Goal: Task Accomplishment & Management: Complete application form

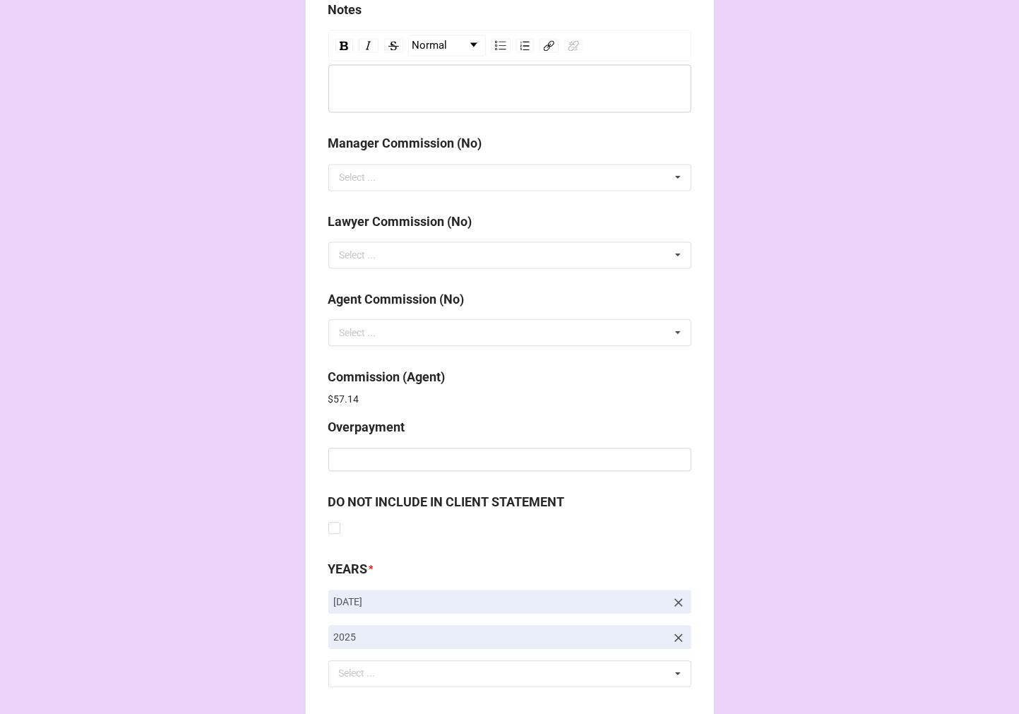
scroll to position [1685, 0]
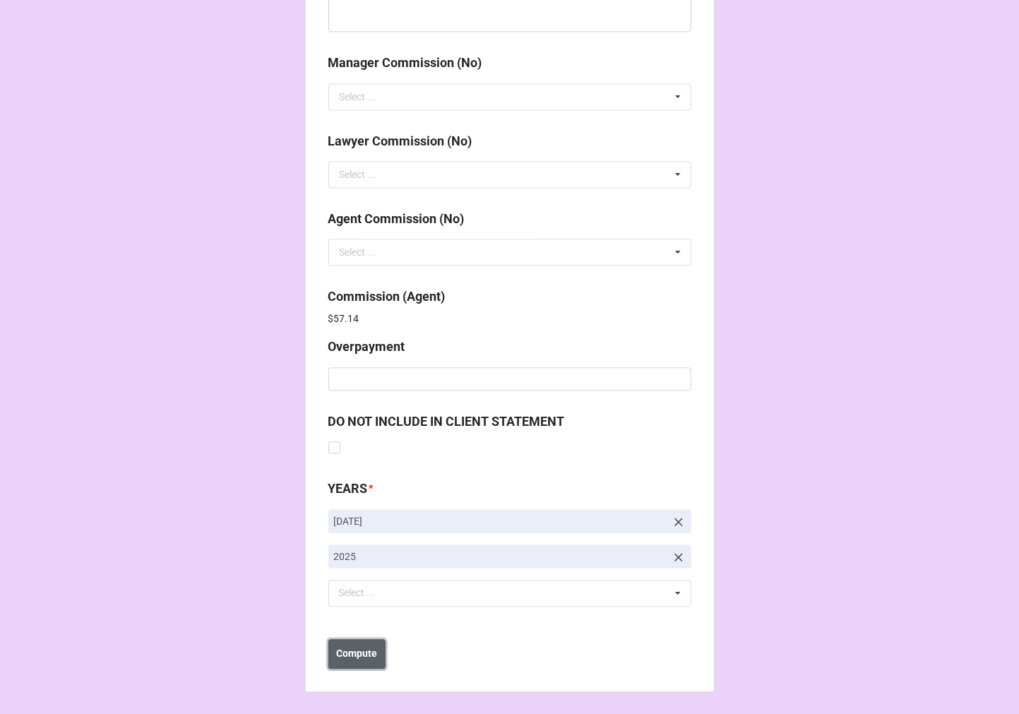
click at [360, 653] on b "Compute" at bounding box center [356, 653] width 41 height 15
click at [355, 650] on b "Save" at bounding box center [353, 653] width 23 height 15
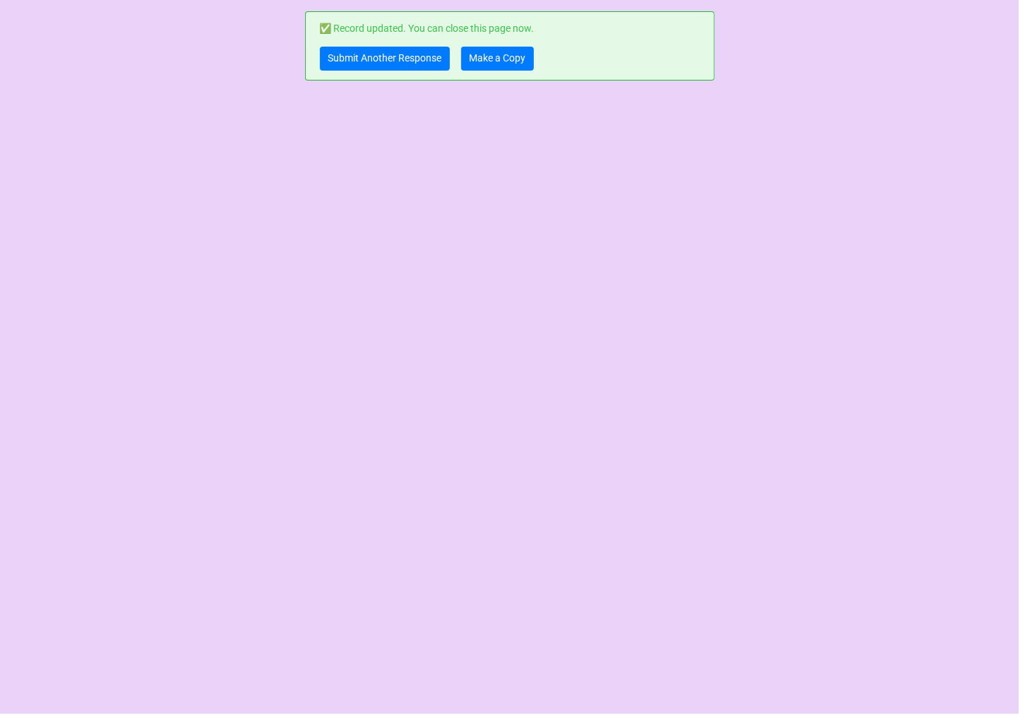
scroll to position [0, 0]
click at [505, 56] on link "Make a Copy" at bounding box center [497, 59] width 73 height 24
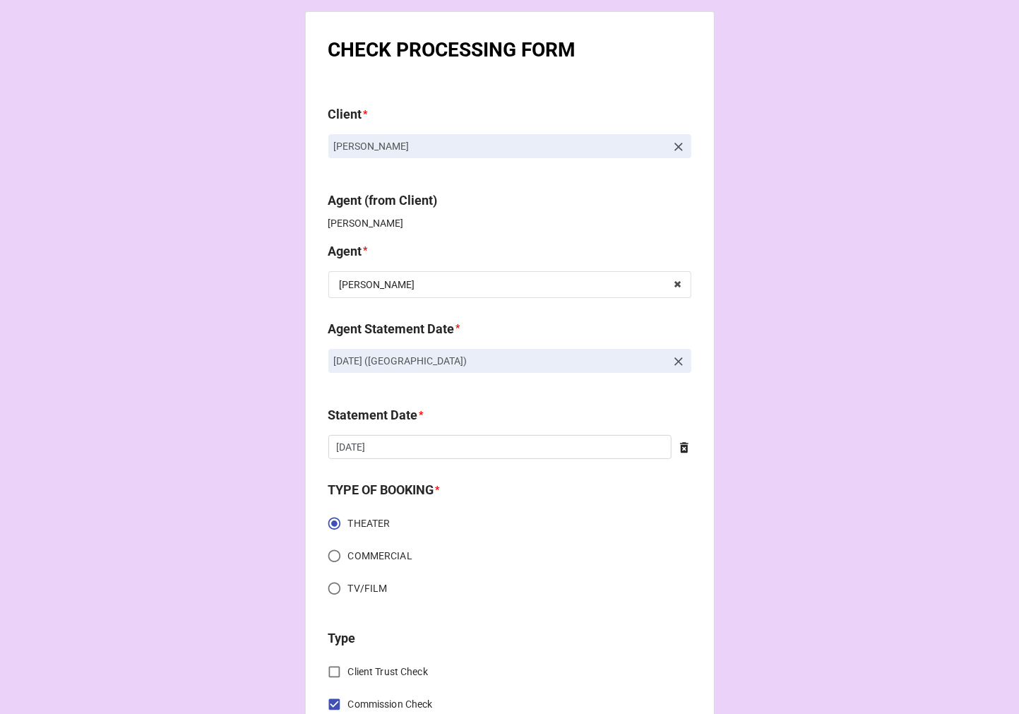
click at [674, 363] on icon at bounding box center [678, 361] width 8 height 8
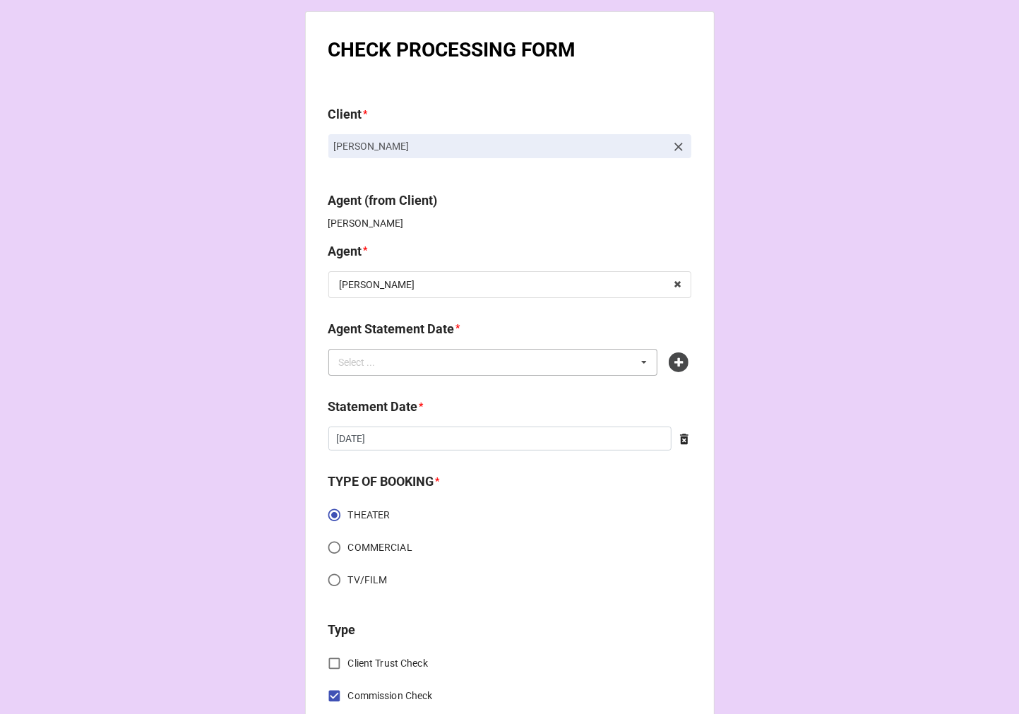
click at [505, 364] on div "Select ... No results found." at bounding box center [493, 362] width 330 height 27
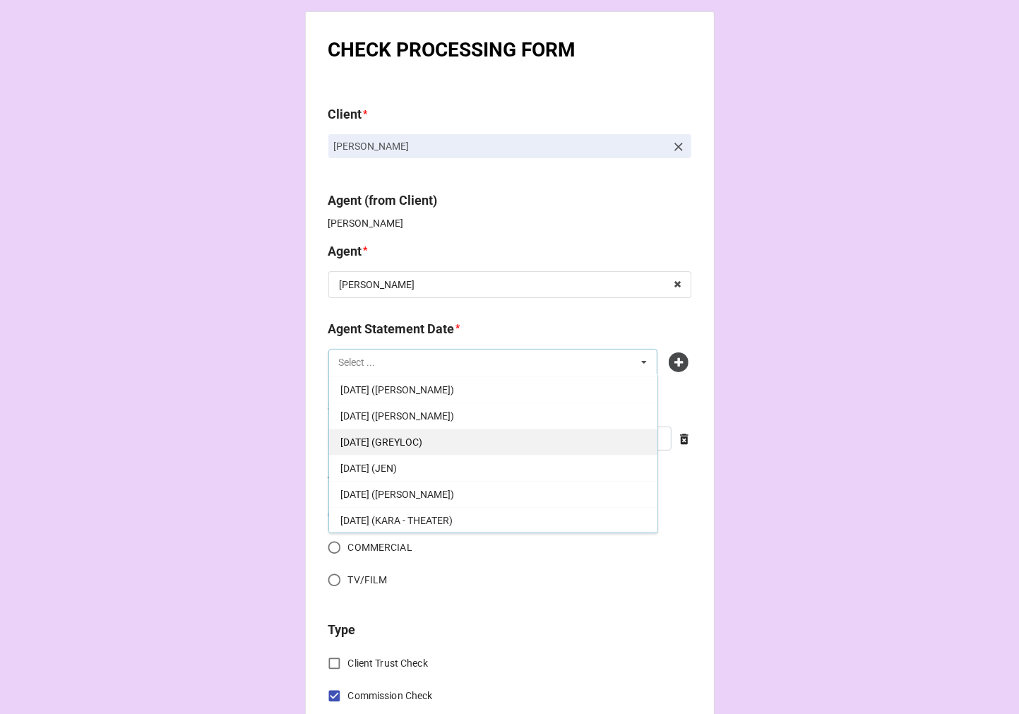
scroll to position [78, 0]
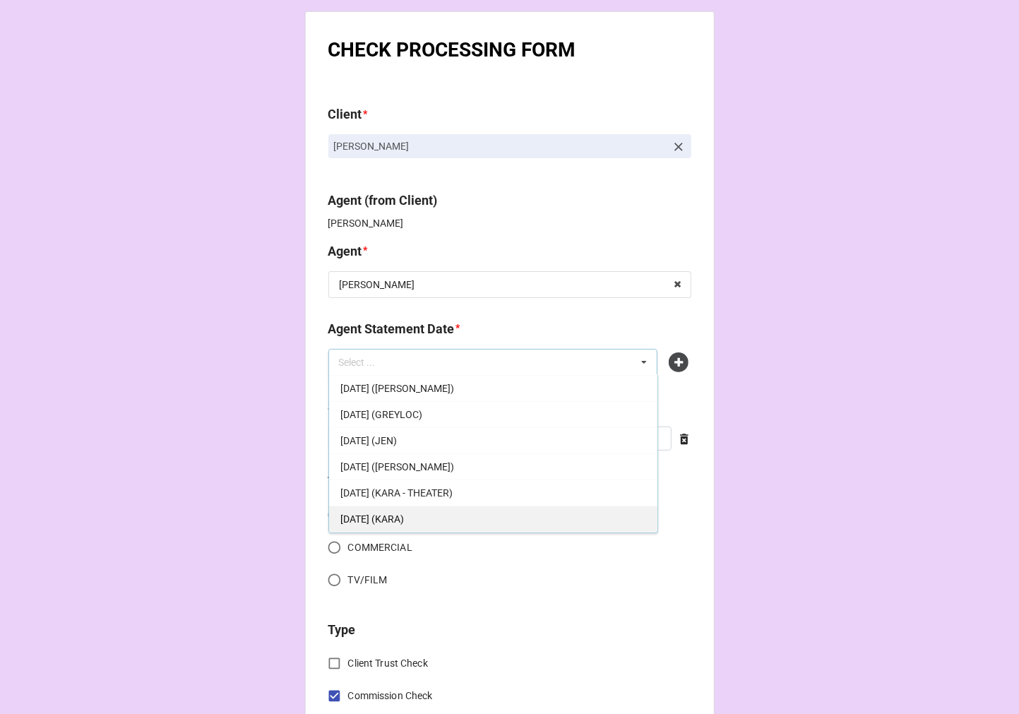
click at [412, 510] on div "OCTOBER 3, 2025 (KARA)" at bounding box center [493, 518] width 328 height 26
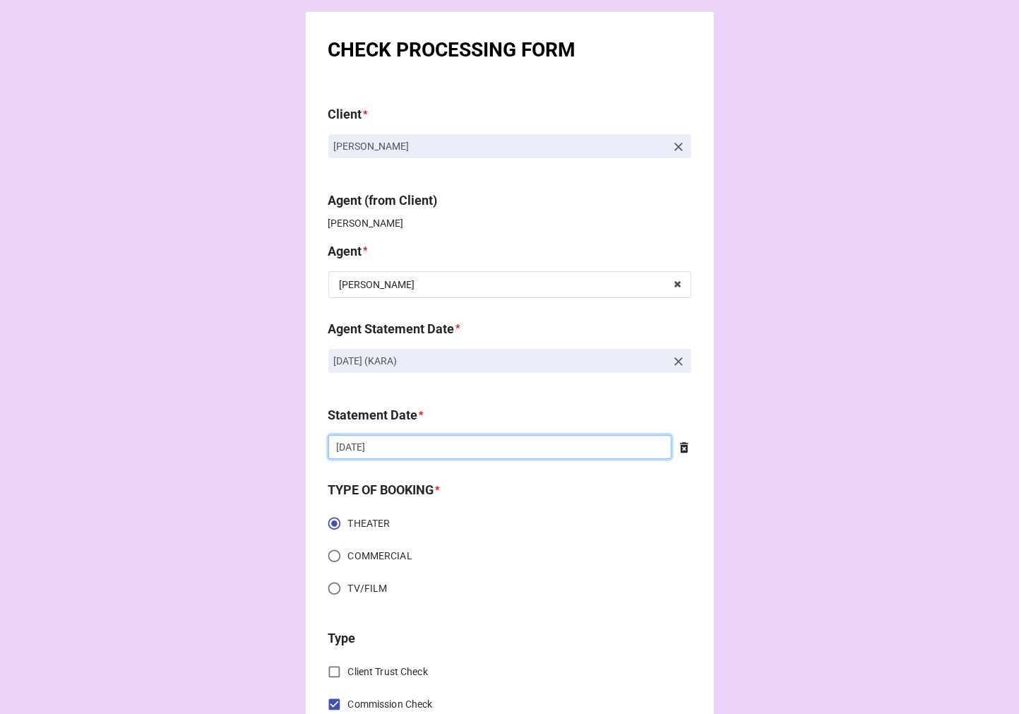
click at [428, 440] on input "[DATE]" at bounding box center [499, 447] width 343 height 24
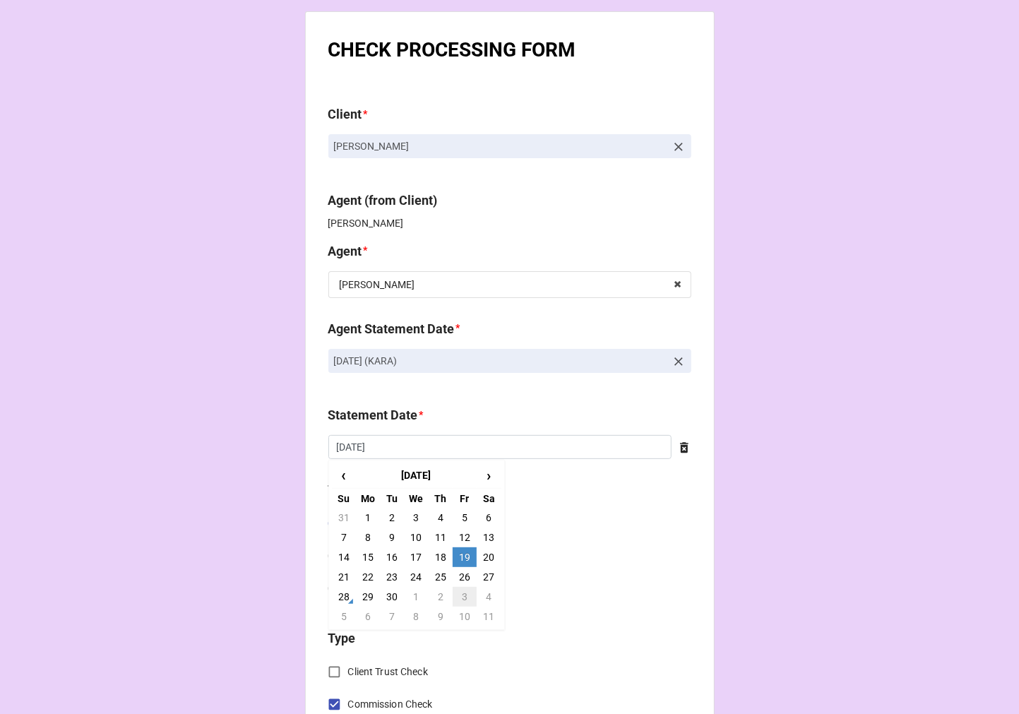
click at [464, 595] on td "3" at bounding box center [465, 597] width 24 height 20
type input "10/3/2025"
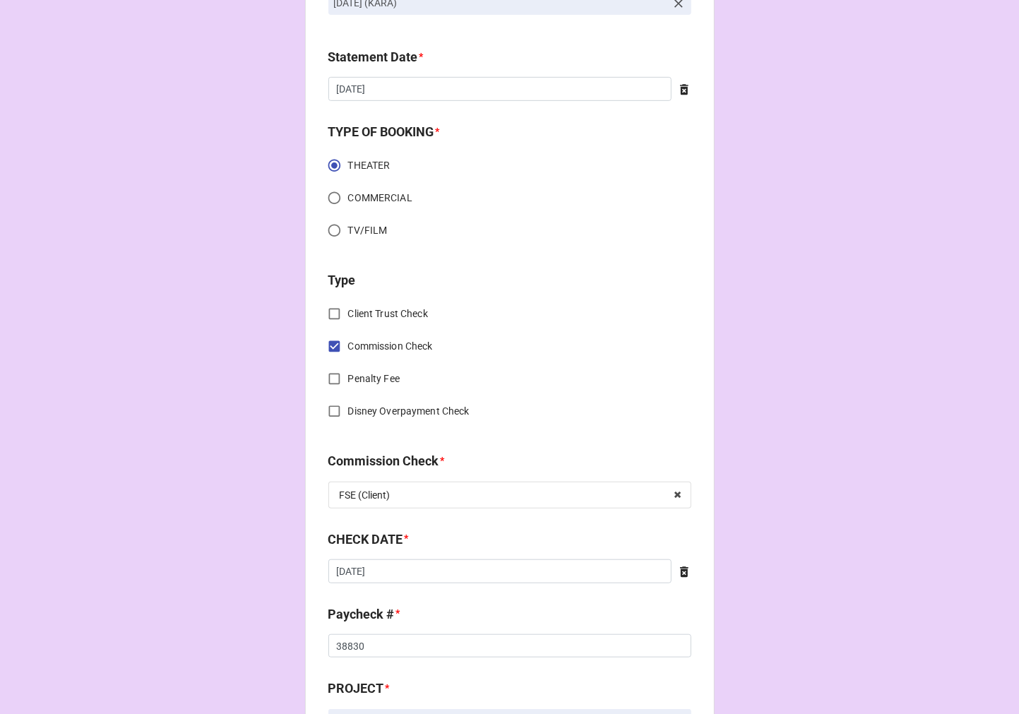
scroll to position [706, 0]
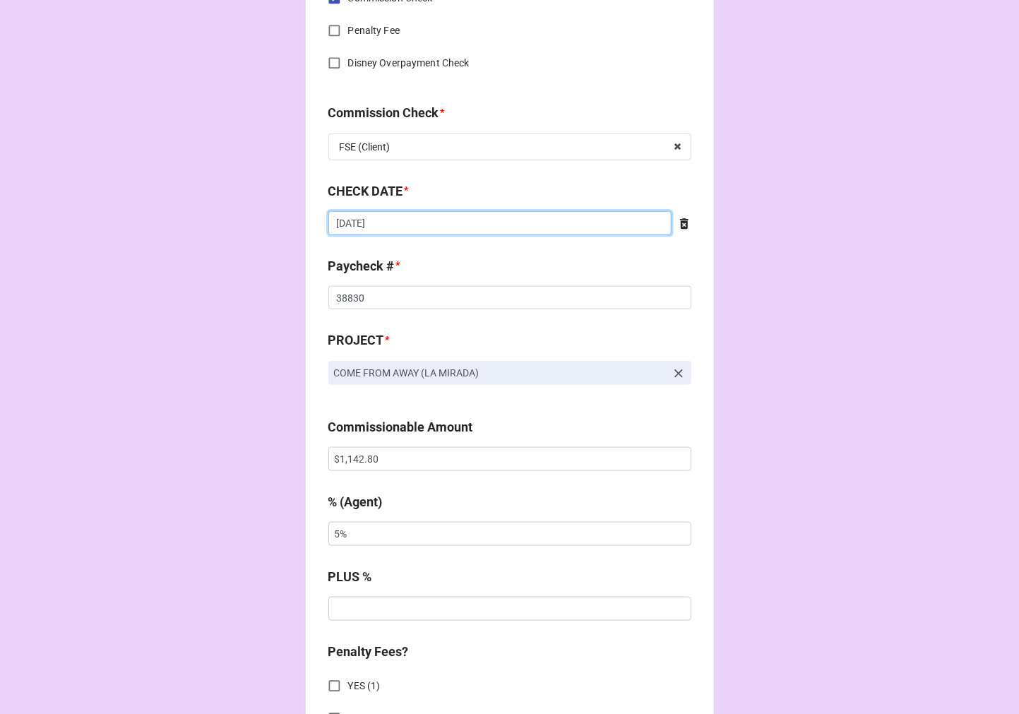
click at [390, 229] on input "[DATE]" at bounding box center [499, 223] width 343 height 24
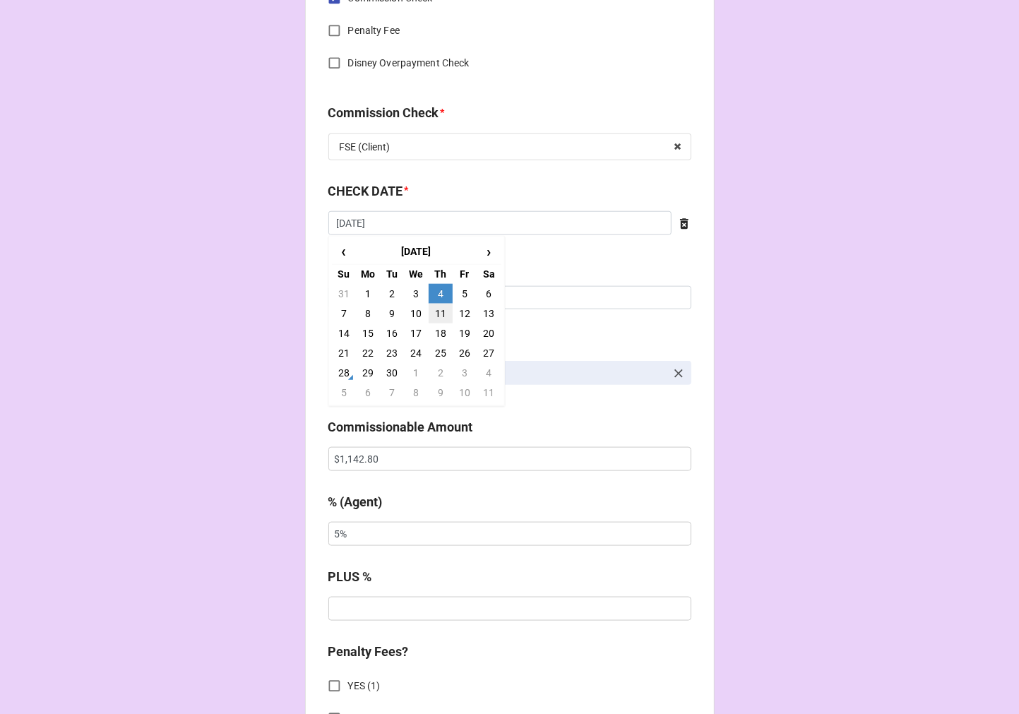
click at [438, 313] on td "11" at bounding box center [441, 314] width 24 height 20
type input "9/11/2025"
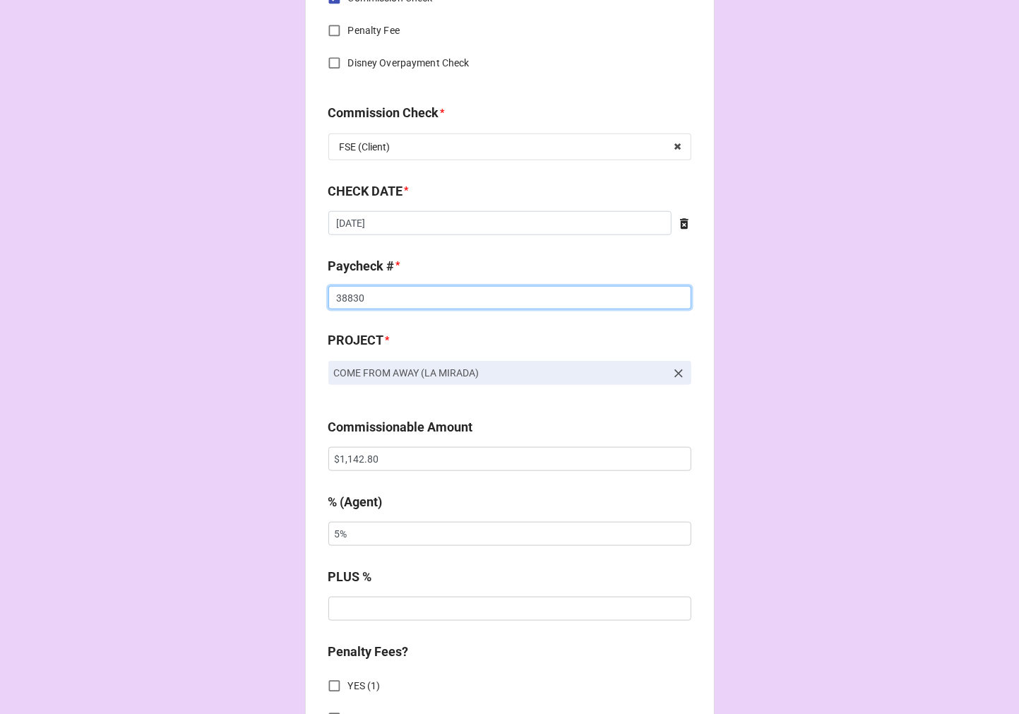
click at [342, 297] on input "38830" at bounding box center [509, 298] width 363 height 24
drag, startPoint x: 341, startPoint y: 298, endPoint x: 520, endPoint y: 304, distance: 178.7
click at [342, 299] on input "38830" at bounding box center [509, 298] width 363 height 24
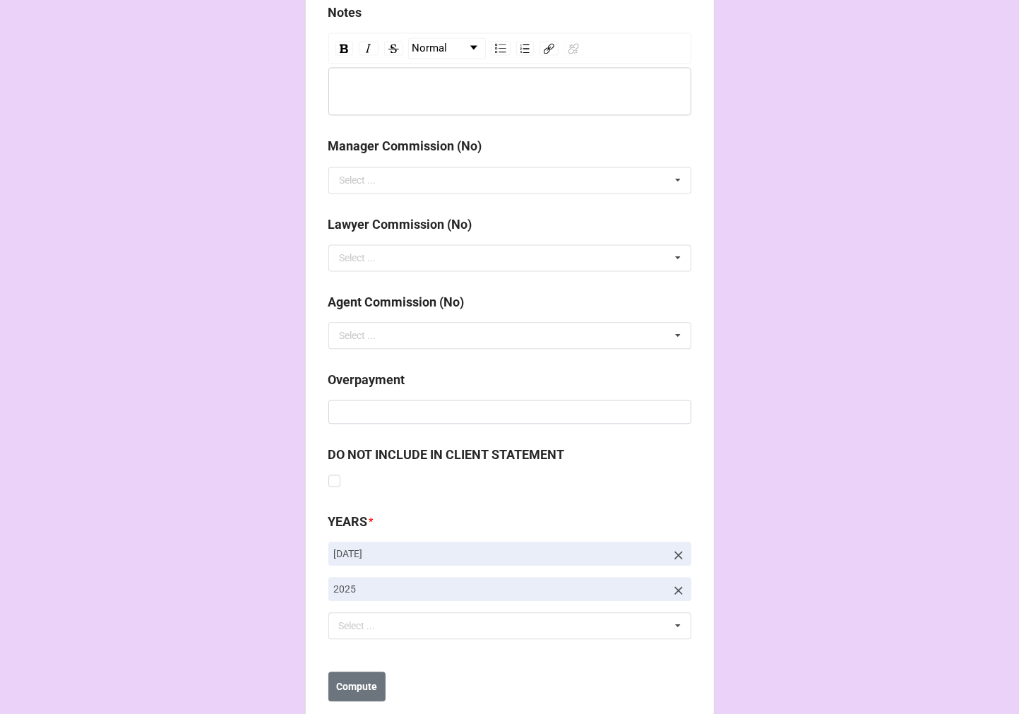
scroll to position [1634, 0]
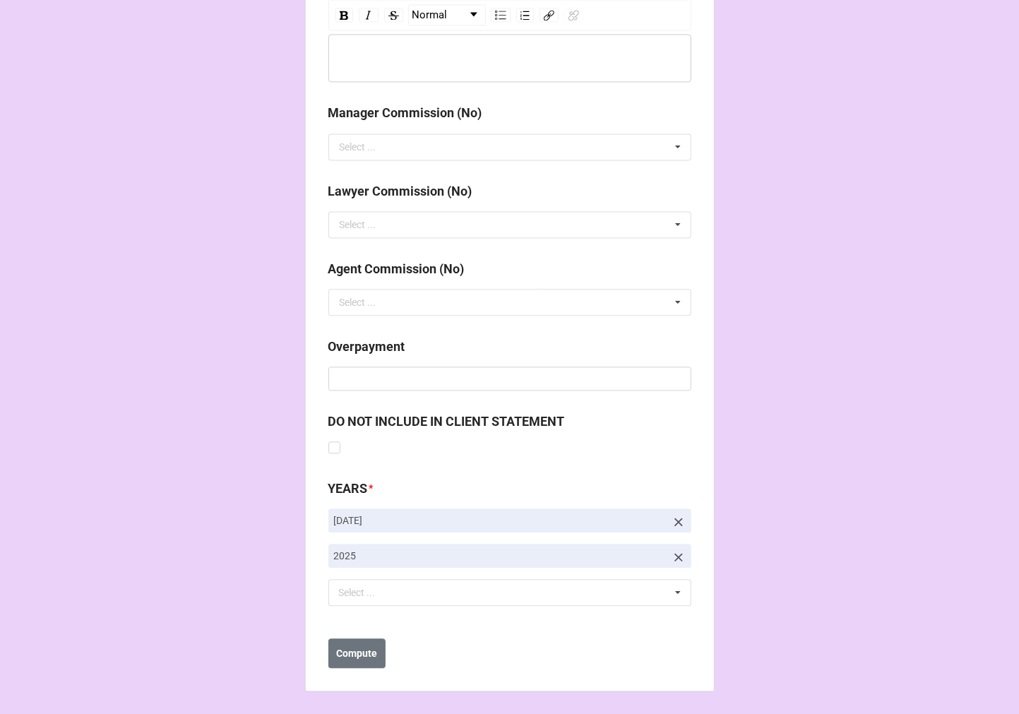
type input "38840"
click at [678, 523] on icon at bounding box center [678, 522] width 14 height 14
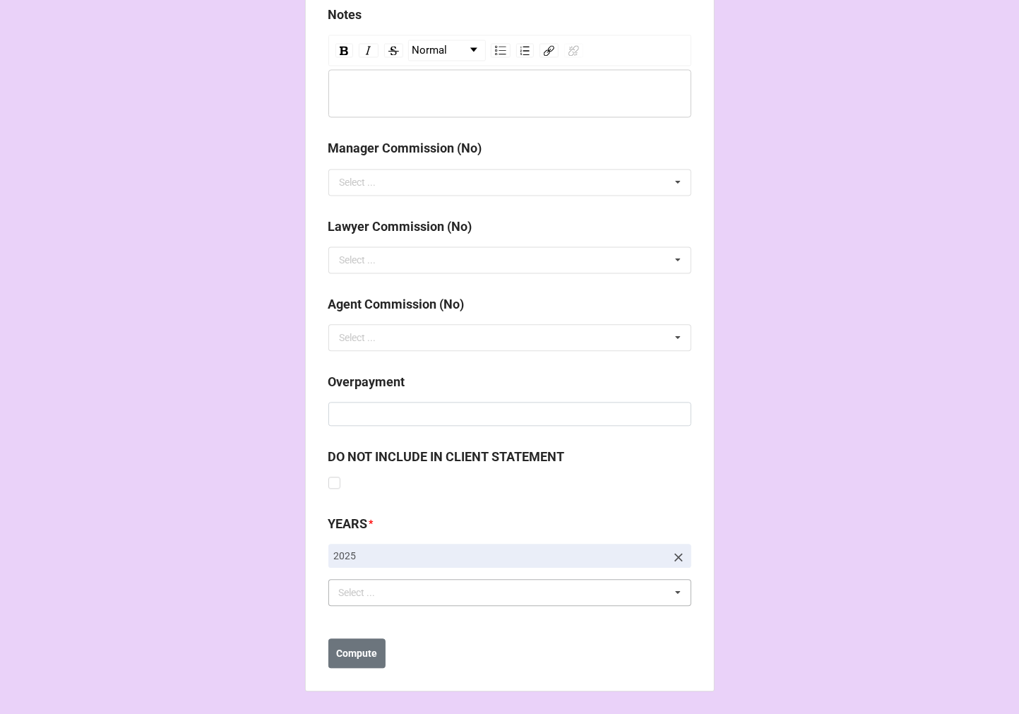
click at [403, 593] on div "Select ... No results found." at bounding box center [509, 592] width 363 height 27
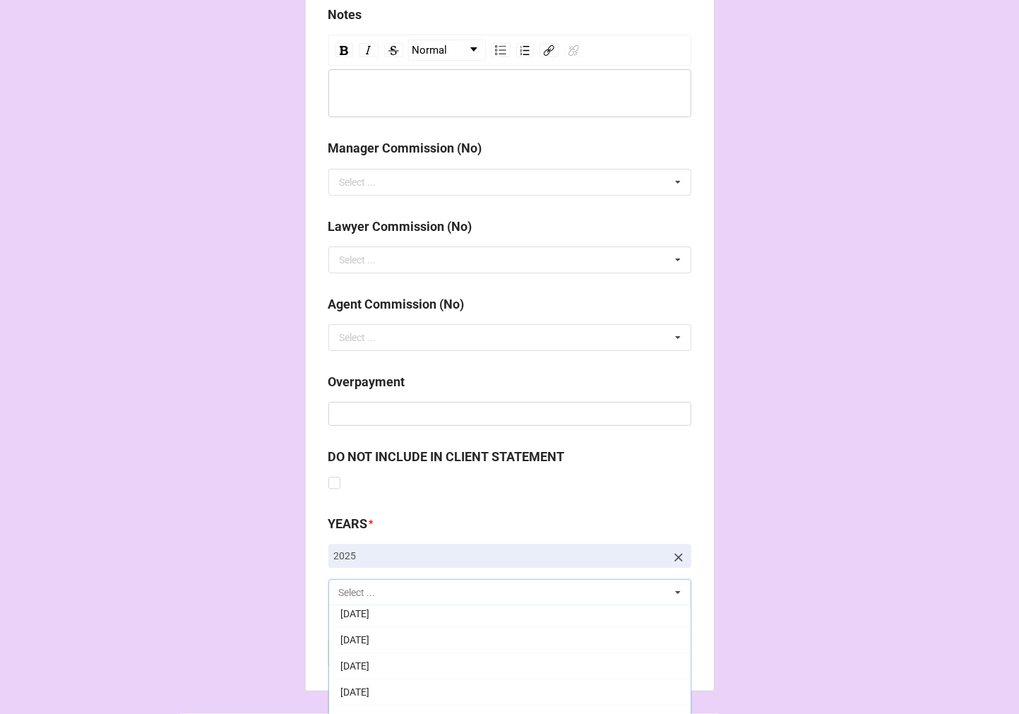
scroll to position [235, 0]
click at [369, 614] on span "[DATE]" at bounding box center [354, 618] width 29 height 11
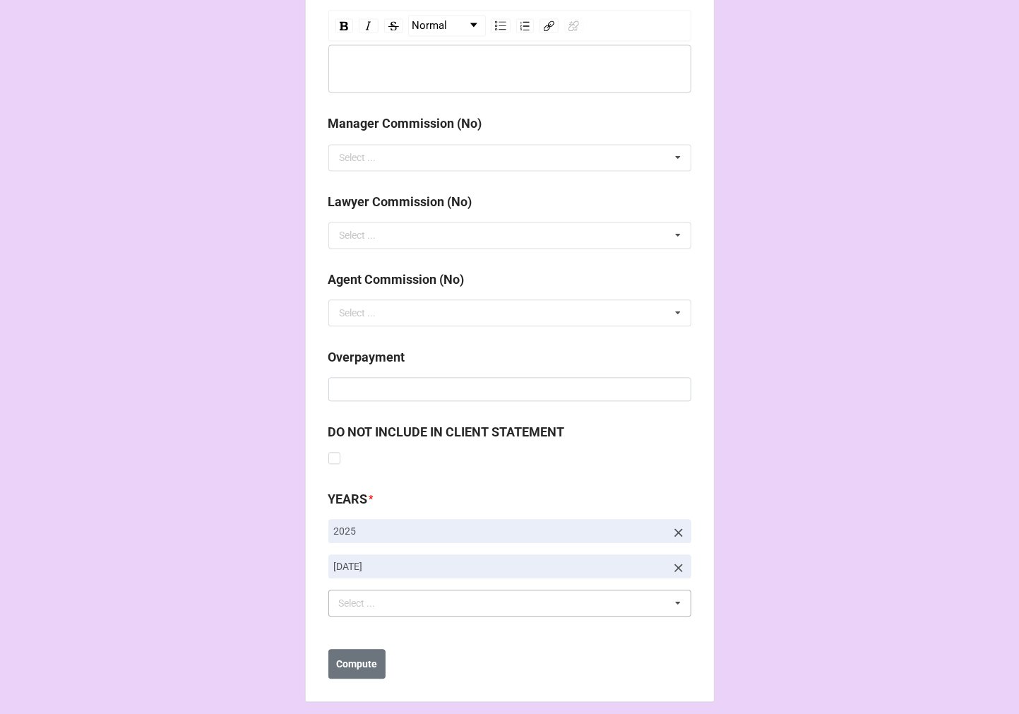
scroll to position [1634, 0]
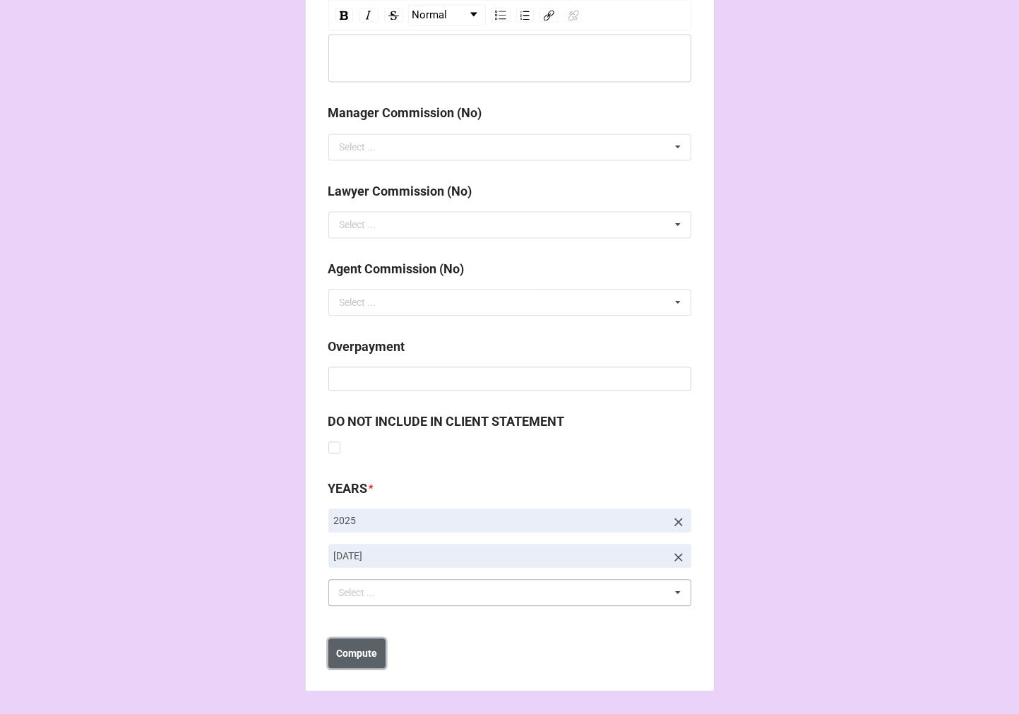
click at [349, 652] on b "Compute" at bounding box center [356, 653] width 41 height 15
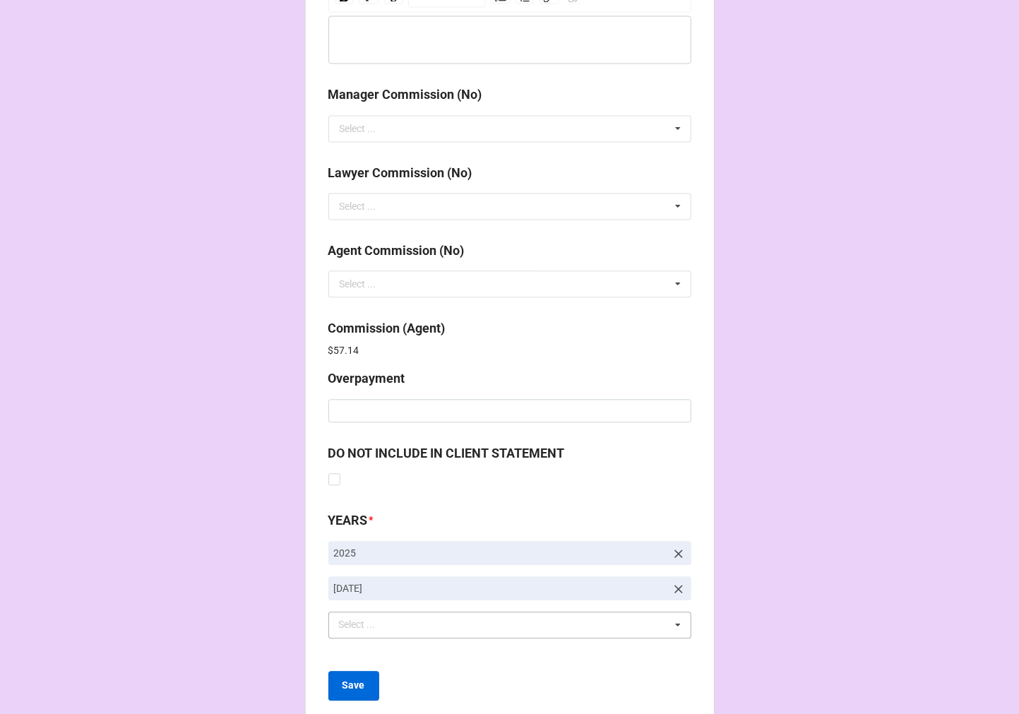
scroll to position [1685, 0]
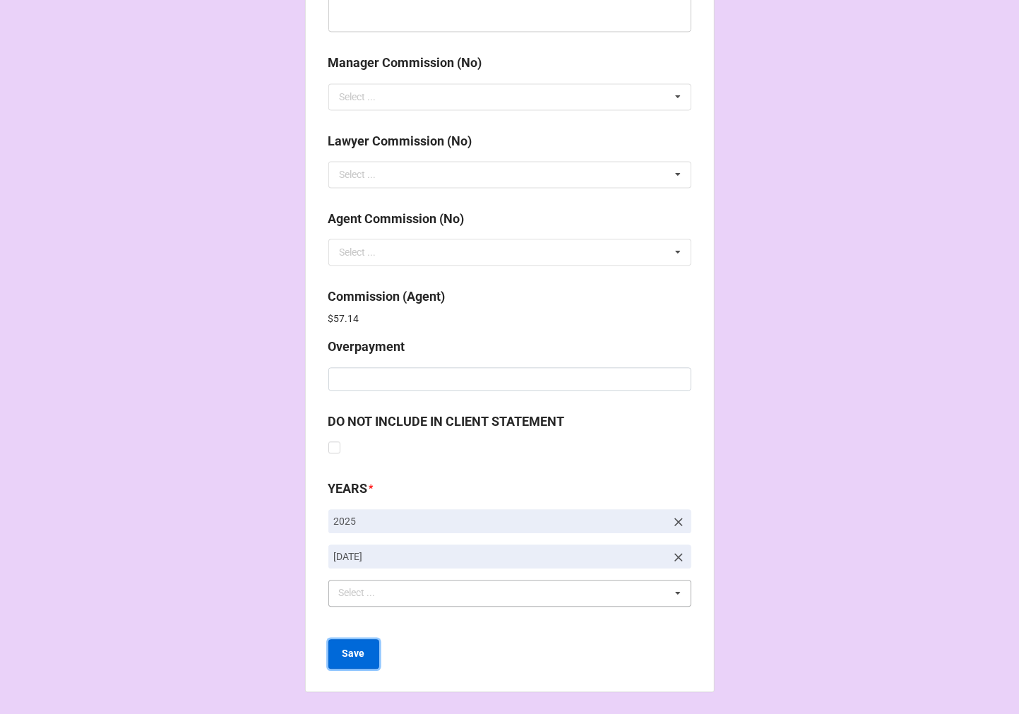
click at [365, 650] on button "Save" at bounding box center [353, 654] width 51 height 30
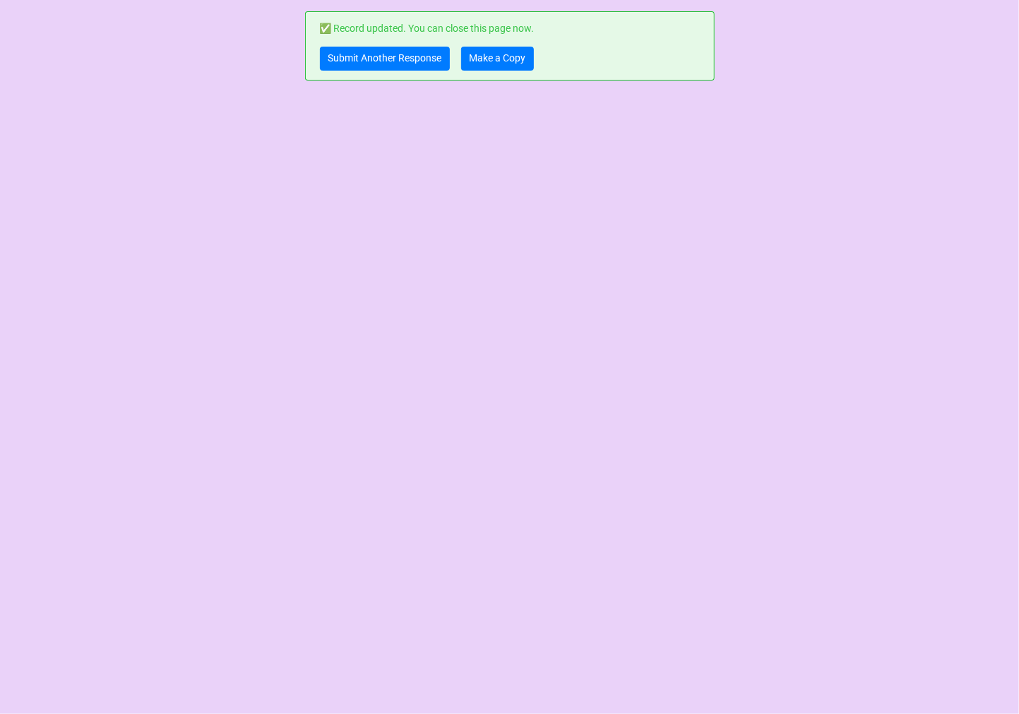
scroll to position [0, 0]
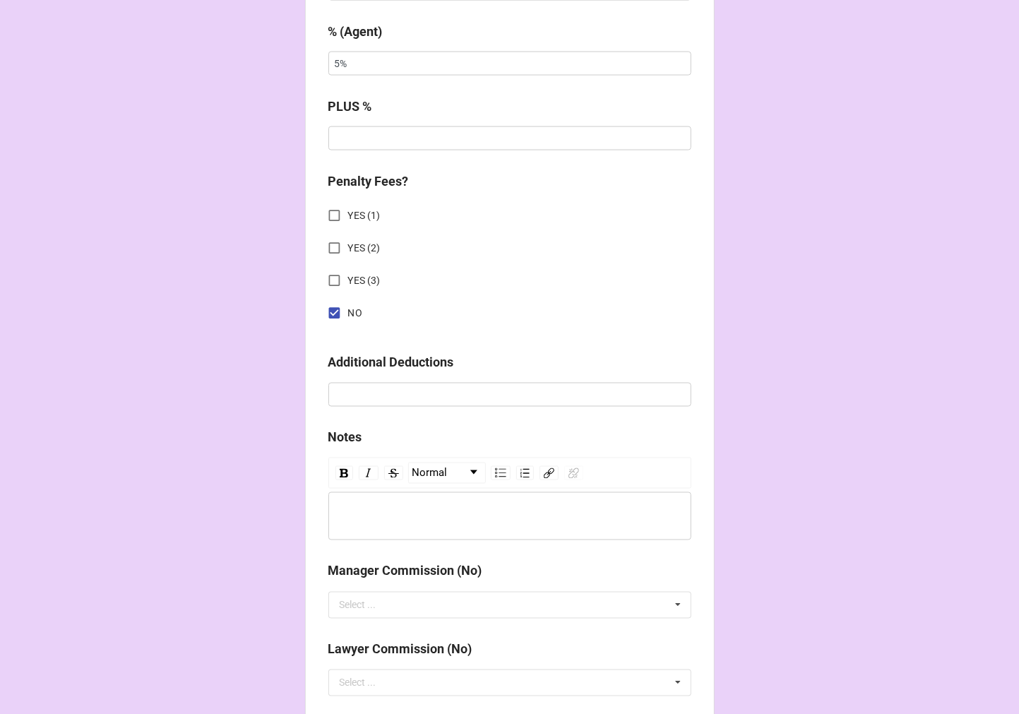
scroll to position [1685, 0]
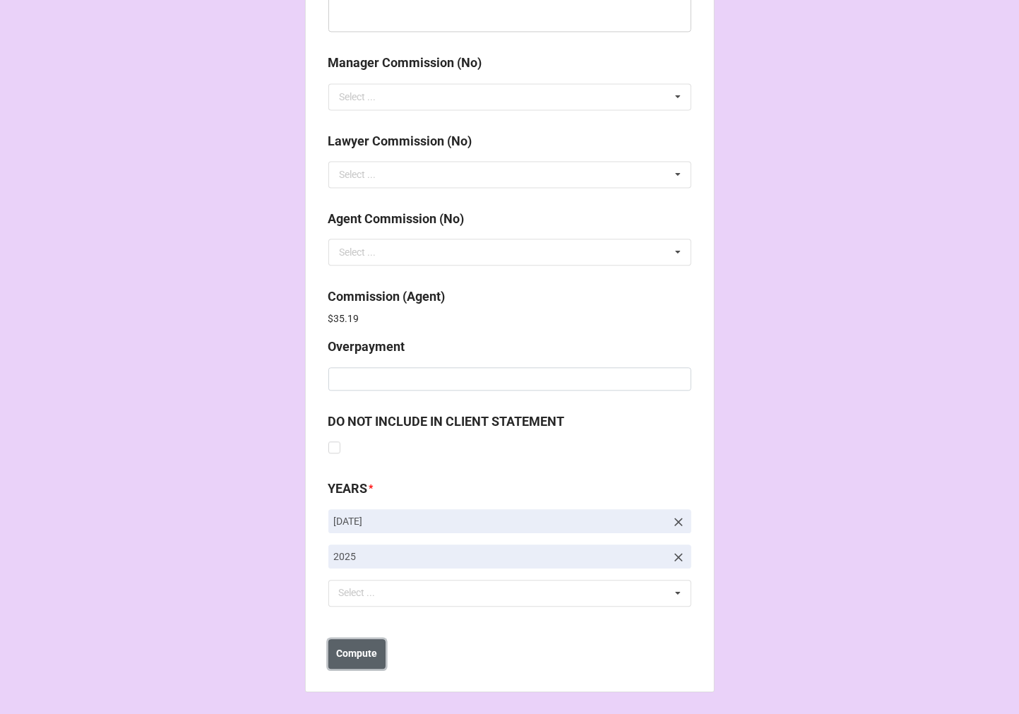
click at [349, 654] on b "Compute" at bounding box center [356, 653] width 41 height 15
click at [349, 654] on b "Save" at bounding box center [353, 653] width 23 height 15
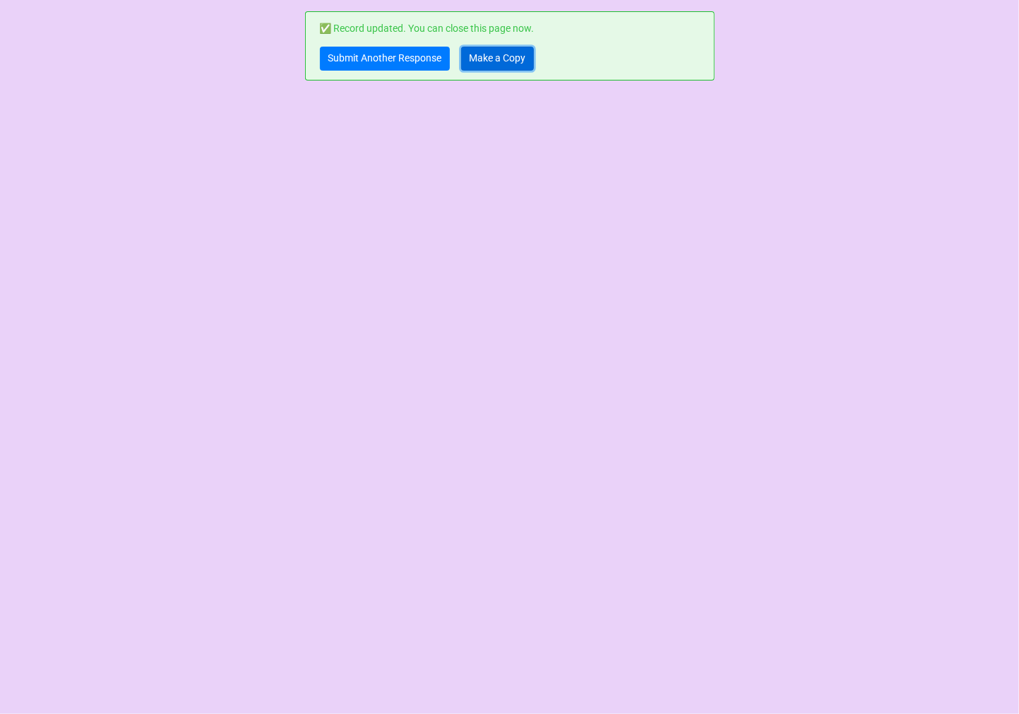
click at [491, 62] on link "Make a Copy" at bounding box center [497, 59] width 73 height 24
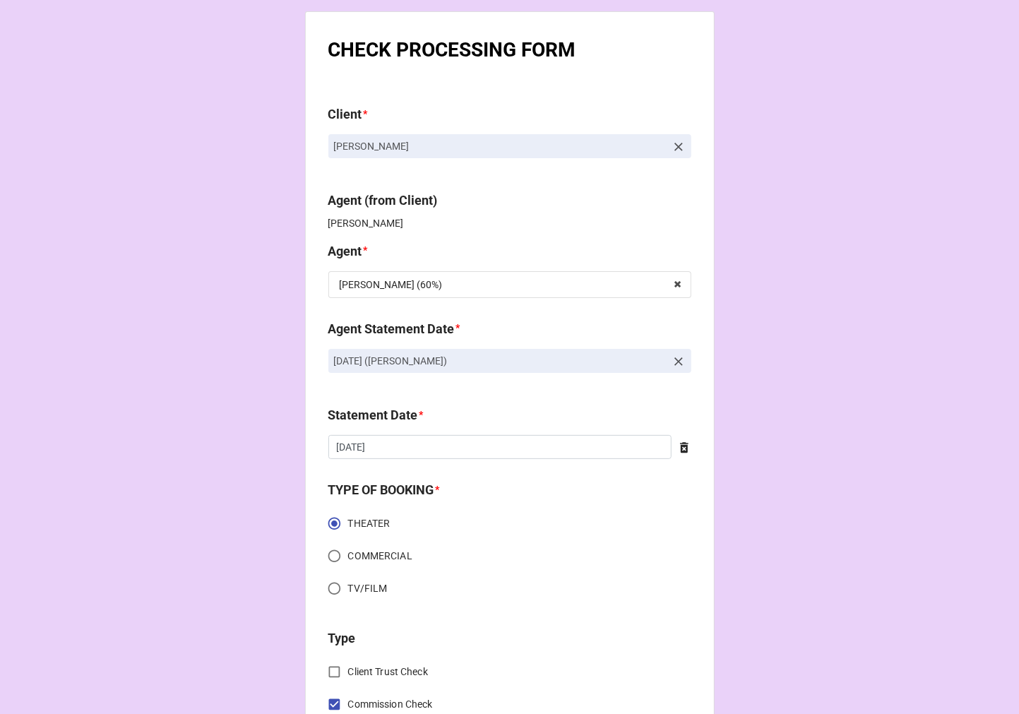
click at [676, 356] on icon at bounding box center [678, 361] width 14 height 14
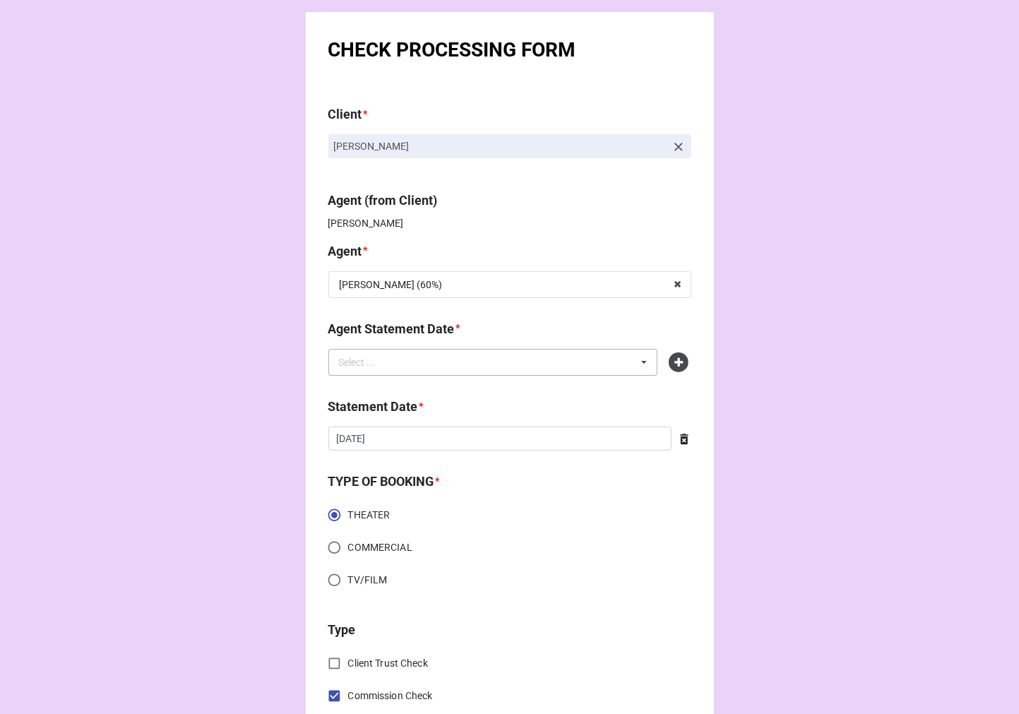
click at [553, 356] on div "Select ... No results found." at bounding box center [493, 362] width 330 height 27
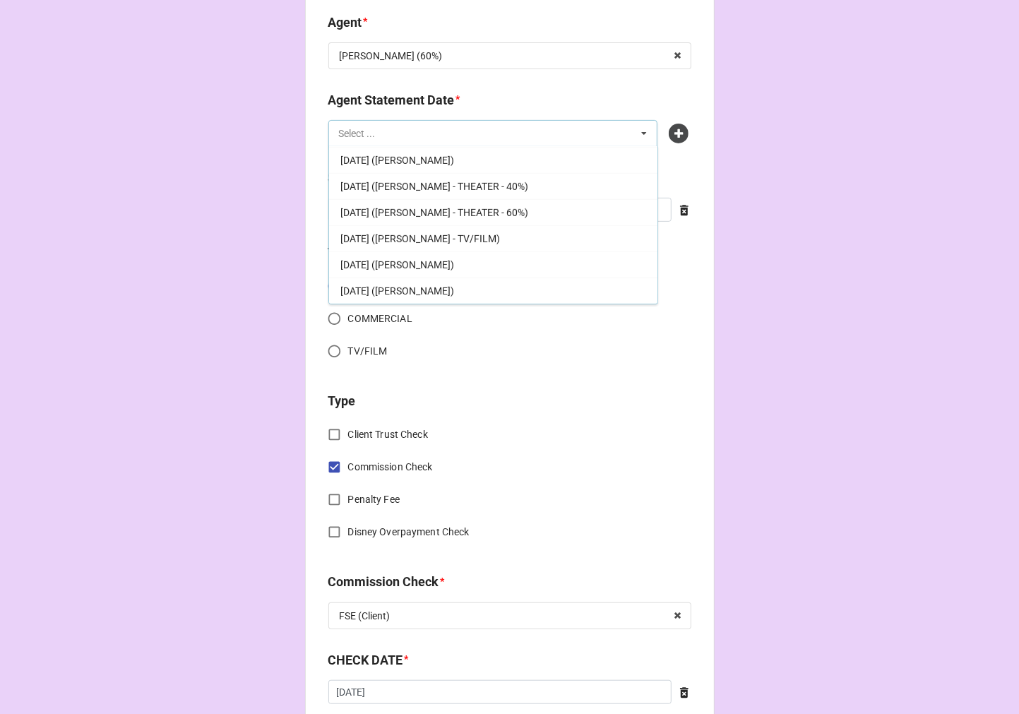
scroll to position [235, 0]
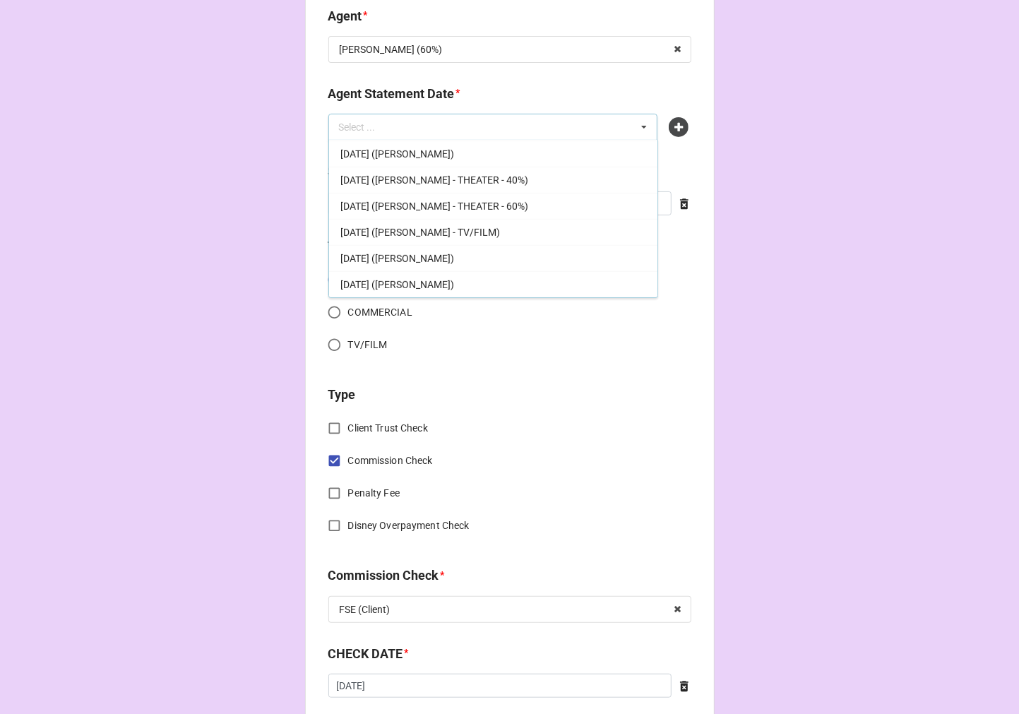
click at [433, 281] on span "OCTOBER 3, 2025 (TIERA)" at bounding box center [397, 284] width 114 height 11
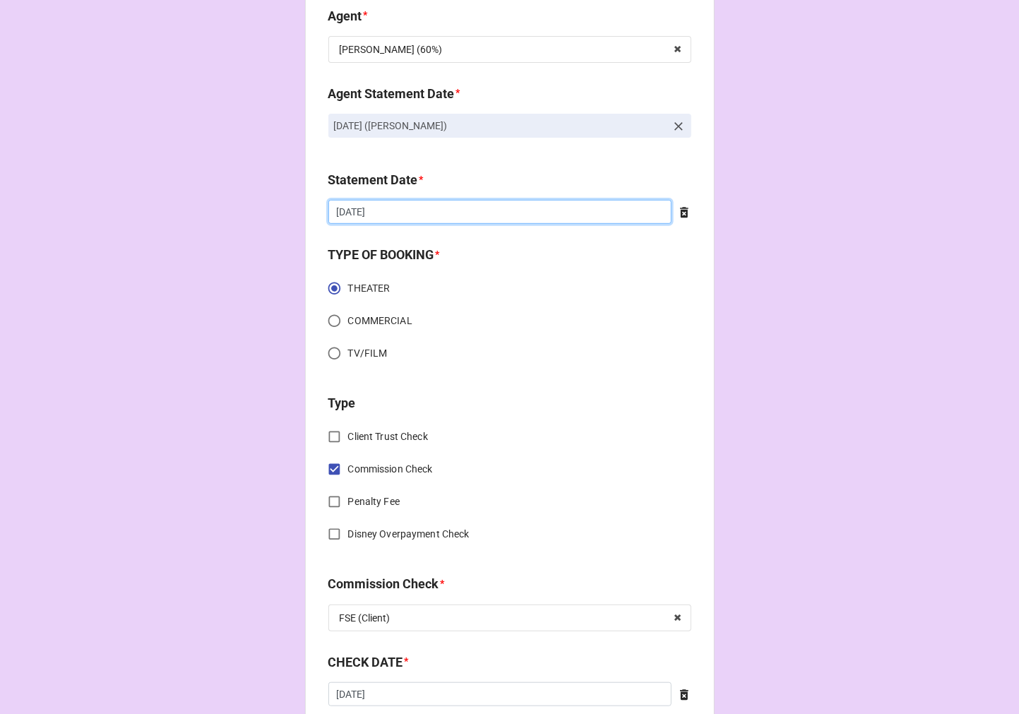
click at [431, 209] on input "9/19/2025" at bounding box center [499, 212] width 343 height 24
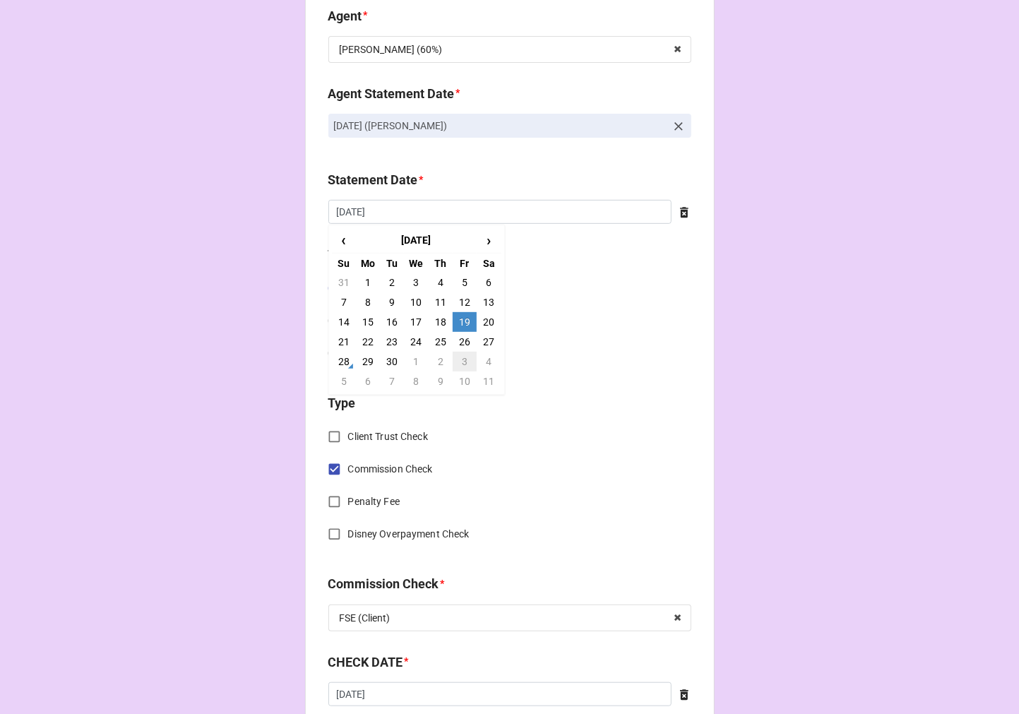
click at [460, 361] on td "3" at bounding box center [465, 362] width 24 height 20
type input "[DATE]"
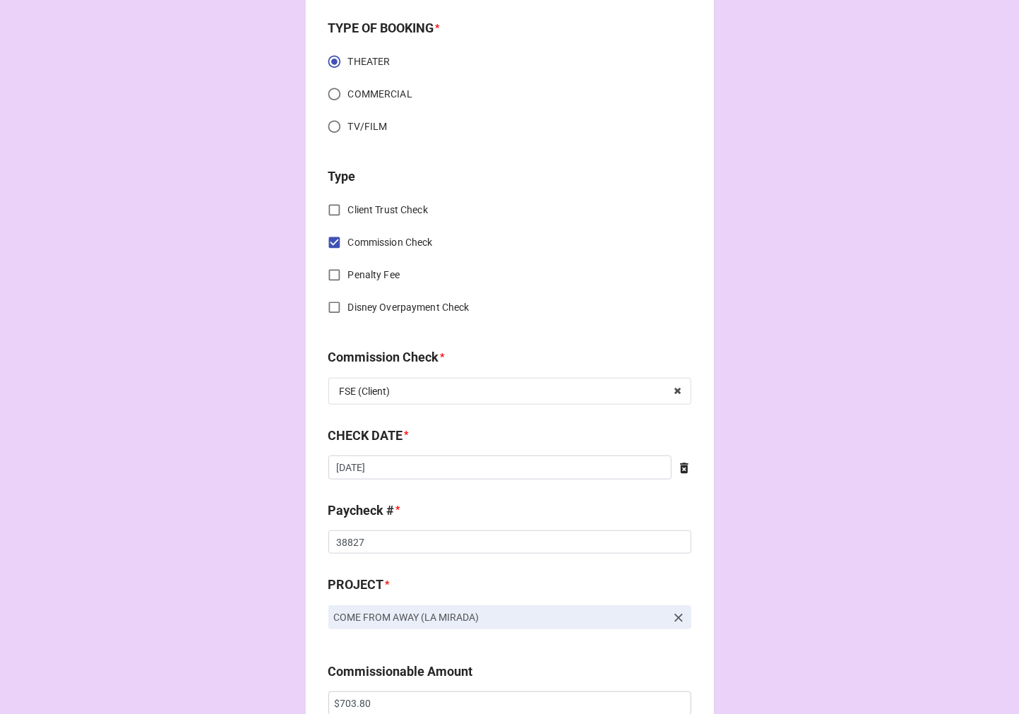
scroll to position [470, 0]
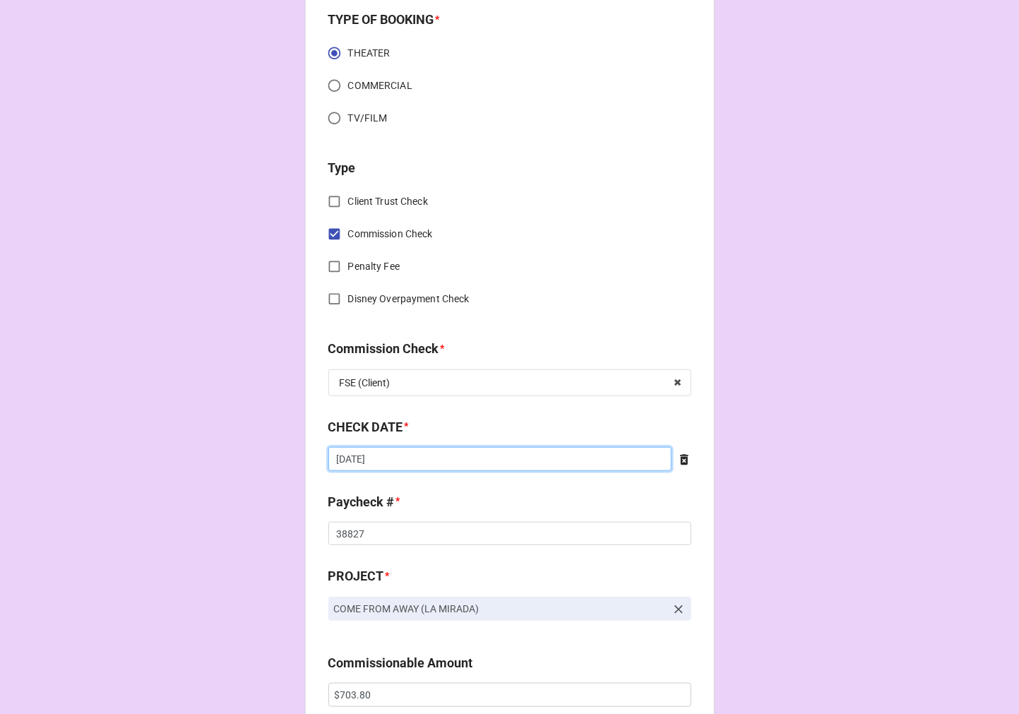
click at [383, 459] on input "9/4/2025" at bounding box center [499, 459] width 343 height 24
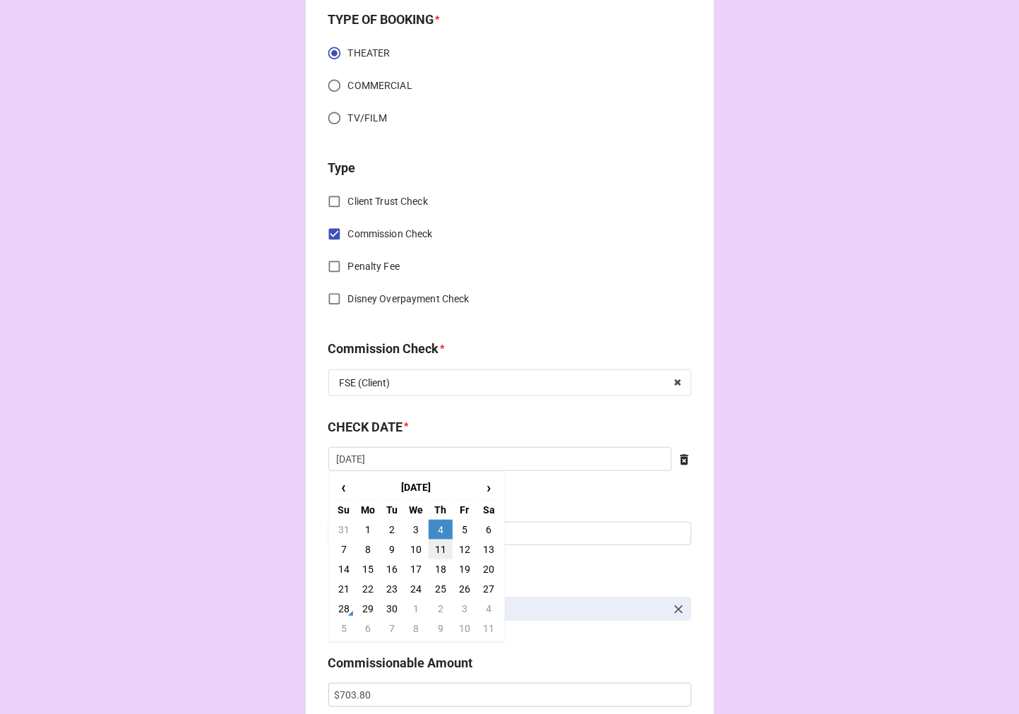
click at [436, 544] on td "11" at bounding box center [441, 549] width 24 height 20
type input "9/11/2025"
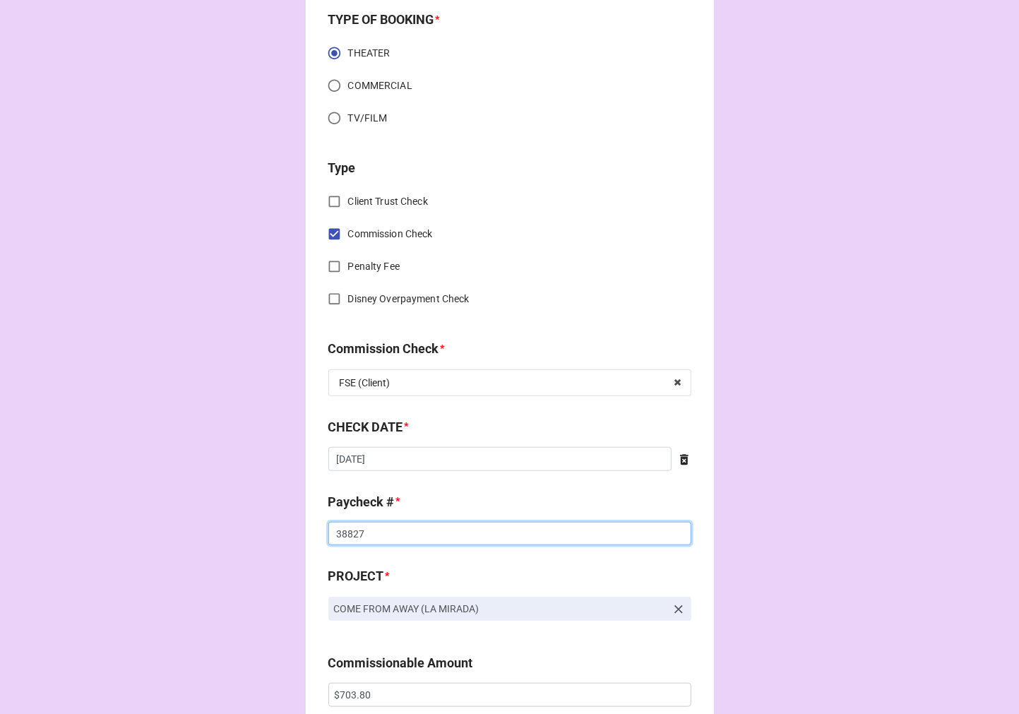
click at [345, 534] on input "38827" at bounding box center [509, 534] width 363 height 24
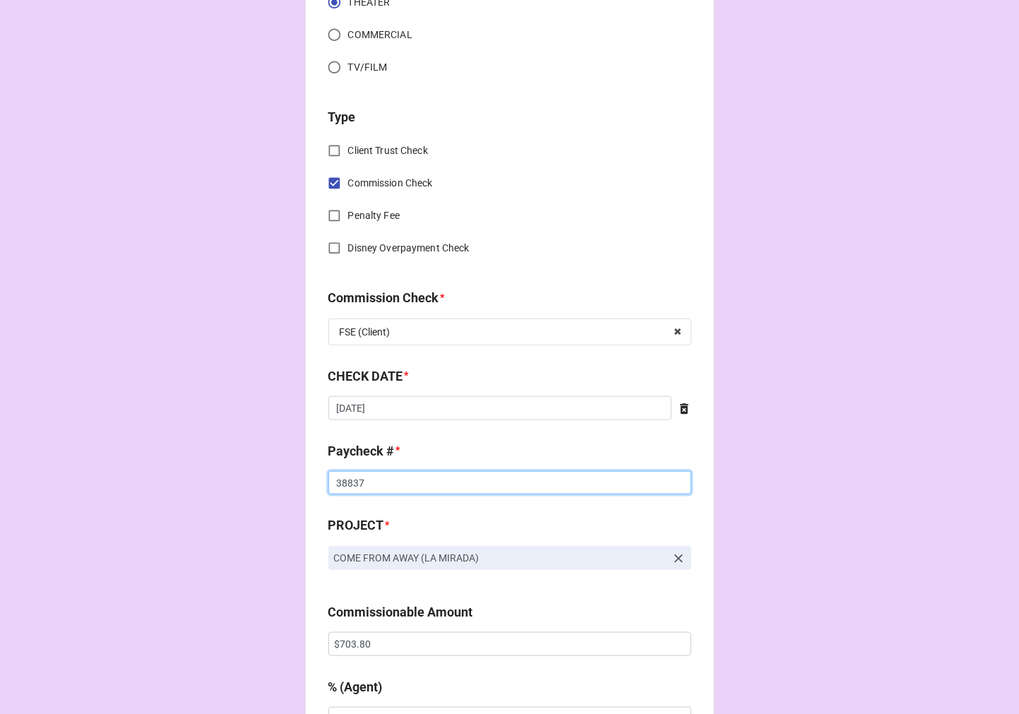
scroll to position [549, 0]
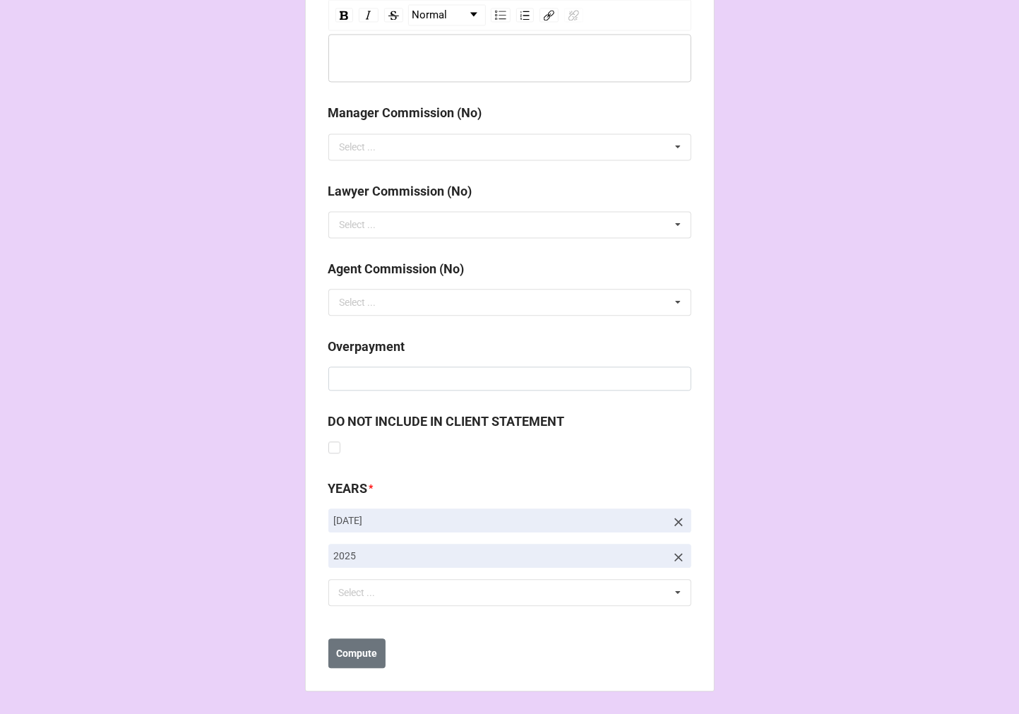
type input "38837"
click at [674, 517] on icon at bounding box center [678, 522] width 14 height 14
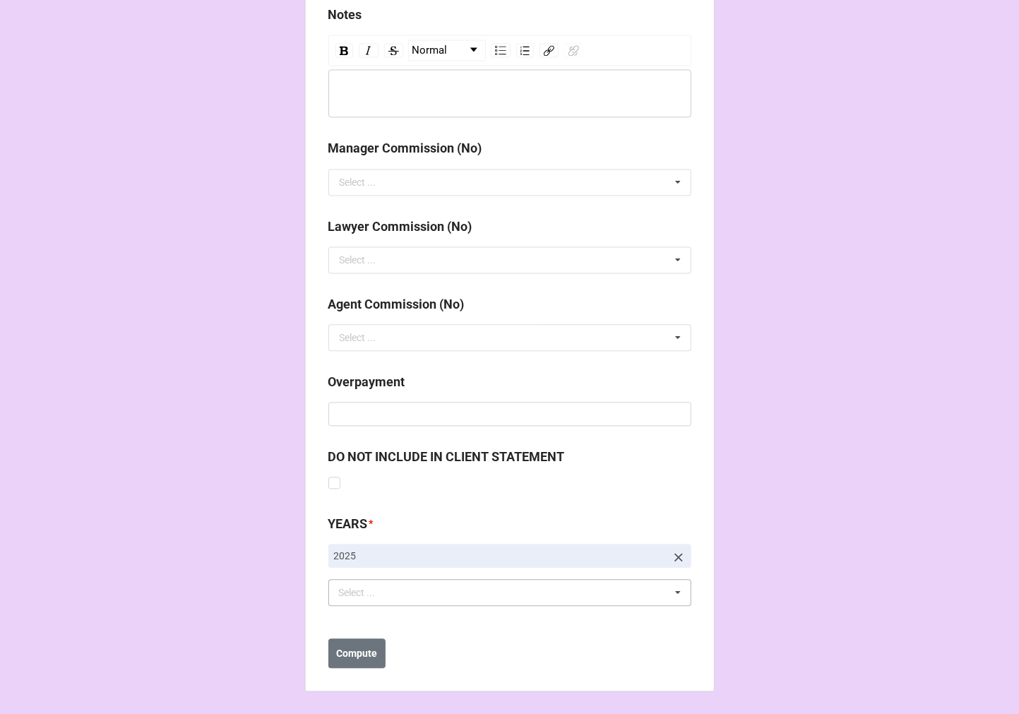
click at [376, 599] on div "Select ..." at bounding box center [365, 593] width 61 height 16
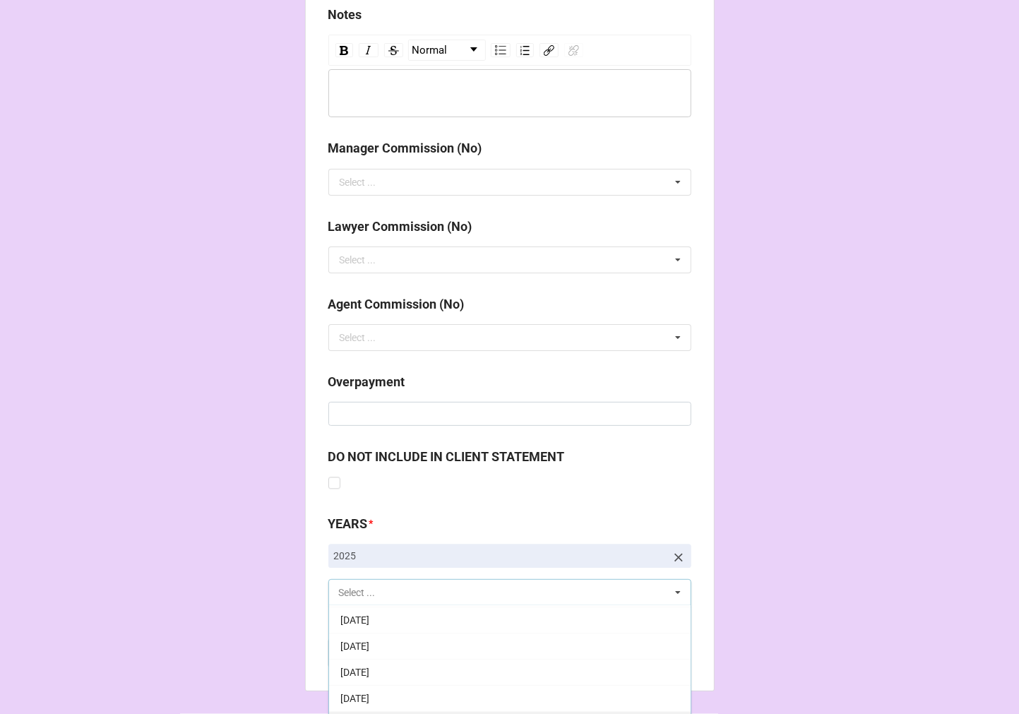
scroll to position [157, 0]
click at [369, 691] on span "10-October 2025" at bounding box center [354, 696] width 29 height 11
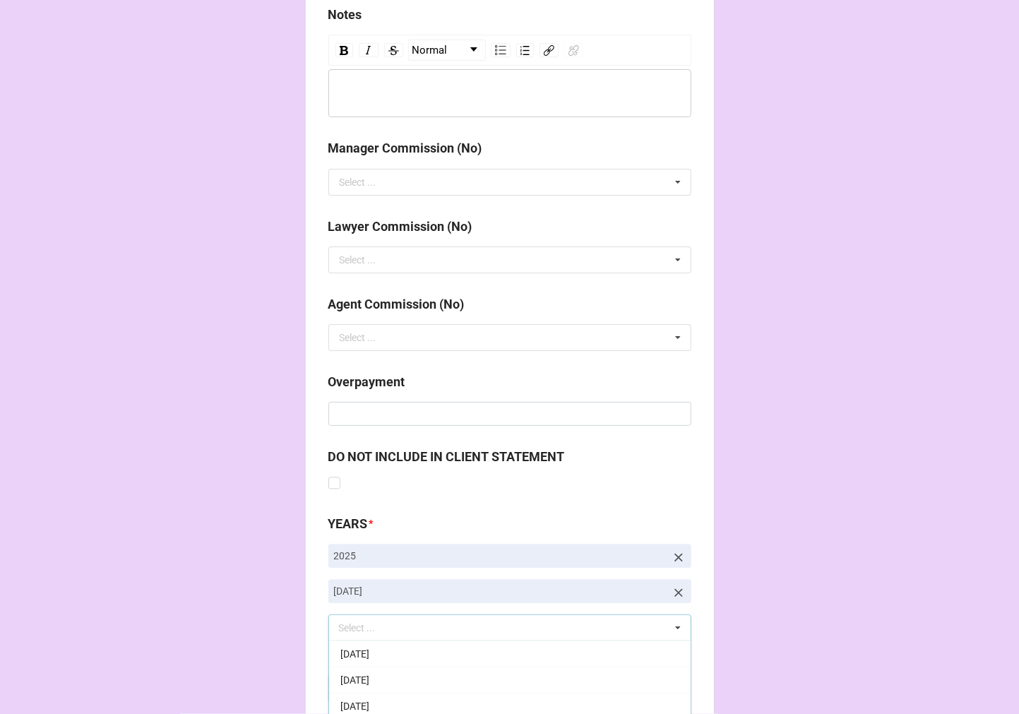
click at [366, 681] on b "Compute" at bounding box center [356, 688] width 41 height 15
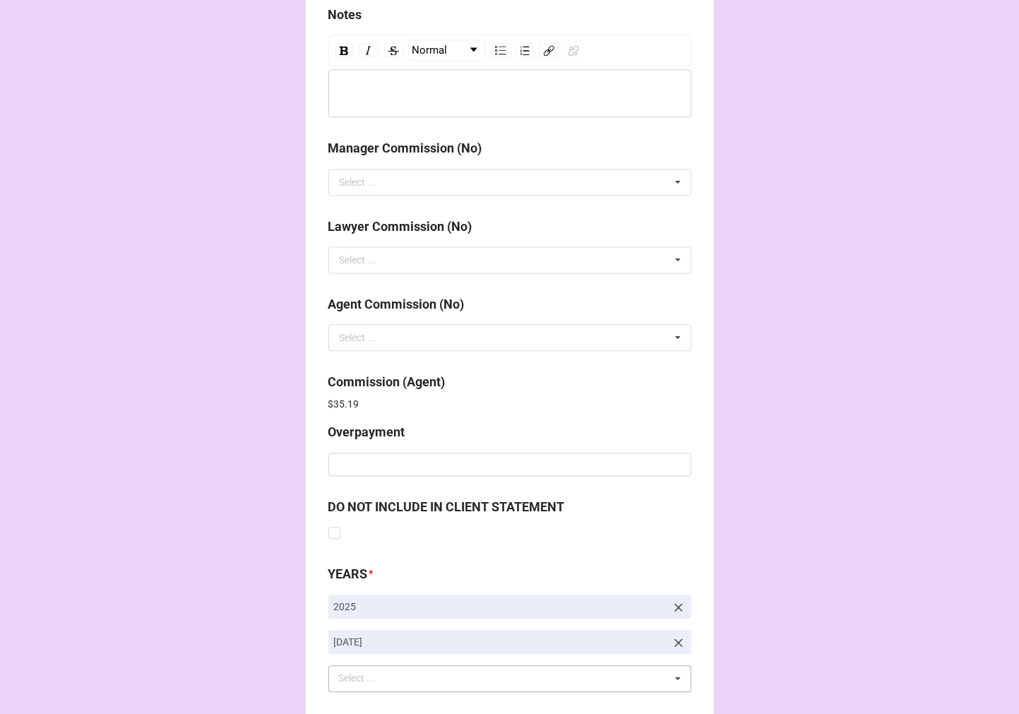
scroll to position [1685, 0]
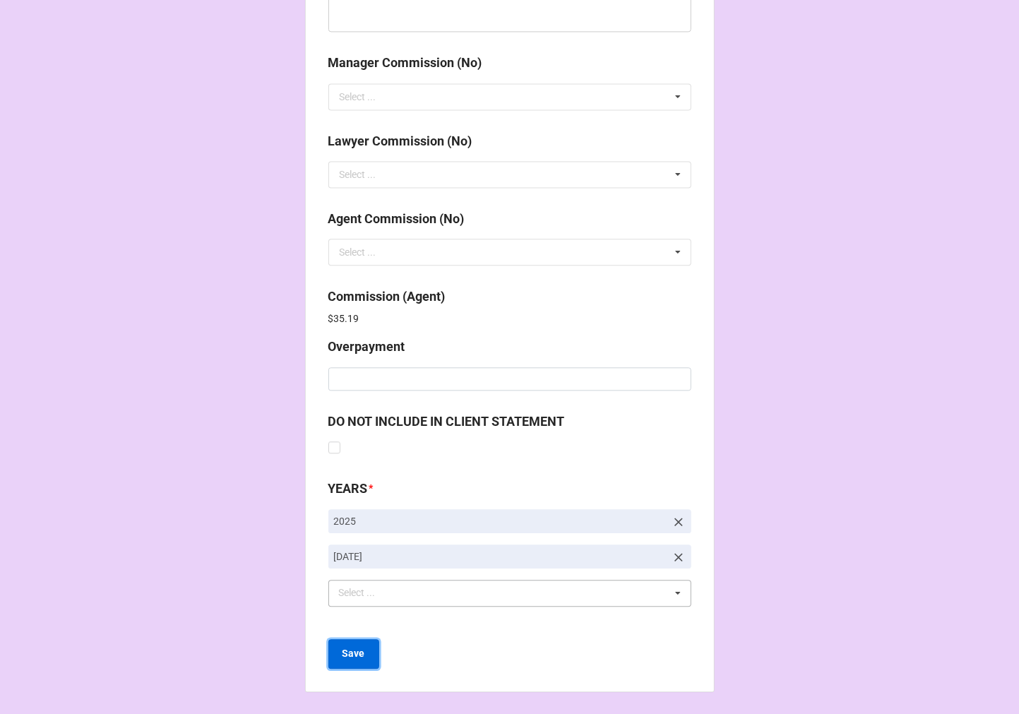
click at [361, 666] on button "Save" at bounding box center [353, 654] width 51 height 30
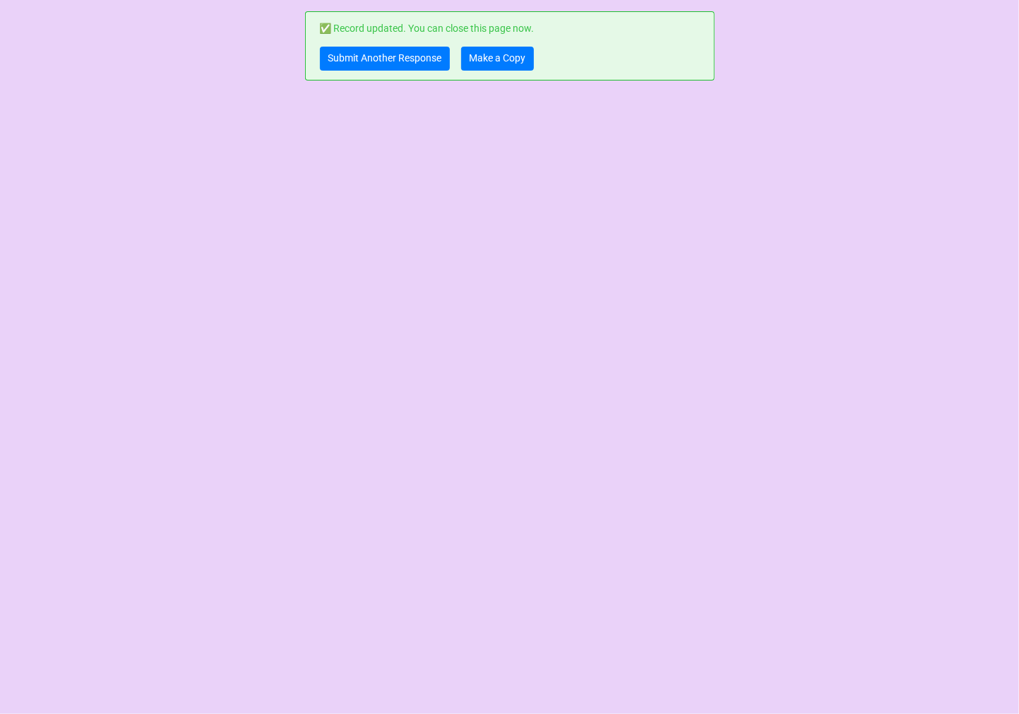
scroll to position [0, 0]
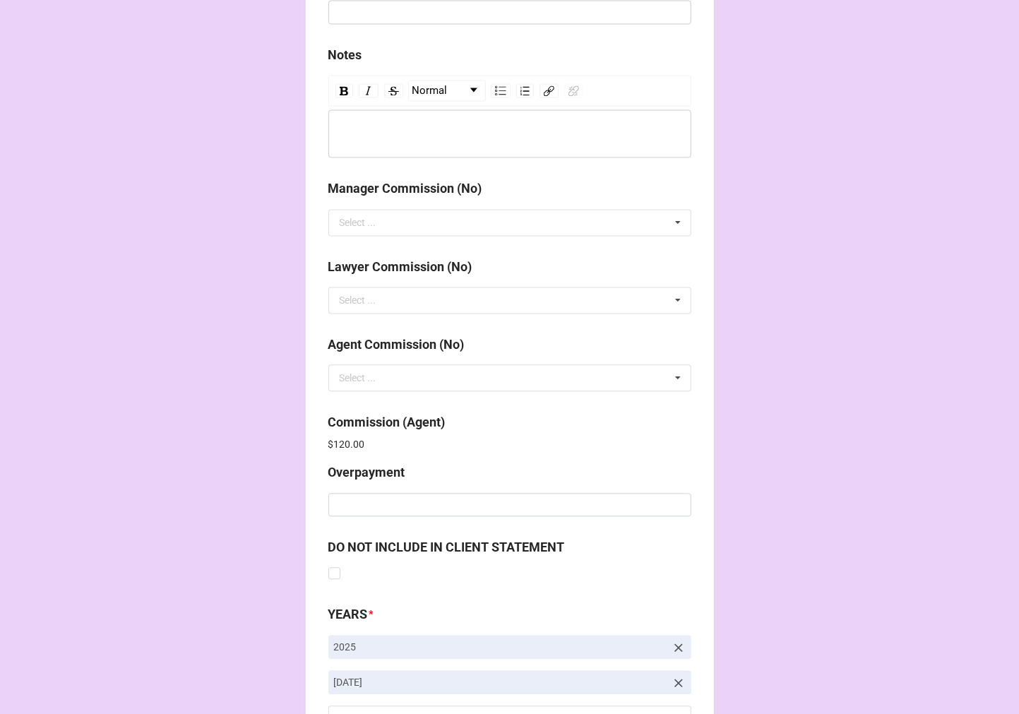
scroll to position [1685, 0]
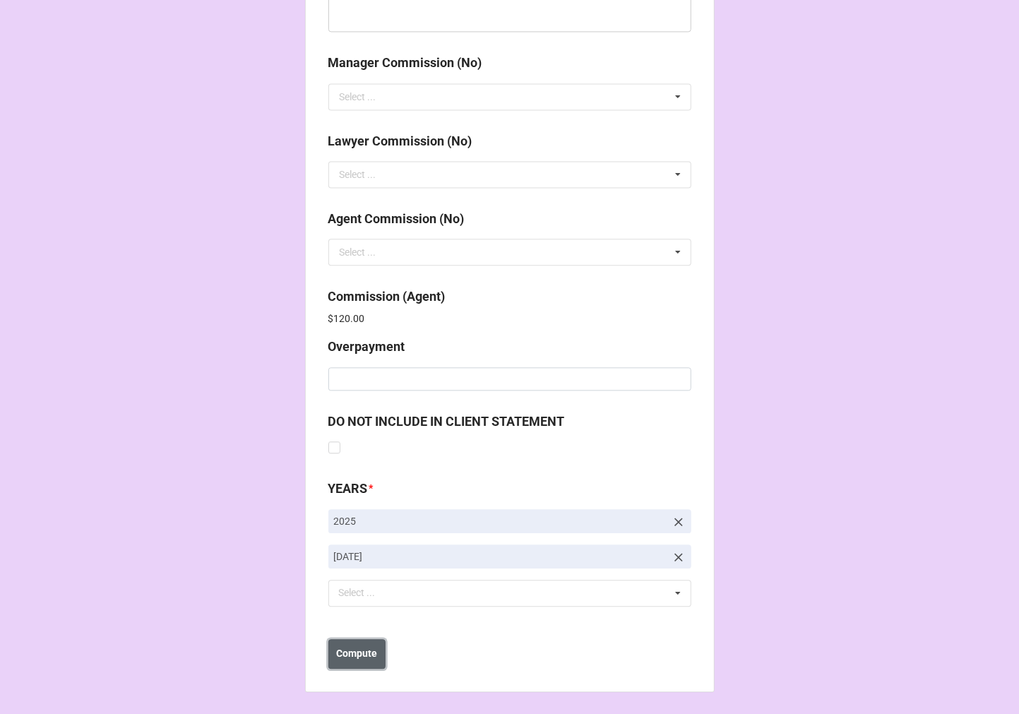
click at [360, 654] on b "Compute" at bounding box center [356, 653] width 41 height 15
click at [351, 657] on b "Save" at bounding box center [353, 653] width 23 height 15
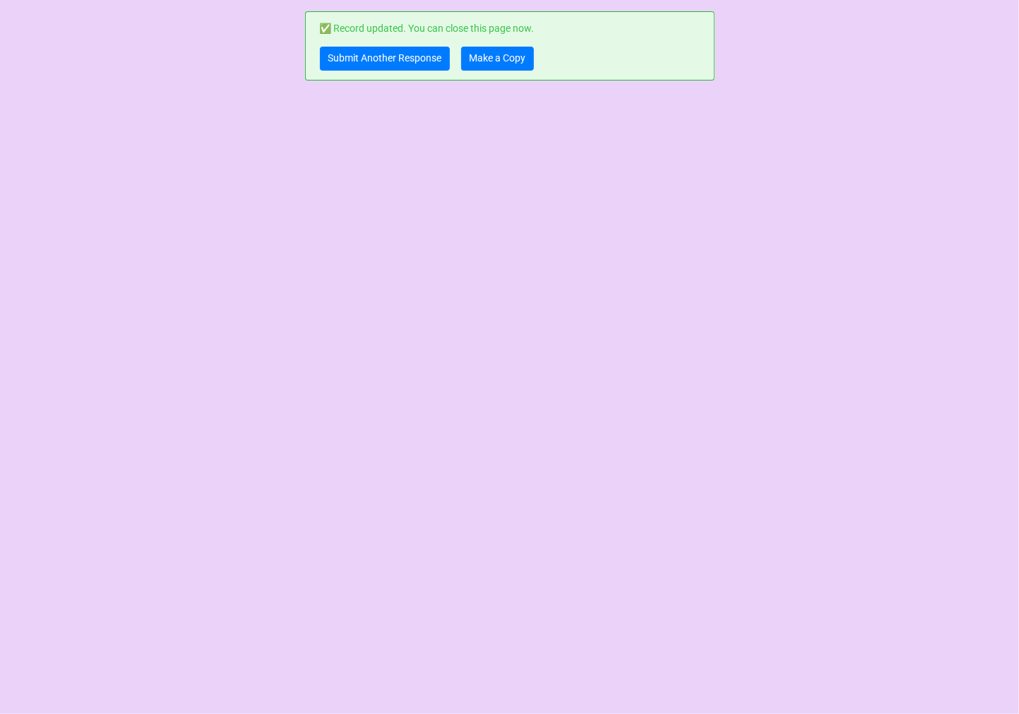
scroll to position [0, 0]
click at [522, 59] on link "Make a Copy" at bounding box center [497, 59] width 73 height 24
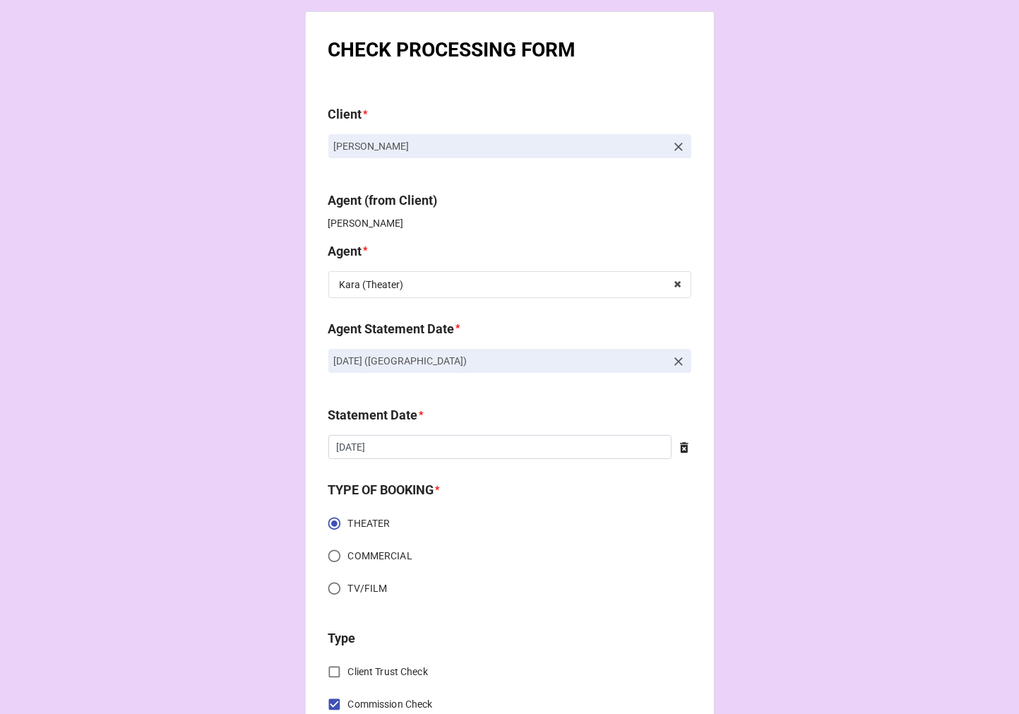
click at [671, 358] on icon at bounding box center [678, 361] width 14 height 14
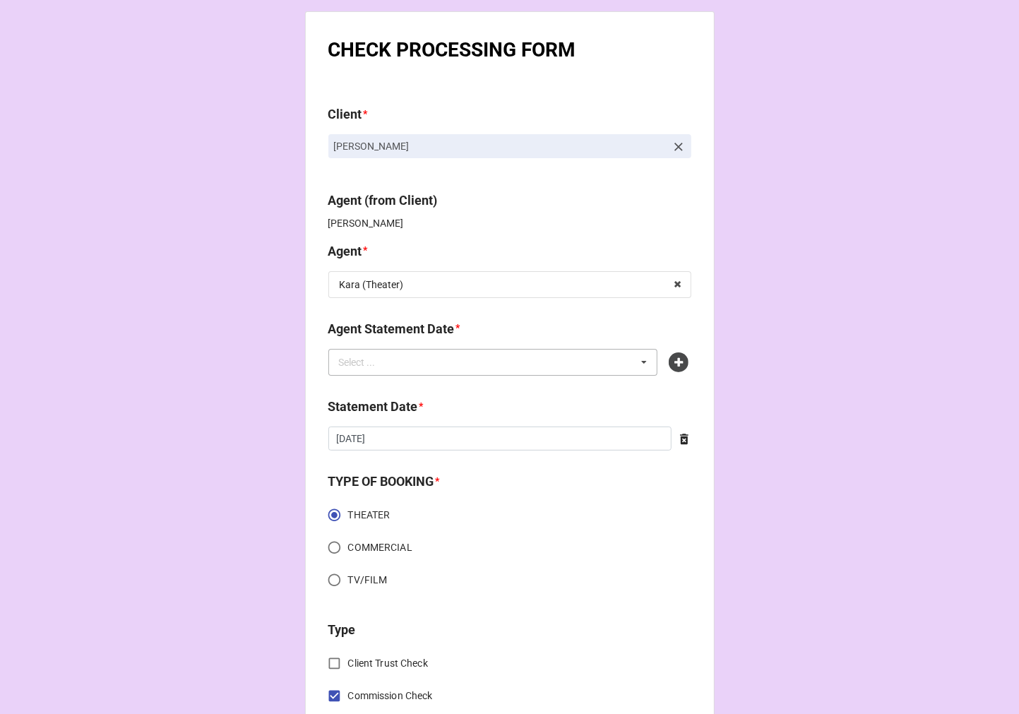
click at [599, 358] on div "Select ... No results found." at bounding box center [493, 362] width 330 height 27
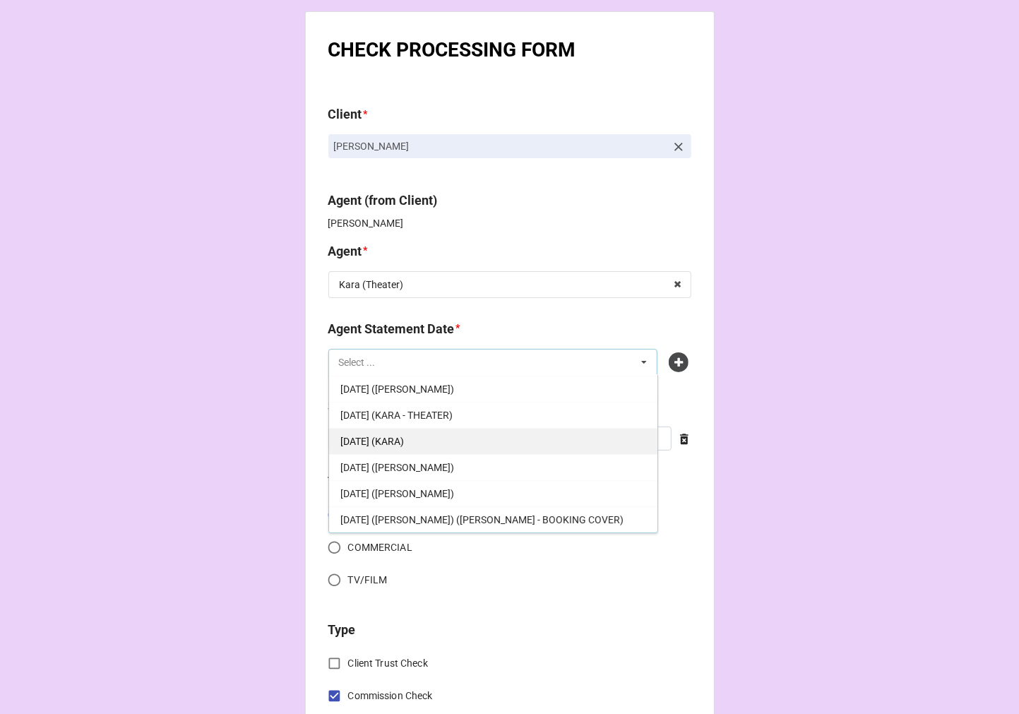
scroll to position [157, 0]
click at [453, 412] on span "[DATE] (KARA - THEATER)" at bounding box center [396, 414] width 112 height 11
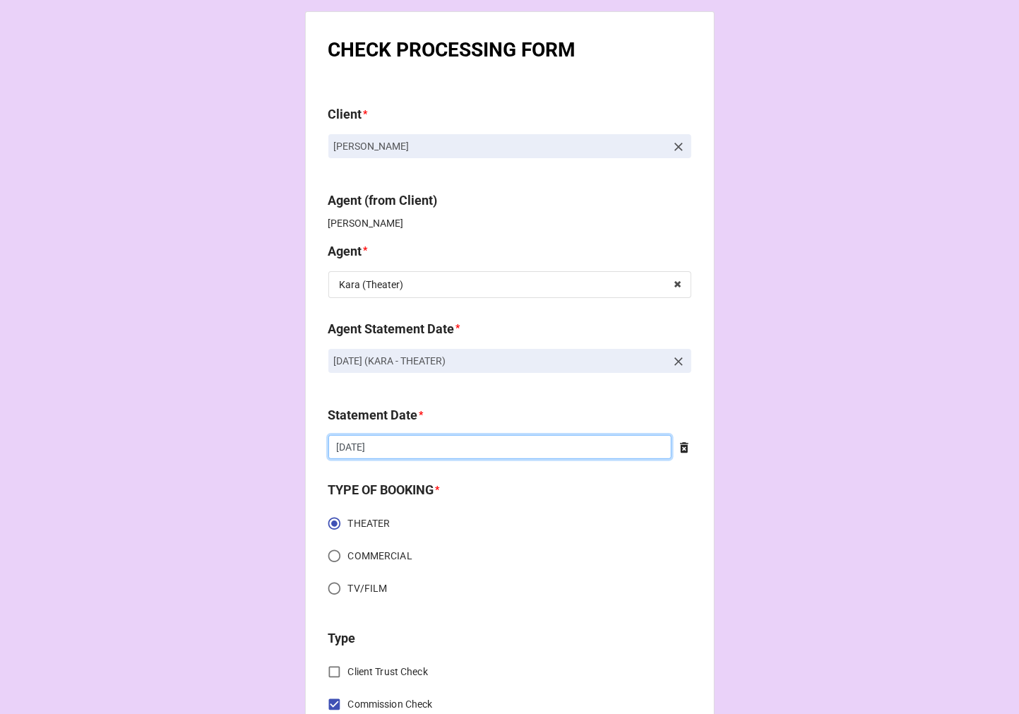
click at [414, 450] on input "[DATE]" at bounding box center [499, 447] width 343 height 24
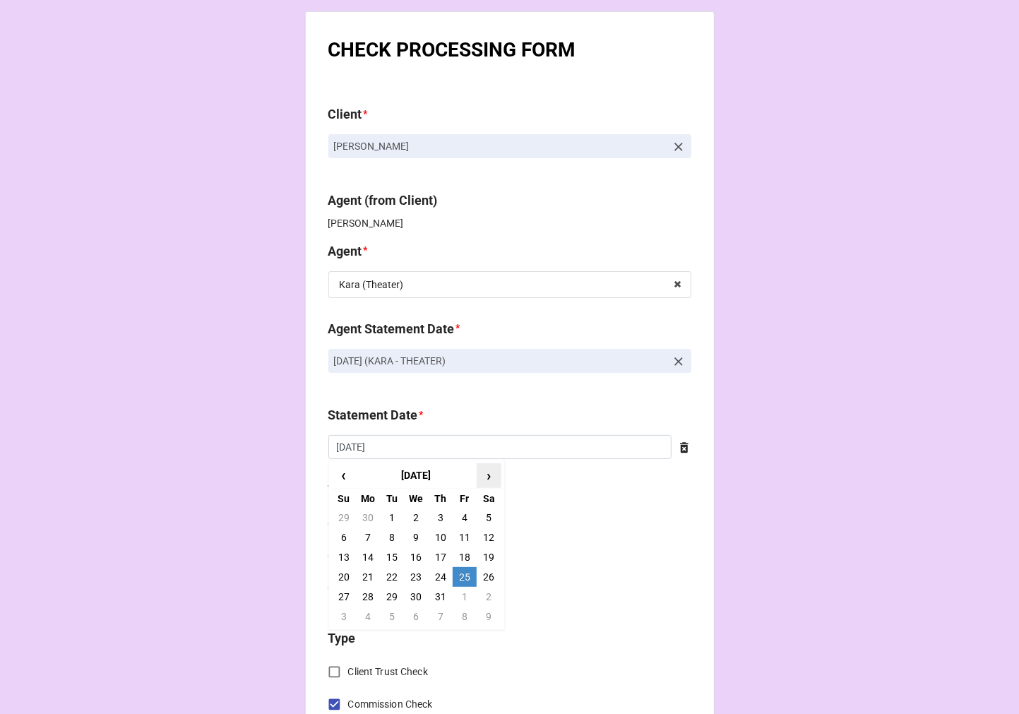
click at [487, 471] on span "›" at bounding box center [488, 475] width 23 height 23
click at [460, 600] on td "3" at bounding box center [465, 597] width 24 height 20
type input "[DATE]"
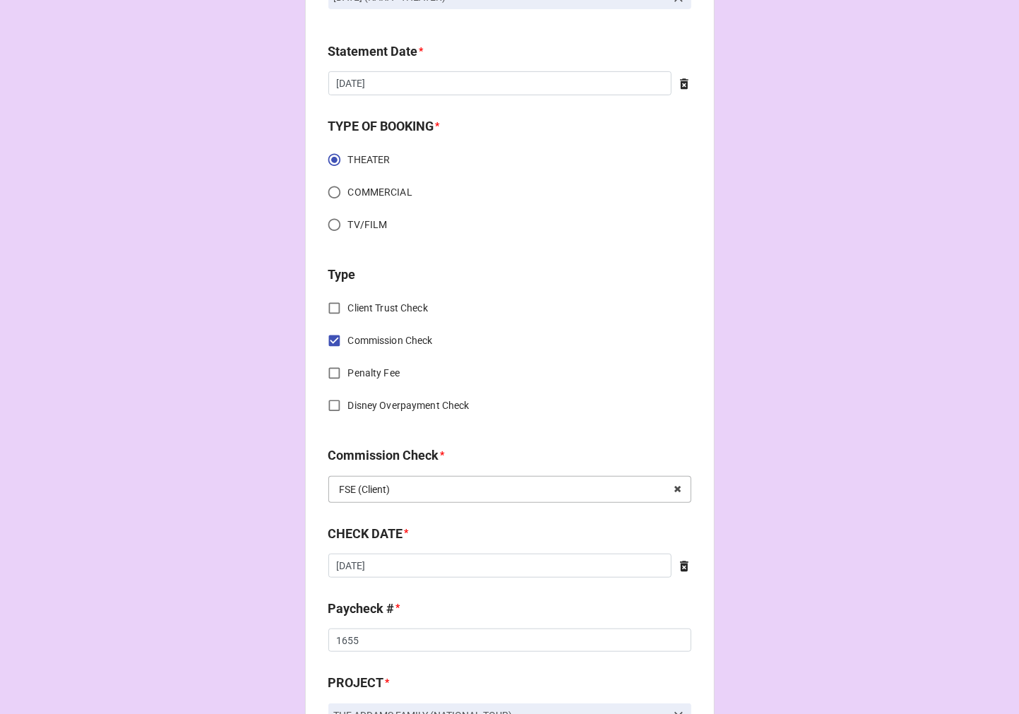
scroll to position [392, 0]
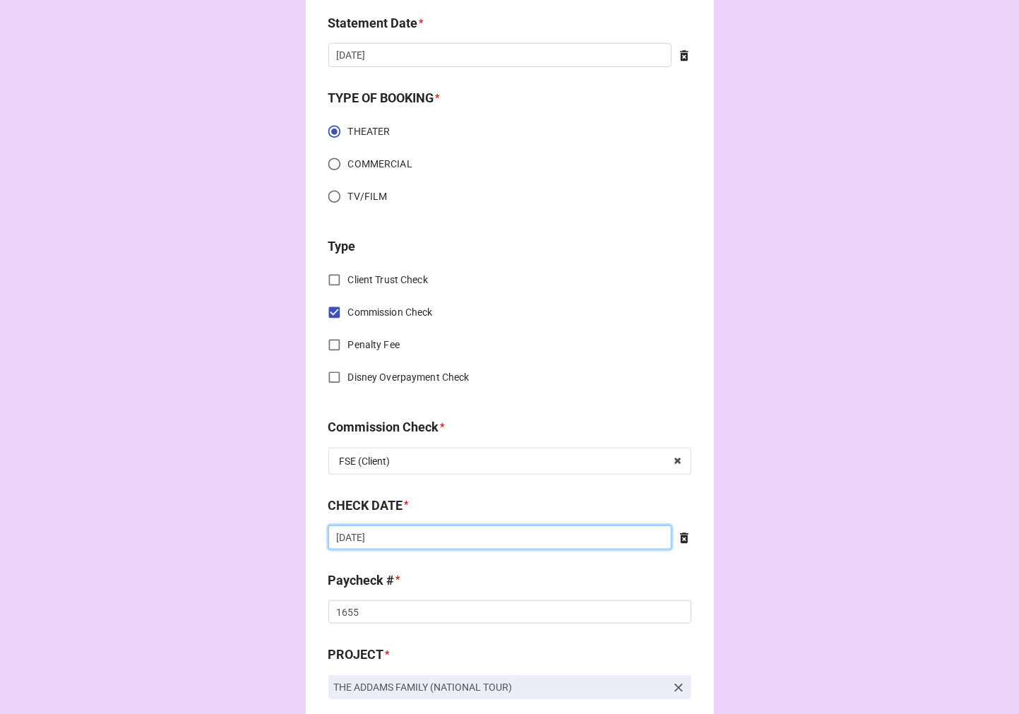
click at [390, 547] on input "7/3/2025" at bounding box center [499, 537] width 343 height 24
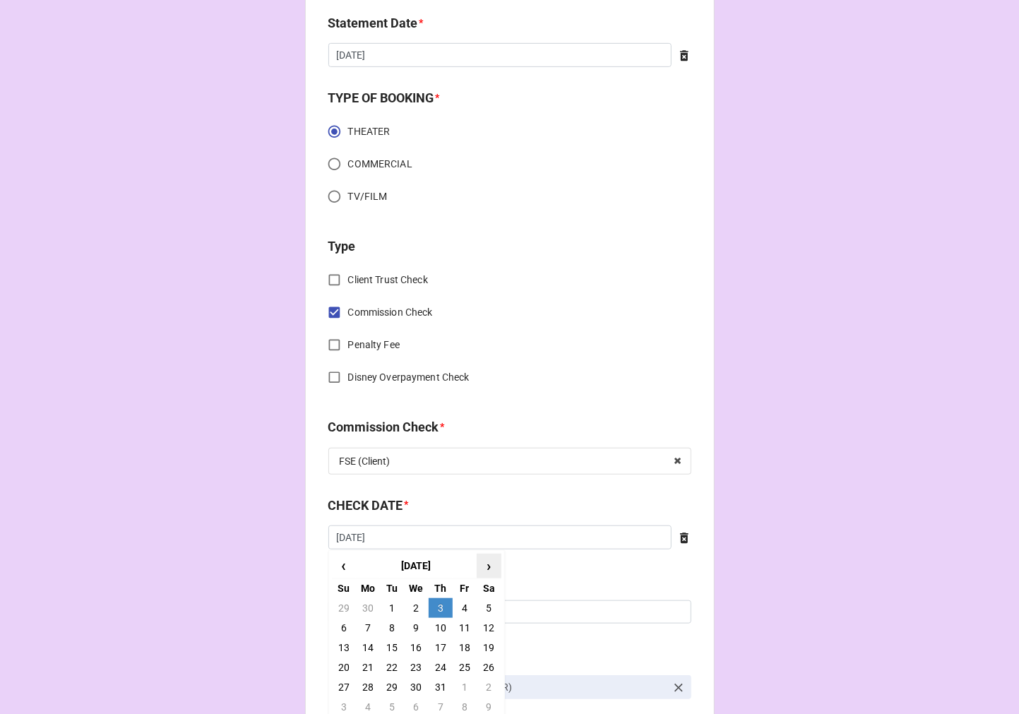
click at [480, 567] on span "›" at bounding box center [488, 565] width 23 height 23
click at [432, 626] on td "11" at bounding box center [441, 628] width 24 height 20
type input "[DATE]"
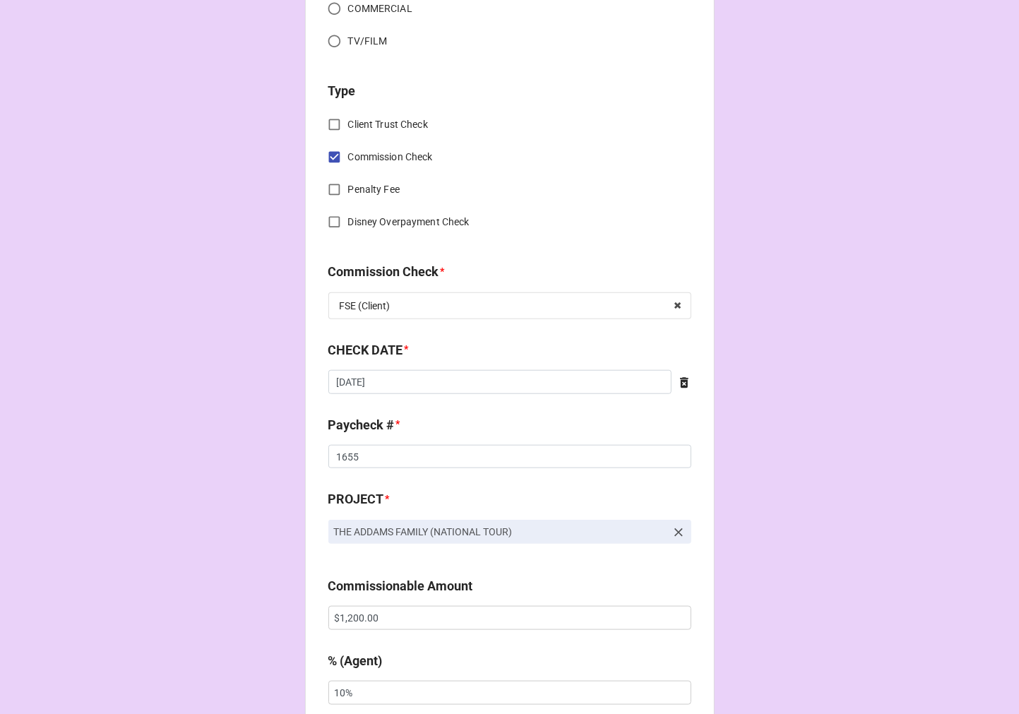
scroll to position [549, 0]
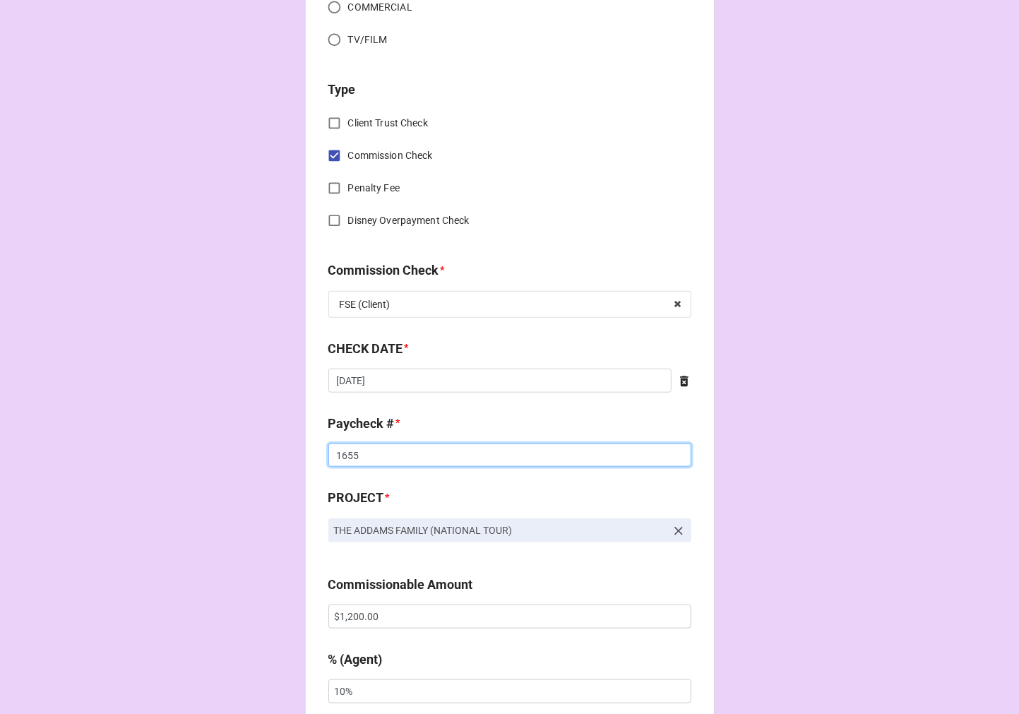
click at [337, 454] on input "1655" at bounding box center [509, 455] width 363 height 24
drag, startPoint x: 337, startPoint y: 455, endPoint x: 433, endPoint y: 455, distance: 96.0
click at [337, 455] on input "1655" at bounding box center [509, 455] width 363 height 24
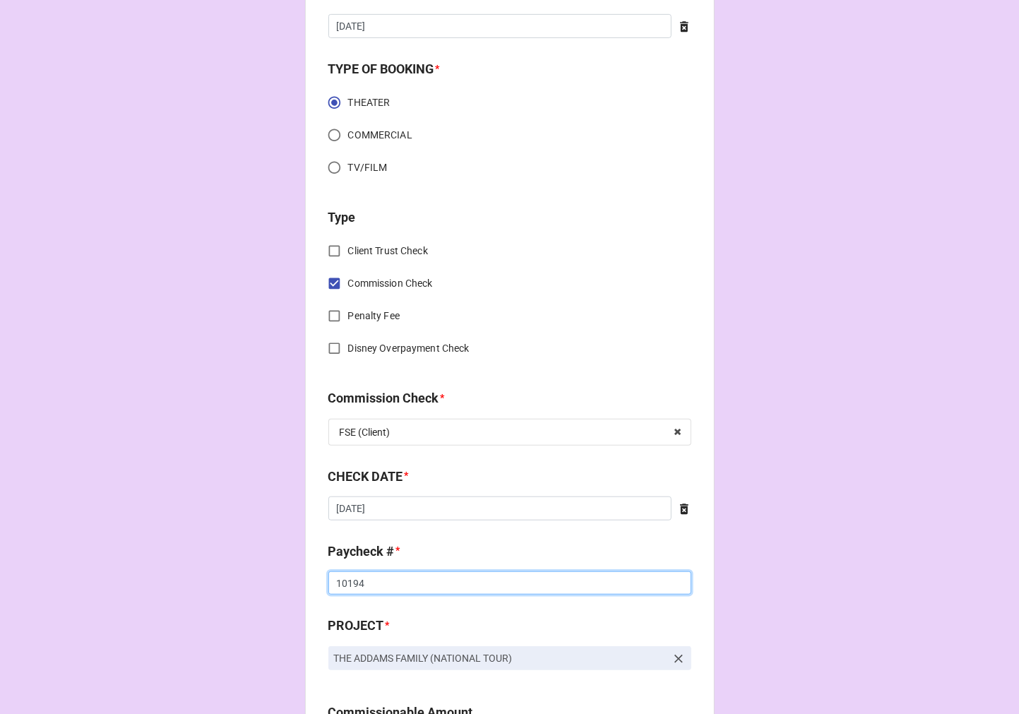
scroll to position [392, 0]
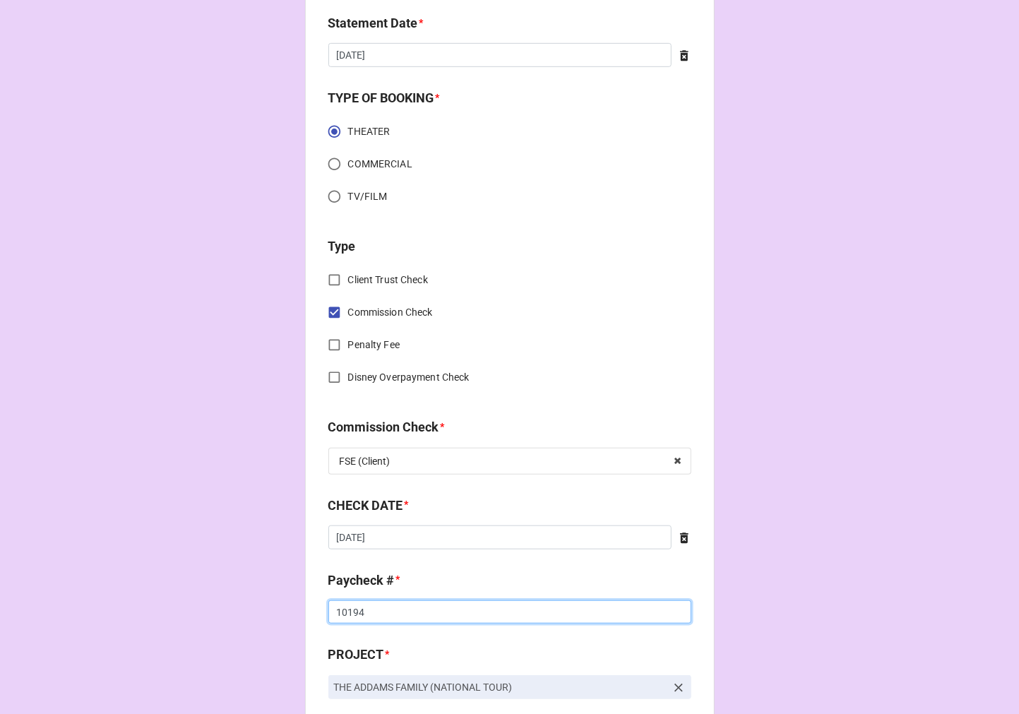
type input "10194"
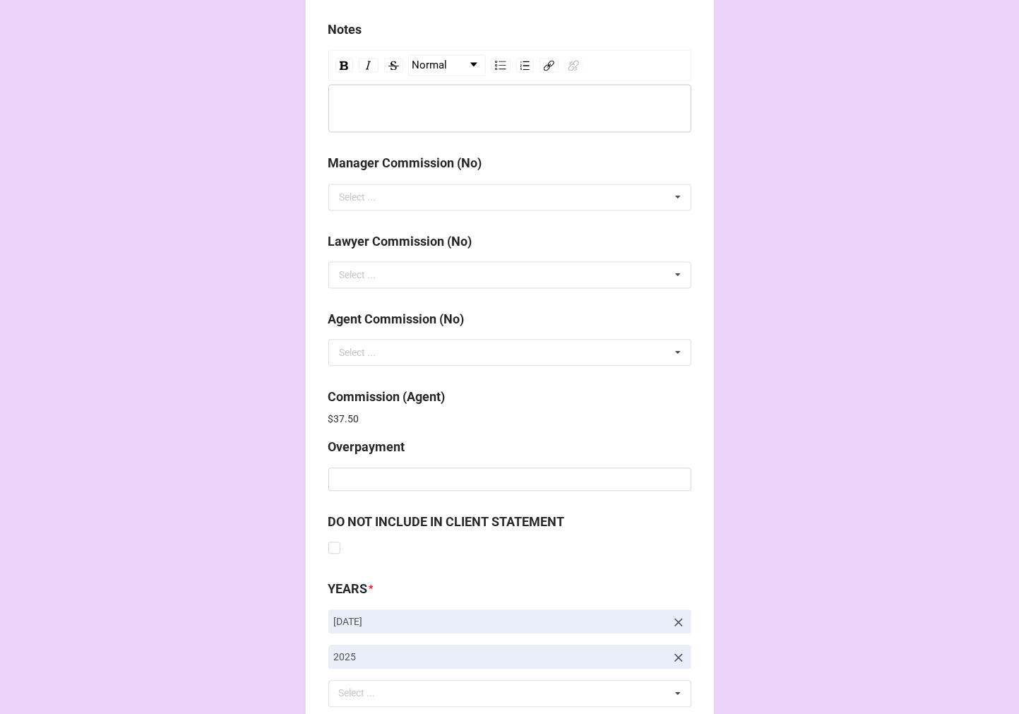
scroll to position [1685, 0]
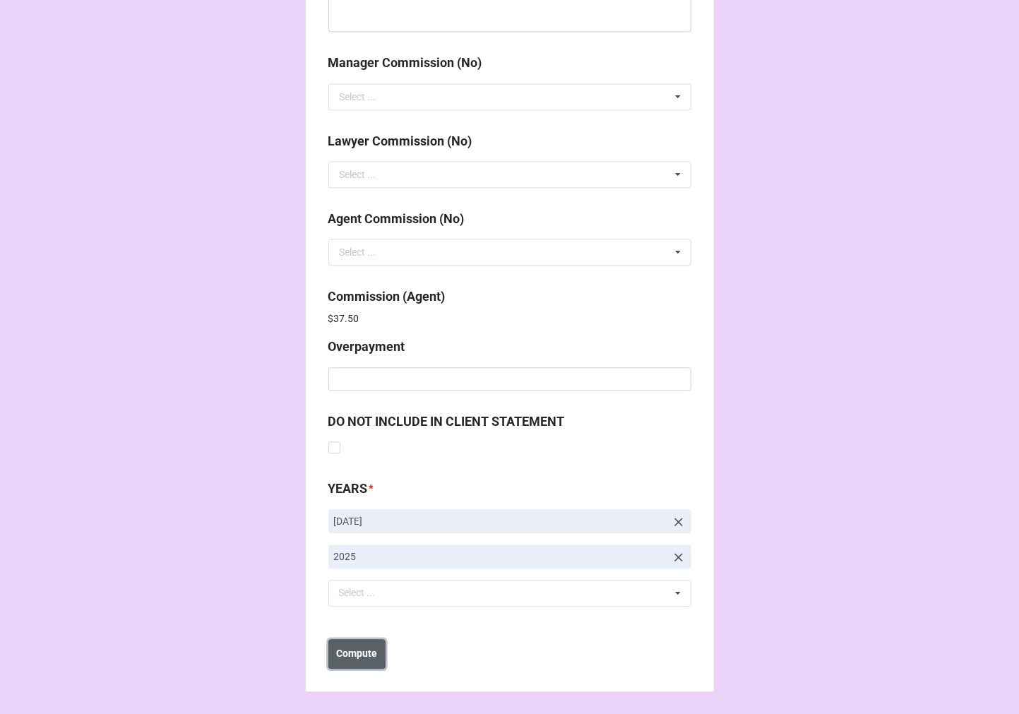
click at [356, 643] on button "Compute" at bounding box center [356, 654] width 57 height 30
click at [358, 659] on b "Save" at bounding box center [353, 653] width 23 height 15
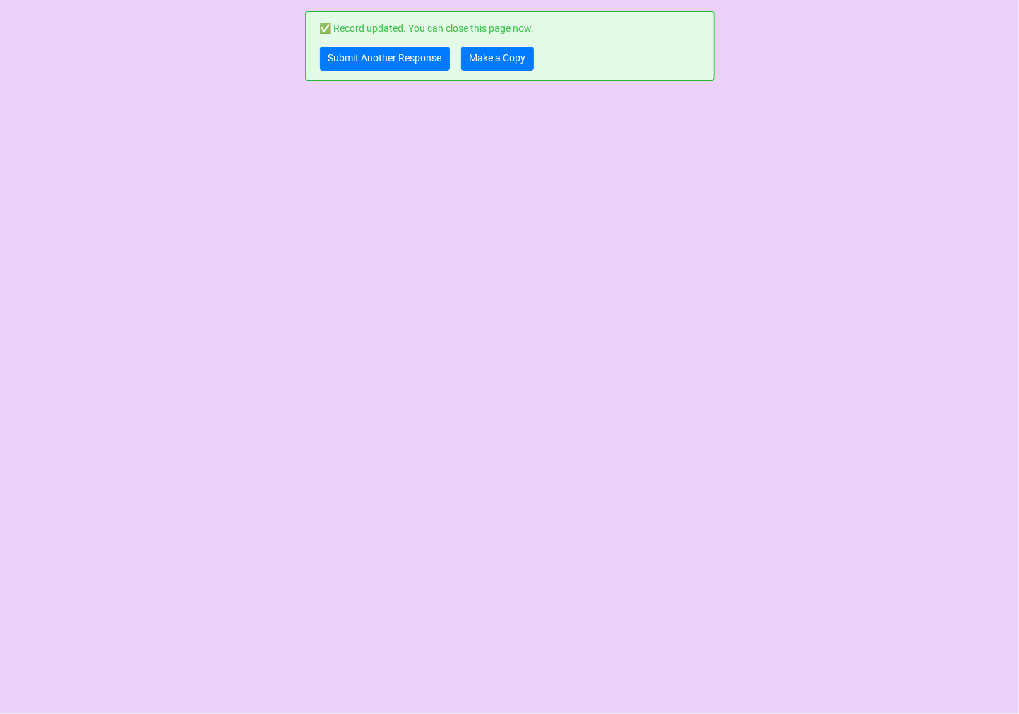
scroll to position [0, 0]
click at [503, 60] on link "Make a Copy" at bounding box center [497, 59] width 73 height 24
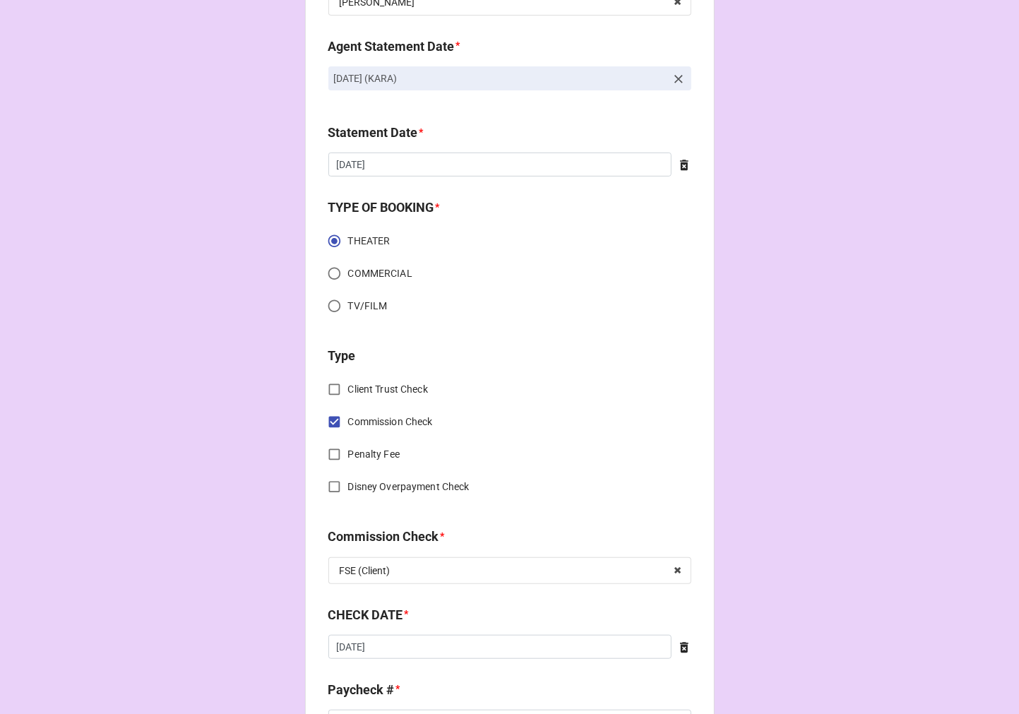
scroll to position [470, 0]
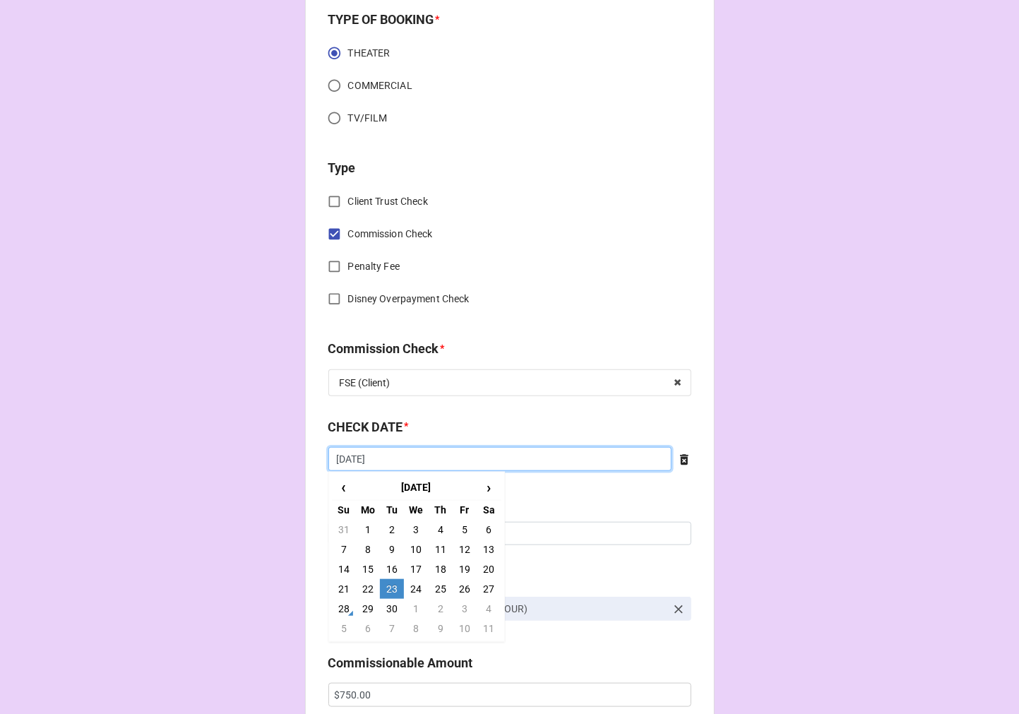
click at [407, 457] on input "[DATE]" at bounding box center [499, 459] width 343 height 24
click at [442, 551] on td "11" at bounding box center [441, 549] width 24 height 20
type input "[DATE]"
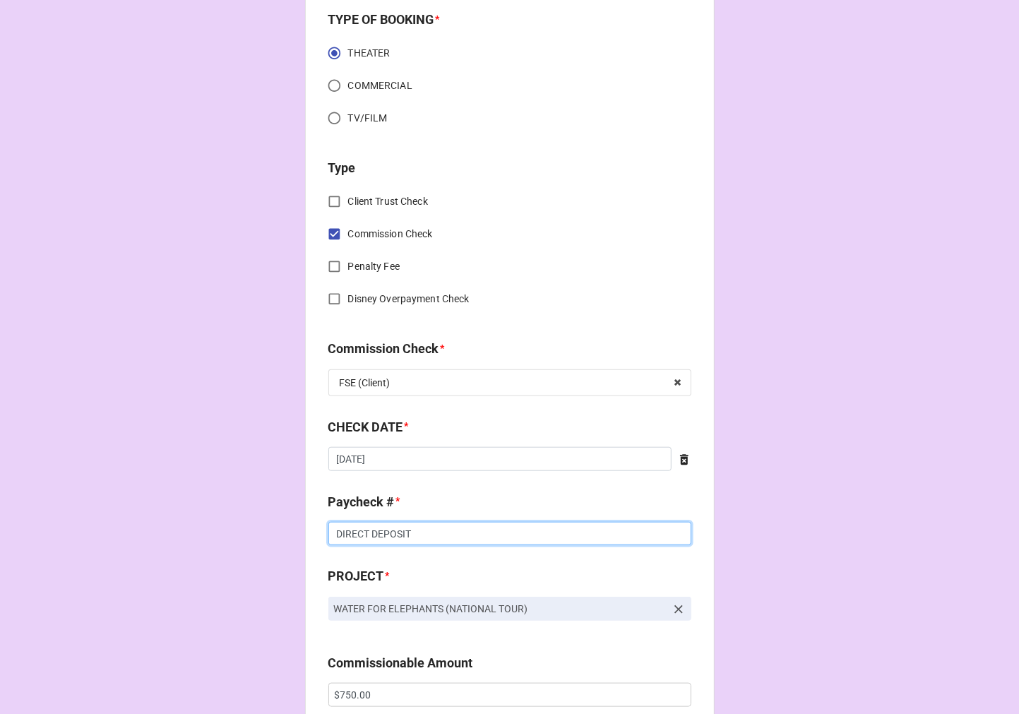
click at [398, 528] on input "DIRECT DEPOSIT" at bounding box center [509, 534] width 363 height 24
click at [398, 529] on input "DIRECT DEPOSIT" at bounding box center [509, 534] width 363 height 24
click at [398, 530] on input "DIRECT DEPOSIT" at bounding box center [509, 534] width 363 height 24
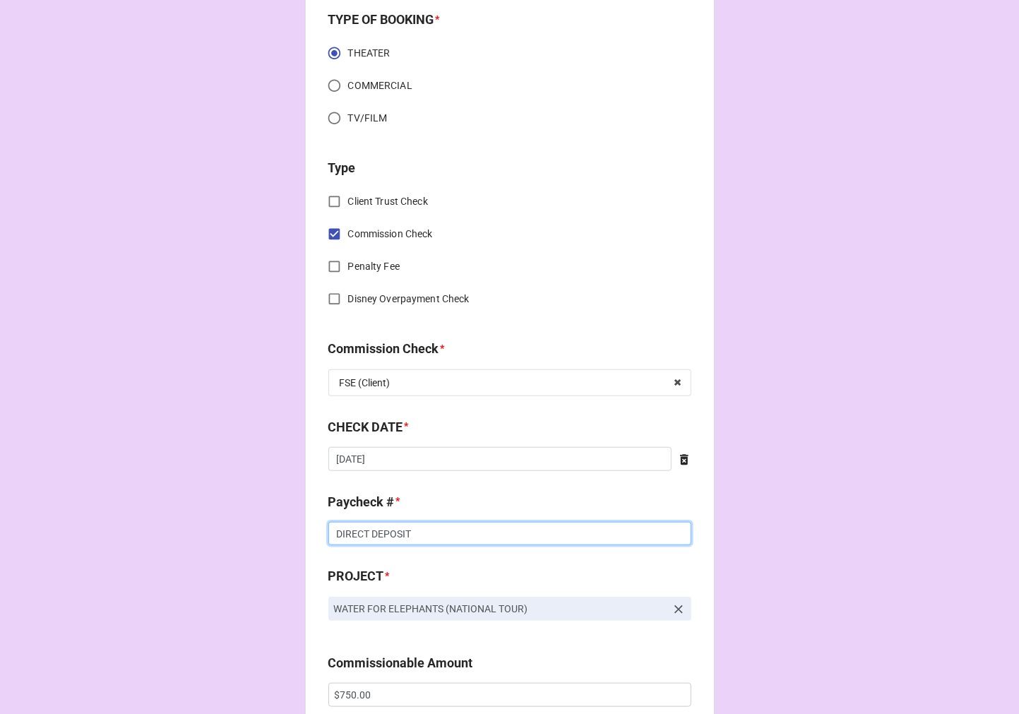
click at [397, 531] on input "DIRECT DEPOSIT" at bounding box center [509, 534] width 363 height 24
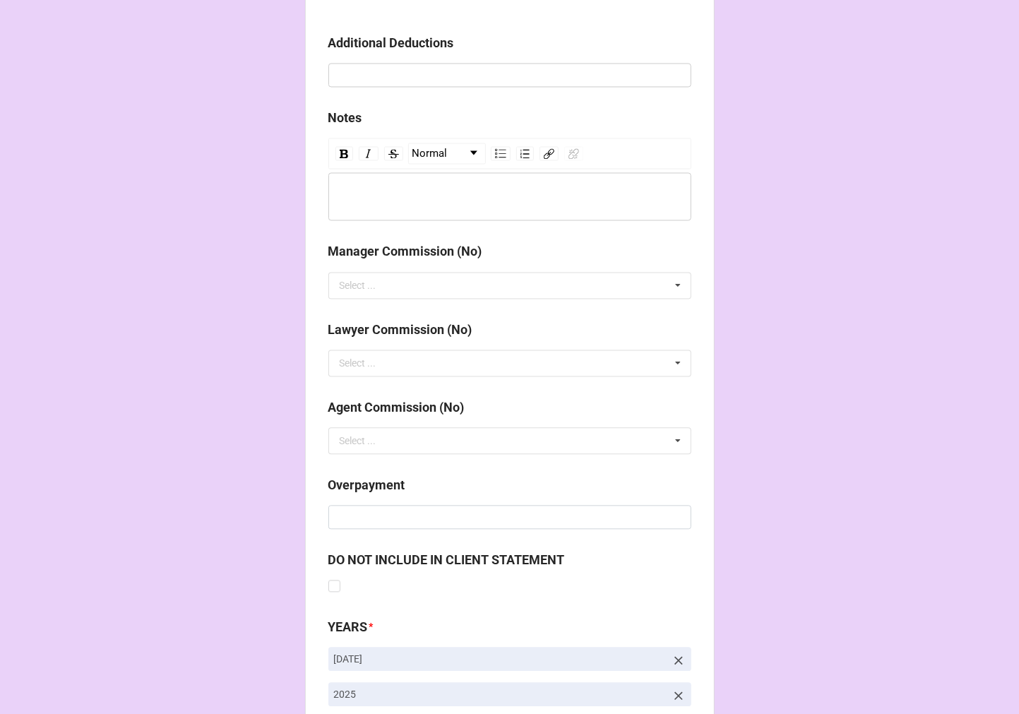
scroll to position [1634, 0]
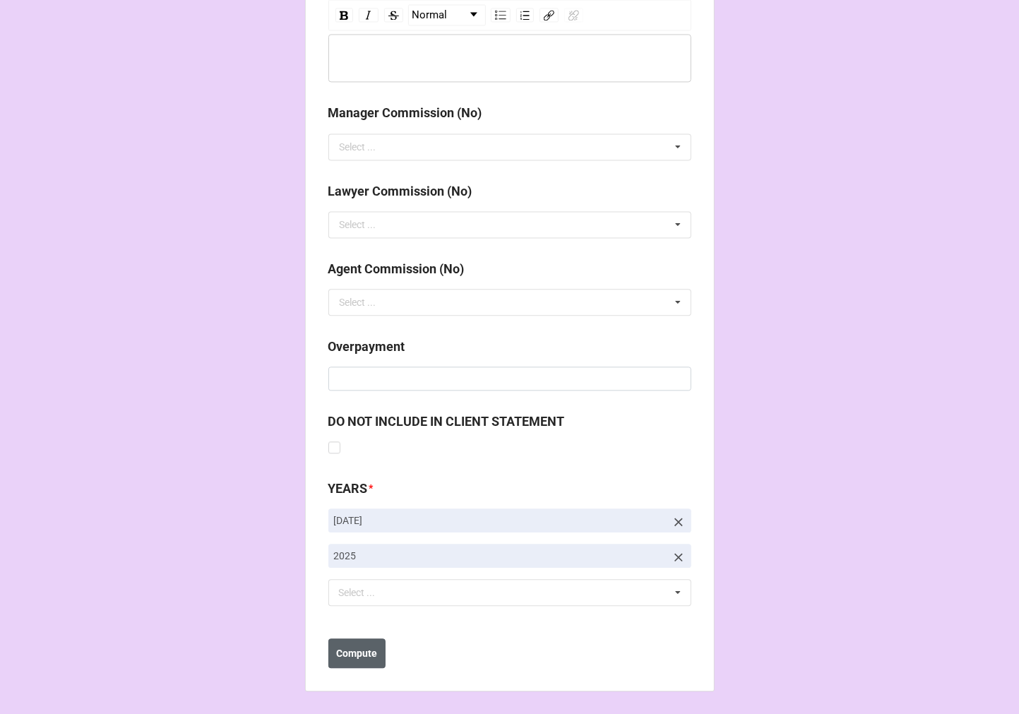
type input "10194"
click at [352, 660] on button "Compute" at bounding box center [356, 653] width 57 height 30
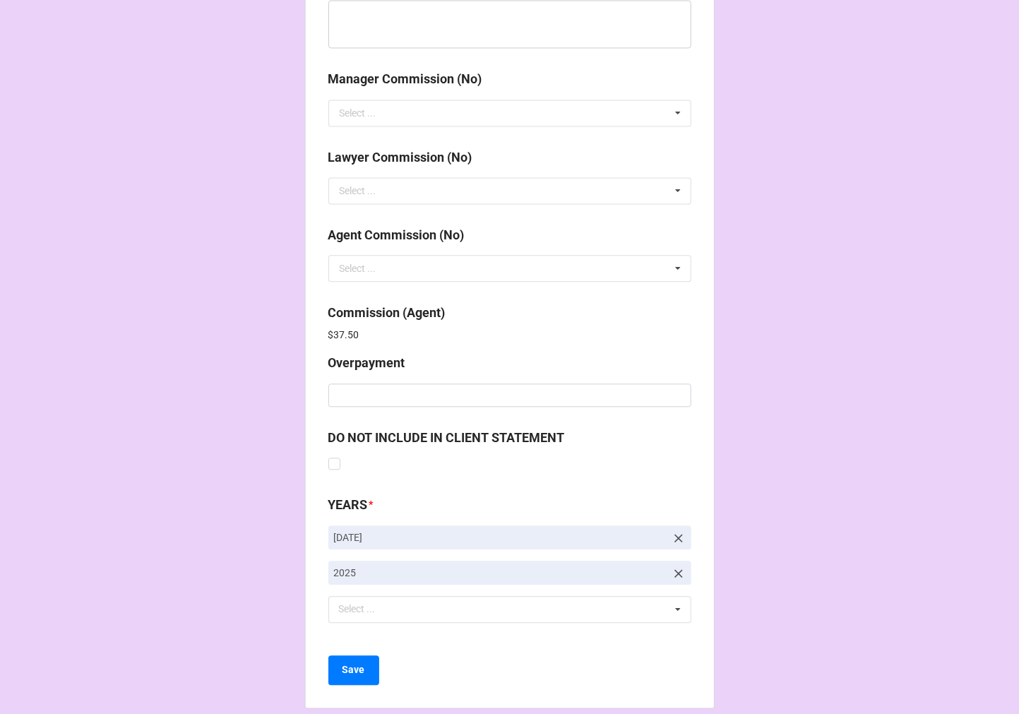
scroll to position [1685, 0]
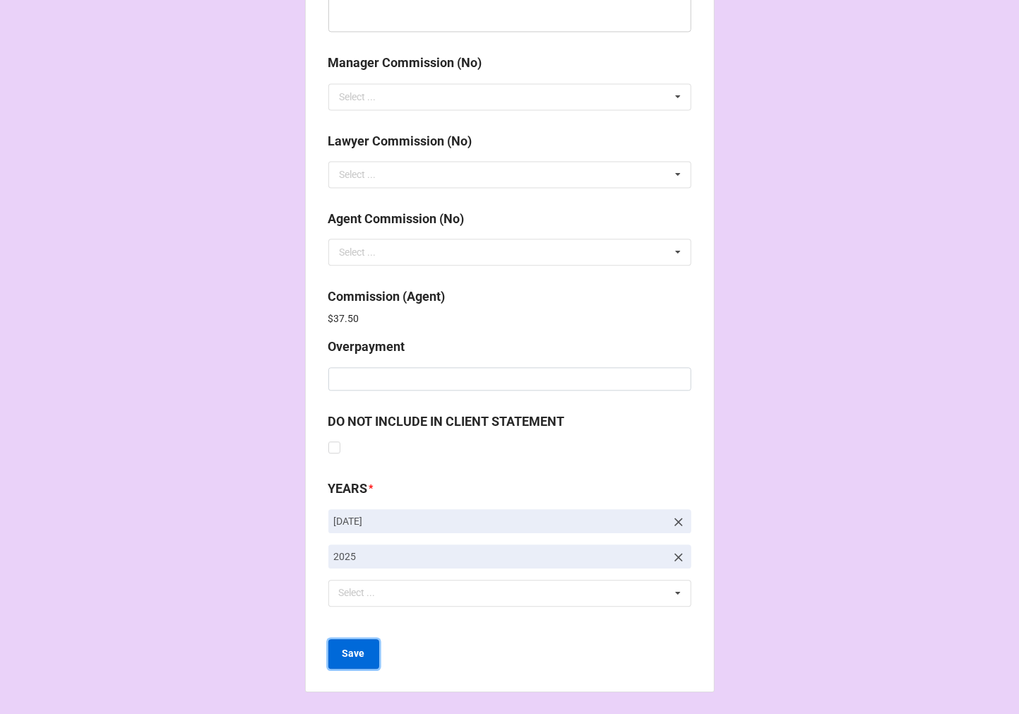
click at [346, 657] on b "Save" at bounding box center [353, 653] width 23 height 15
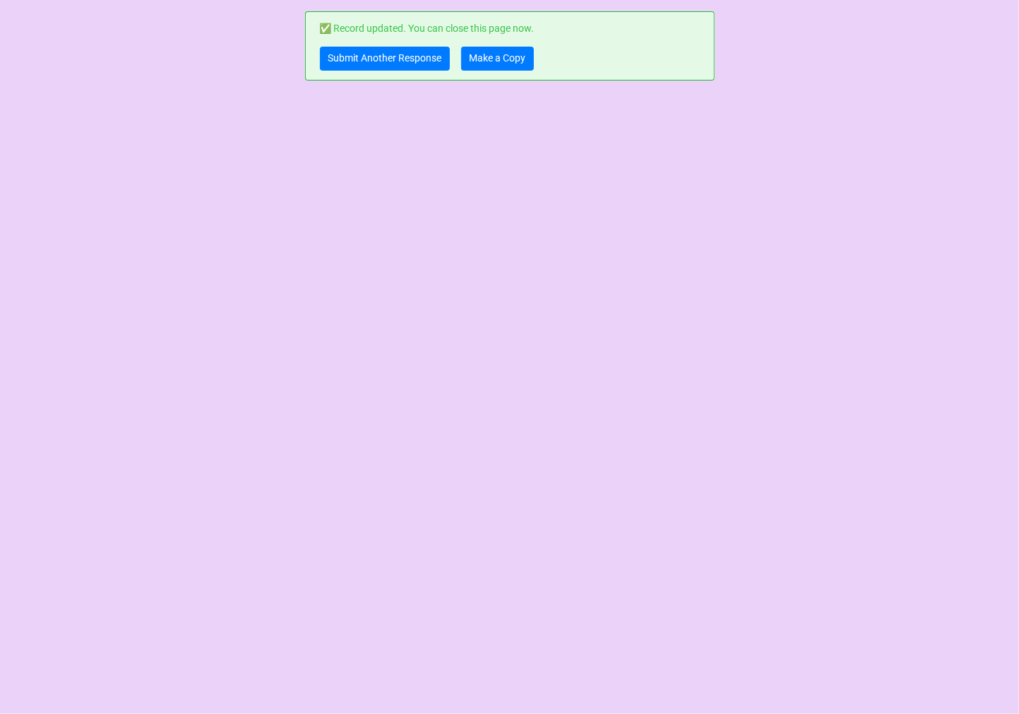
scroll to position [0, 0]
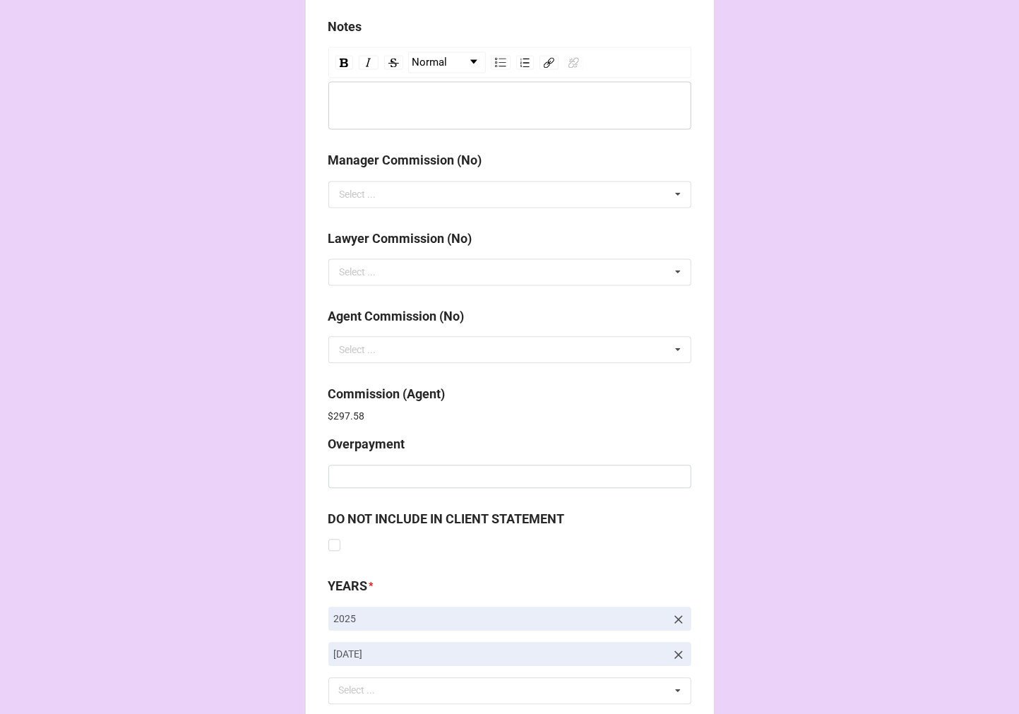
scroll to position [1685, 0]
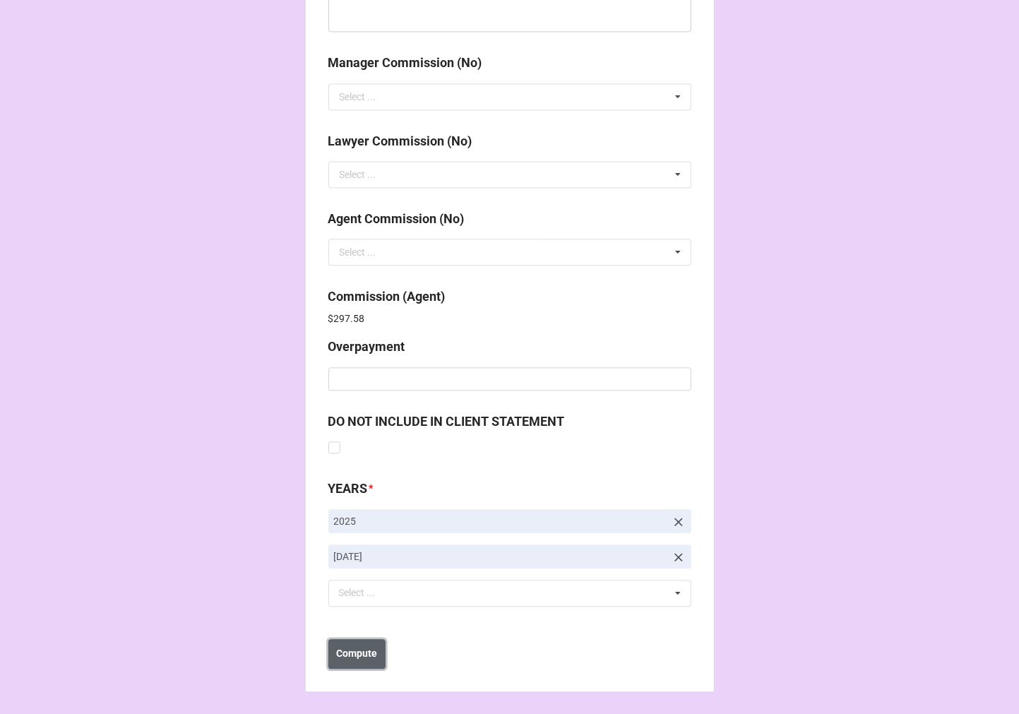
click at [336, 659] on b "Compute" at bounding box center [356, 653] width 41 height 15
click at [349, 662] on button "Save" at bounding box center [353, 654] width 51 height 30
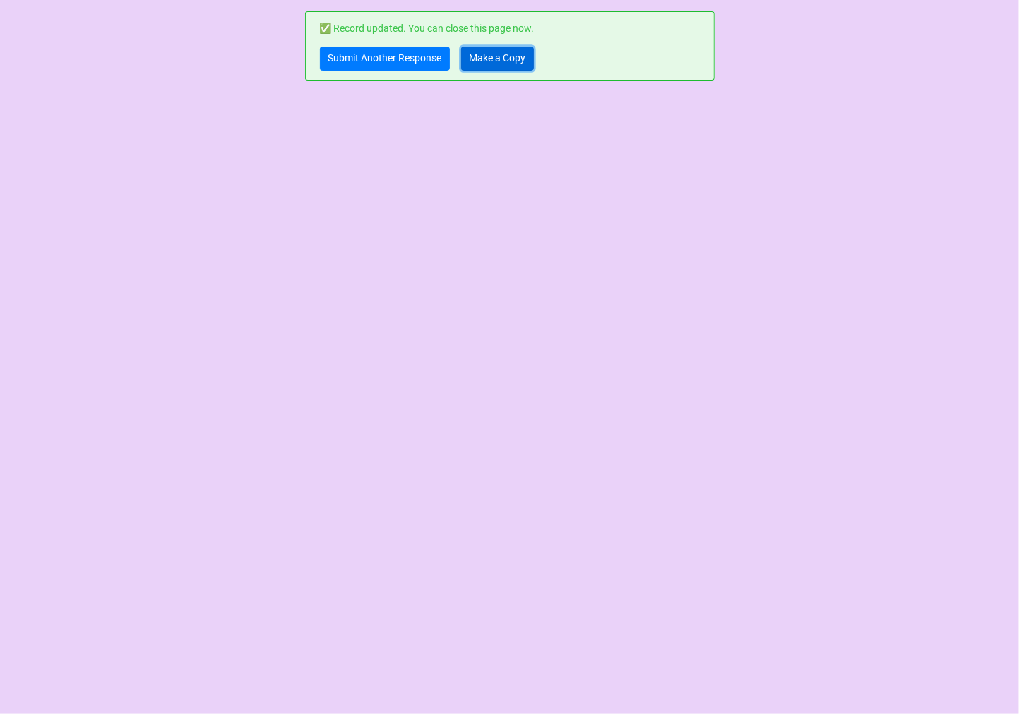
click at [499, 61] on link "Make a Copy" at bounding box center [497, 59] width 73 height 24
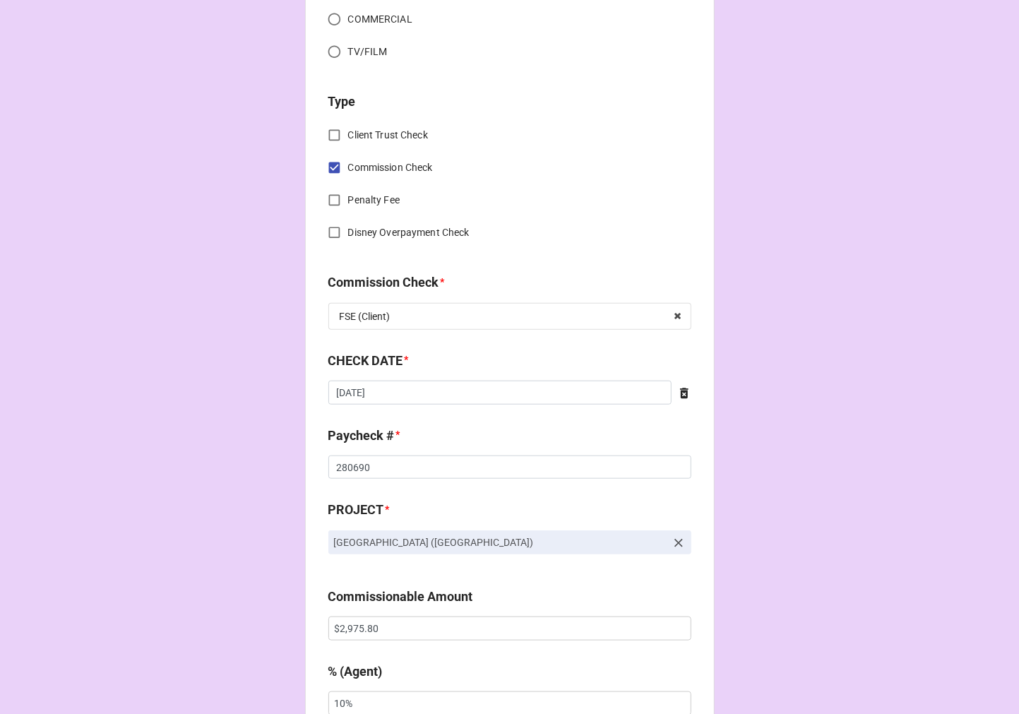
scroll to position [549, 0]
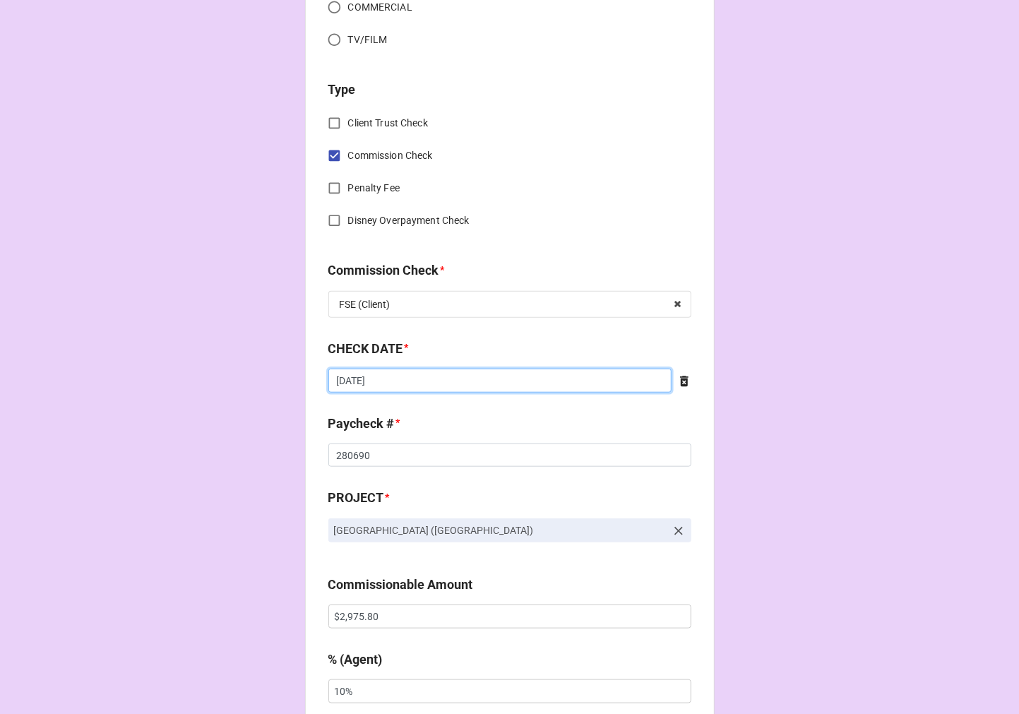
click at [402, 386] on input "[DATE]" at bounding box center [499, 381] width 343 height 24
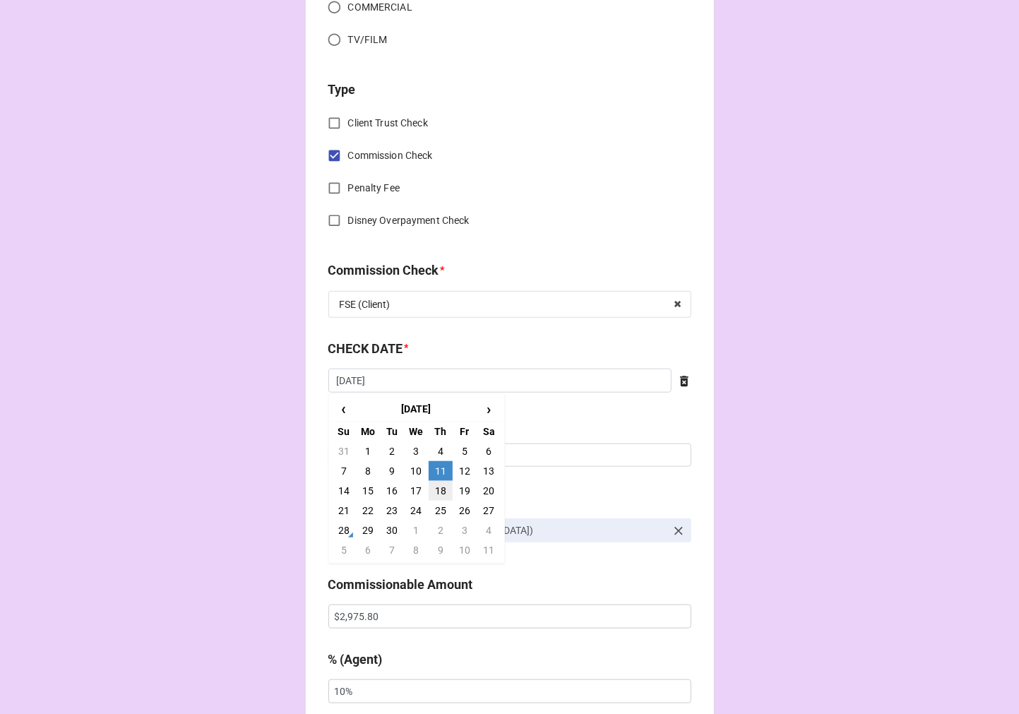
click at [440, 485] on td "18" at bounding box center [441, 491] width 24 height 20
type input "[DATE]"
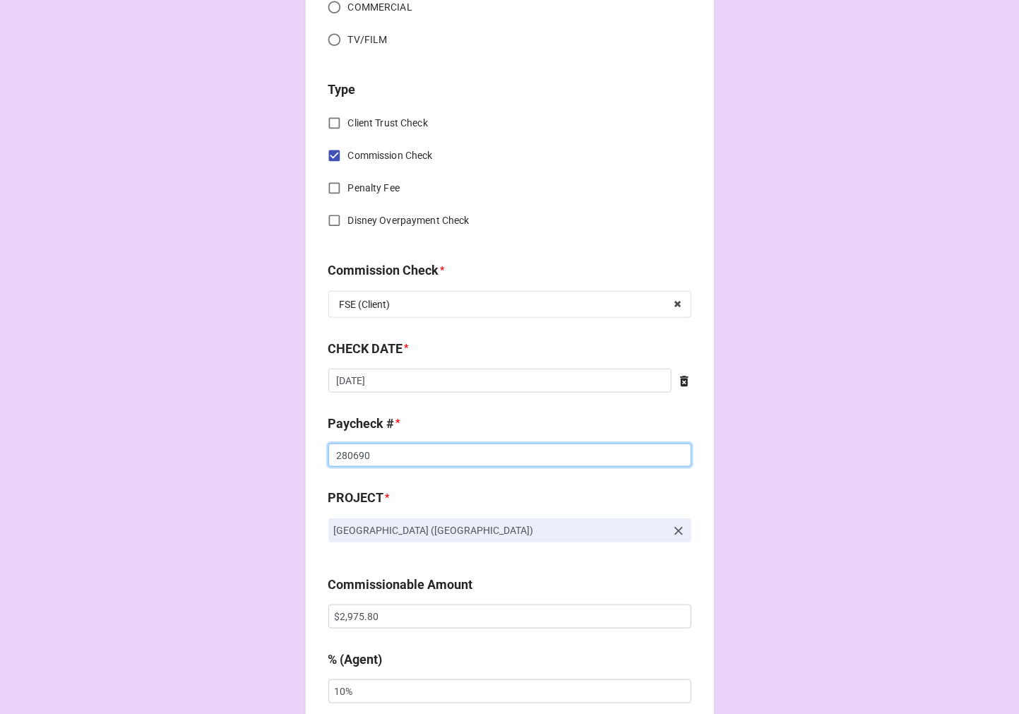
click at [347, 455] on input "280690" at bounding box center [509, 455] width 363 height 24
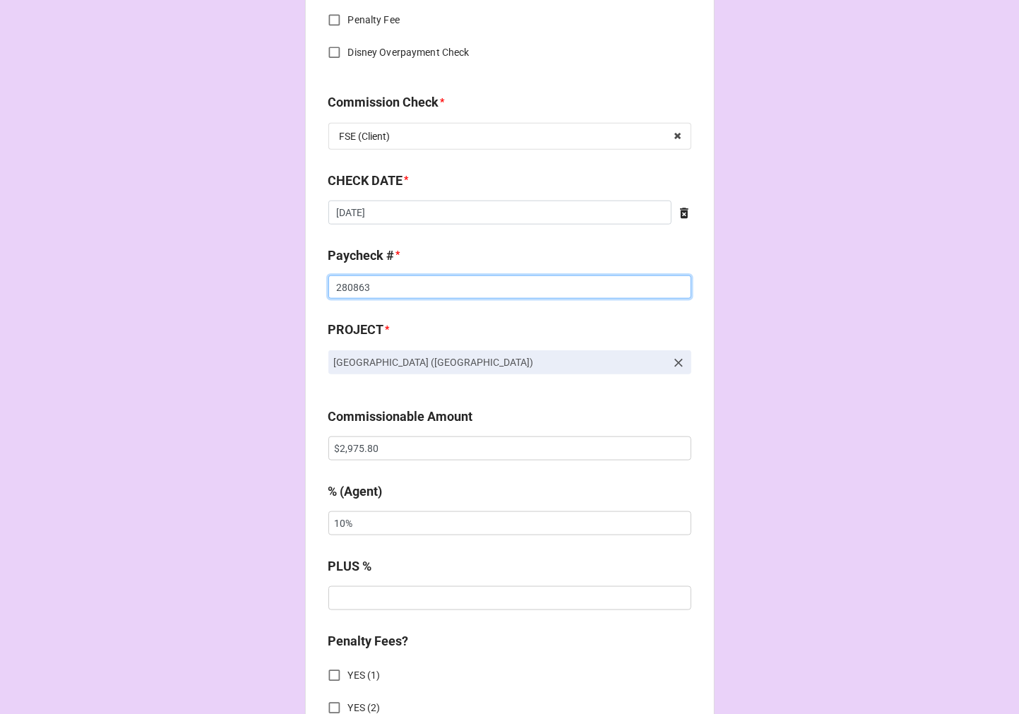
scroll to position [784, 0]
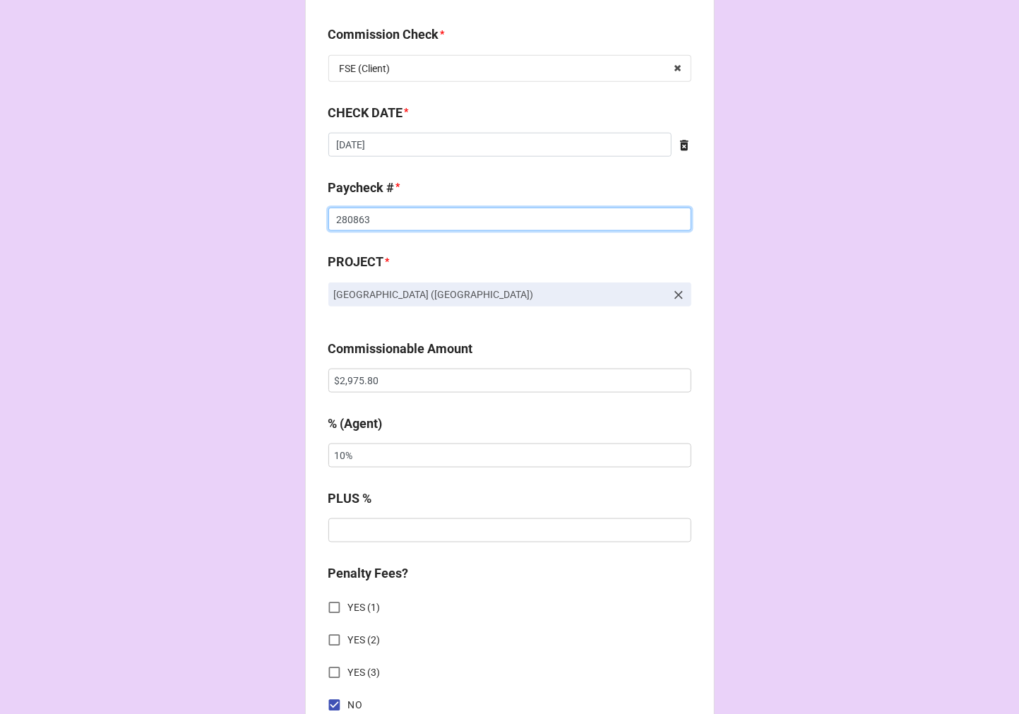
type input "280863"
click at [355, 384] on input "$2,975.80" at bounding box center [509, 381] width 363 height 24
click at [354, 384] on input "$2,975.80" at bounding box center [509, 381] width 363 height 24
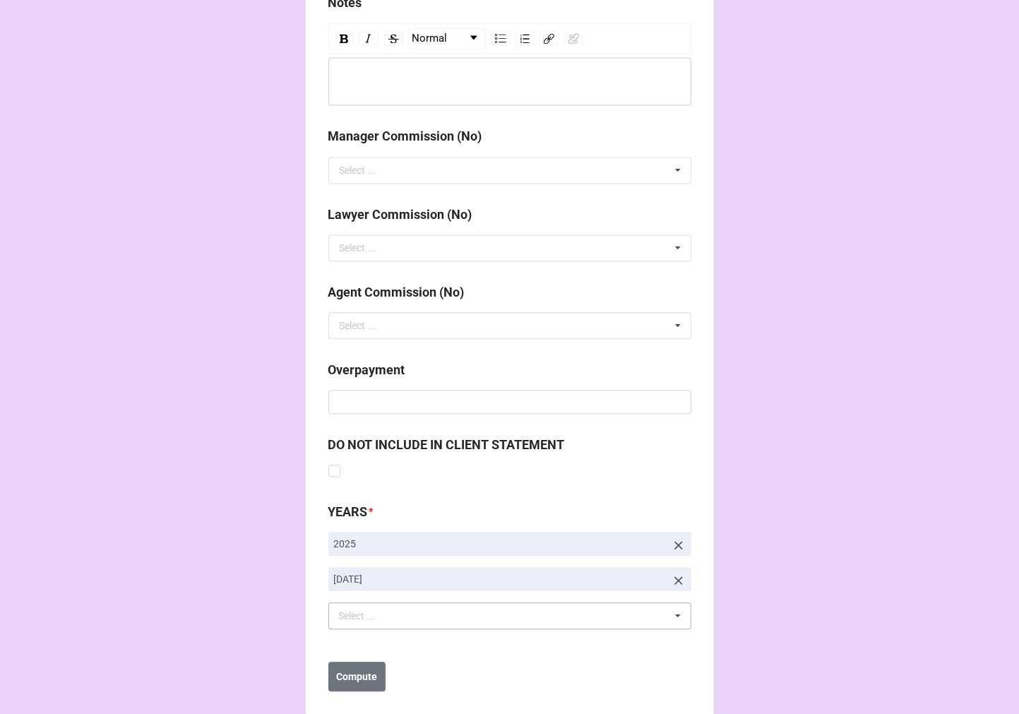
scroll to position [1634, 0]
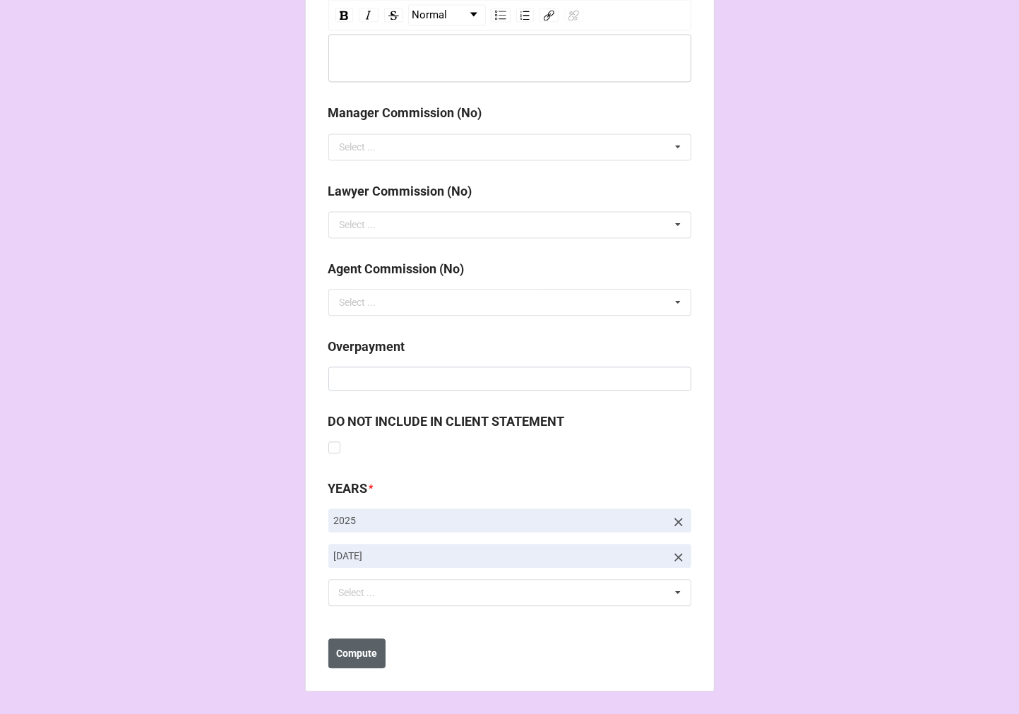
type input "$2,811.00"
click at [357, 650] on b "Compute" at bounding box center [356, 653] width 41 height 15
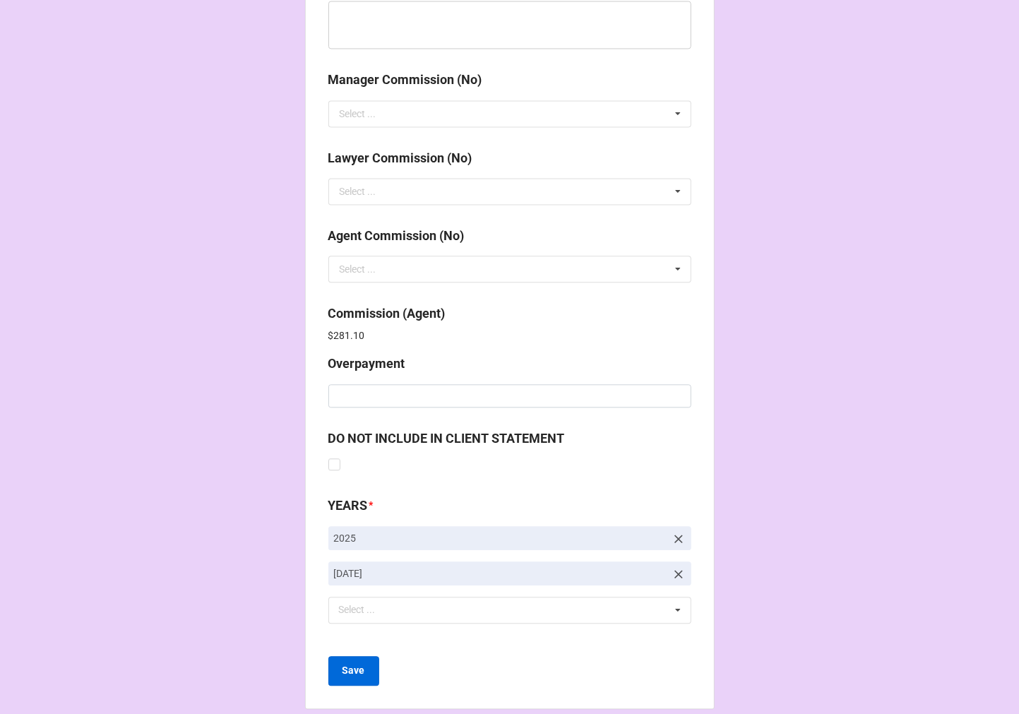
scroll to position [1685, 0]
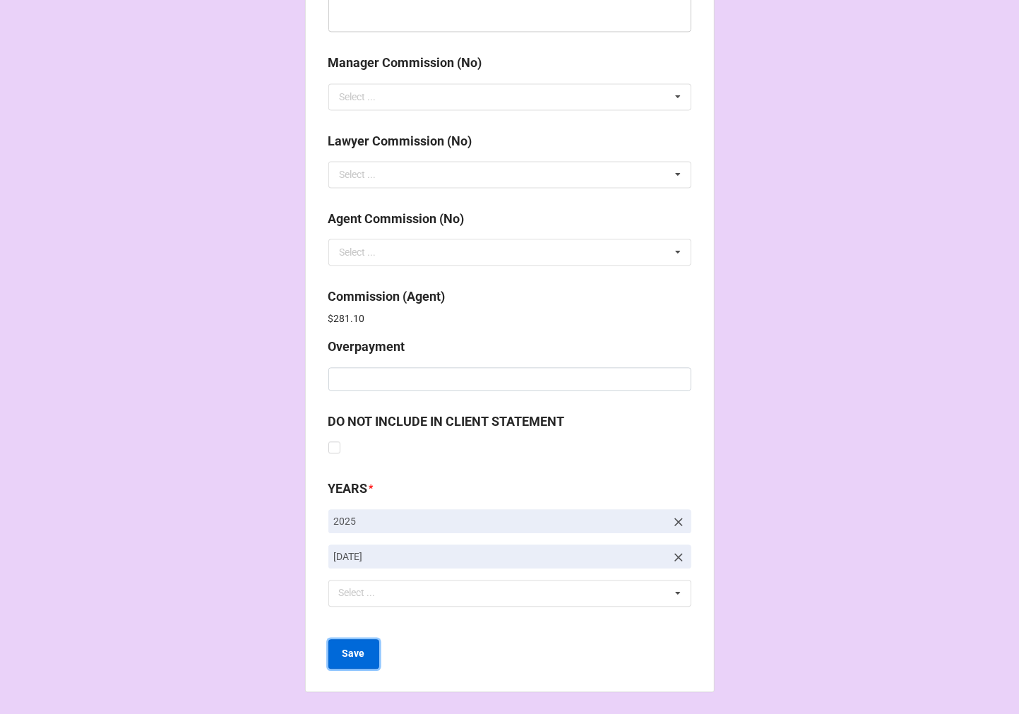
click at [347, 646] on b "Save" at bounding box center [353, 653] width 23 height 15
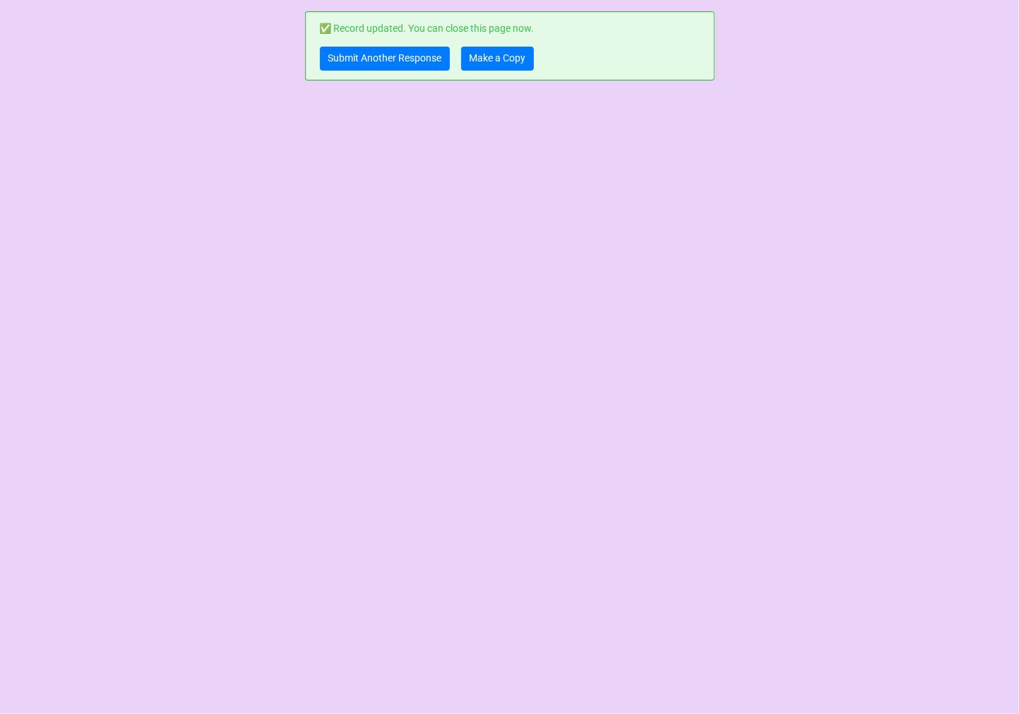
scroll to position [0, 0]
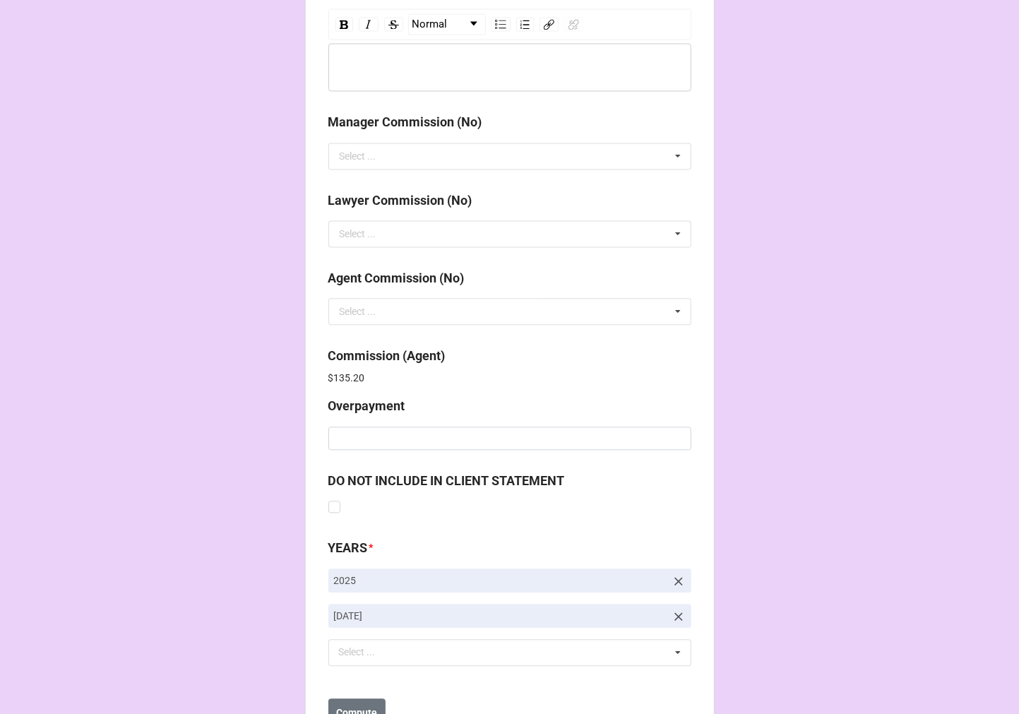
scroll to position [1685, 0]
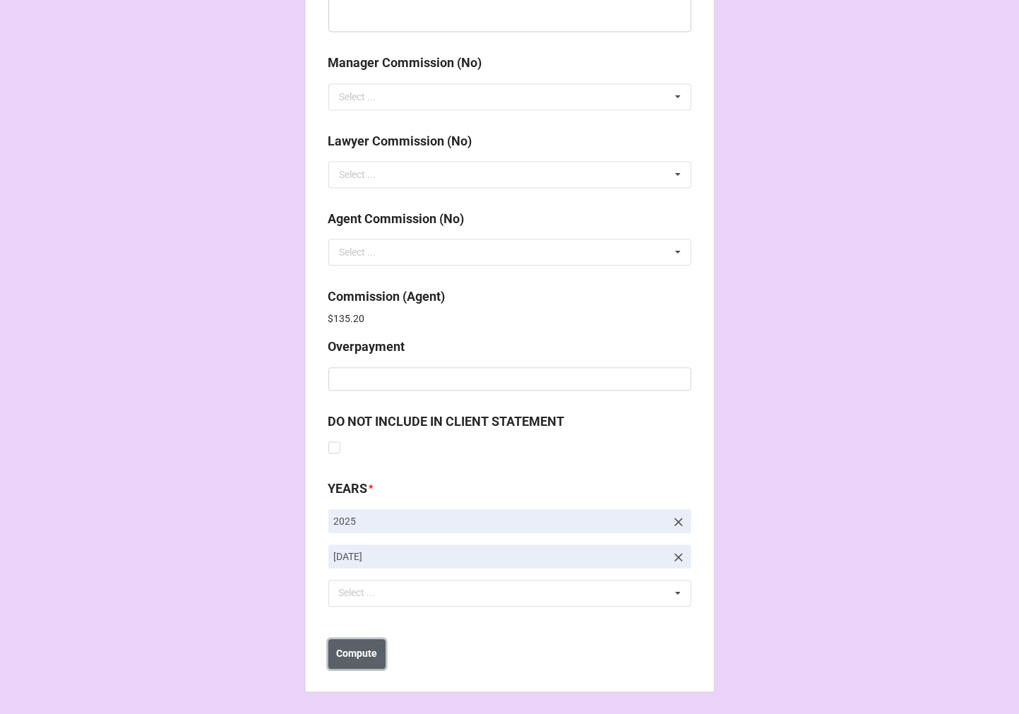
click at [353, 657] on b "Compute" at bounding box center [356, 653] width 41 height 15
click at [347, 654] on b "Save" at bounding box center [353, 653] width 23 height 15
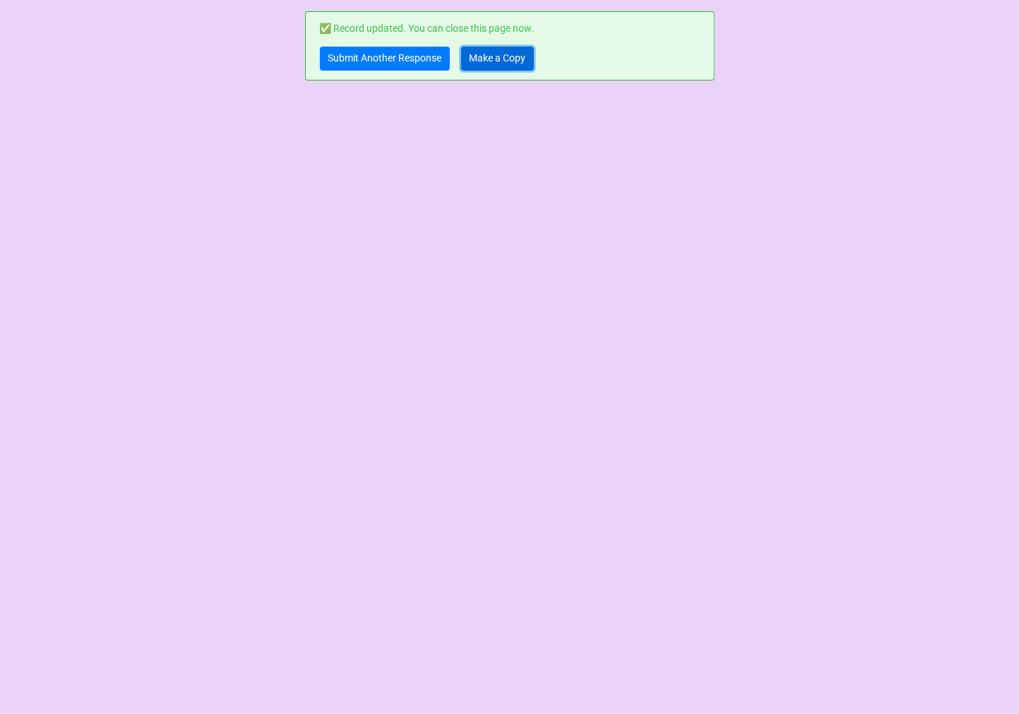
click at [496, 57] on link "Make a Copy" at bounding box center [497, 59] width 73 height 24
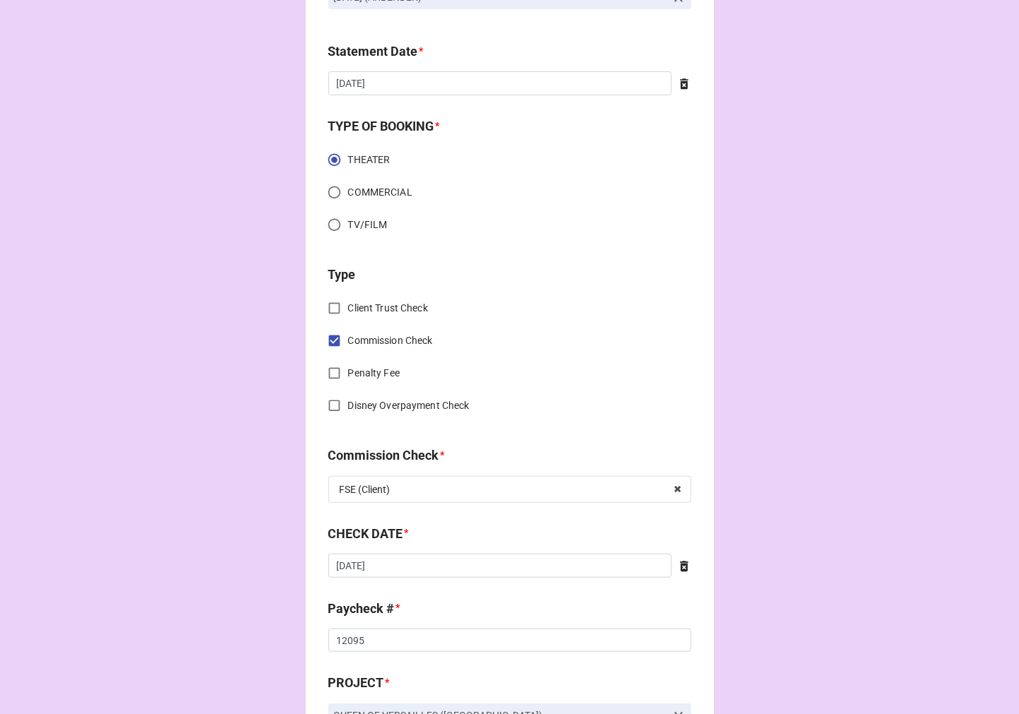
scroll to position [470, 0]
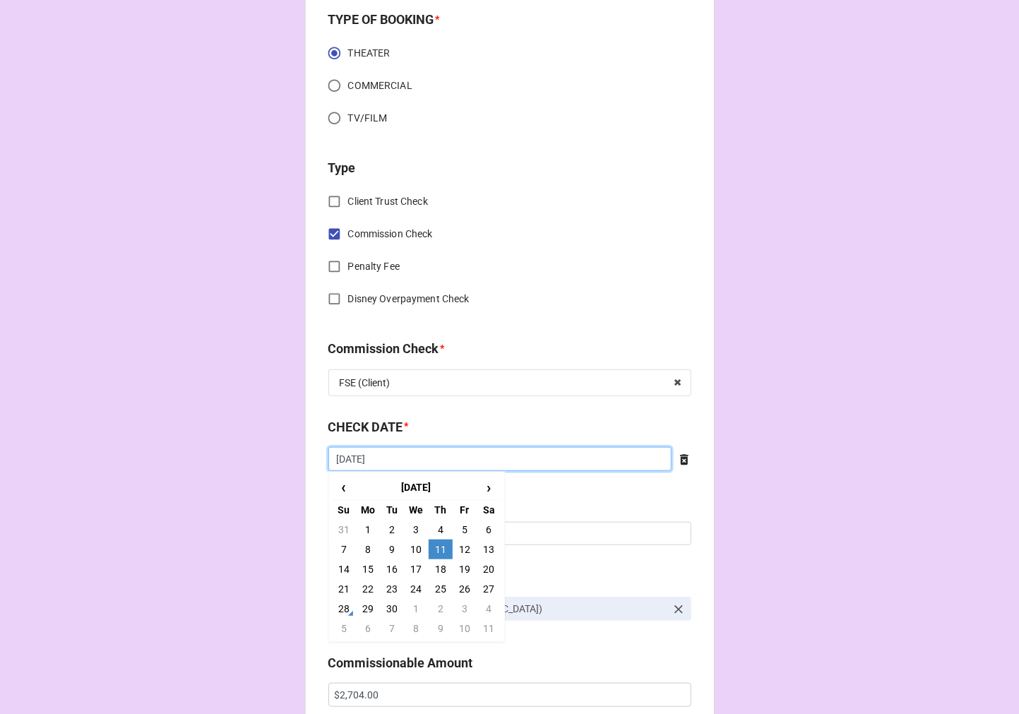
click at [415, 463] on input "9/11/2025" at bounding box center [499, 459] width 343 height 24
click at [434, 568] on td "18" at bounding box center [441, 569] width 24 height 20
type input "9/18/2025"
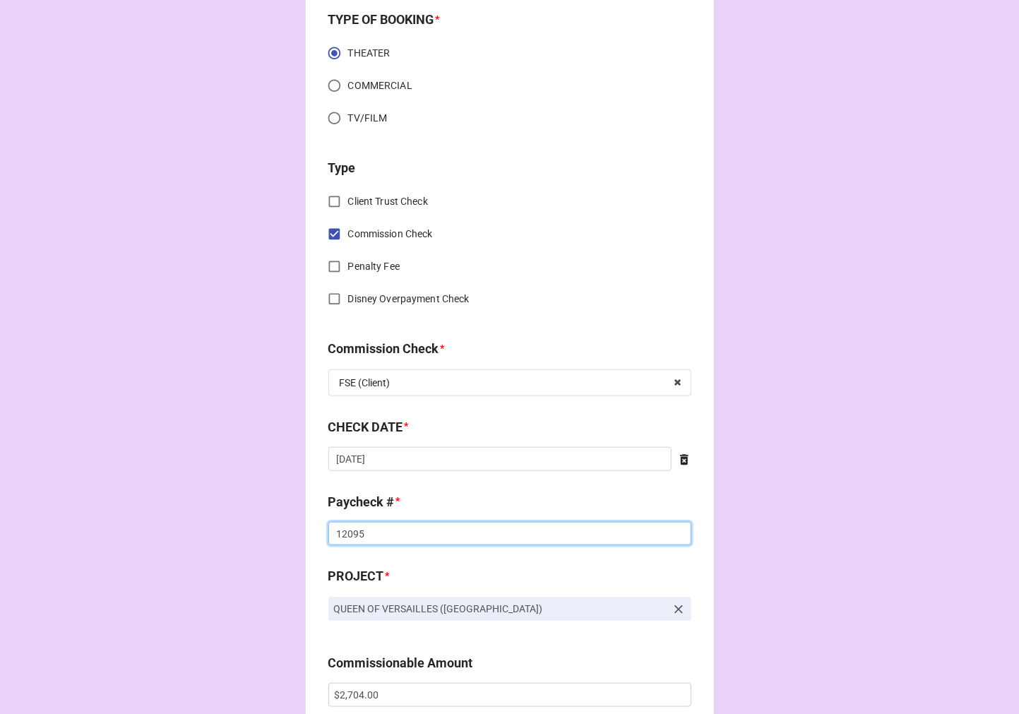
click at [342, 532] on input "12095" at bounding box center [509, 534] width 363 height 24
drag, startPoint x: 342, startPoint y: 532, endPoint x: 417, endPoint y: 520, distance: 75.2
click at [342, 532] on input "12095" at bounding box center [509, 534] width 363 height 24
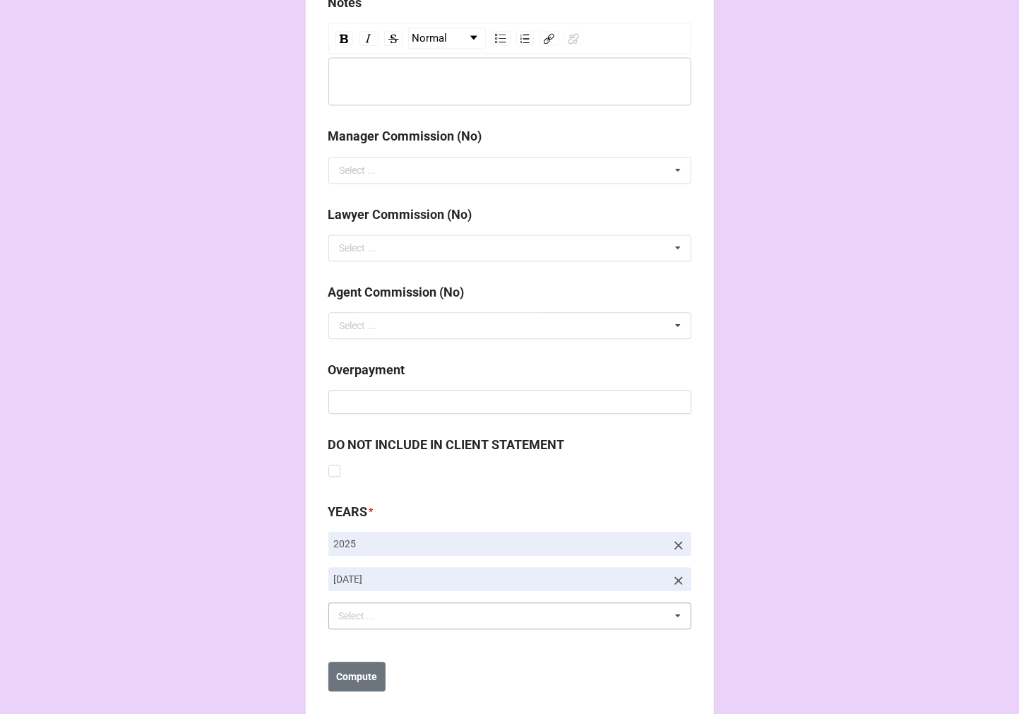
scroll to position [1634, 0]
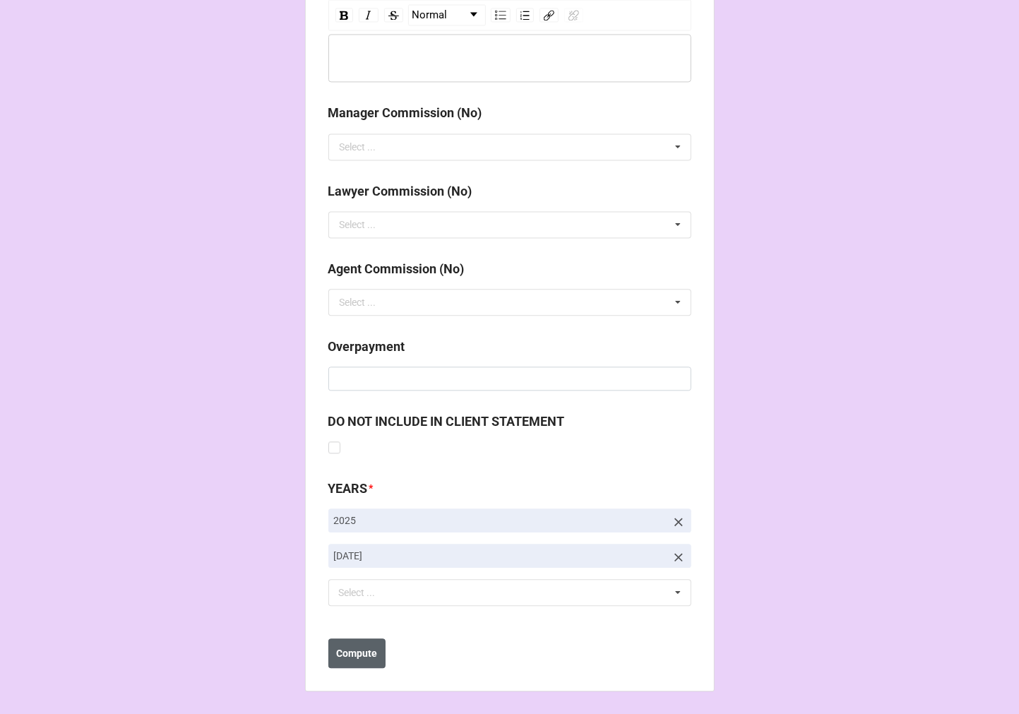
type input "12184"
click at [343, 654] on b "Compute" at bounding box center [356, 653] width 41 height 15
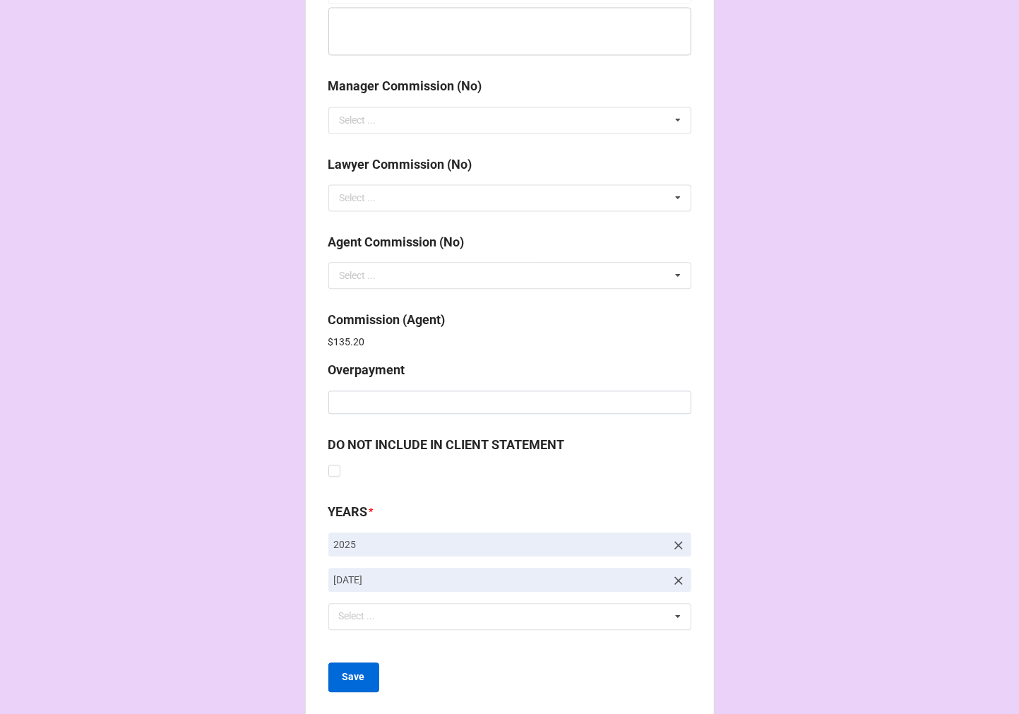
scroll to position [1685, 0]
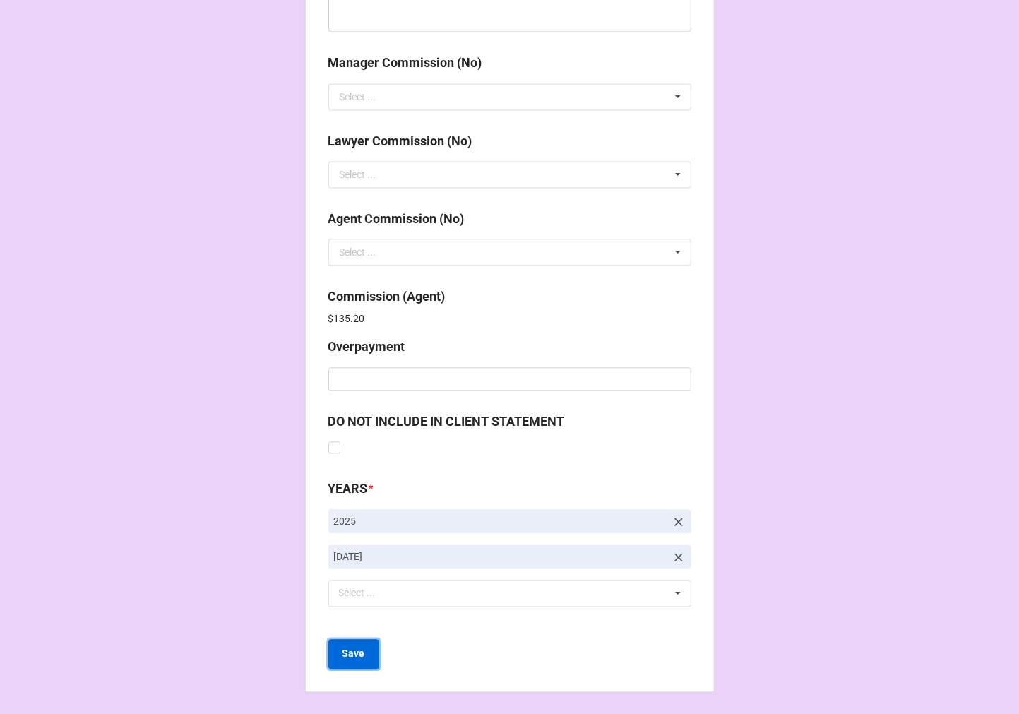
click at [343, 664] on button "Save" at bounding box center [353, 654] width 51 height 30
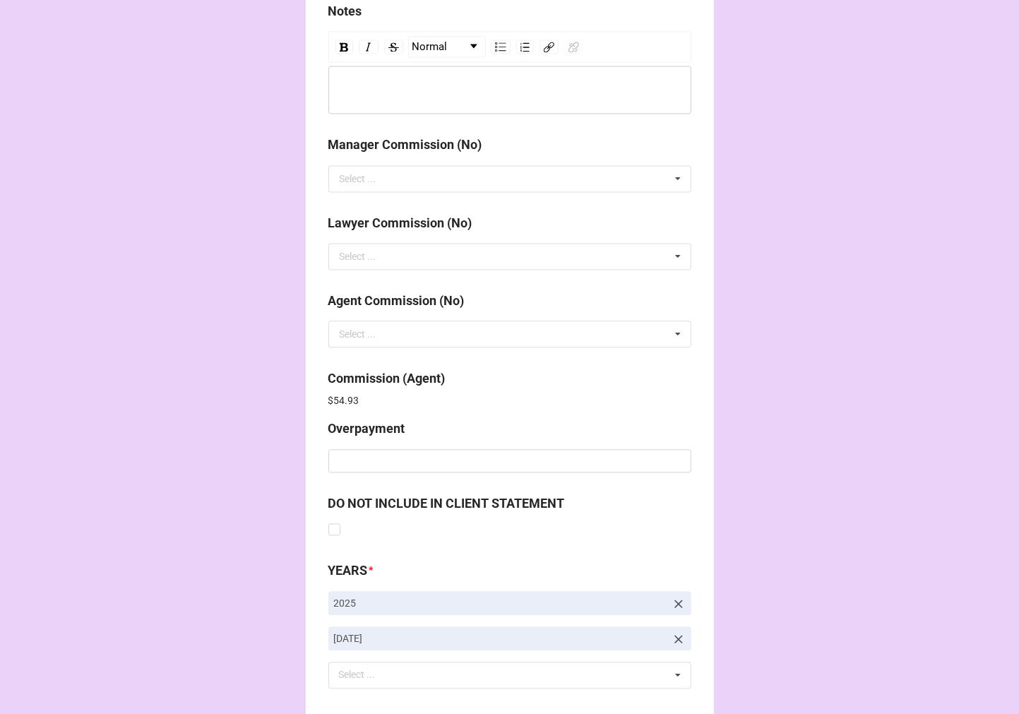
scroll to position [1685, 0]
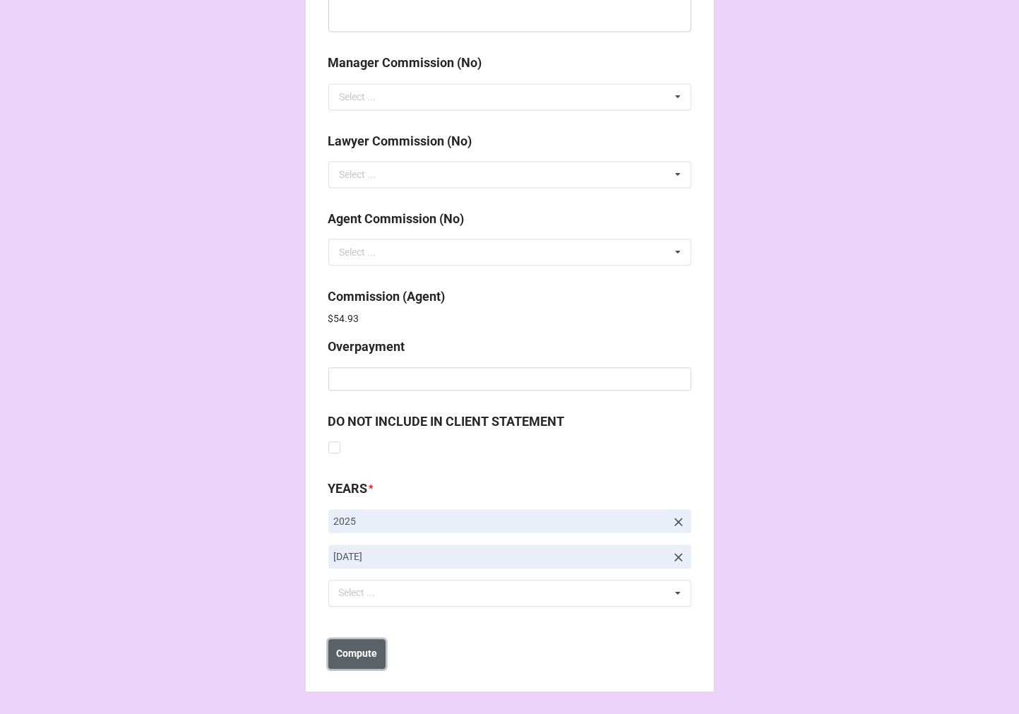
click at [359, 659] on b "Compute" at bounding box center [356, 653] width 41 height 15
click at [355, 659] on b "Save" at bounding box center [353, 653] width 23 height 15
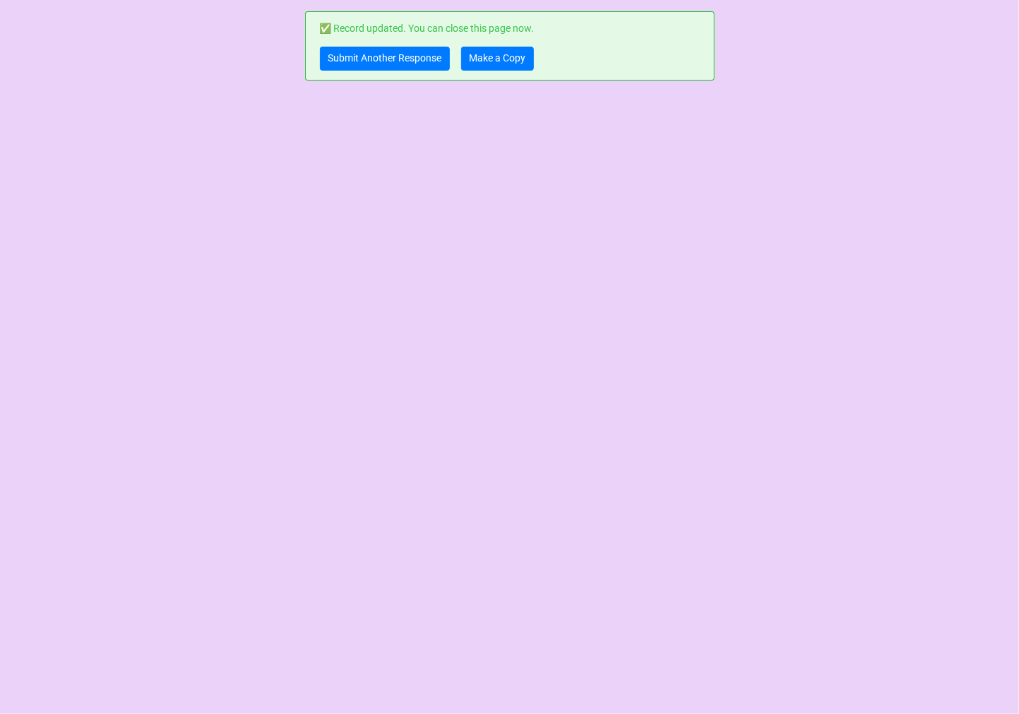
scroll to position [0, 0]
click at [516, 60] on link "Make a Copy" at bounding box center [497, 59] width 73 height 24
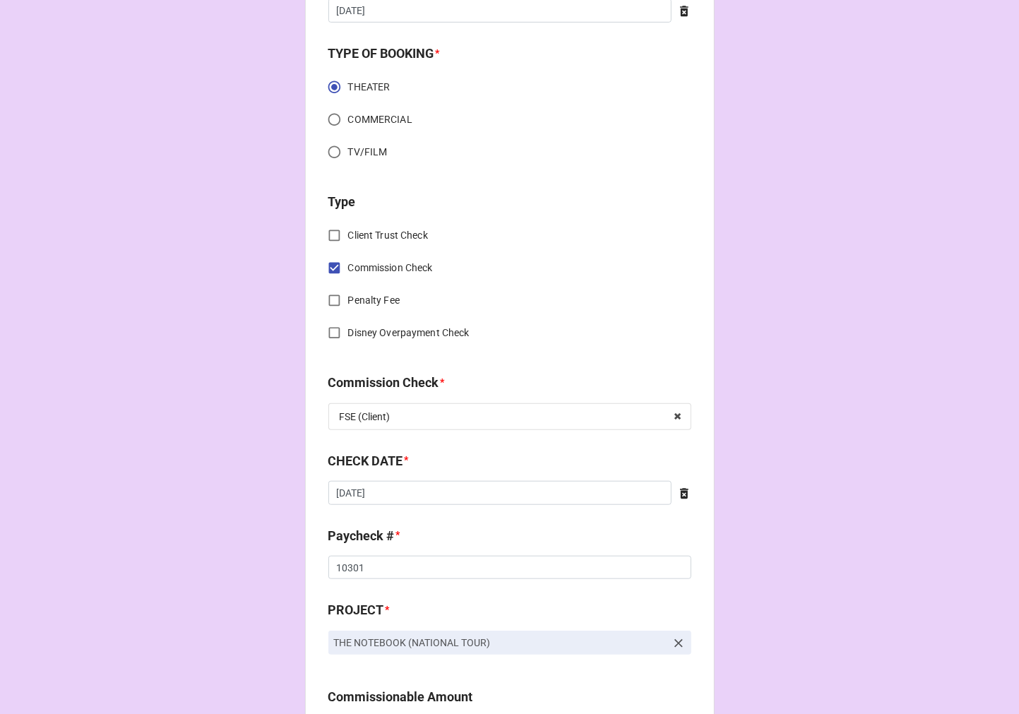
scroll to position [470, 0]
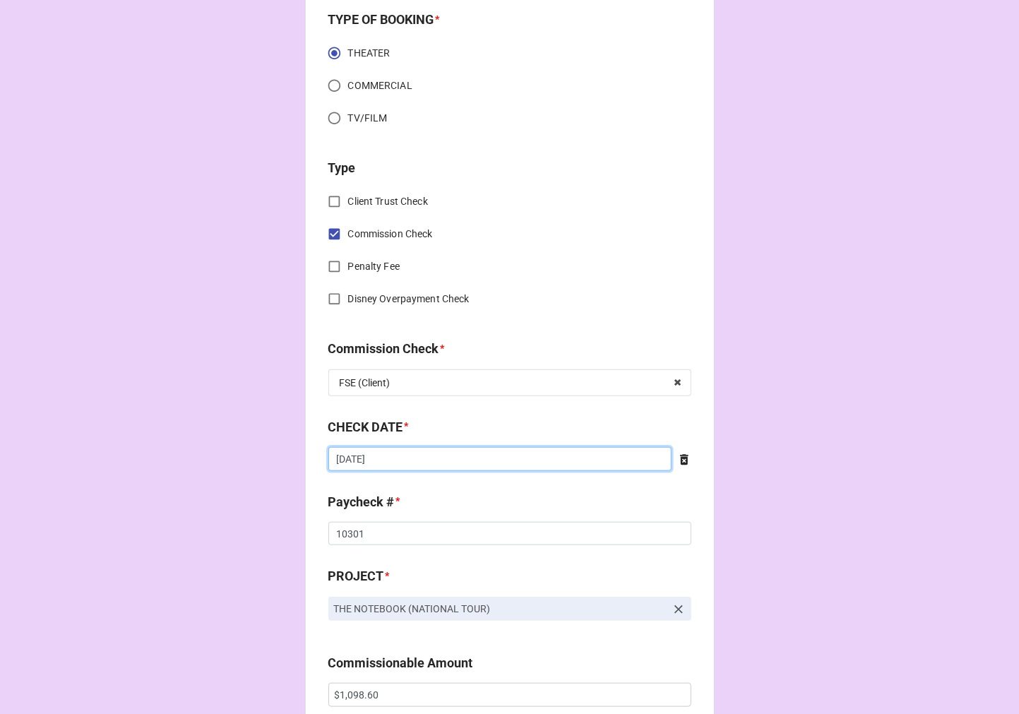
click at [427, 463] on input "[DATE]" at bounding box center [499, 459] width 343 height 24
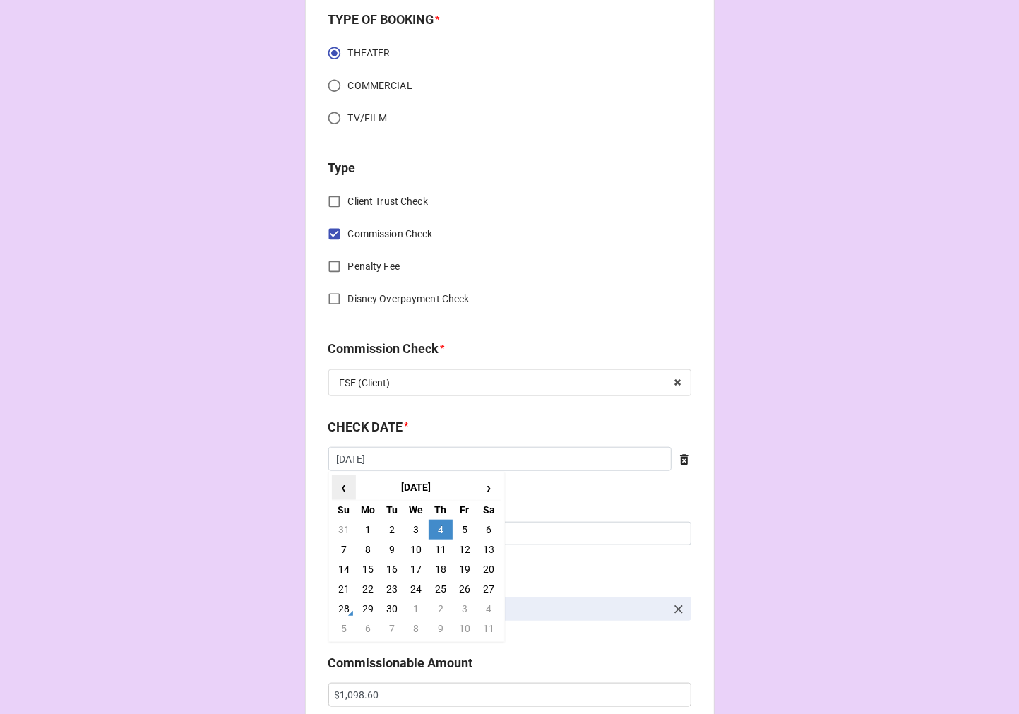
click at [340, 484] on span "‹" at bounding box center [344, 487] width 23 height 23
click at [433, 604] on td "28" at bounding box center [441, 609] width 24 height 20
type input "[DATE]"
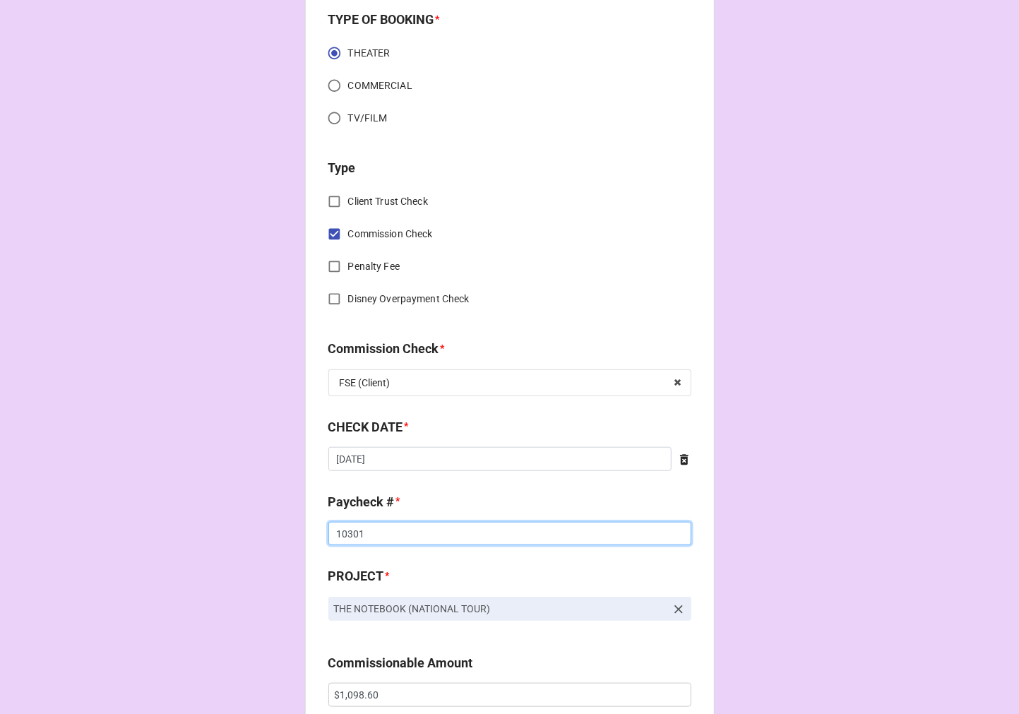
click at [340, 533] on input "10301" at bounding box center [509, 534] width 363 height 24
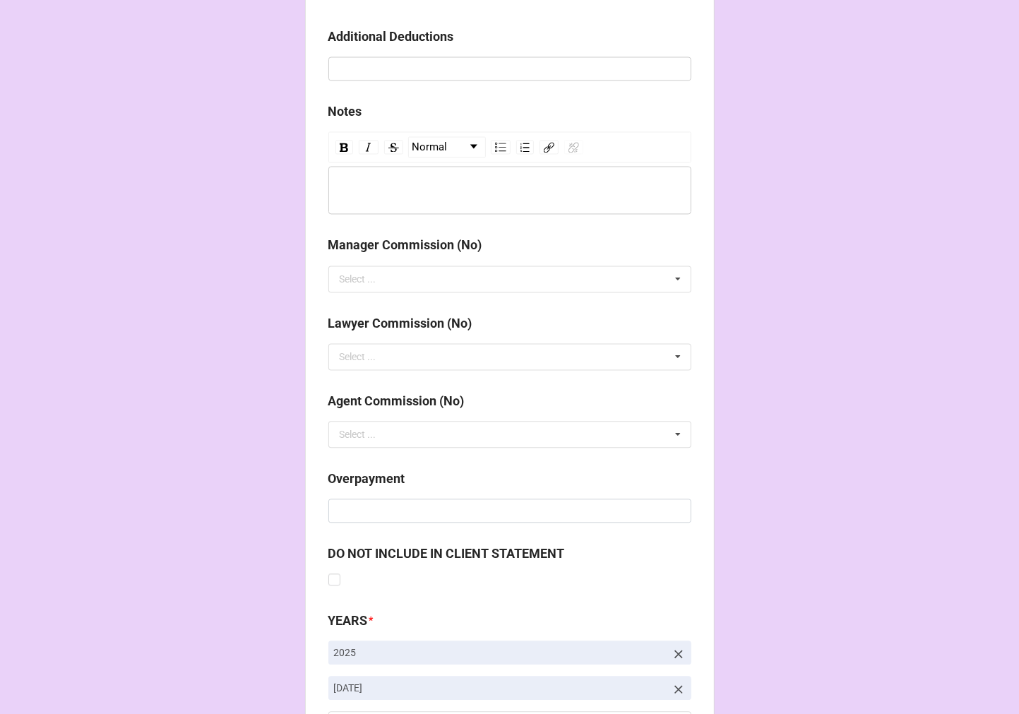
scroll to position [1634, 0]
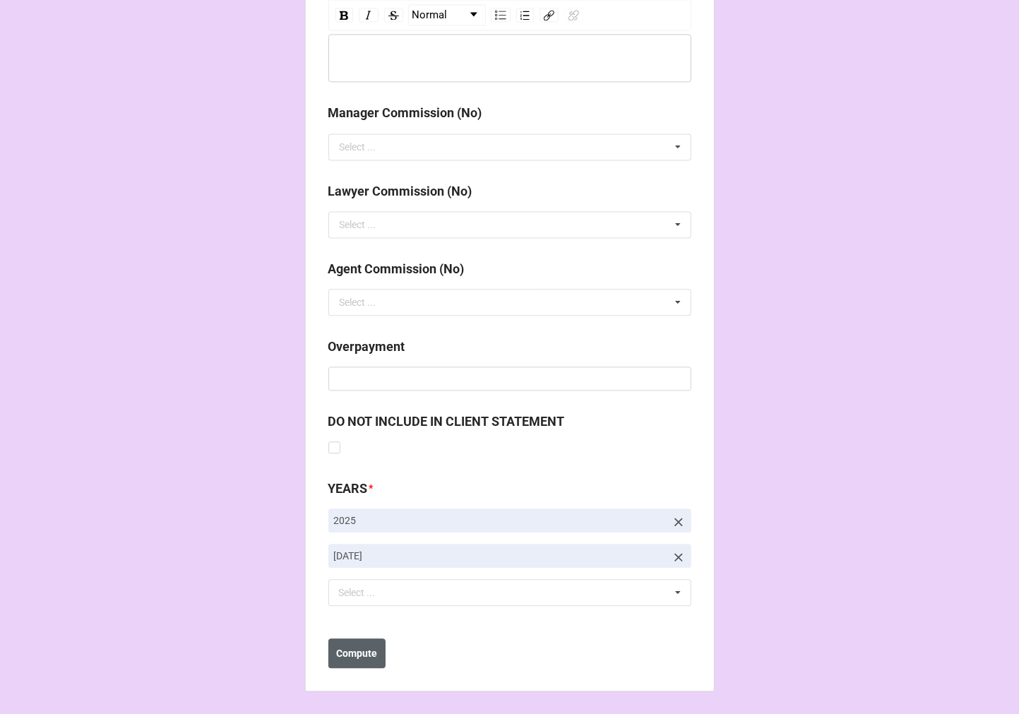
type input "10231"
click at [346, 657] on b "Compute" at bounding box center [356, 653] width 41 height 15
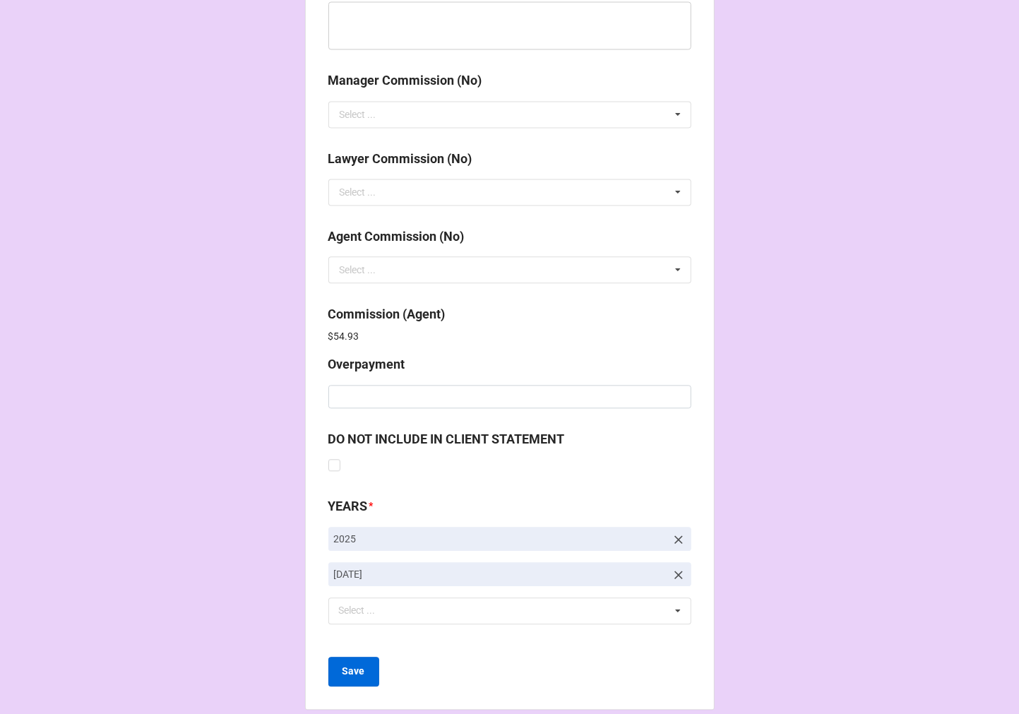
scroll to position [1685, 0]
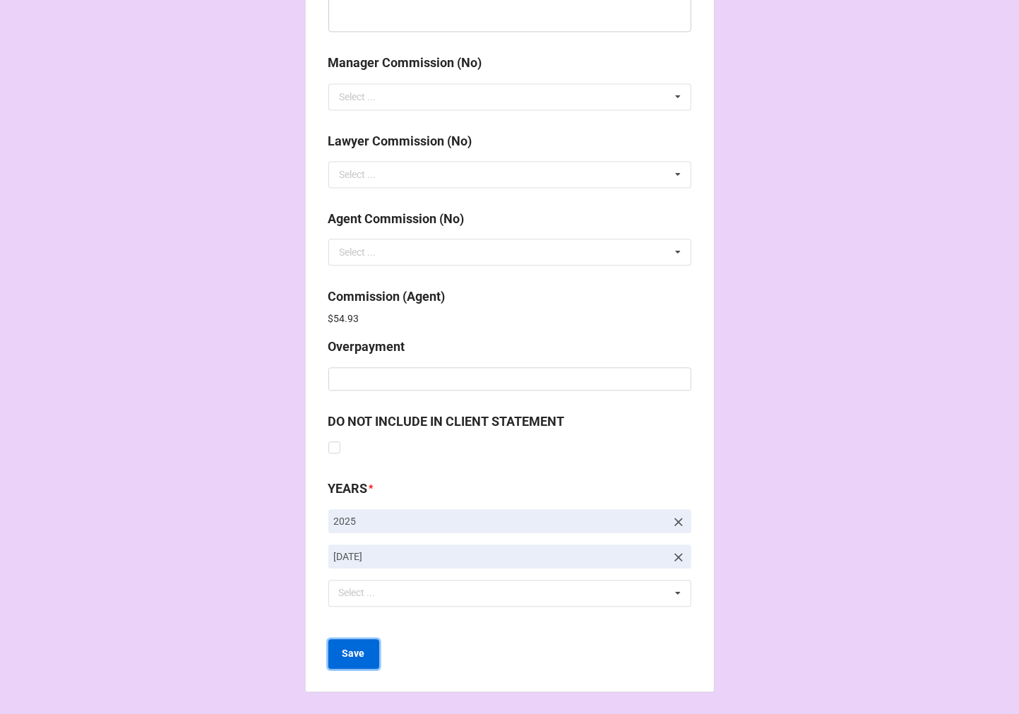
click at [357, 655] on b "Save" at bounding box center [353, 653] width 23 height 15
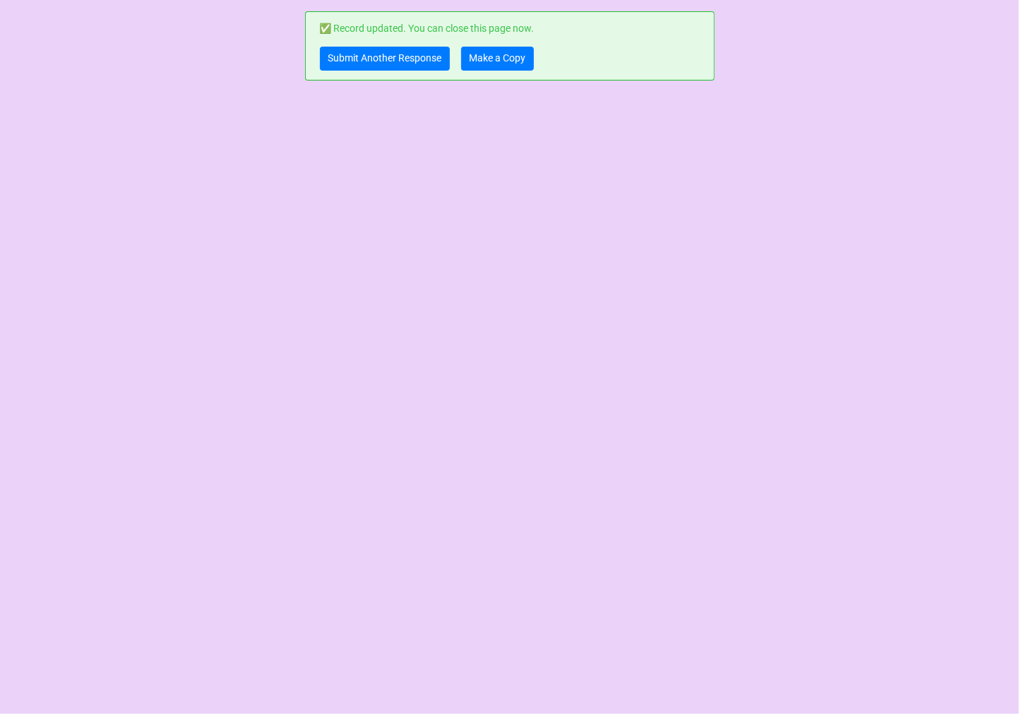
scroll to position [0, 0]
click at [505, 55] on link "Make a Copy" at bounding box center [497, 59] width 73 height 24
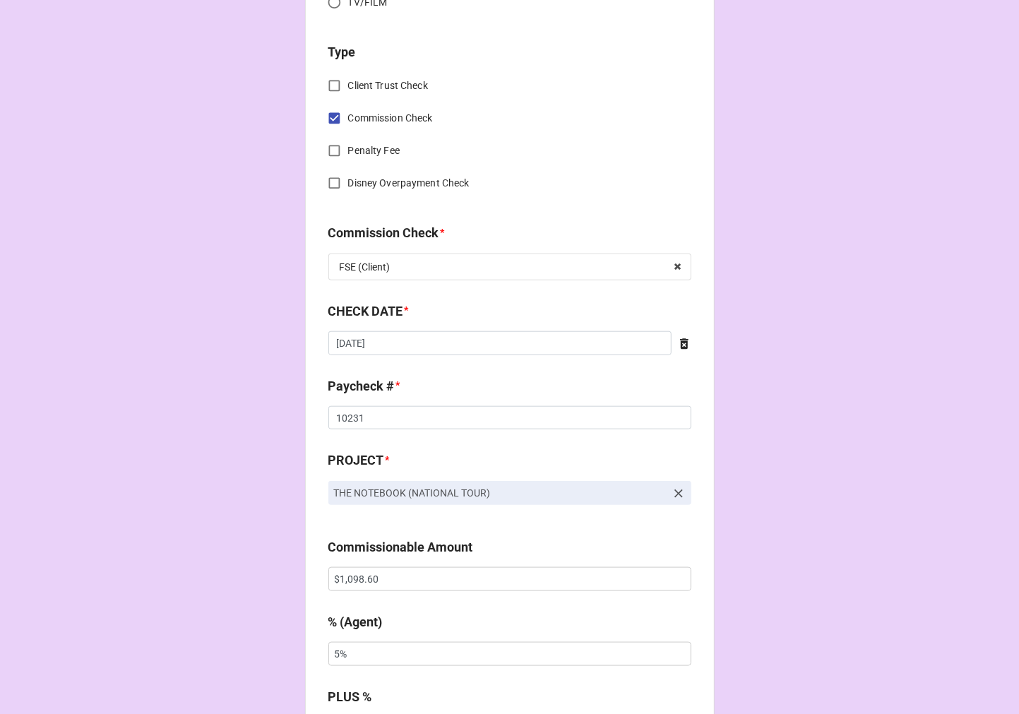
scroll to position [706, 0]
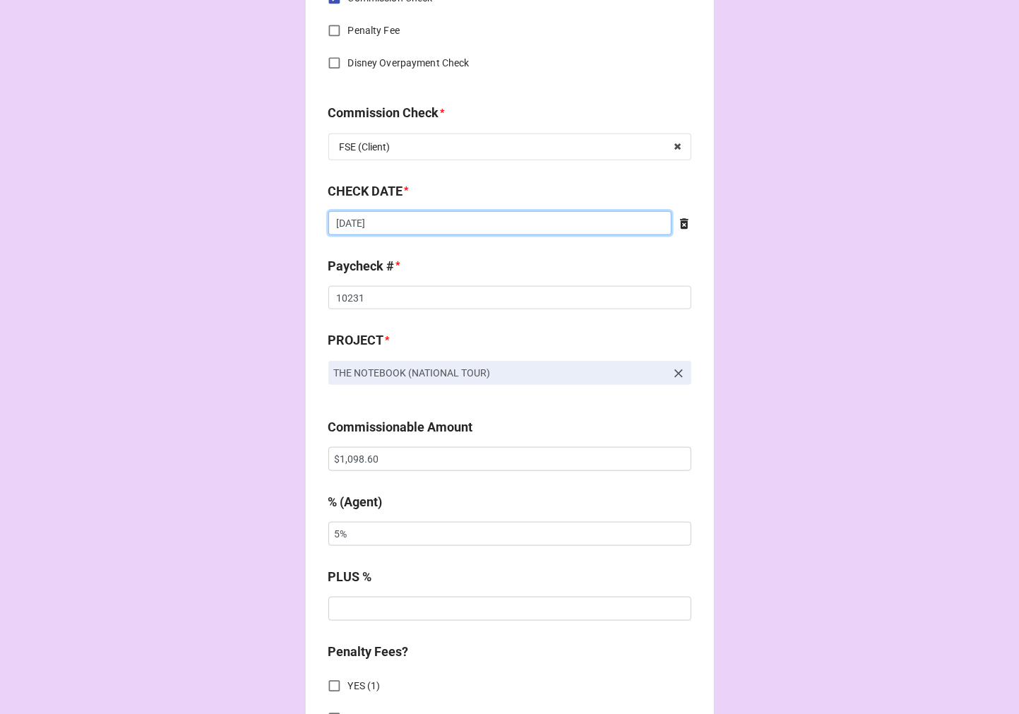
click at [409, 227] on input "[DATE]" at bounding box center [499, 223] width 343 height 24
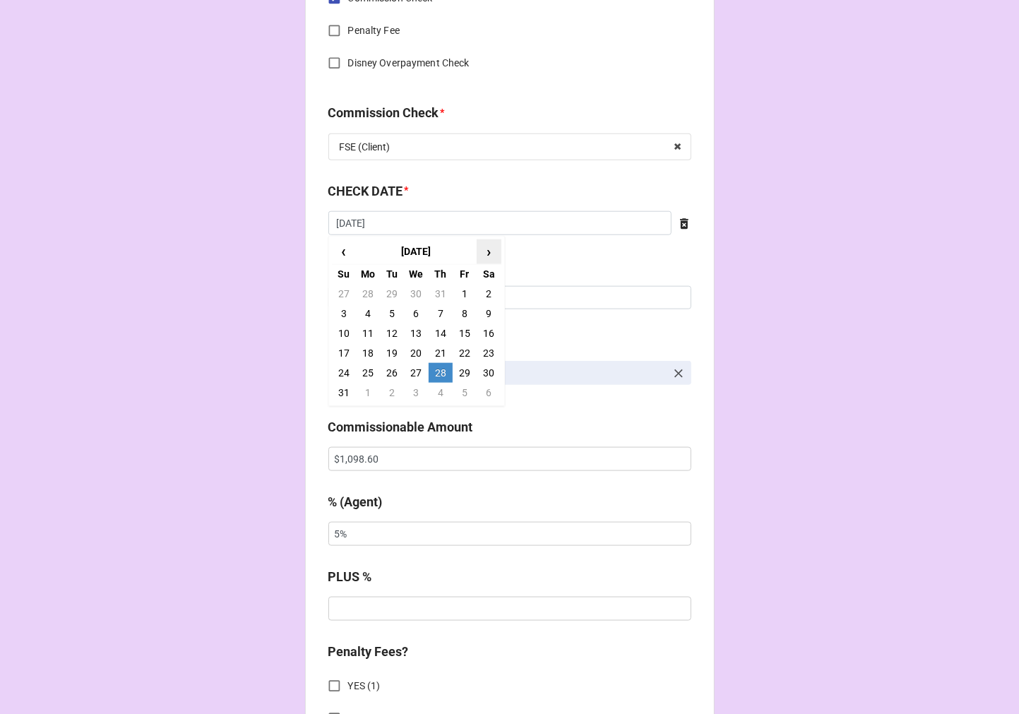
click at [486, 248] on span "›" at bounding box center [488, 251] width 23 height 23
click at [441, 308] on td "11" at bounding box center [441, 314] width 24 height 20
type input "[DATE]"
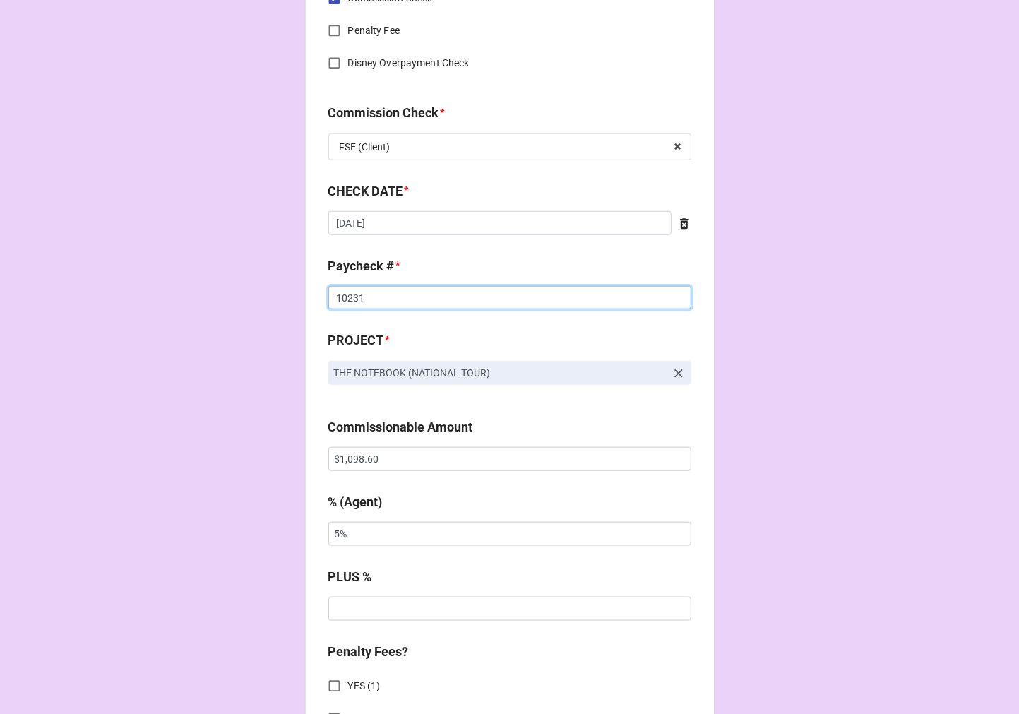
click at [352, 290] on input "10231" at bounding box center [509, 298] width 363 height 24
type input "10413"
drag, startPoint x: 404, startPoint y: 452, endPoint x: 156, endPoint y: 450, distance: 247.8
click at [160, 450] on div "CHECK PROCESSING FORM Client * Shari Washington Rhone Agent (from Client) Kara,…" at bounding box center [509, 468] width 1019 height 2348
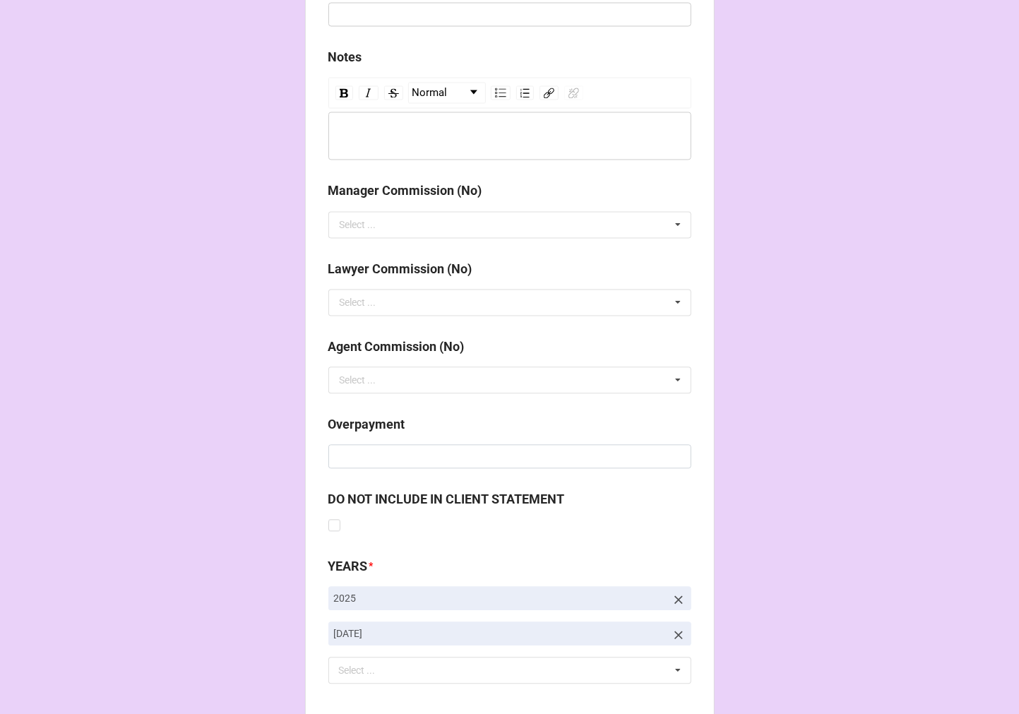
scroll to position [1634, 0]
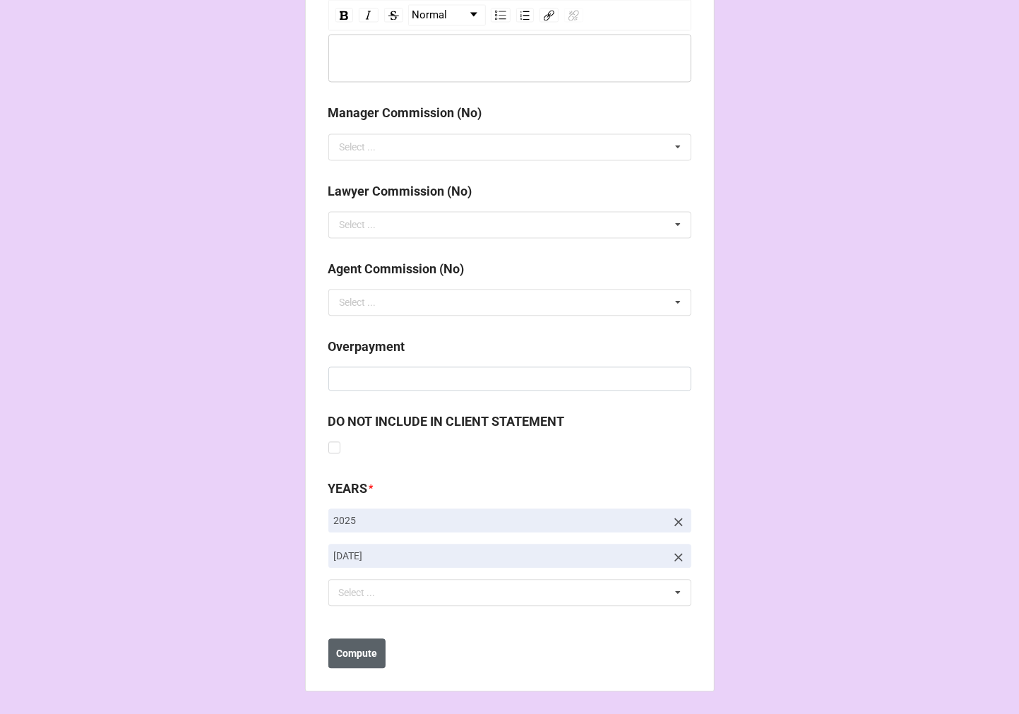
type input "$732.40"
click at [346, 657] on b "Compute" at bounding box center [356, 653] width 41 height 15
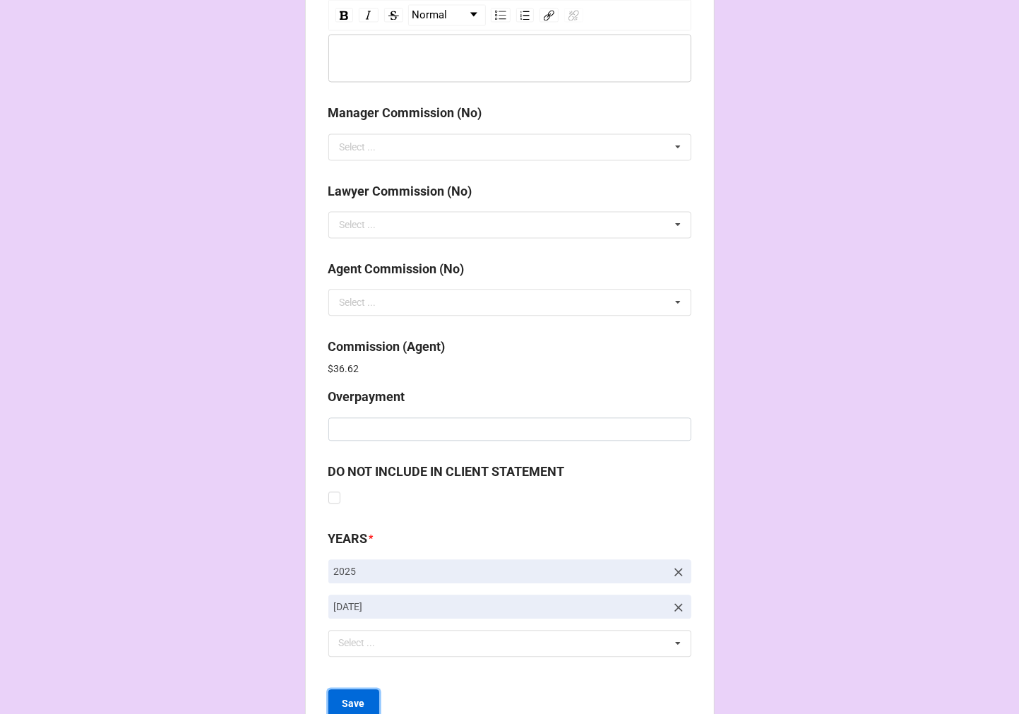
click at [356, 694] on button "Save" at bounding box center [353, 704] width 51 height 30
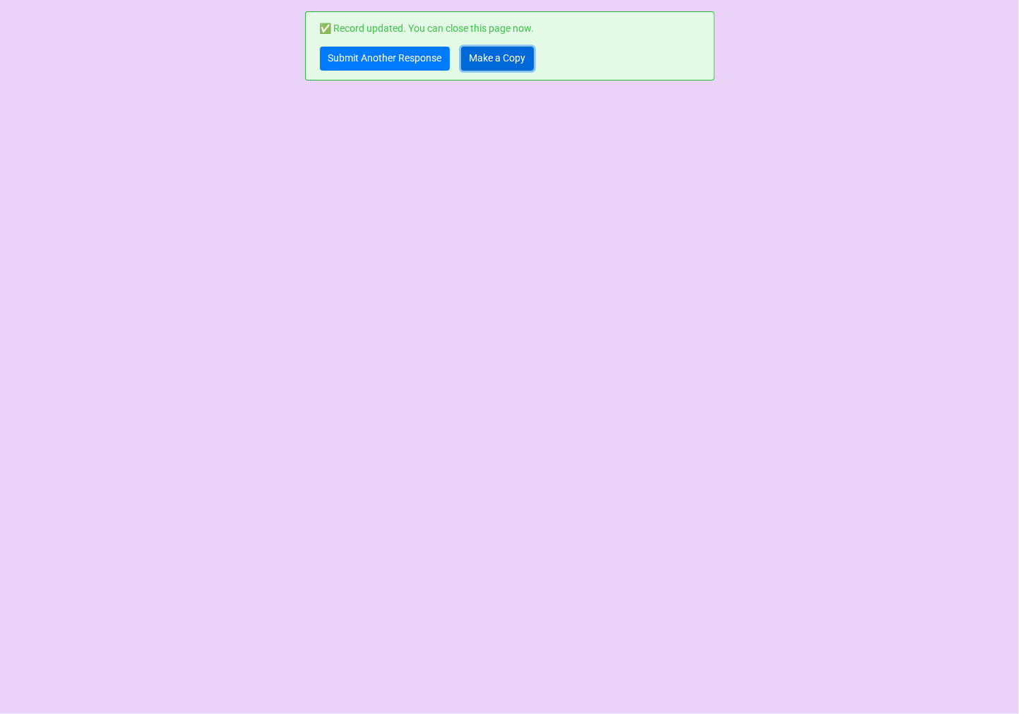
click at [496, 60] on link "Make a Copy" at bounding box center [497, 59] width 73 height 24
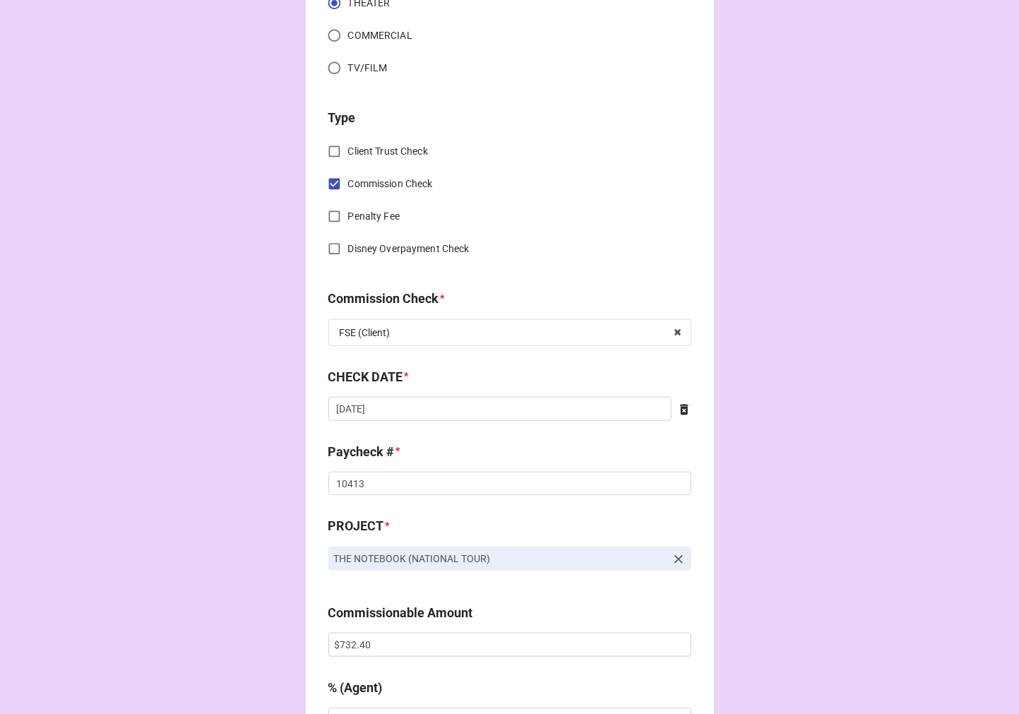
scroll to position [706, 0]
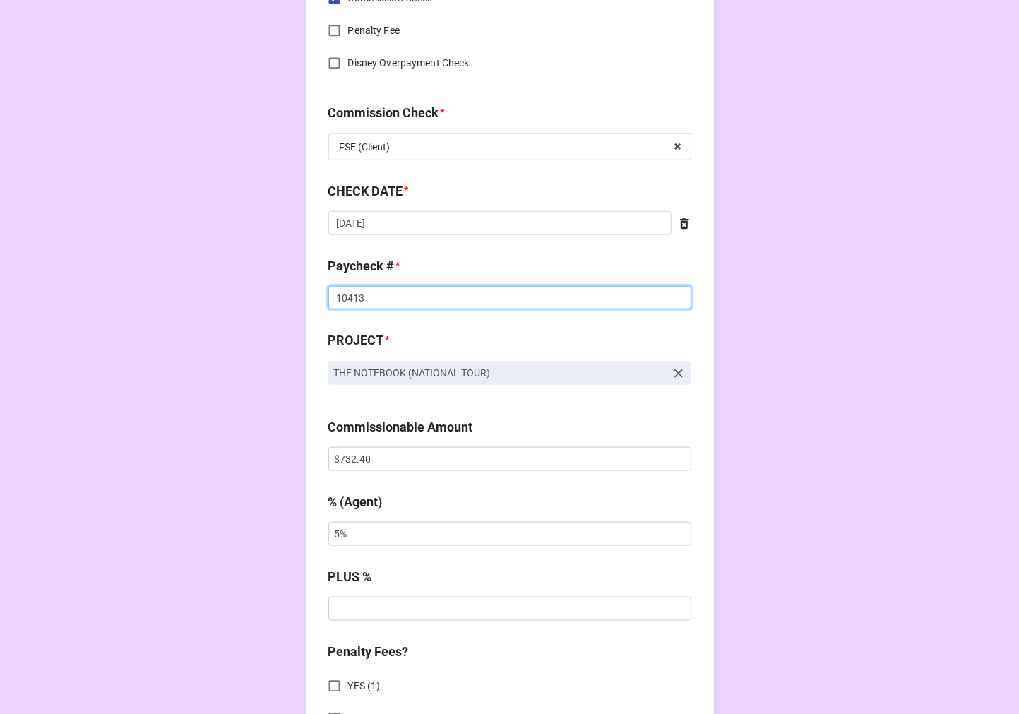
click at [344, 294] on input "10413" at bounding box center [509, 298] width 363 height 24
drag, startPoint x: 344, startPoint y: 294, endPoint x: 604, endPoint y: 186, distance: 282.0
click at [344, 293] on input "10413" at bounding box center [509, 298] width 363 height 24
type input "10412"
click at [357, 457] on input "$732.40" at bounding box center [509, 459] width 363 height 24
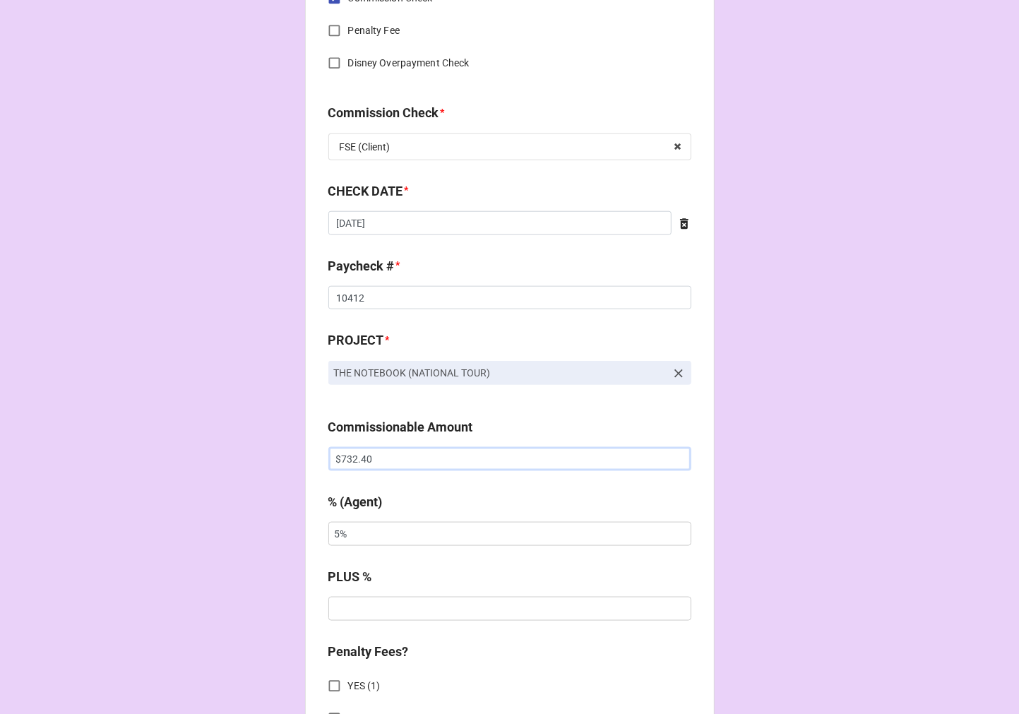
click at [357, 456] on input "$732.40" at bounding box center [509, 459] width 363 height 24
type input "$562.80"
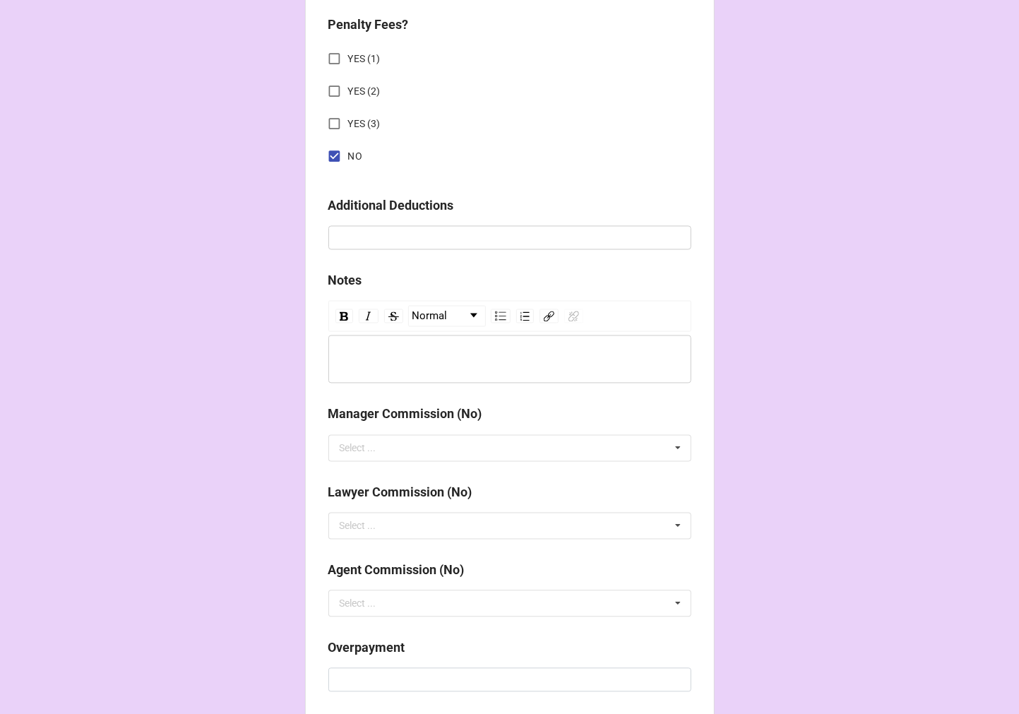
scroll to position [1634, 0]
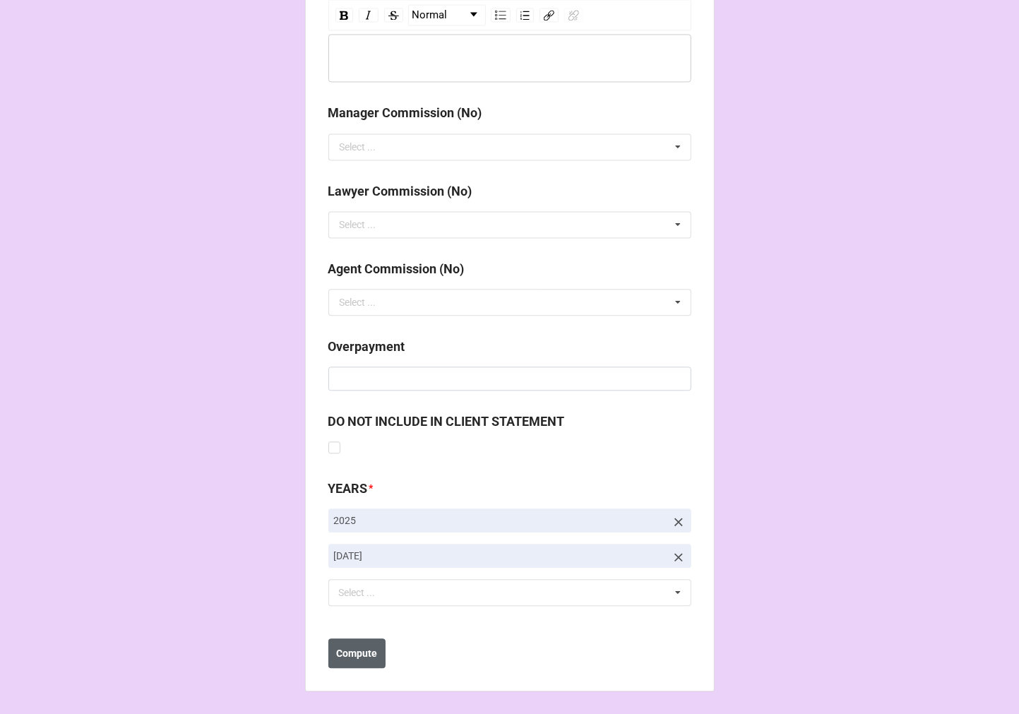
type input "10%"
click at [336, 652] on b "Compute" at bounding box center [356, 653] width 41 height 15
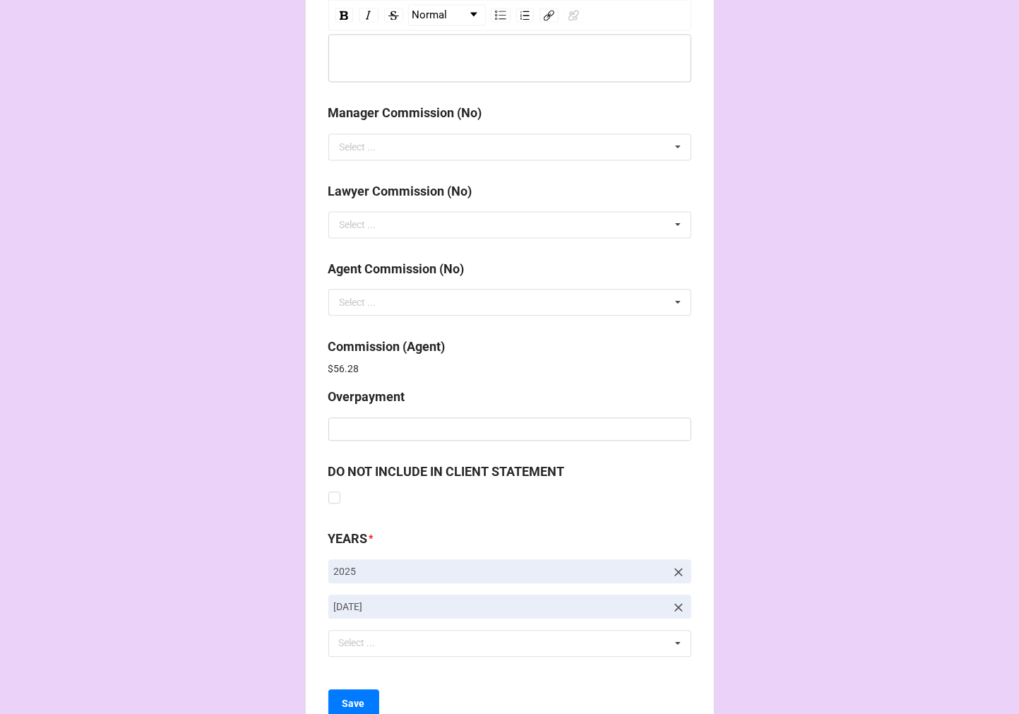
scroll to position [1685, 0]
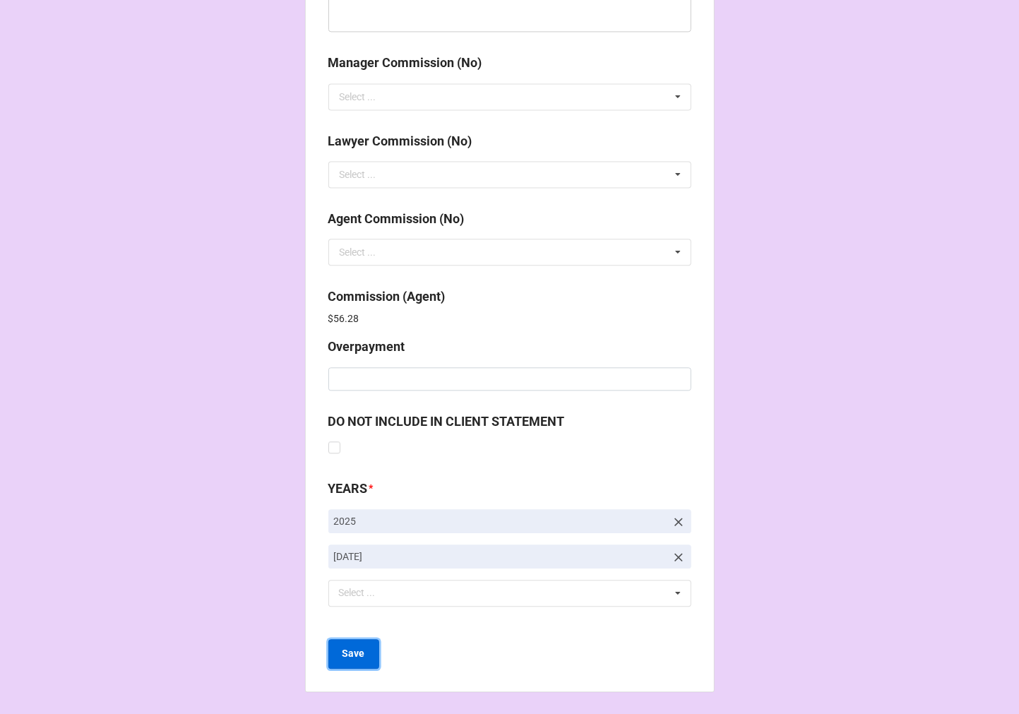
click at [342, 657] on b "Save" at bounding box center [353, 653] width 23 height 15
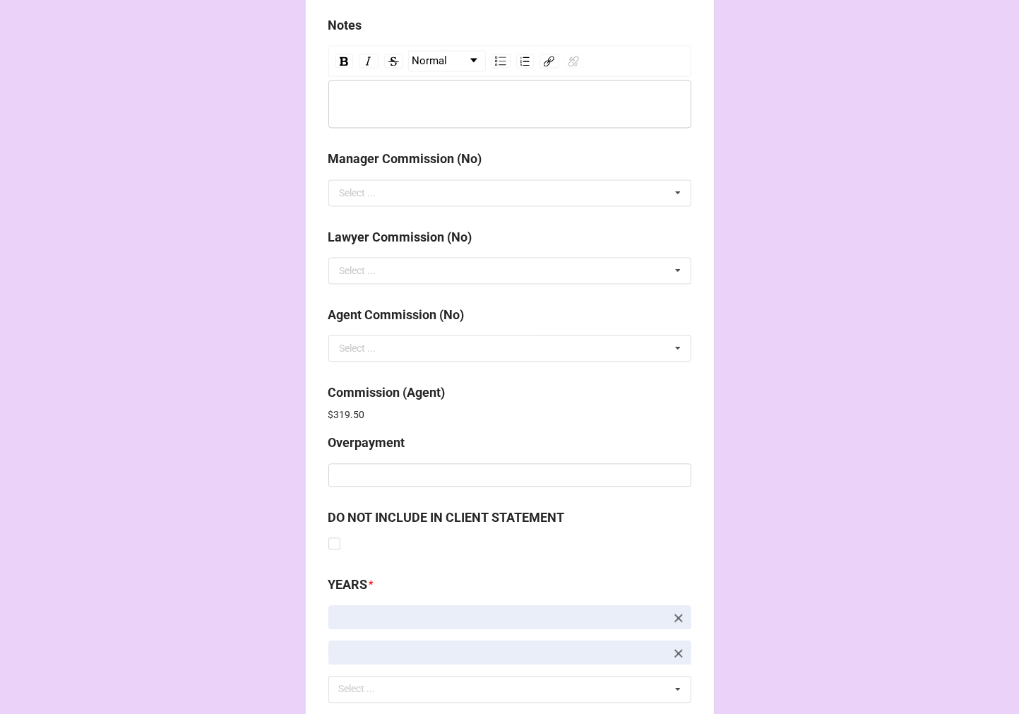
scroll to position [1685, 0]
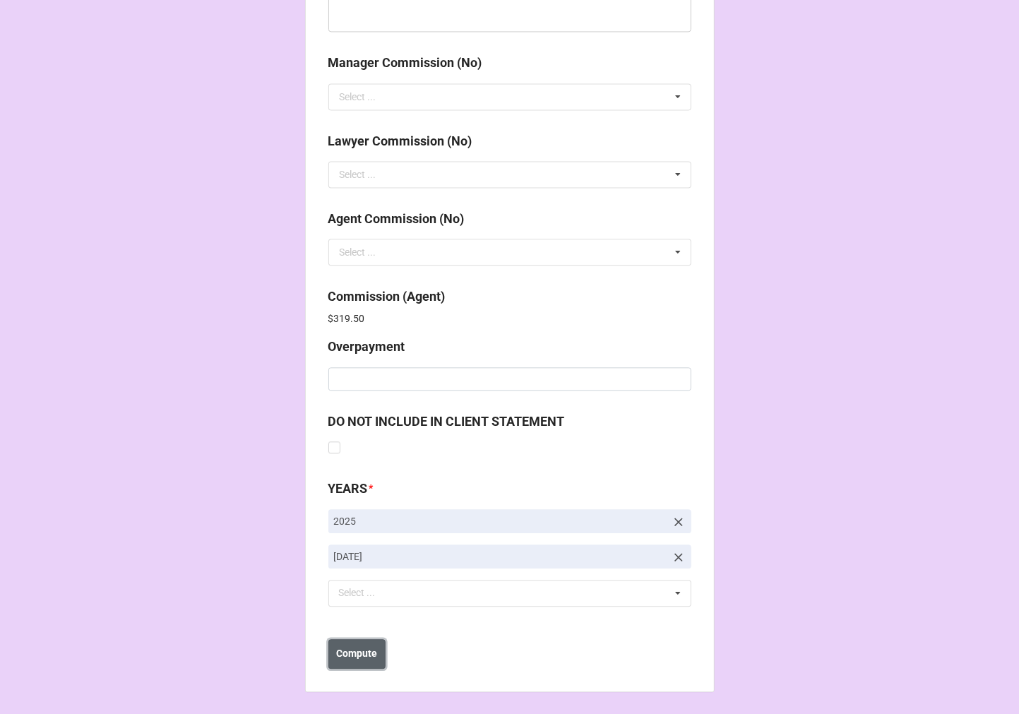
click at [360, 662] on button "Compute" at bounding box center [356, 654] width 57 height 30
click at [357, 659] on b "Save" at bounding box center [353, 653] width 23 height 15
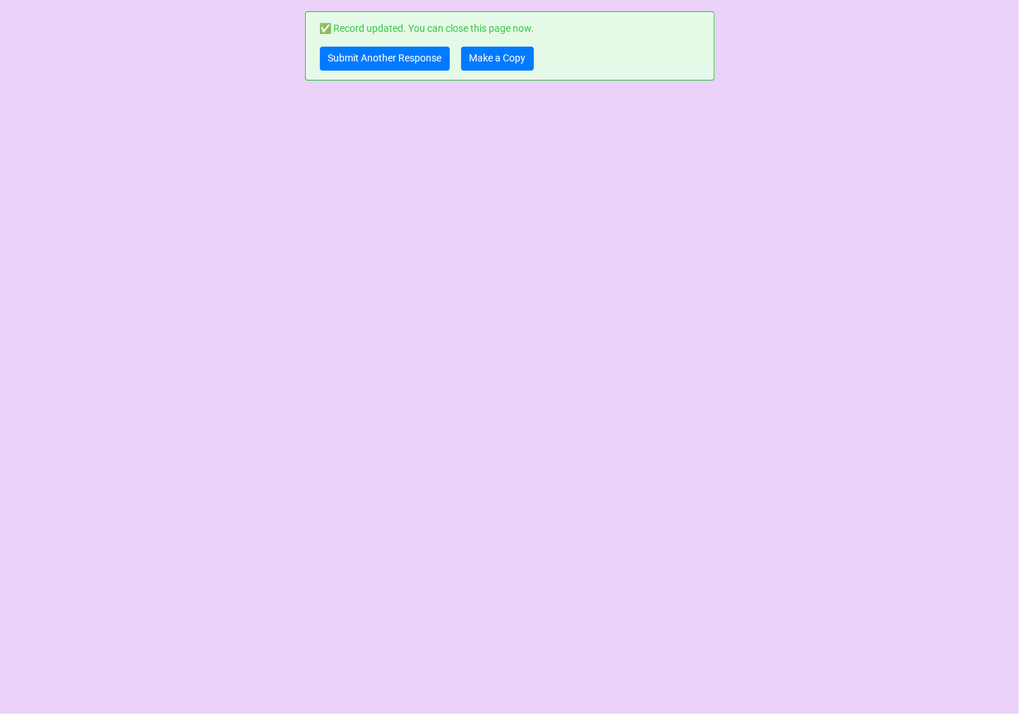
scroll to position [0, 0]
click at [500, 59] on link "Make a Copy" at bounding box center [497, 59] width 73 height 24
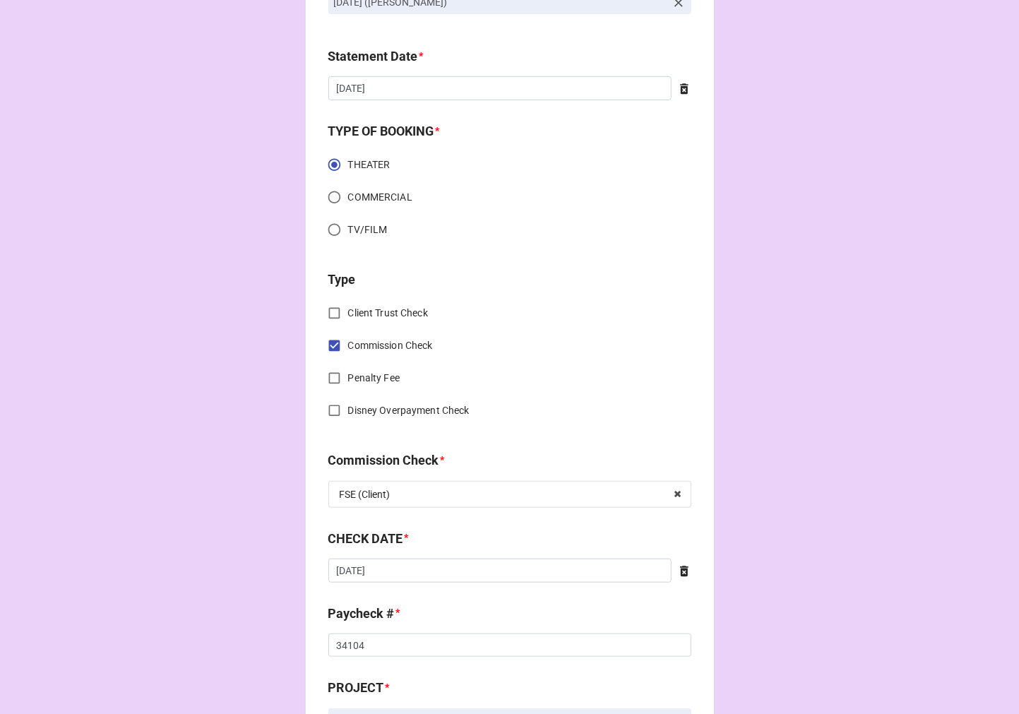
scroll to position [549, 0]
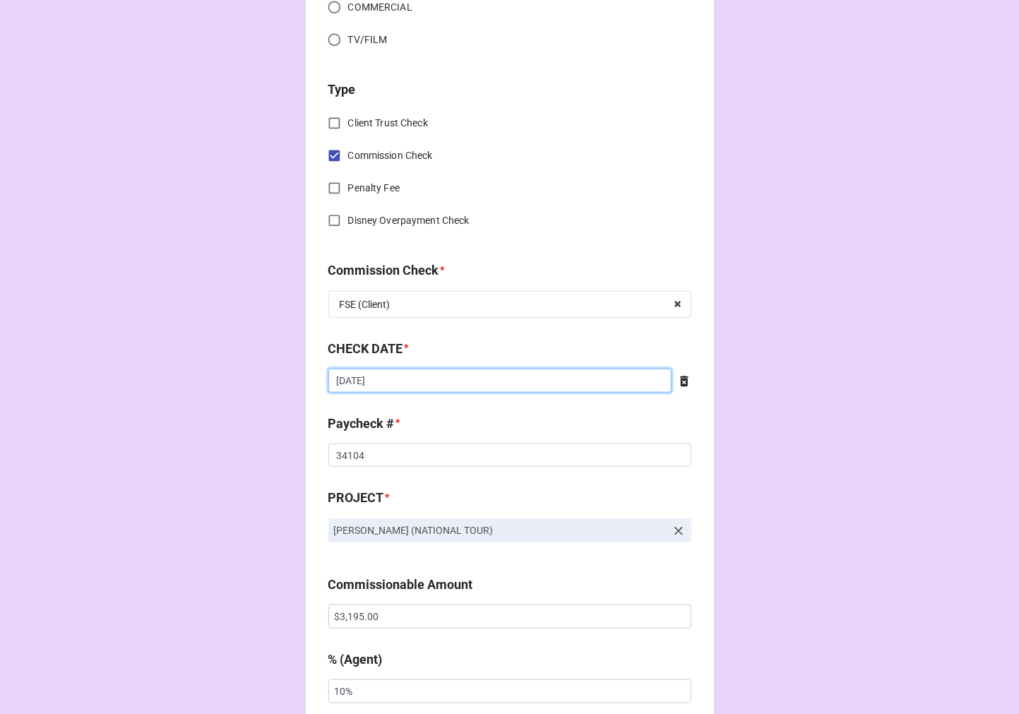
click at [402, 377] on input "[DATE]" at bounding box center [499, 381] width 343 height 24
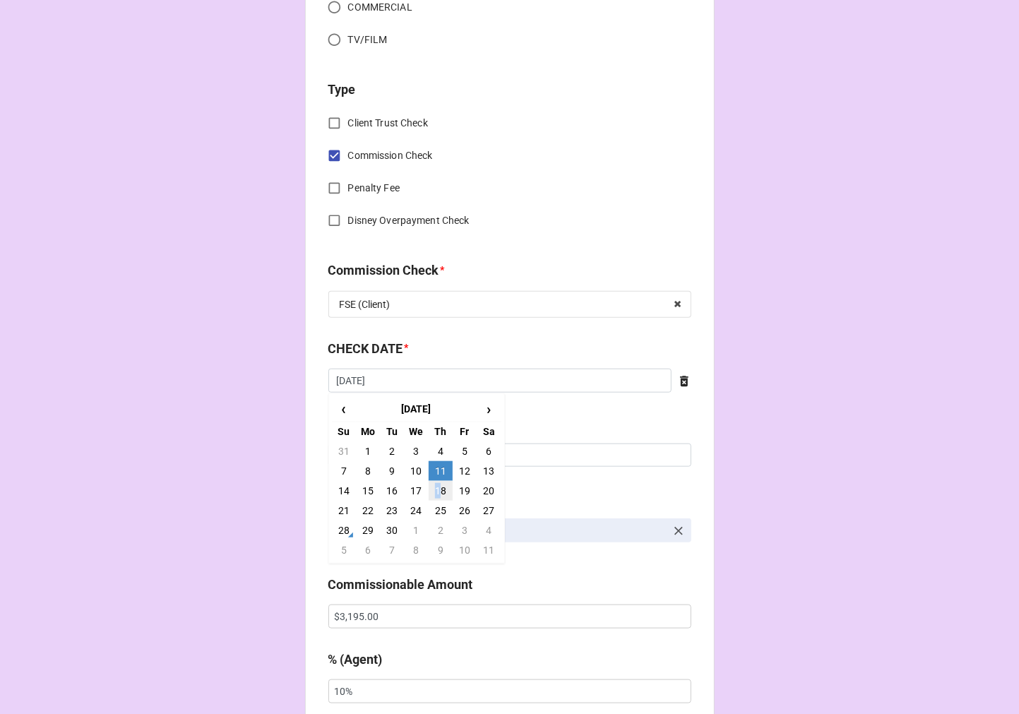
click at [433, 487] on td "18" at bounding box center [441, 491] width 24 height 20
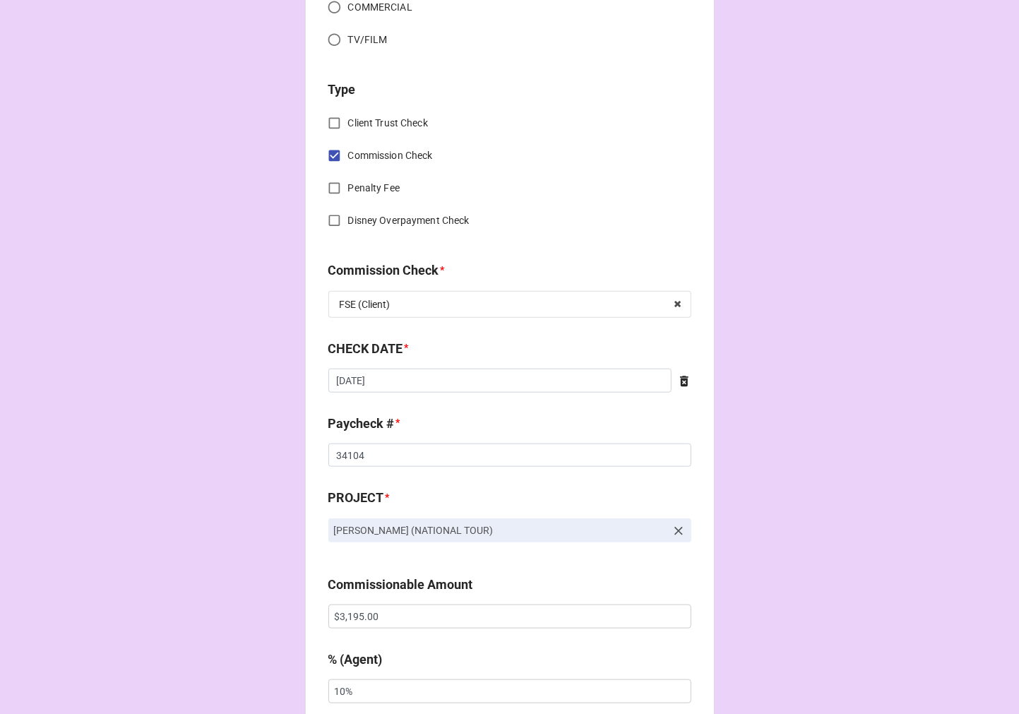
type input "[DATE]"
click at [352, 457] on input "34104" at bounding box center [509, 455] width 363 height 24
type input "34183"
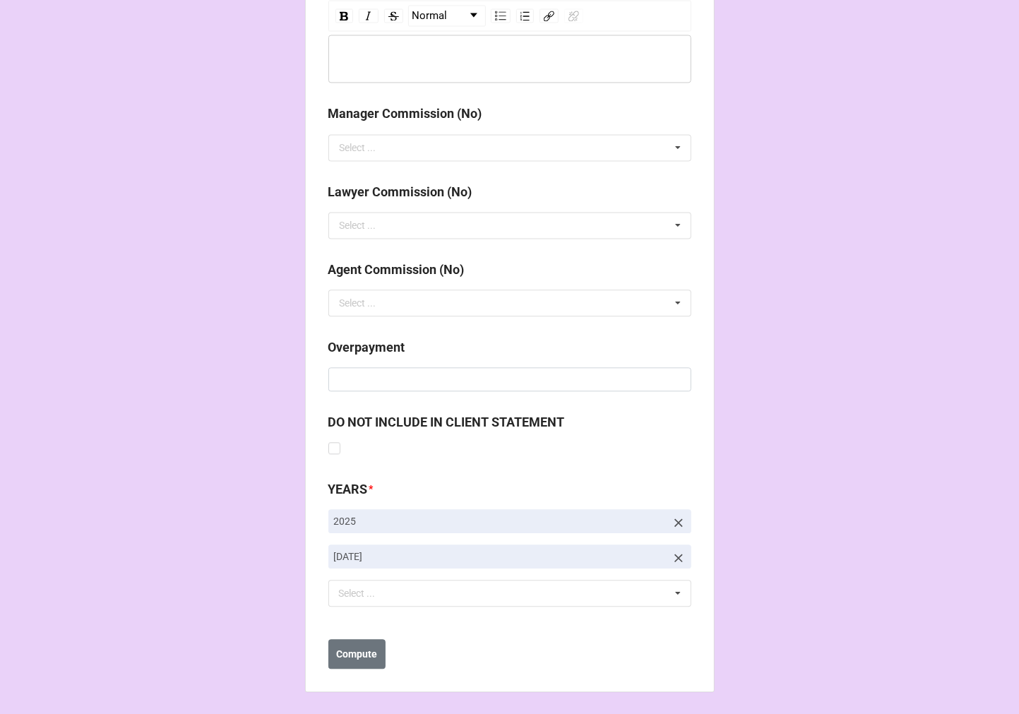
scroll to position [1634, 0]
click at [342, 651] on b "Compute" at bounding box center [356, 653] width 41 height 15
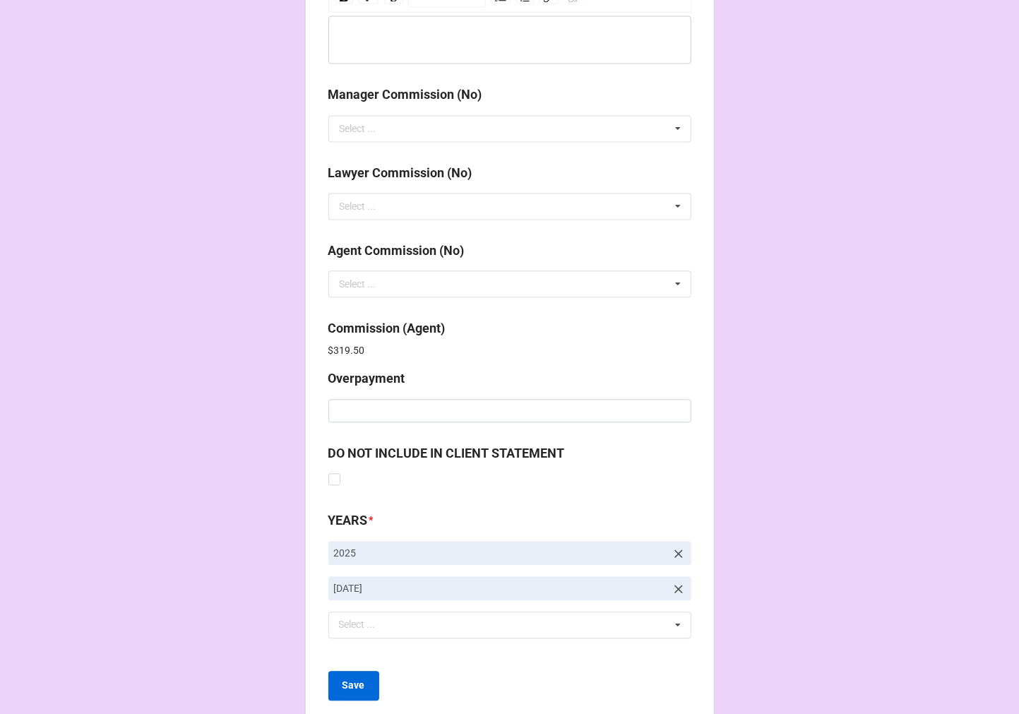
scroll to position [1685, 0]
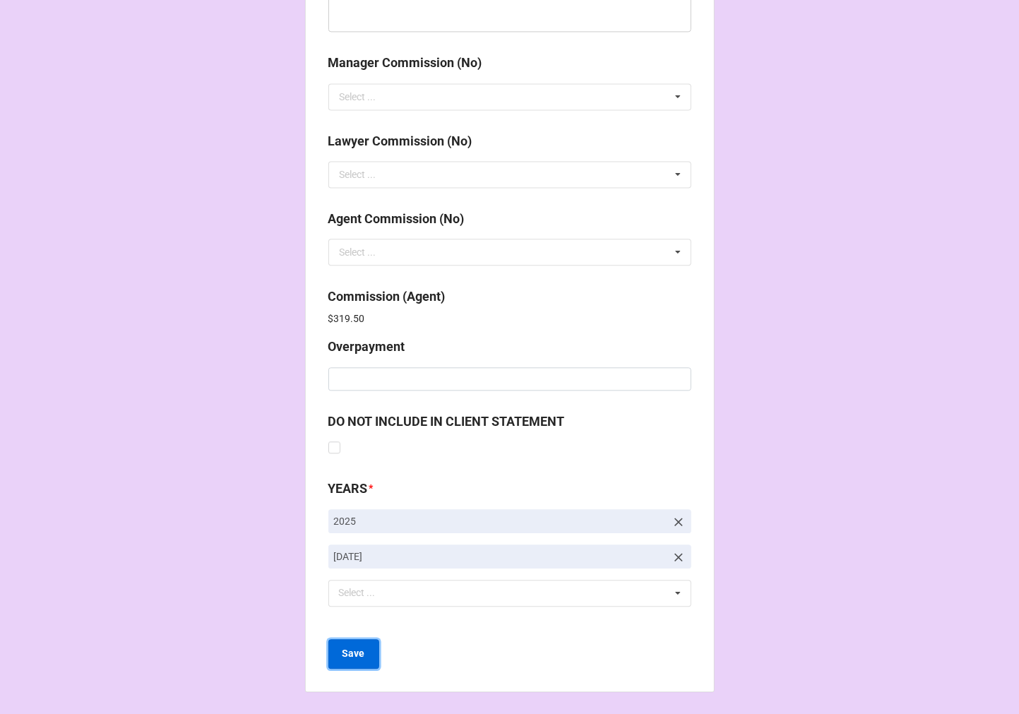
click at [358, 655] on b "Save" at bounding box center [353, 653] width 23 height 15
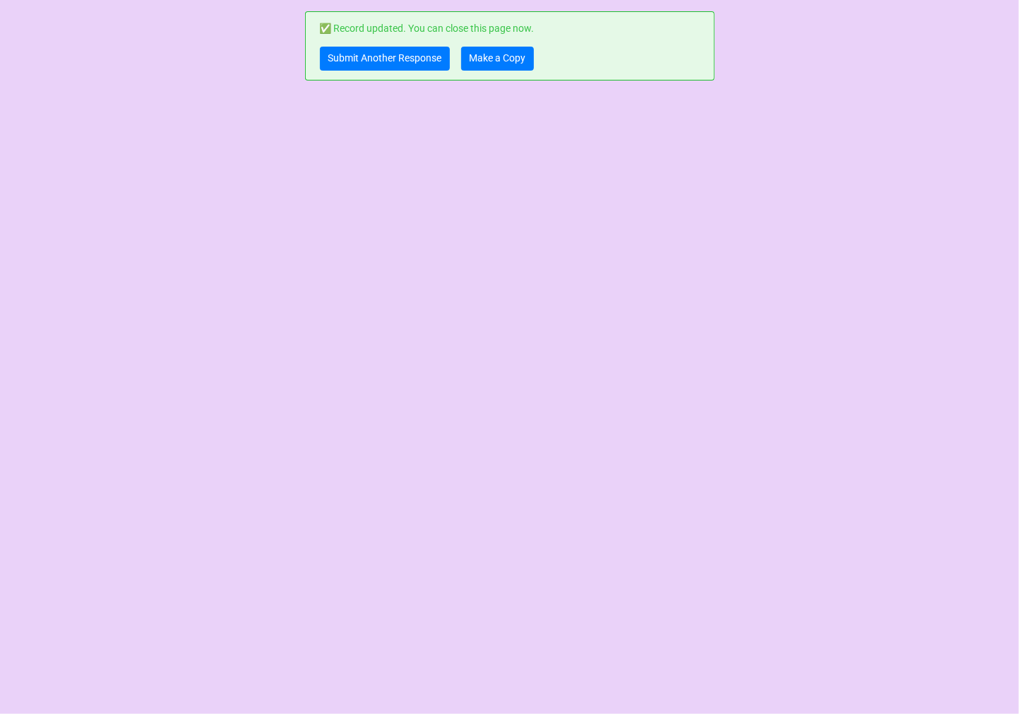
scroll to position [0, 0]
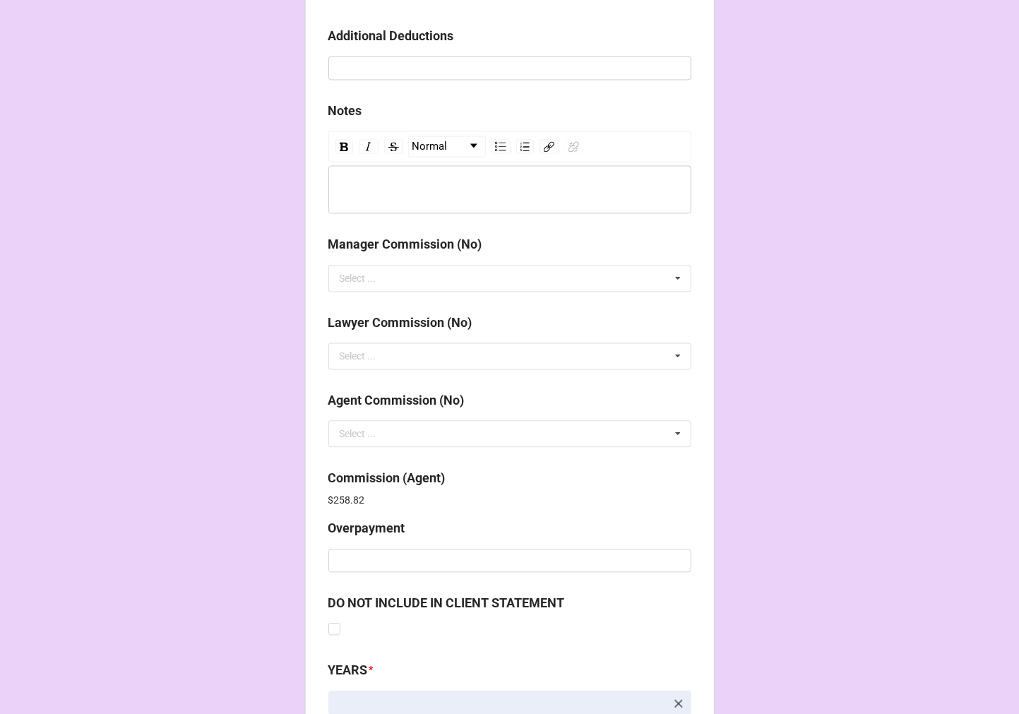
scroll to position [1685, 0]
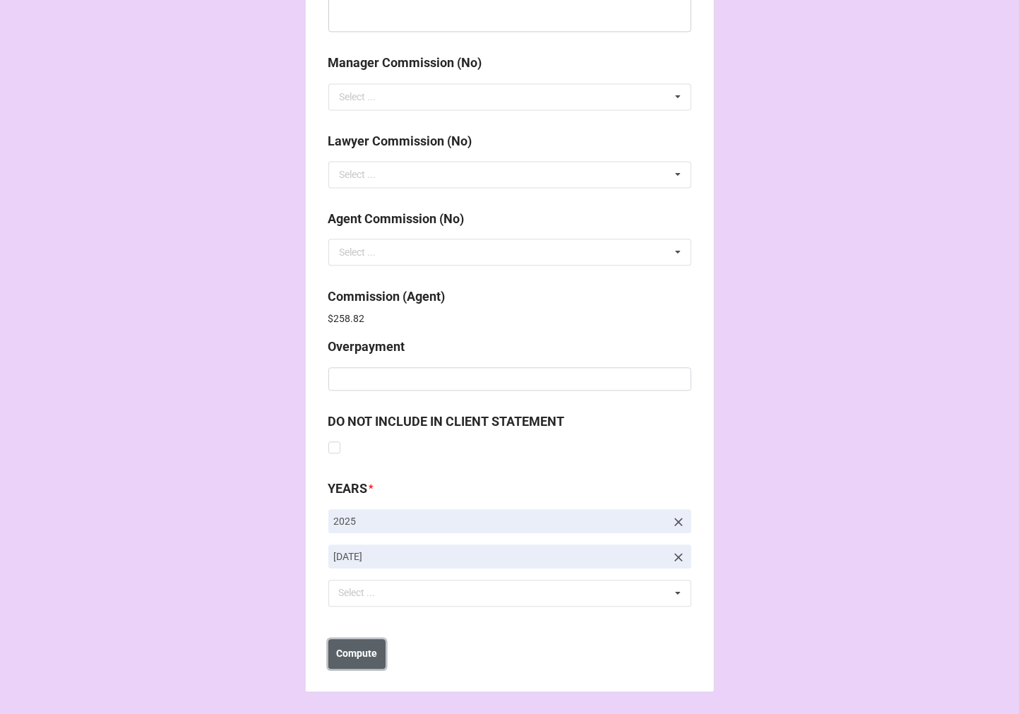
click at [361, 664] on button "Compute" at bounding box center [356, 654] width 57 height 30
click at [347, 658] on b "Save" at bounding box center [353, 653] width 23 height 15
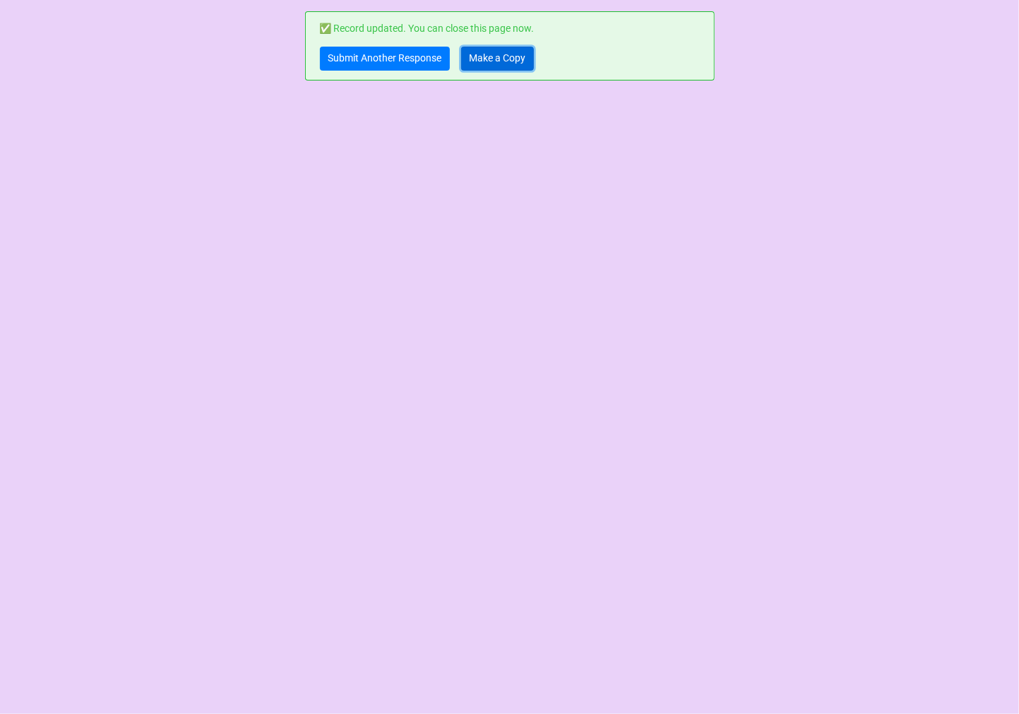
click at [496, 61] on link "Make a Copy" at bounding box center [497, 59] width 73 height 24
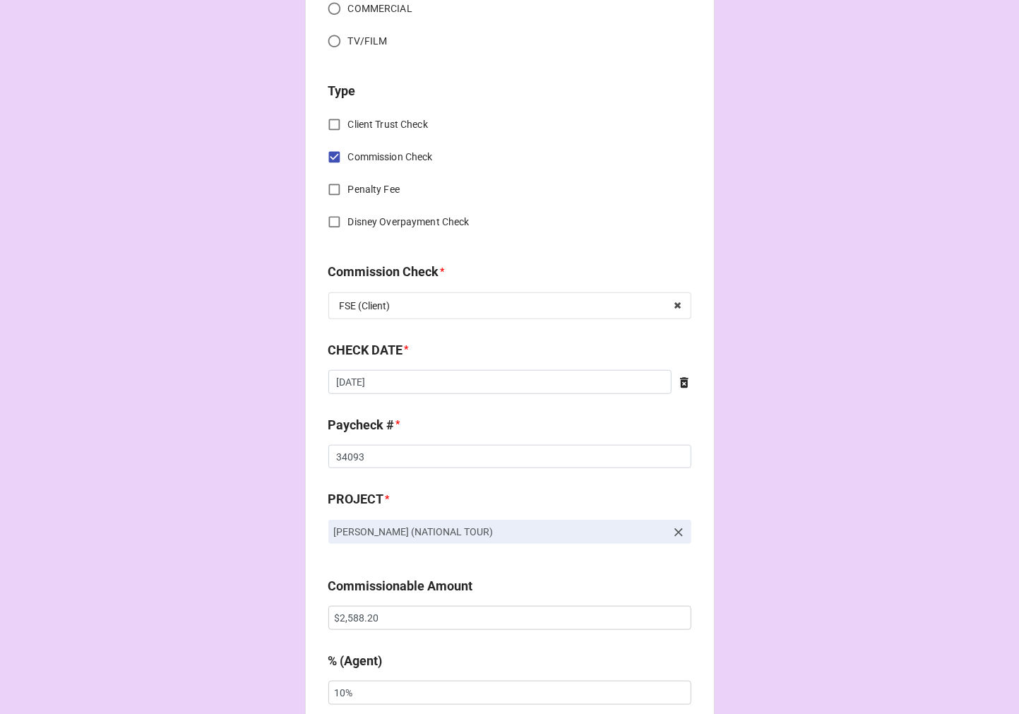
scroll to position [549, 0]
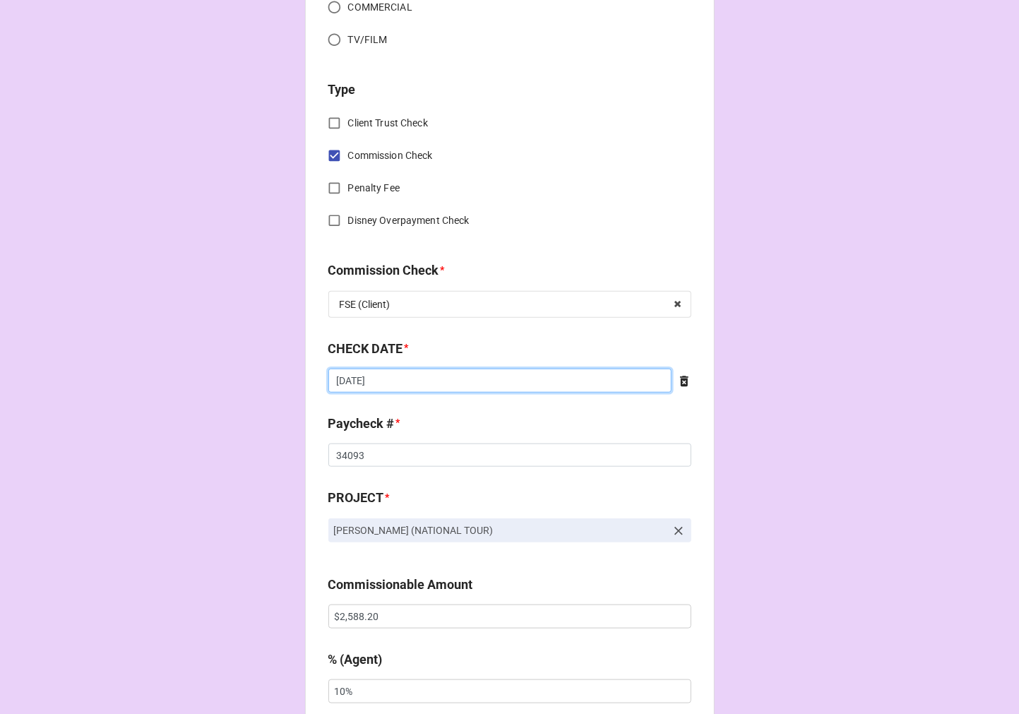
click at [410, 379] on input "[DATE]" at bounding box center [499, 381] width 343 height 24
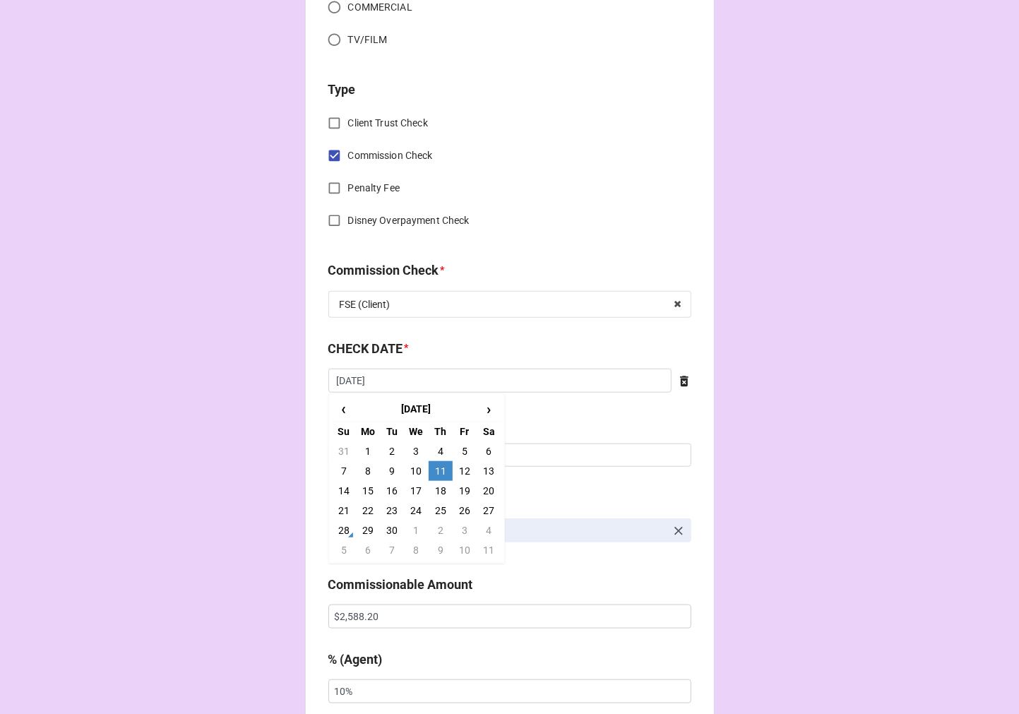
drag, startPoint x: 441, startPoint y: 493, endPoint x: 434, endPoint y: 489, distance: 7.3
click at [440, 493] on td "18" at bounding box center [441, 491] width 24 height 20
type input "[DATE]"
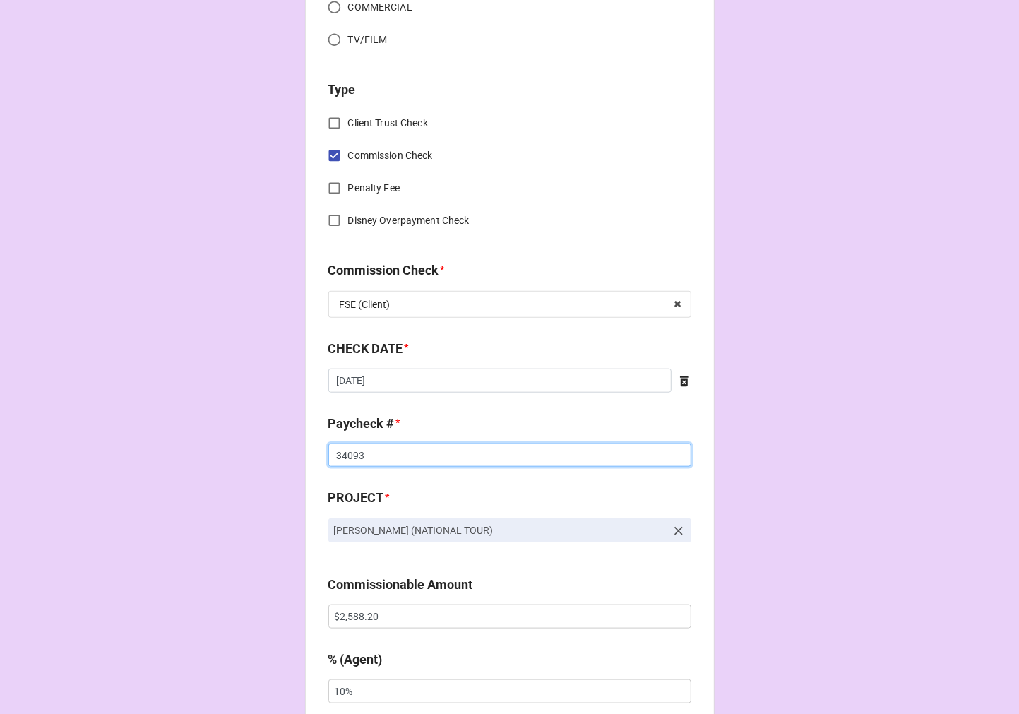
click at [347, 457] on input "34093" at bounding box center [509, 455] width 363 height 24
type input "34174"
click at [343, 621] on input "$2,588.20" at bounding box center [509, 616] width 363 height 24
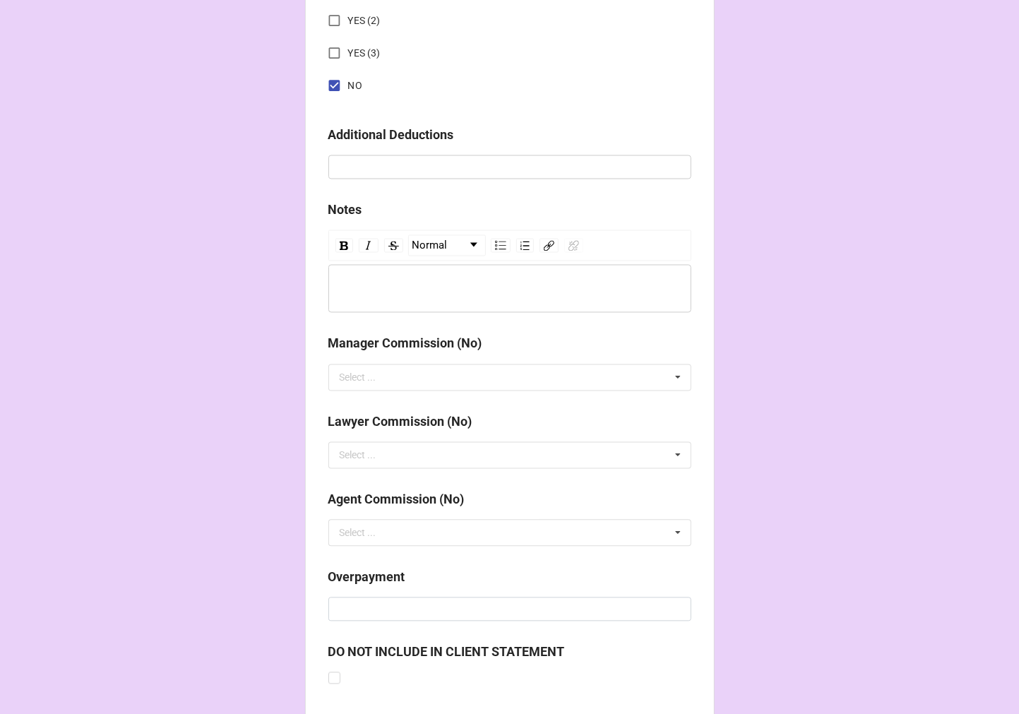
scroll to position [1634, 0]
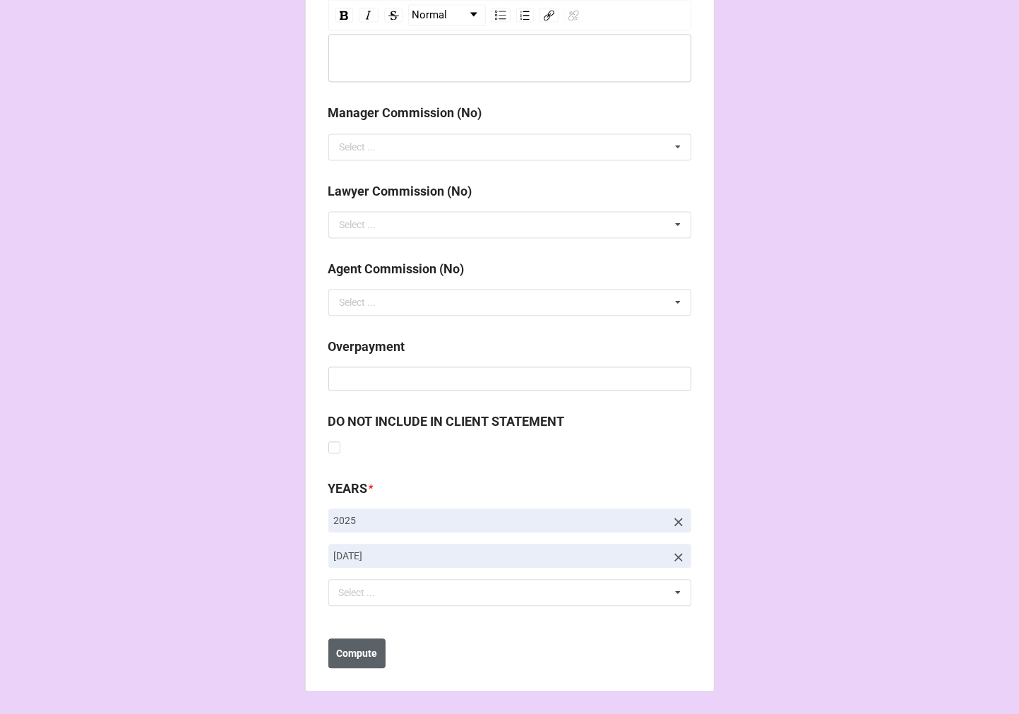
type input "$4,763.70"
click at [366, 644] on button "Compute" at bounding box center [356, 653] width 57 height 30
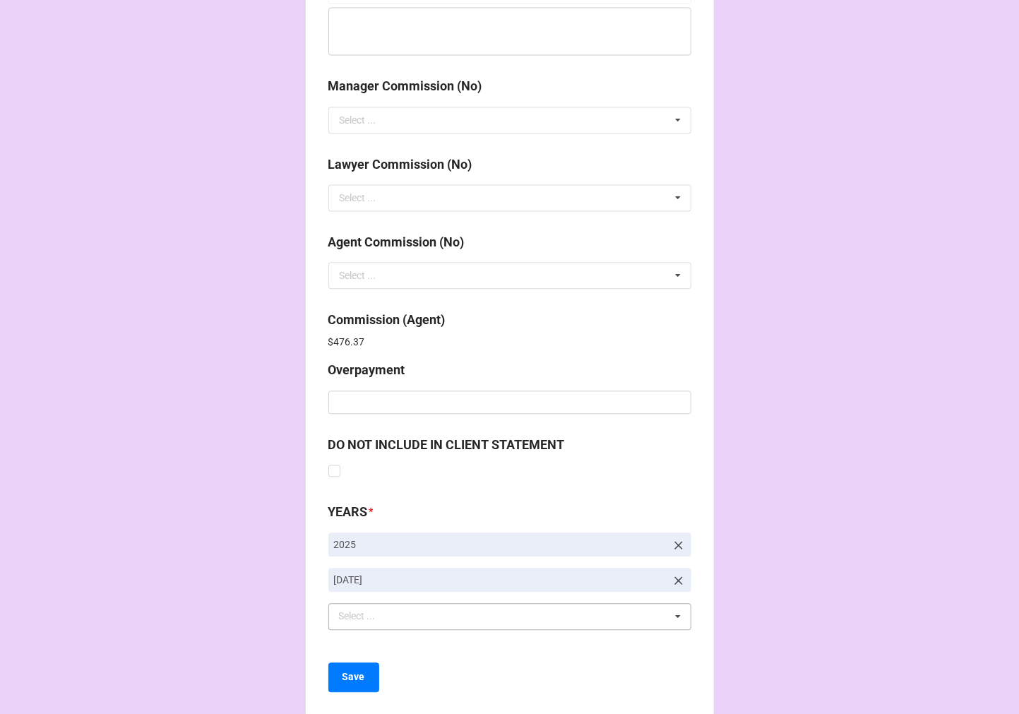
scroll to position [1685, 0]
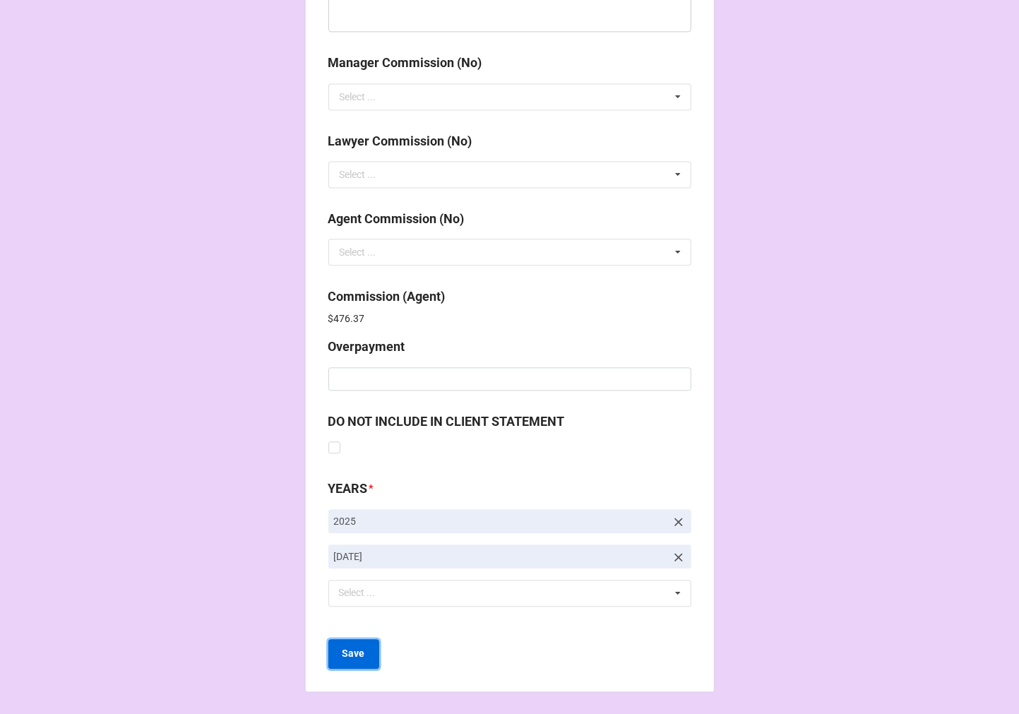
click at [352, 661] on button "Save" at bounding box center [353, 654] width 51 height 30
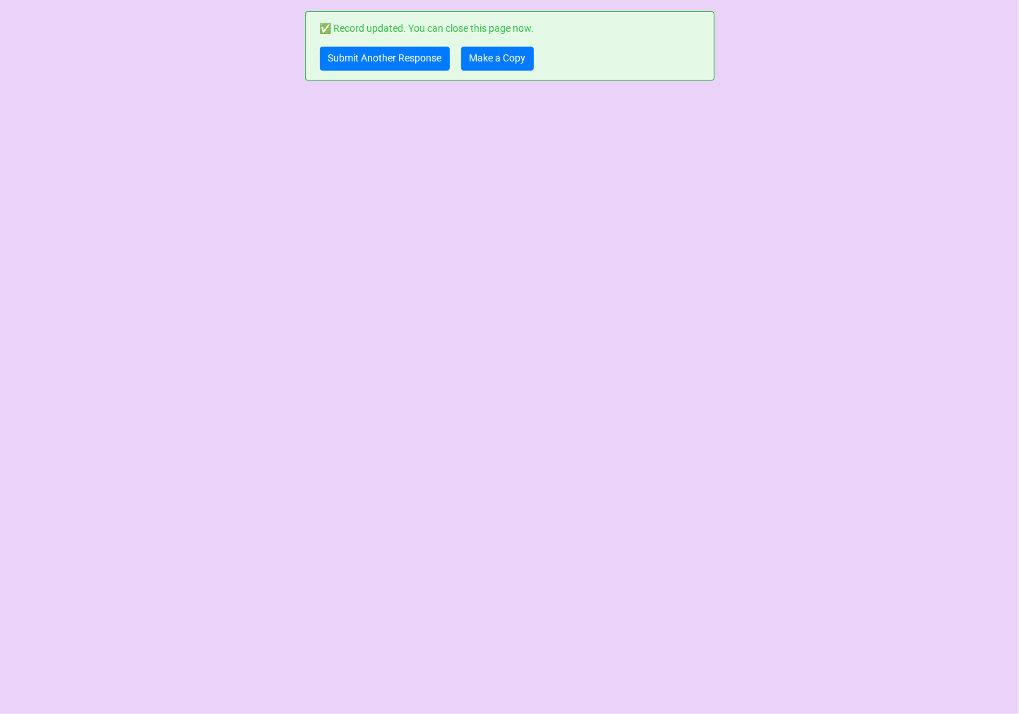
scroll to position [0, 0]
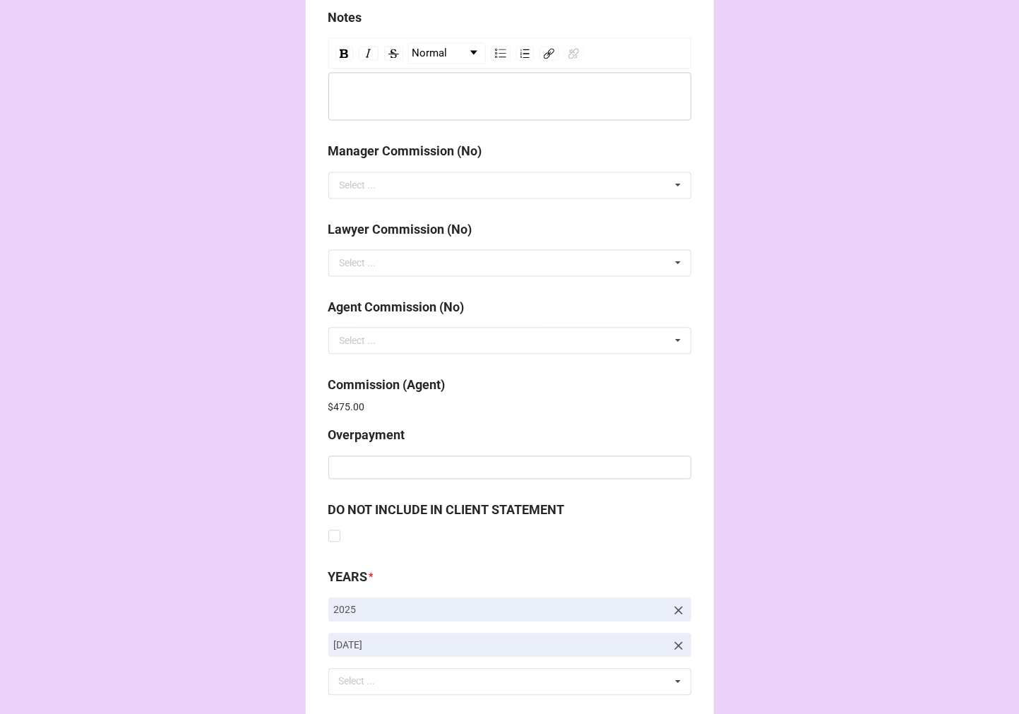
scroll to position [1685, 0]
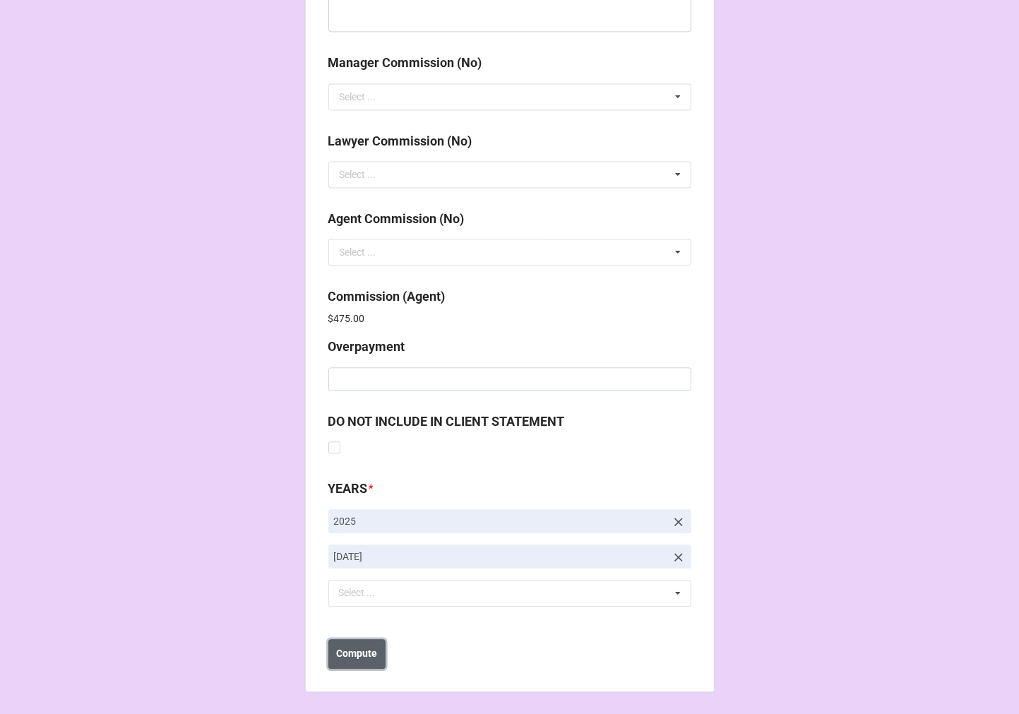
click at [357, 652] on b "Compute" at bounding box center [356, 653] width 41 height 15
click at [349, 659] on b "Save" at bounding box center [353, 653] width 23 height 15
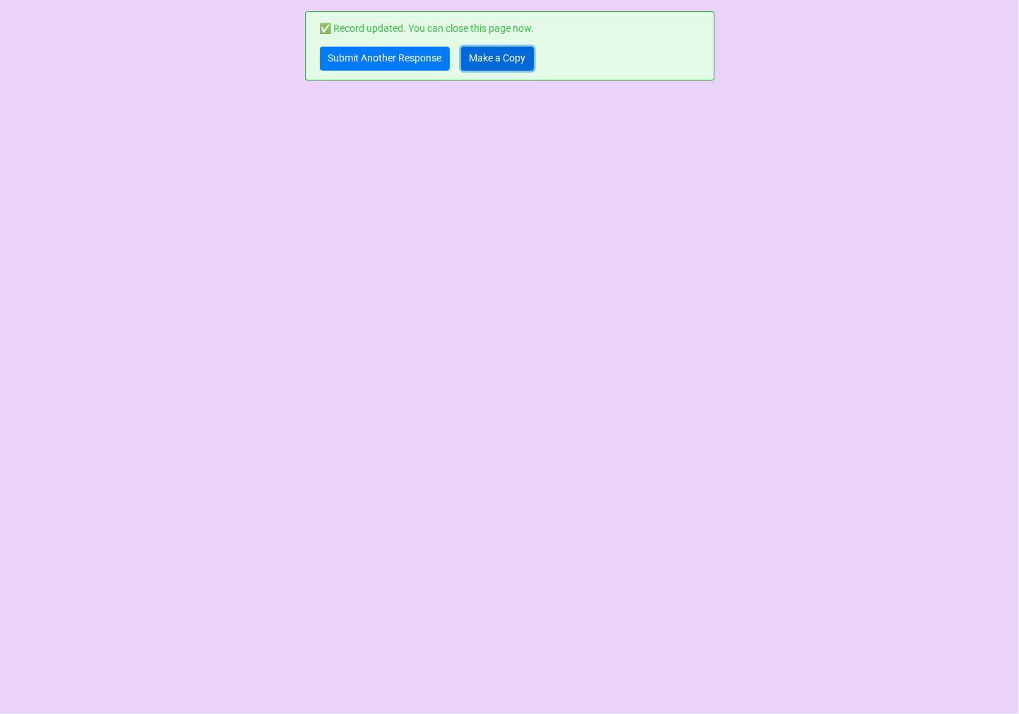
click at [481, 60] on link "Make a Copy" at bounding box center [497, 59] width 73 height 24
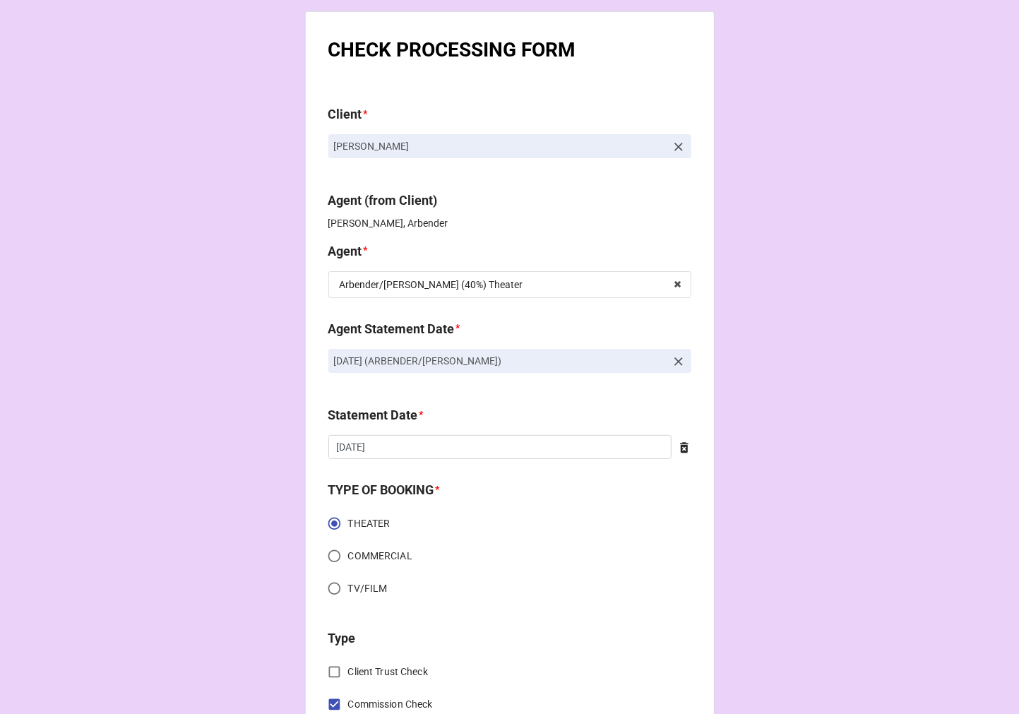
click at [680, 359] on icon at bounding box center [678, 361] width 14 height 14
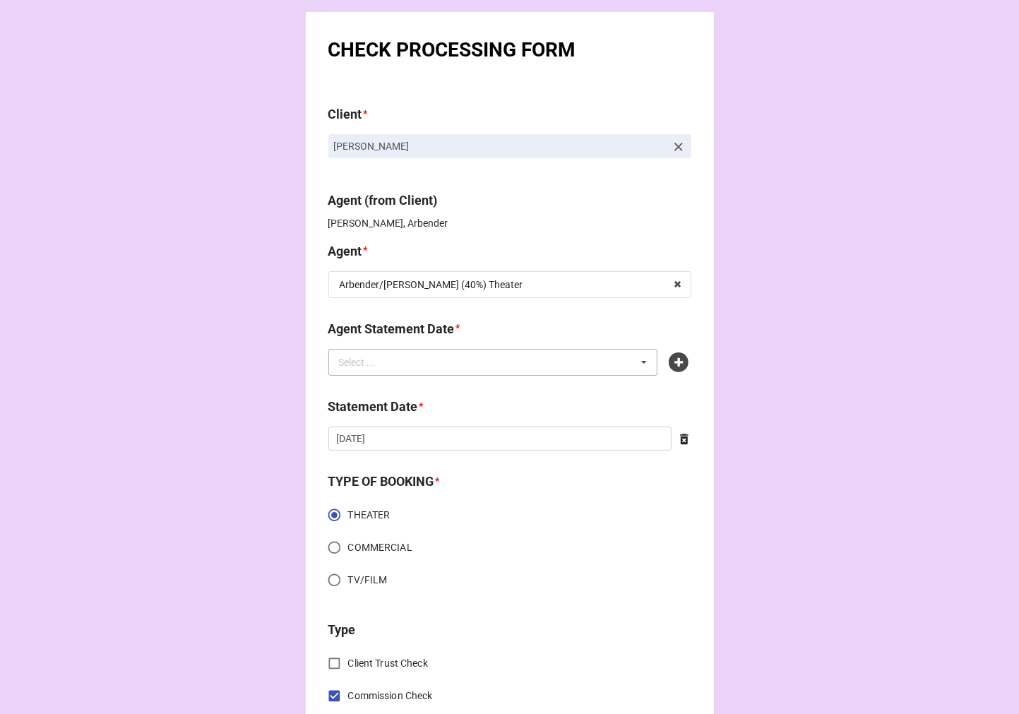
click at [521, 369] on div "Select ... No results found." at bounding box center [493, 362] width 330 height 27
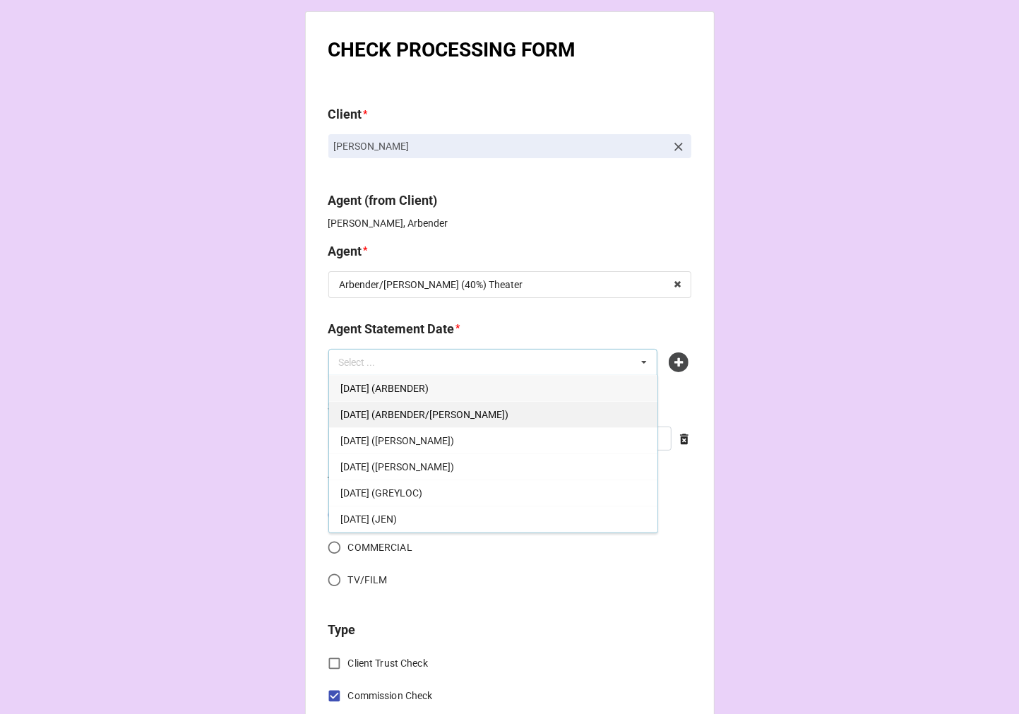
click at [445, 410] on span "OCTOBER 3, 2025 (ARBENDER/KATIE)" at bounding box center [424, 414] width 168 height 11
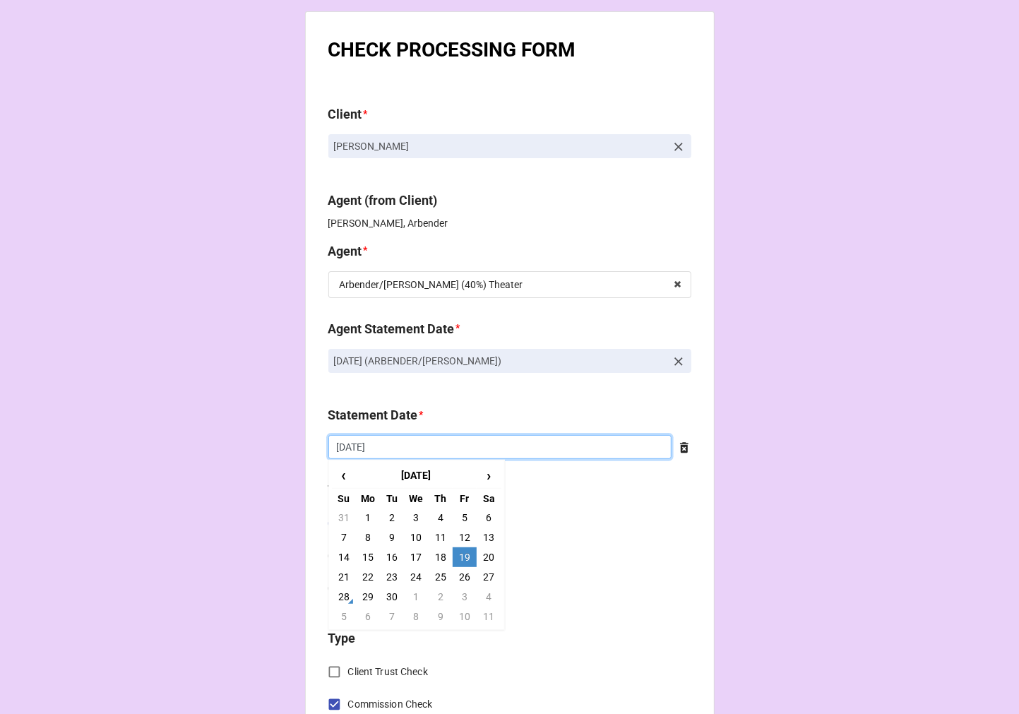
click at [397, 446] on input "[DATE]" at bounding box center [499, 447] width 343 height 24
click at [453, 590] on td "3" at bounding box center [465, 597] width 24 height 20
type input "10/3/2025"
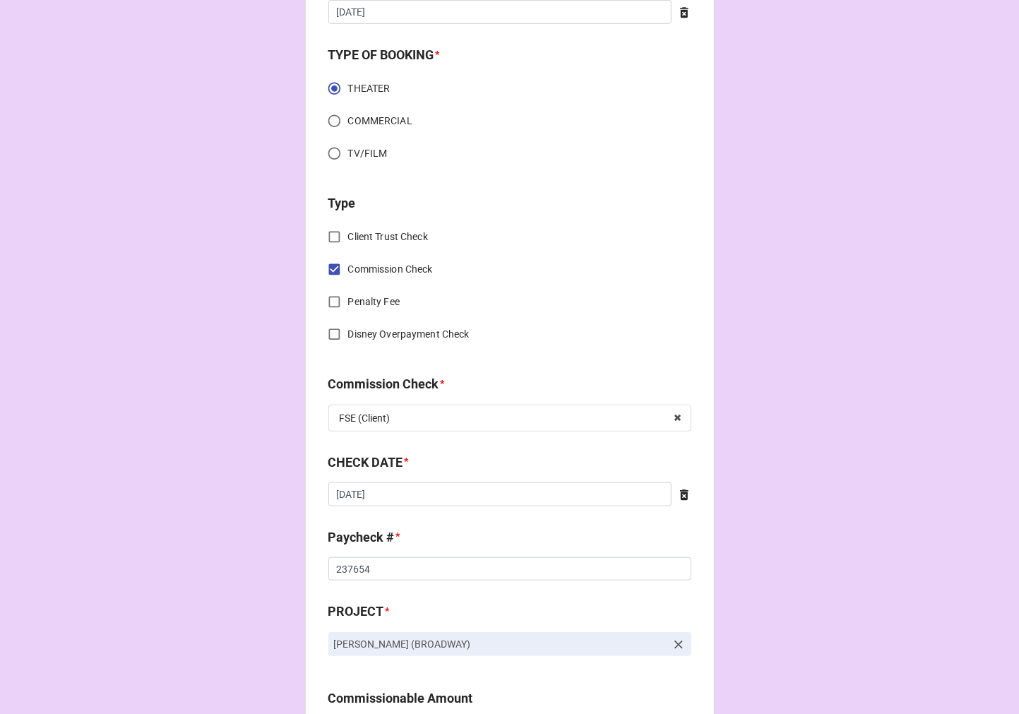
scroll to position [470, 0]
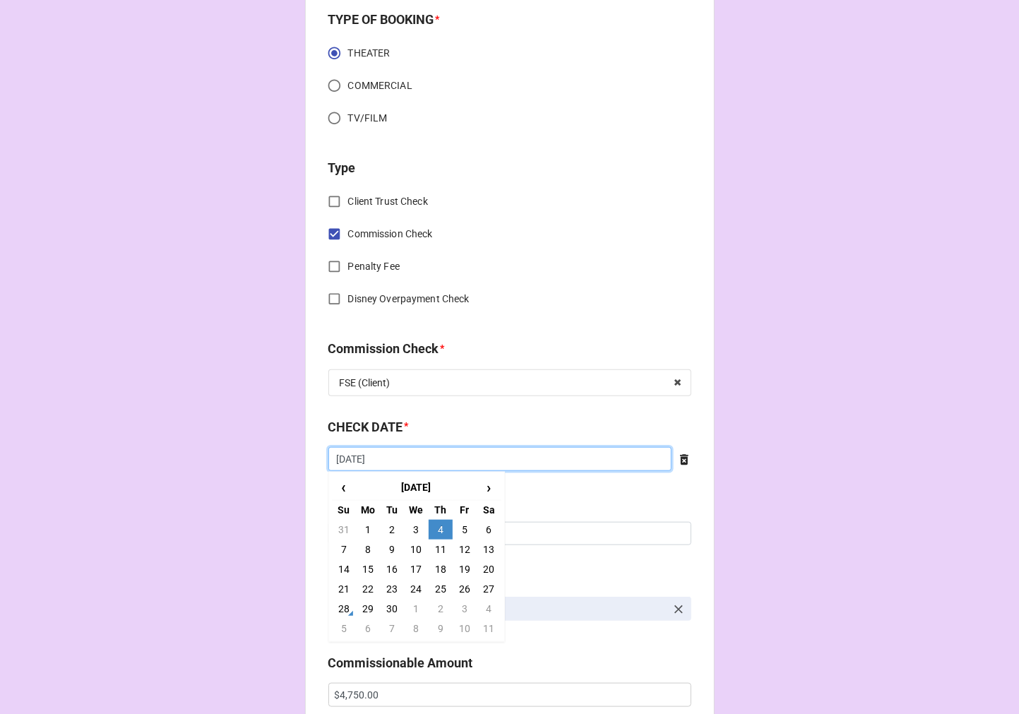
click at [406, 461] on input "[DATE]" at bounding box center [499, 459] width 343 height 24
click at [435, 568] on td "18" at bounding box center [441, 569] width 24 height 20
type input "9/18/2025"
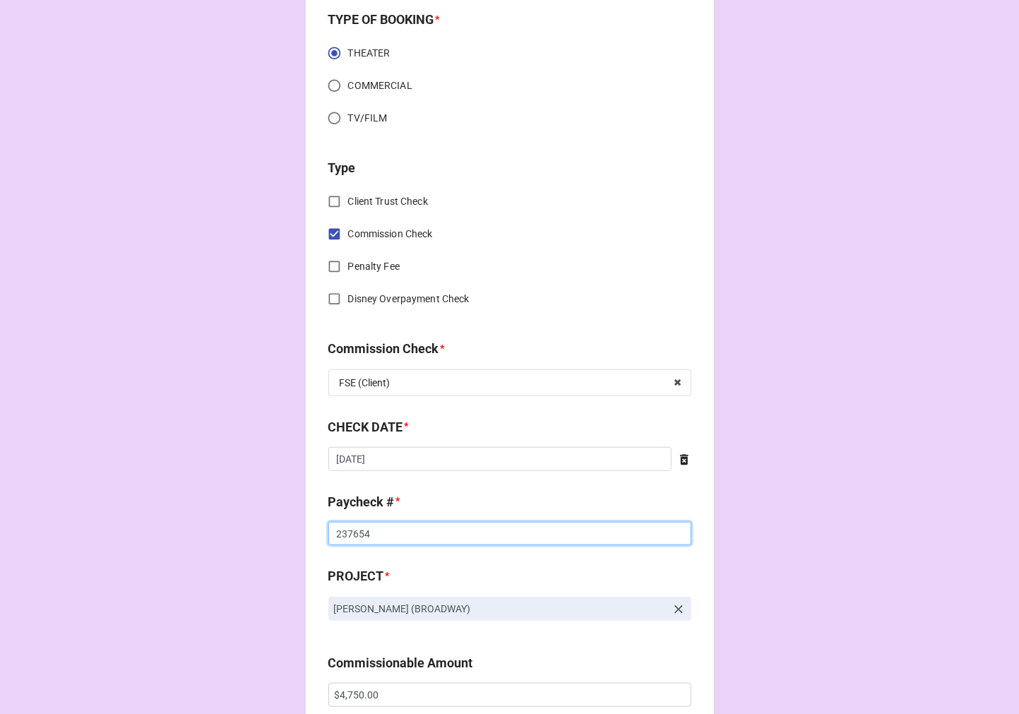
click at [353, 535] on input "237654" at bounding box center [509, 534] width 363 height 24
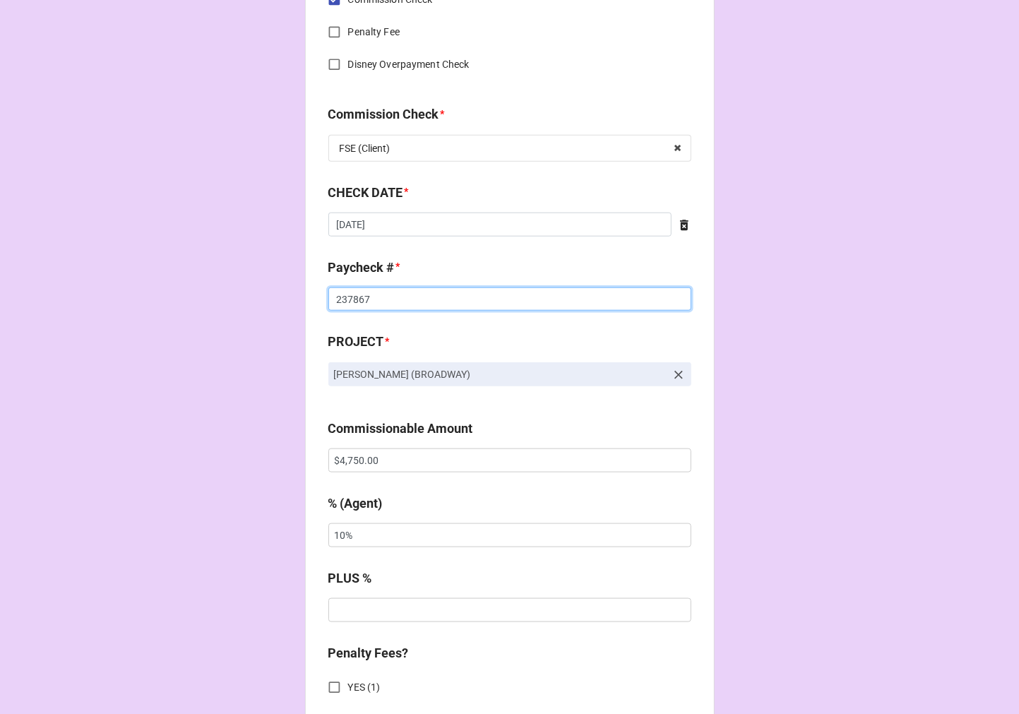
scroll to position [706, 0]
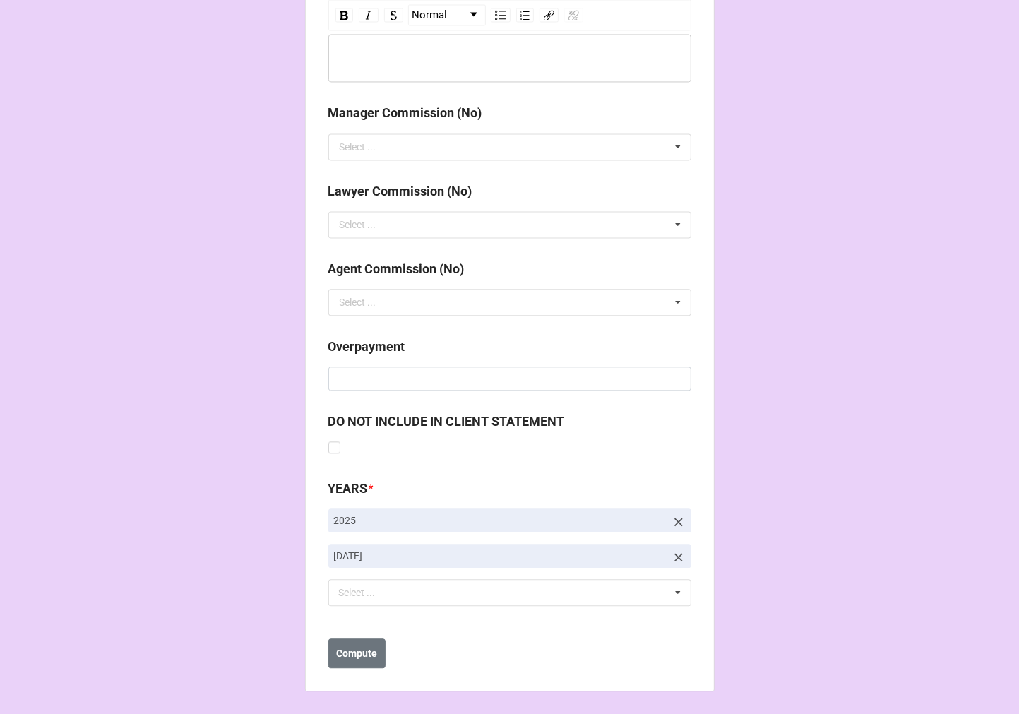
type input "237867"
click at [671, 554] on icon at bounding box center [678, 557] width 14 height 14
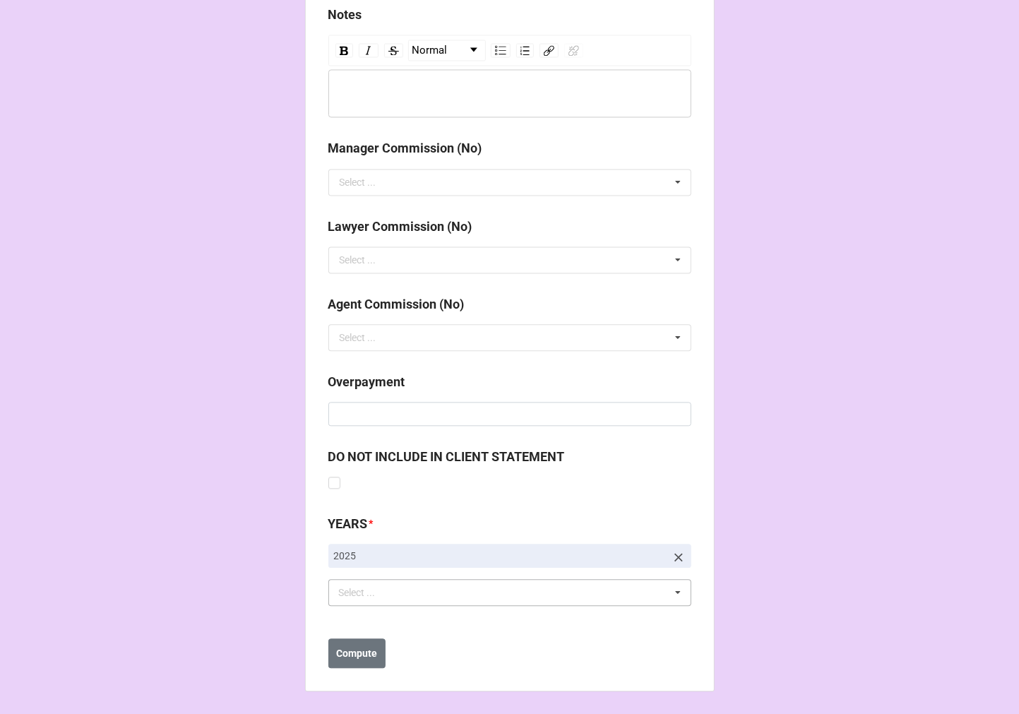
click at [519, 593] on div "Select ... No results found." at bounding box center [509, 592] width 363 height 27
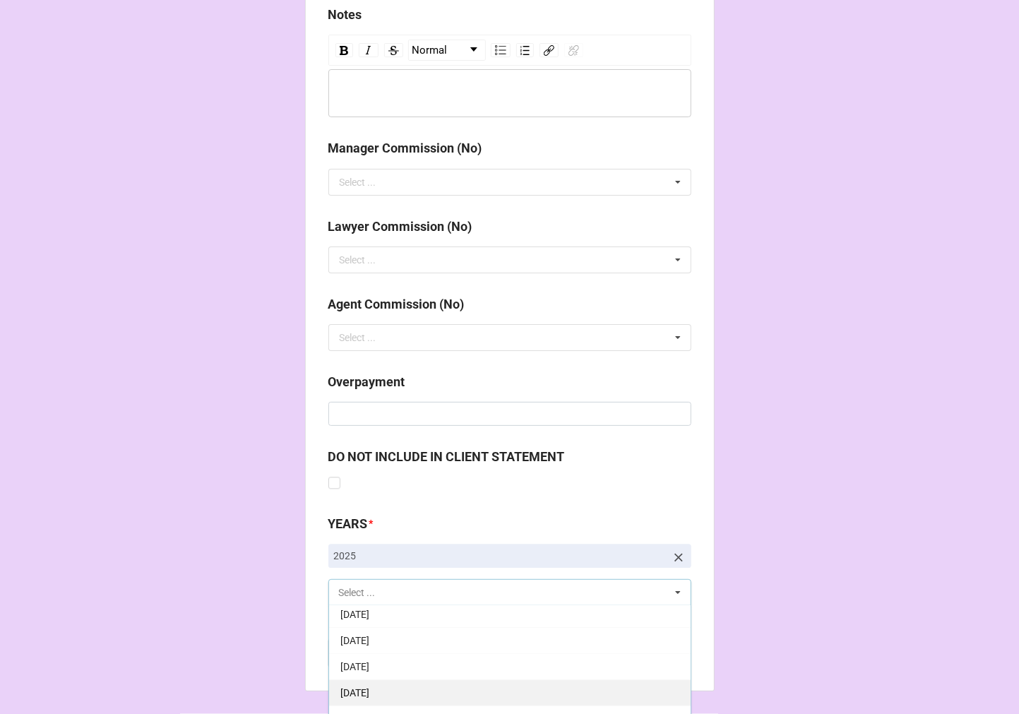
scroll to position [157, 0]
click at [459, 683] on div "[DATE]" at bounding box center [509, 696] width 361 height 26
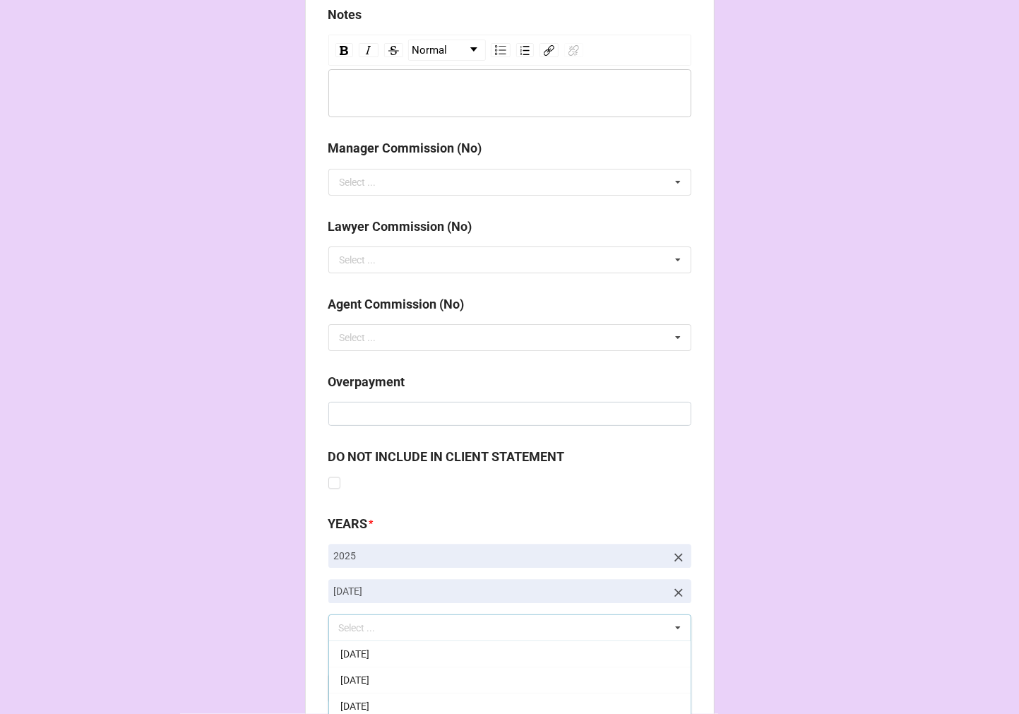
click at [357, 681] on b "Compute" at bounding box center [356, 688] width 41 height 15
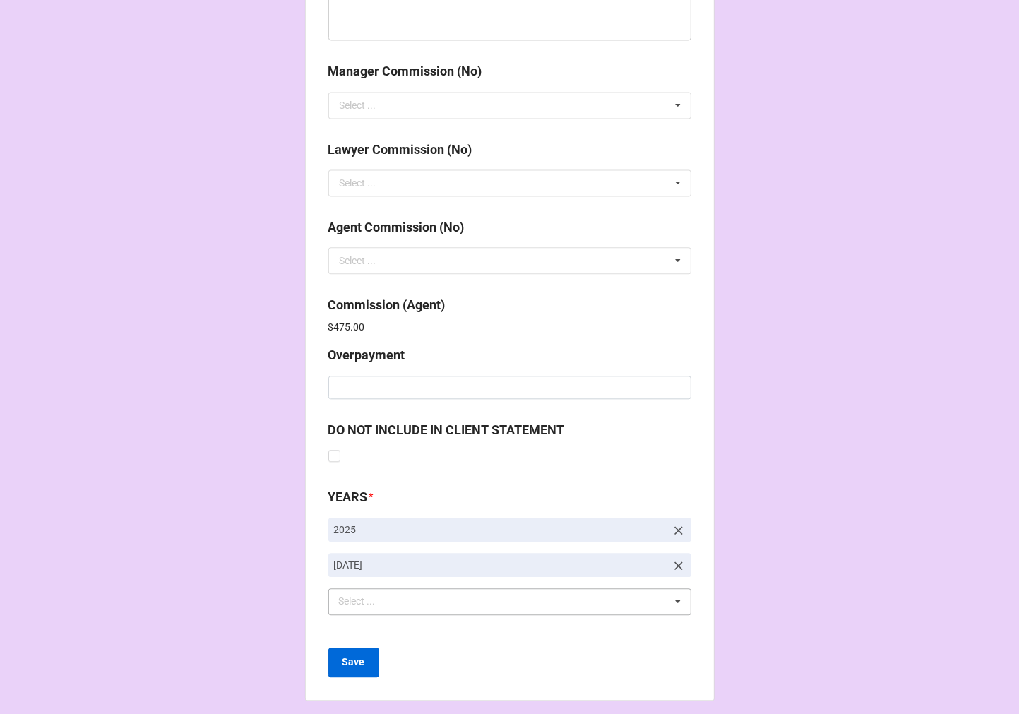
scroll to position [1685, 0]
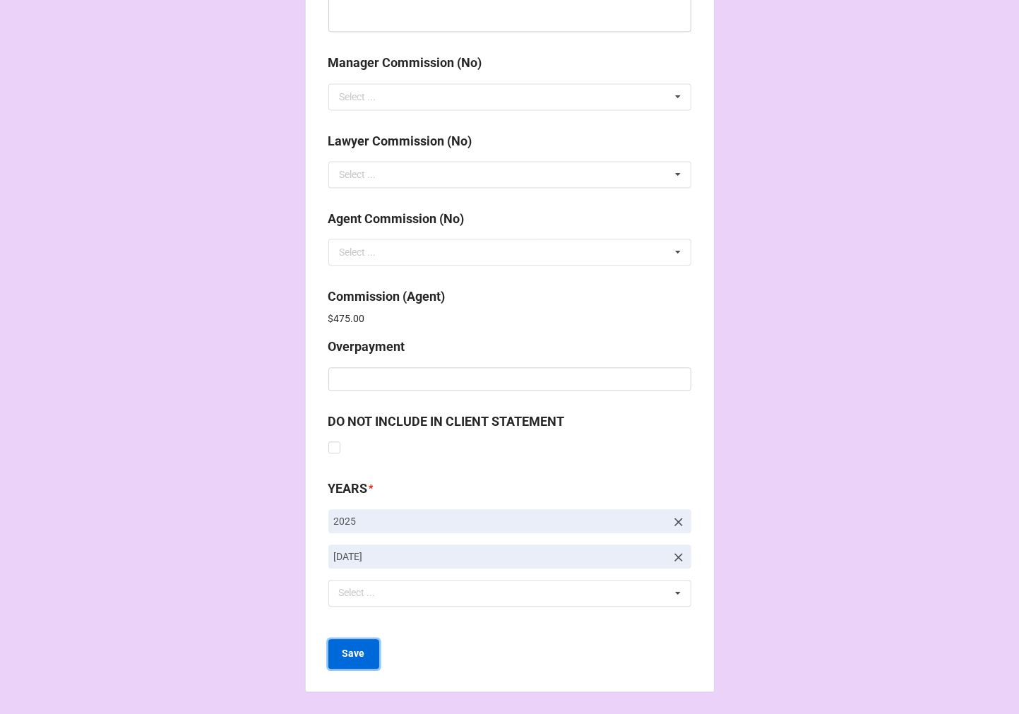
click at [349, 653] on b "Save" at bounding box center [353, 653] width 23 height 15
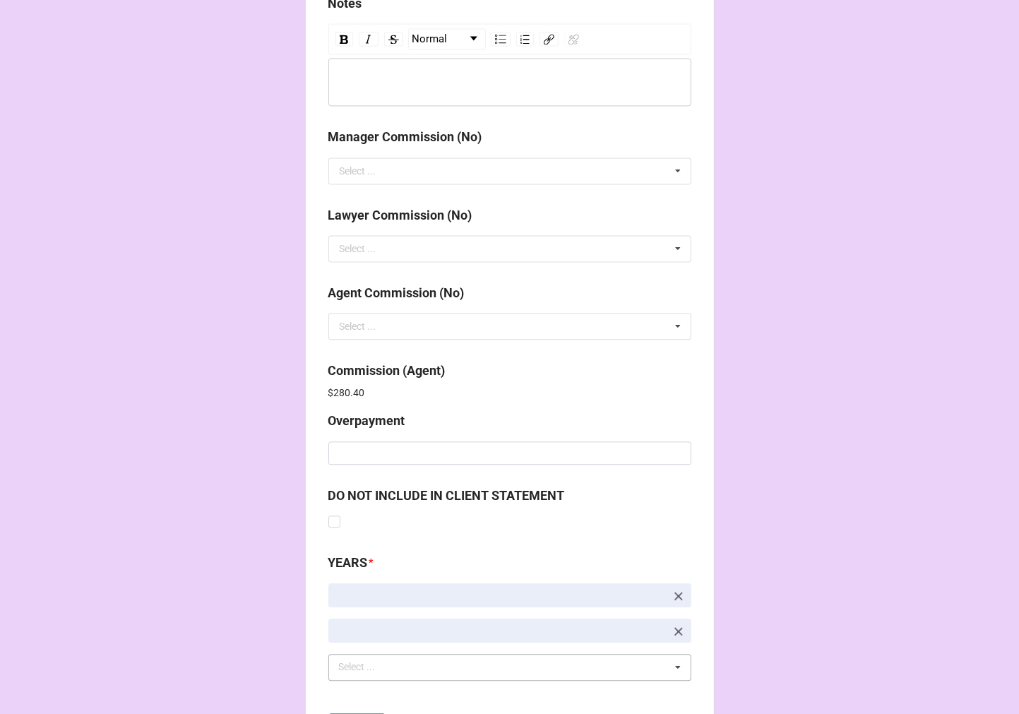
scroll to position [1685, 0]
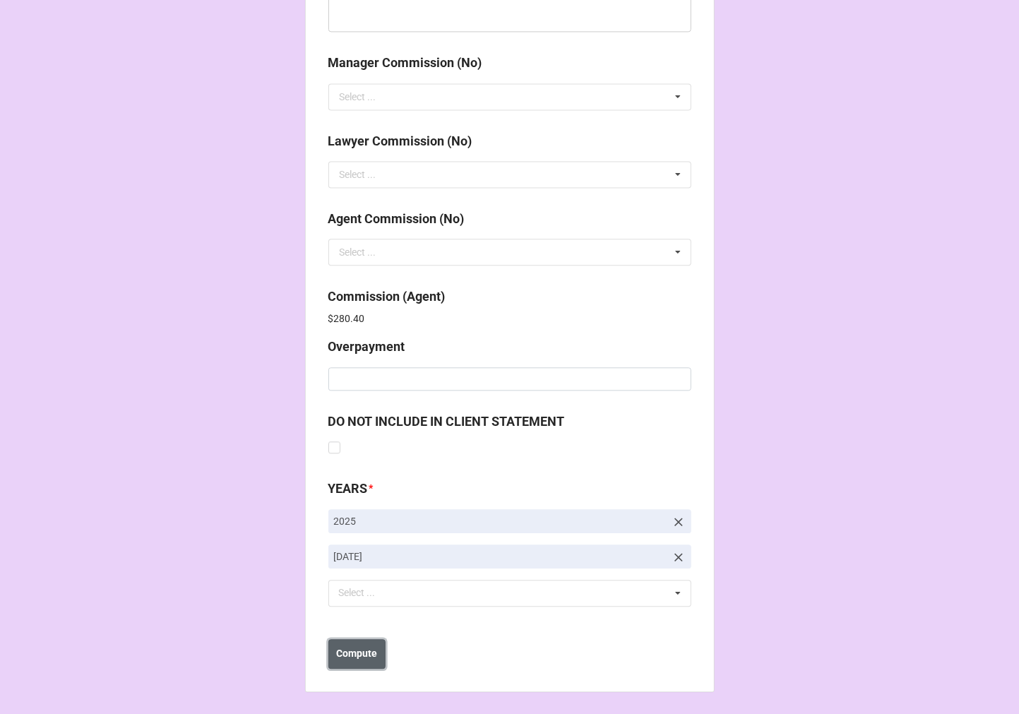
click at [349, 652] on b "Compute" at bounding box center [356, 653] width 41 height 15
click at [347, 652] on b "Save" at bounding box center [353, 653] width 23 height 15
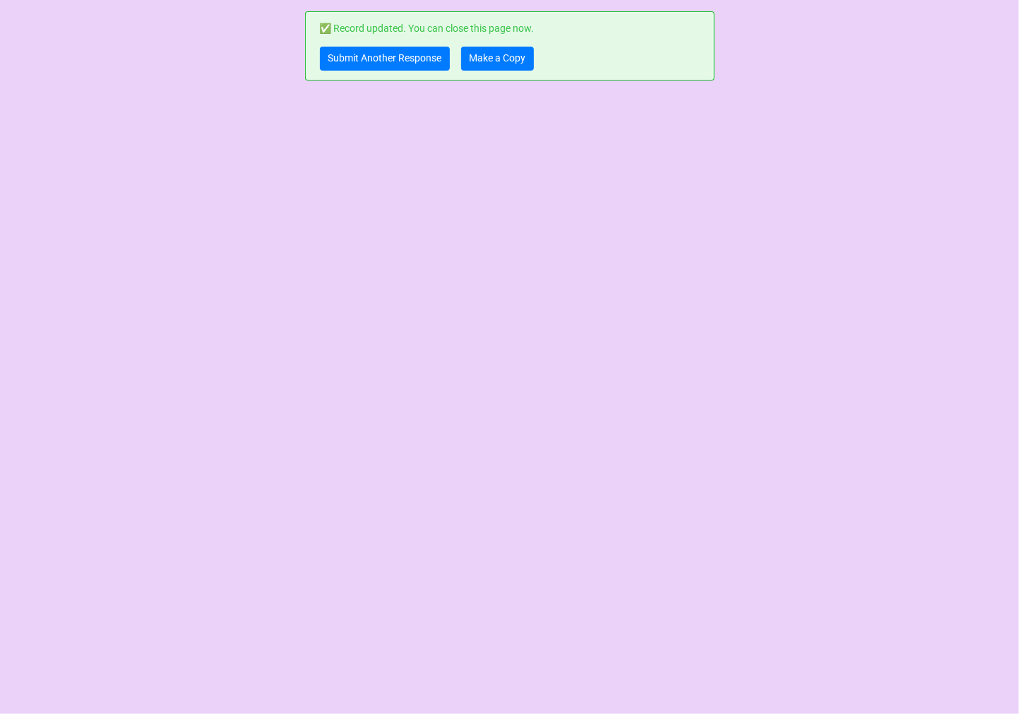
scroll to position [0, 0]
click at [503, 56] on link "Make a Copy" at bounding box center [497, 59] width 73 height 24
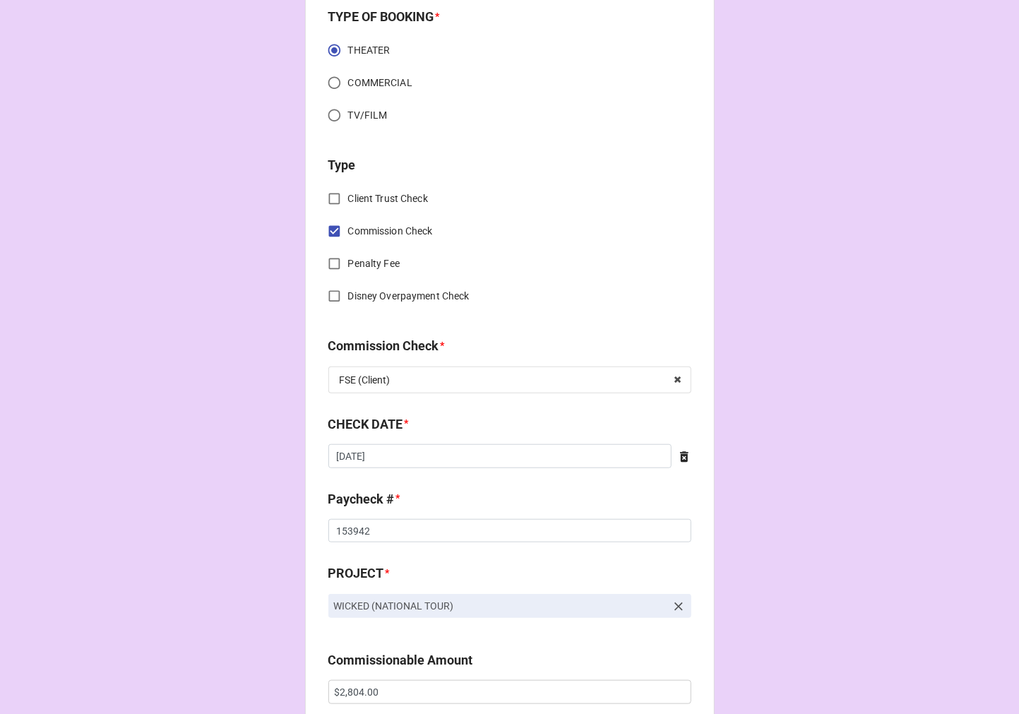
scroll to position [157, 0]
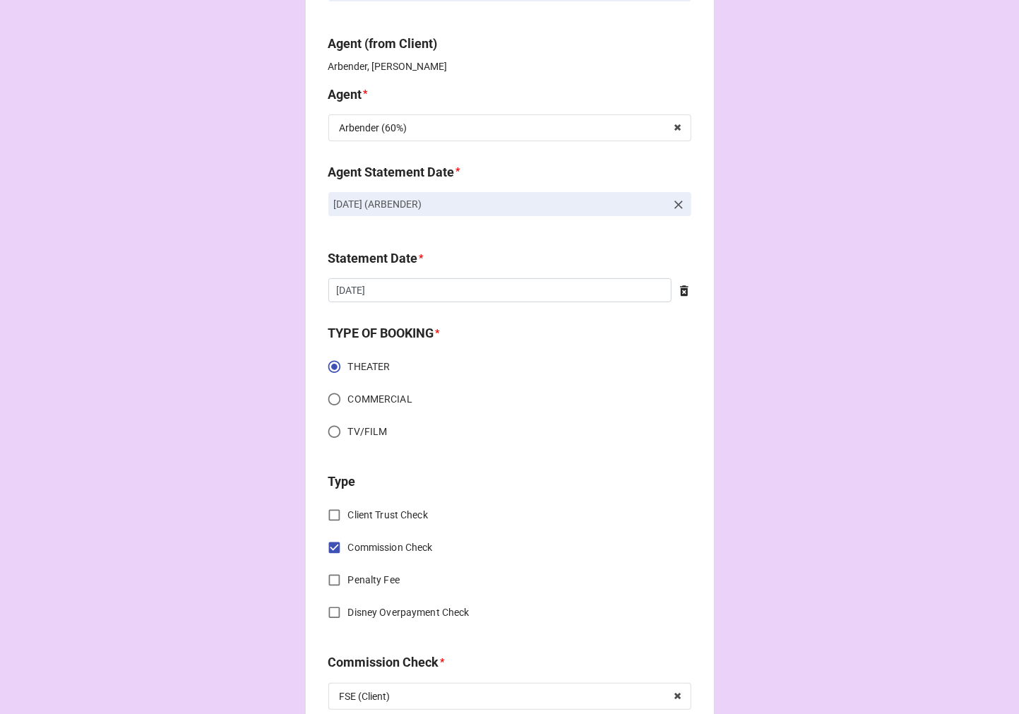
click at [676, 198] on icon at bounding box center [678, 205] width 14 height 14
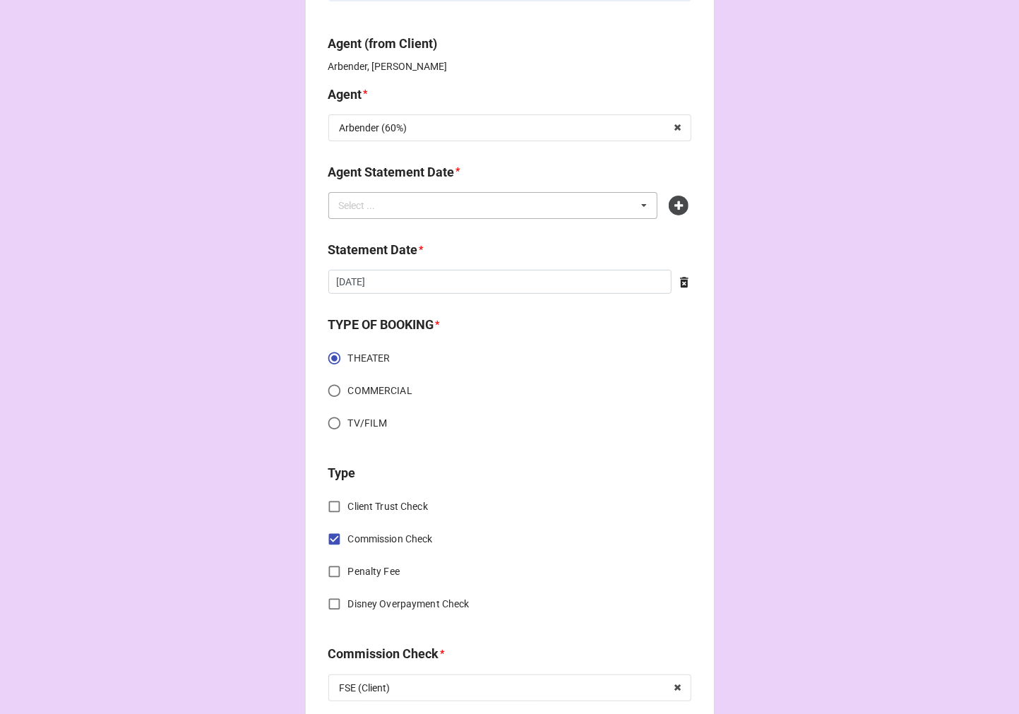
click at [570, 202] on div "Select ... No results found." at bounding box center [493, 205] width 330 height 27
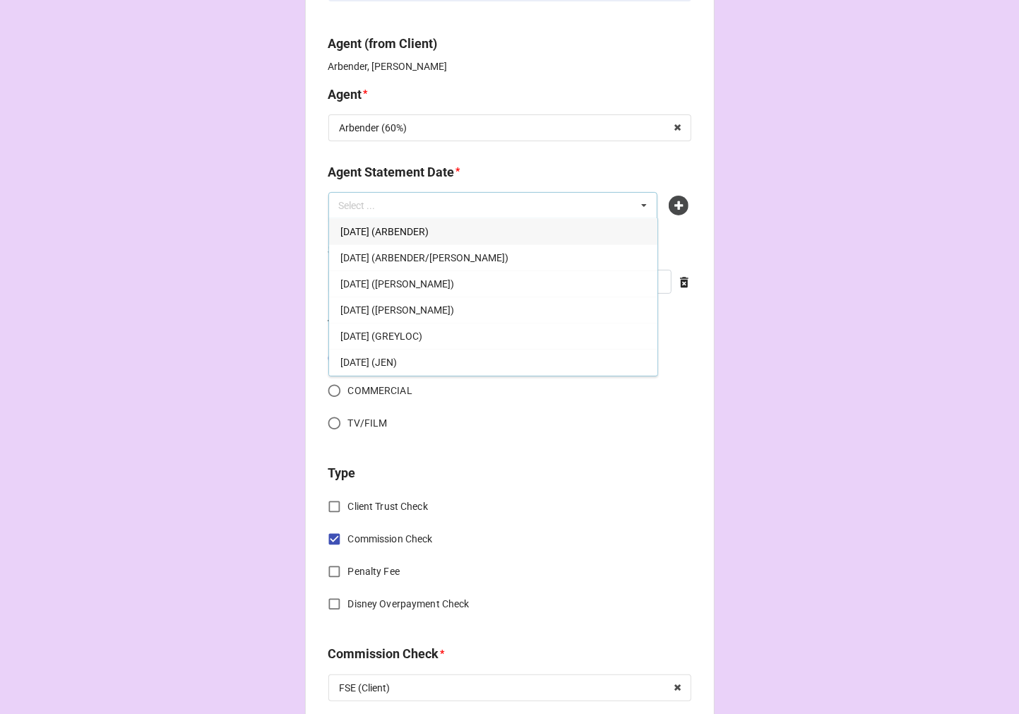
click at [429, 230] on span "[DATE] (ARBENDER)" at bounding box center [384, 231] width 88 height 11
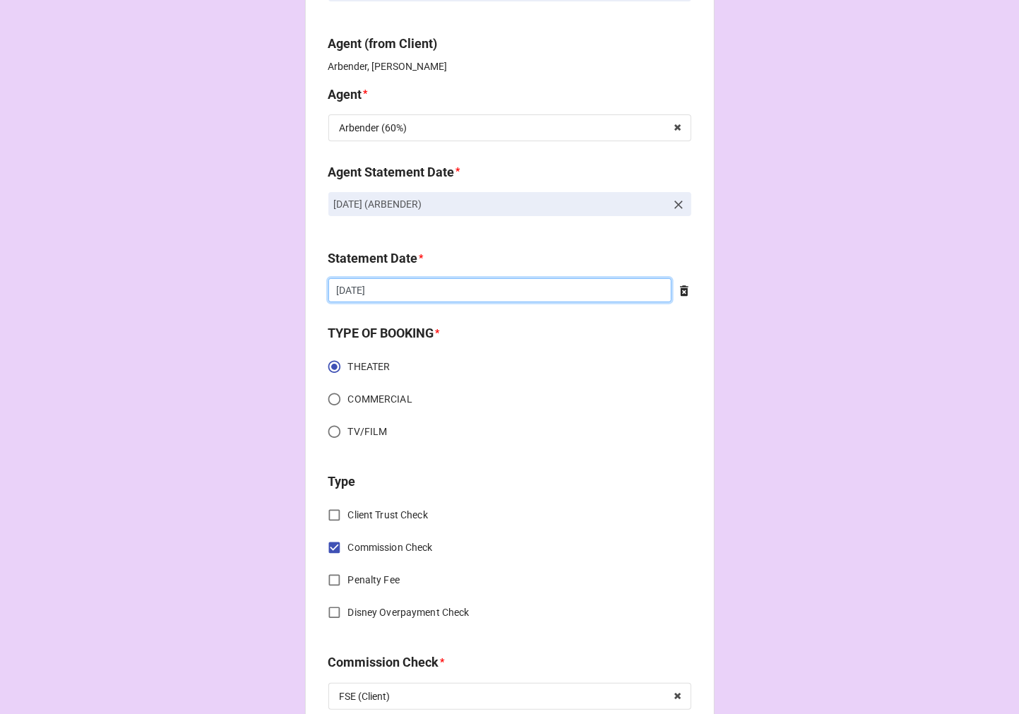
click at [403, 287] on input "9/19/2025" at bounding box center [499, 290] width 343 height 24
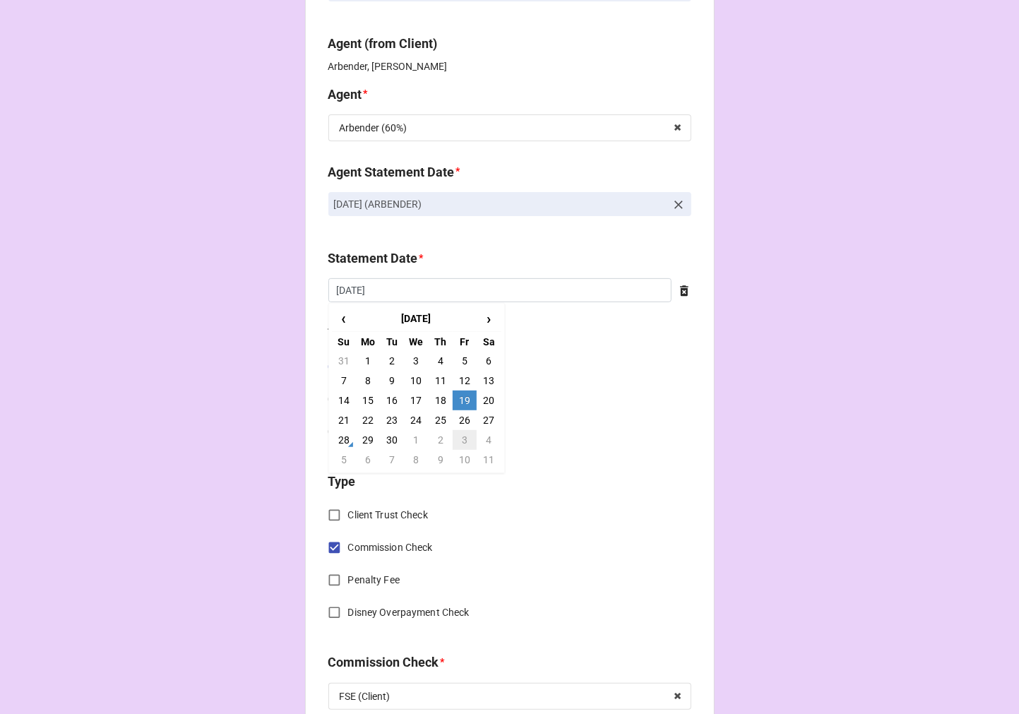
click at [463, 433] on td "3" at bounding box center [465, 440] width 24 height 20
type input "[DATE]"
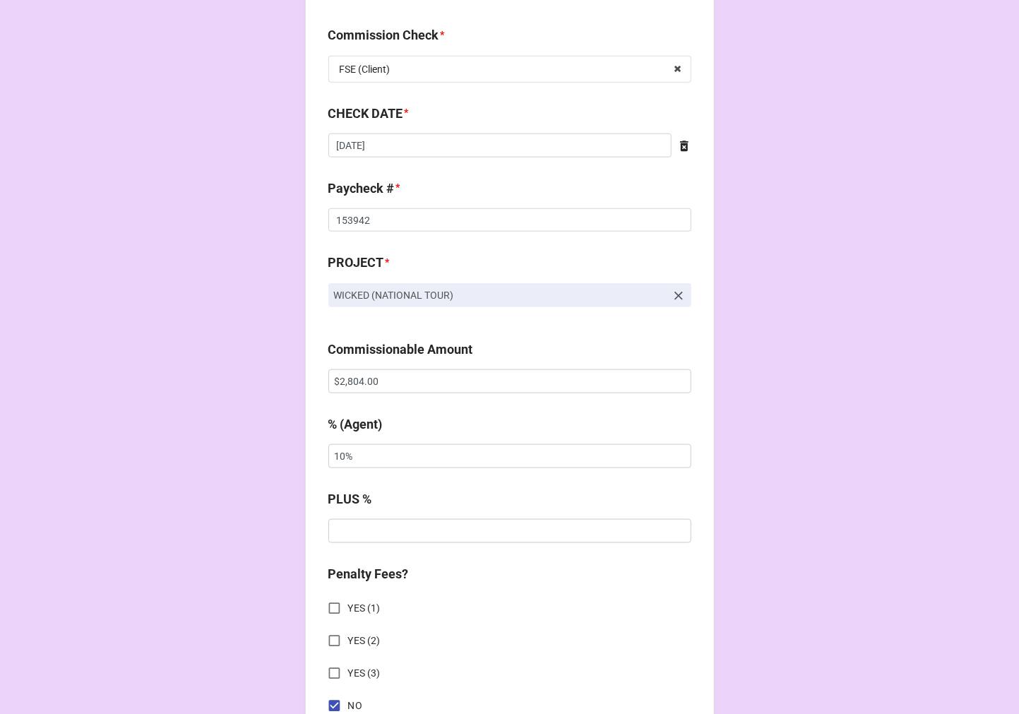
scroll to position [784, 0]
click at [395, 147] on input "9/4/2025" at bounding box center [499, 145] width 343 height 24
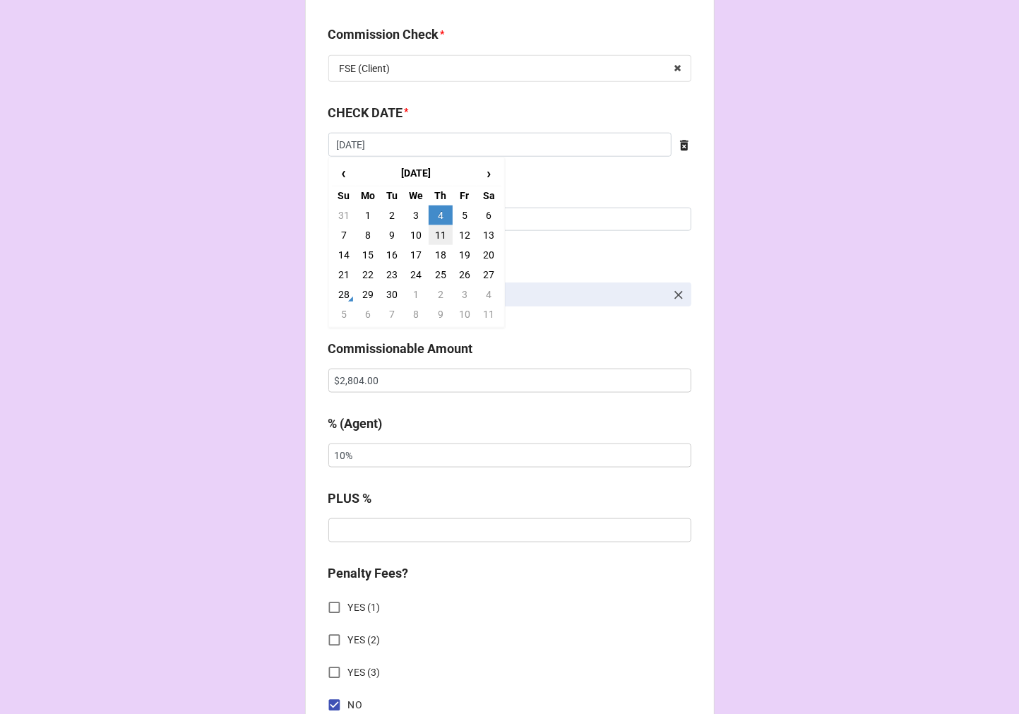
click at [438, 235] on td "11" at bounding box center [441, 235] width 24 height 20
type input "[DATE]"
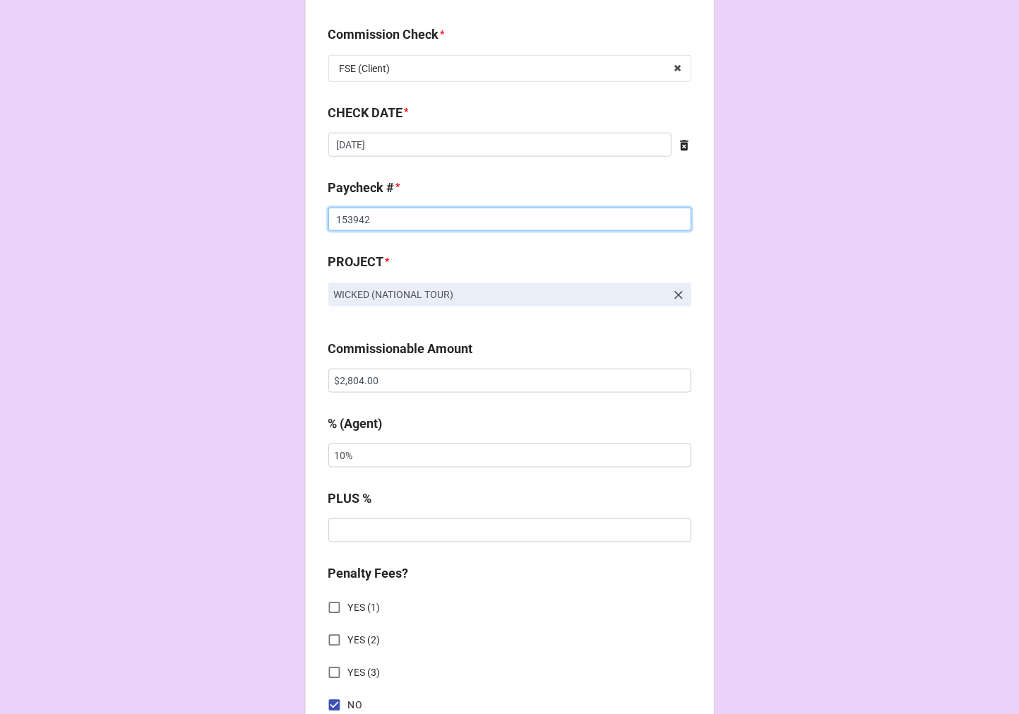
click at [334, 217] on input "153942" at bounding box center [509, 220] width 363 height 24
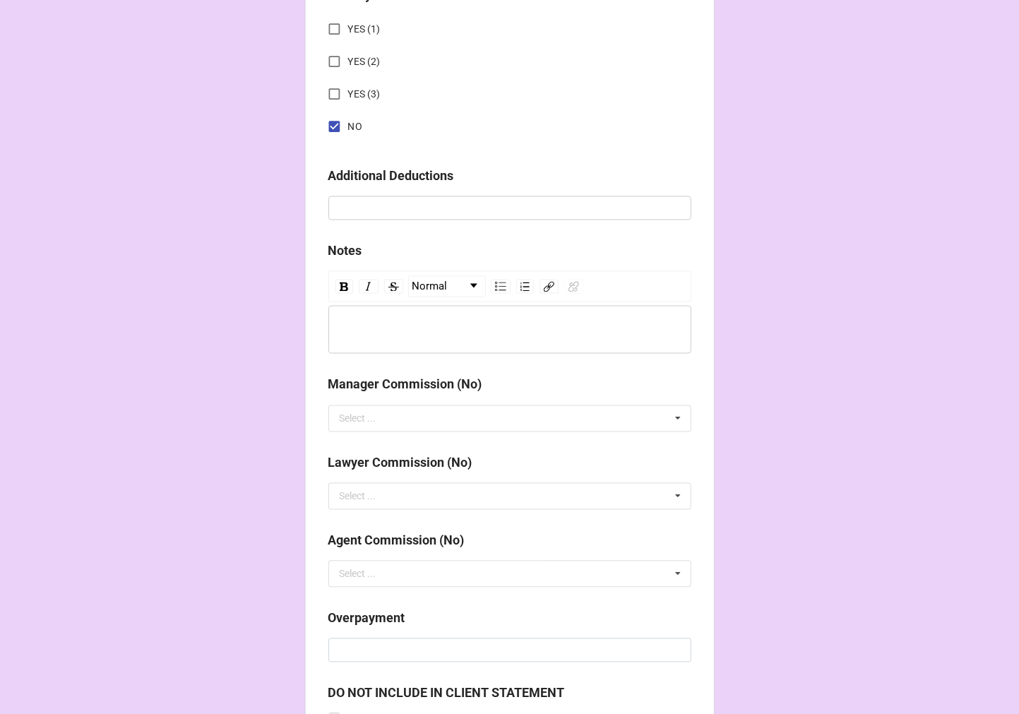
scroll to position [1634, 0]
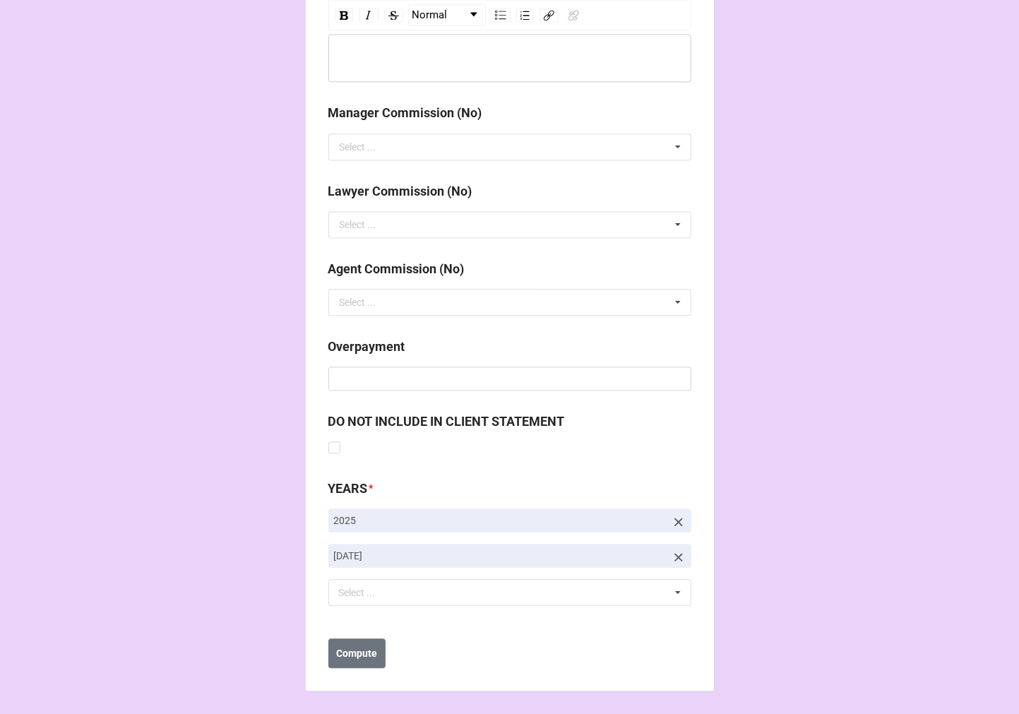
type input "154017"
click at [676, 553] on icon at bounding box center [678, 557] width 14 height 14
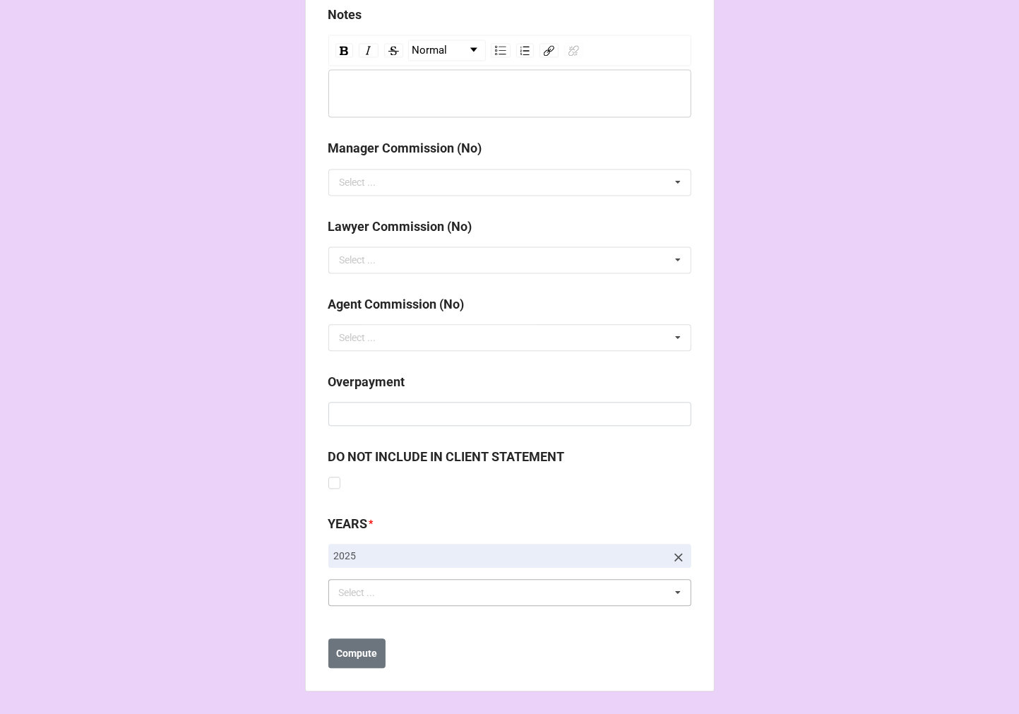
click at [433, 595] on div "Select ... No results found." at bounding box center [509, 592] width 363 height 27
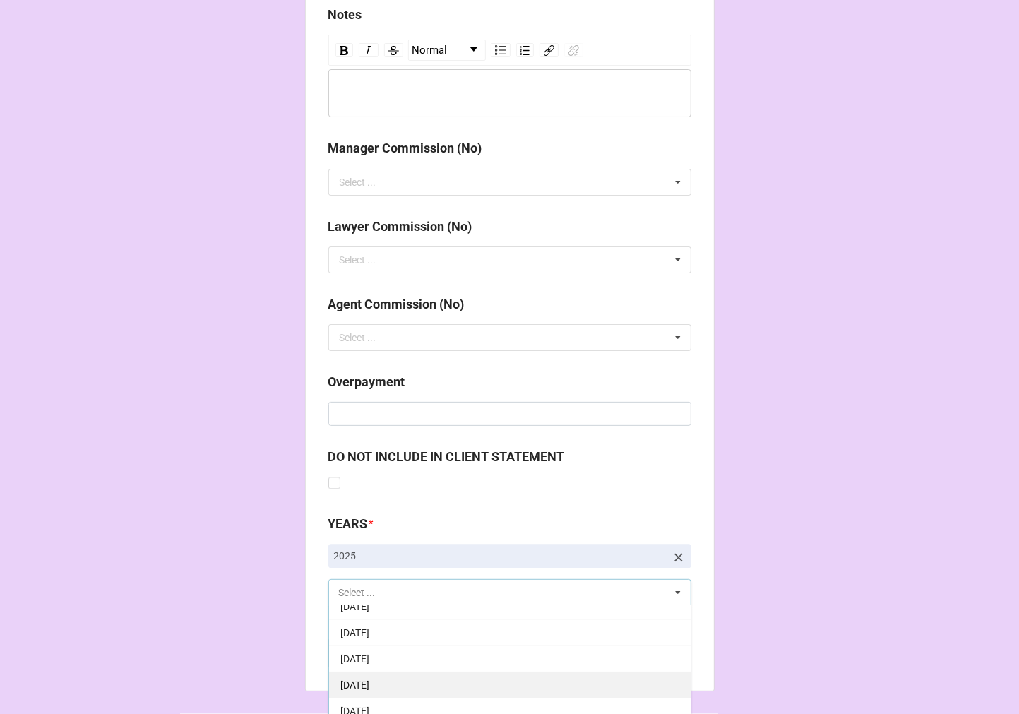
scroll to position [157, 0]
click at [369, 695] on span "[DATE]" at bounding box center [354, 696] width 29 height 11
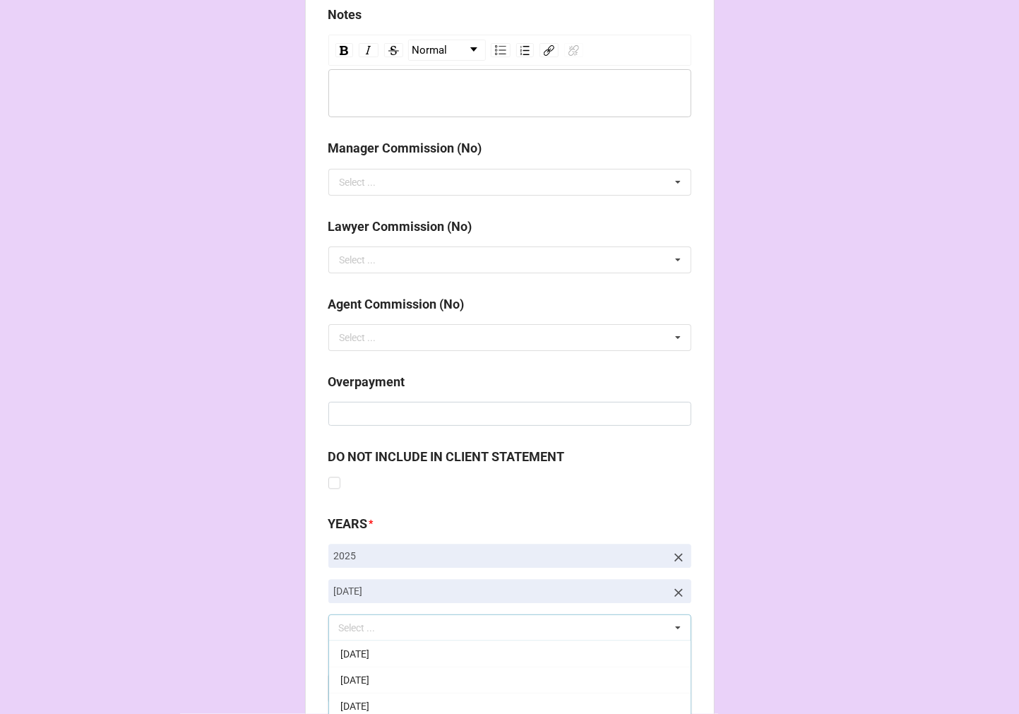
click at [360, 683] on b "Compute" at bounding box center [356, 688] width 41 height 15
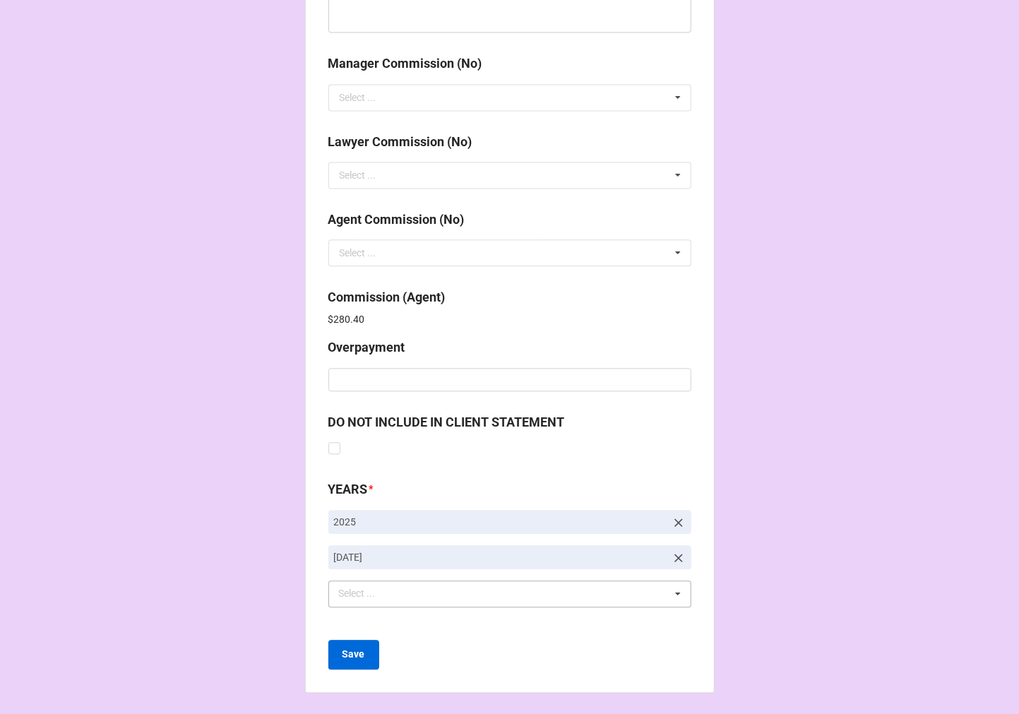
scroll to position [1685, 0]
click at [357, 659] on b "Save" at bounding box center [353, 653] width 23 height 15
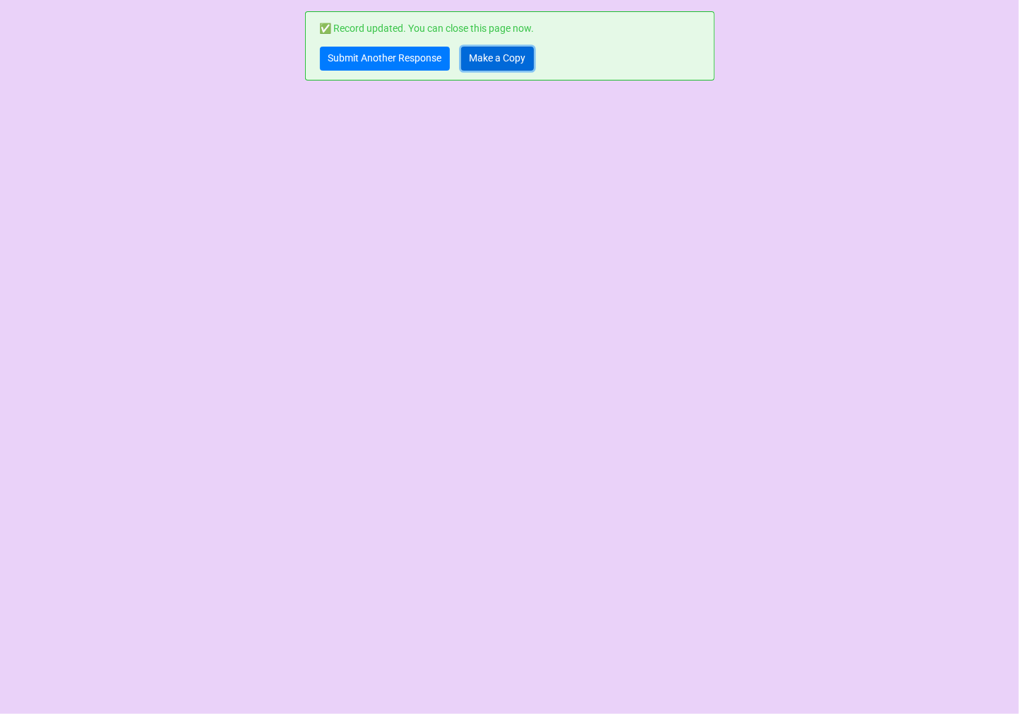
click at [506, 59] on link "Make a Copy" at bounding box center [497, 59] width 73 height 24
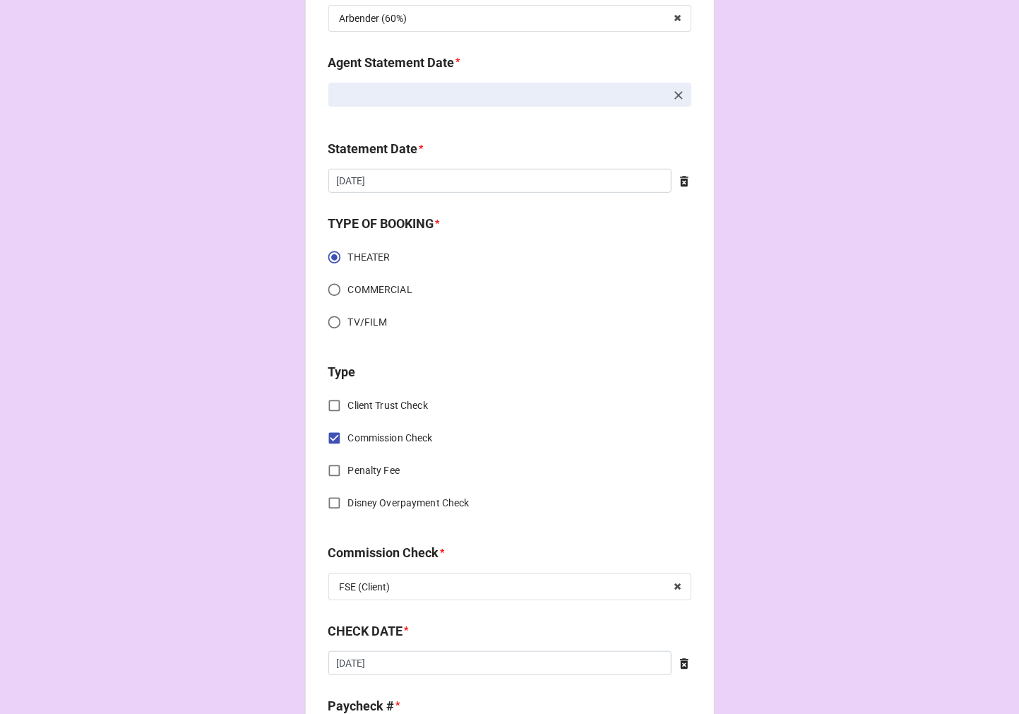
scroll to position [470, 0]
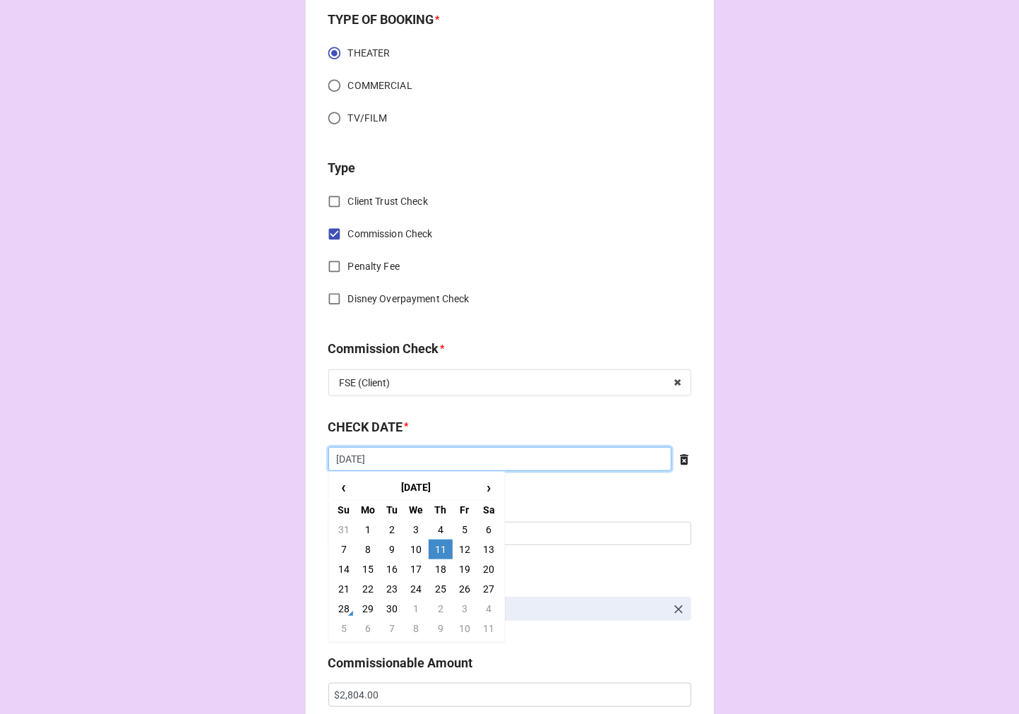
click at [385, 465] on input "[DATE]" at bounding box center [499, 459] width 343 height 24
click at [435, 568] on td "18" at bounding box center [441, 569] width 24 height 20
type input "[DATE]"
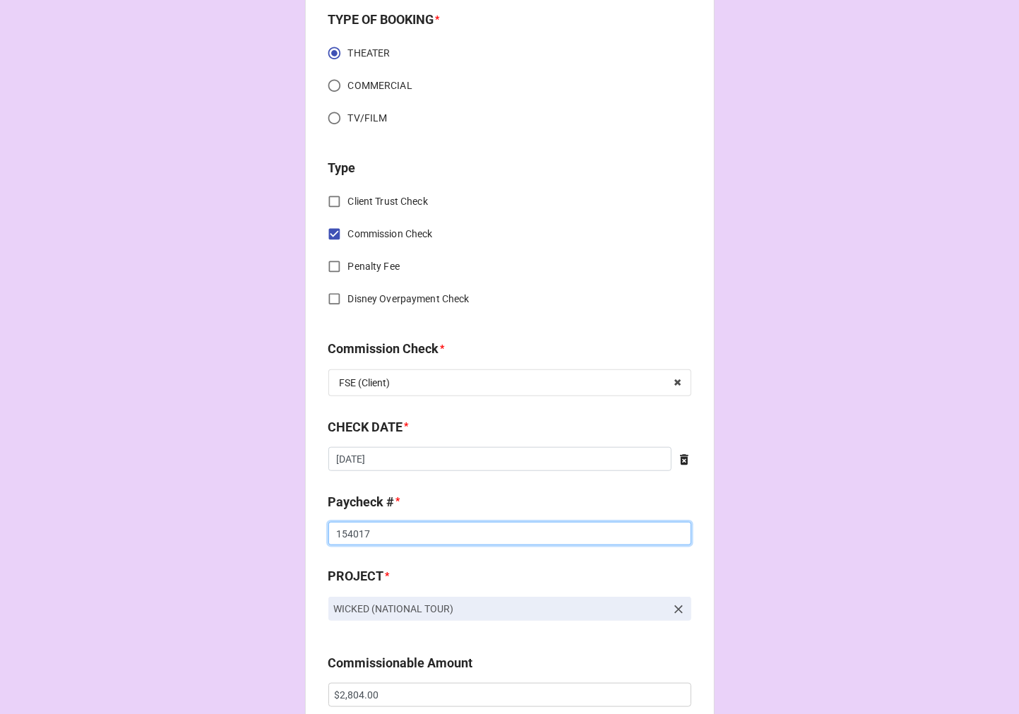
click at [349, 527] on input "154017" at bounding box center [509, 534] width 363 height 24
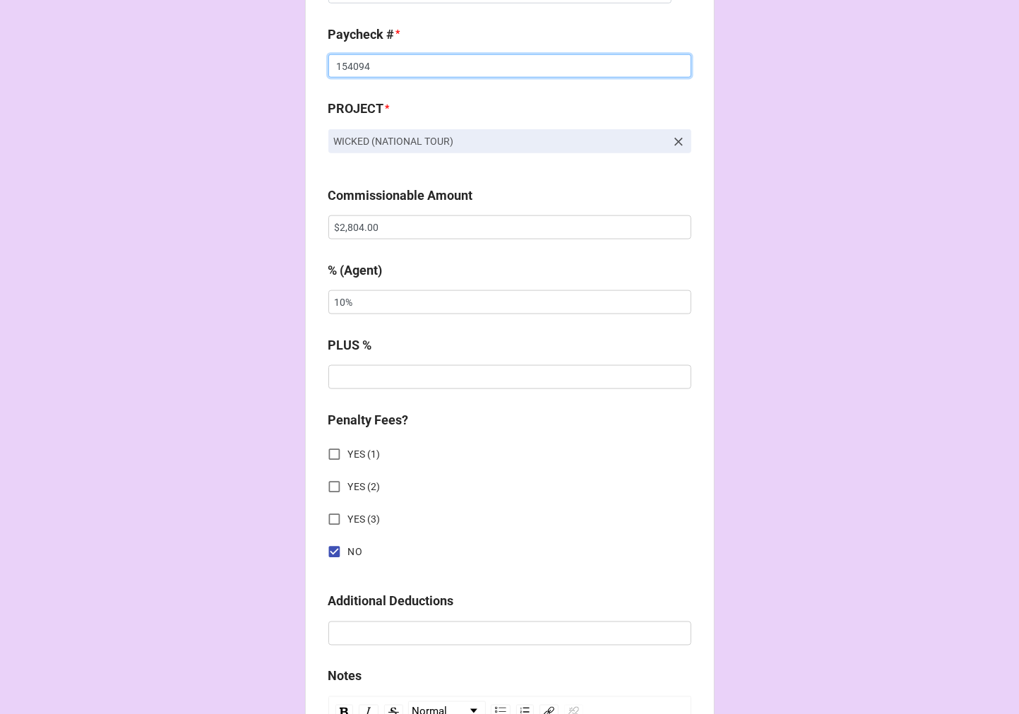
scroll to position [941, 0]
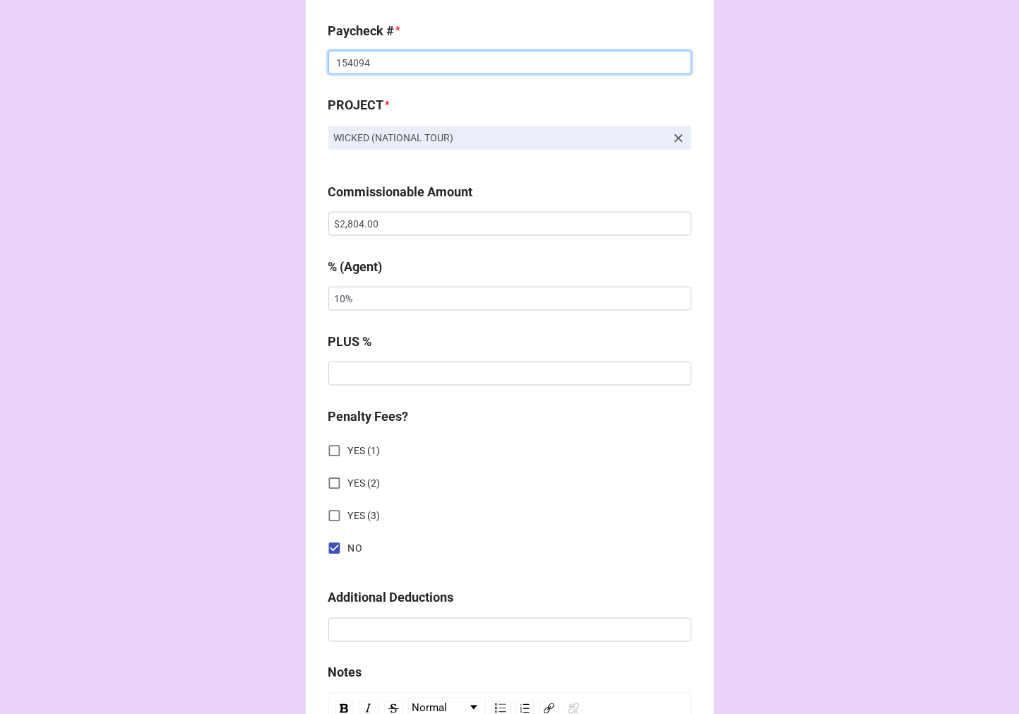
type input "154094"
click at [356, 227] on input "$2,804.00" at bounding box center [509, 224] width 363 height 24
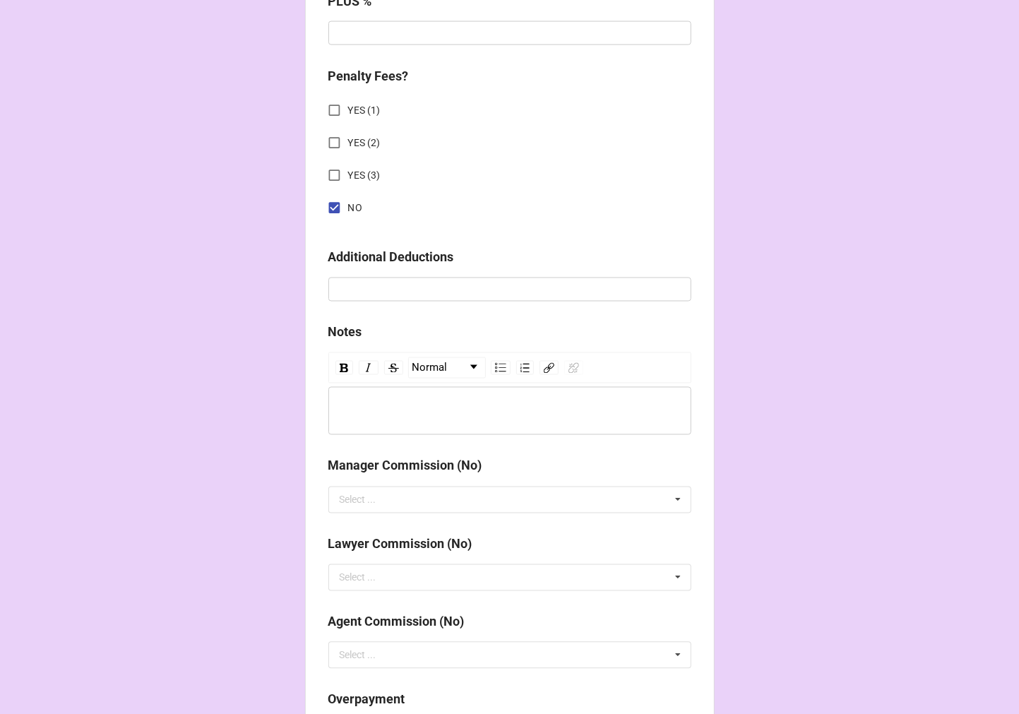
scroll to position [1634, 0]
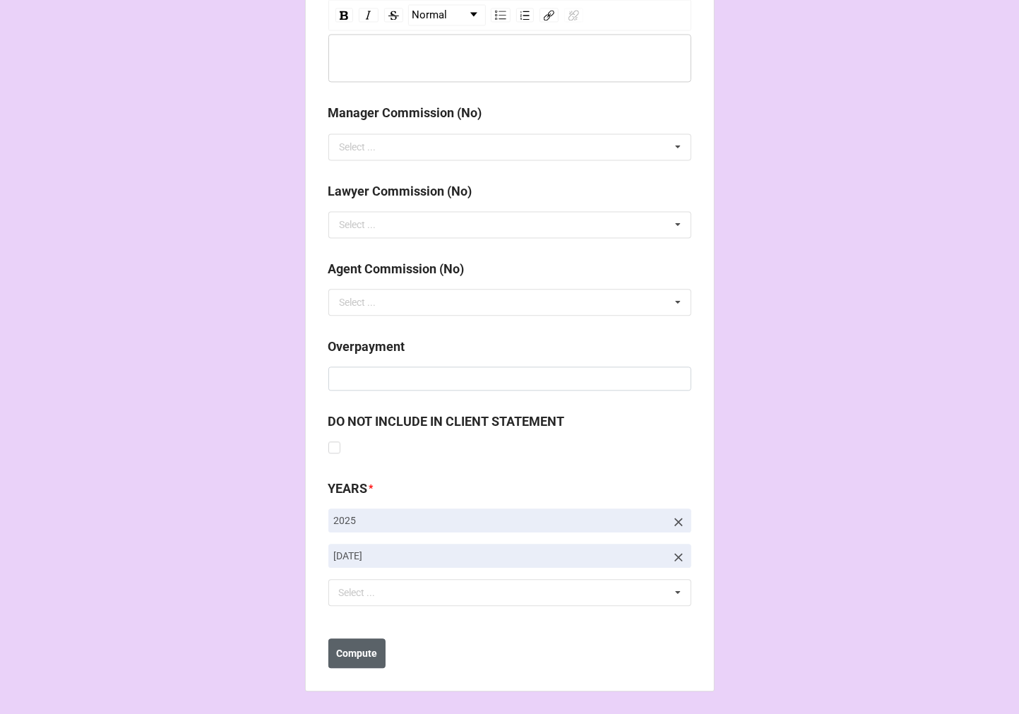
type input "$2,884.00"
click at [347, 653] on b "Compute" at bounding box center [356, 653] width 41 height 15
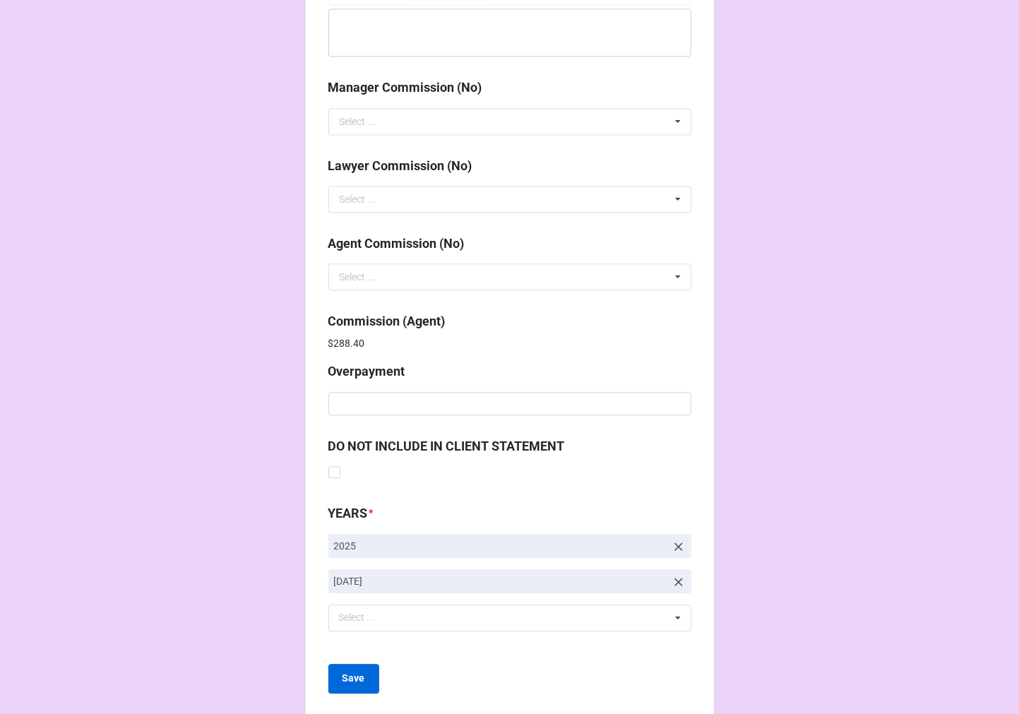
scroll to position [1685, 0]
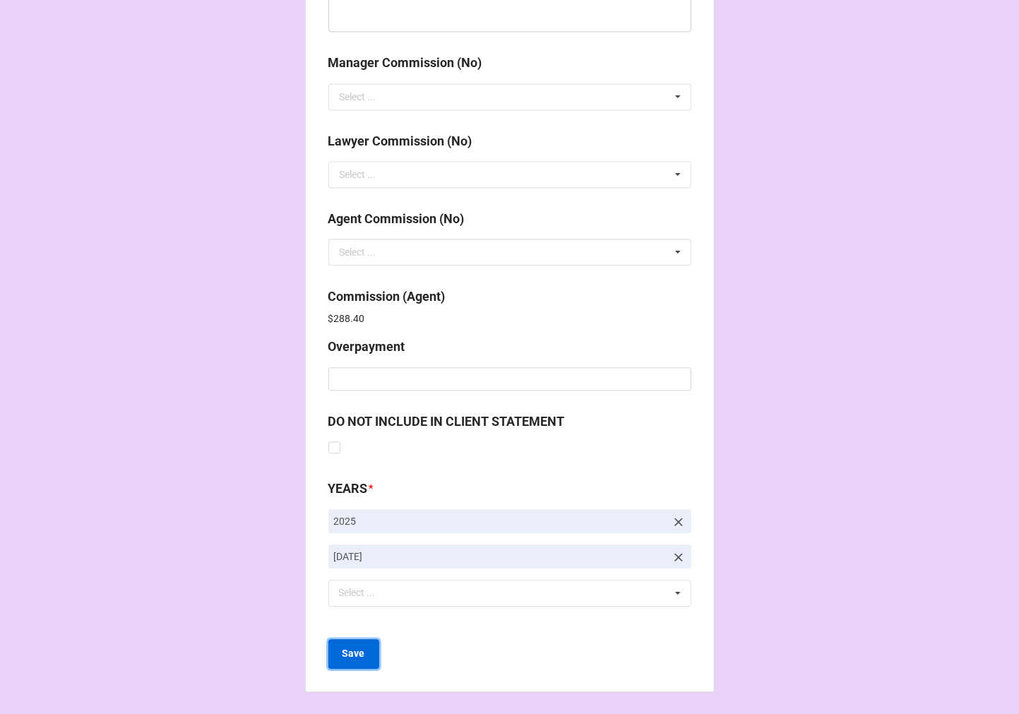
click at [339, 661] on button "Save" at bounding box center [353, 654] width 51 height 30
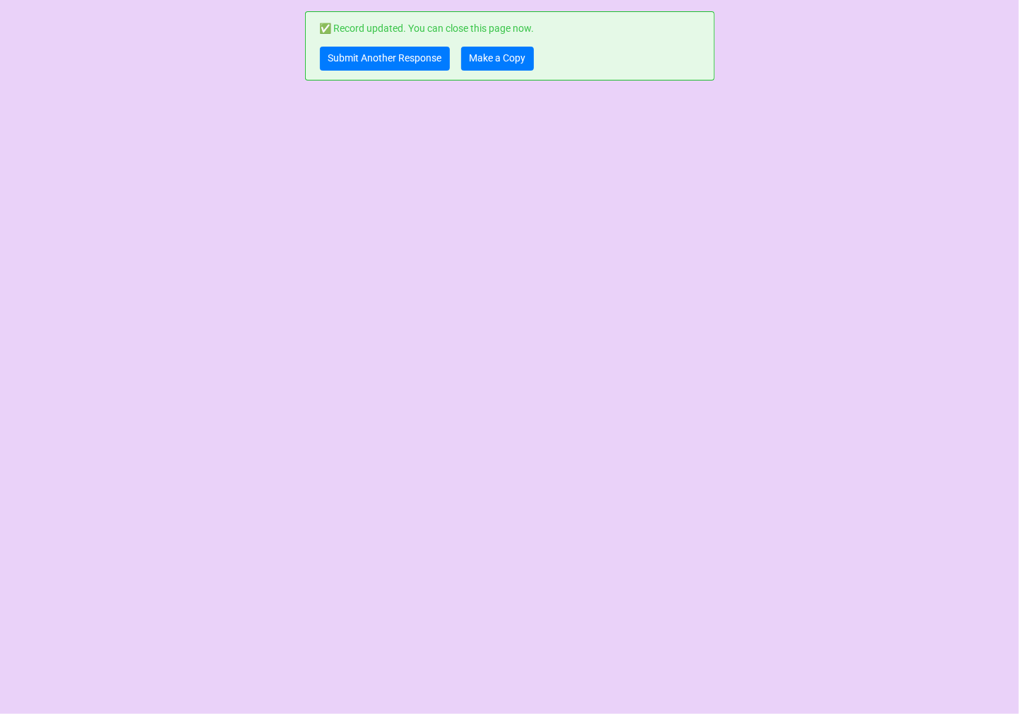
scroll to position [0, 0]
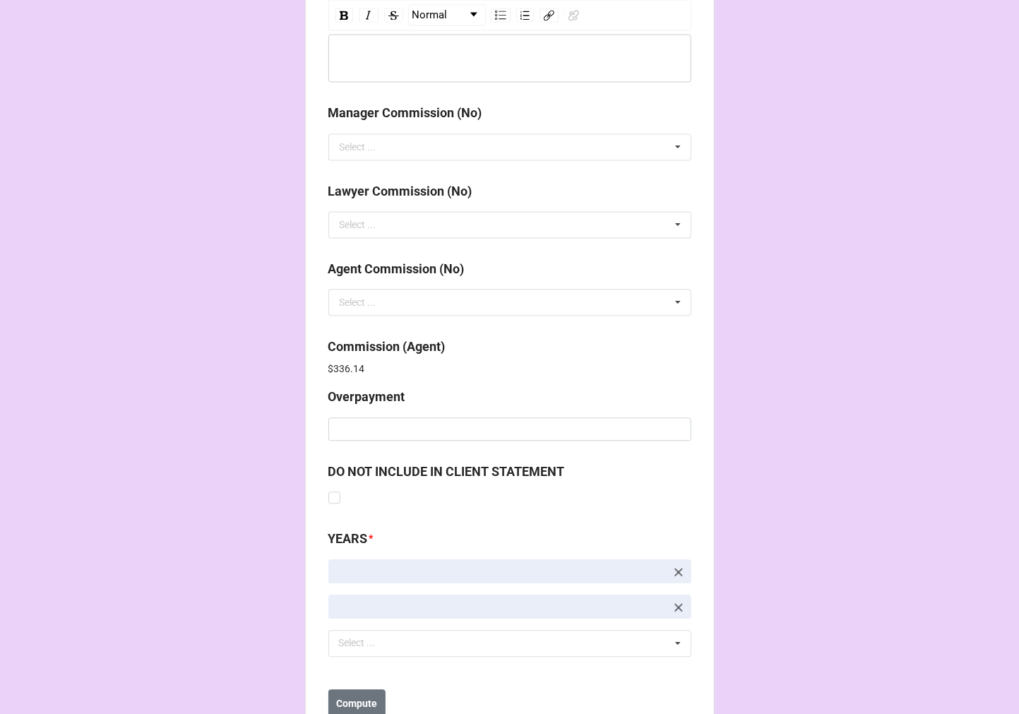
scroll to position [1685, 0]
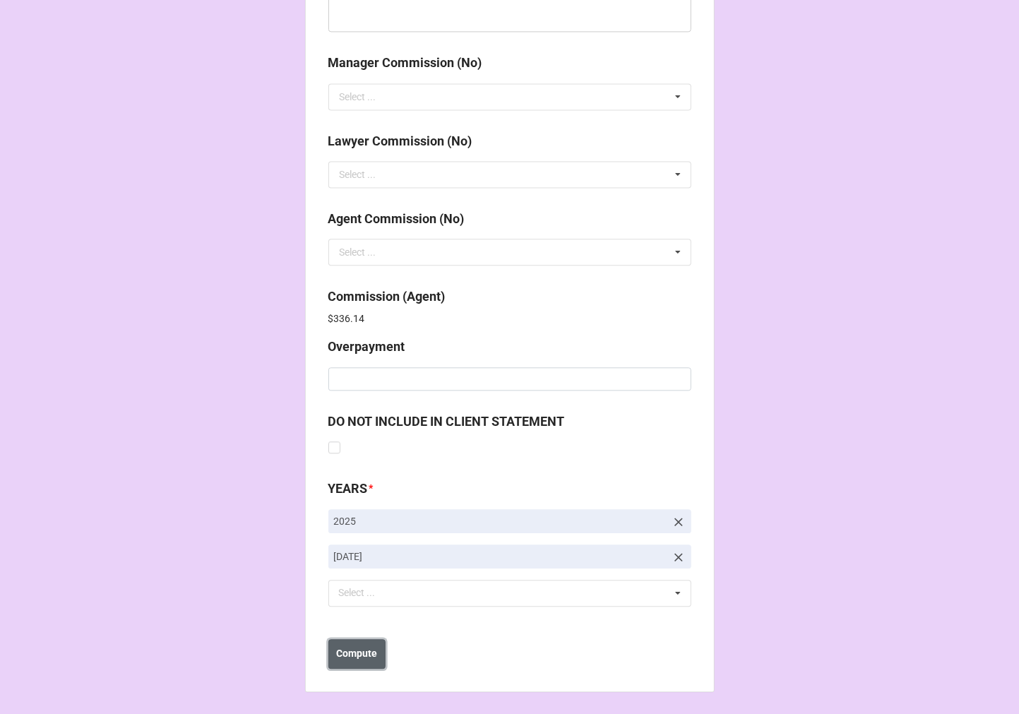
click at [355, 655] on b "Compute" at bounding box center [356, 653] width 41 height 15
click at [354, 654] on b "Save" at bounding box center [353, 653] width 23 height 15
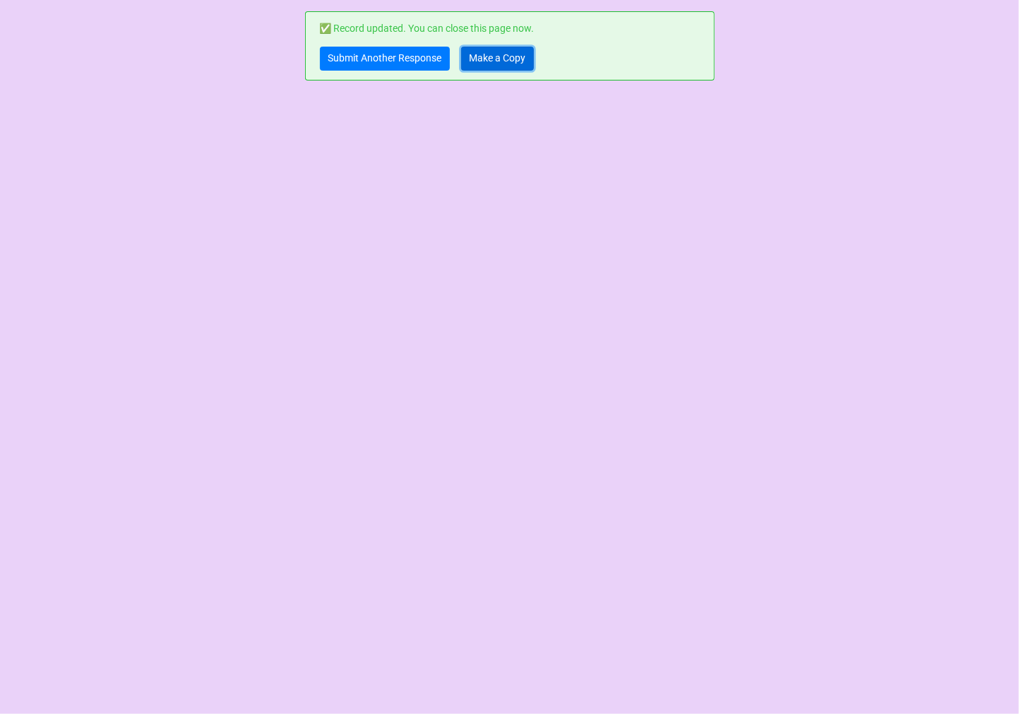
click at [511, 57] on link "Make a Copy" at bounding box center [497, 59] width 73 height 24
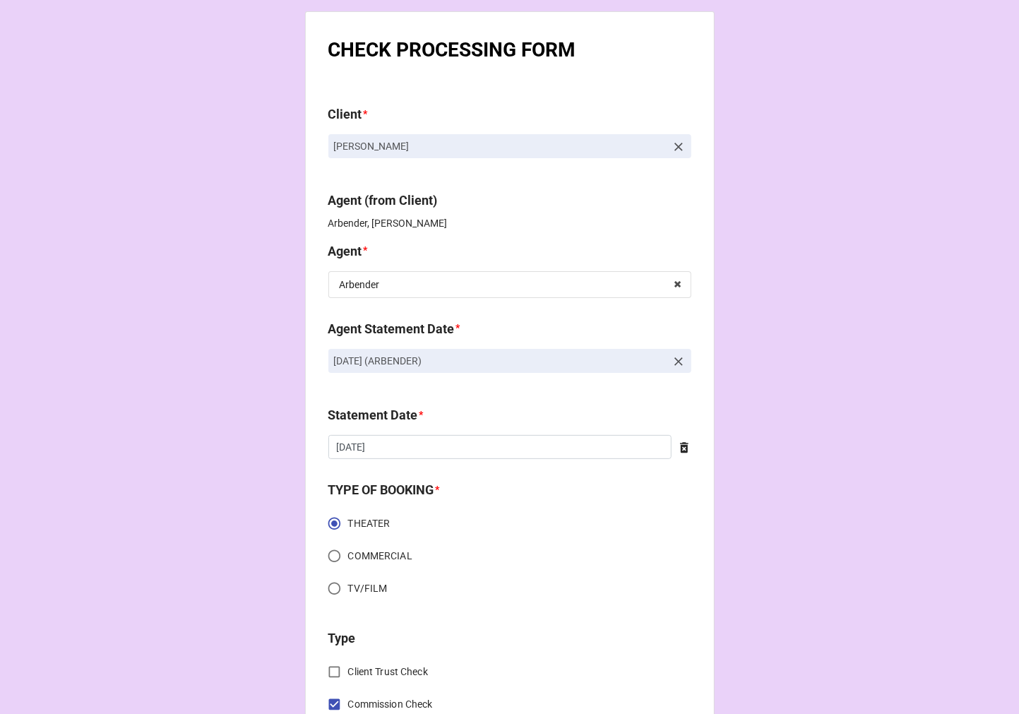
click at [676, 358] on icon at bounding box center [678, 361] width 14 height 14
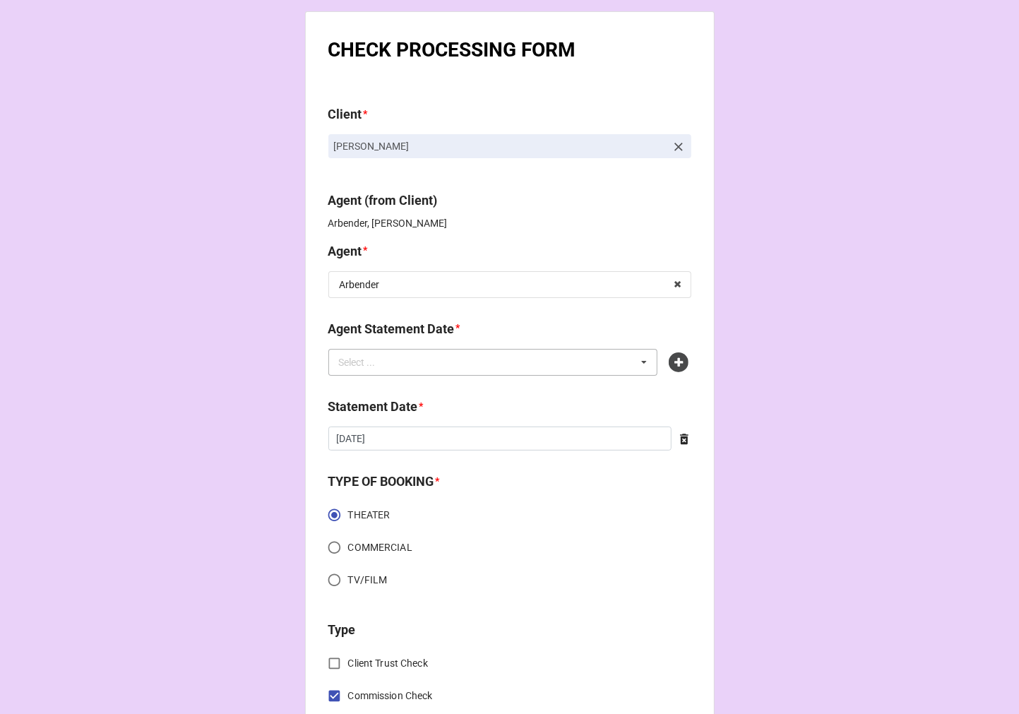
click at [561, 364] on div "Select ... No results found." at bounding box center [493, 362] width 330 height 27
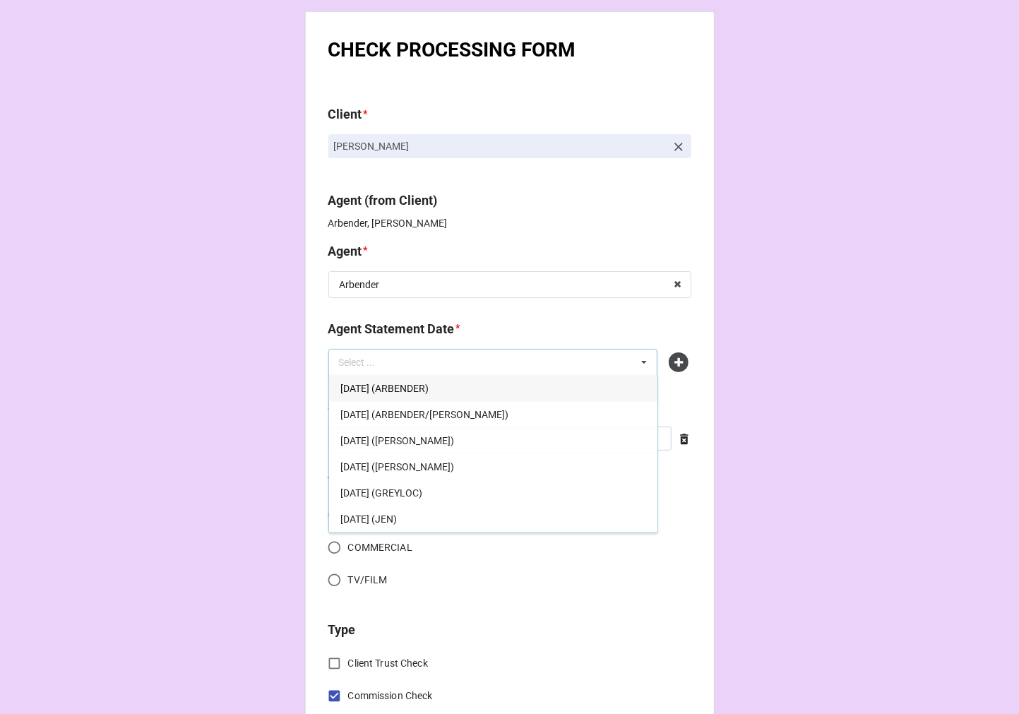
click at [429, 383] on span "[DATE] (ARBENDER)" at bounding box center [384, 388] width 88 height 11
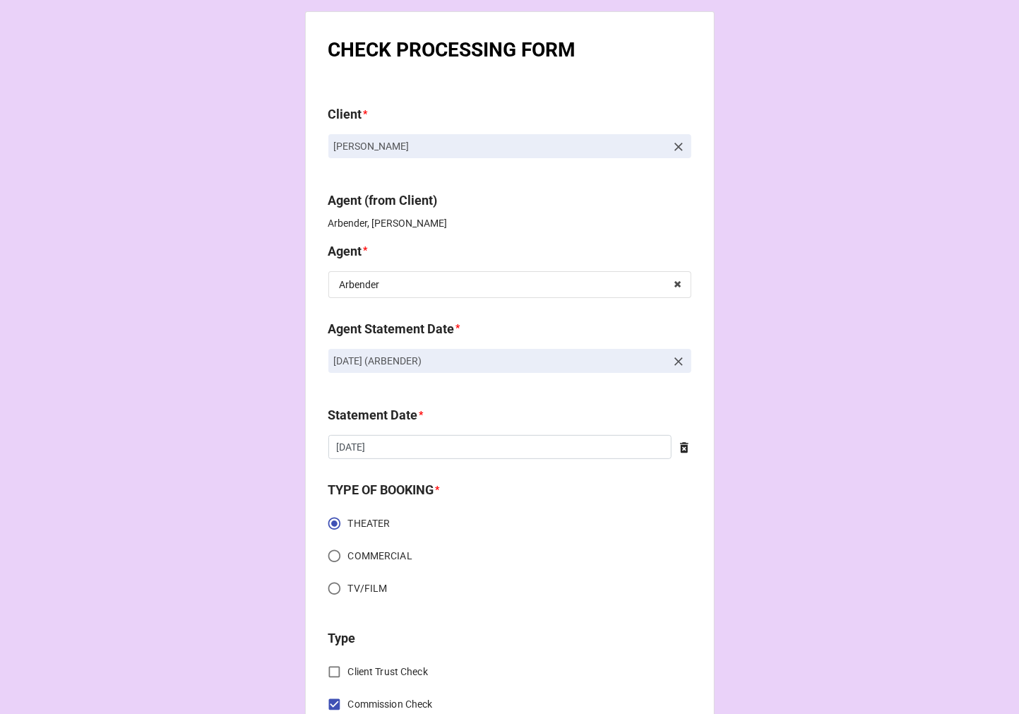
click at [426, 461] on div "Statement Date * 9/19/2025 ‹ September 2025 › Su Mo Tu We Th Fr Sa 31 1 2 3 4 5…" at bounding box center [509, 437] width 363 height 64
click at [409, 439] on input "[DATE]" at bounding box center [499, 447] width 343 height 24
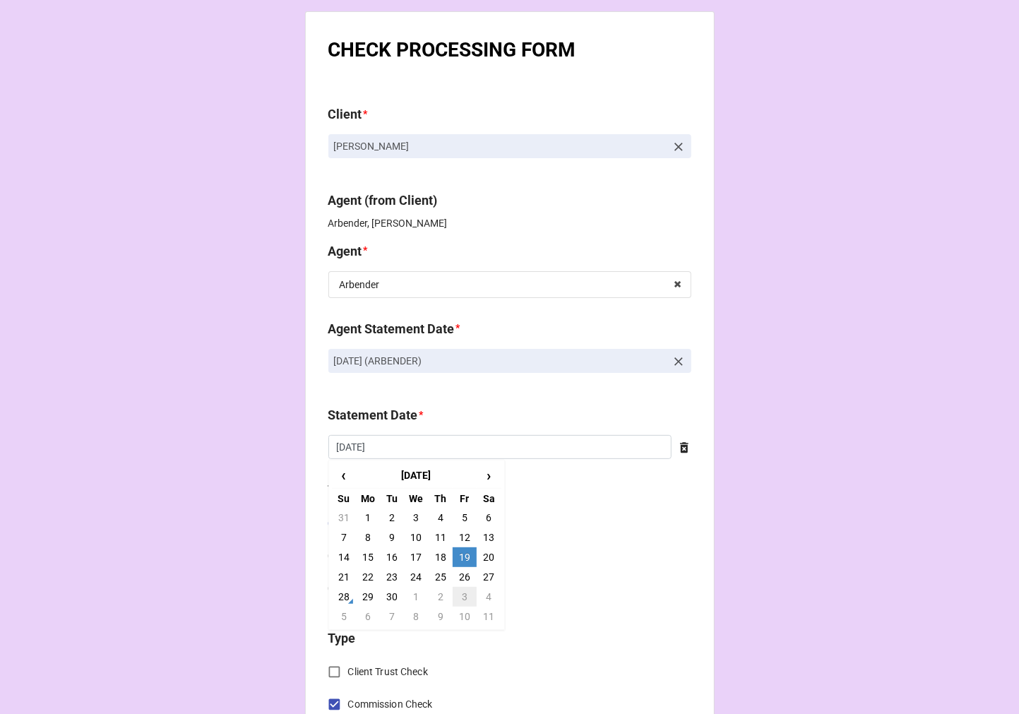
click at [463, 595] on td "3" at bounding box center [465, 597] width 24 height 20
type input "10/3/2025"
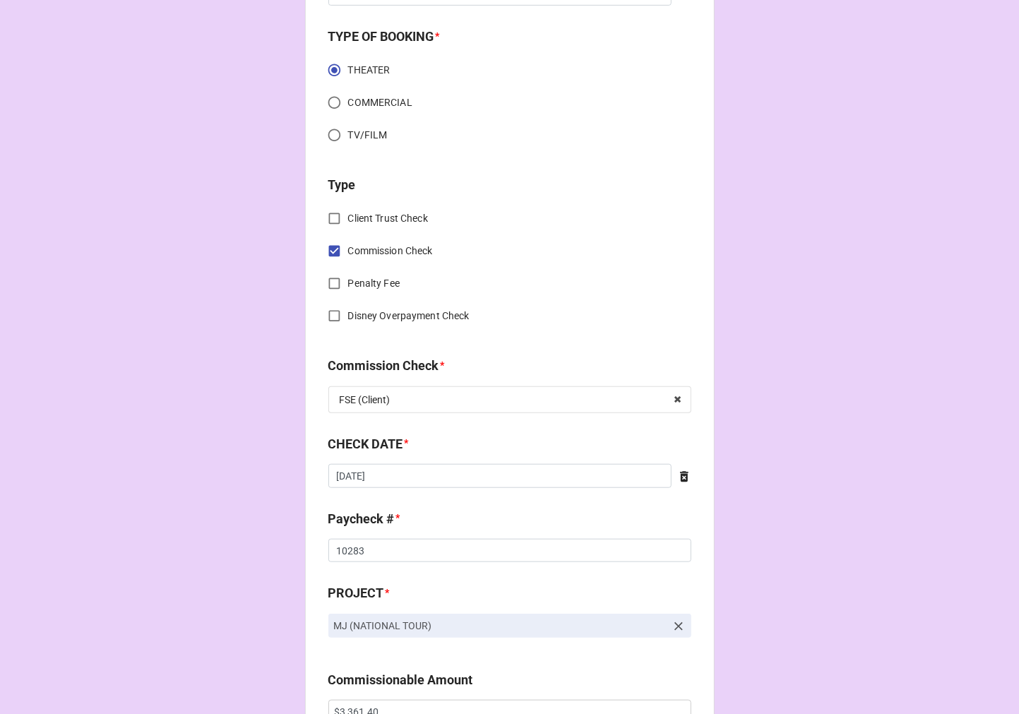
scroll to position [470, 0]
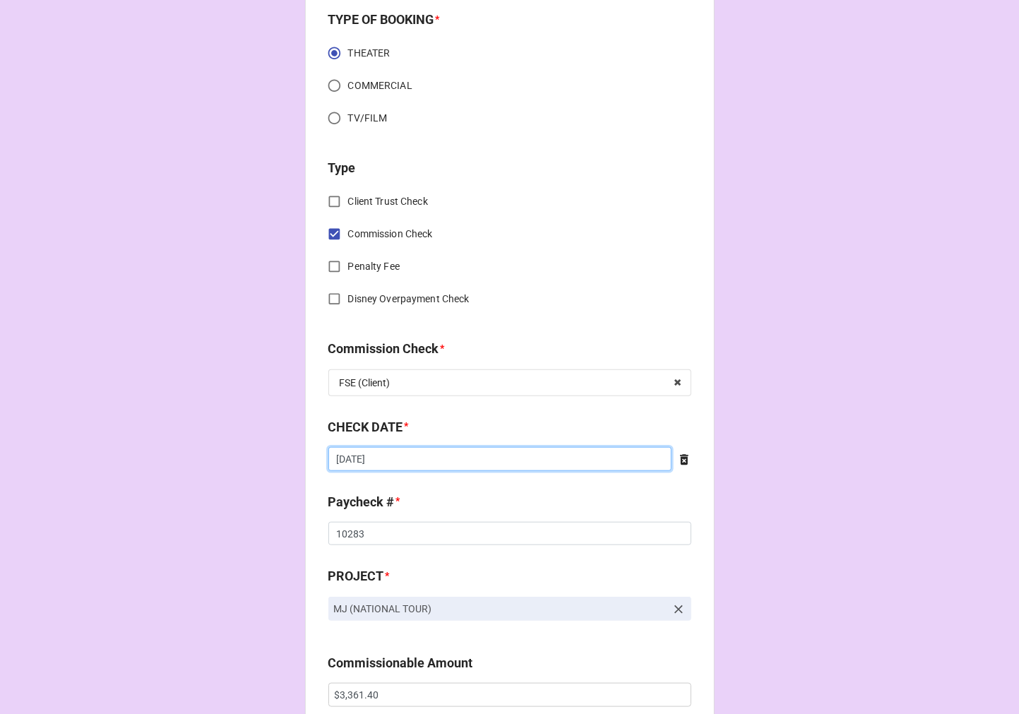
click at [387, 459] on input "8/28/2025" at bounding box center [499, 459] width 343 height 24
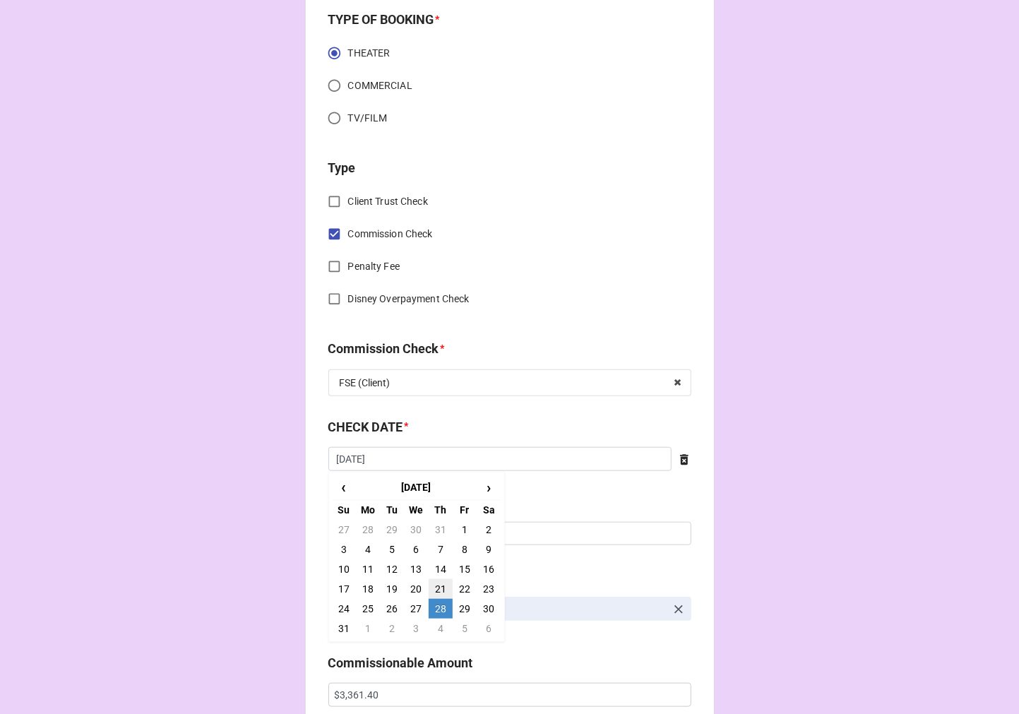
click at [433, 587] on td "21" at bounding box center [441, 589] width 24 height 20
type input "[DATE]"
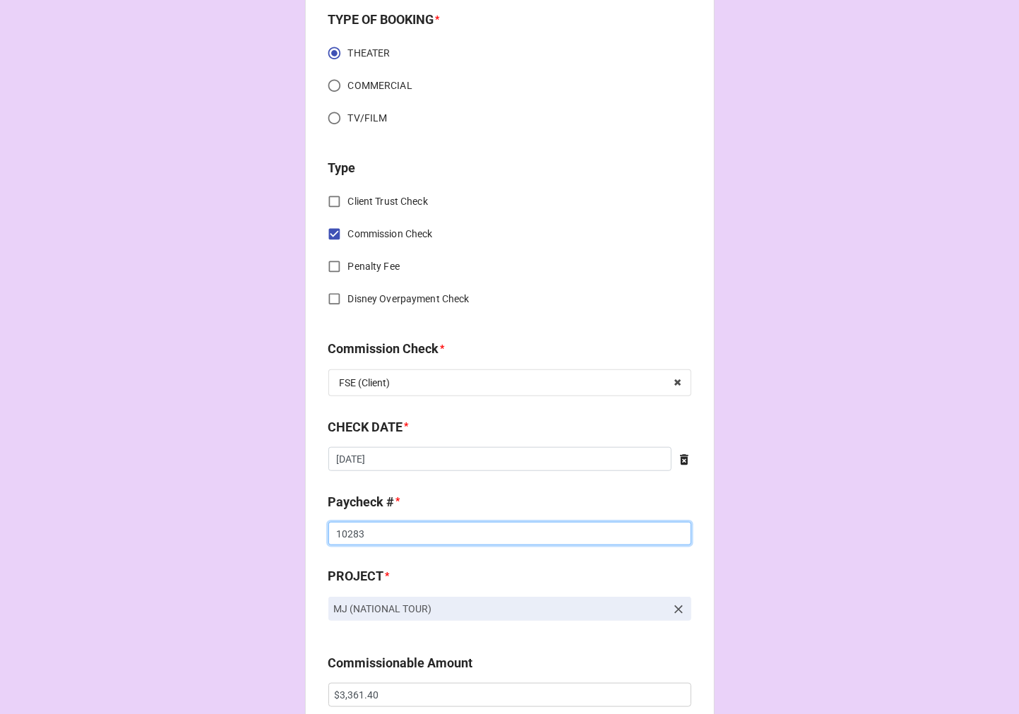
click at [347, 530] on input "10283" at bounding box center [509, 534] width 363 height 24
drag, startPoint x: 347, startPoint y: 530, endPoint x: 358, endPoint y: 528, distance: 11.5
click at [344, 531] on input "10283" at bounding box center [509, 534] width 363 height 24
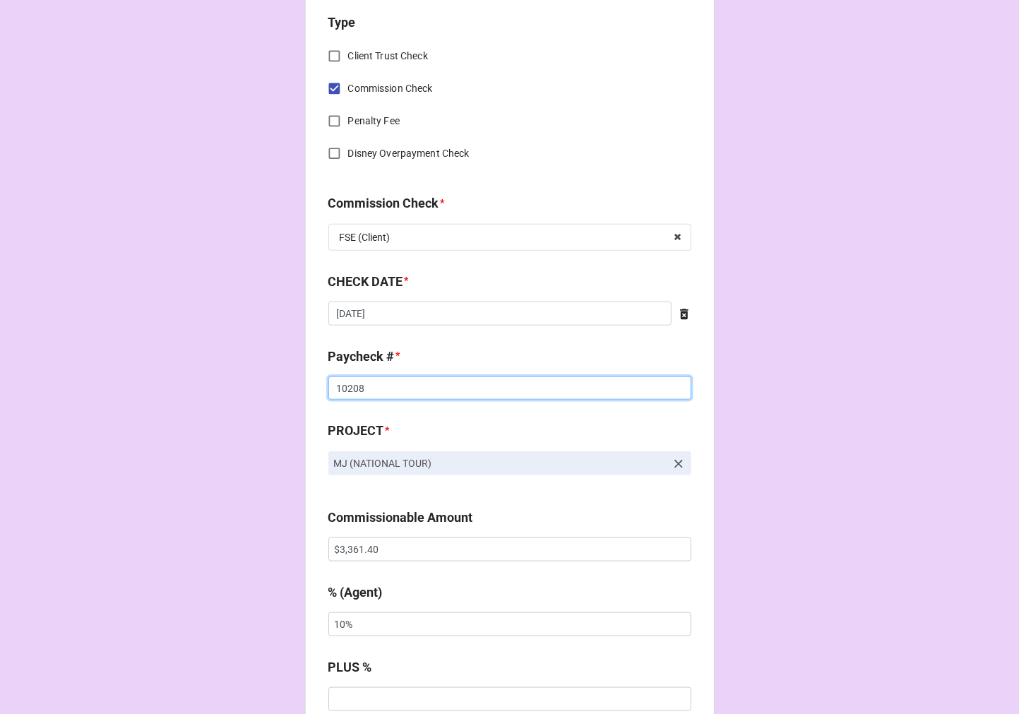
scroll to position [627, 0]
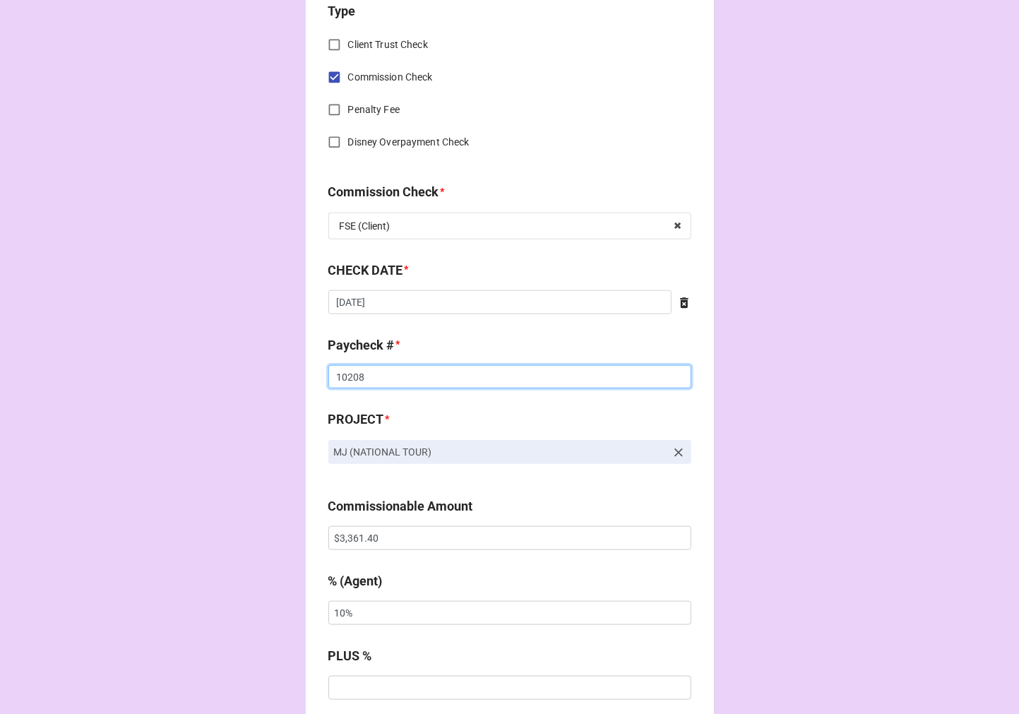
type input "10208"
click at [356, 533] on input "$3,361.40" at bounding box center [509, 538] width 363 height 24
drag, startPoint x: 380, startPoint y: 542, endPoint x: 203, endPoint y: 503, distance: 180.7
click at [205, 503] on div "CHECK PROCESSING FORM Client * Kendrick Mitchell Agent (from Client) Arbender, …" at bounding box center [509, 547] width 1019 height 2348
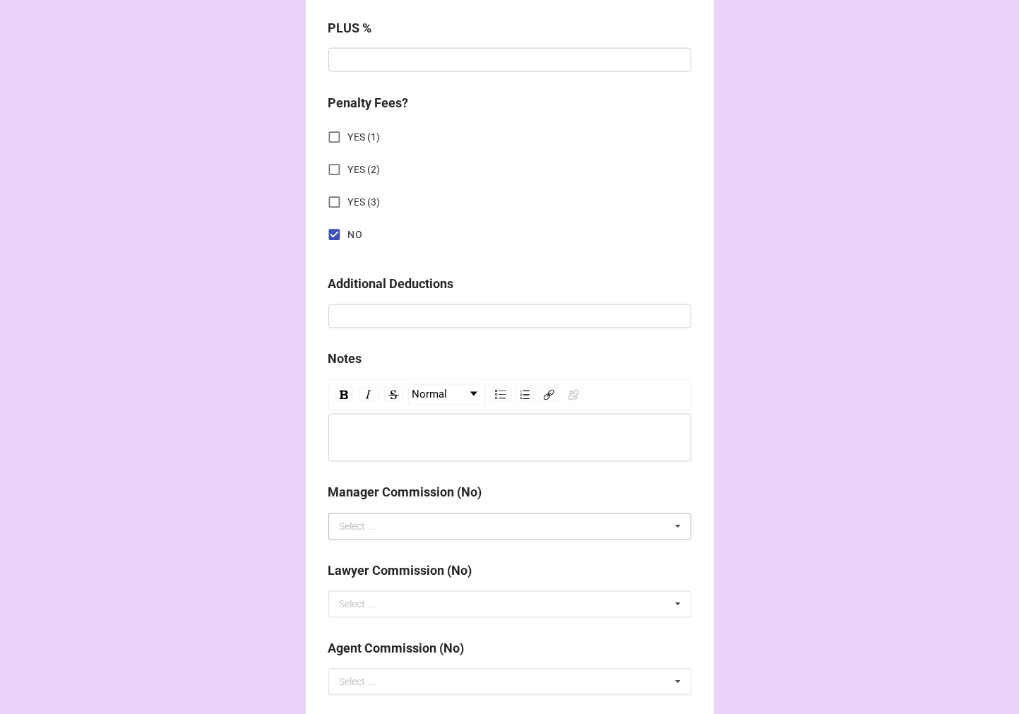
scroll to position [1634, 0]
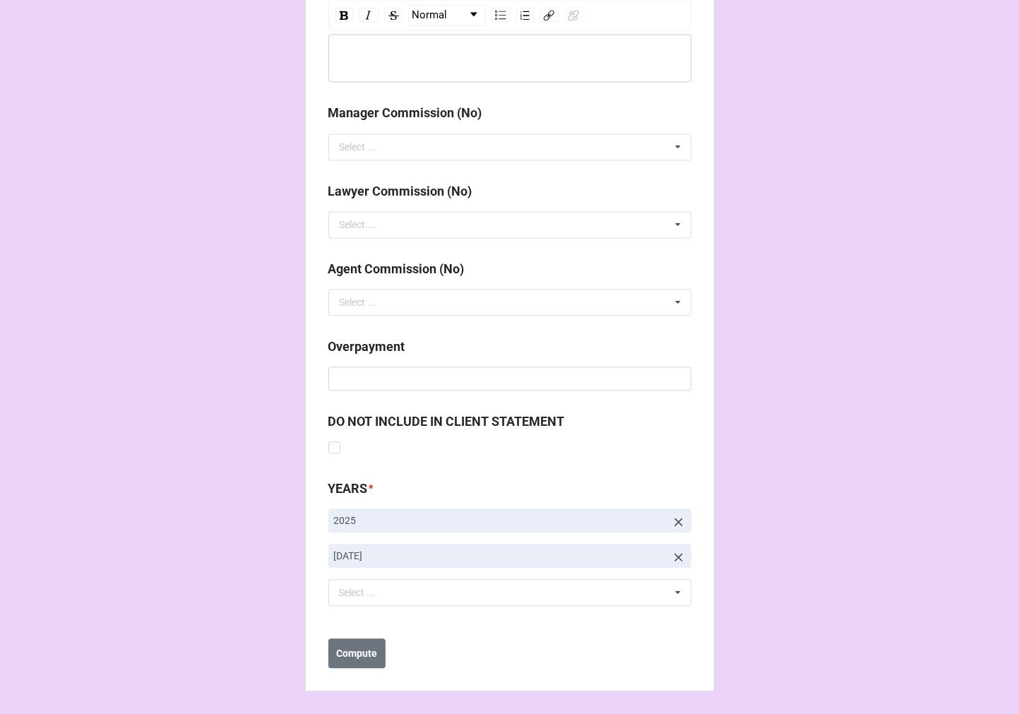
type input "$3,781.60"
drag, startPoint x: 674, startPoint y: 551, endPoint x: 608, endPoint y: 570, distance: 68.4
click at [672, 550] on icon at bounding box center [678, 557] width 14 height 14
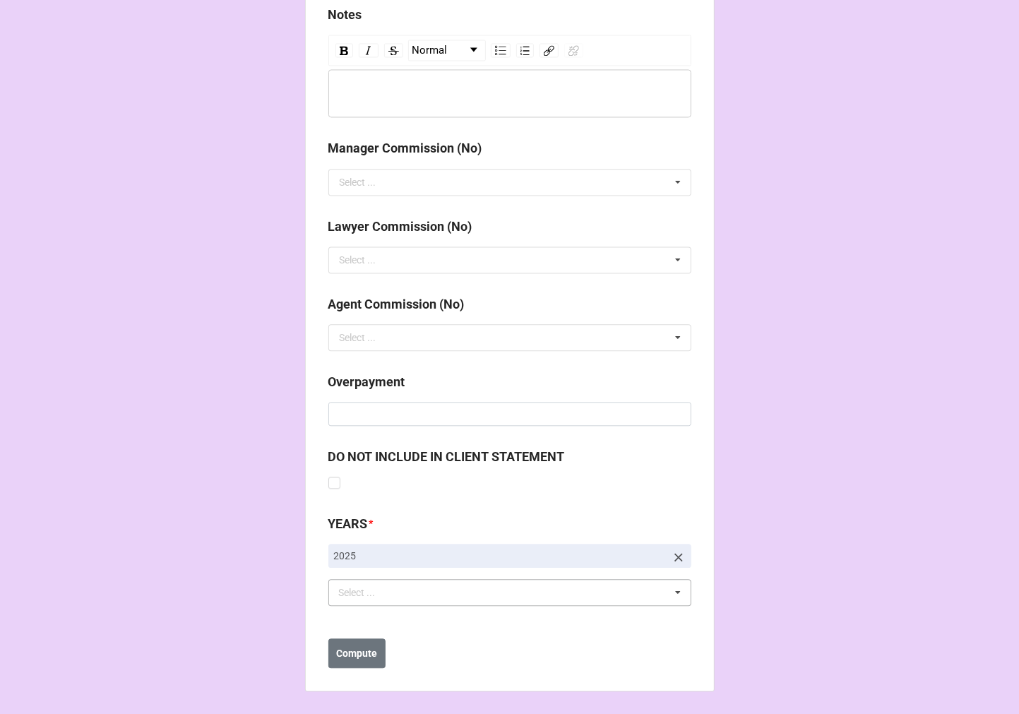
click at [483, 587] on div "Select ... No results found." at bounding box center [509, 592] width 363 height 27
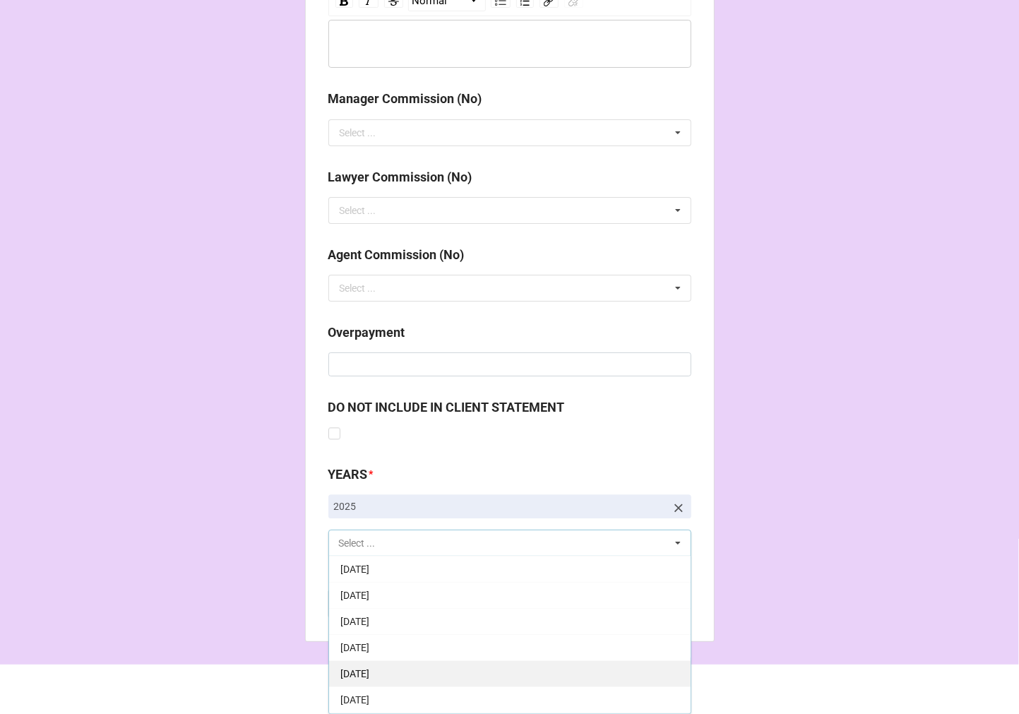
scroll to position [157, 0]
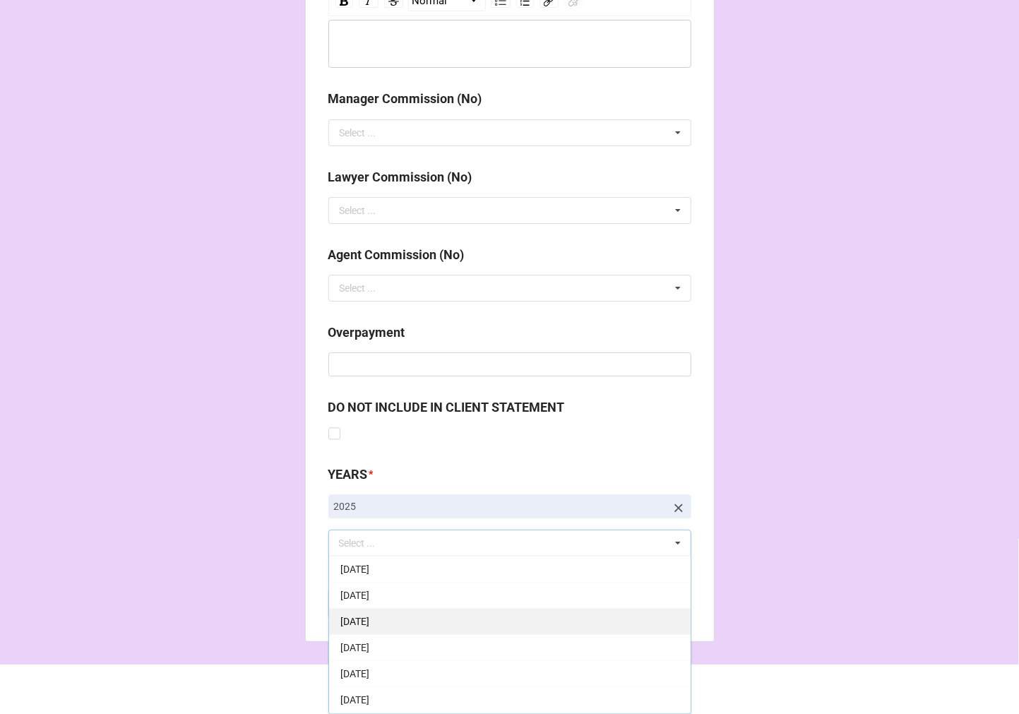
click at [369, 645] on span "[DATE]" at bounding box center [354, 647] width 29 height 11
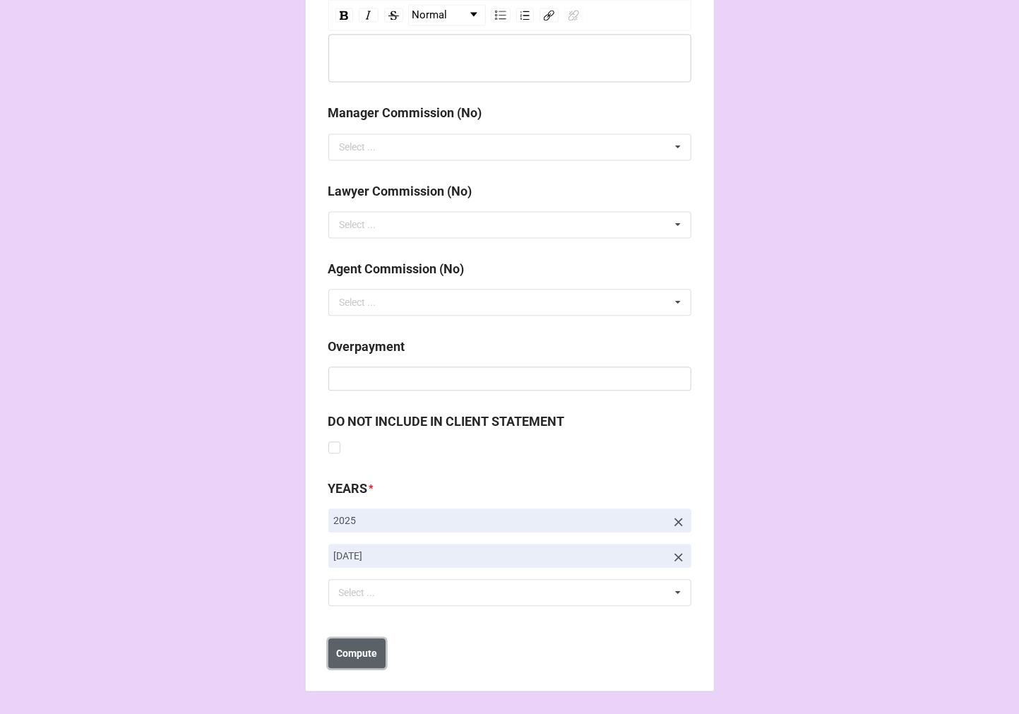
click at [347, 654] on b "Compute" at bounding box center [356, 653] width 41 height 15
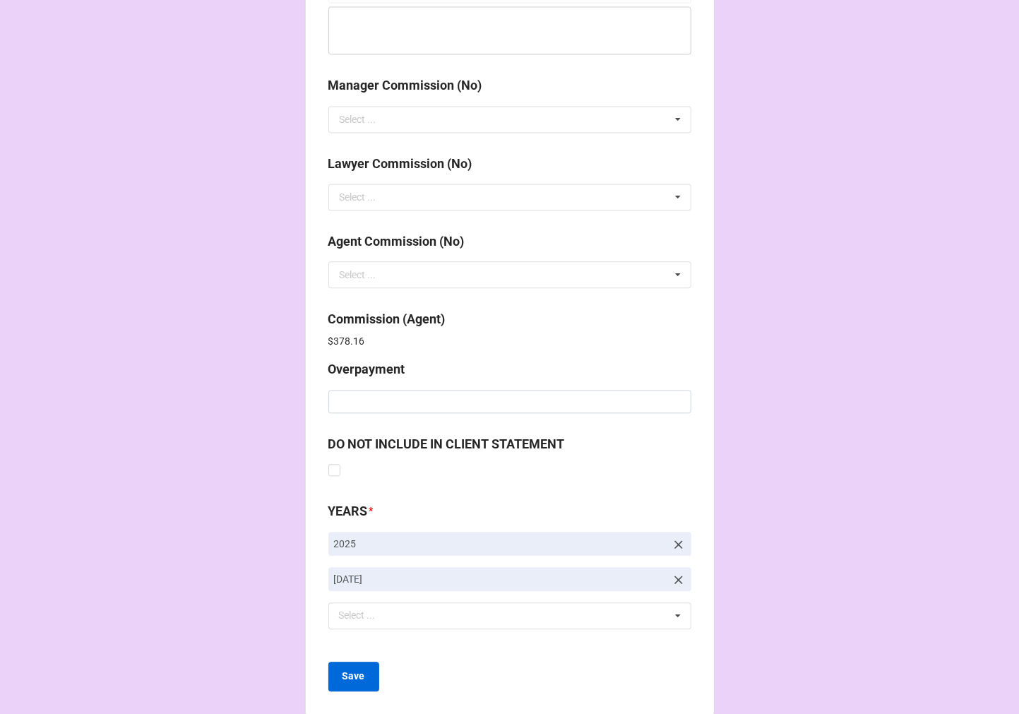
scroll to position [1685, 0]
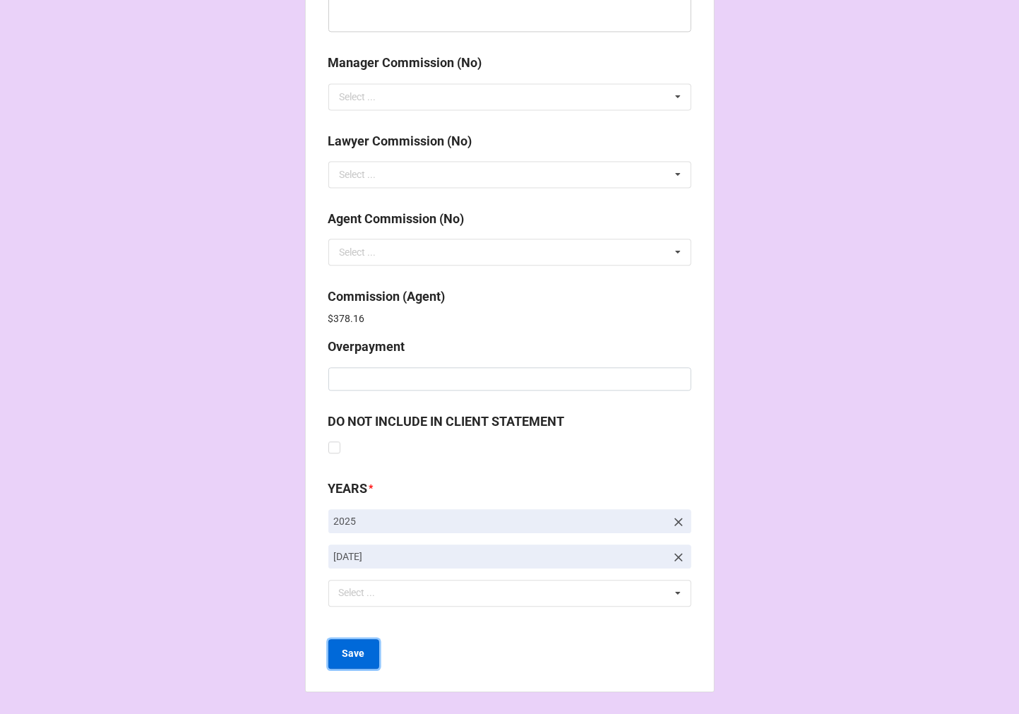
click at [347, 654] on b "Save" at bounding box center [353, 653] width 23 height 15
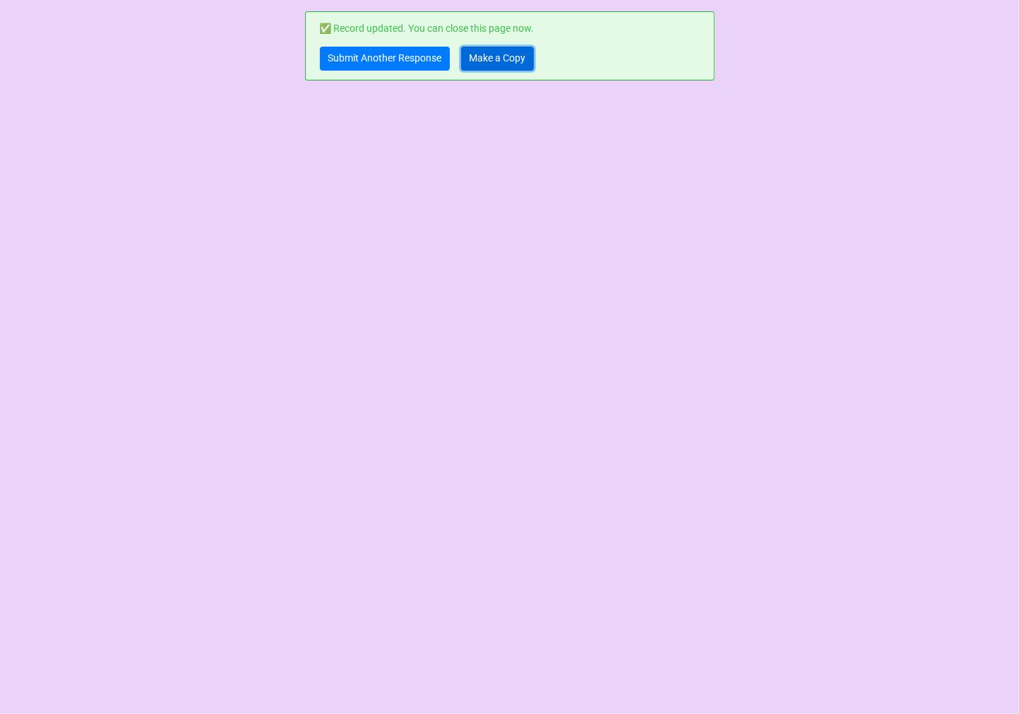
click at [501, 58] on link "Make a Copy" at bounding box center [497, 59] width 73 height 24
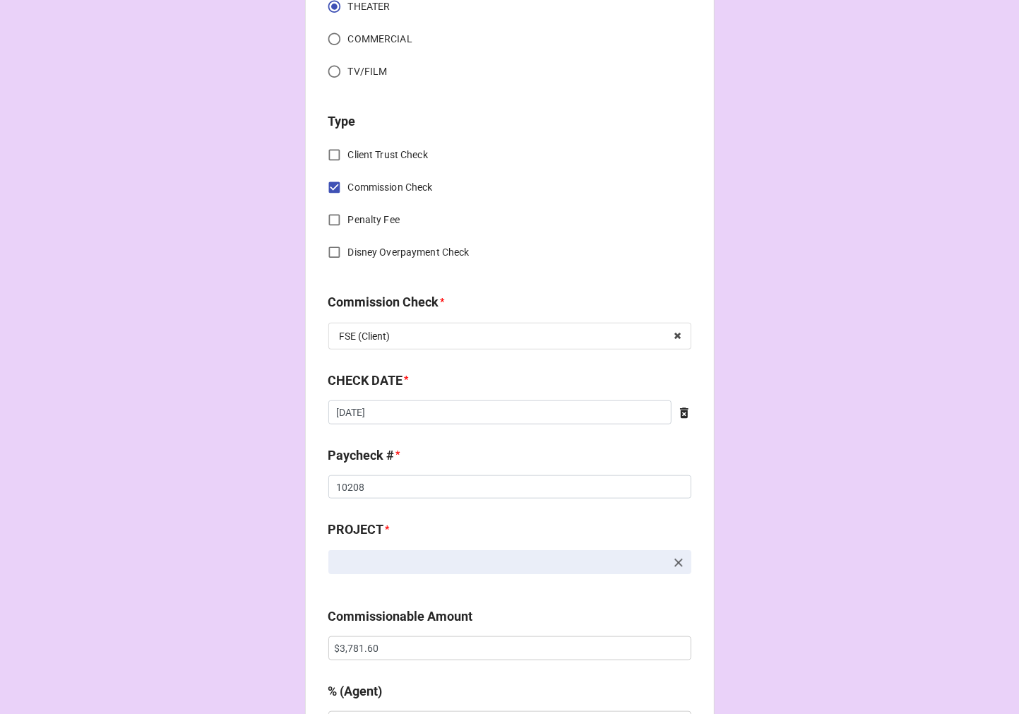
scroll to position [549, 0]
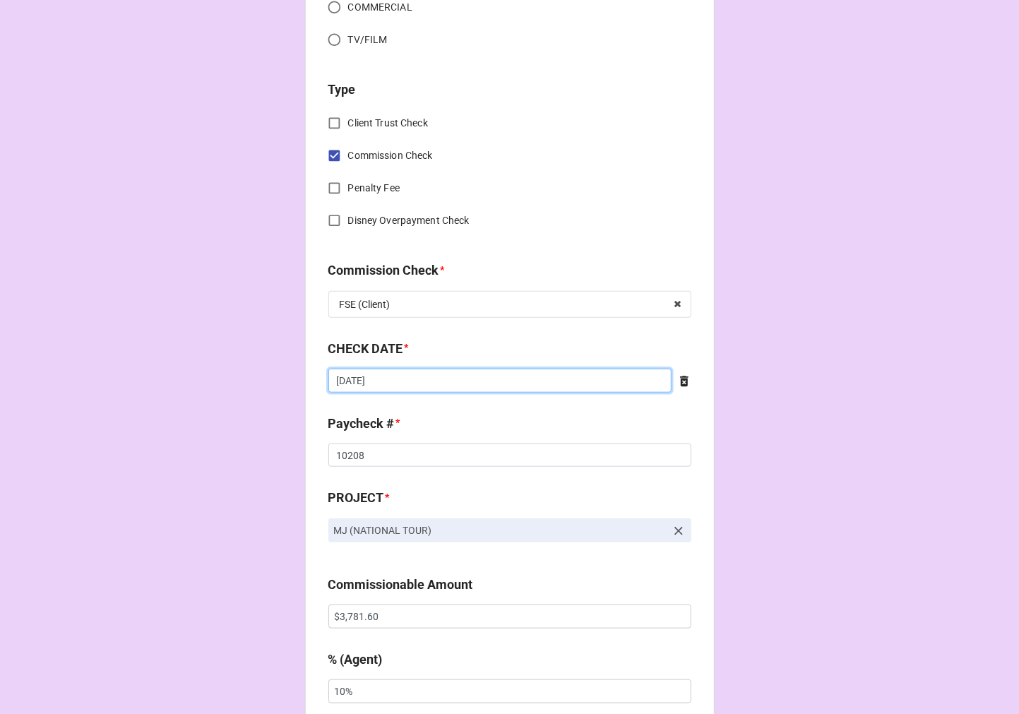
click at [401, 388] on input "[DATE]" at bounding box center [499, 381] width 343 height 24
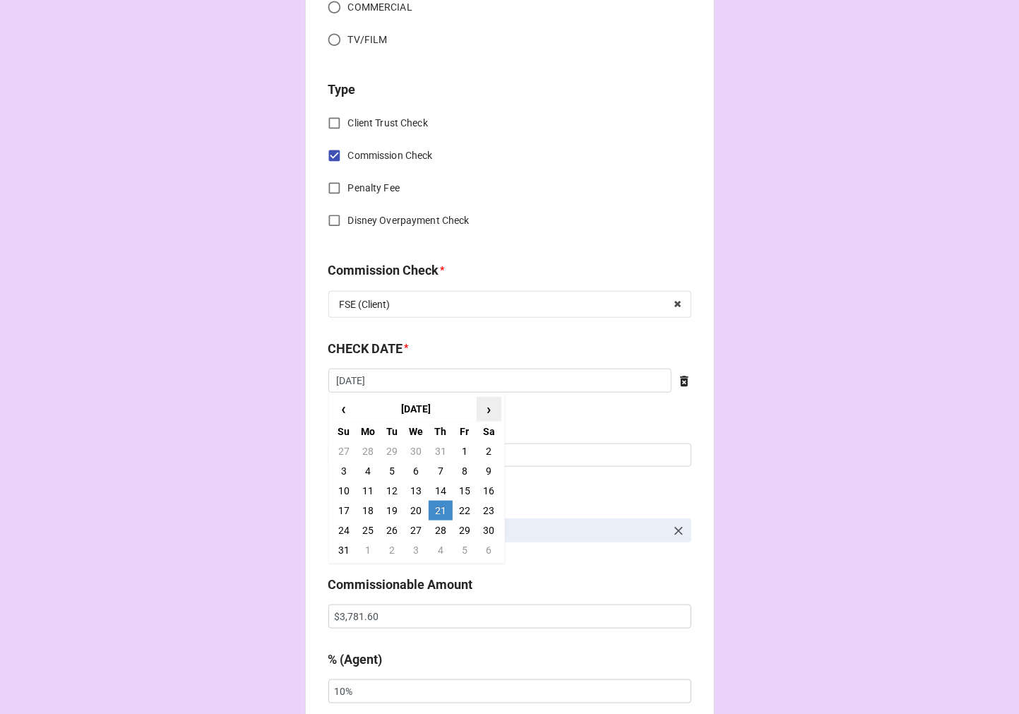
click at [485, 410] on span "›" at bounding box center [488, 408] width 23 height 23
click at [432, 474] on td "11" at bounding box center [441, 471] width 24 height 20
type input "[DATE]"
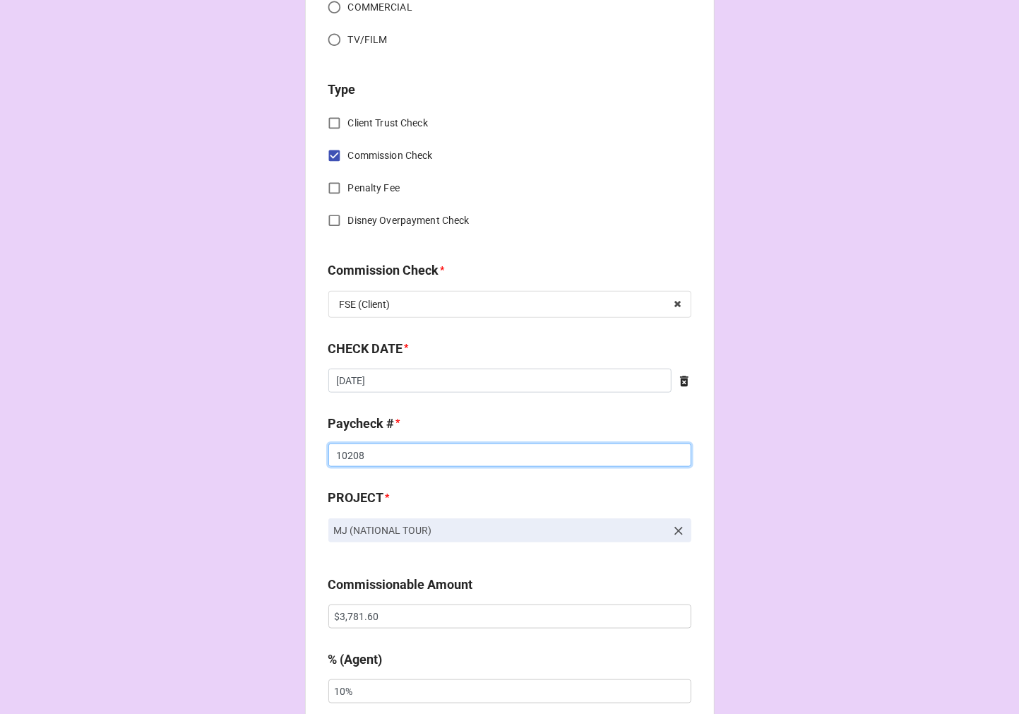
click at [352, 450] on input "10208" at bounding box center [509, 455] width 363 height 24
type input "10371"
click at [353, 615] on input "$3,781.60" at bounding box center [509, 616] width 363 height 24
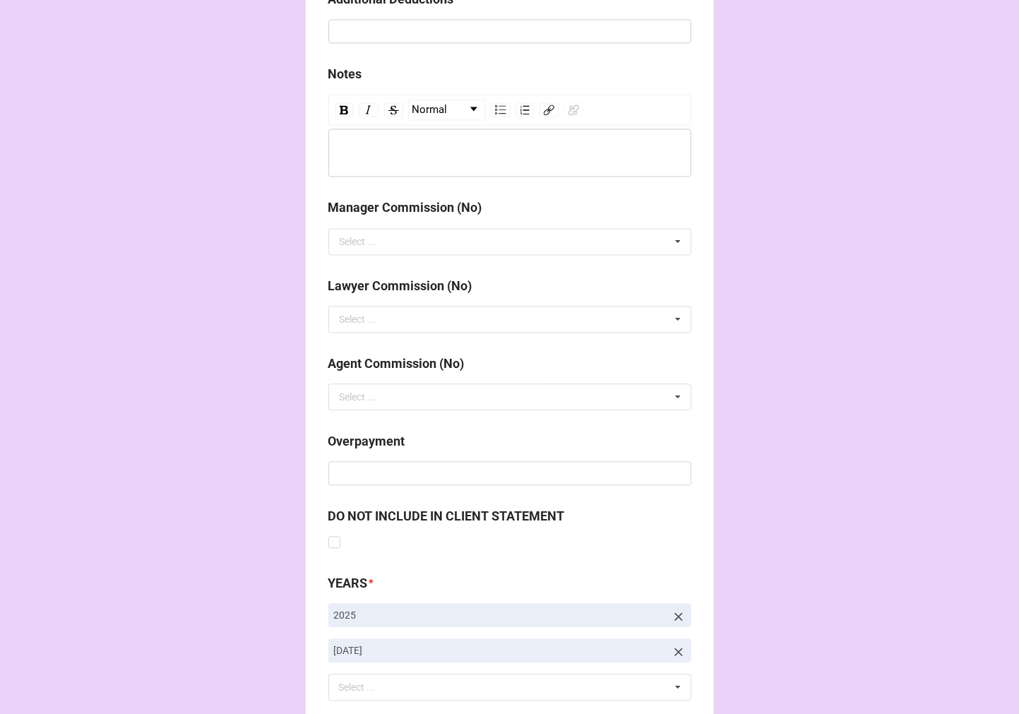
scroll to position [1634, 0]
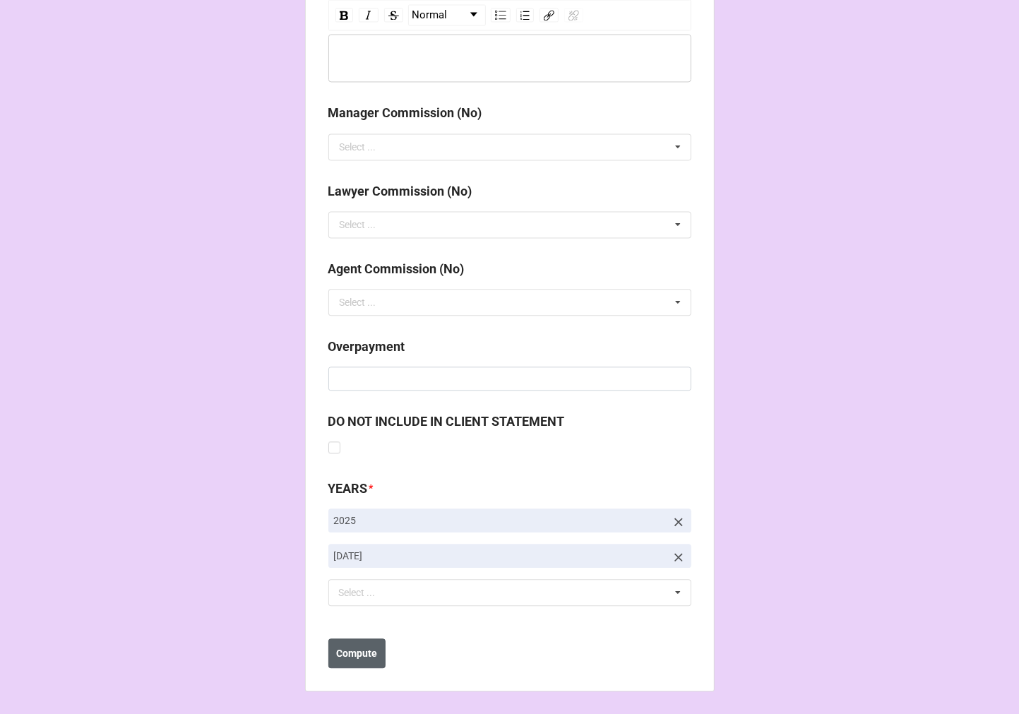
type input "$3,896.60"
click at [358, 648] on b "Compute" at bounding box center [356, 653] width 41 height 15
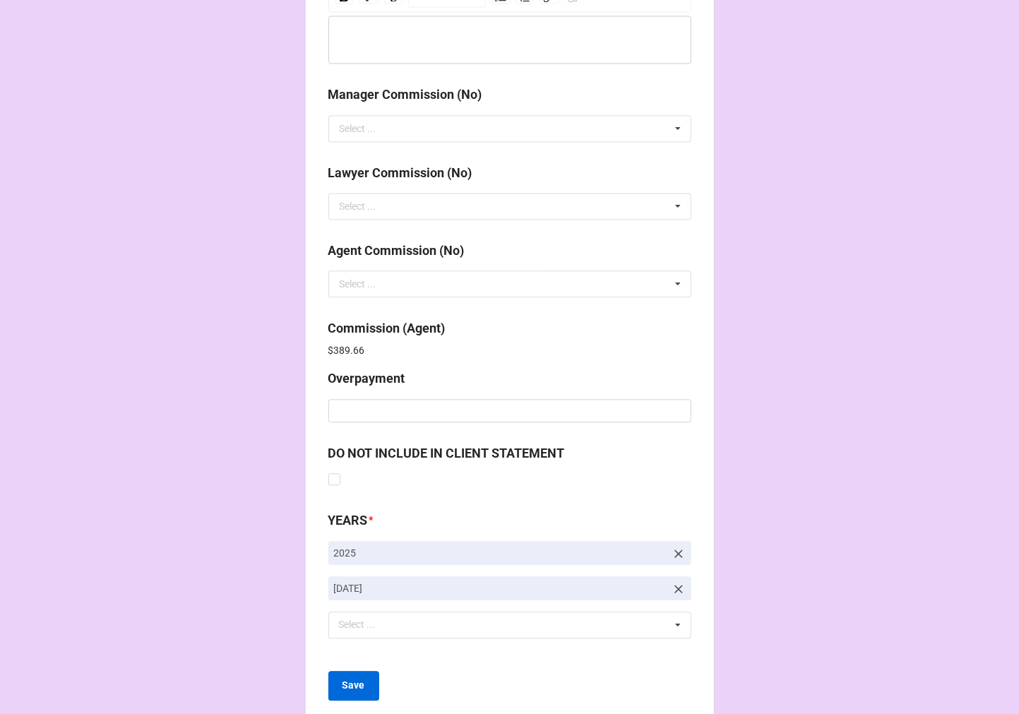
scroll to position [1685, 0]
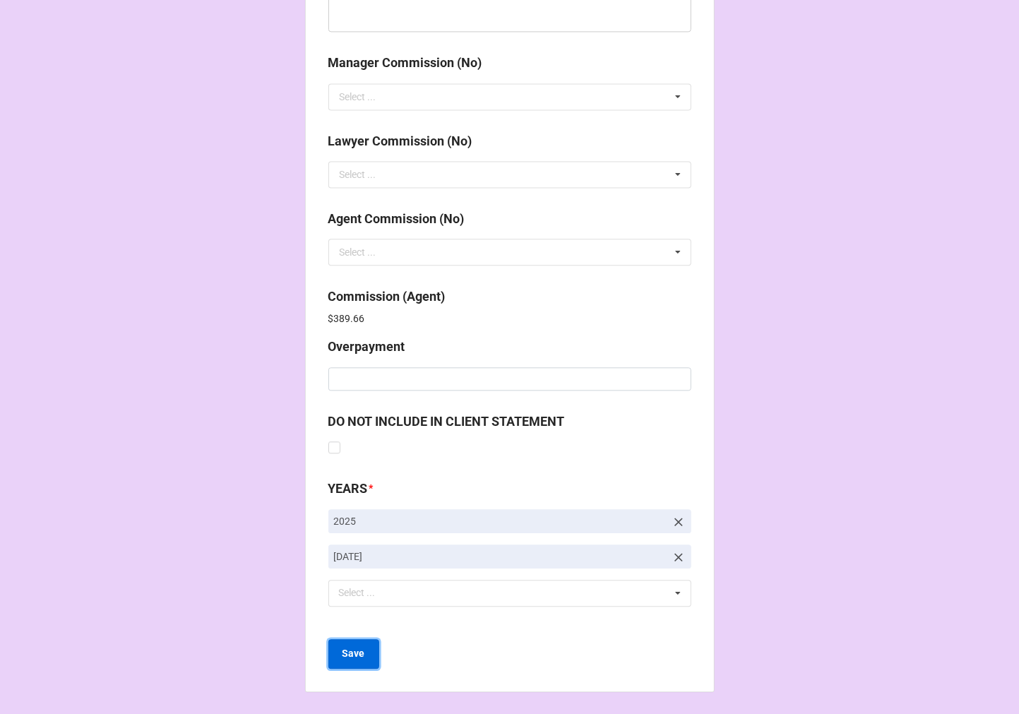
click at [349, 650] on b "Save" at bounding box center [353, 653] width 23 height 15
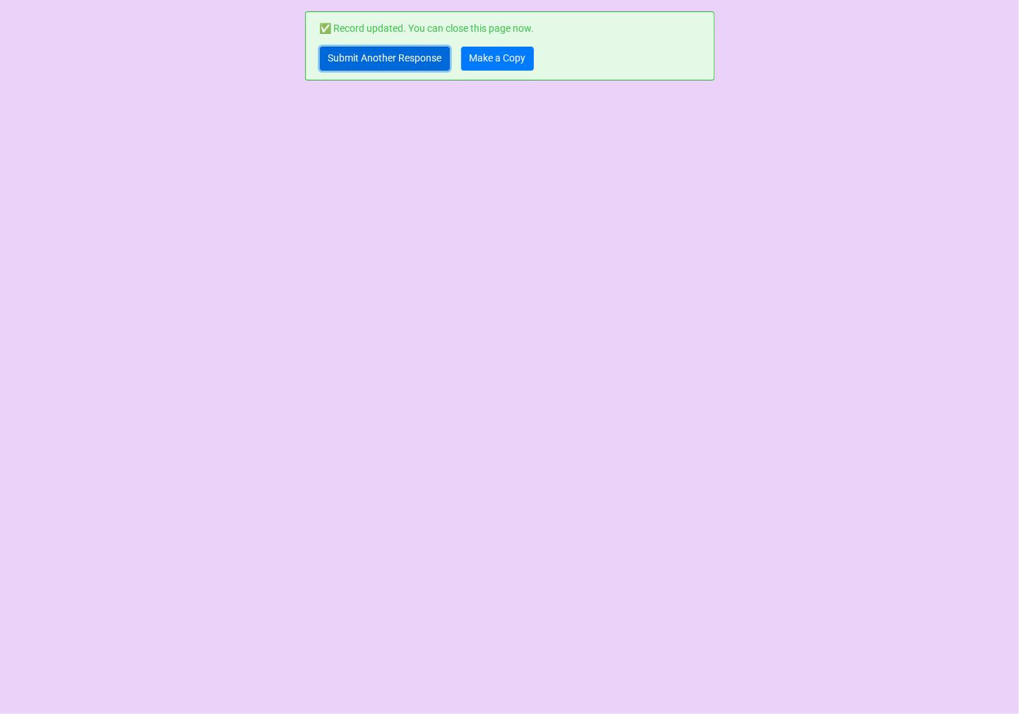
click at [375, 61] on link "Submit Another Response" at bounding box center [385, 59] width 130 height 24
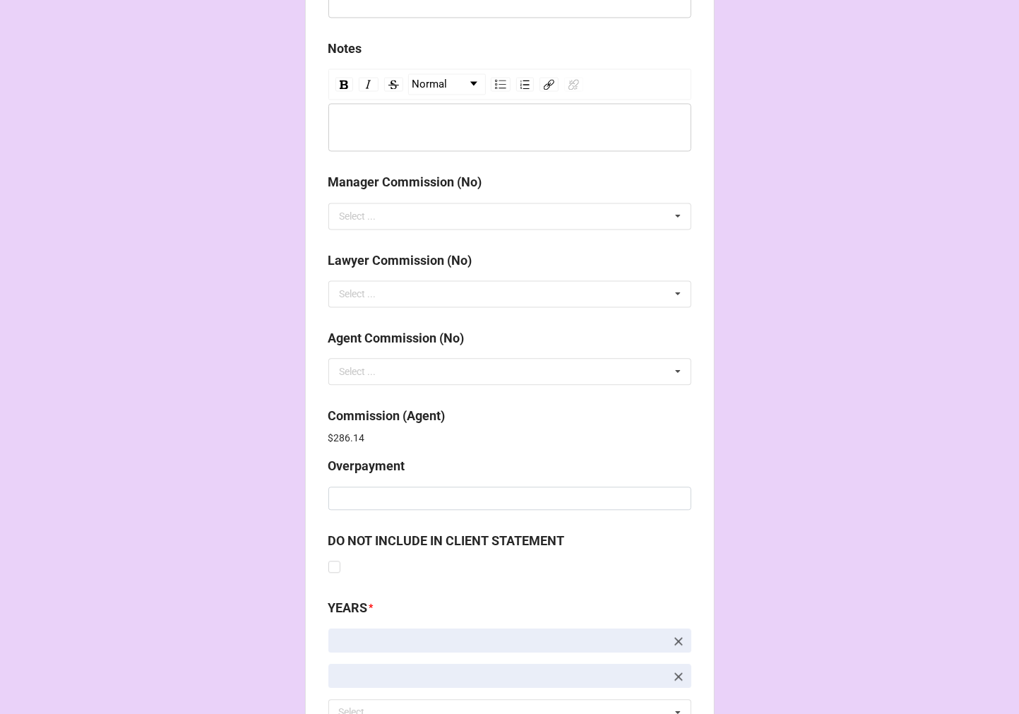
scroll to position [1685, 0]
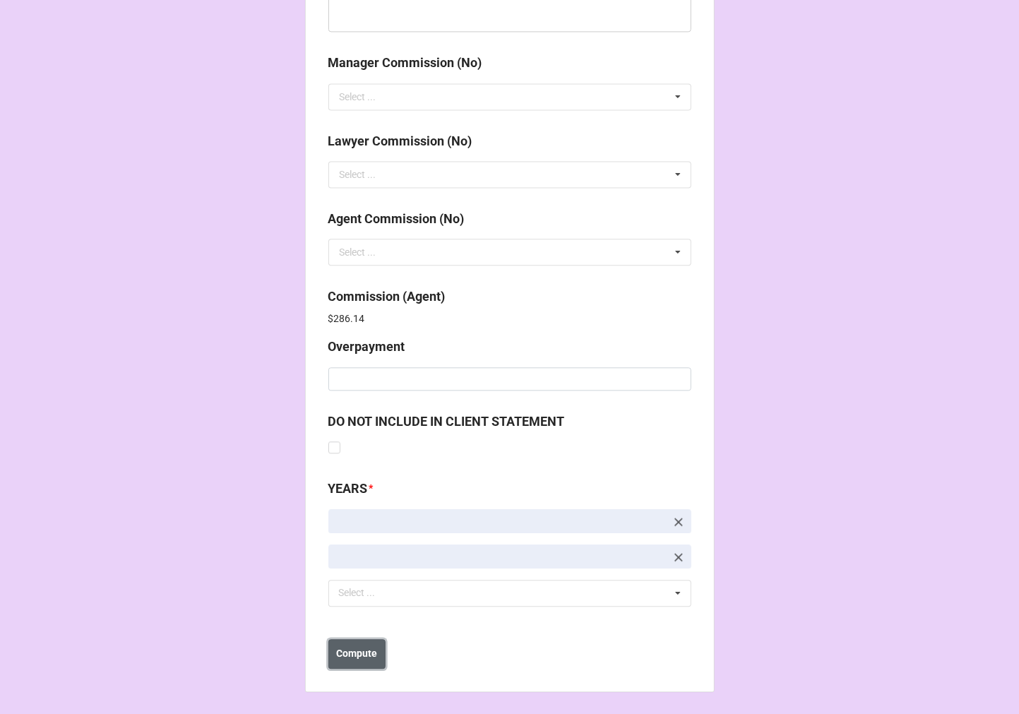
click at [363, 666] on button "Compute" at bounding box center [356, 654] width 57 height 30
click at [360, 655] on b "Save" at bounding box center [353, 653] width 23 height 15
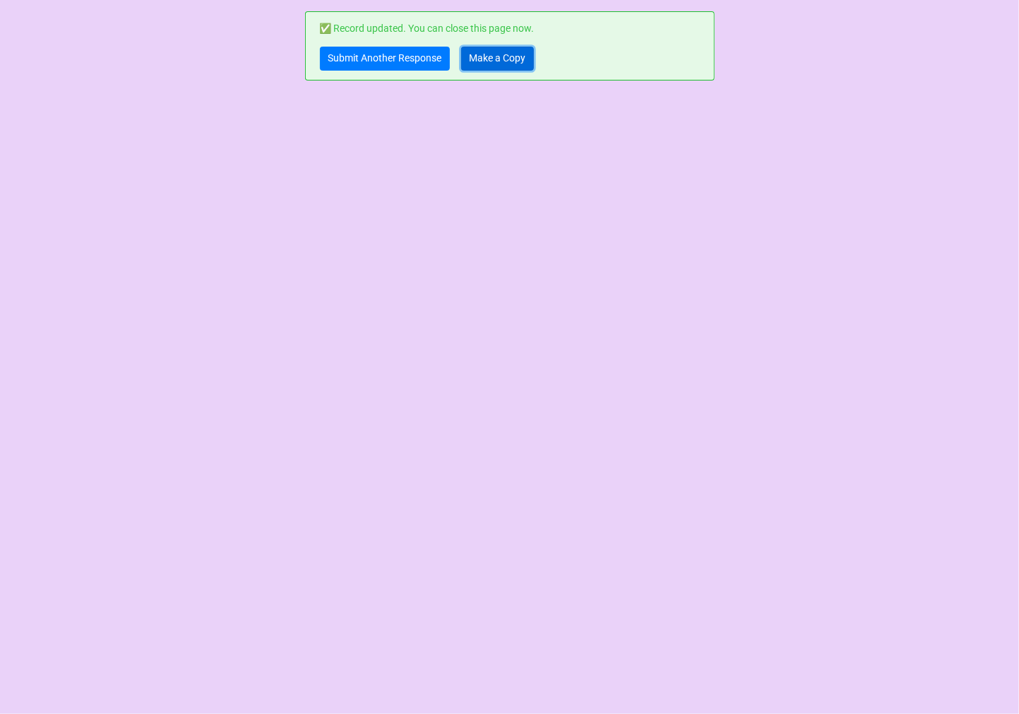
click at [496, 53] on link "Make a Copy" at bounding box center [497, 59] width 73 height 24
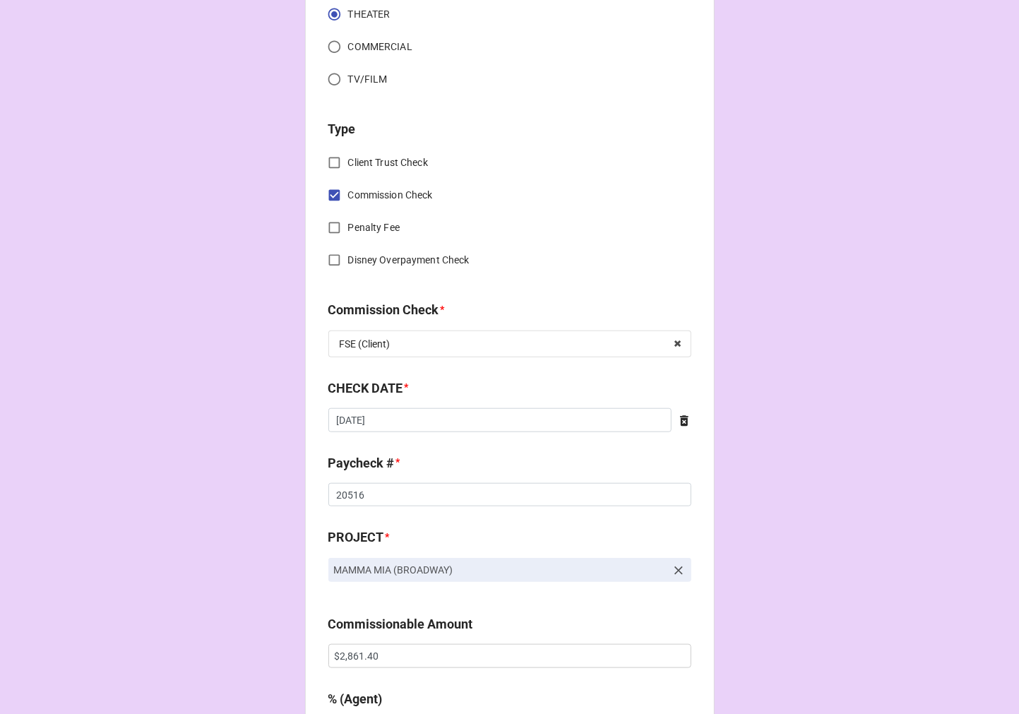
scroll to position [549, 0]
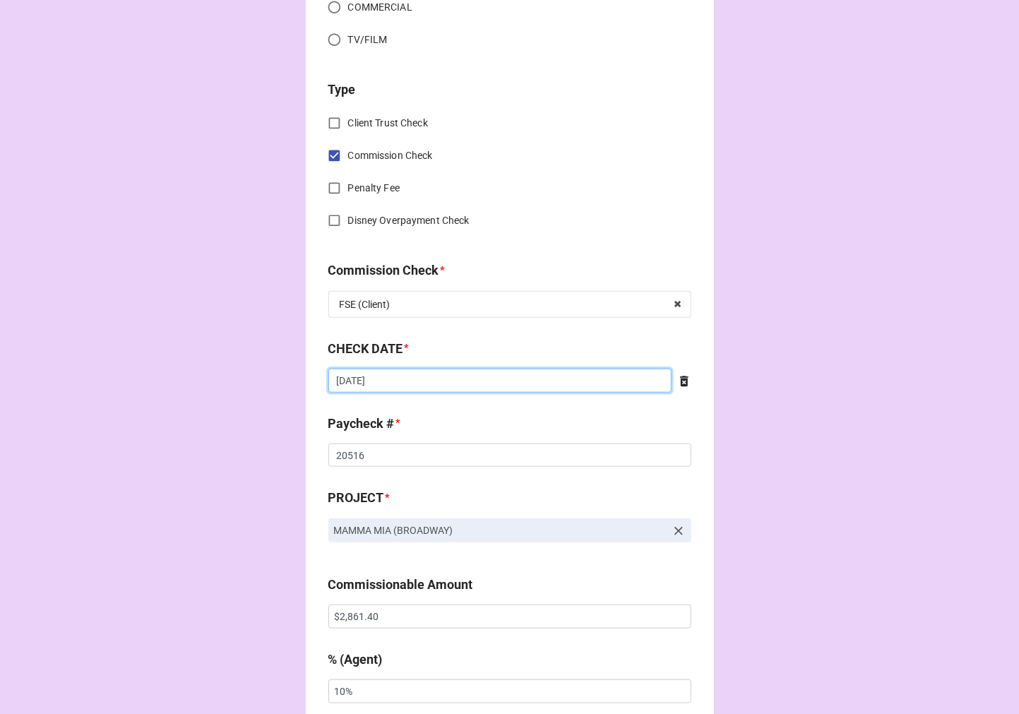
click at [443, 379] on input "[DATE]" at bounding box center [499, 381] width 343 height 24
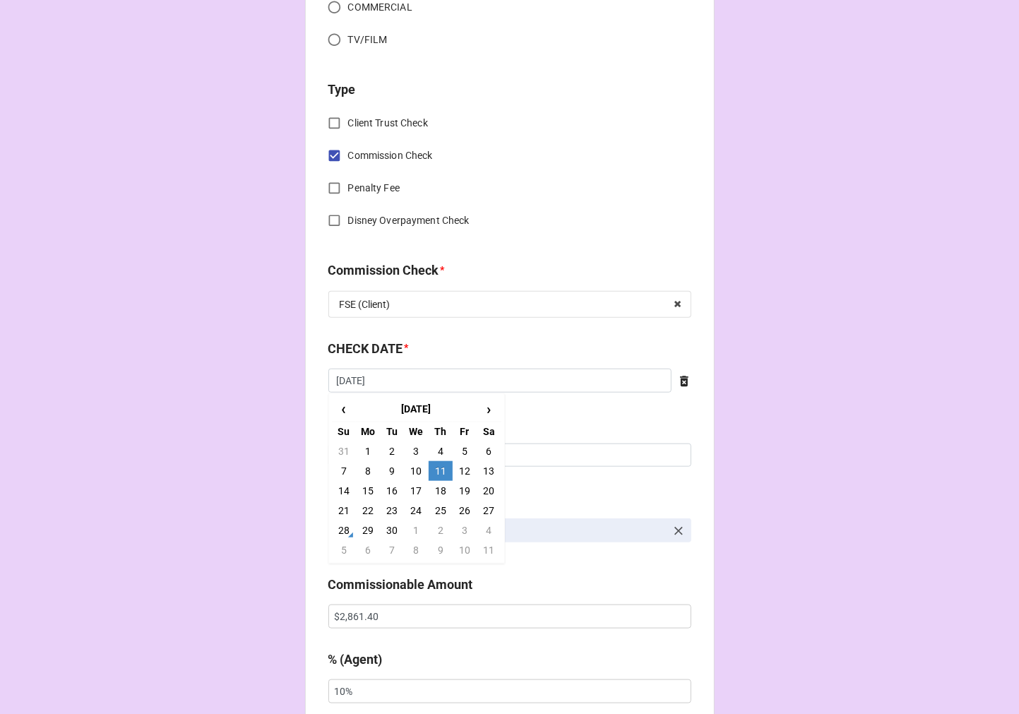
click at [435, 494] on td "18" at bounding box center [441, 491] width 24 height 20
type input "[DATE]"
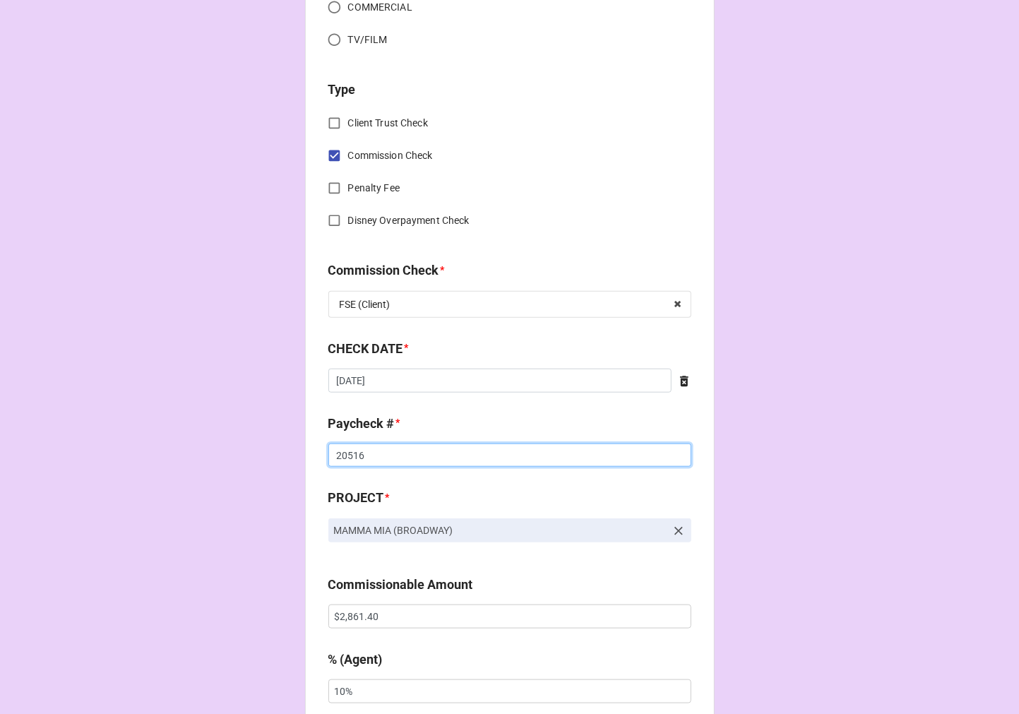
click at [342, 455] on input "20516" at bounding box center [509, 455] width 363 height 24
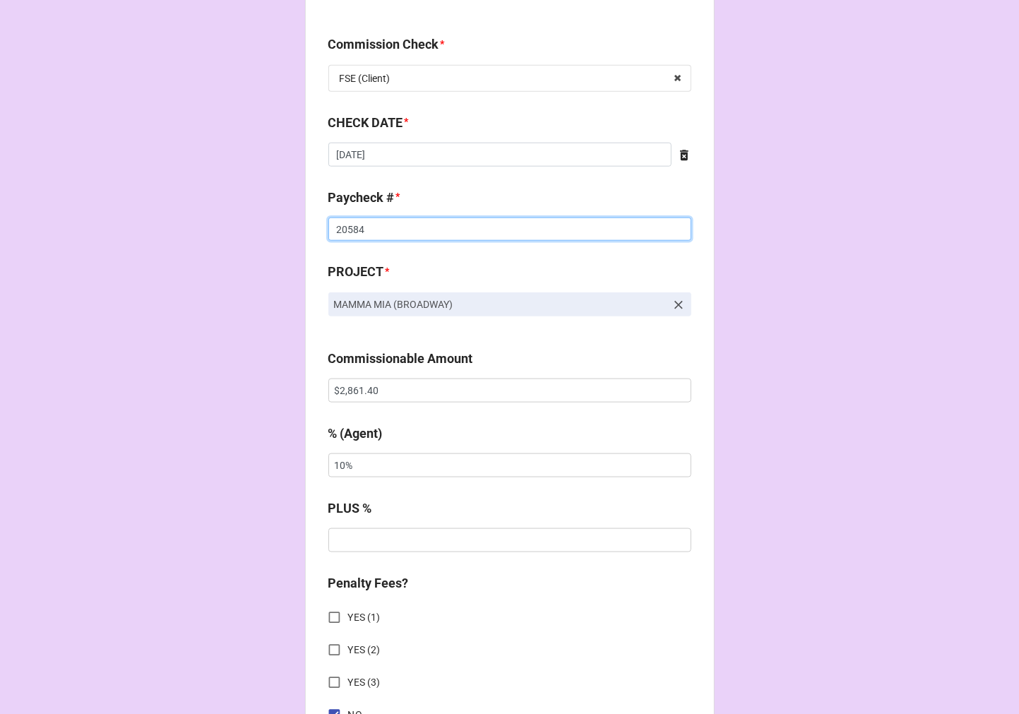
scroll to position [784, 0]
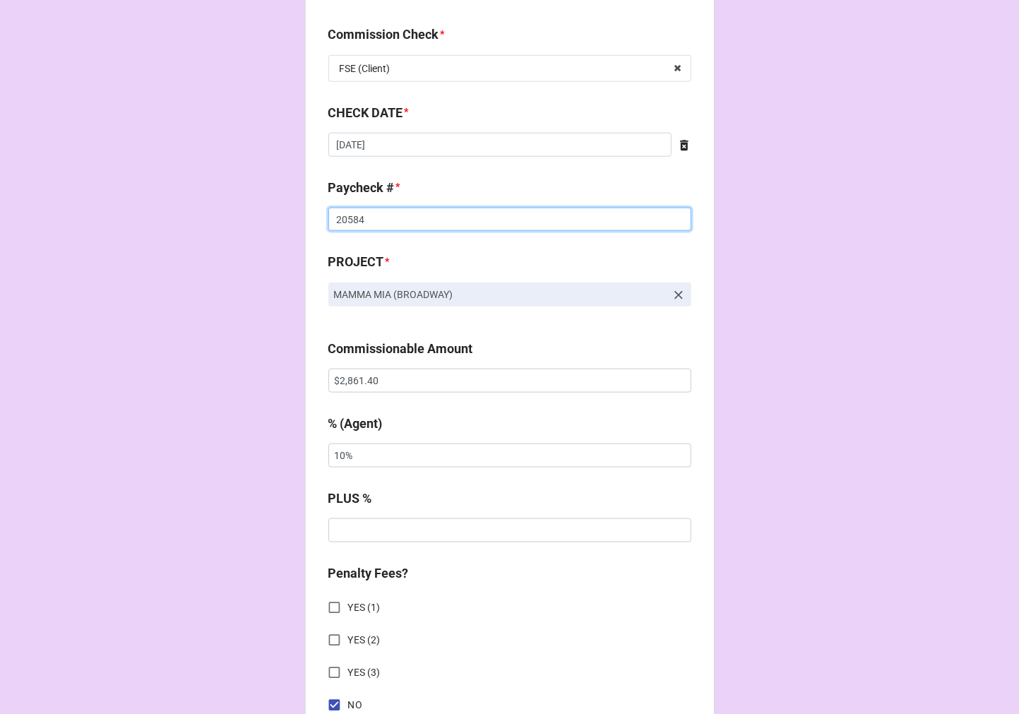
type input "20584"
click at [349, 371] on input "$2,861.40" at bounding box center [509, 381] width 363 height 24
click at [347, 373] on input "$2,861.40" at bounding box center [509, 381] width 363 height 24
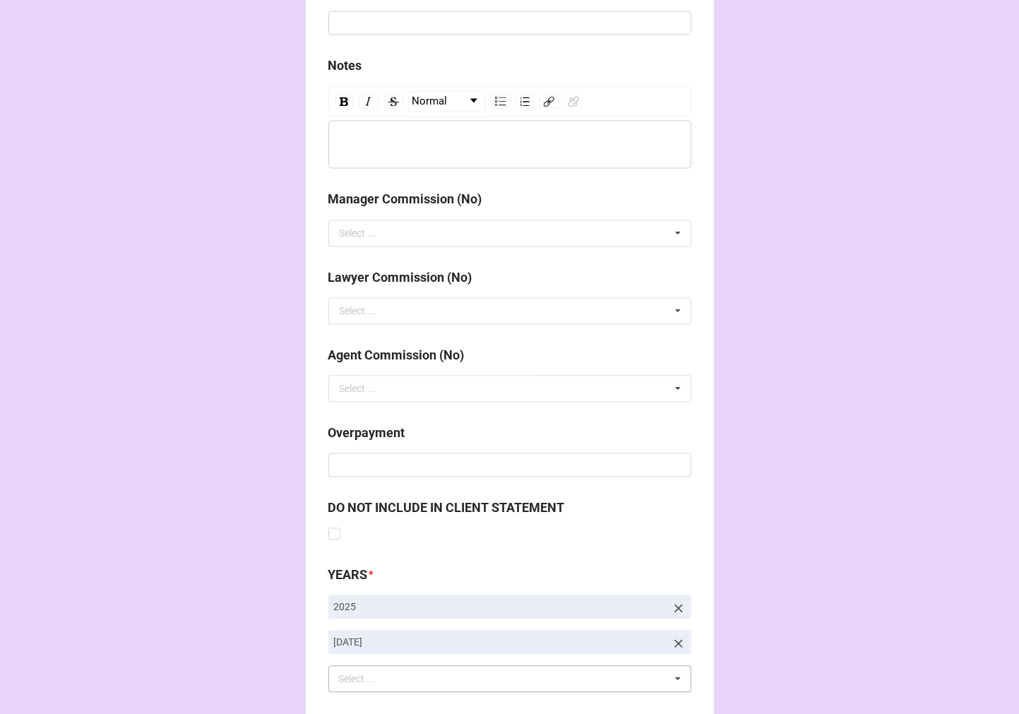
scroll to position [1634, 0]
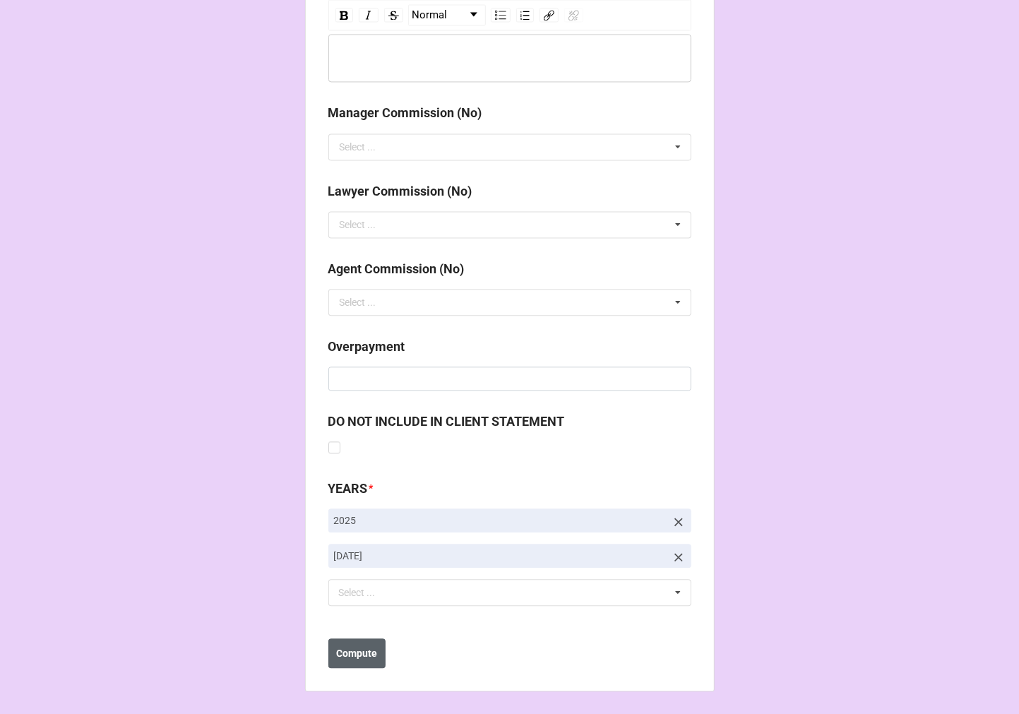
type input "$2,874.40"
click at [345, 657] on b "Compute" at bounding box center [356, 653] width 41 height 15
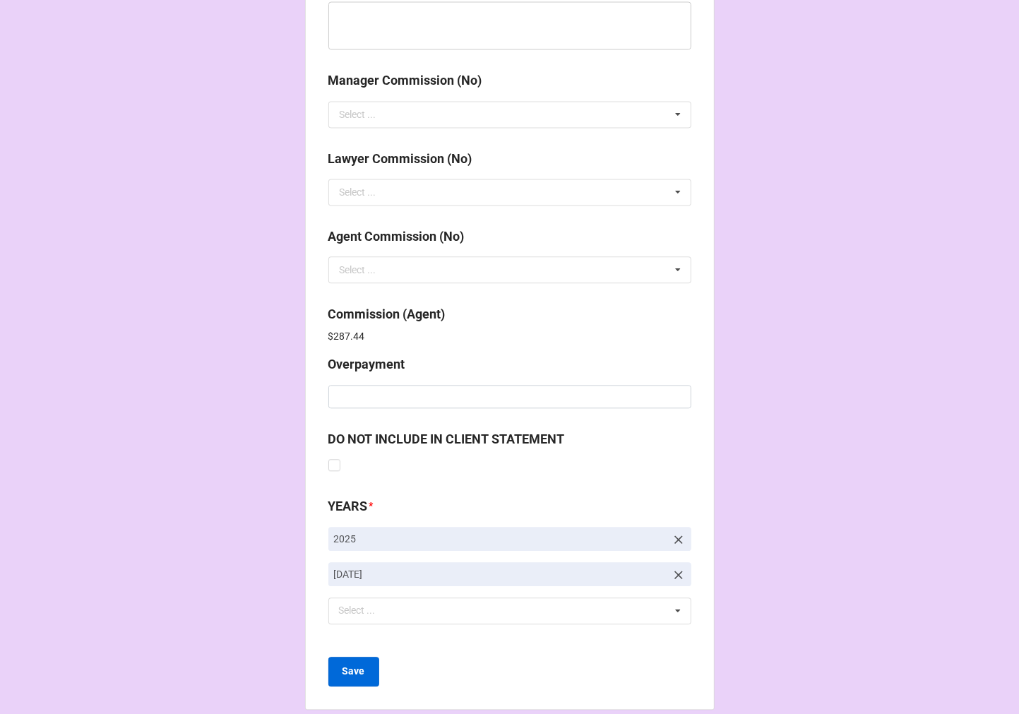
scroll to position [1685, 0]
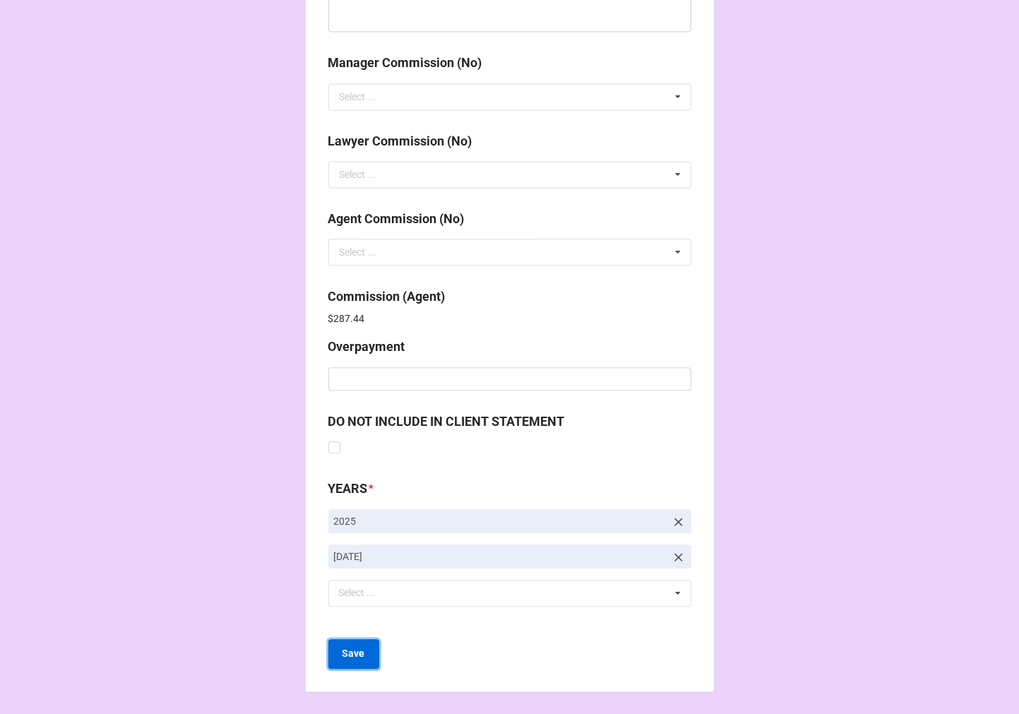
click at [333, 655] on button "Save" at bounding box center [353, 654] width 51 height 30
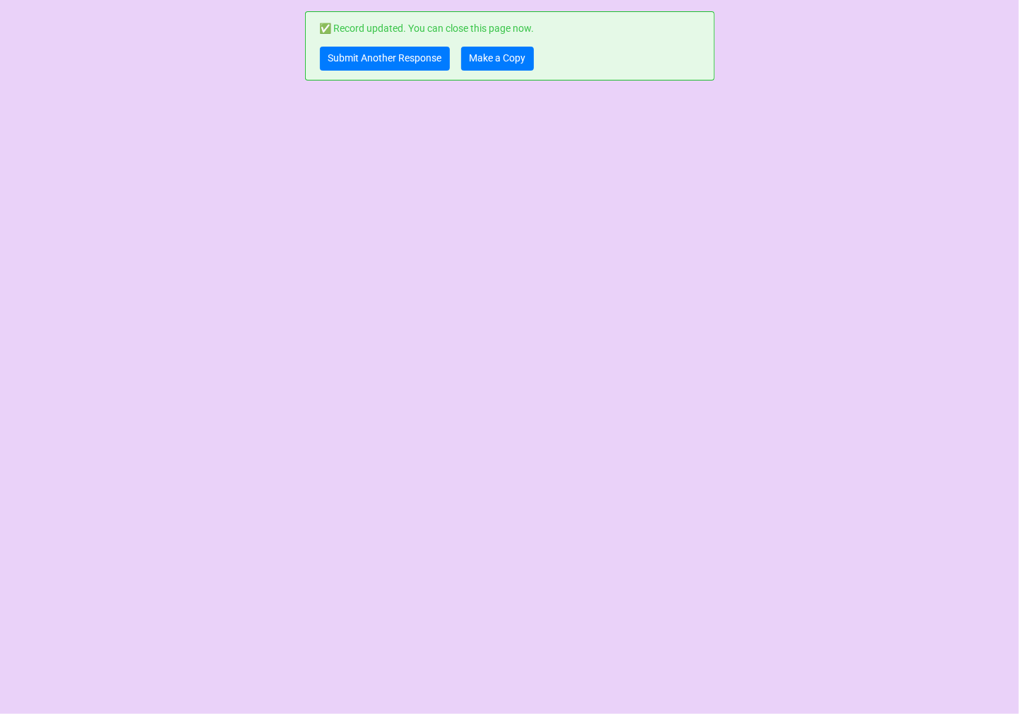
scroll to position [0, 0]
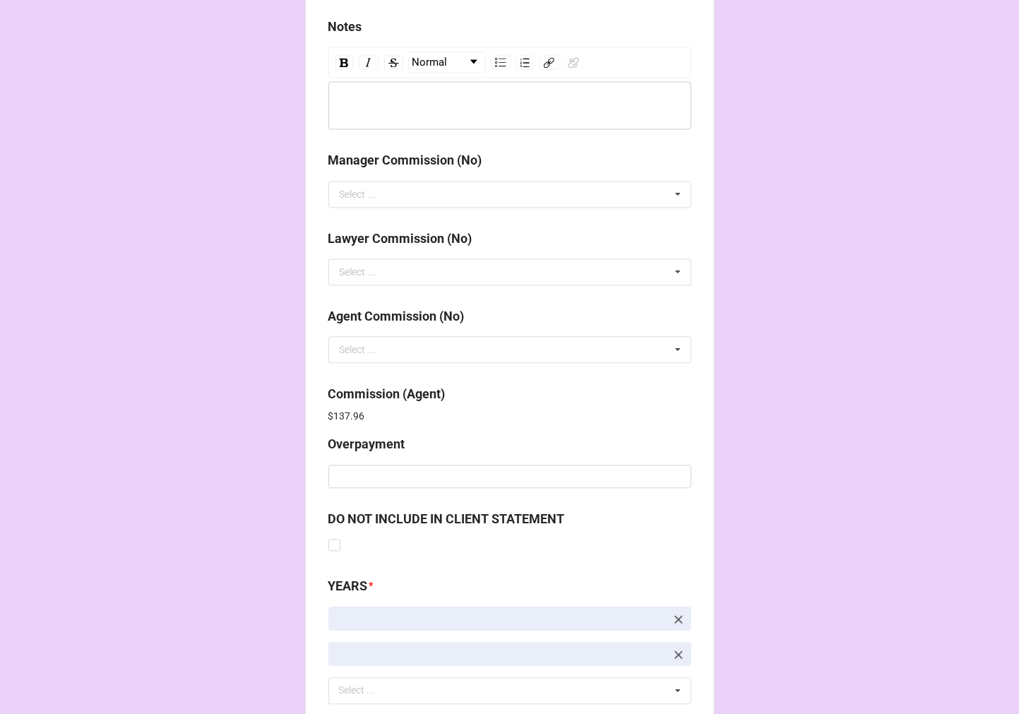
scroll to position [1685, 0]
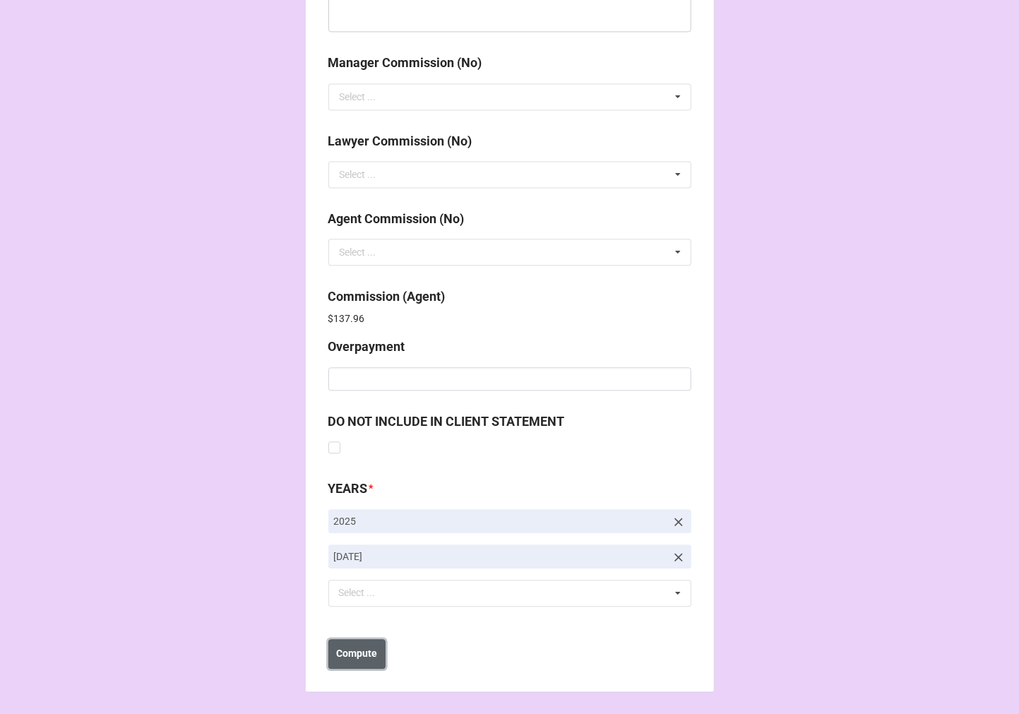
click at [349, 654] on b "Compute" at bounding box center [356, 653] width 41 height 15
click at [353, 659] on b "Save" at bounding box center [353, 653] width 23 height 15
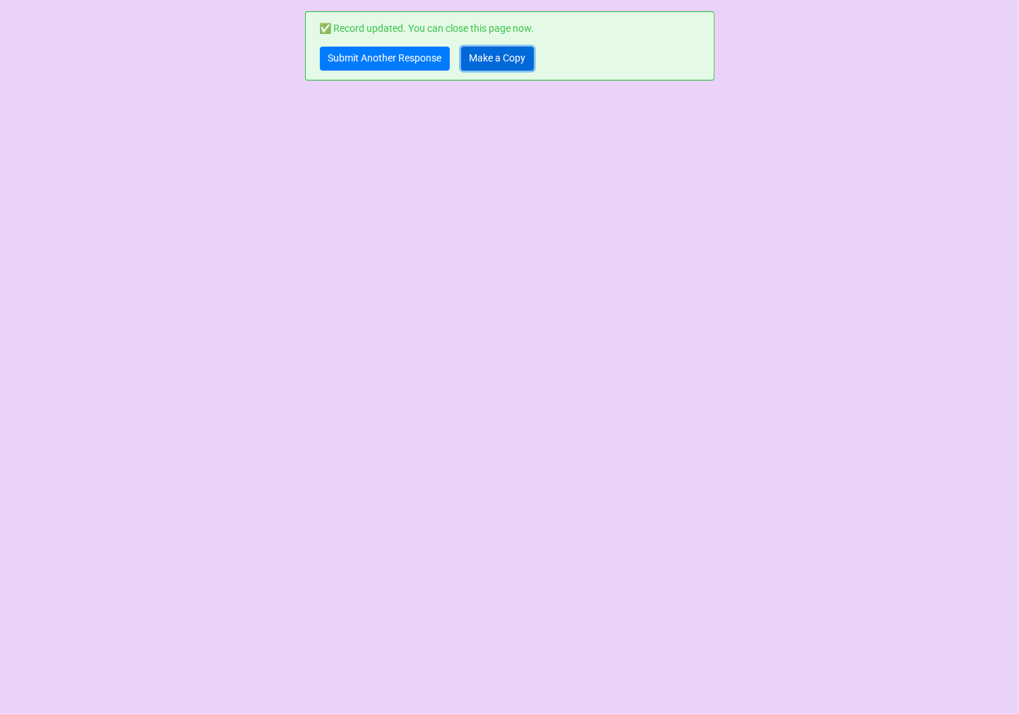
click at [499, 53] on link "Make a Copy" at bounding box center [497, 59] width 73 height 24
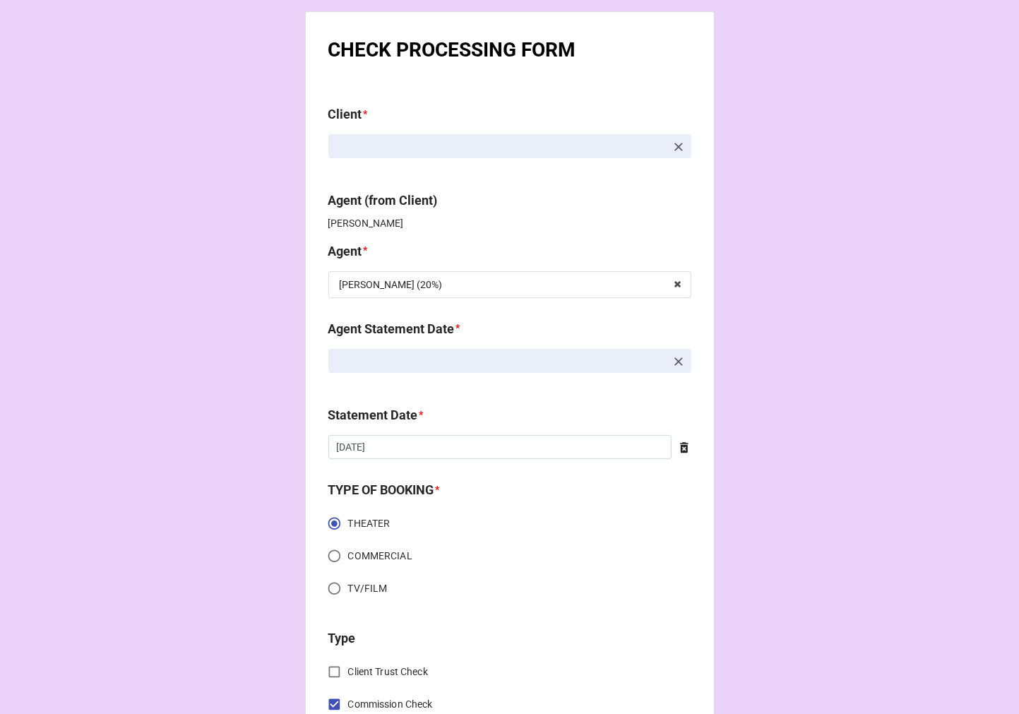
click at [678, 359] on icon at bounding box center [678, 361] width 8 height 8
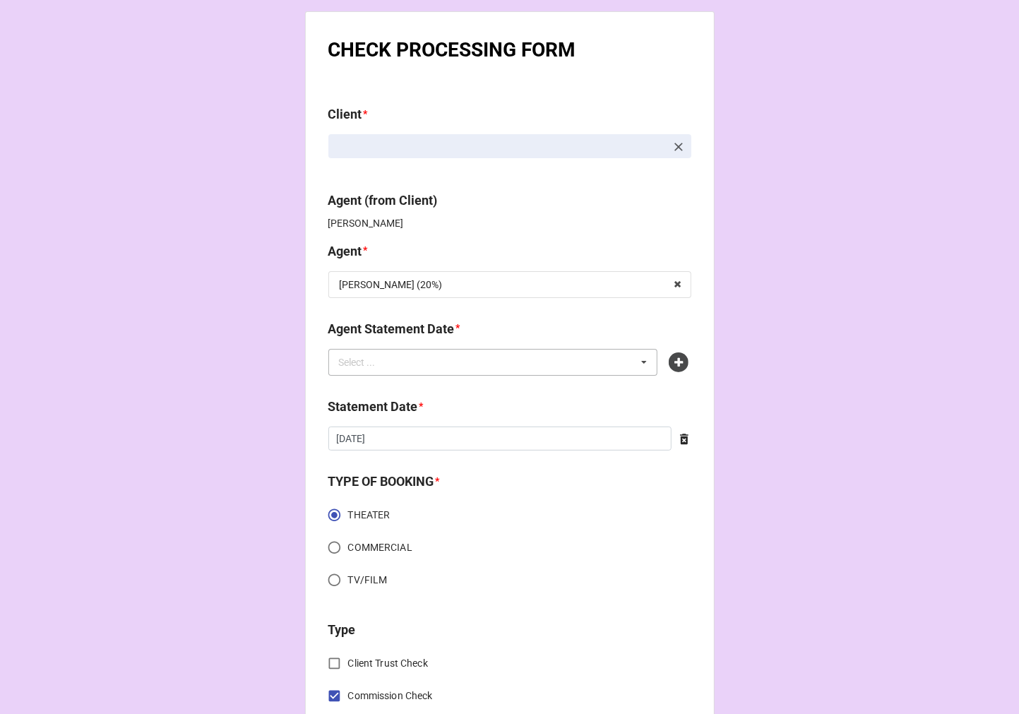
click at [529, 357] on div "Select ... No results found." at bounding box center [493, 362] width 330 height 27
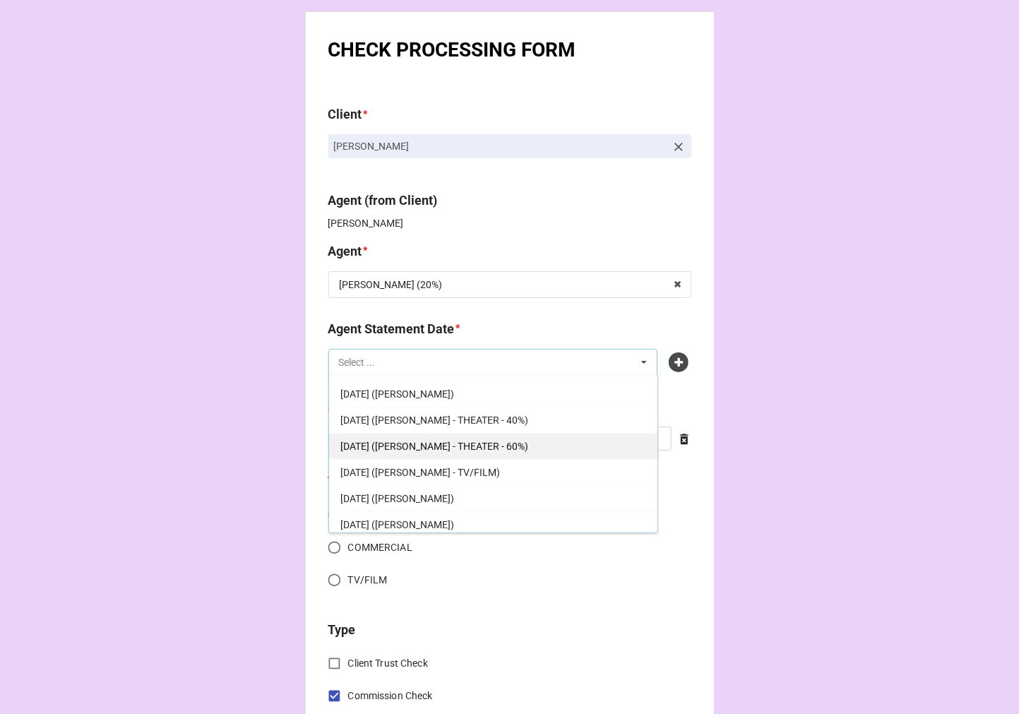
scroll to position [392, 0]
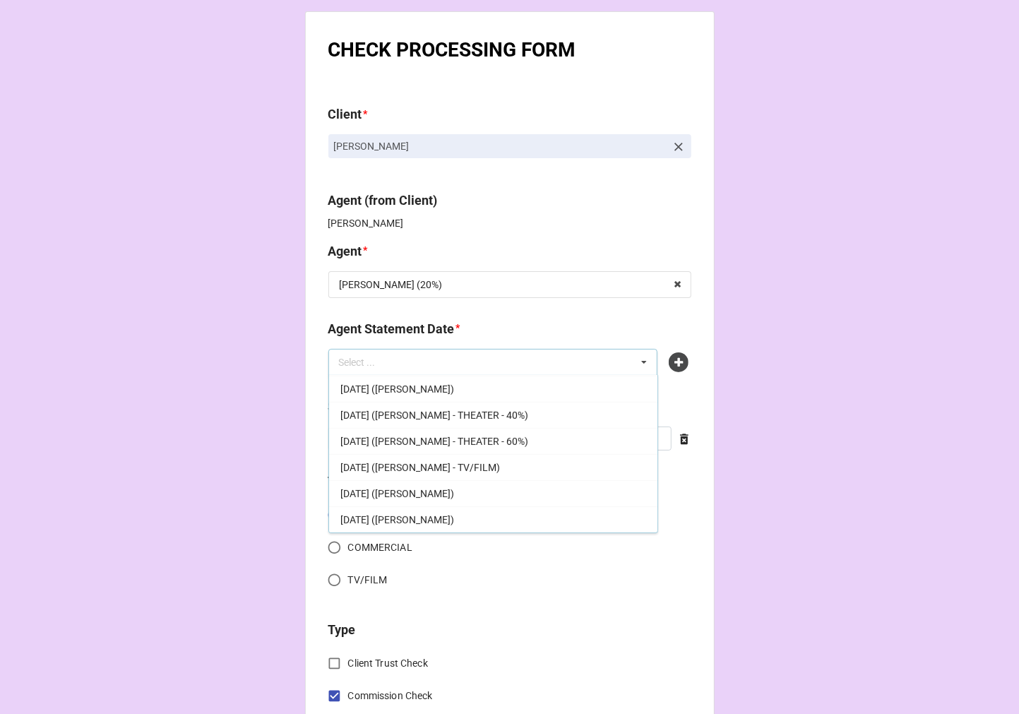
click at [393, 517] on span "OCTOBER 3, 2025 (TIERA)" at bounding box center [397, 519] width 114 height 11
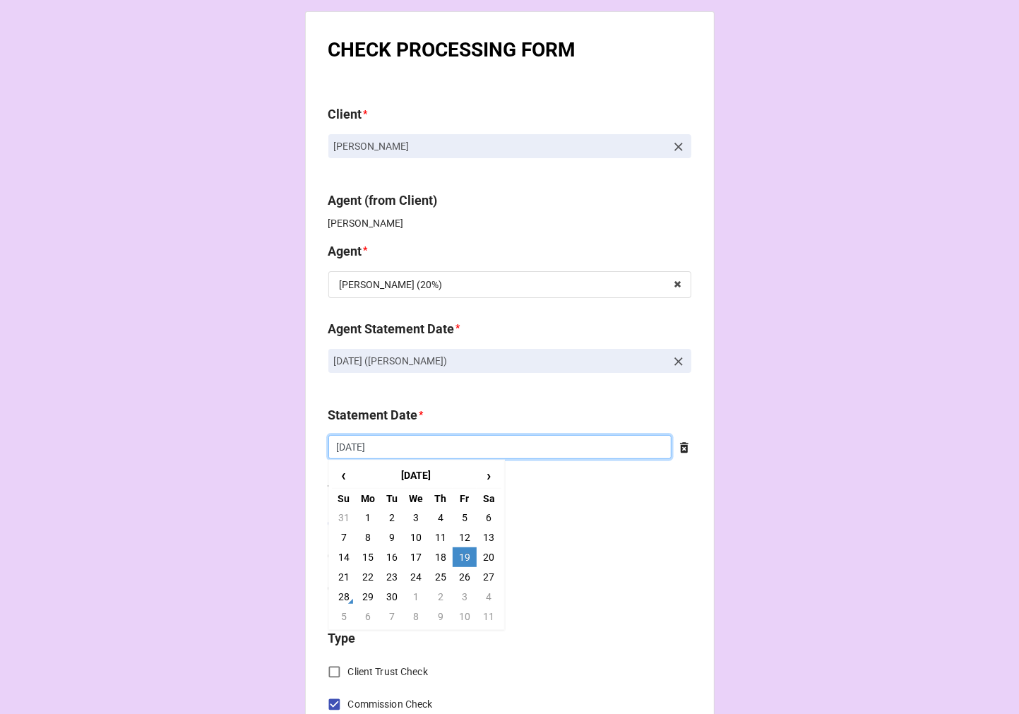
click at [431, 455] on input "9/19/2025" at bounding box center [499, 447] width 343 height 24
click at [453, 590] on td "3" at bounding box center [465, 597] width 24 height 20
type input "[DATE]"
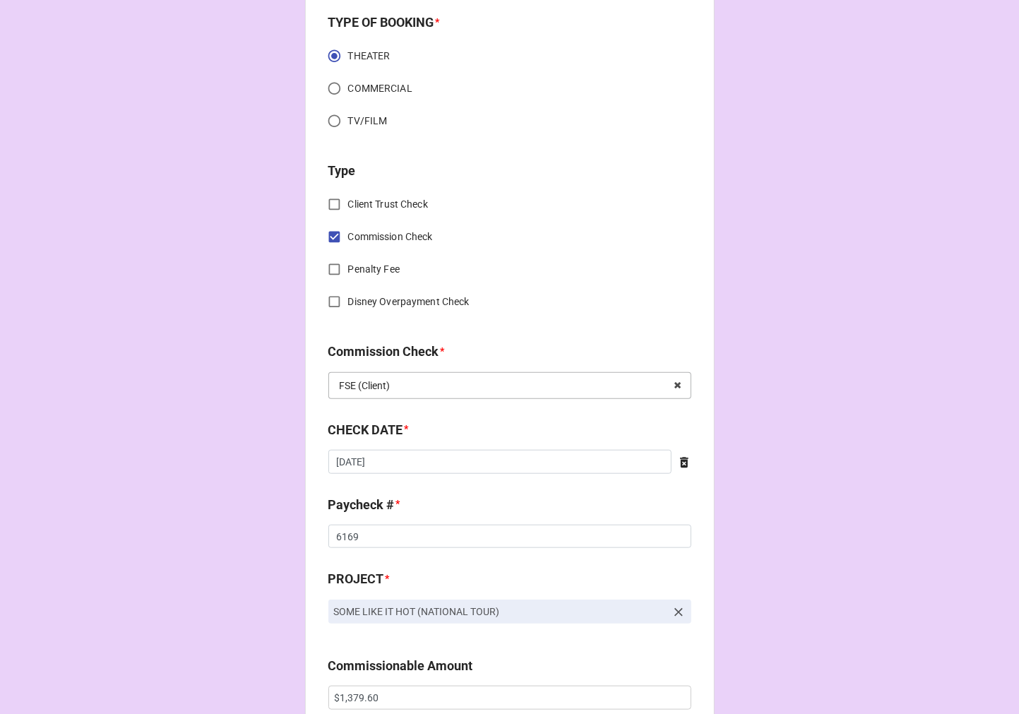
scroll to position [470, 0]
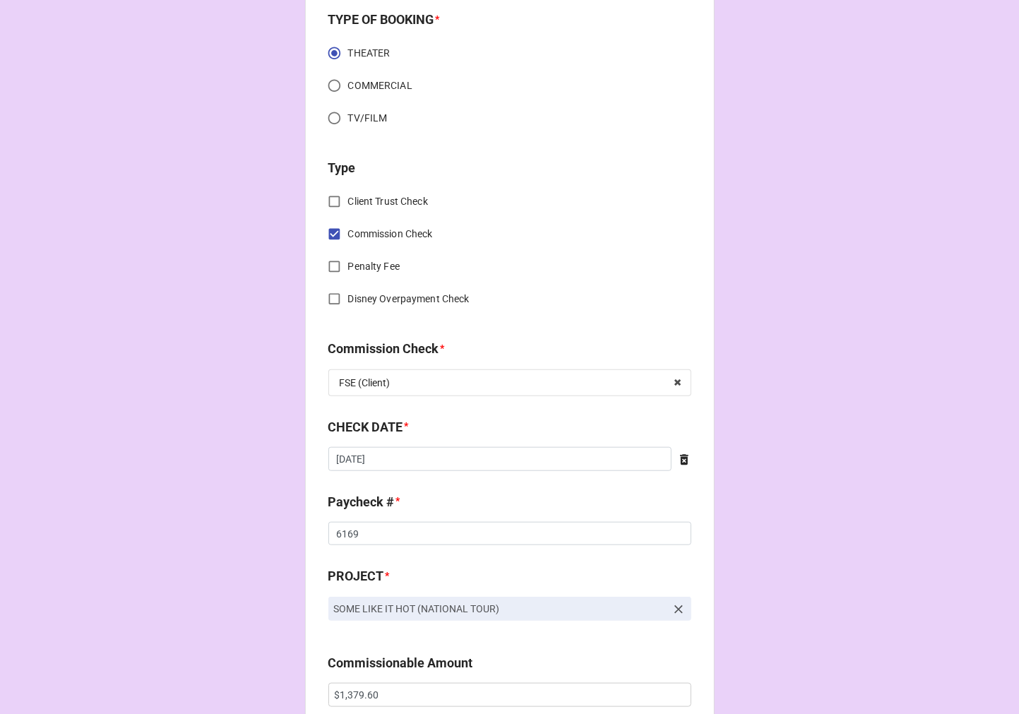
click at [680, 465] on icon at bounding box center [684, 460] width 14 height 14
click at [551, 464] on input "text" at bounding box center [509, 459] width 363 height 24
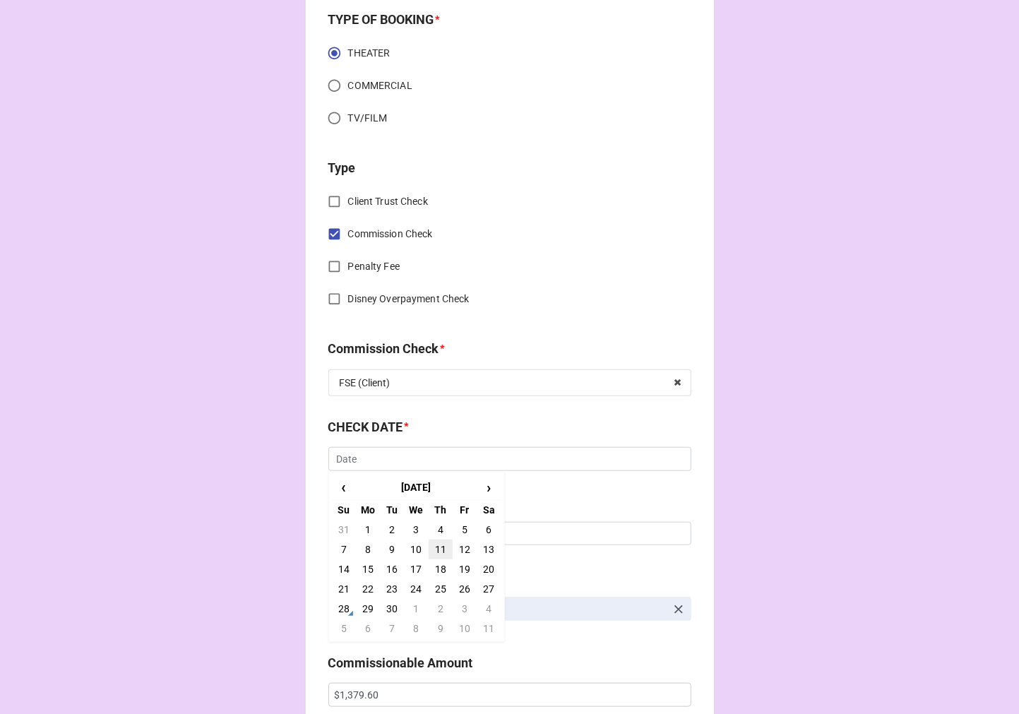
click at [440, 544] on td "11" at bounding box center [441, 549] width 24 height 20
type input "9/11/2025"
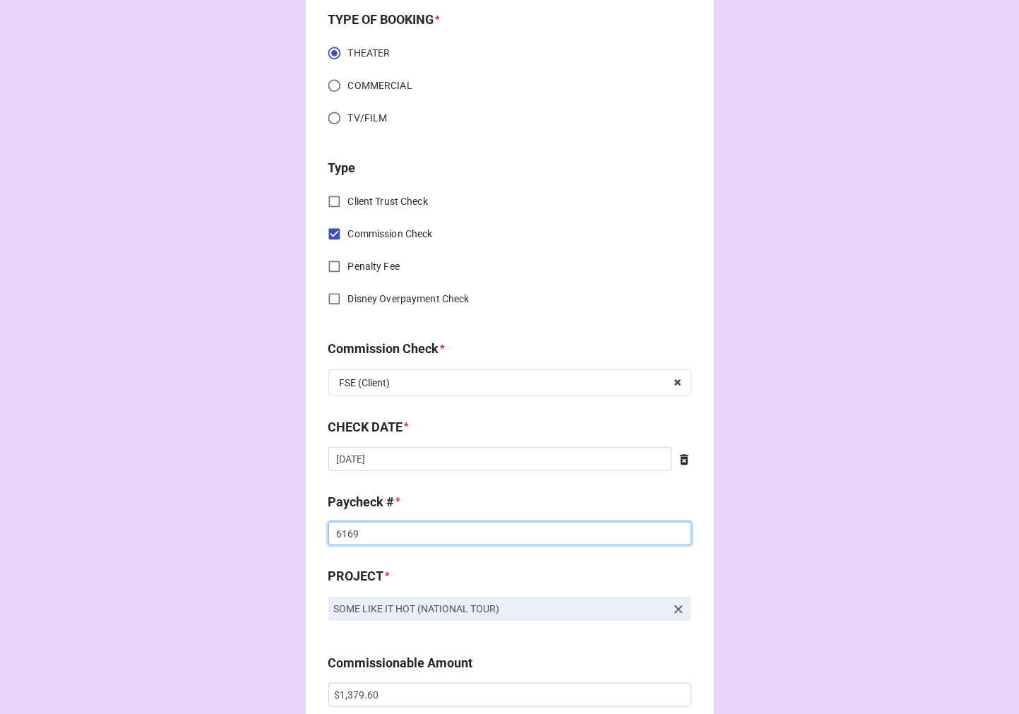
click at [340, 535] on input "6169" at bounding box center [509, 534] width 363 height 24
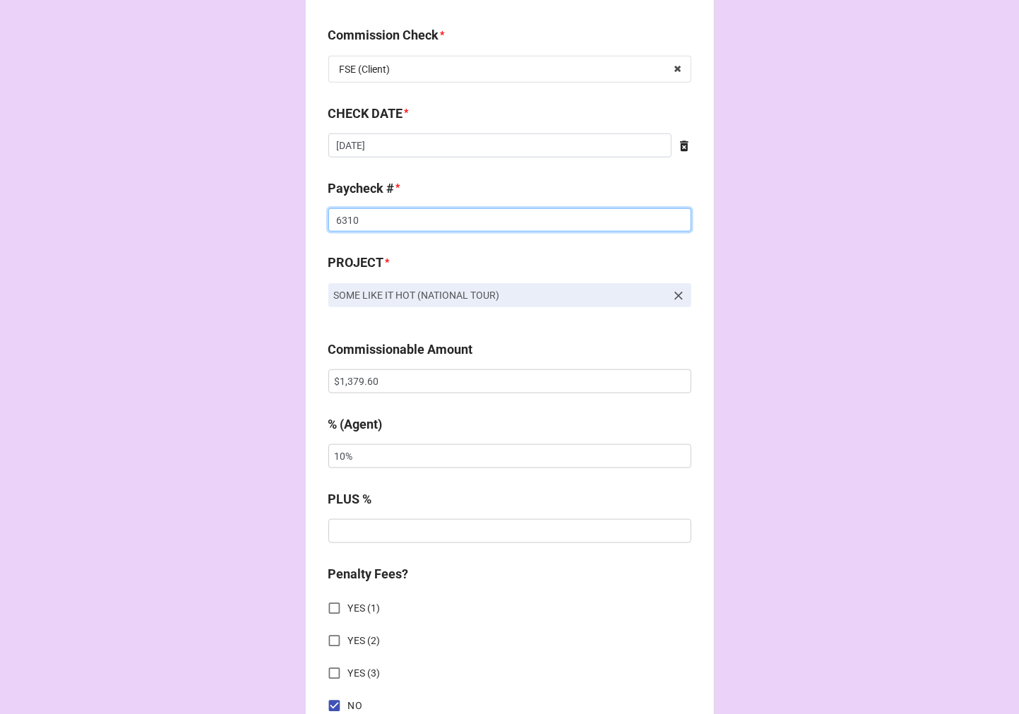
scroll to position [784, 0]
type input "6310"
click at [349, 379] on input "$1,379.60" at bounding box center [509, 381] width 363 height 24
click at [349, 378] on input "$1,379.60" at bounding box center [509, 381] width 363 height 24
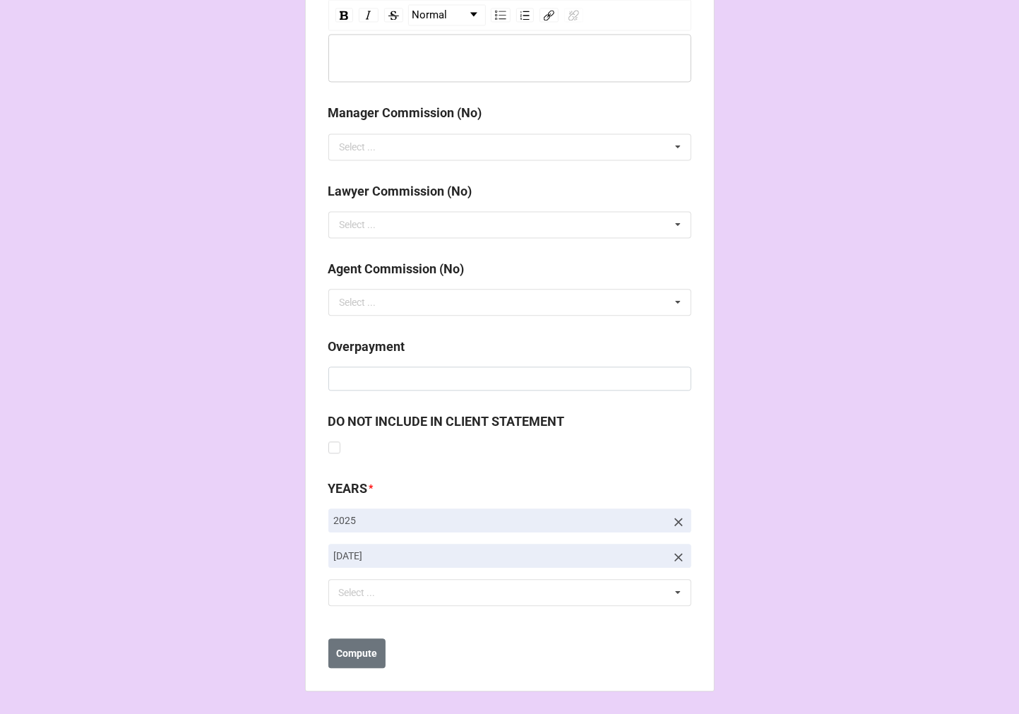
type input "$1,370.20"
click at [676, 551] on icon at bounding box center [678, 557] width 14 height 14
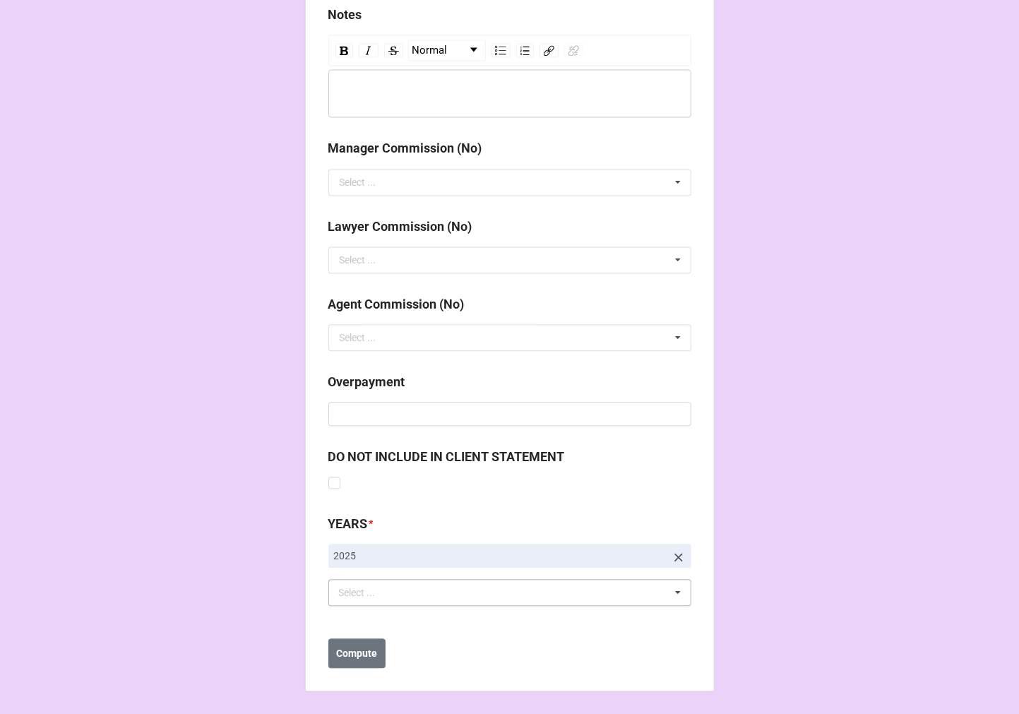
scroll to position [1599, 0]
click at [488, 591] on div "Select ... No results found." at bounding box center [509, 592] width 363 height 27
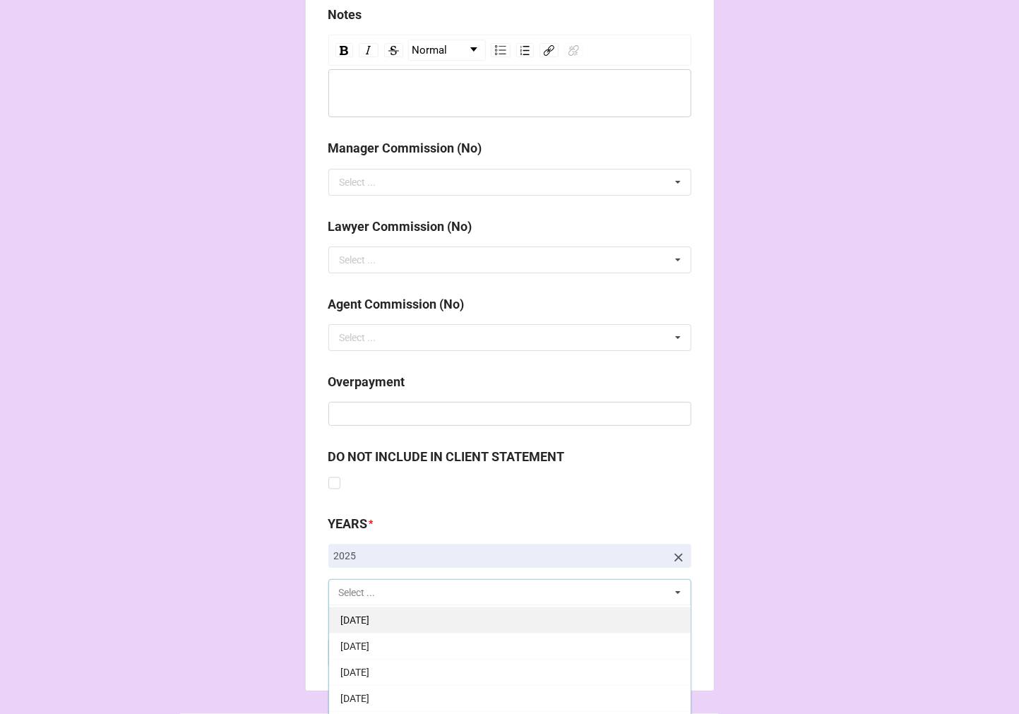
scroll to position [157, 0]
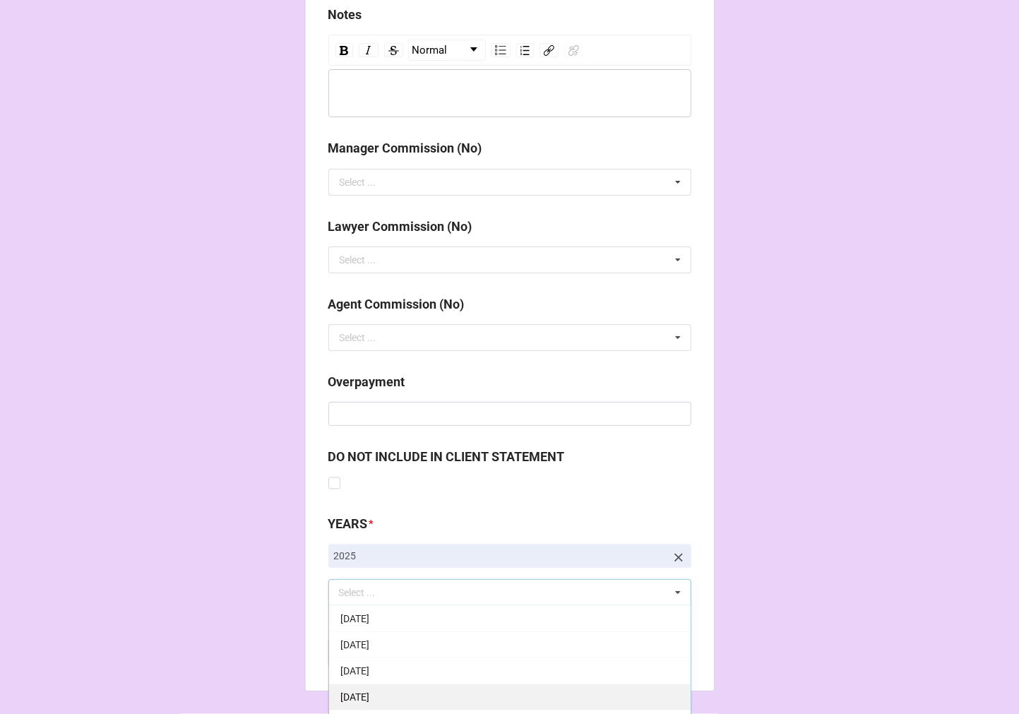
click at [384, 707] on div "[DATE]" at bounding box center [509, 696] width 361 height 26
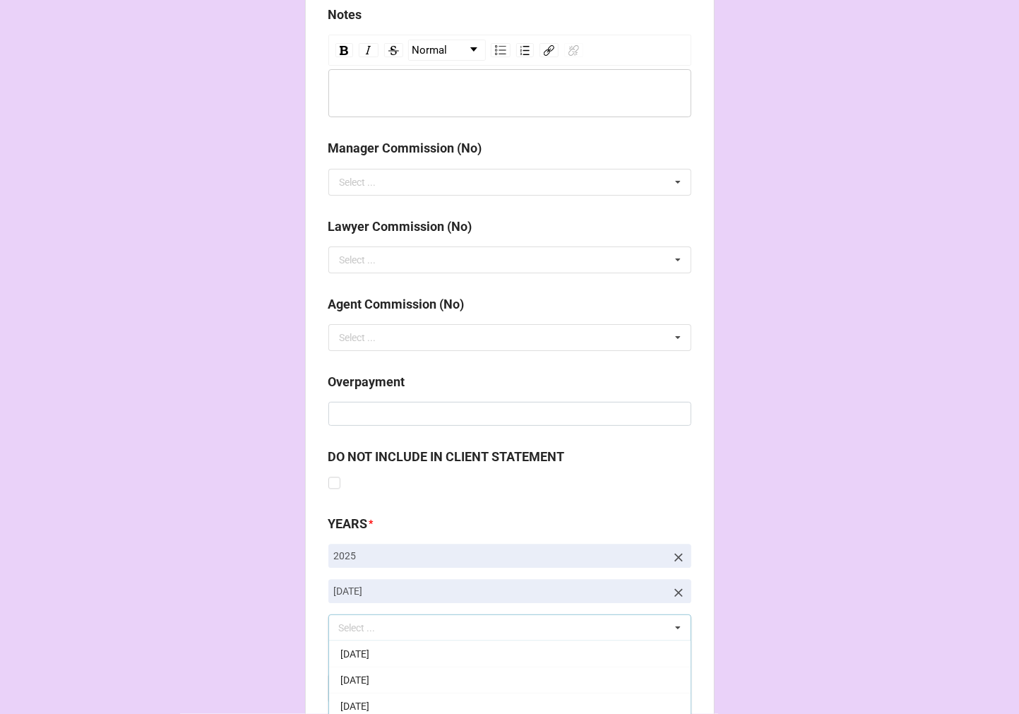
click at [349, 694] on b "Compute" at bounding box center [356, 688] width 41 height 15
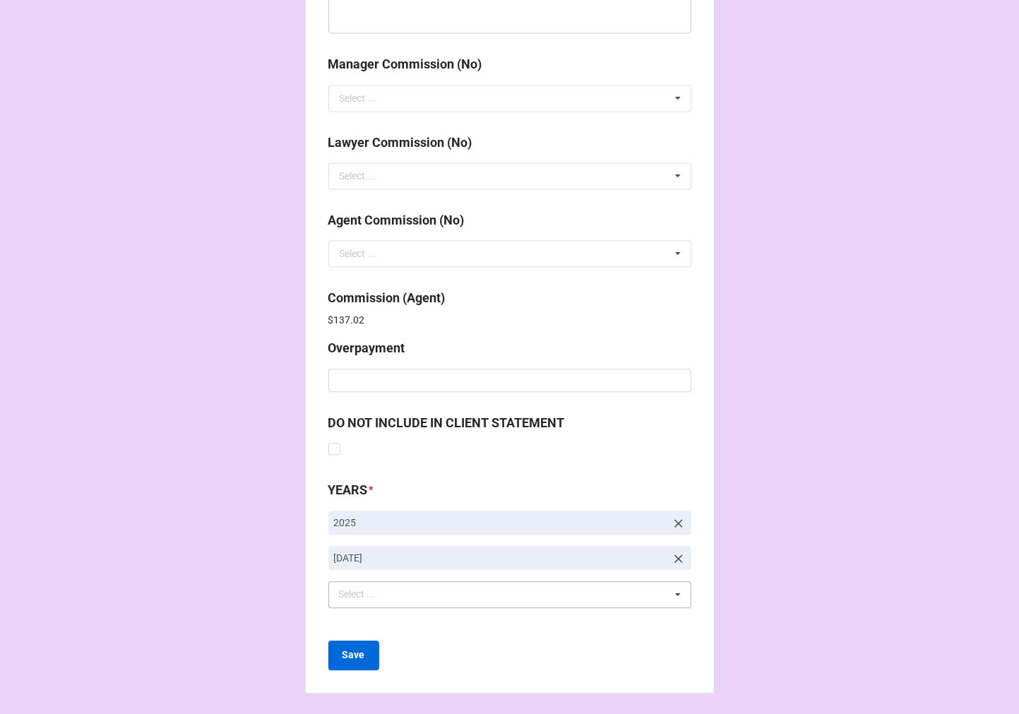
scroll to position [1685, 0]
click at [348, 654] on b "Save" at bounding box center [353, 653] width 23 height 15
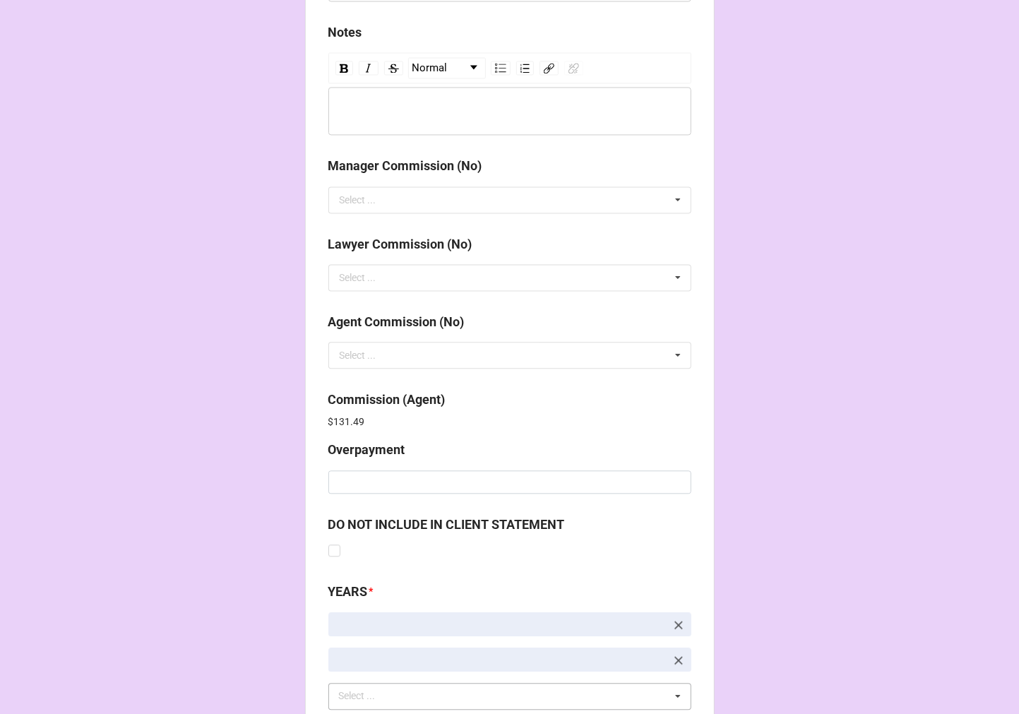
scroll to position [1685, 0]
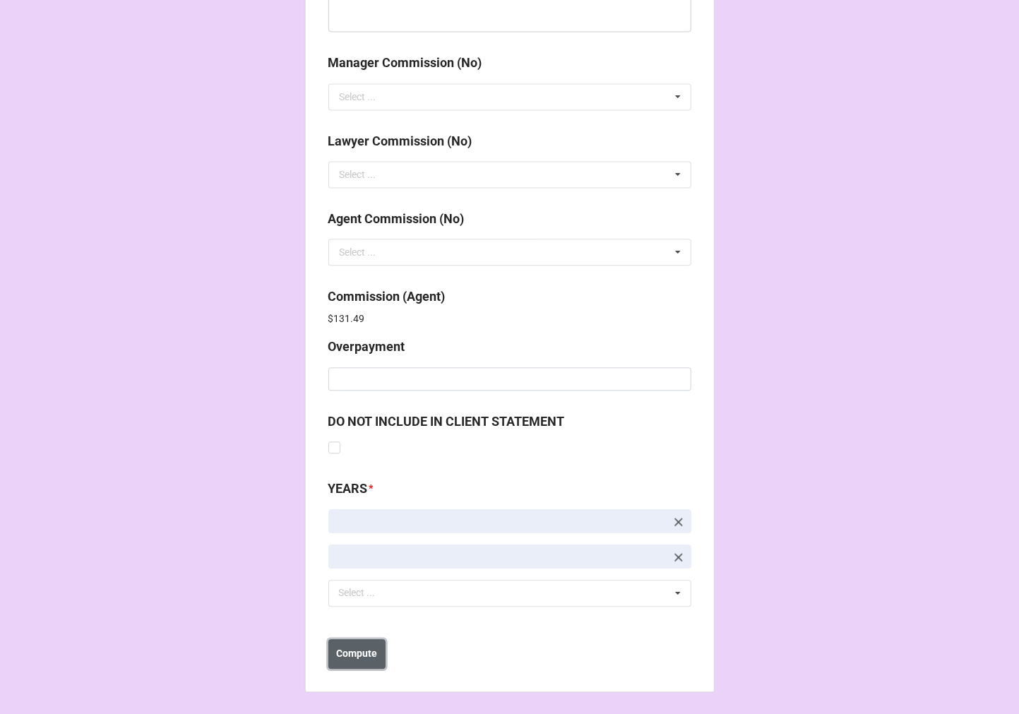
click at [364, 654] on b "Compute" at bounding box center [356, 653] width 41 height 15
click at [347, 657] on b "Save" at bounding box center [353, 653] width 23 height 15
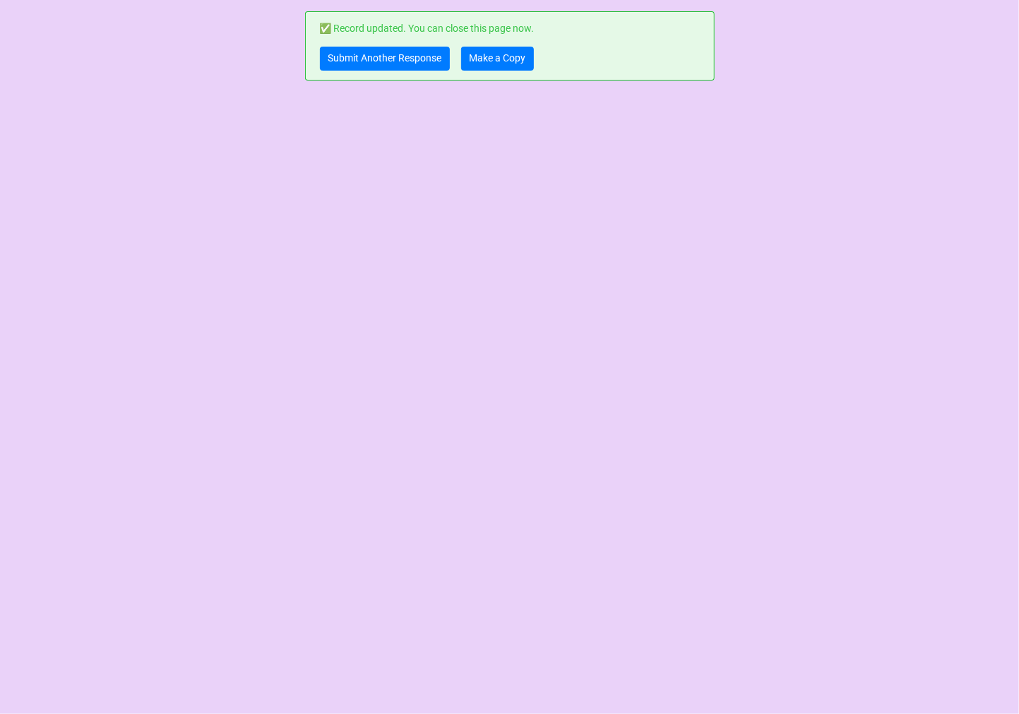
scroll to position [0, 0]
click at [503, 59] on link "Make a Copy" at bounding box center [497, 59] width 73 height 24
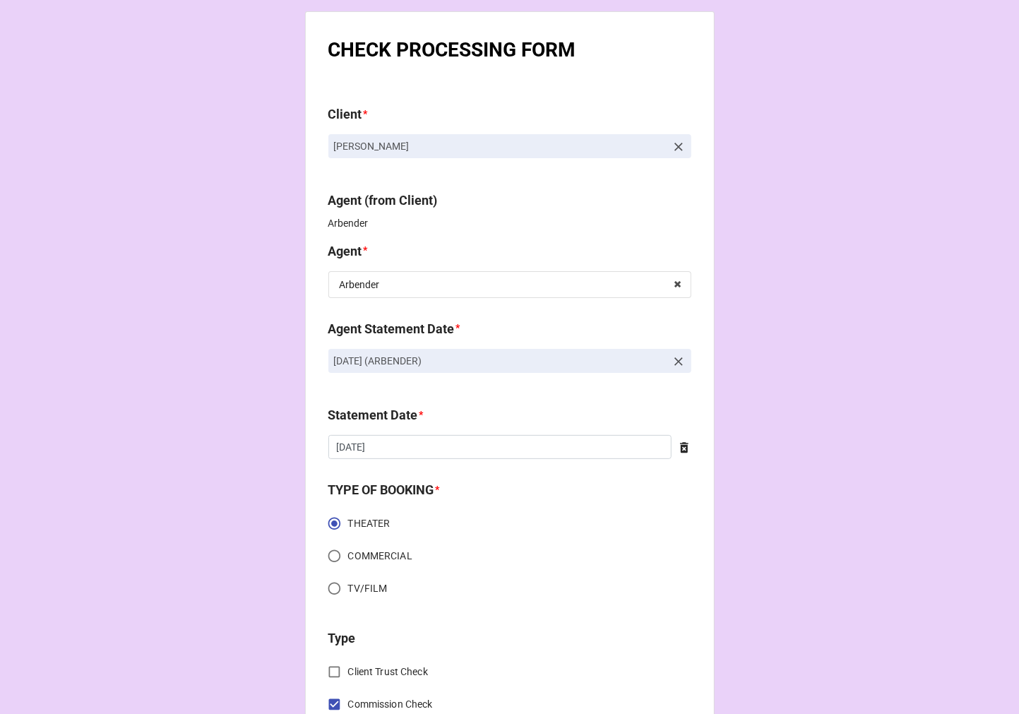
click at [674, 359] on icon at bounding box center [678, 361] width 14 height 14
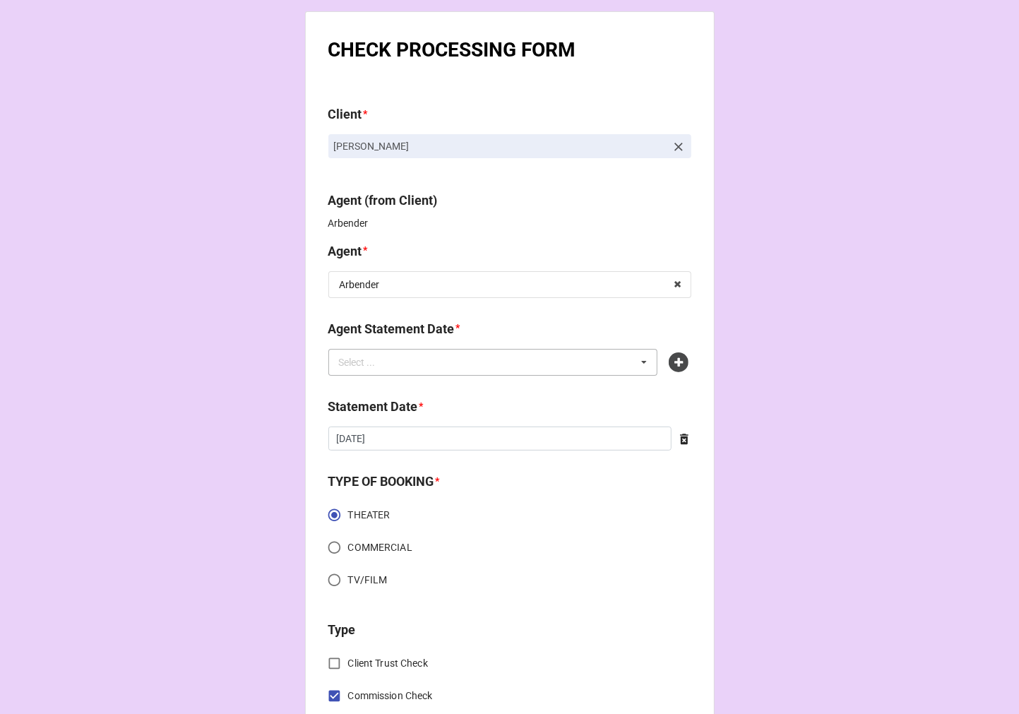
click at [568, 359] on div "Select ... No results found." at bounding box center [493, 362] width 330 height 27
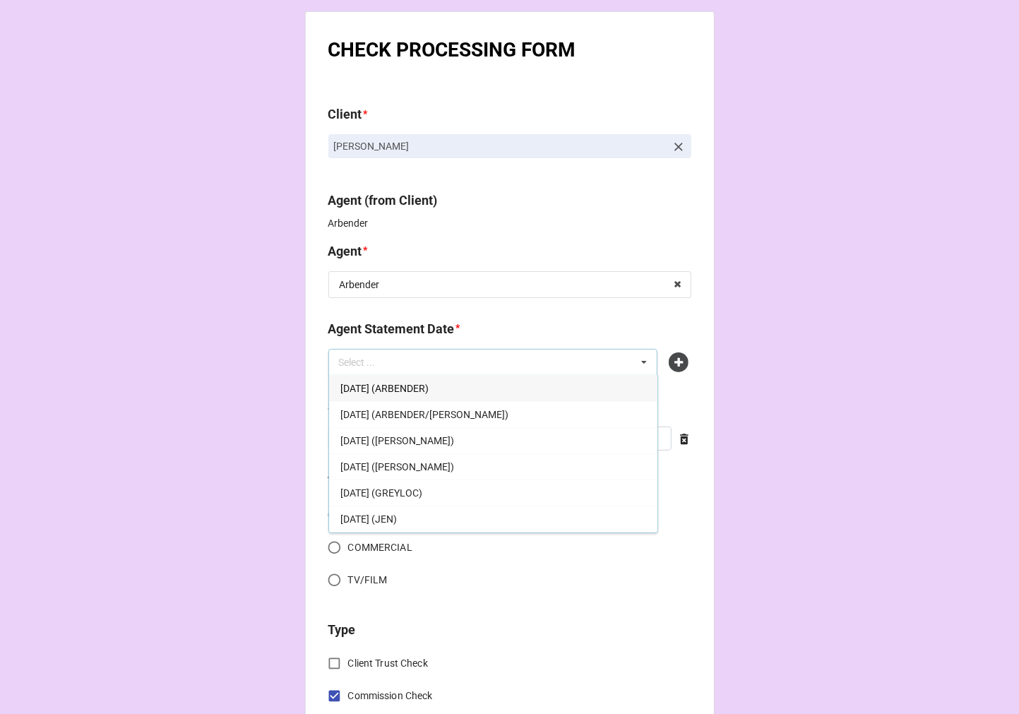
click at [429, 384] on span "[DATE] (ARBENDER)" at bounding box center [384, 388] width 88 height 11
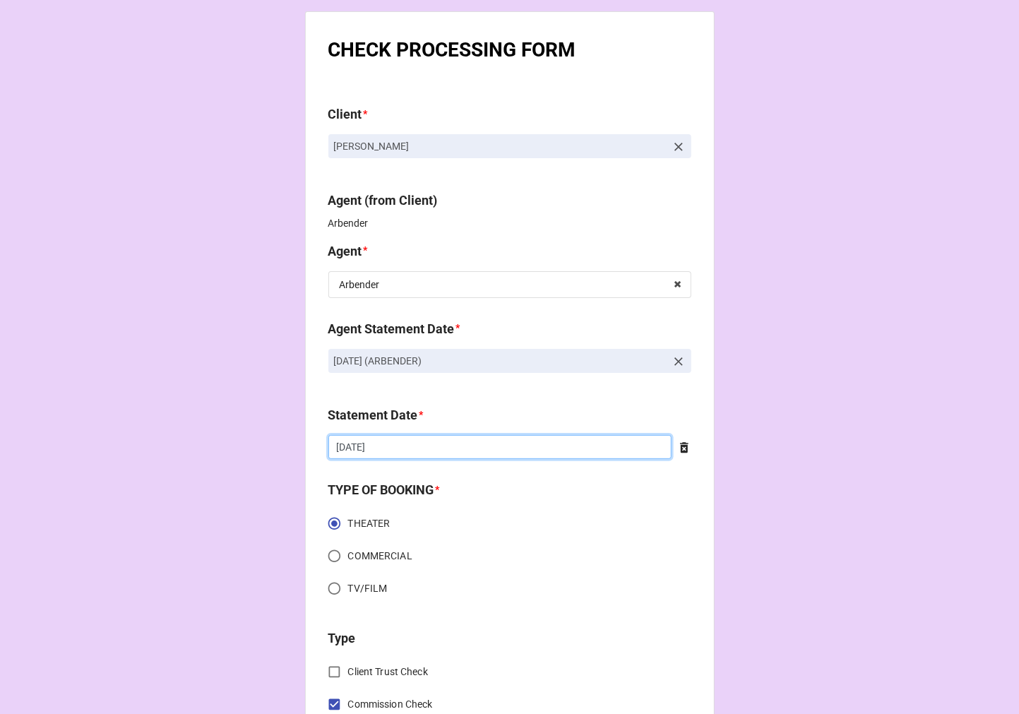
click at [412, 443] on input "[DATE]" at bounding box center [499, 447] width 343 height 24
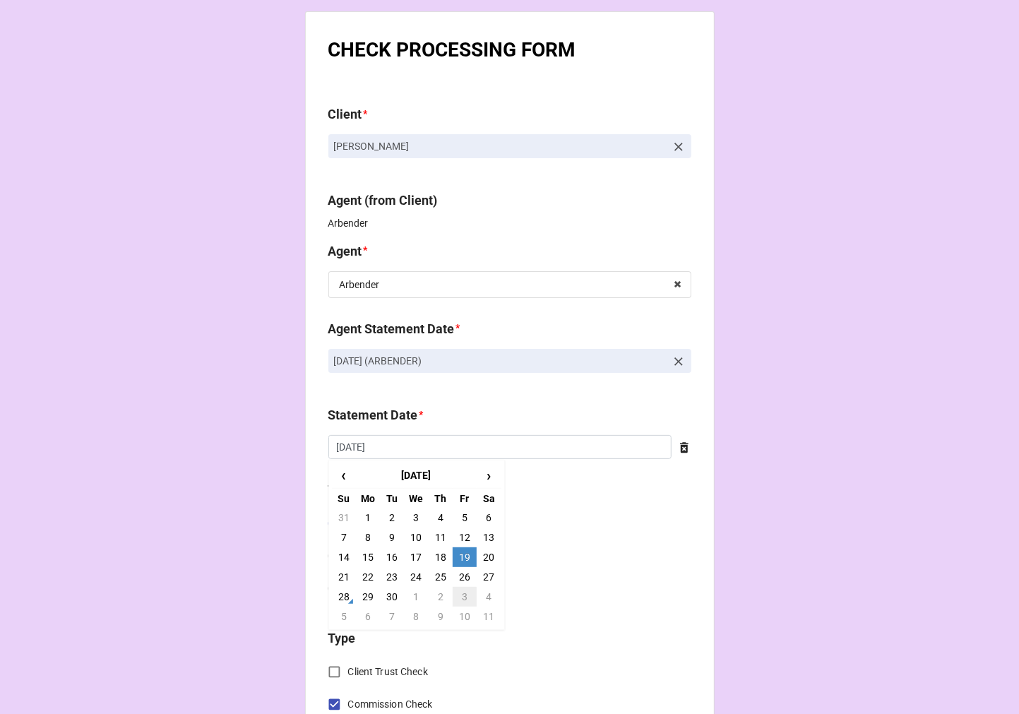
click at [462, 591] on td "3" at bounding box center [465, 597] width 24 height 20
type input "[DATE]"
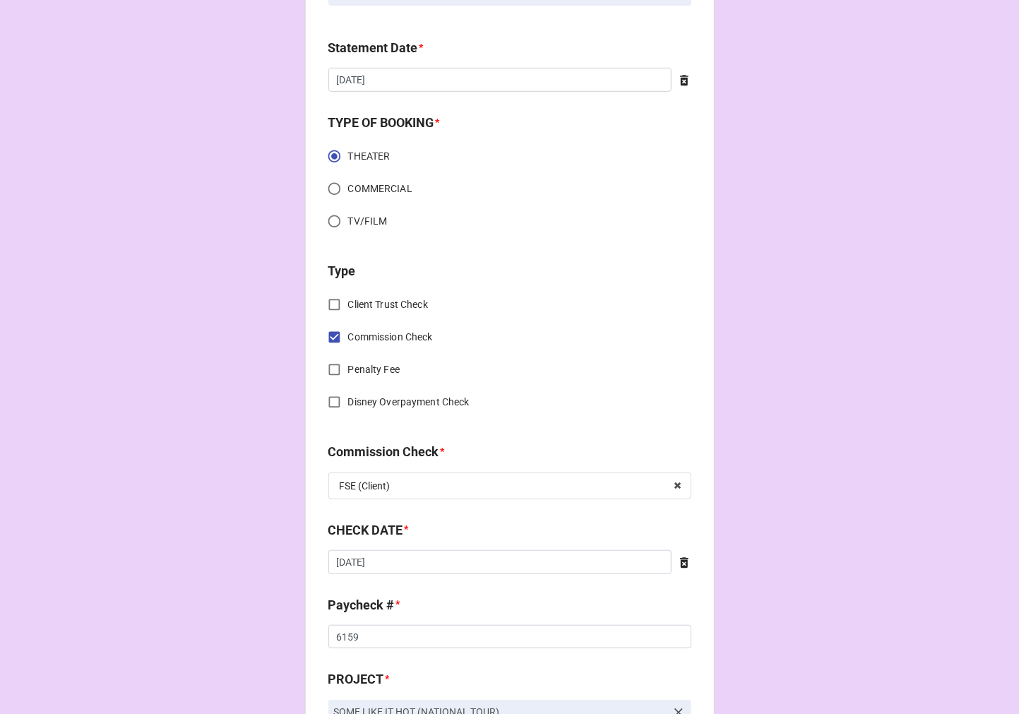
scroll to position [470, 0]
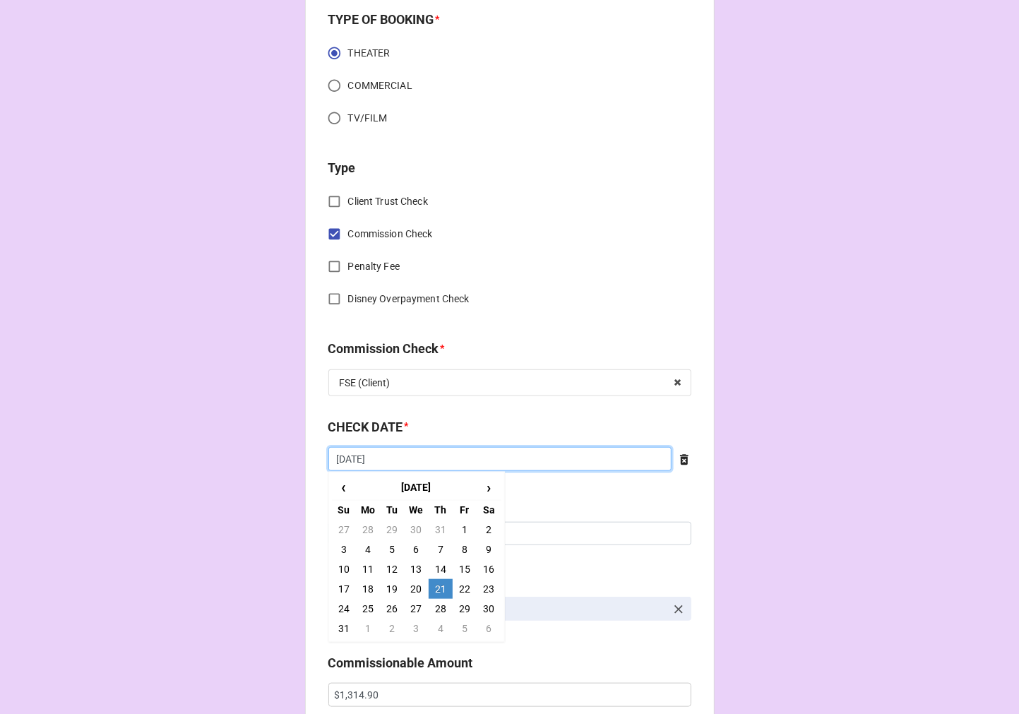
click at [412, 463] on input "[DATE]" at bounding box center [499, 459] width 343 height 24
click at [481, 482] on span "›" at bounding box center [488, 487] width 23 height 23
click at [438, 549] on td "11" at bounding box center [441, 549] width 24 height 20
type input "[DATE]"
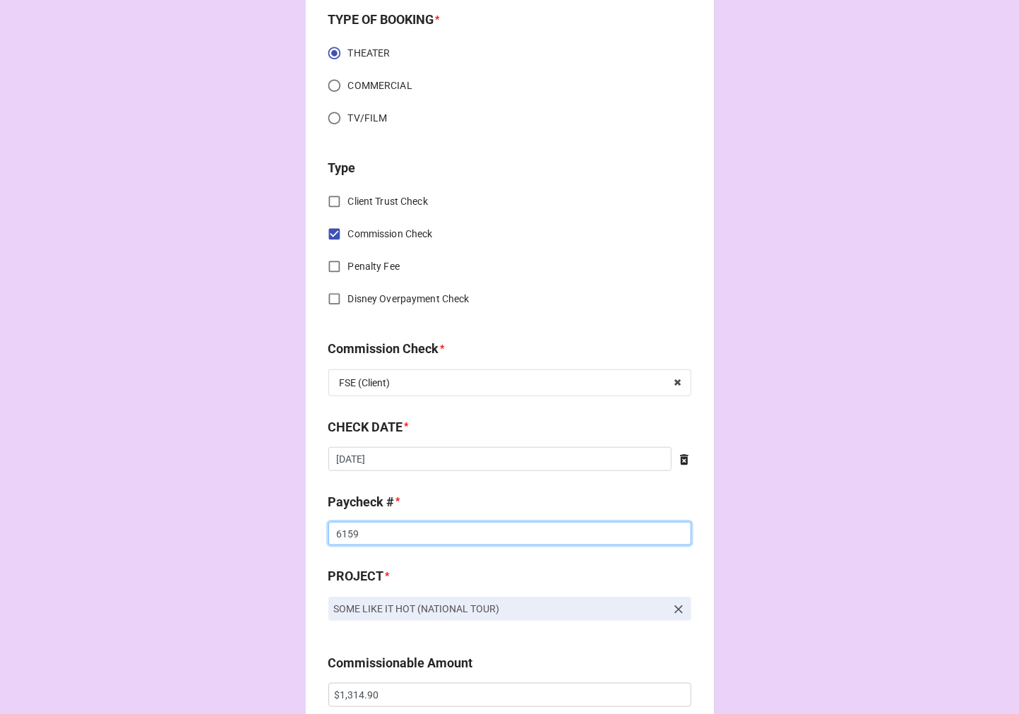
click at [339, 532] on input "6159" at bounding box center [509, 534] width 363 height 24
click at [339, 533] on input "6159" at bounding box center [509, 534] width 363 height 24
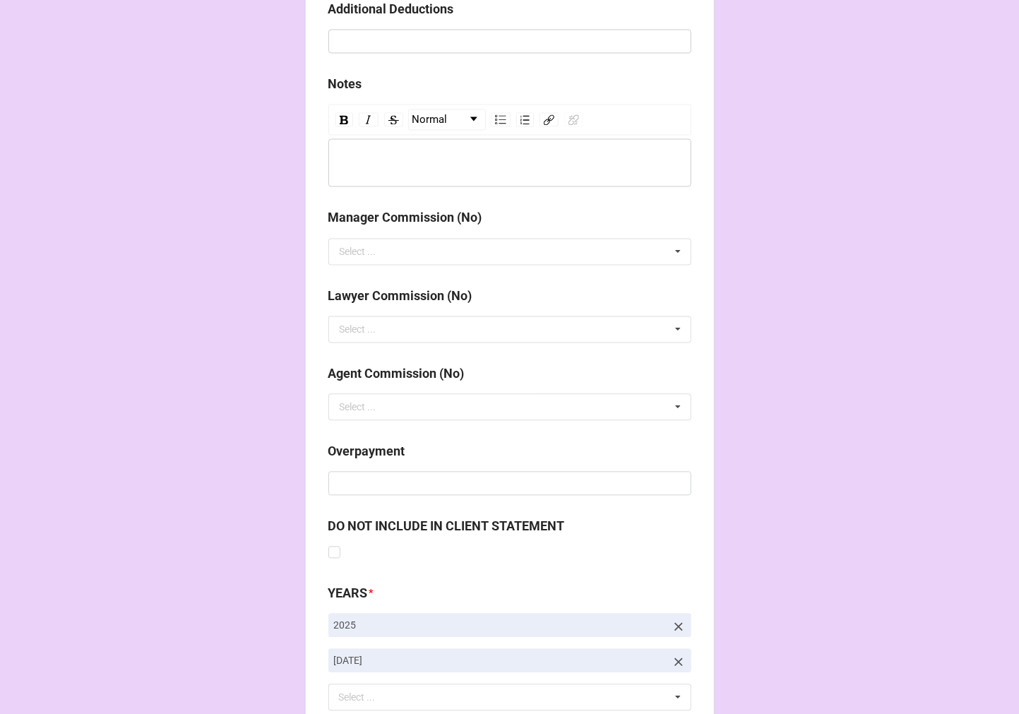
scroll to position [1634, 0]
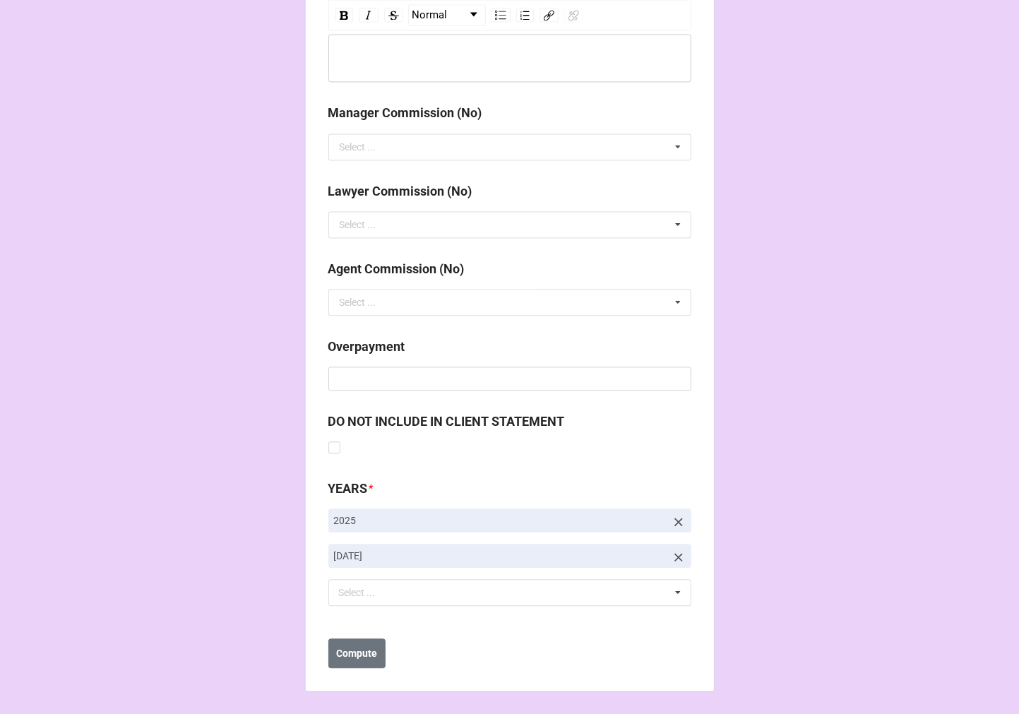
type input "6296"
drag, startPoint x: 671, startPoint y: 554, endPoint x: 568, endPoint y: 586, distance: 108.1
click at [671, 554] on icon at bounding box center [678, 557] width 14 height 14
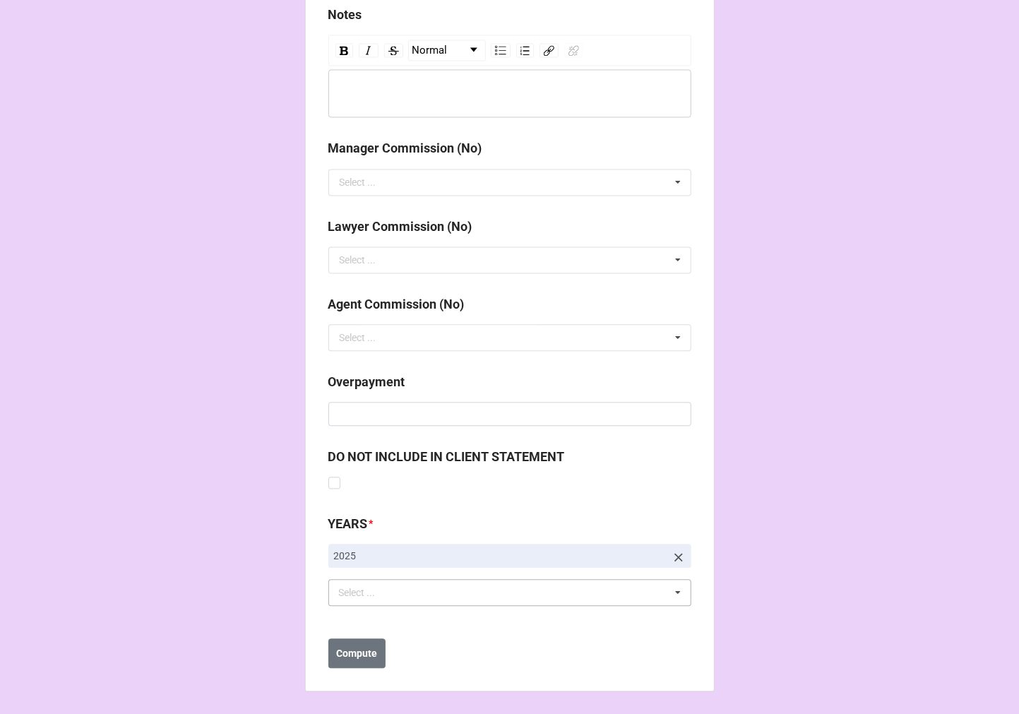
scroll to position [1599, 0]
click at [421, 605] on div "YEARS * 2025 Select ... No results found." at bounding box center [509, 565] width 363 height 102
click at [412, 593] on div "Select ... No results found." at bounding box center [509, 592] width 363 height 27
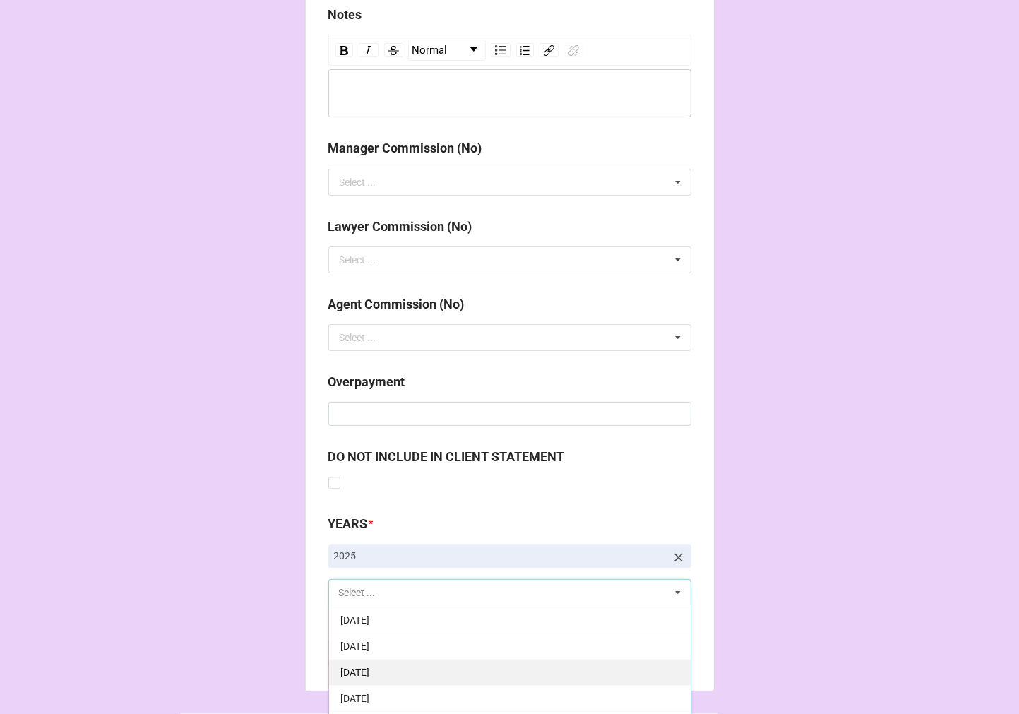
scroll to position [157, 0]
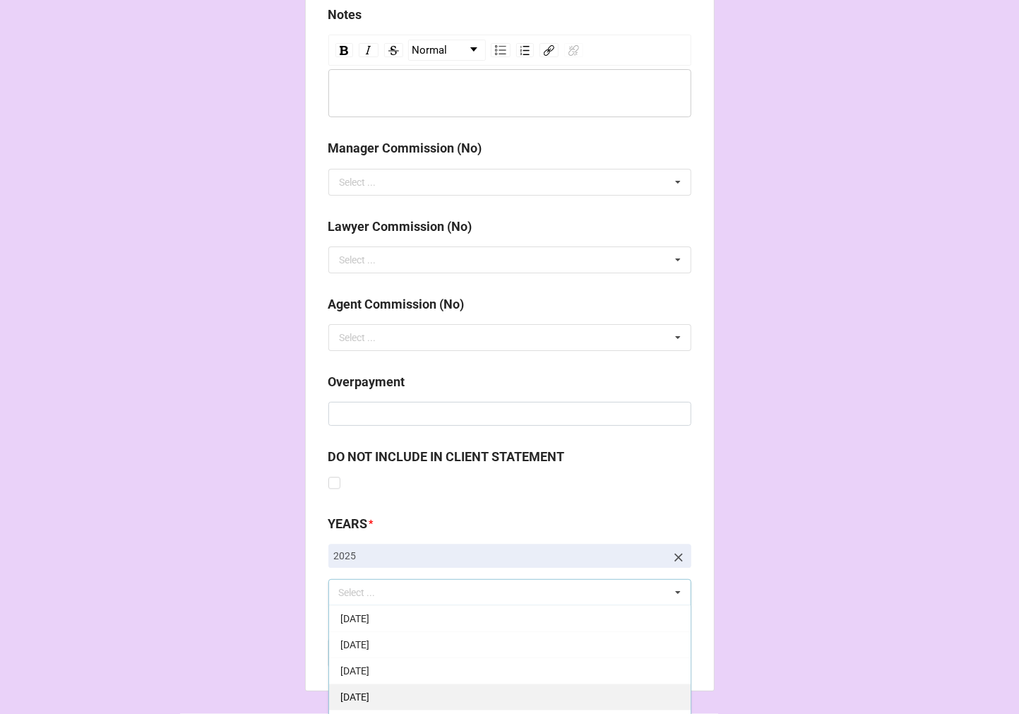
click at [369, 696] on span "[DATE]" at bounding box center [354, 696] width 29 height 11
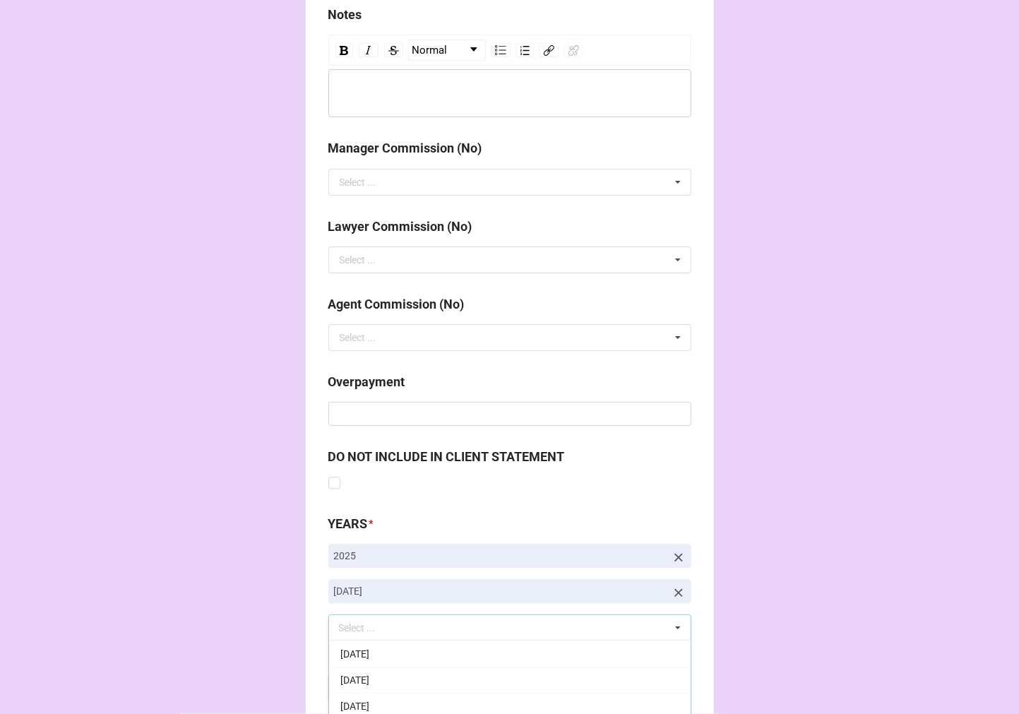
click at [367, 685] on b "Compute" at bounding box center [356, 688] width 41 height 15
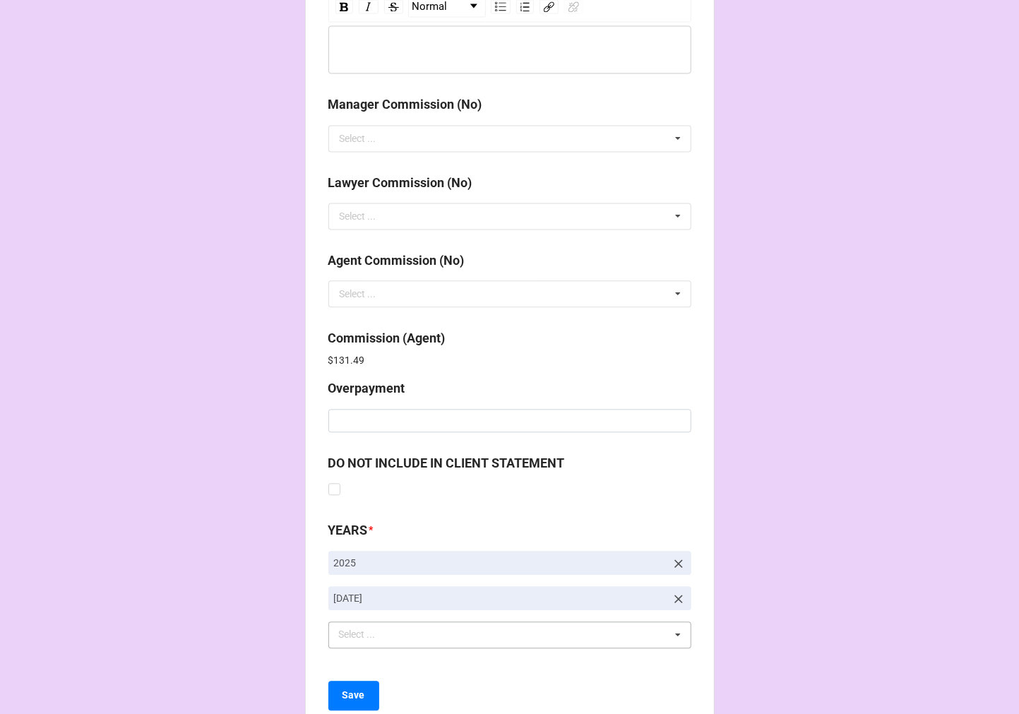
scroll to position [1685, 0]
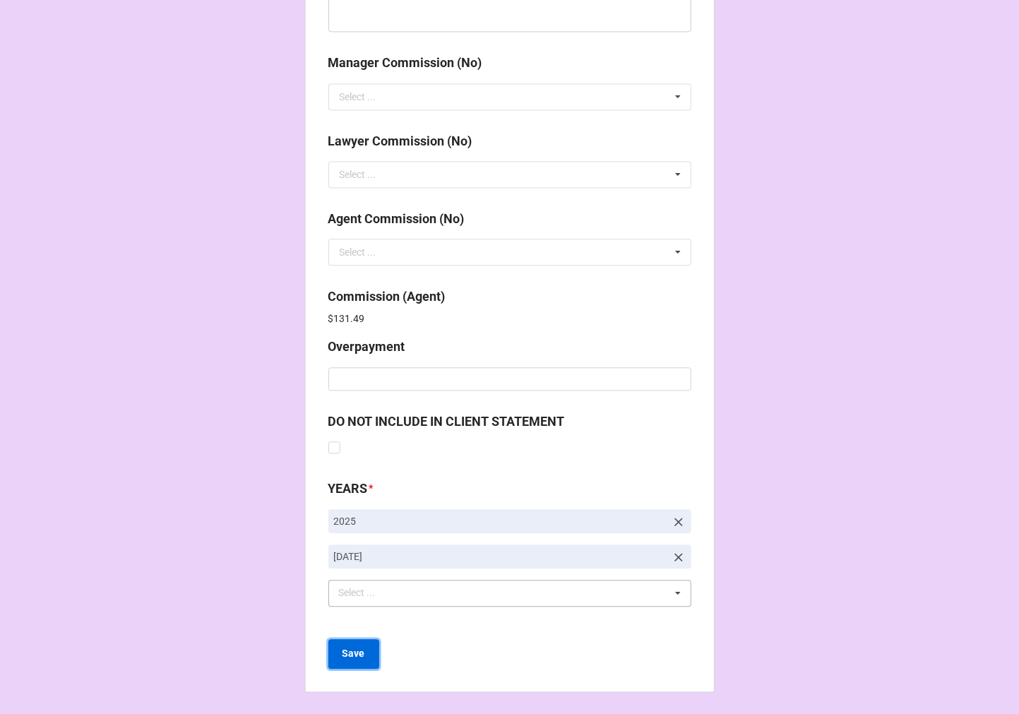
click at [369, 654] on button "Save" at bounding box center [353, 654] width 51 height 30
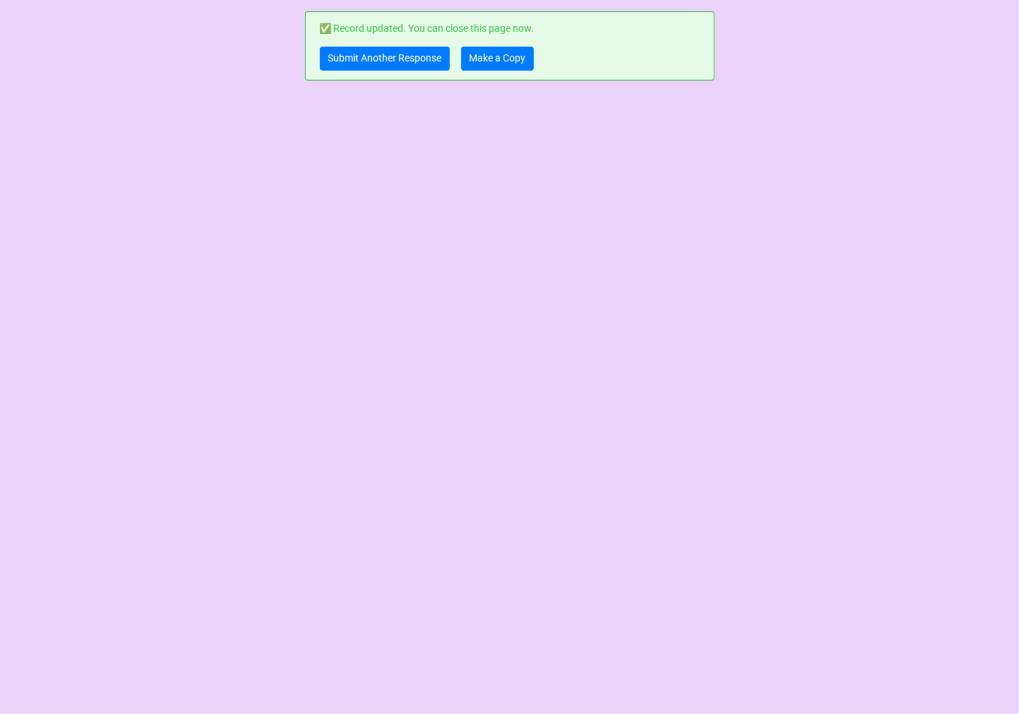
scroll to position [0, 0]
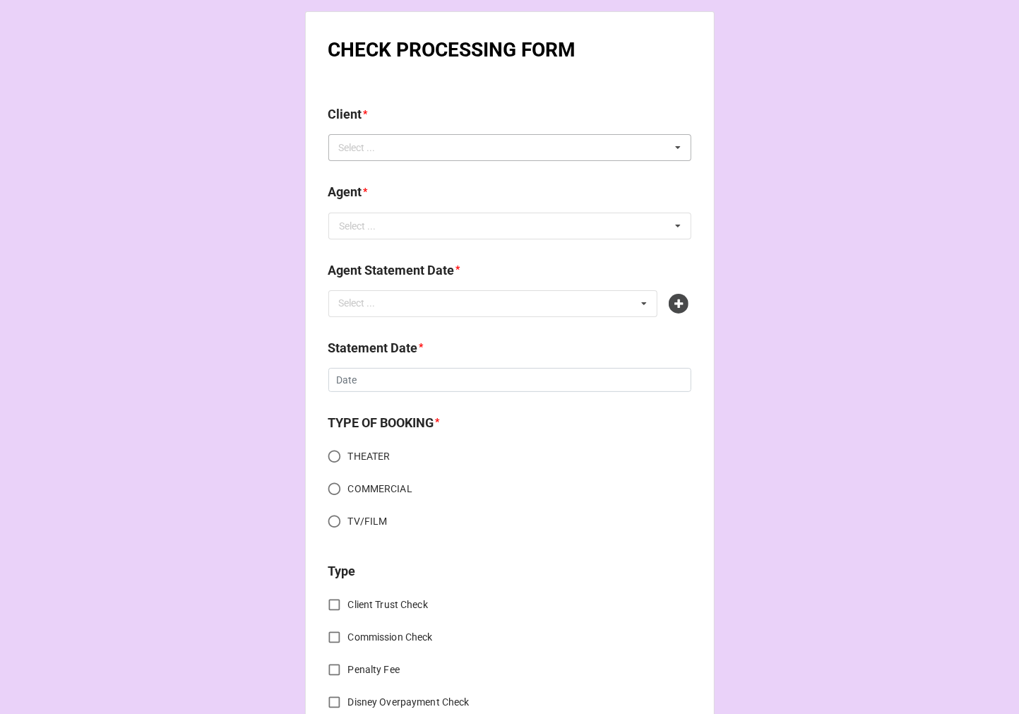
click at [400, 152] on div "Select ... No results found." at bounding box center [509, 147] width 363 height 27
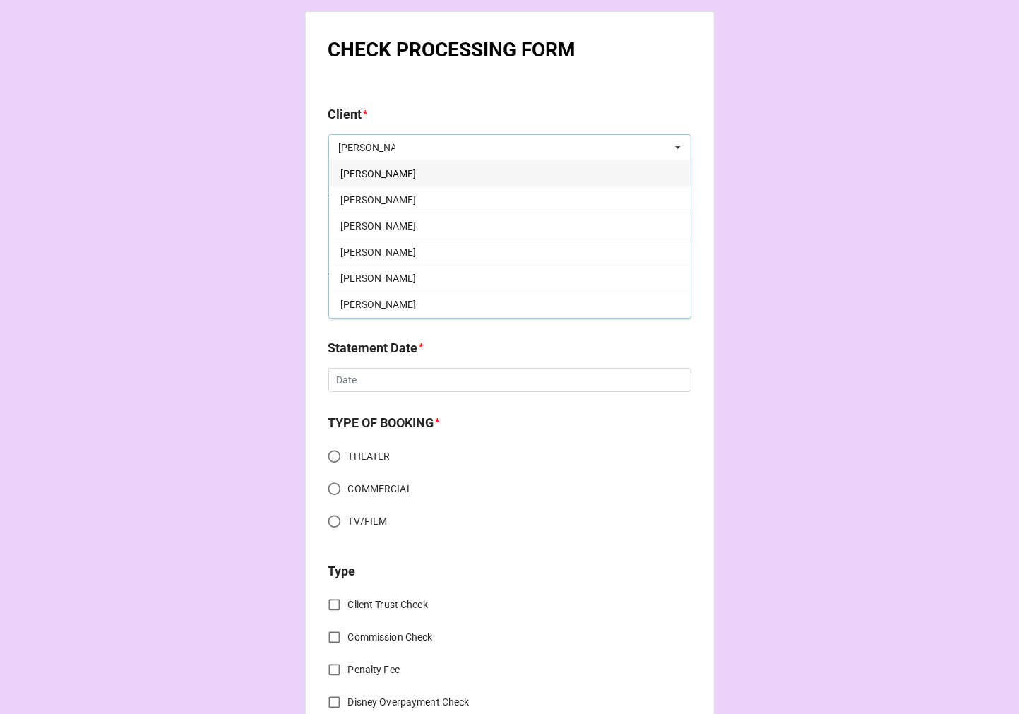
type input "[PERSON_NAME]"
click at [385, 168] on span "[PERSON_NAME]" at bounding box center [378, 173] width 76 height 11
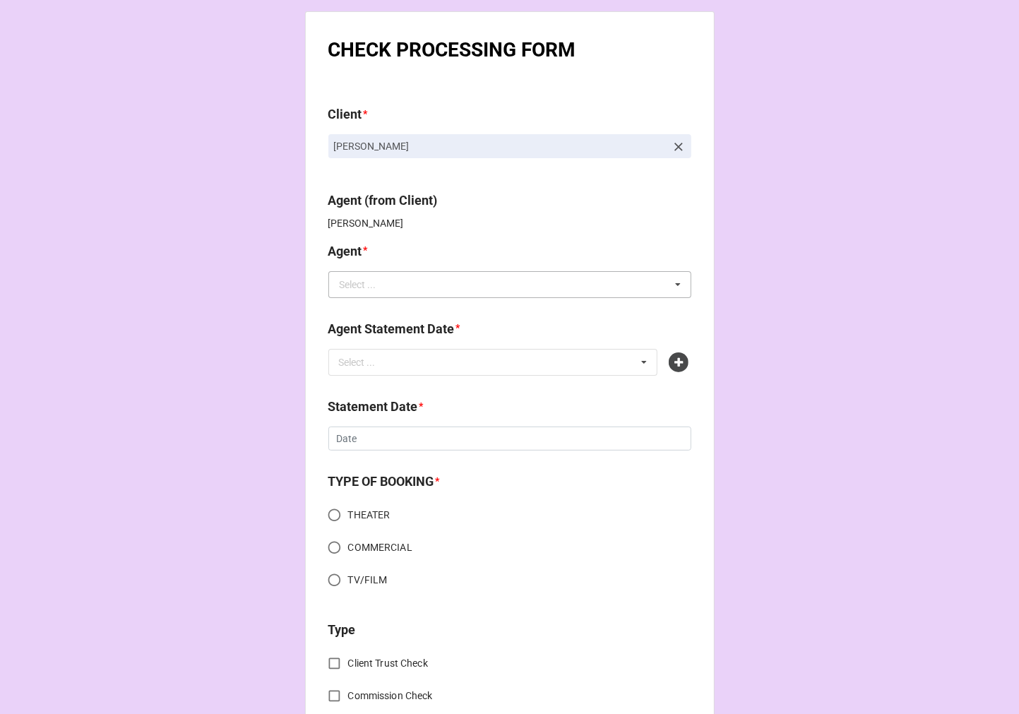
click at [369, 288] on div "Select ..." at bounding box center [358, 285] width 37 height 10
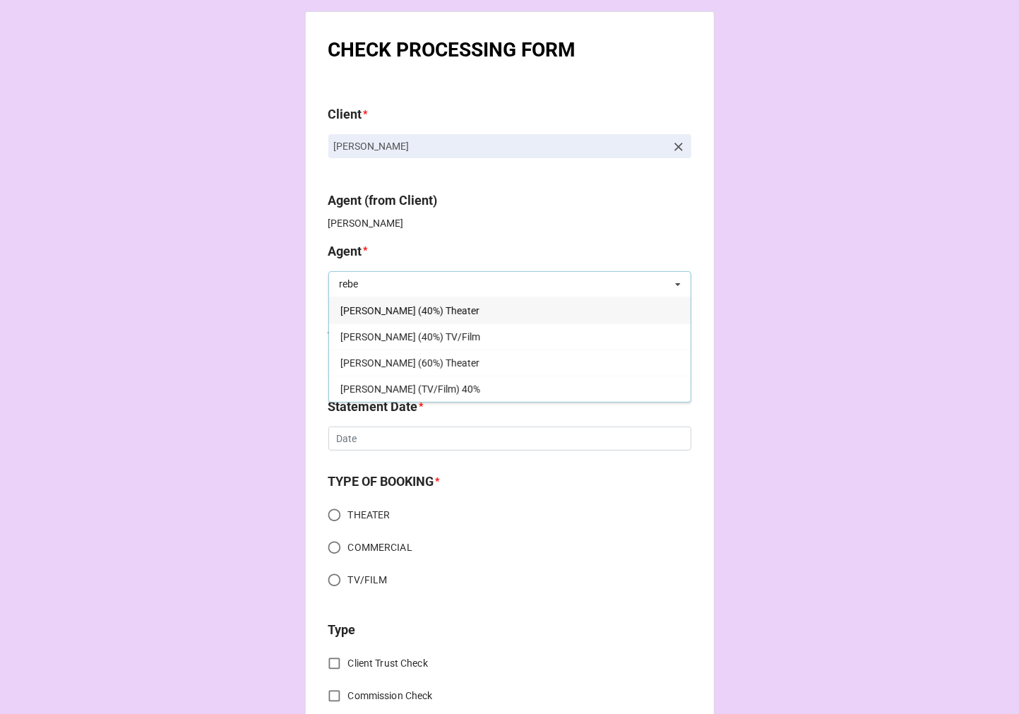
type input "rebe"
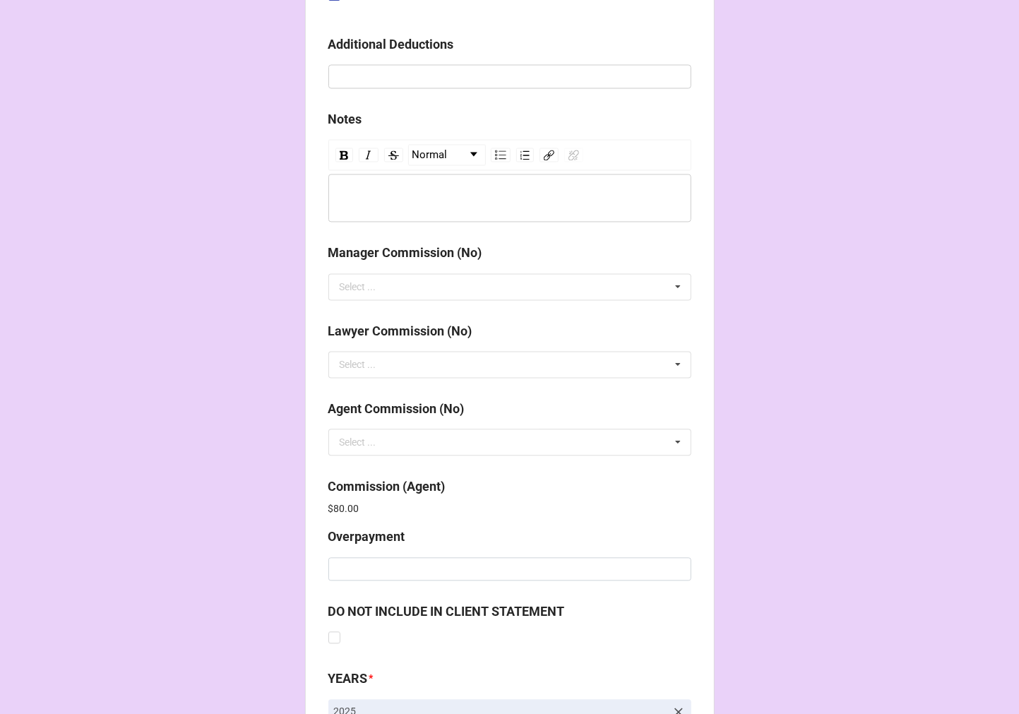
scroll to position [1685, 0]
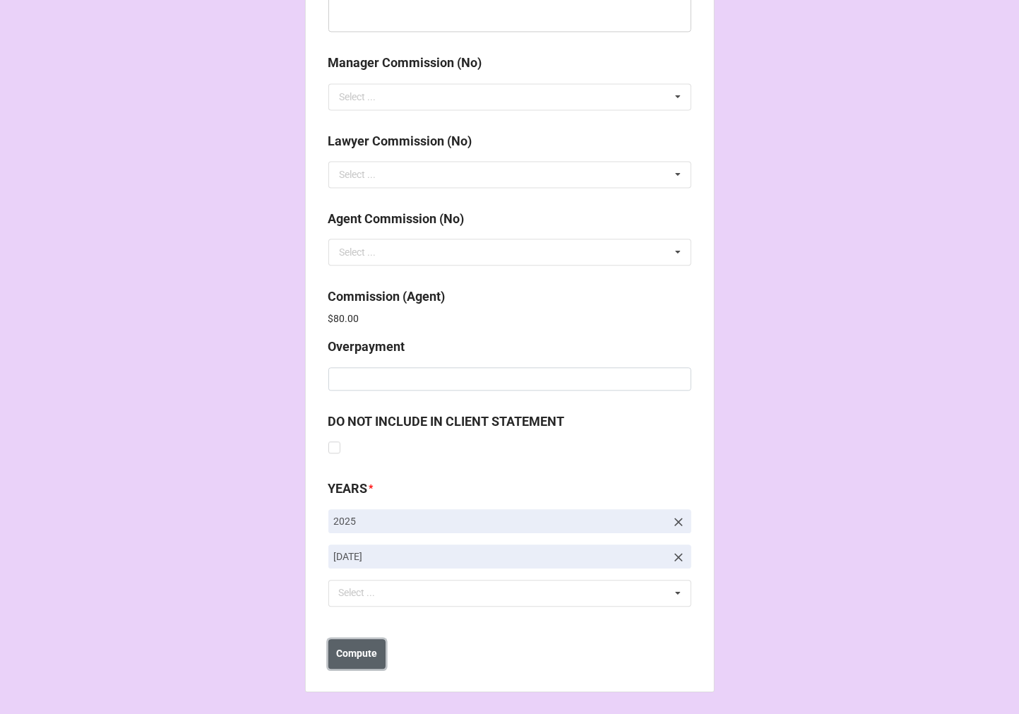
click at [365, 666] on button "Compute" at bounding box center [356, 654] width 57 height 30
click at [348, 654] on b "Save" at bounding box center [353, 653] width 23 height 15
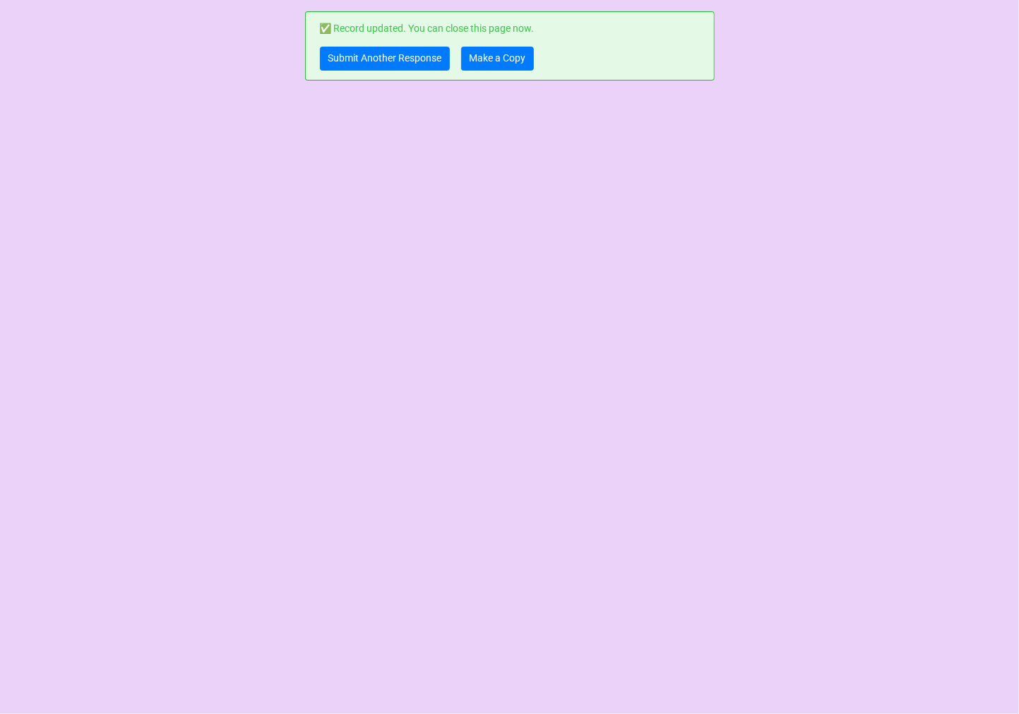
scroll to position [0, 0]
click at [497, 64] on link "Make a Copy" at bounding box center [497, 59] width 73 height 24
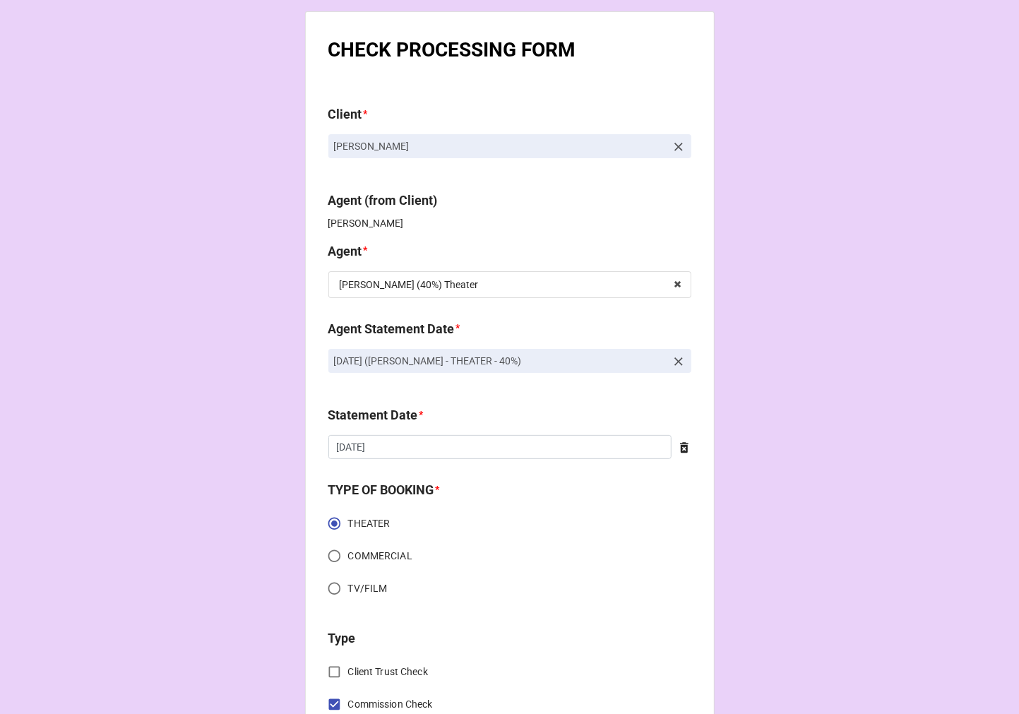
click at [676, 360] on icon at bounding box center [678, 361] width 8 height 8
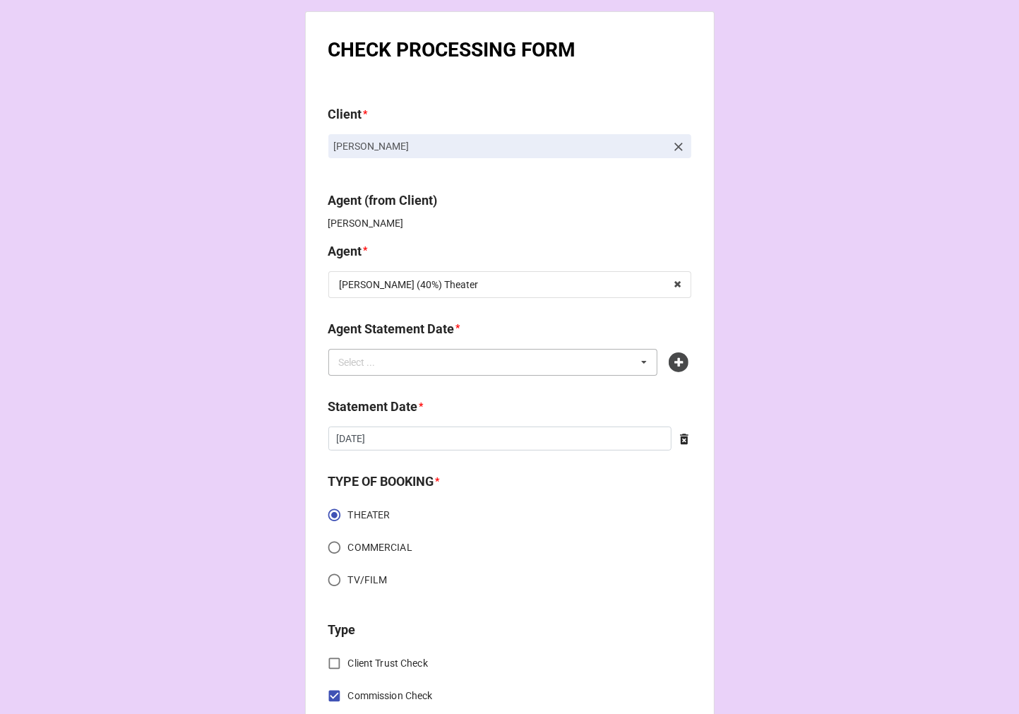
click at [559, 354] on div "Select ... No results found." at bounding box center [493, 362] width 330 height 27
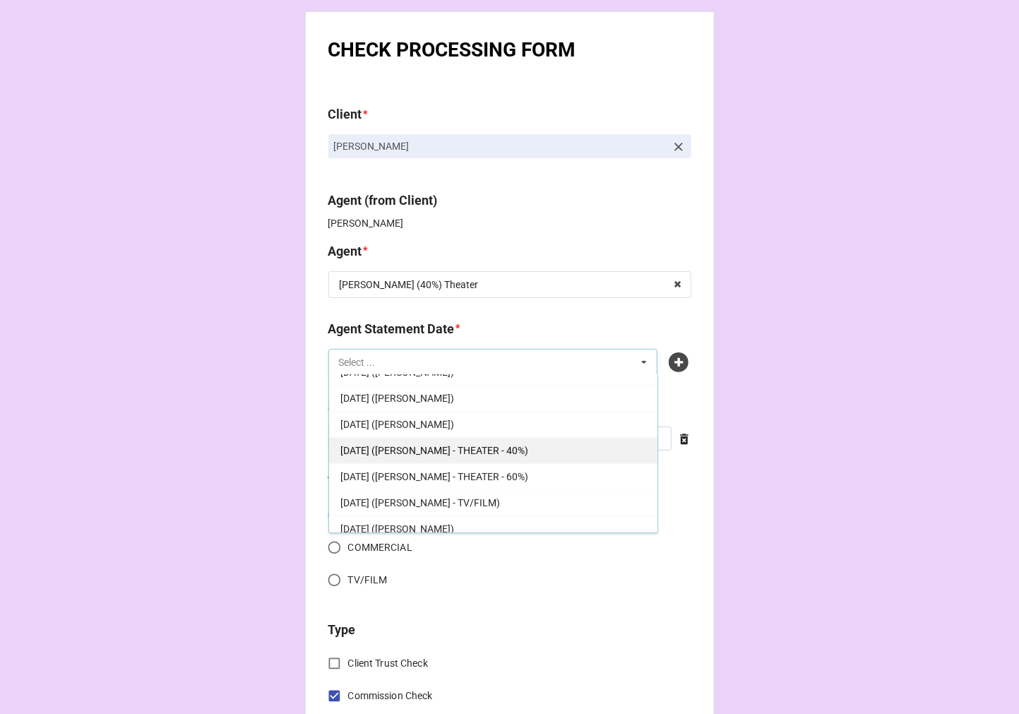
scroll to position [392, 0]
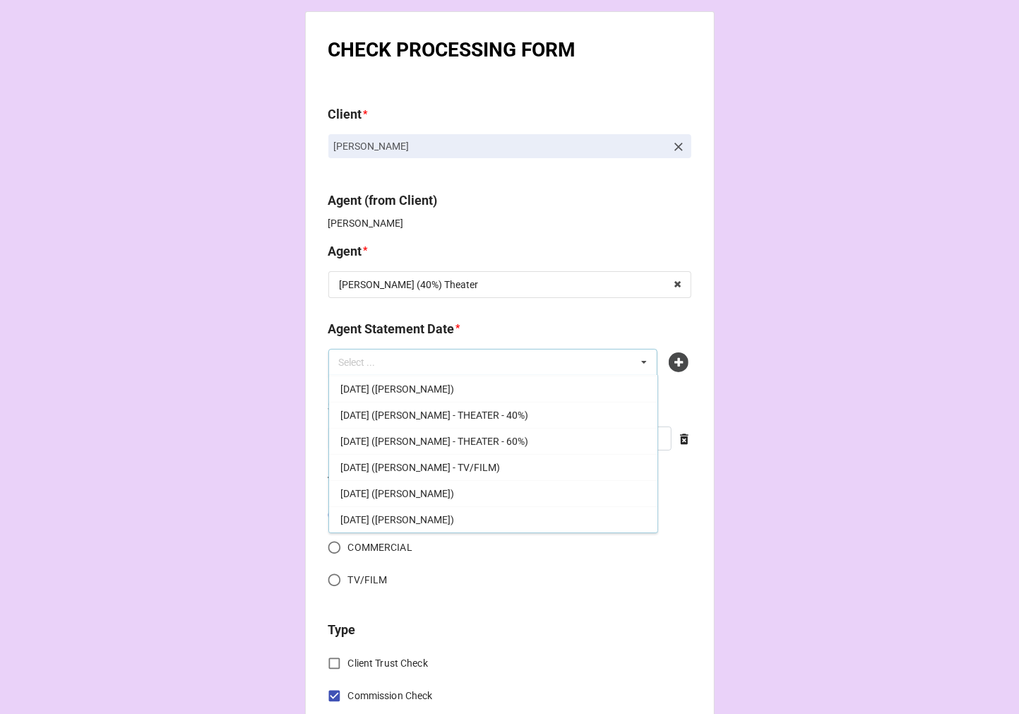
click at [514, 417] on span "[DATE] ([PERSON_NAME] - THEATER - 40%)" at bounding box center [434, 414] width 188 height 11
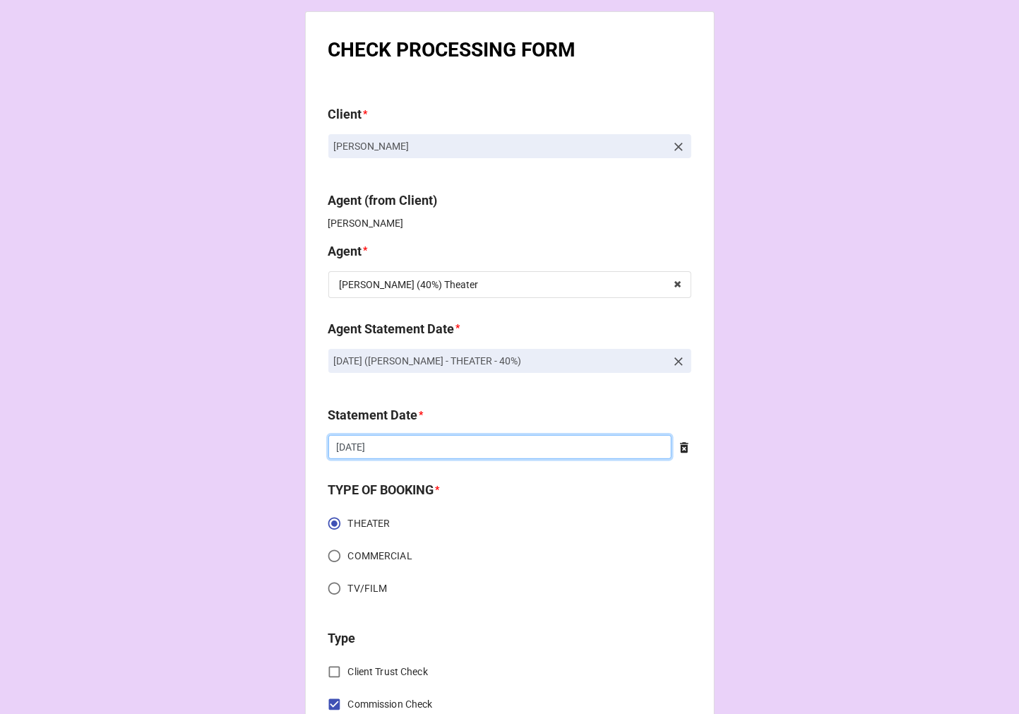
click at [435, 450] on input "[DATE]" at bounding box center [499, 447] width 343 height 24
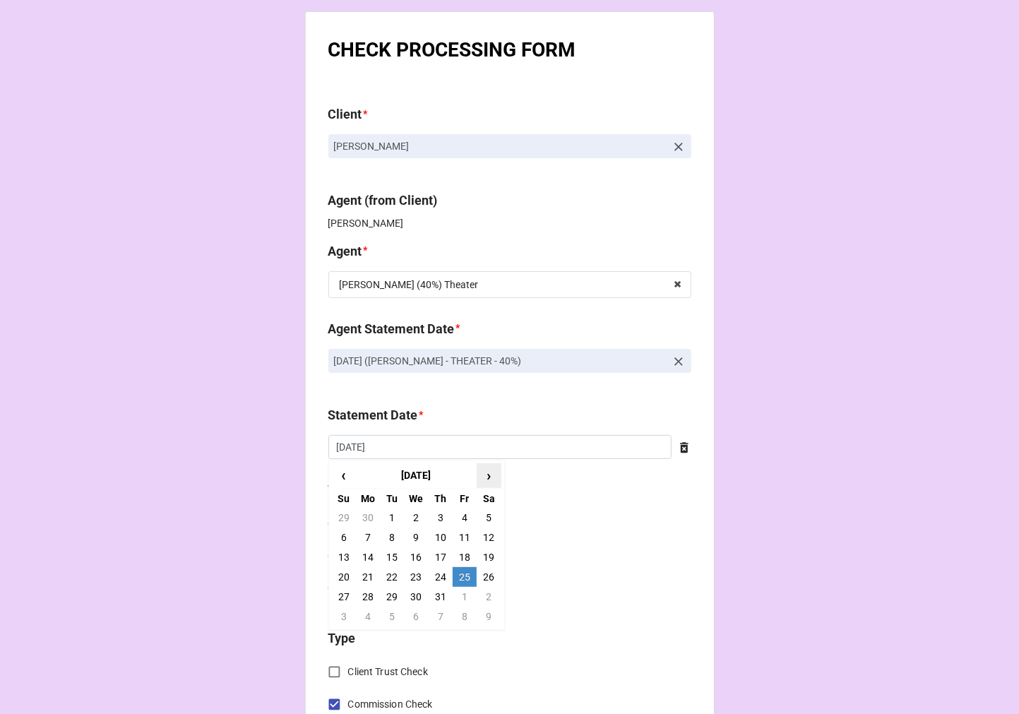
click at [482, 477] on span "›" at bounding box center [488, 475] width 23 height 23
click at [460, 597] on td "3" at bounding box center [465, 597] width 24 height 20
type input "[DATE]"
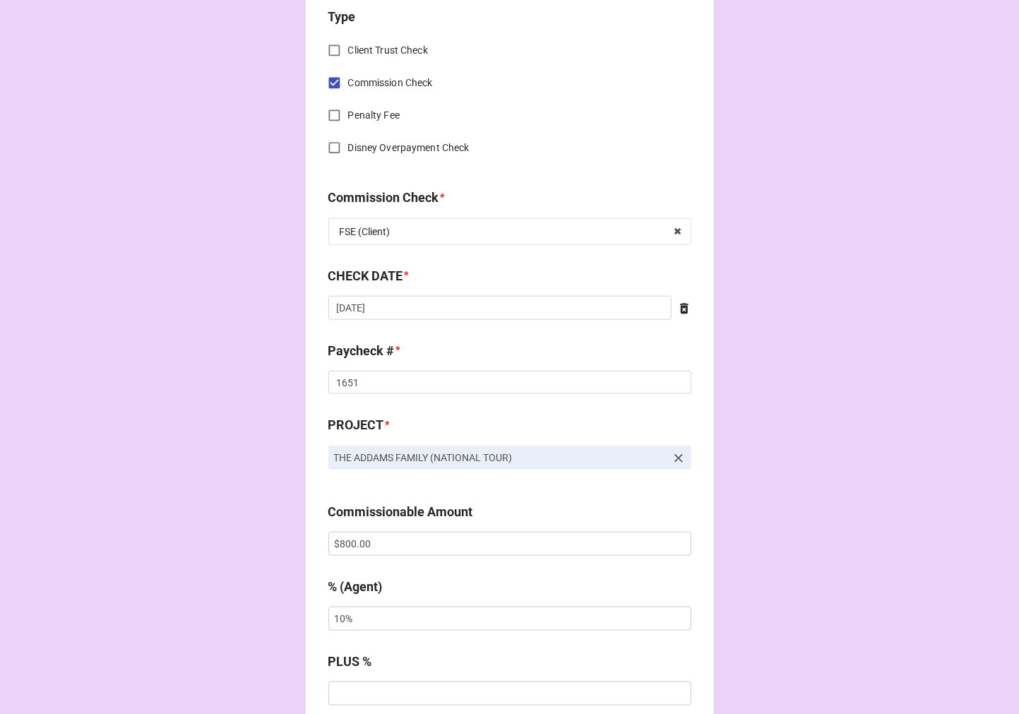
scroll to position [627, 0]
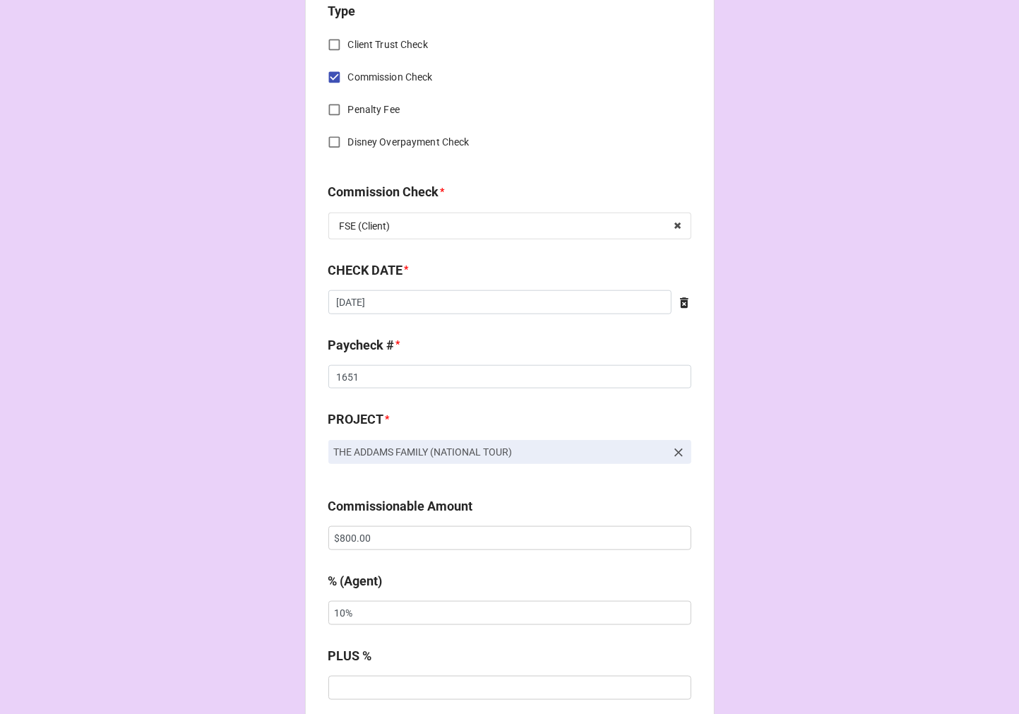
click at [681, 299] on icon at bounding box center [684, 302] width 8 height 11
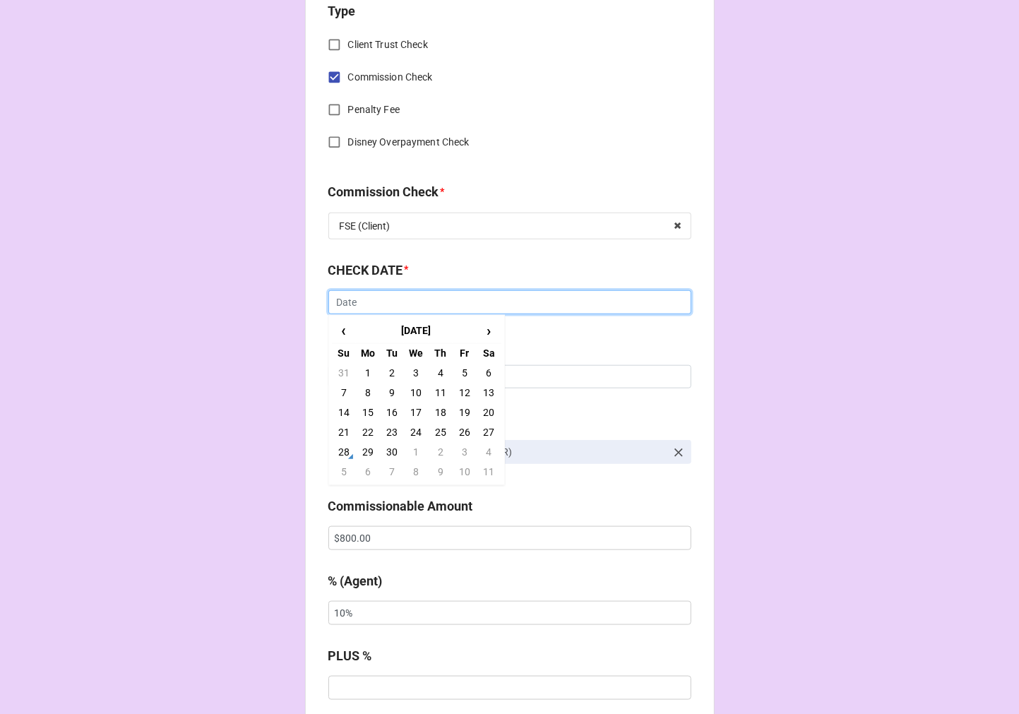
click at [549, 306] on input "text" at bounding box center [509, 302] width 363 height 24
click at [436, 409] on td "18" at bounding box center [441, 412] width 24 height 20
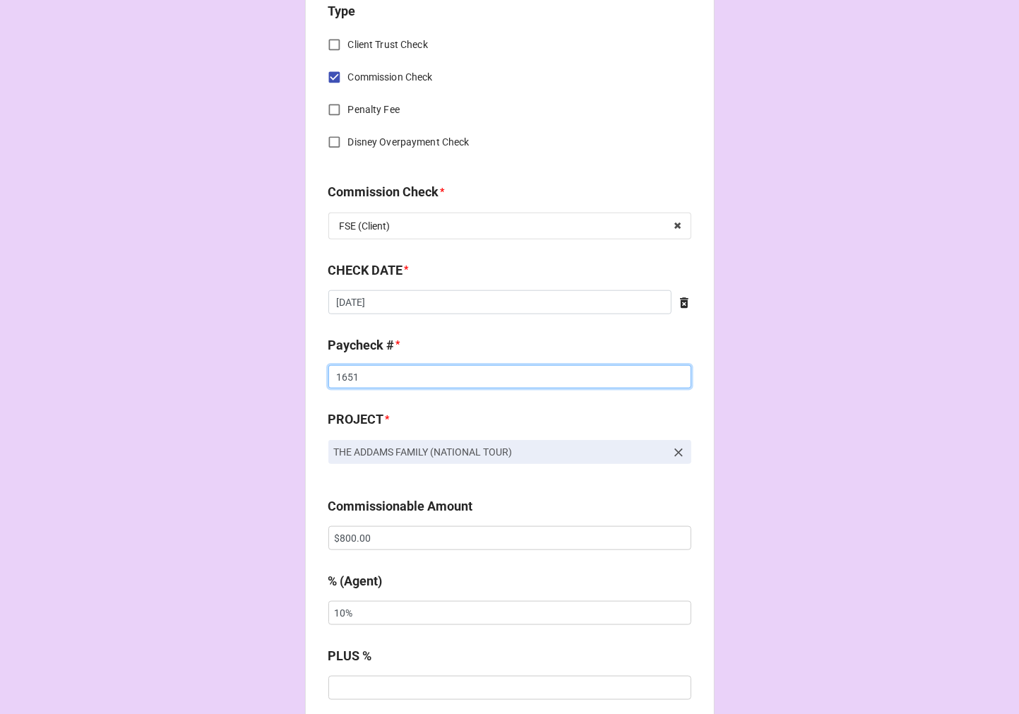
click at [348, 380] on input "1651" at bounding box center [509, 377] width 363 height 24
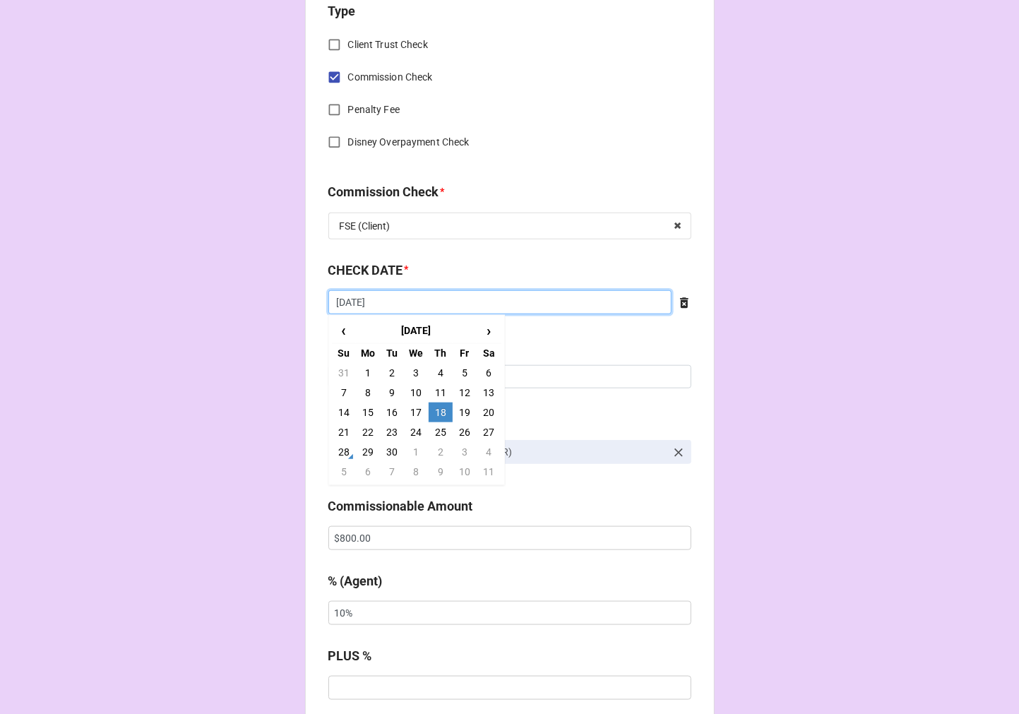
click at [390, 304] on input "[DATE]" at bounding box center [499, 302] width 343 height 24
click at [436, 394] on td "11" at bounding box center [441, 393] width 24 height 20
type input "[DATE]"
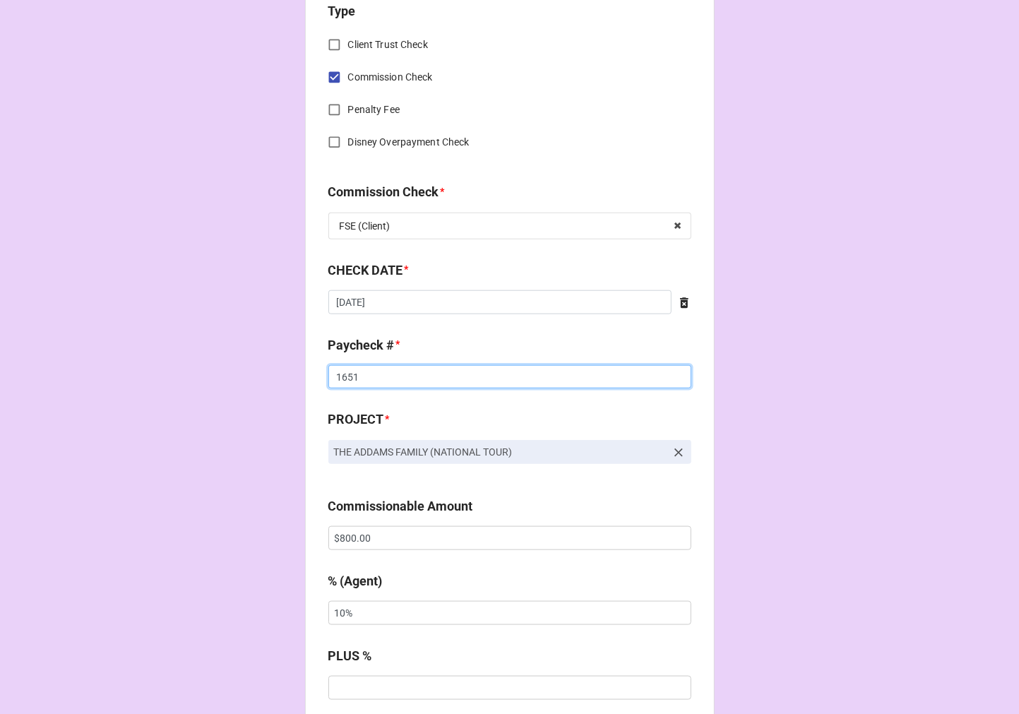
click at [345, 370] on input "1651" at bounding box center [509, 377] width 363 height 24
click at [343, 370] on input "1651" at bounding box center [509, 377] width 363 height 24
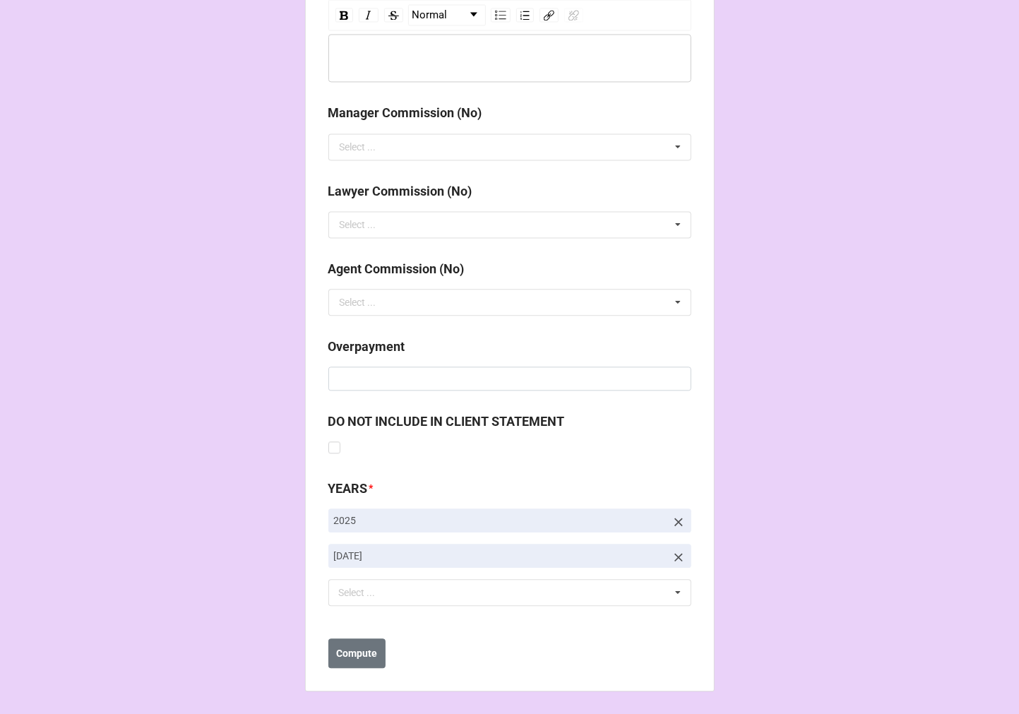
type input "1681"
click at [672, 555] on icon at bounding box center [678, 557] width 14 height 14
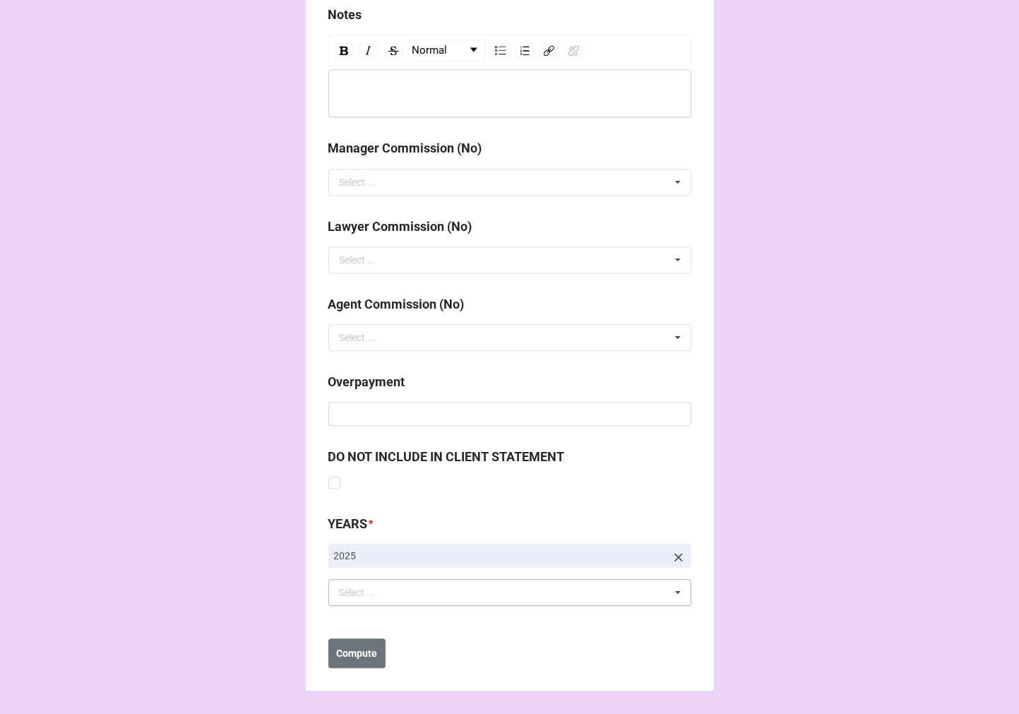
scroll to position [1599, 0]
click at [488, 601] on div "Select ... No results found." at bounding box center [509, 592] width 363 height 27
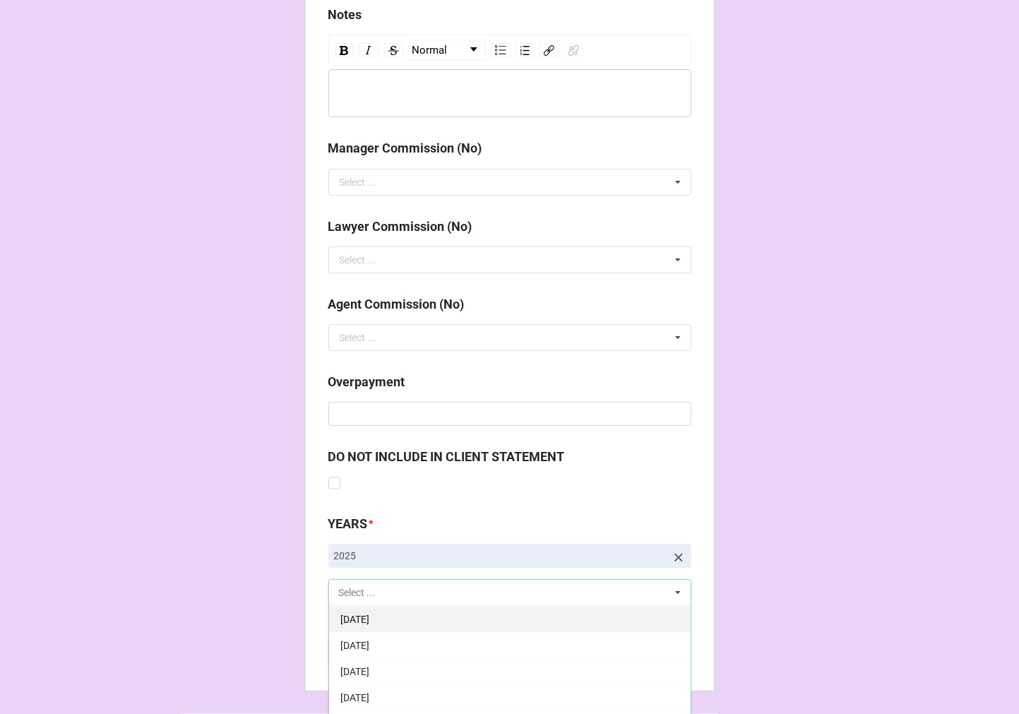
scroll to position [157, 0]
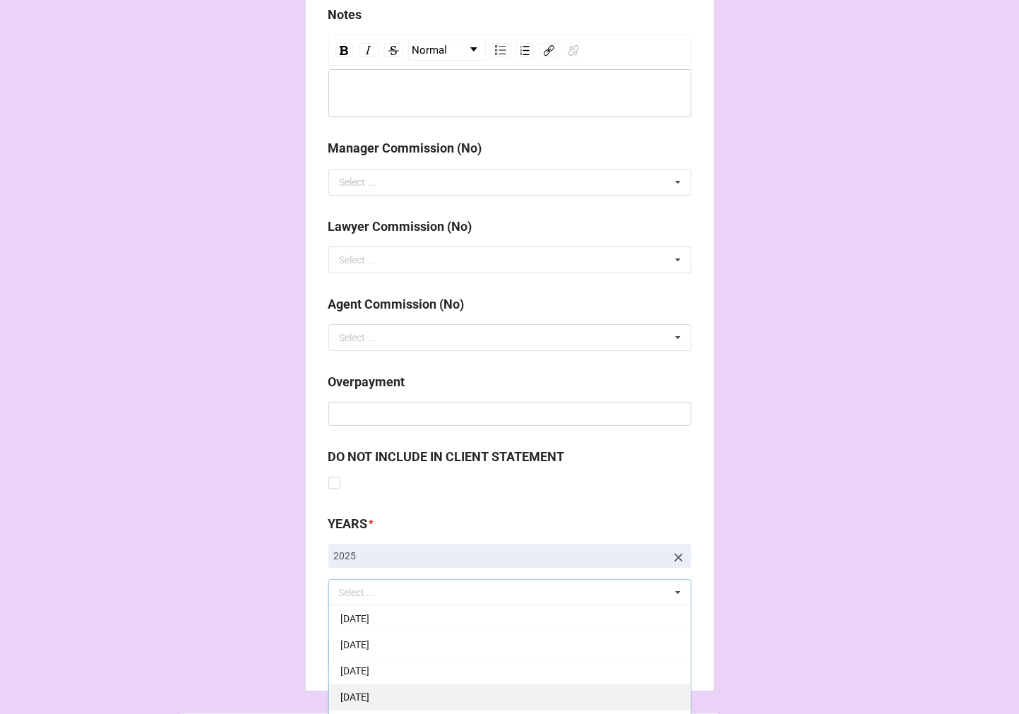
click at [369, 693] on span "[DATE]" at bounding box center [354, 696] width 29 height 11
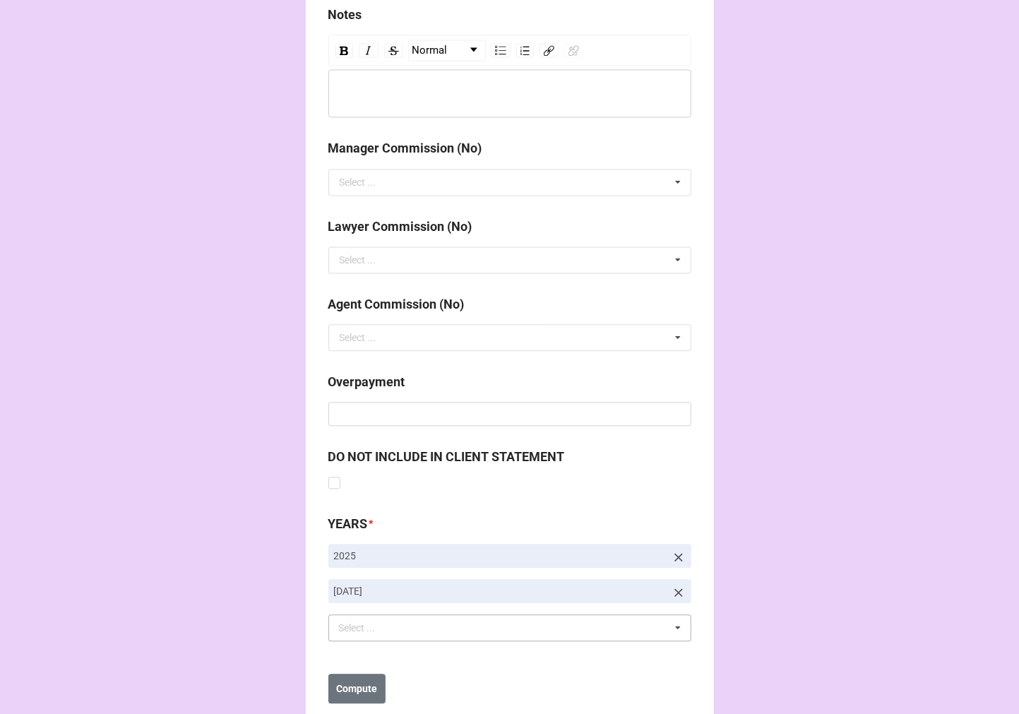
click at [340, 694] on b "Compute" at bounding box center [356, 688] width 41 height 15
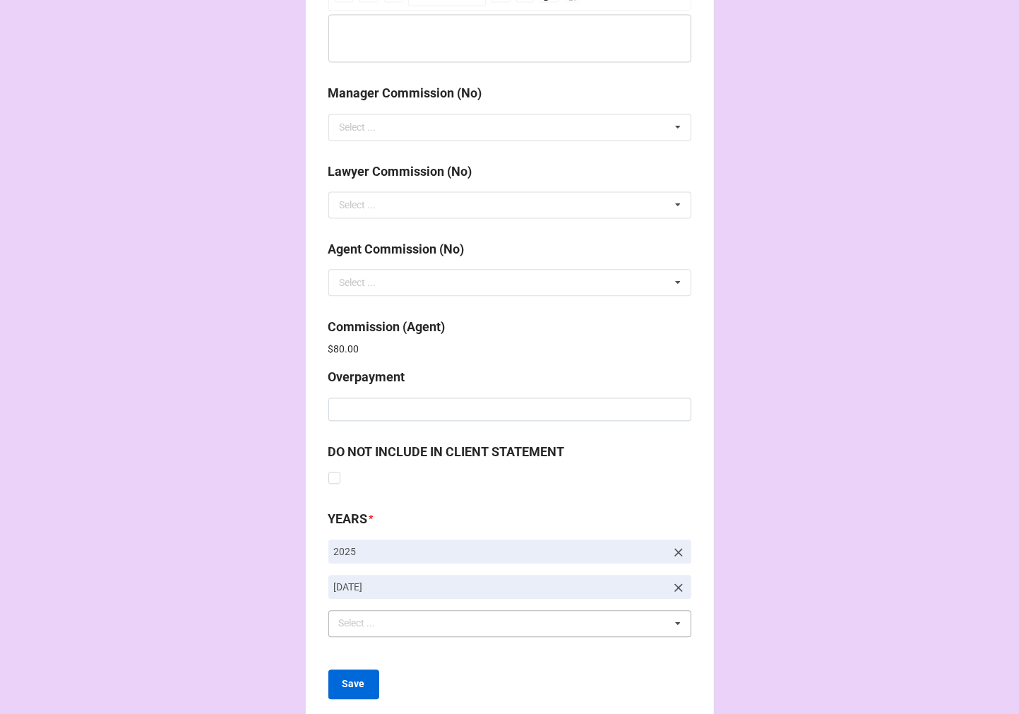
scroll to position [1685, 0]
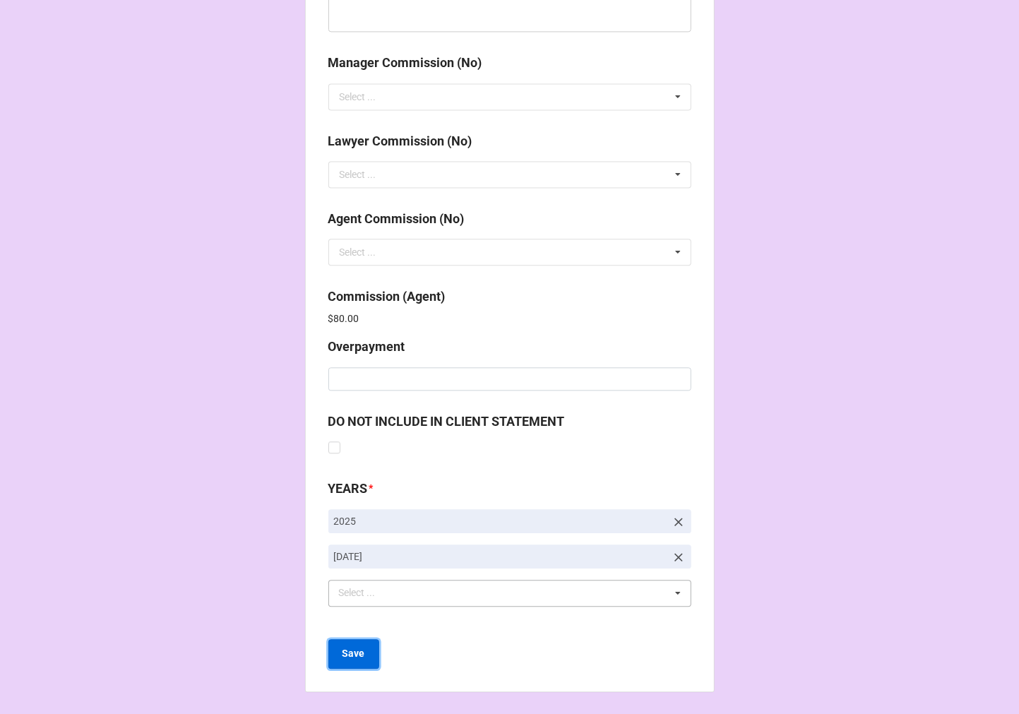
click at [360, 652] on button "Save" at bounding box center [353, 654] width 51 height 30
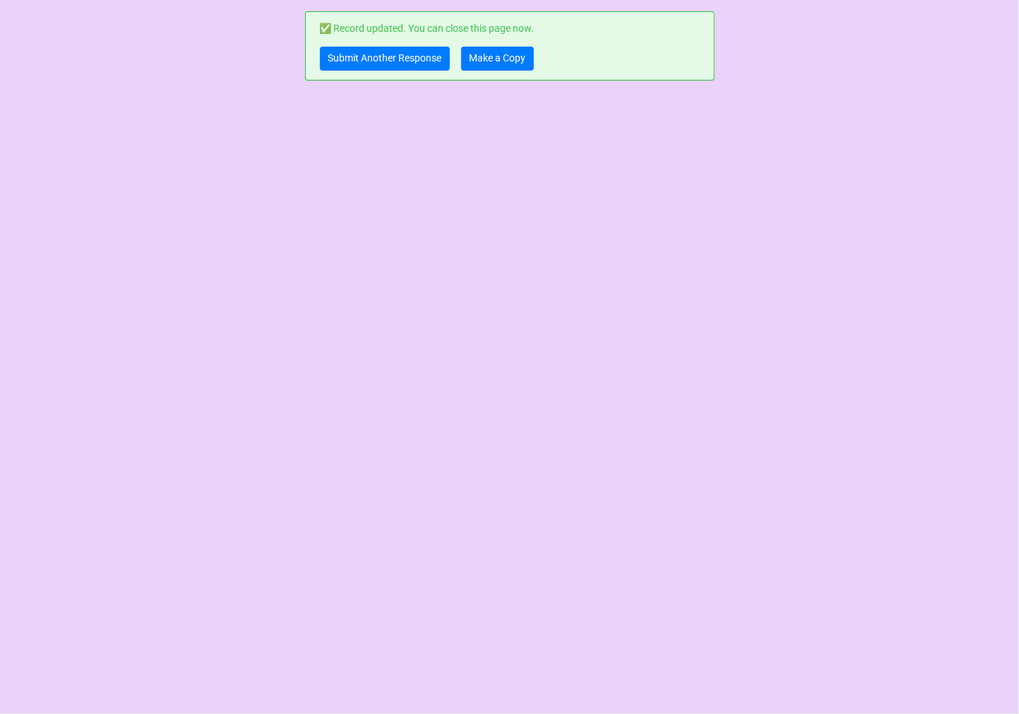
scroll to position [0, 0]
click at [487, 62] on link "Make a Copy" at bounding box center [497, 59] width 73 height 24
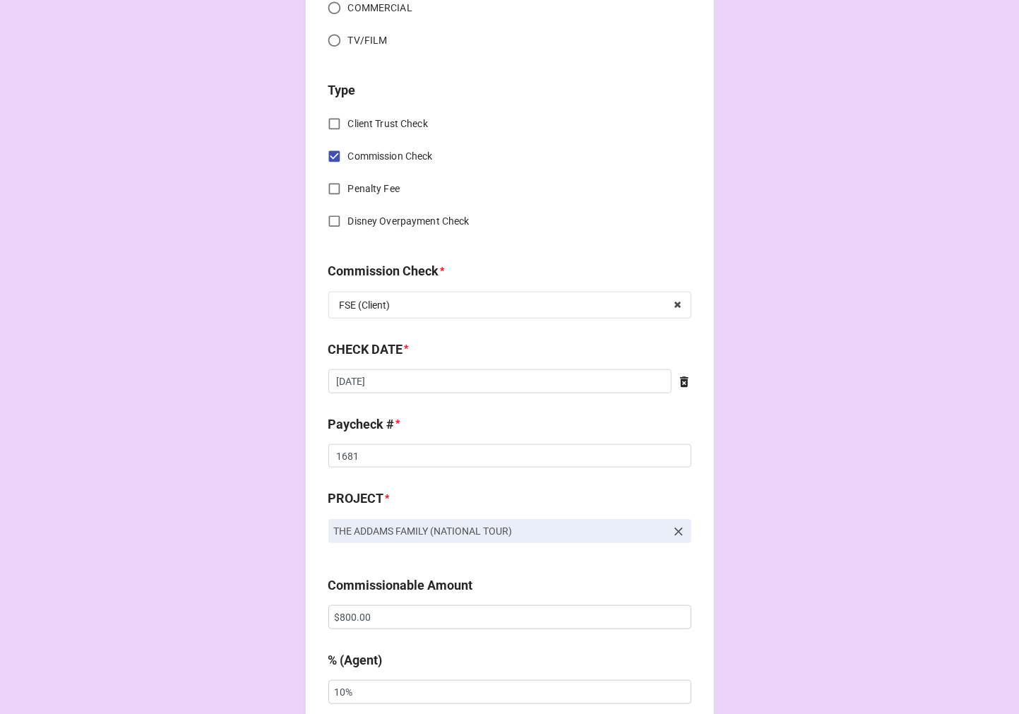
scroll to position [549, 0]
click at [398, 388] on input "[DATE]" at bounding box center [499, 381] width 343 height 24
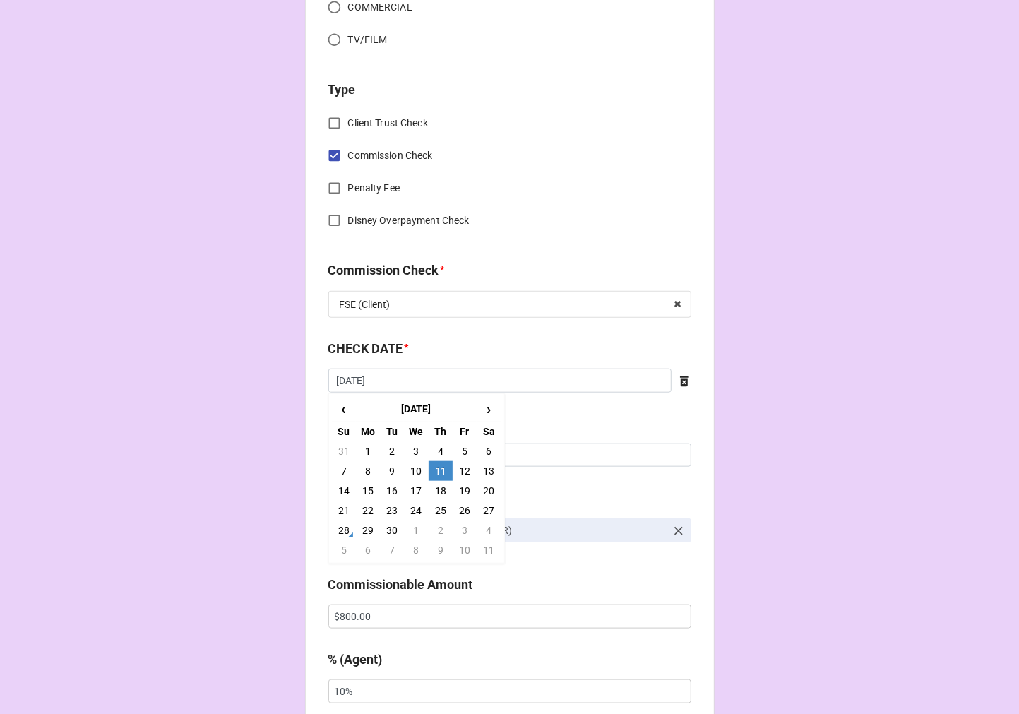
click at [438, 489] on td "18" at bounding box center [441, 491] width 24 height 20
type input "[DATE]"
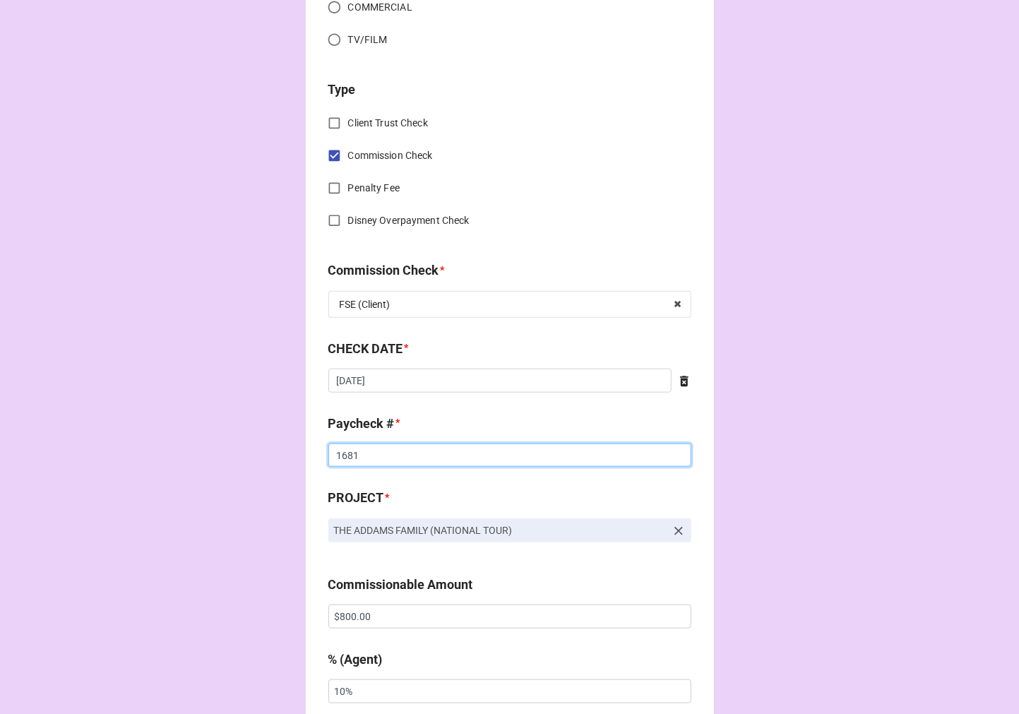
click at [349, 459] on input "1681" at bounding box center [509, 455] width 363 height 24
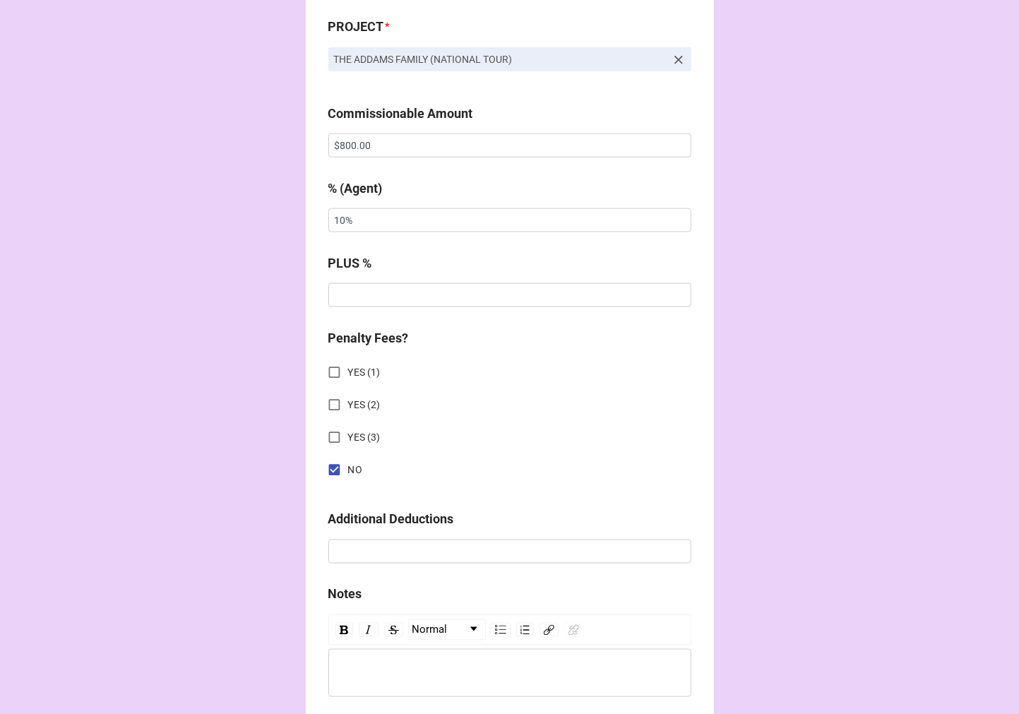
scroll to position [1634, 0]
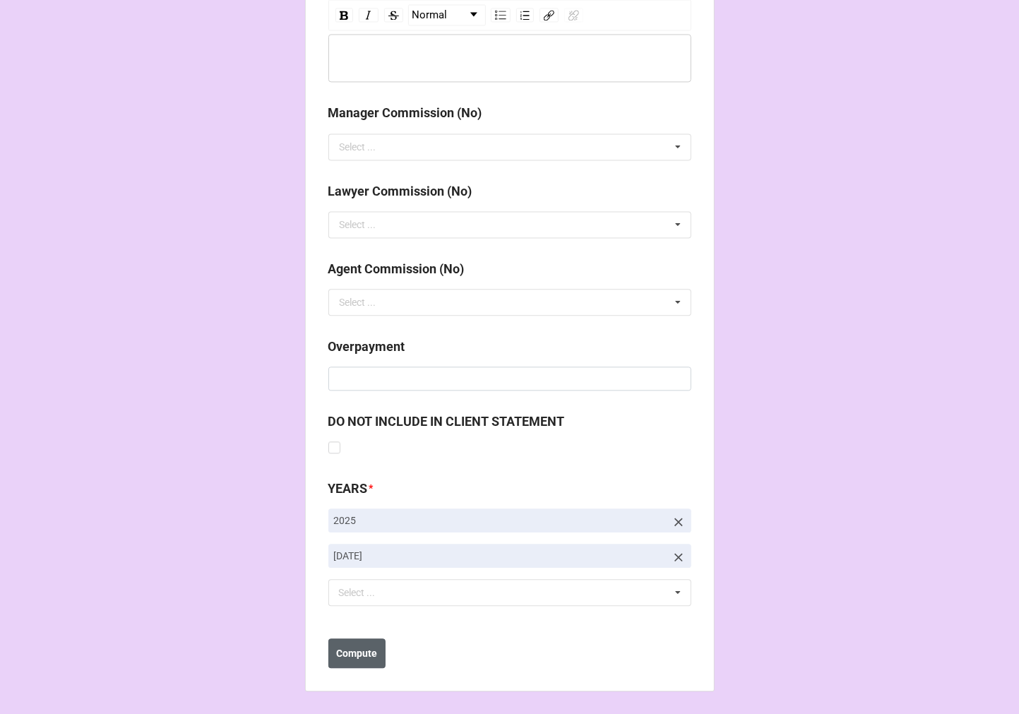
type input "1707"
click at [349, 652] on b "Compute" at bounding box center [356, 653] width 41 height 15
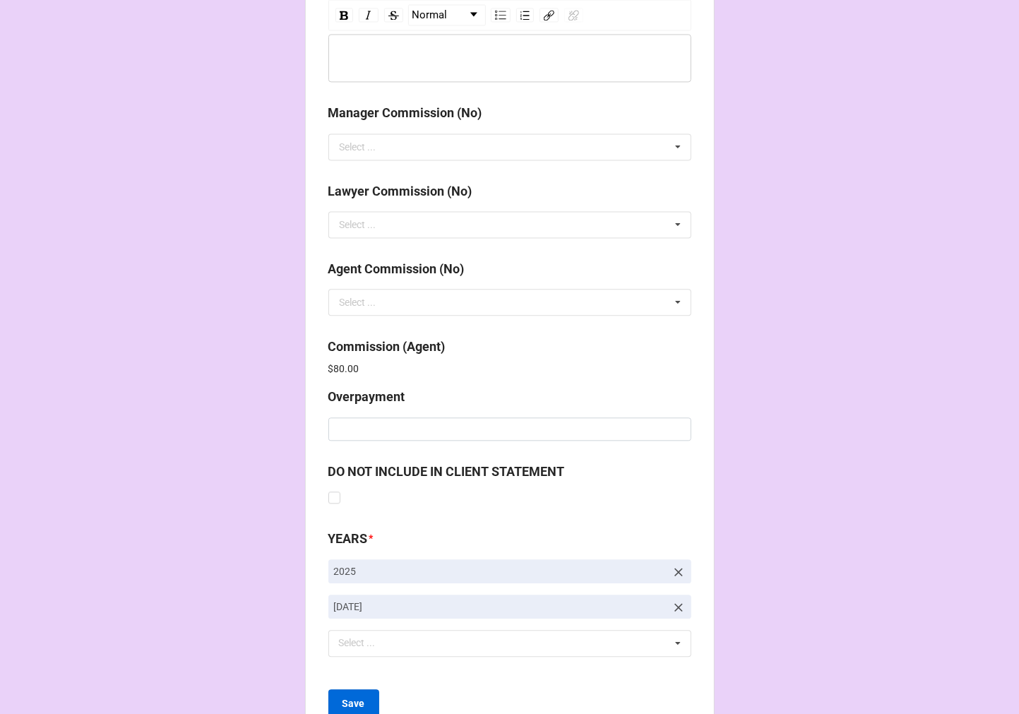
scroll to position [1685, 0]
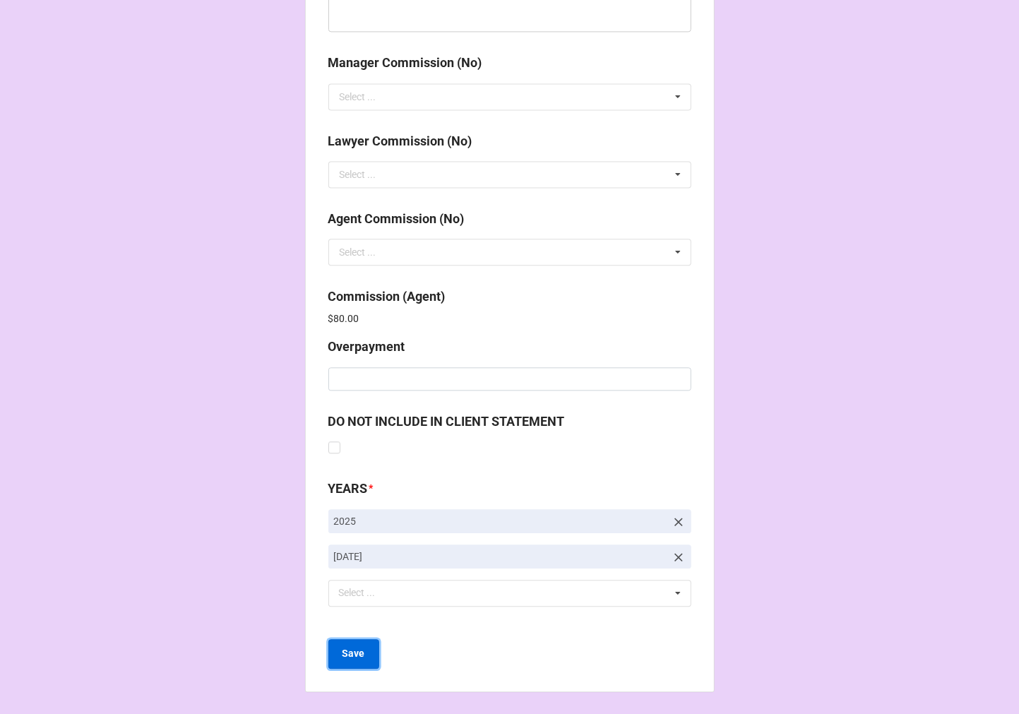
click at [342, 659] on b "Save" at bounding box center [353, 653] width 23 height 15
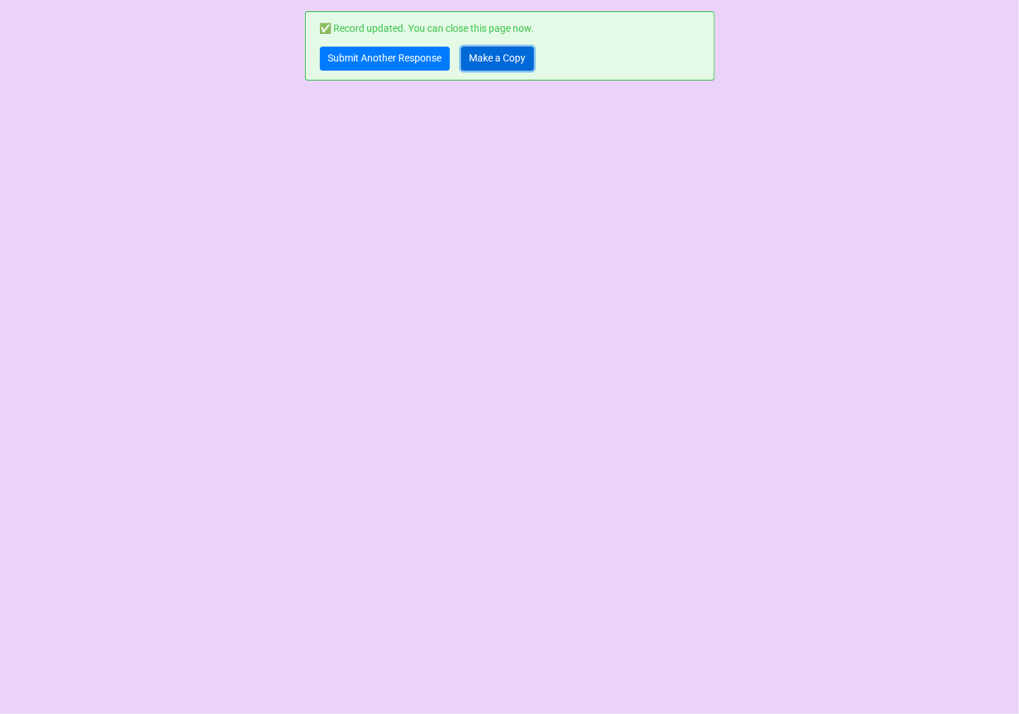
click at [500, 54] on link "Make a Copy" at bounding box center [497, 59] width 73 height 24
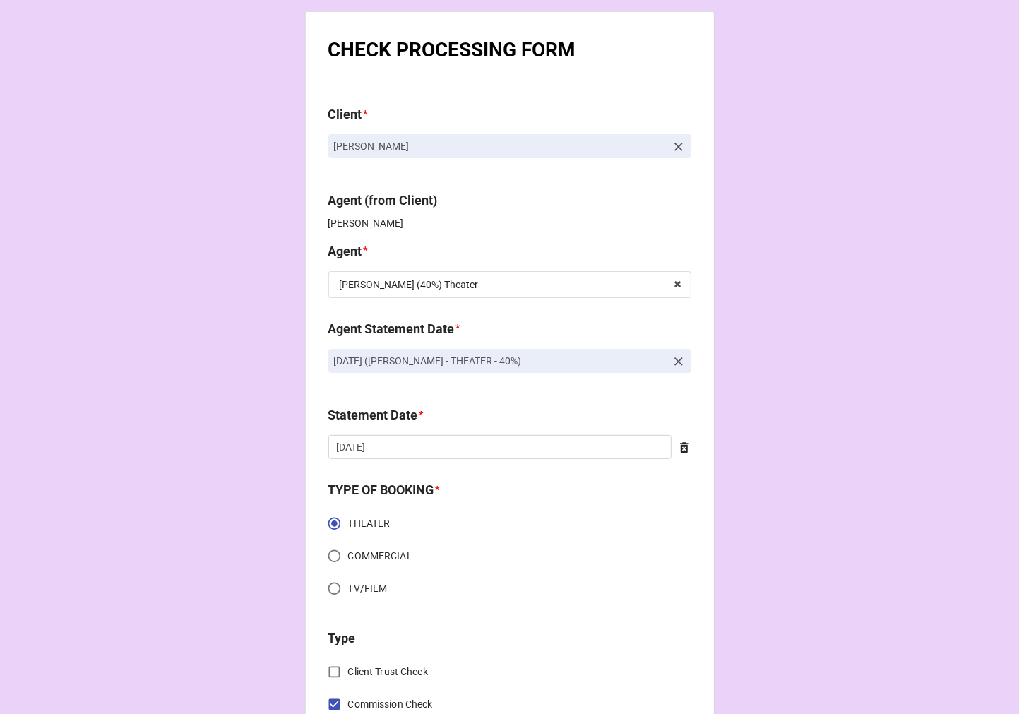
click at [675, 147] on icon at bounding box center [678, 147] width 8 height 8
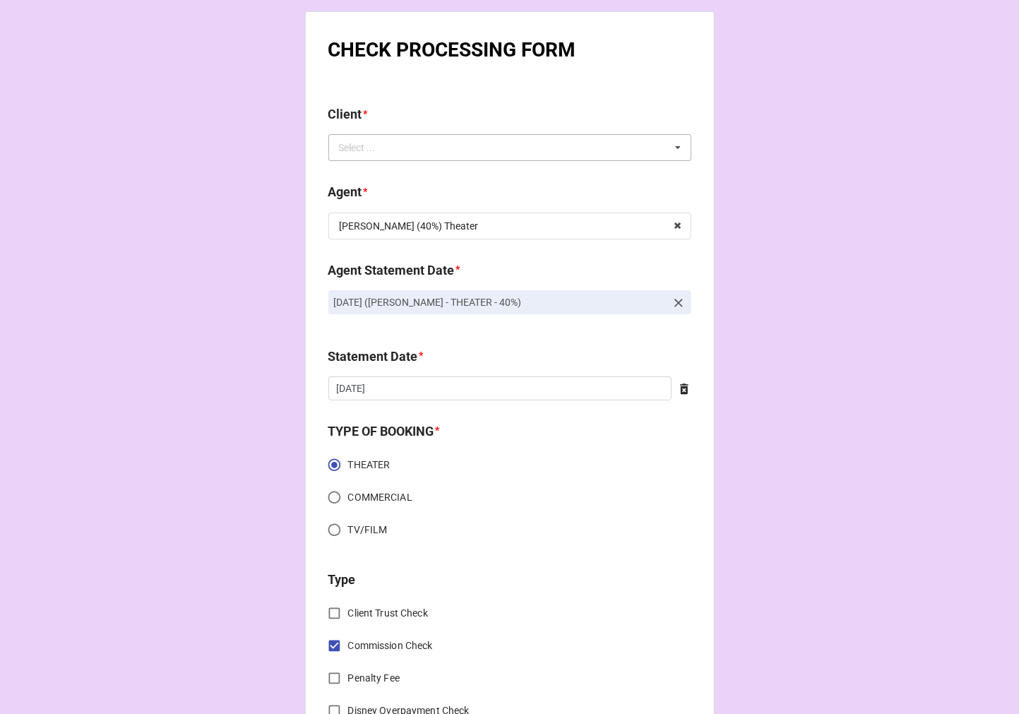
click at [604, 150] on div "Select ... No results found." at bounding box center [509, 147] width 363 height 27
type input "[PERSON_NAME]"
click at [401, 167] on div "[PERSON_NAME]" at bounding box center [509, 173] width 361 height 26
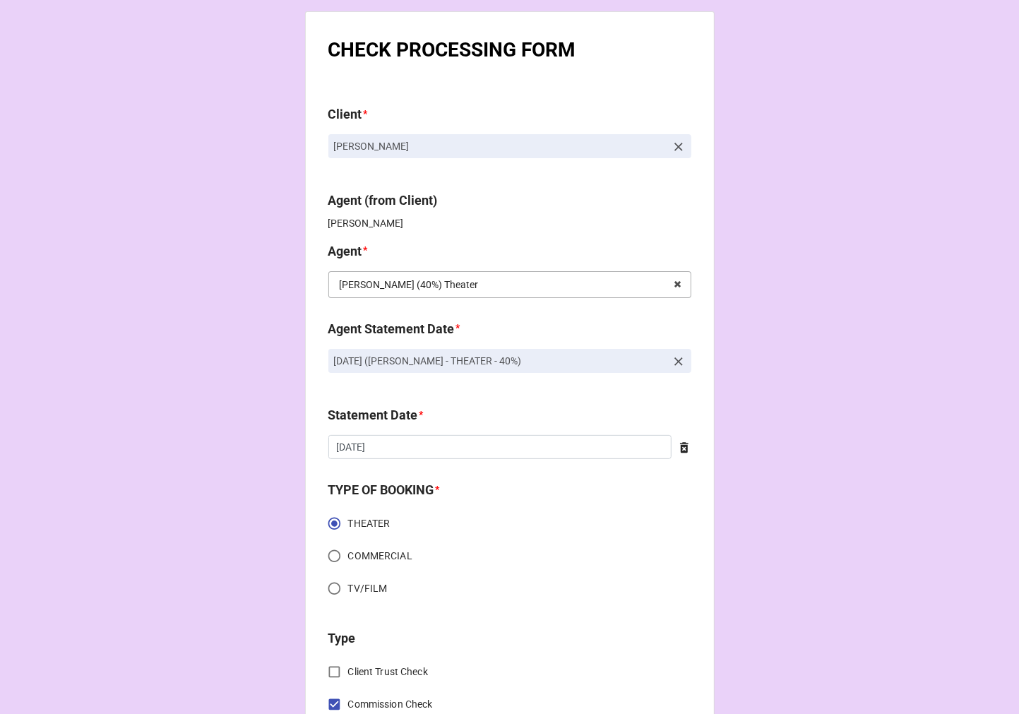
click at [553, 285] on input "text" at bounding box center [510, 284] width 361 height 25
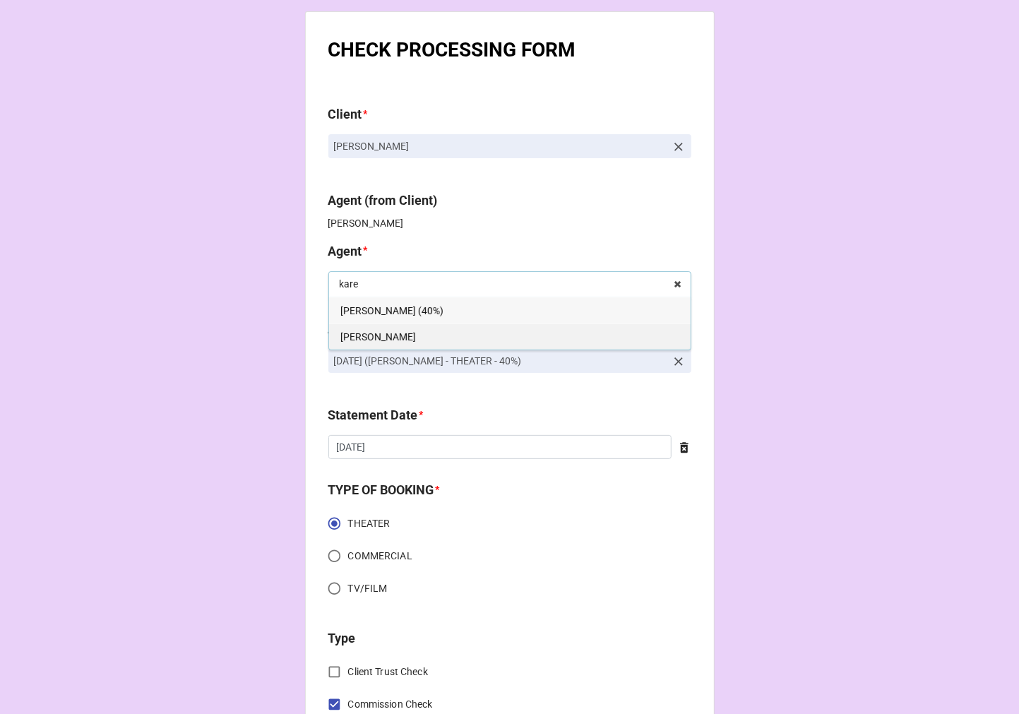
type input "kare"
drag, startPoint x: 418, startPoint y: 334, endPoint x: 477, endPoint y: 350, distance: 60.8
click at [417, 333] on div "[PERSON_NAME]" at bounding box center [509, 336] width 361 height 26
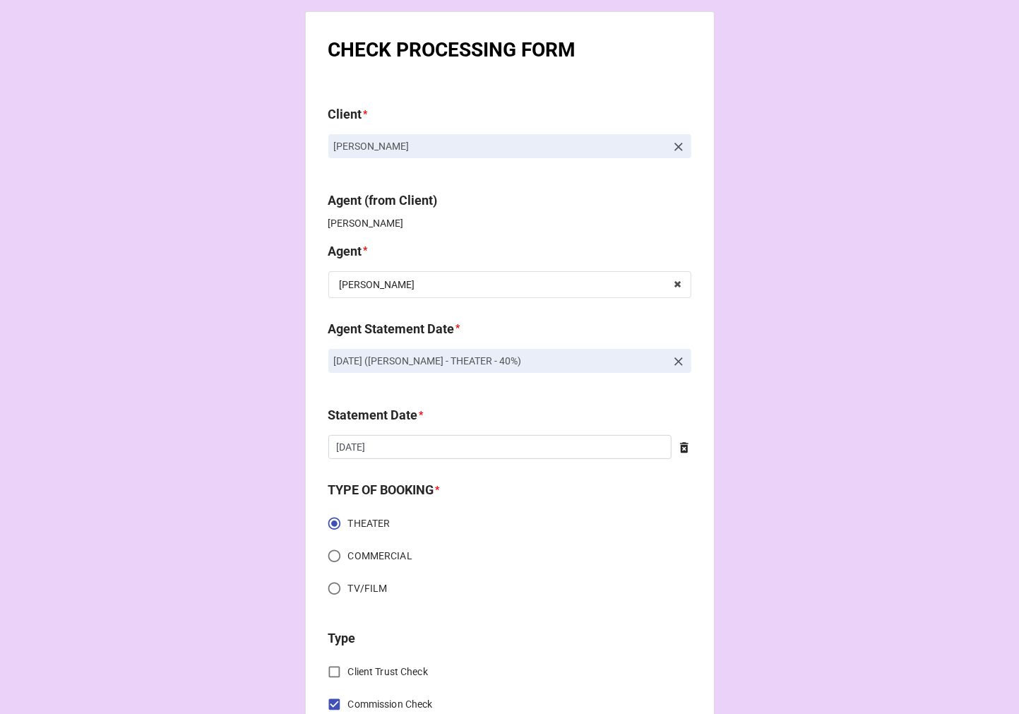
click at [671, 361] on icon at bounding box center [678, 361] width 14 height 14
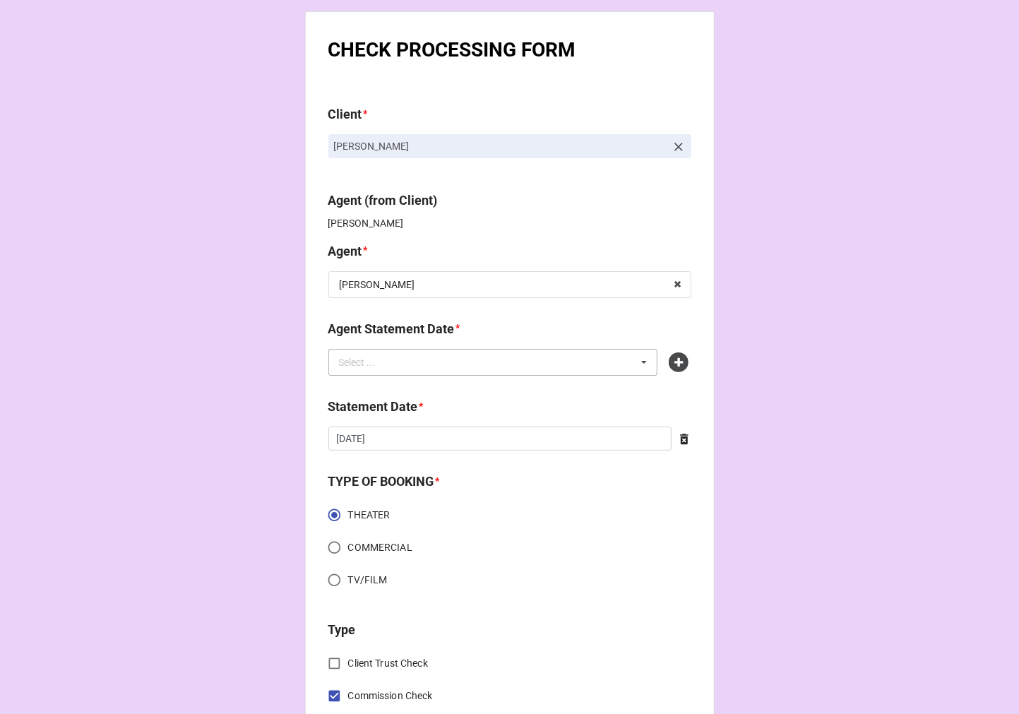
click at [607, 356] on div "Select ... No results found." at bounding box center [493, 362] width 330 height 27
type input "kare"
click at [409, 391] on span "OCTOBER 3, 2025 (KAREN)" at bounding box center [397, 388] width 114 height 11
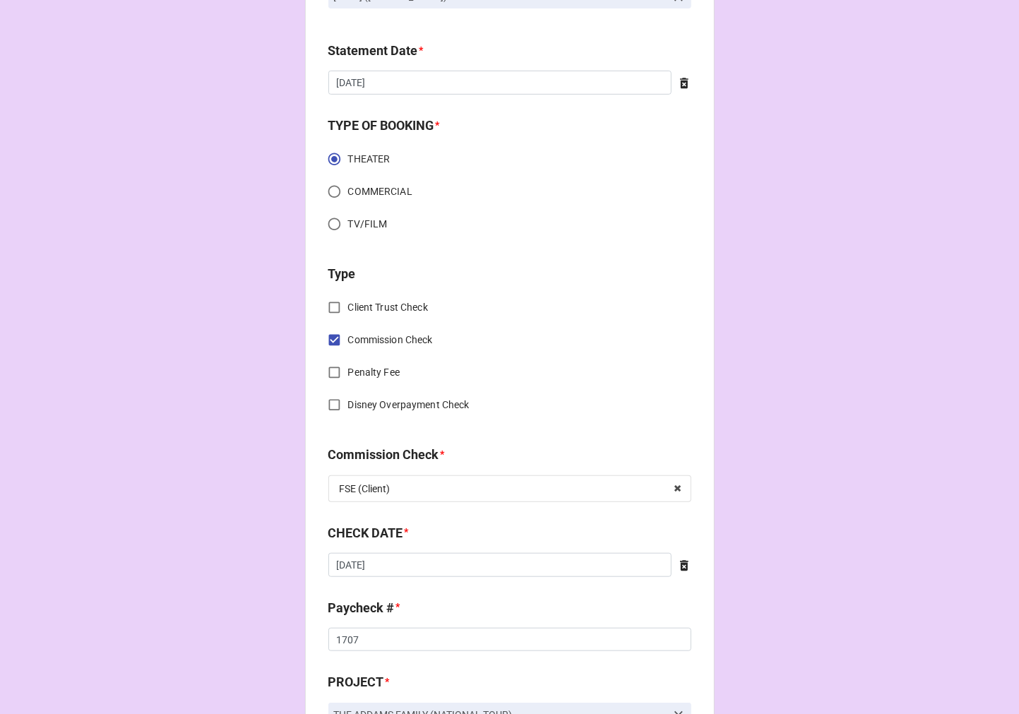
scroll to position [392, 0]
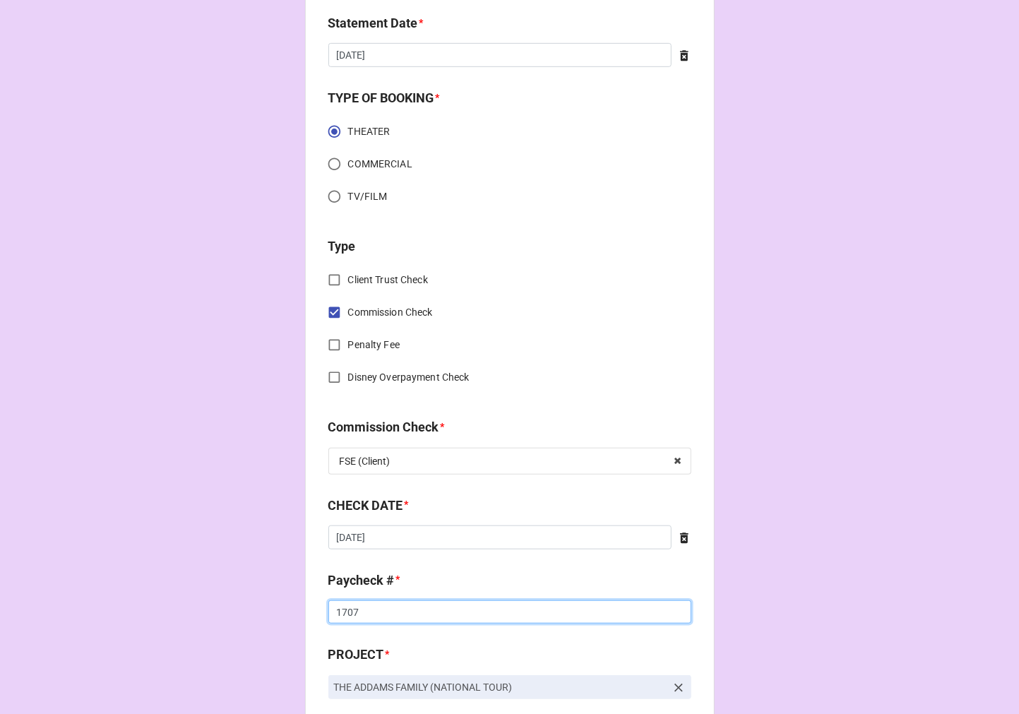
click at [345, 616] on input "1707" at bounding box center [509, 612] width 363 height 24
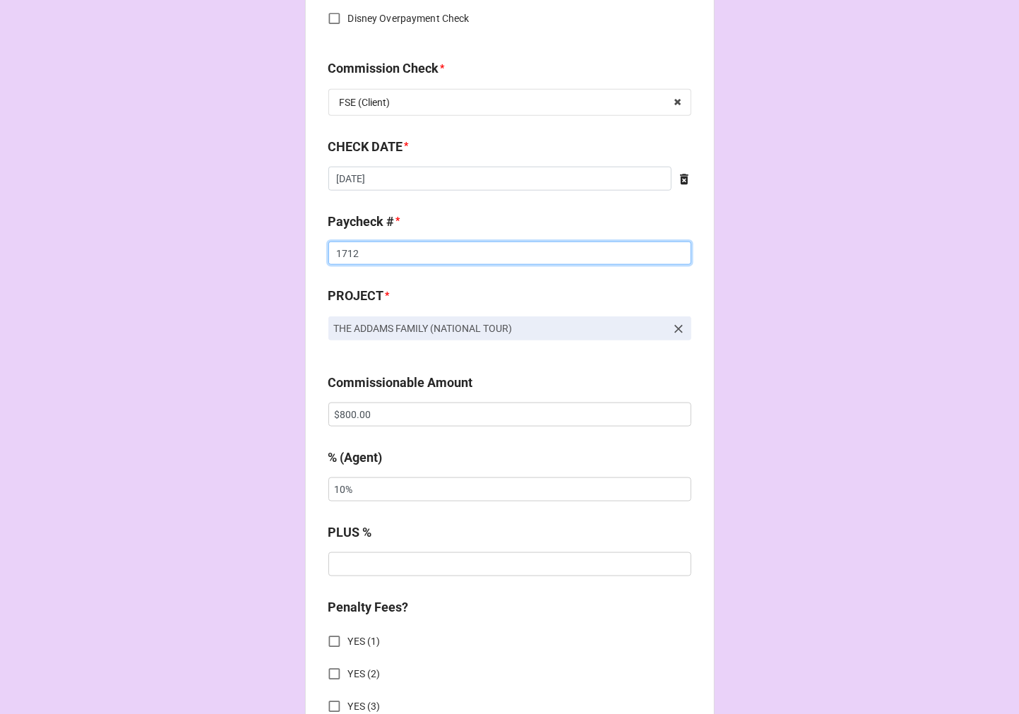
scroll to position [784, 0]
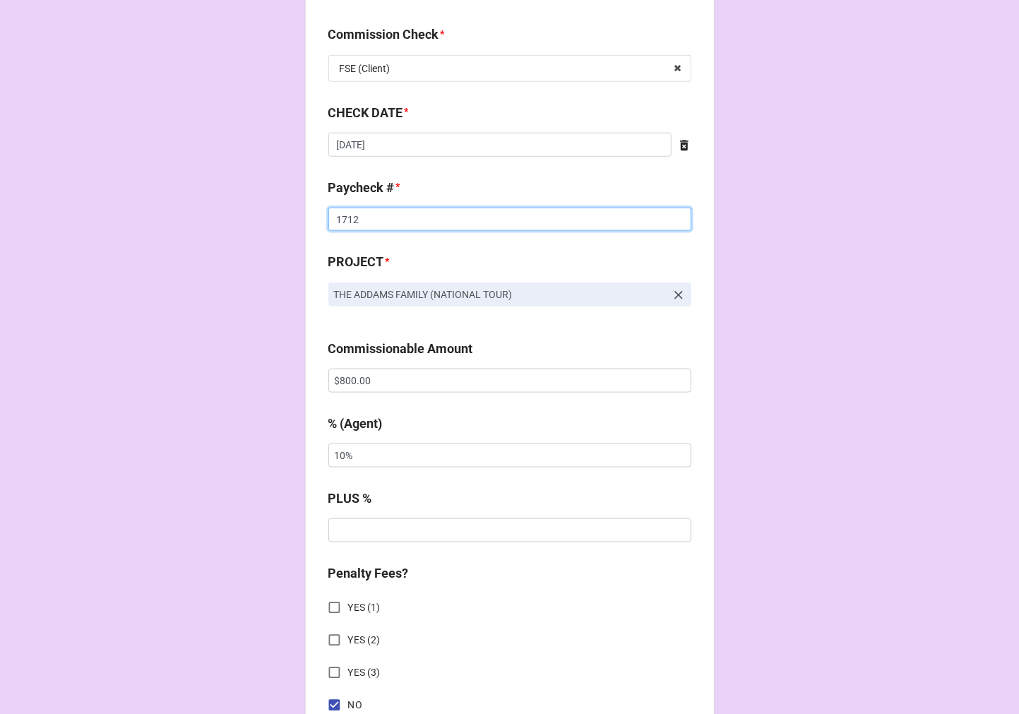
type input "1712"
click at [362, 388] on input "$800.00" at bounding box center [509, 381] width 363 height 24
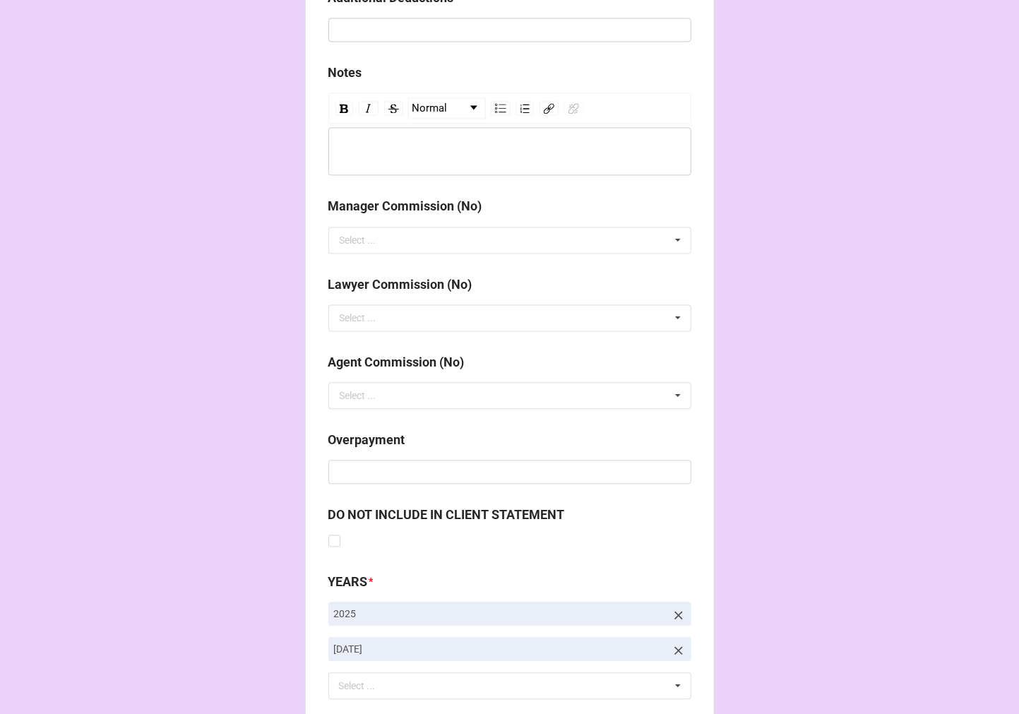
scroll to position [1634, 0]
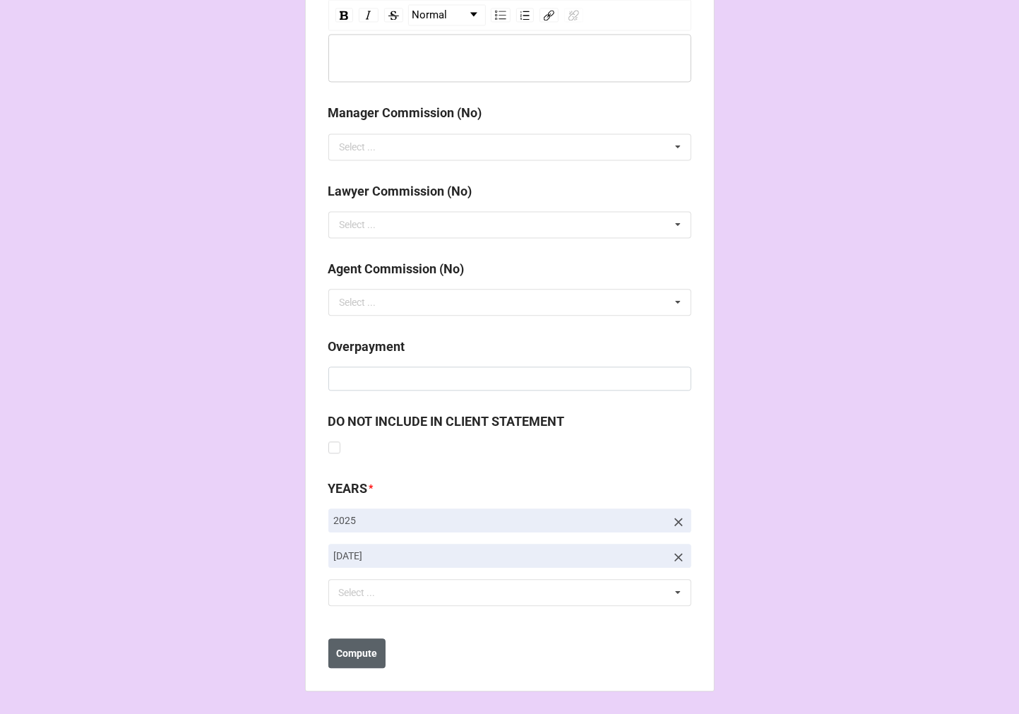
type input "$660.00"
click at [336, 657] on b "Compute" at bounding box center [356, 653] width 41 height 15
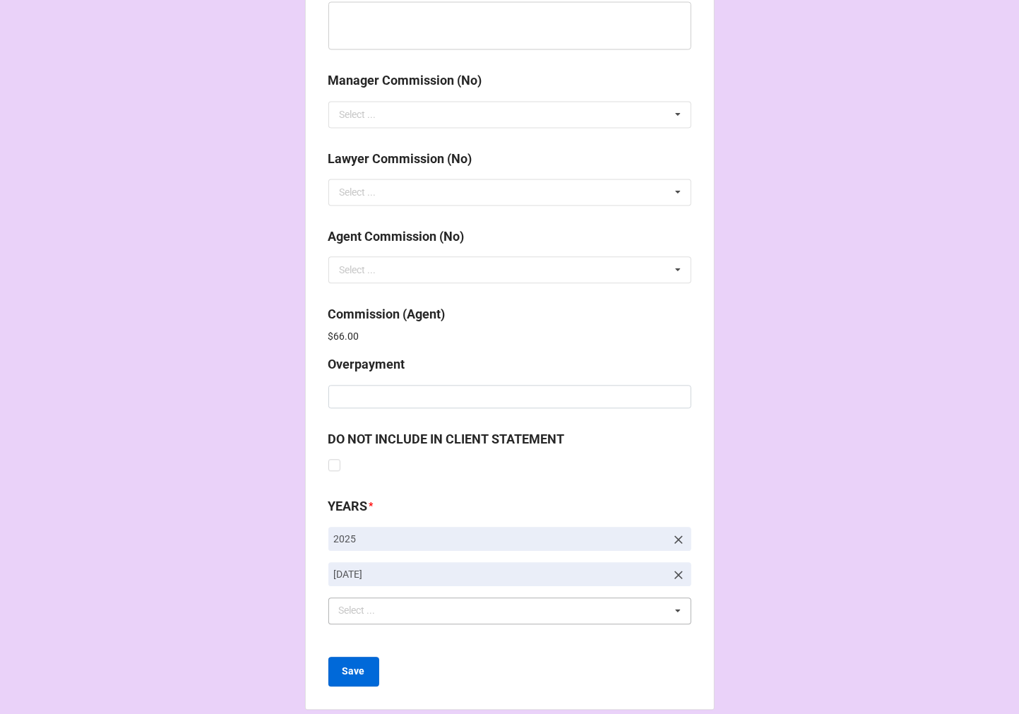
scroll to position [1685, 0]
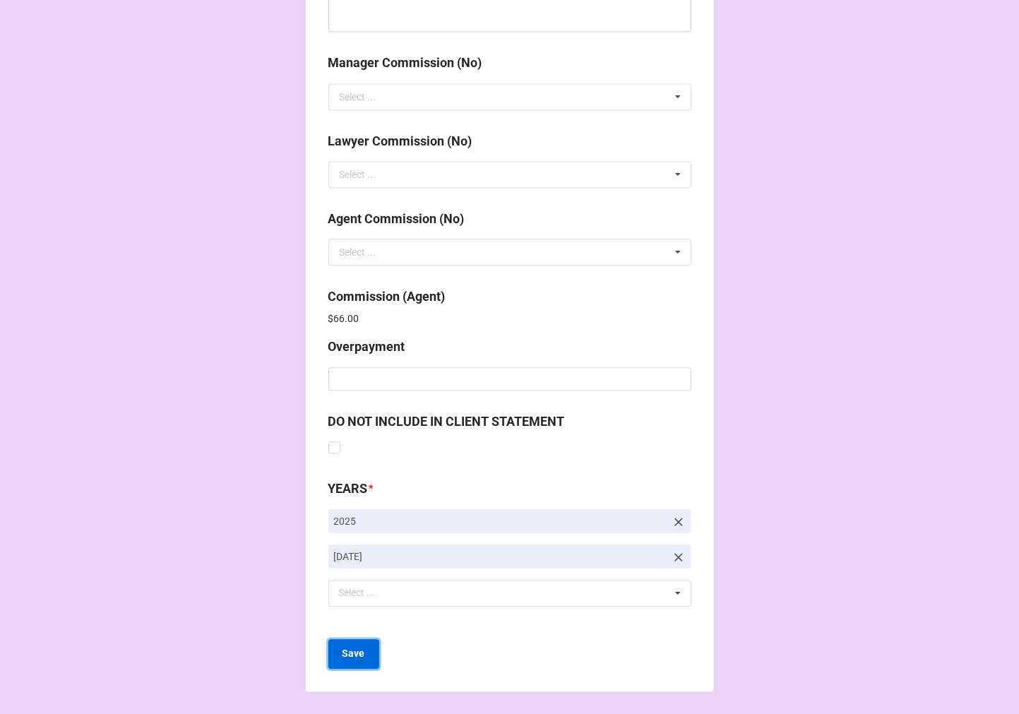
click at [343, 654] on b "Save" at bounding box center [353, 653] width 23 height 15
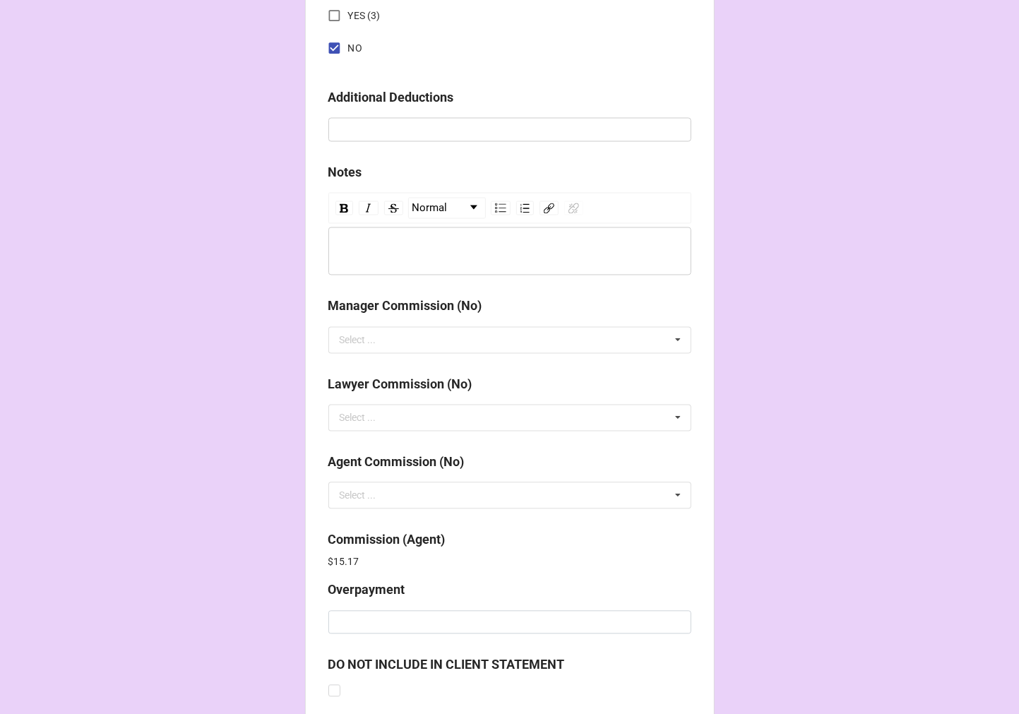
scroll to position [1685, 0]
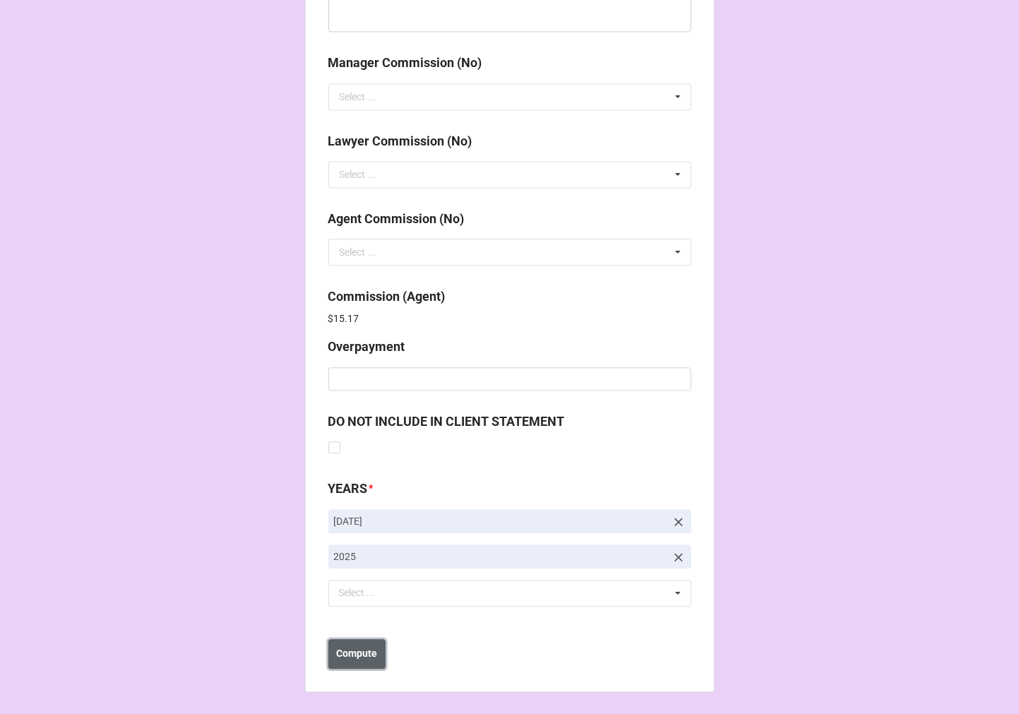
click at [363, 659] on b "Compute" at bounding box center [356, 653] width 41 height 15
click at [362, 659] on button "Save" at bounding box center [353, 654] width 51 height 30
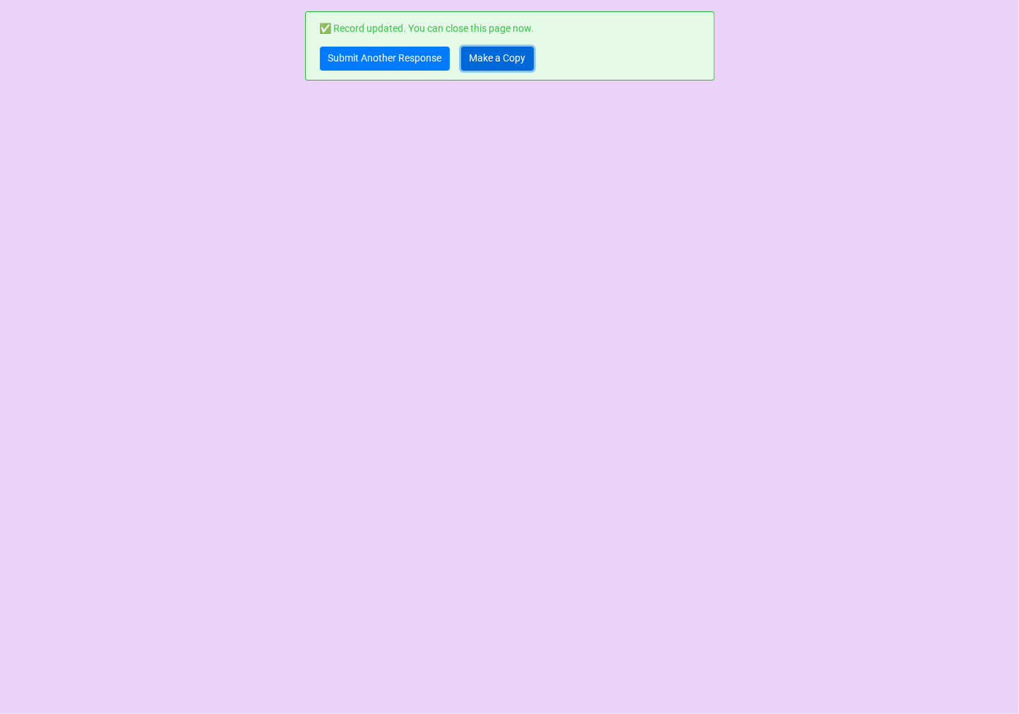
click at [491, 52] on link "Make a Copy" at bounding box center [497, 59] width 73 height 24
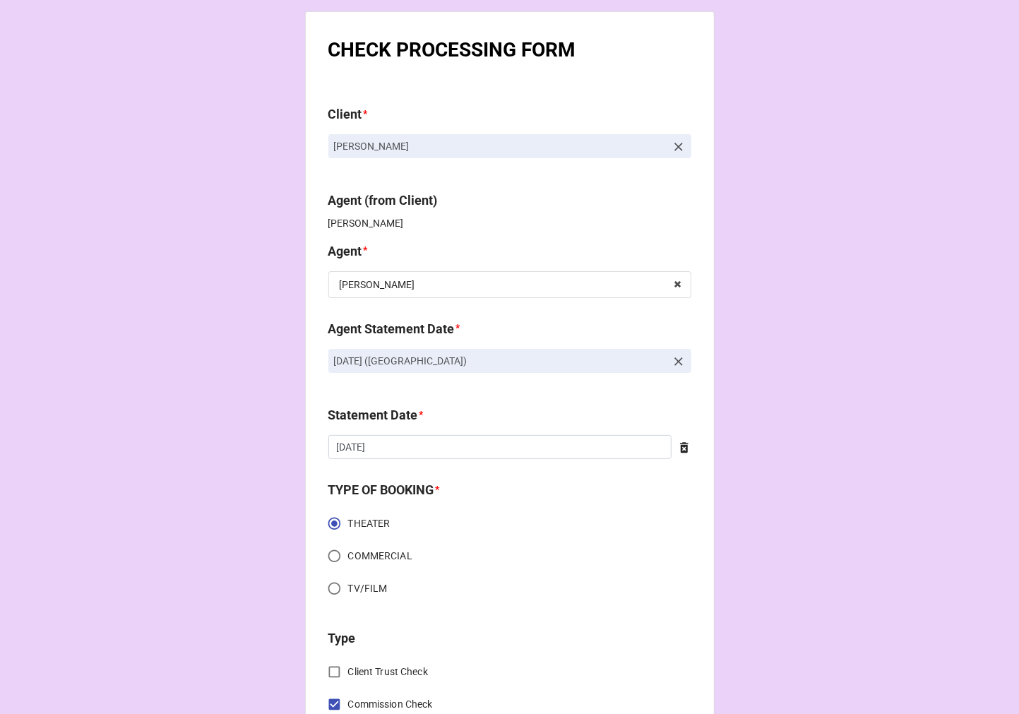
click at [673, 362] on icon at bounding box center [678, 361] width 14 height 14
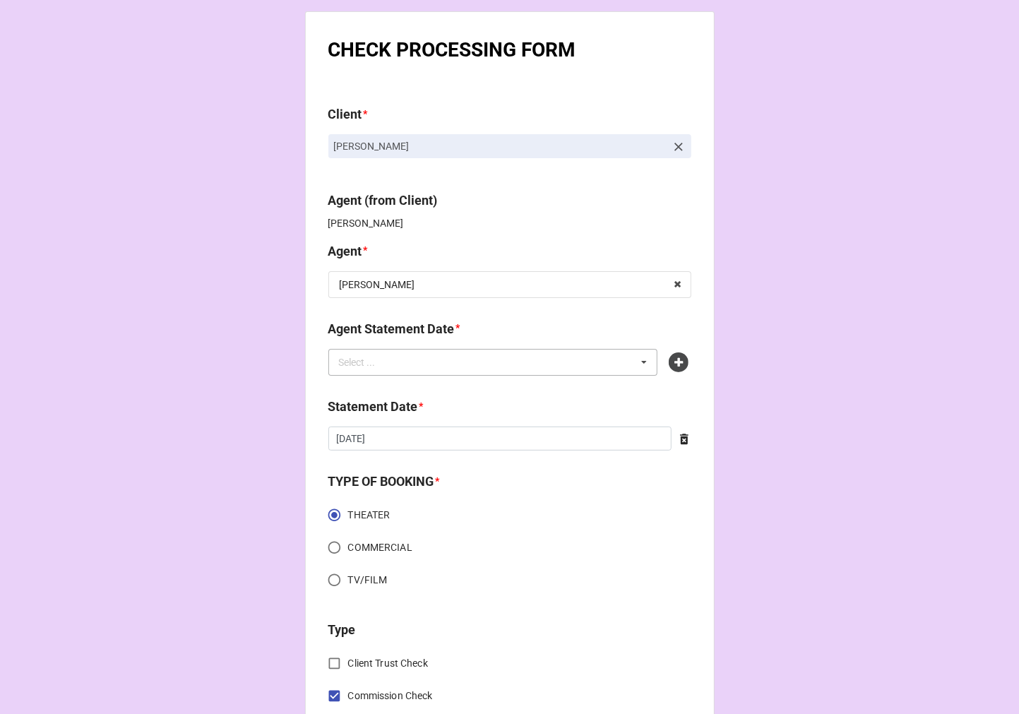
click at [546, 361] on div "Select ... No results found." at bounding box center [493, 362] width 330 height 27
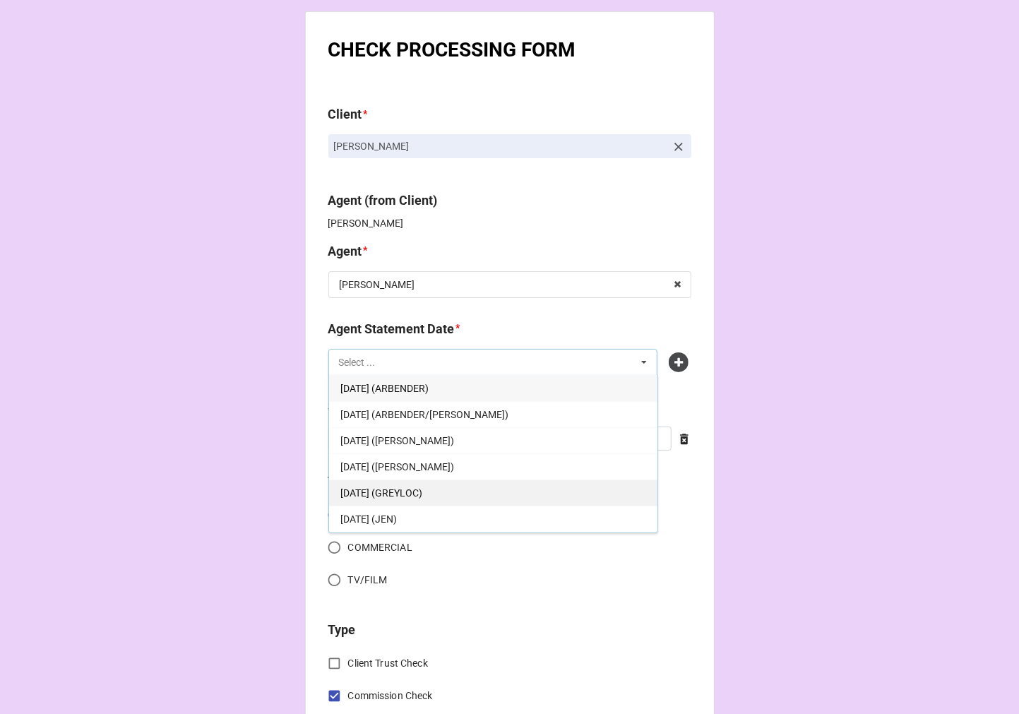
scroll to position [78, 0]
click at [447, 517] on div "[DATE] (KARA)" at bounding box center [493, 518] width 328 height 26
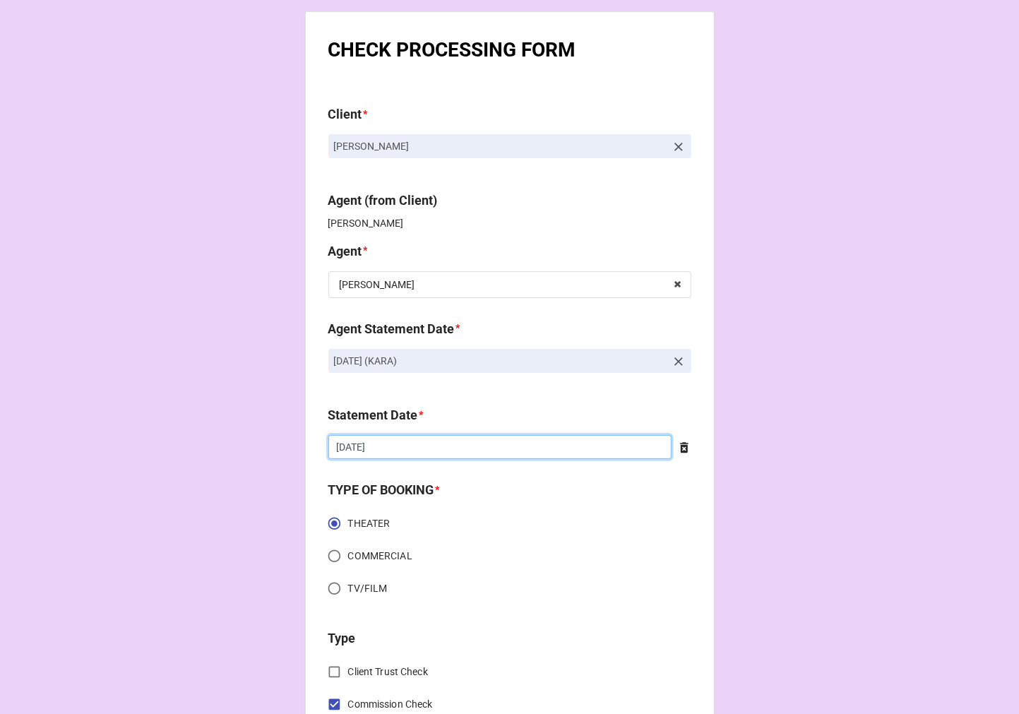
click at [393, 448] on input "9/19/2025" at bounding box center [499, 447] width 343 height 24
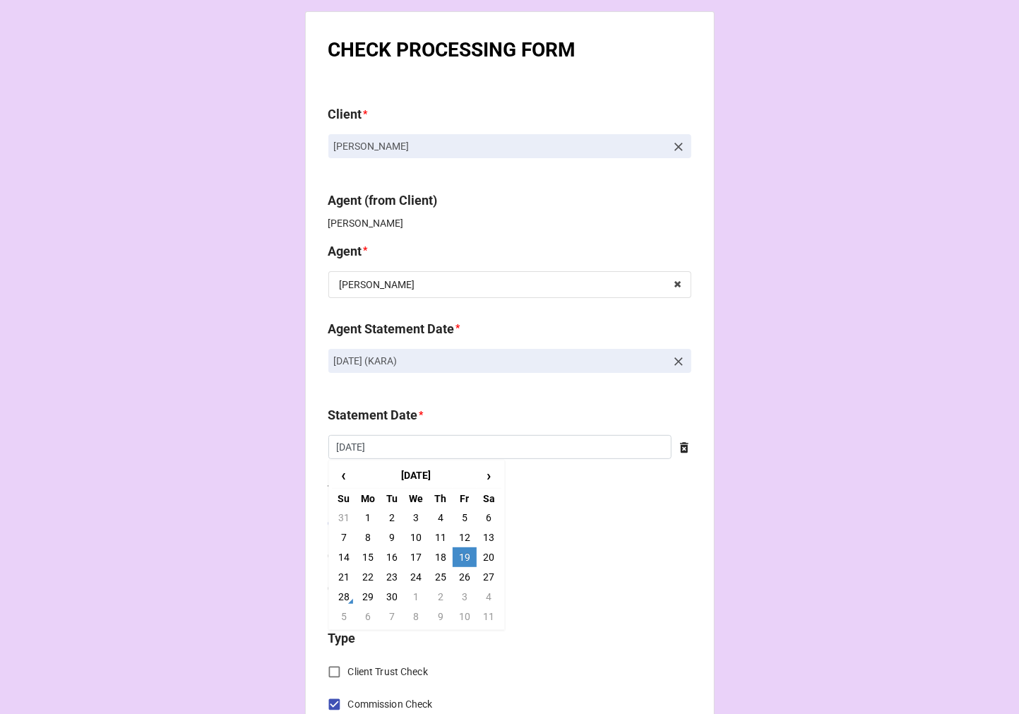
click at [462, 597] on td "3" at bounding box center [465, 597] width 24 height 20
type input "[DATE]"
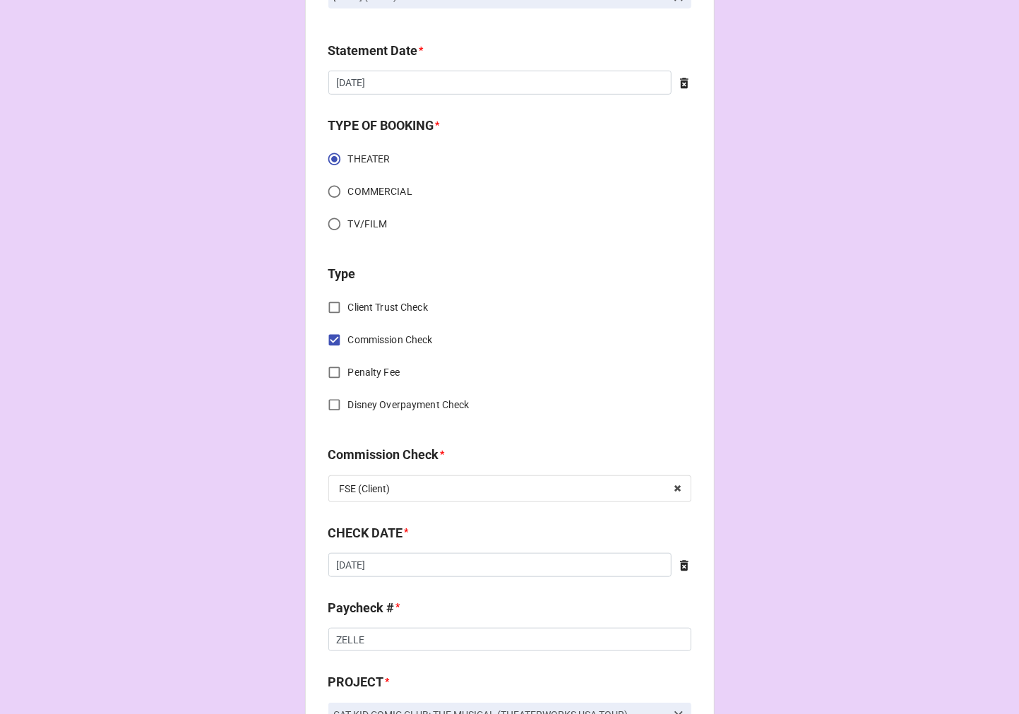
scroll to position [392, 0]
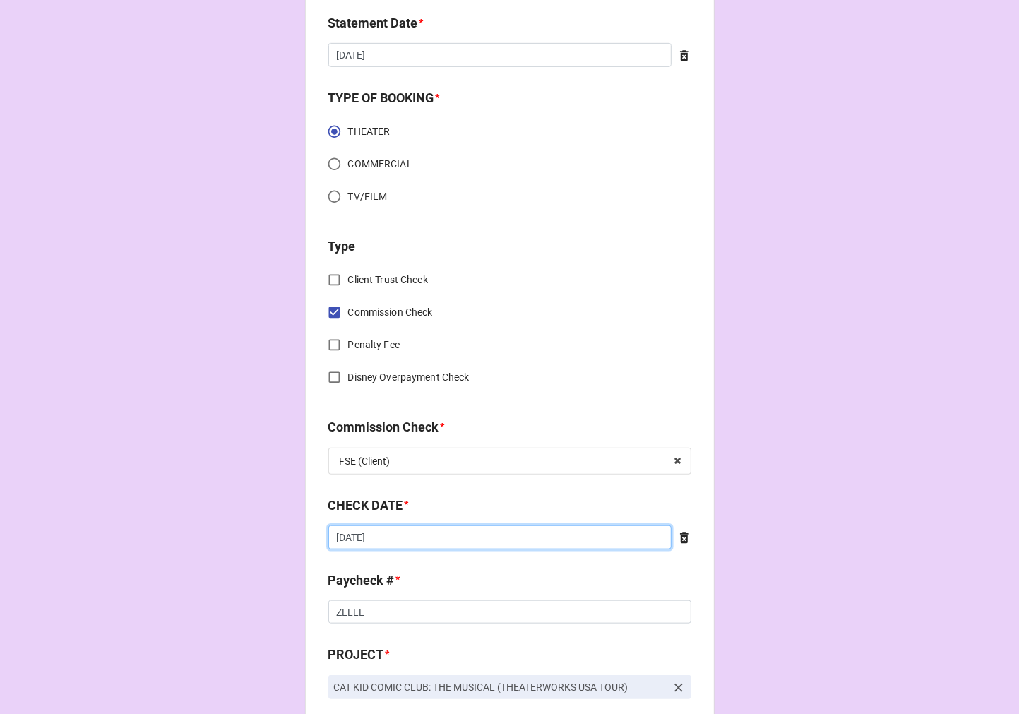
click at [418, 534] on input "9/8/2025" at bounding box center [499, 537] width 343 height 24
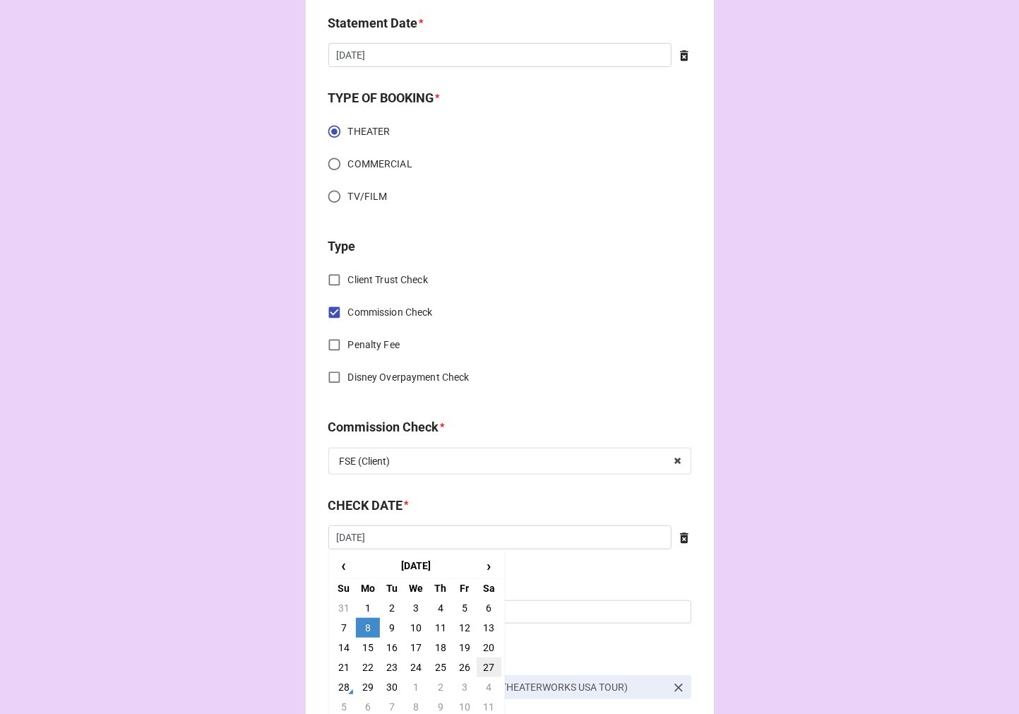
click at [483, 666] on td "27" at bounding box center [489, 667] width 24 height 20
type input "[DATE]"
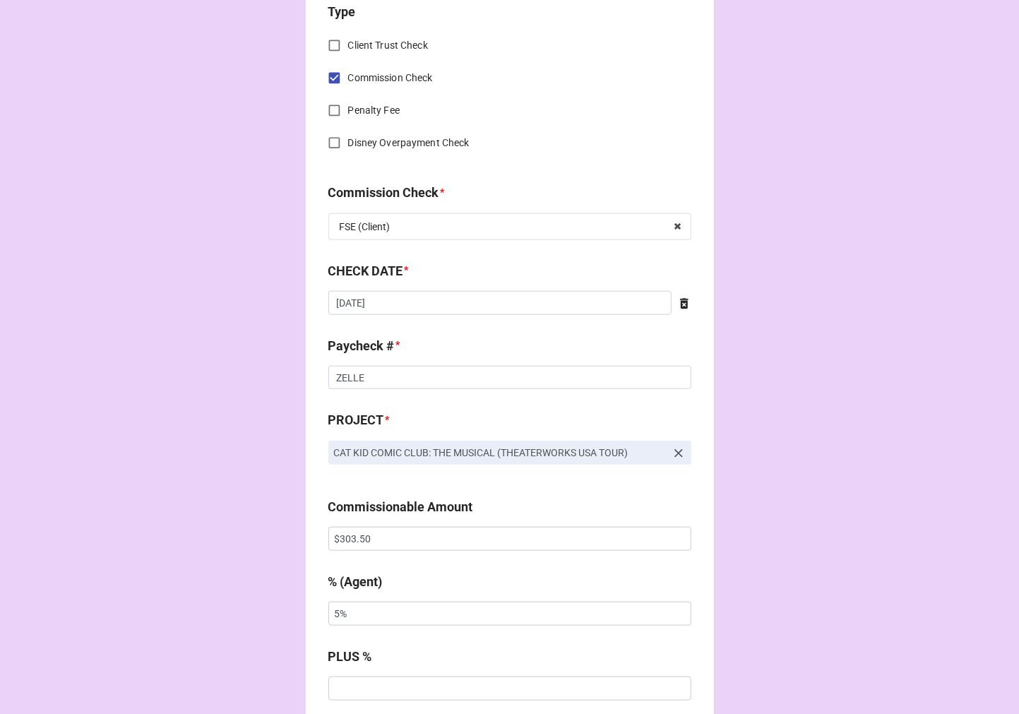
scroll to position [627, 0]
drag, startPoint x: 379, startPoint y: 545, endPoint x: 229, endPoint y: 519, distance: 151.9
click at [241, 520] on div "CHECK PROCESSING FORM Client * Cecily Dowd Agent (from Client) Kara Agent * Kar…" at bounding box center [509, 547] width 1019 height 2348
paste input "607.0"
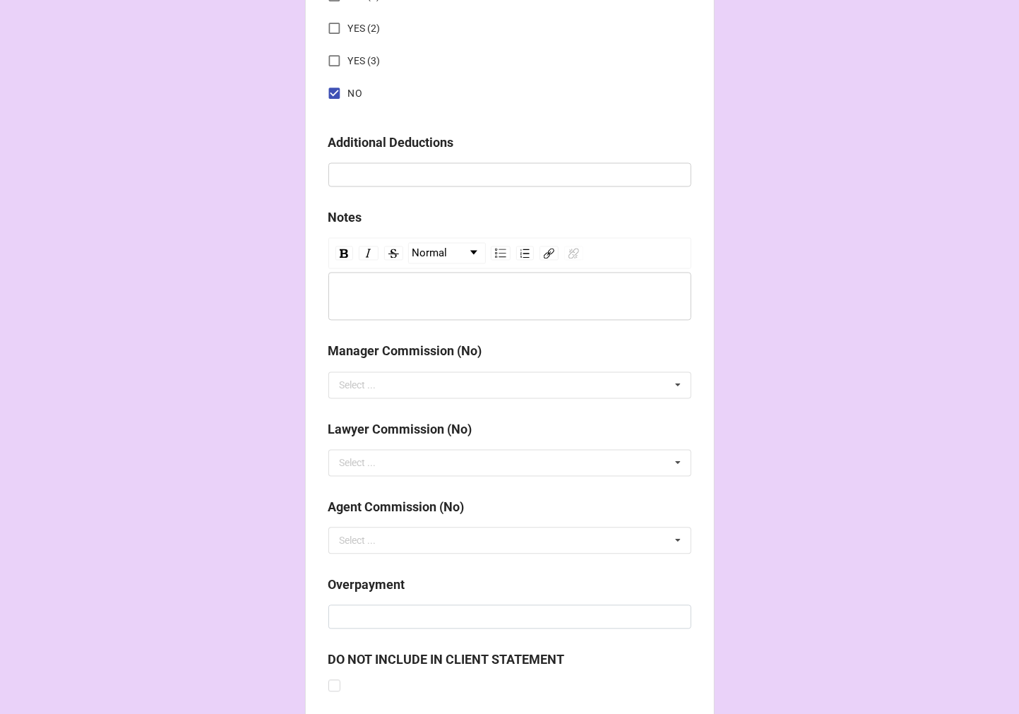
scroll to position [1634, 0]
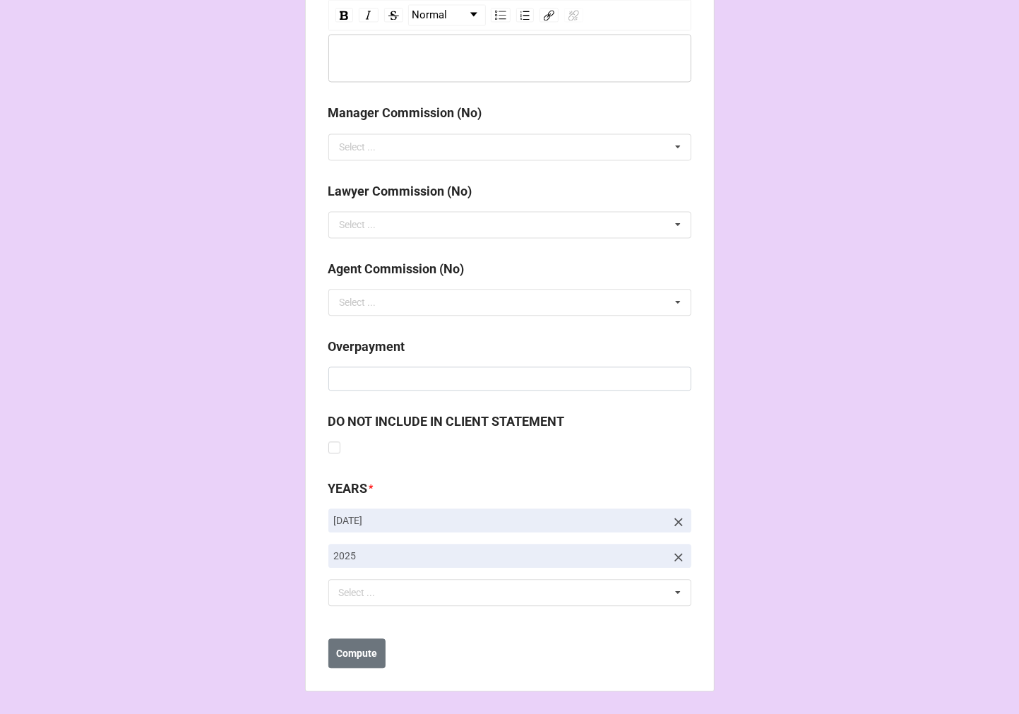
type input "$607.00"
drag, startPoint x: 672, startPoint y: 517, endPoint x: 640, endPoint y: 537, distance: 37.0
click at [671, 517] on icon at bounding box center [678, 522] width 14 height 14
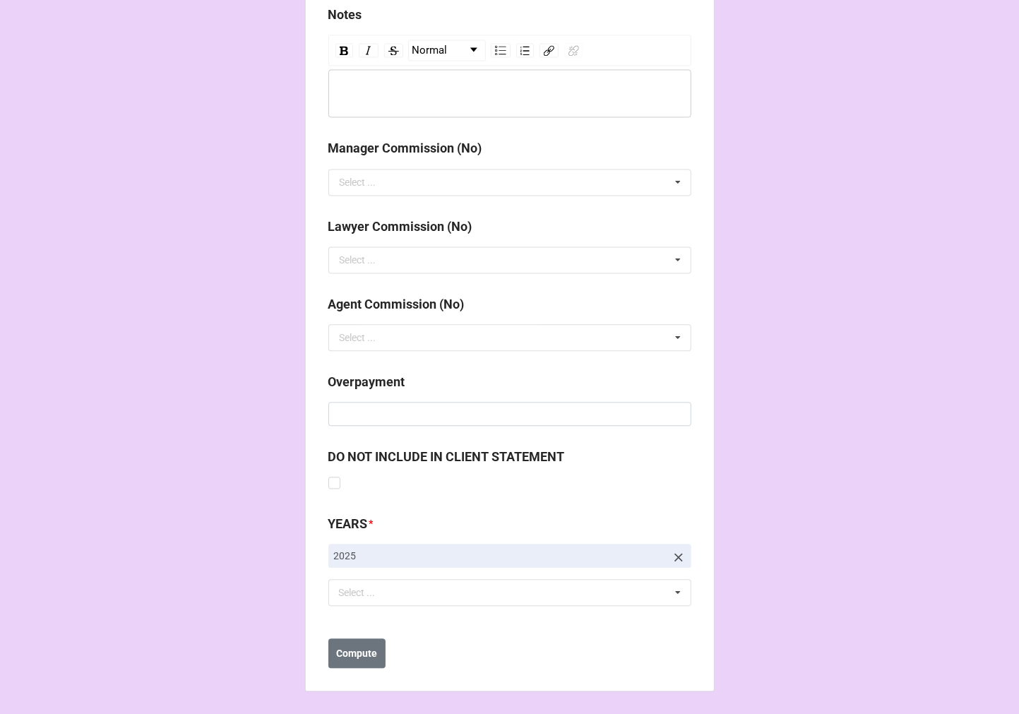
scroll to position [1599, 0]
click at [448, 594] on div "Select ... No results found." at bounding box center [509, 592] width 363 height 27
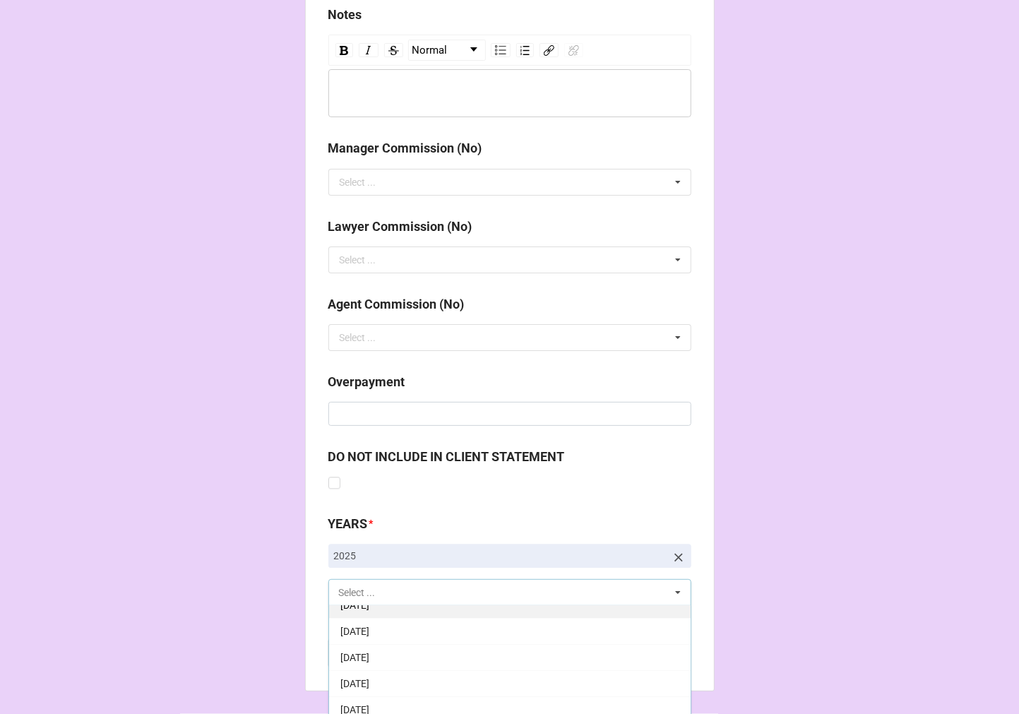
scroll to position [157, 0]
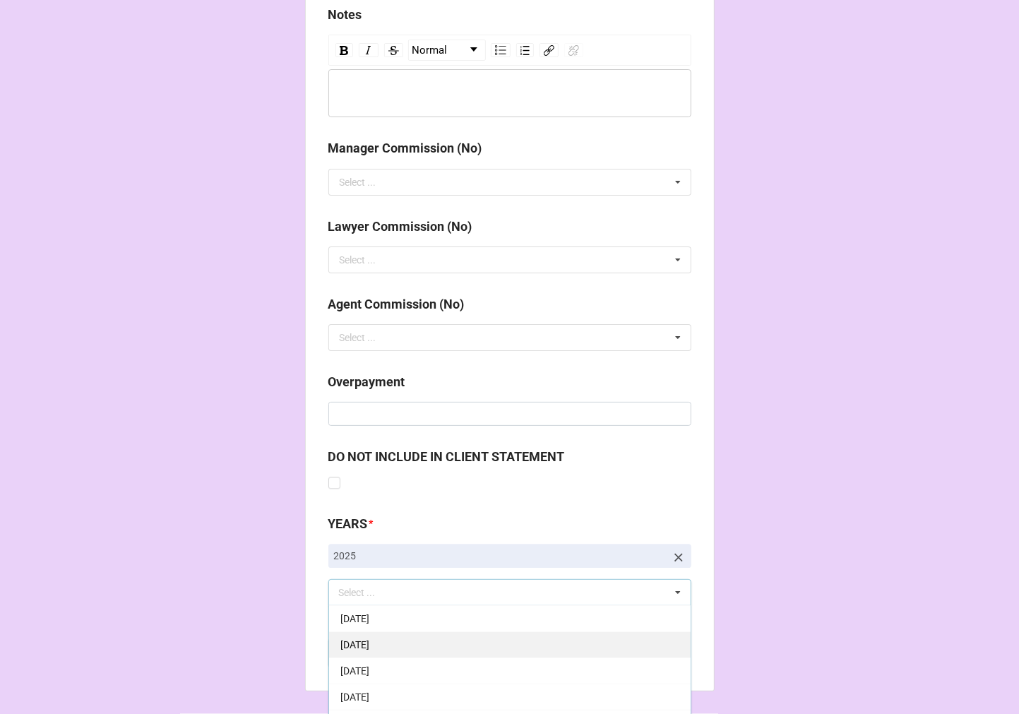
drag, startPoint x: 412, startPoint y: 690, endPoint x: 457, endPoint y: 676, distance: 46.7
click at [412, 690] on div "[DATE]" at bounding box center [509, 696] width 361 height 26
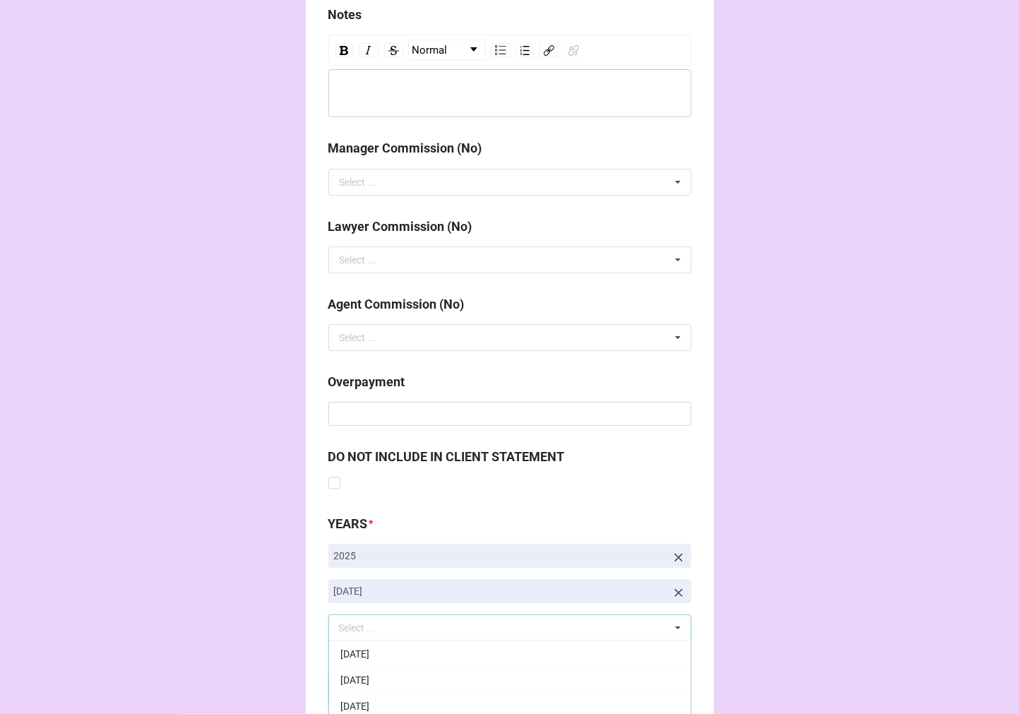
click at [367, 690] on b "Compute" at bounding box center [356, 688] width 41 height 15
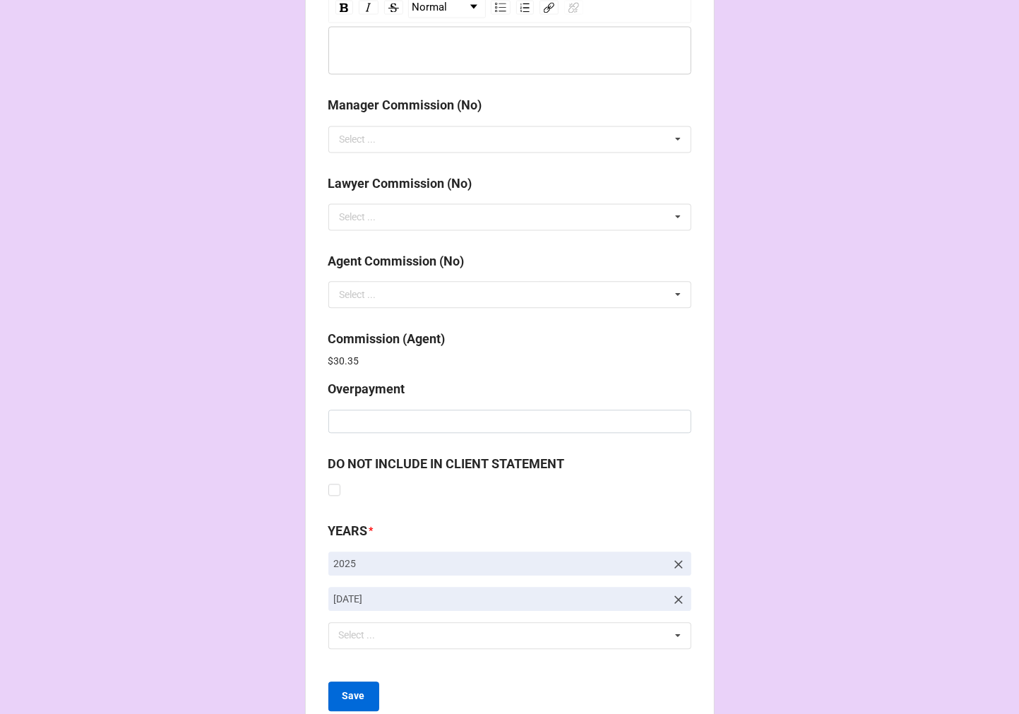
scroll to position [1685, 0]
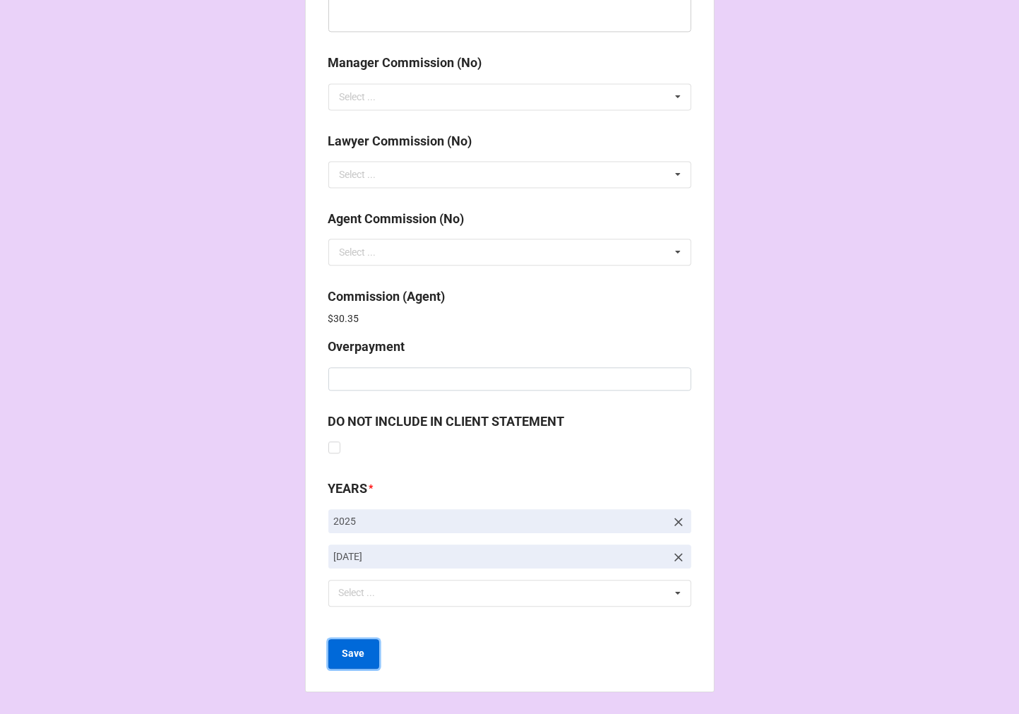
click at [347, 662] on button "Save" at bounding box center [353, 654] width 51 height 30
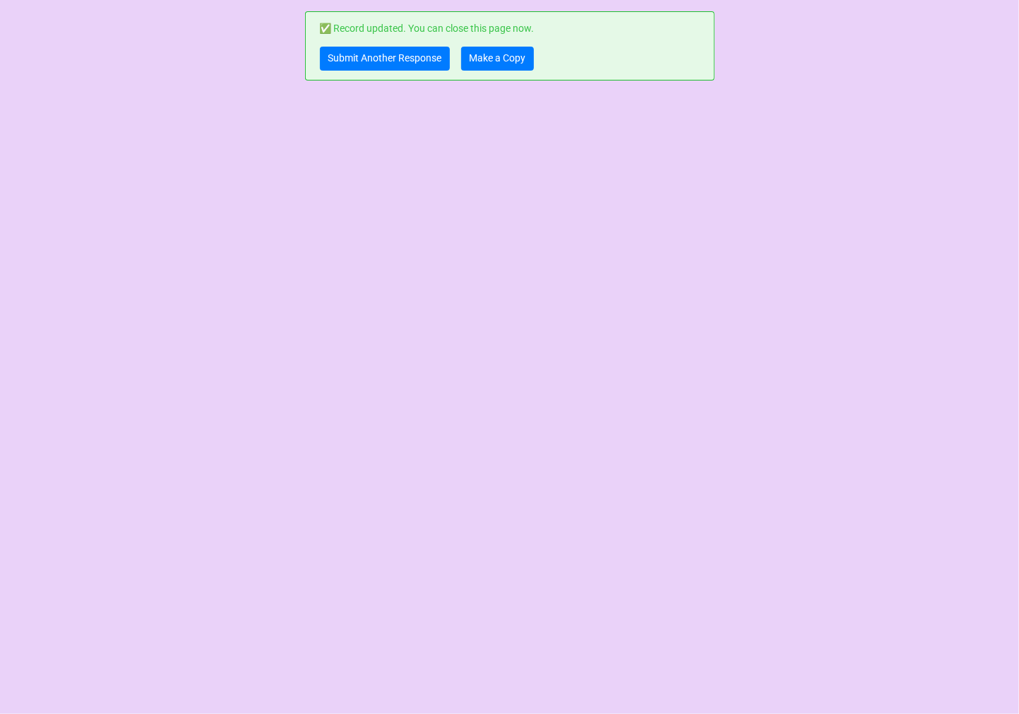
scroll to position [0, 0]
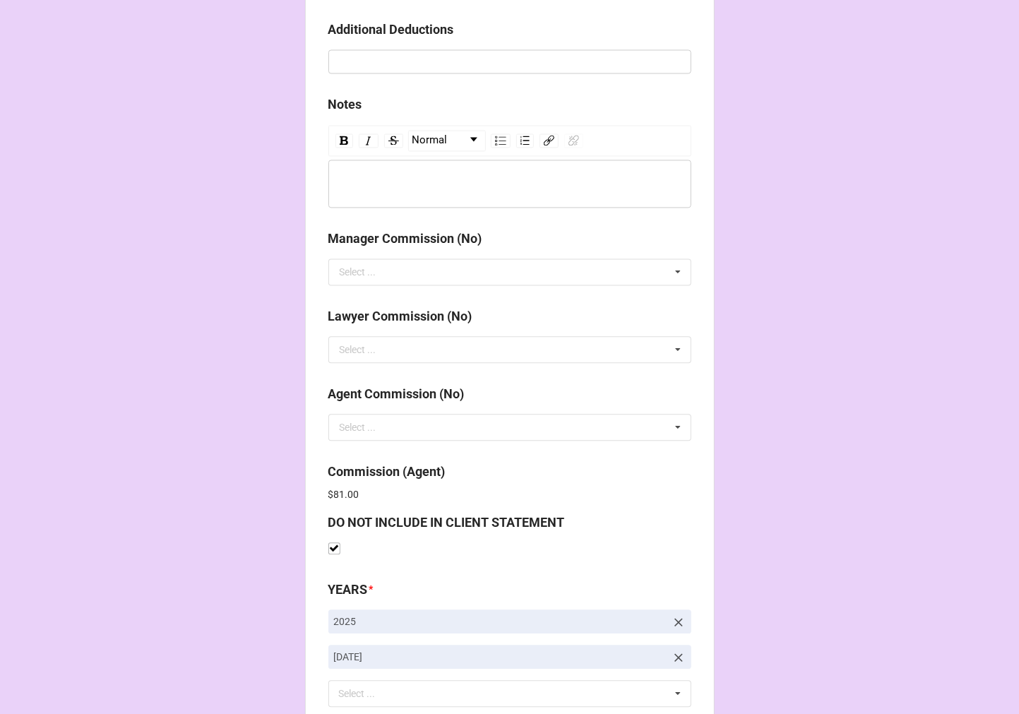
scroll to position [1685, 0]
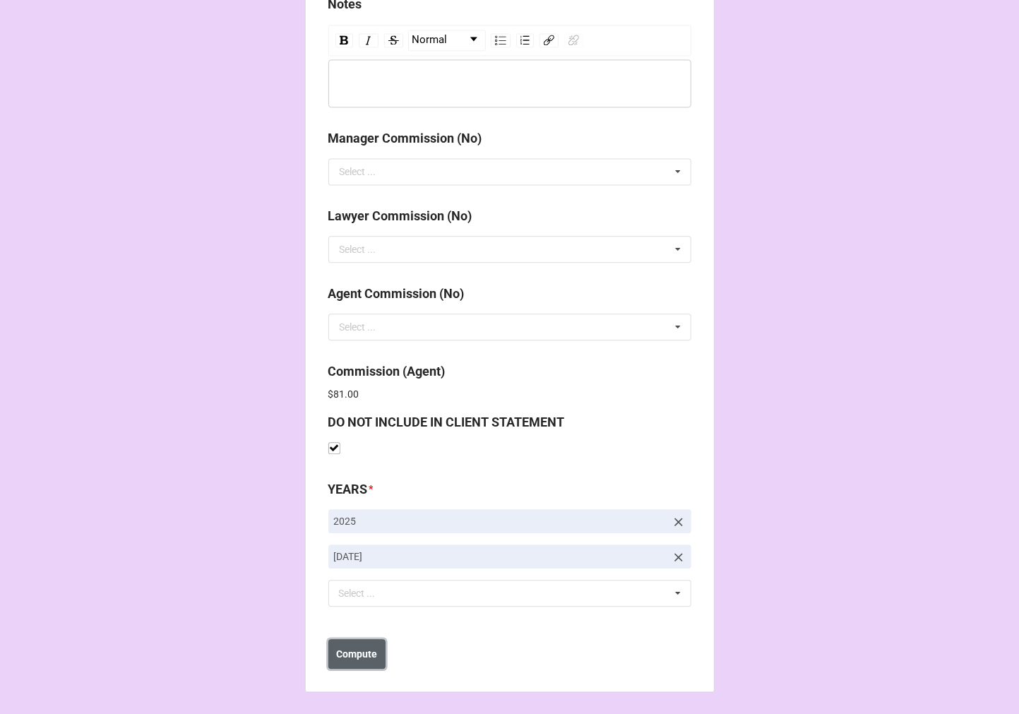
click at [369, 654] on b "Compute" at bounding box center [356, 654] width 41 height 15
click at [358, 658] on b "Save" at bounding box center [353, 654] width 23 height 15
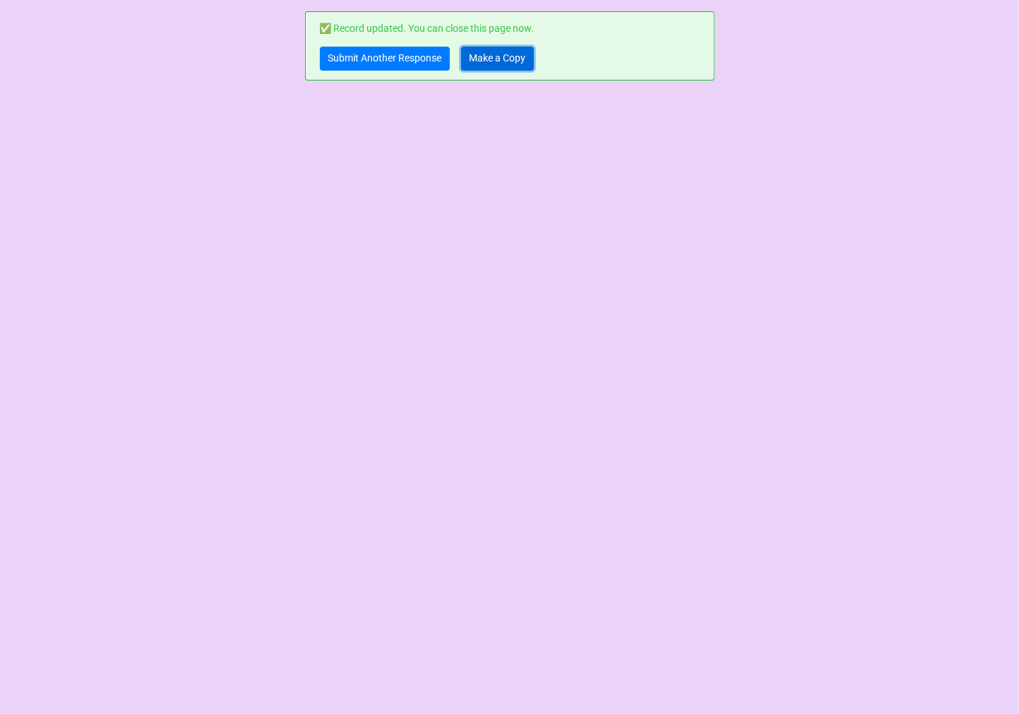
click at [518, 62] on link "Make a Copy" at bounding box center [497, 59] width 73 height 24
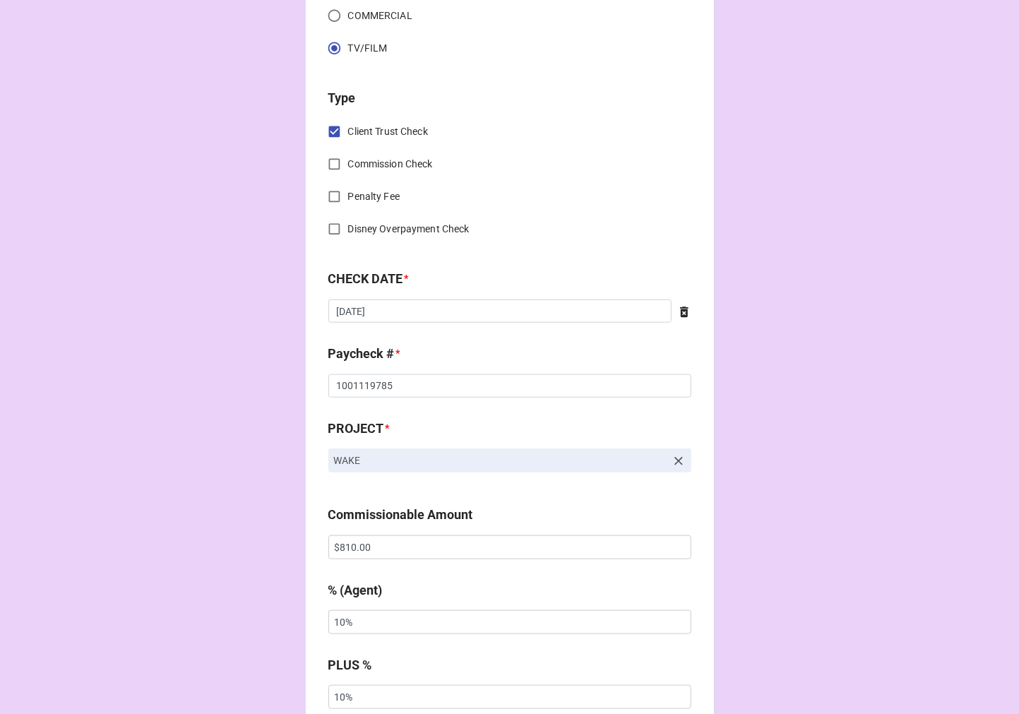
scroll to position [549, 0]
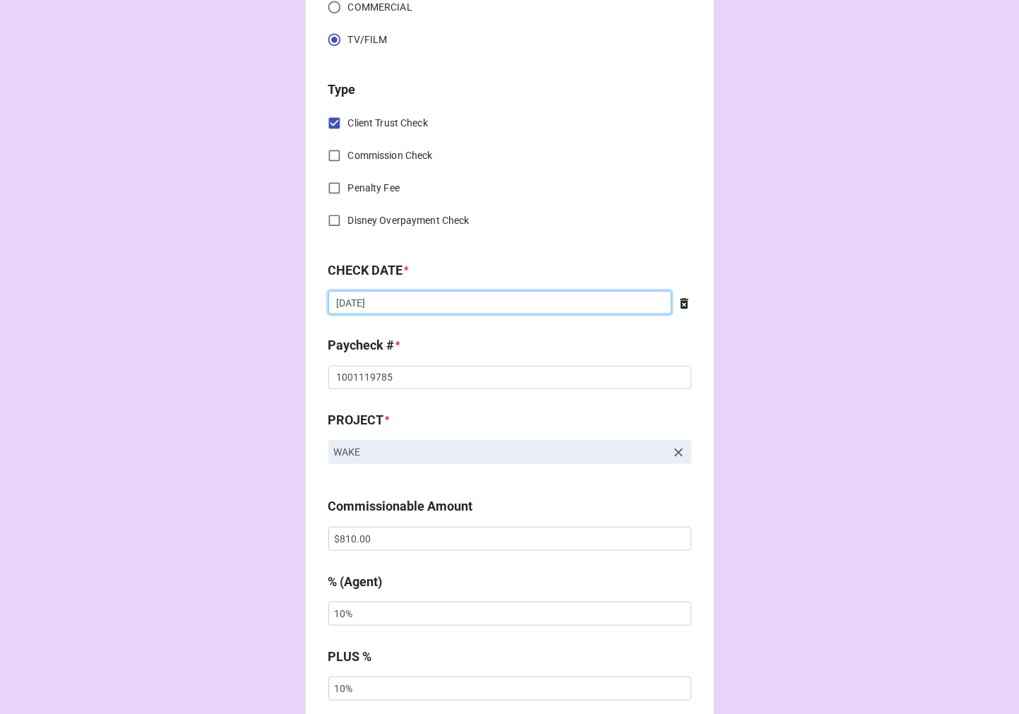
click at [441, 297] on input "[DATE]" at bounding box center [499, 303] width 343 height 24
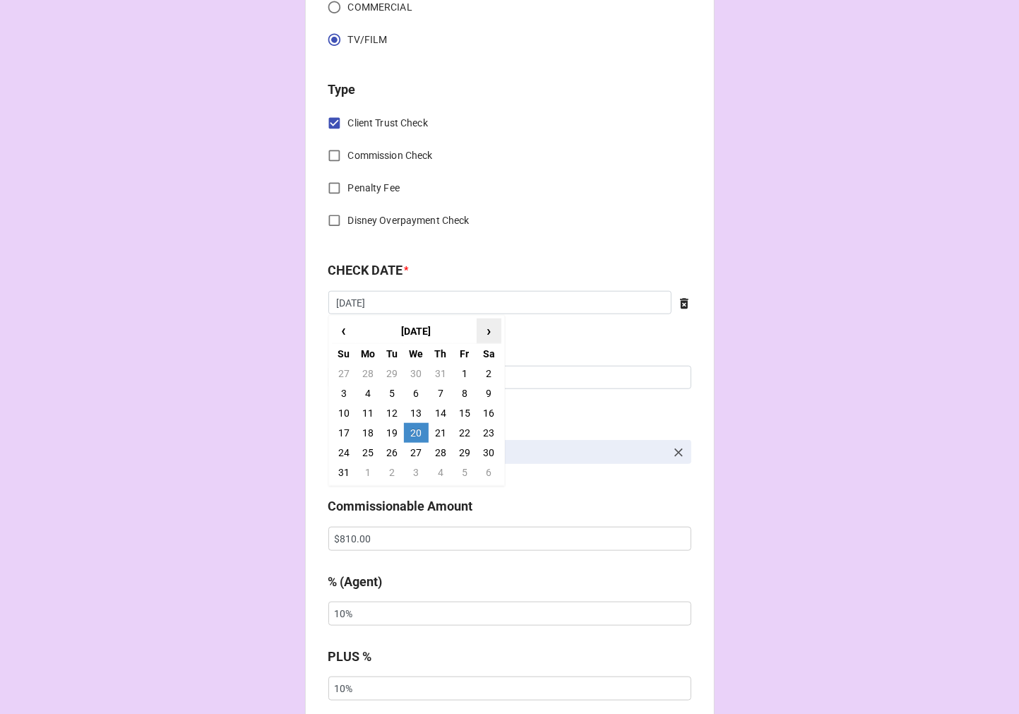
click at [478, 325] on span "›" at bounding box center [488, 330] width 23 height 23
click at [481, 432] on td "27" at bounding box center [489, 433] width 24 height 20
type input "[DATE]"
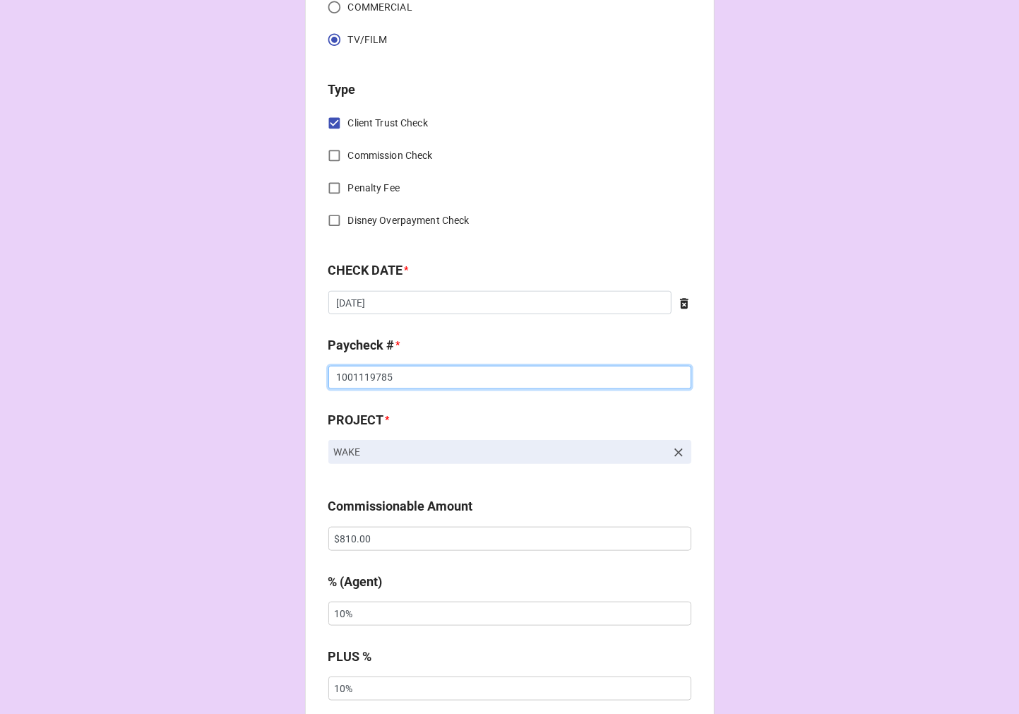
click at [363, 379] on input "1001119785" at bounding box center [509, 378] width 363 height 24
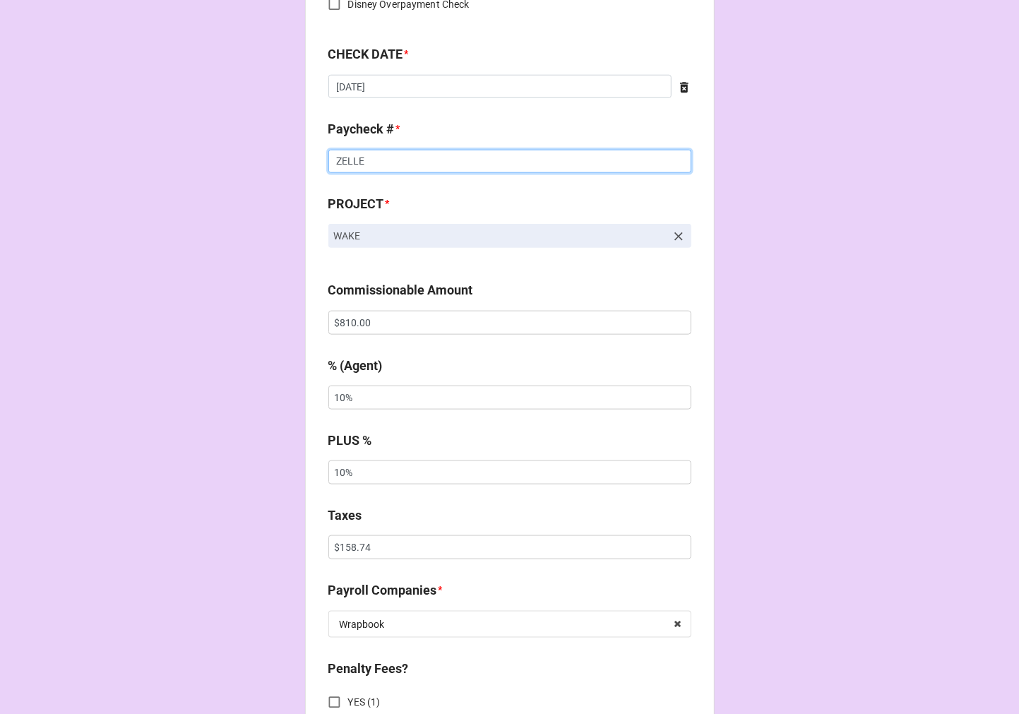
scroll to position [784, 0]
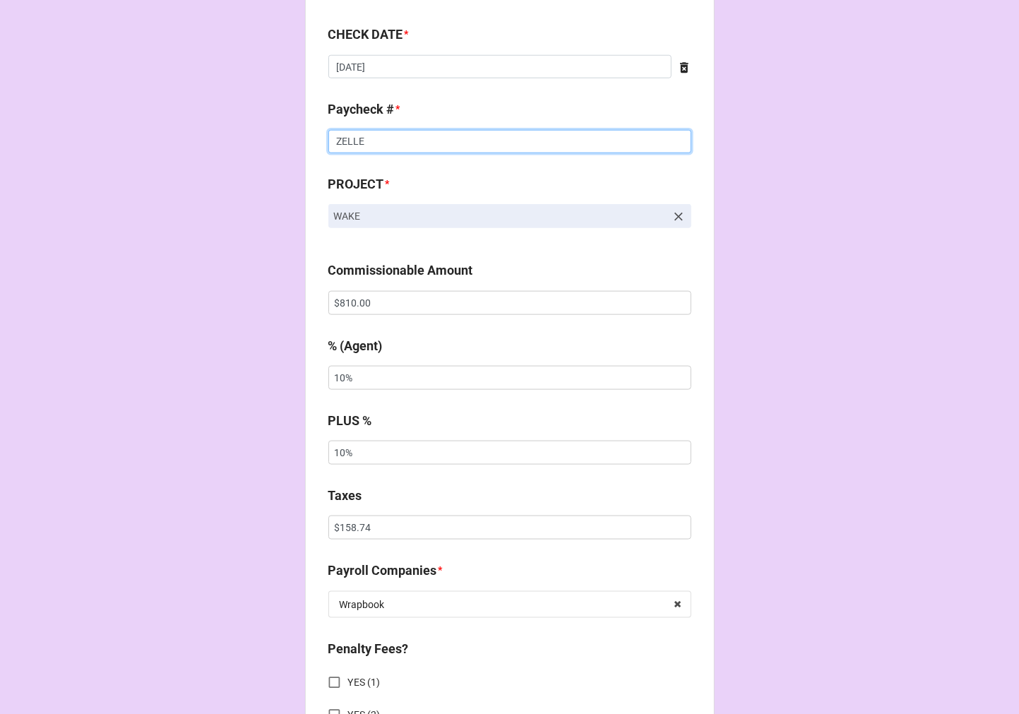
type input "ZELLE"
drag, startPoint x: 462, startPoint y: 312, endPoint x: 173, endPoint y: 312, distance: 289.5
click at [181, 312] on div "CHECK PROCESSING FORM Client * [PERSON_NAME] Agent (from Client) [PERSON_NAME] …" at bounding box center [509, 390] width 1019 height 2349
drag, startPoint x: 380, startPoint y: 525, endPoint x: 159, endPoint y: 517, distance: 221.1
click at [159, 517] on div "CHECK PROCESSING FORM Client * [PERSON_NAME] Agent (from Client) [PERSON_NAME] …" at bounding box center [509, 390] width 1019 height 2349
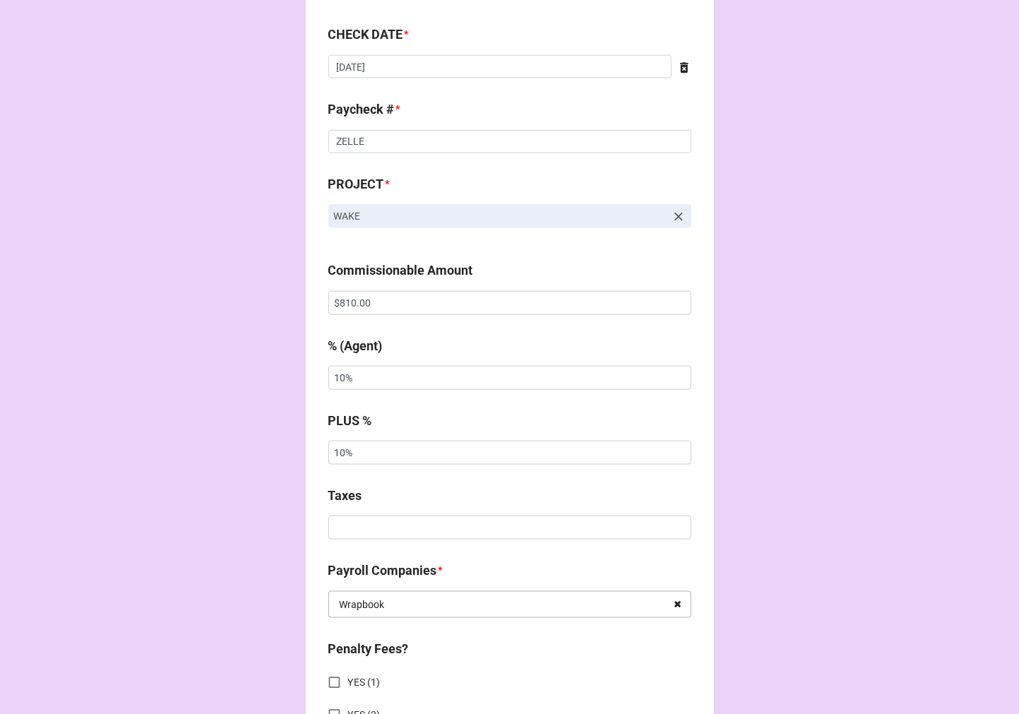
click at [682, 602] on icon at bounding box center [677, 605] width 22 height 26
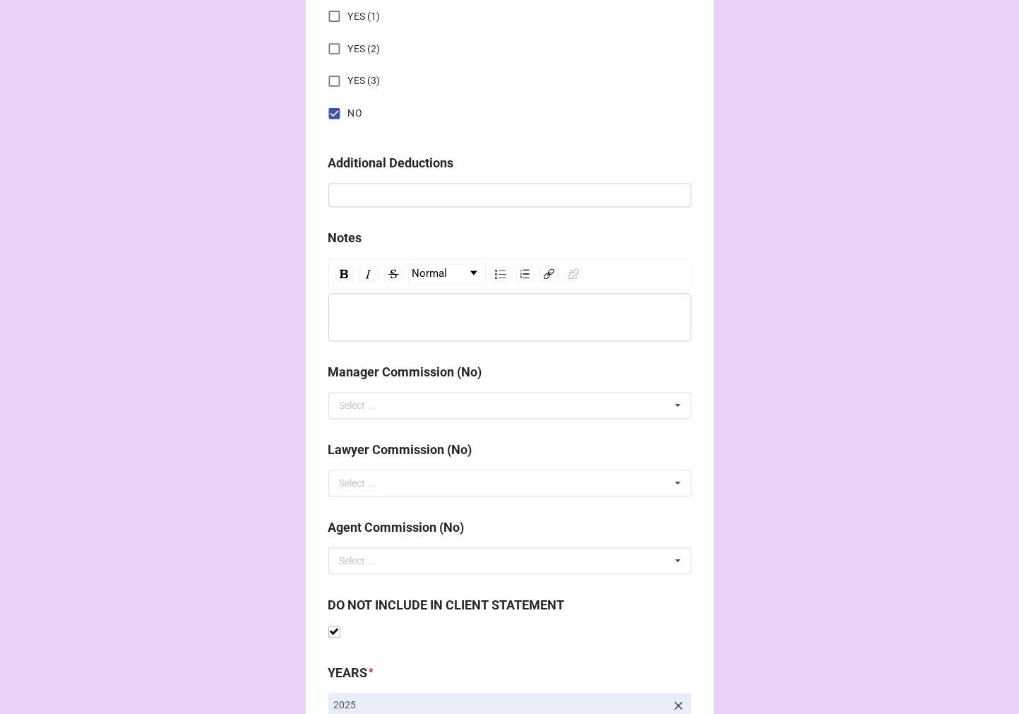
scroll to position [1634, 0]
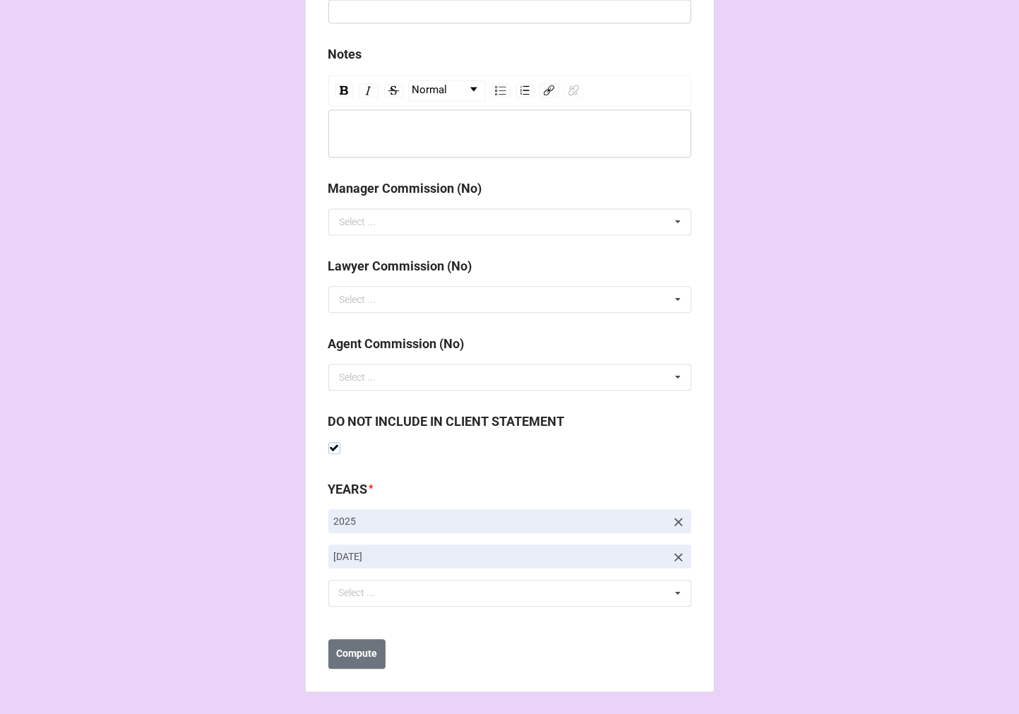
drag, startPoint x: 329, startPoint y: 449, endPoint x: 345, endPoint y: 443, distance: 16.5
click at [329, 442] on label at bounding box center [334, 442] width 12 height 0
checkbox input "false"
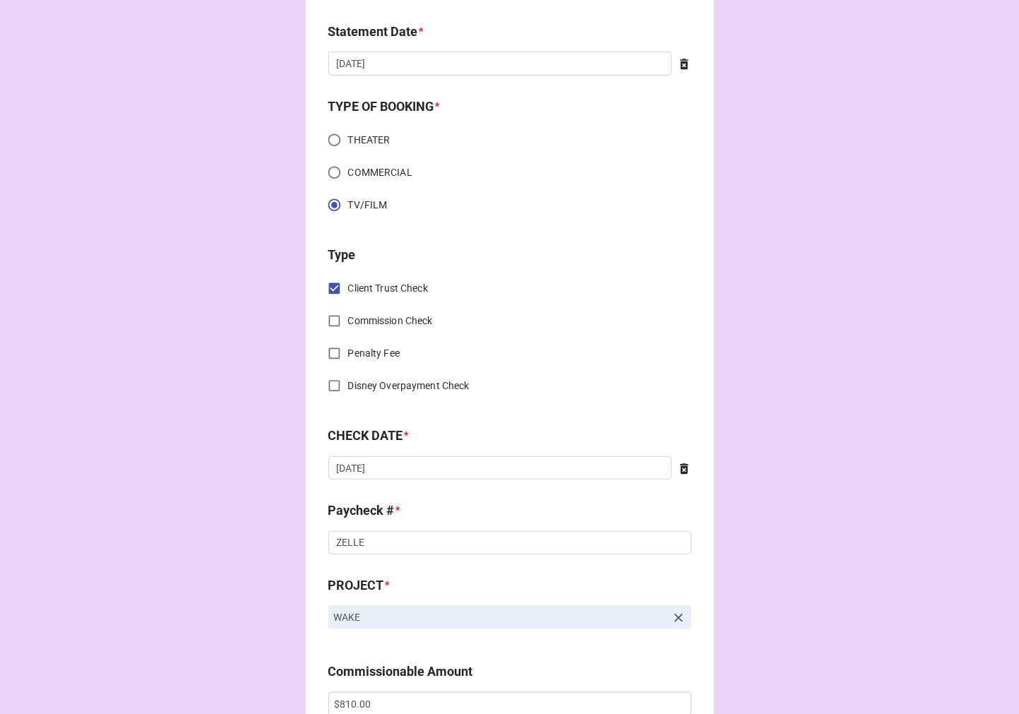
scroll to position [537, 0]
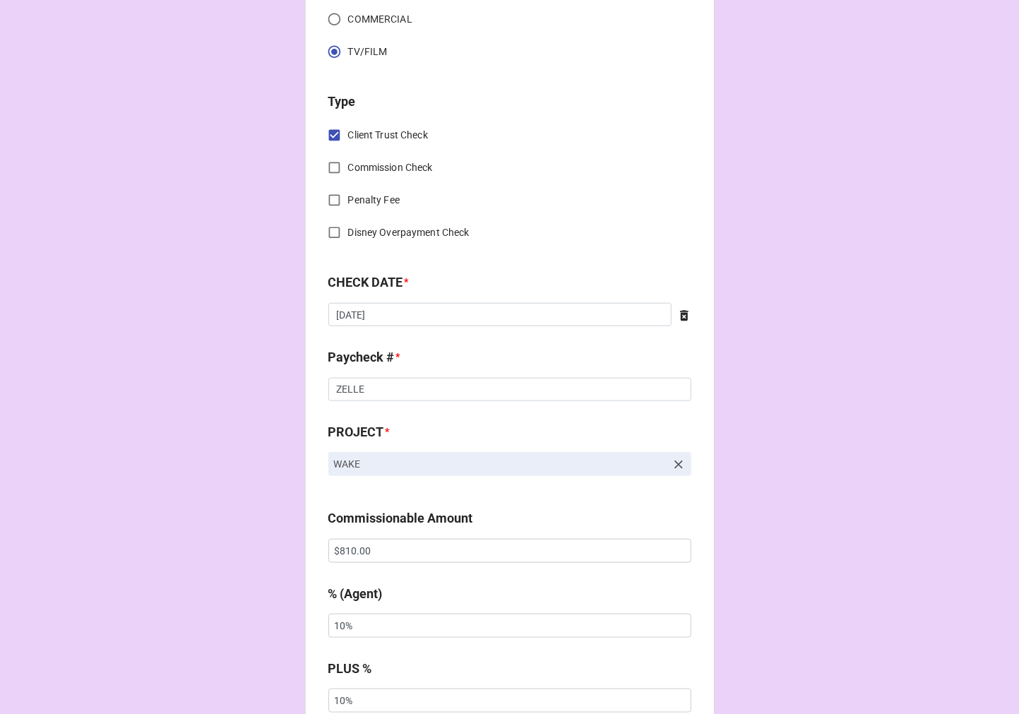
click at [329, 167] on input "Commission Check" at bounding box center [335, 168] width 28 height 28
checkbox input "true"
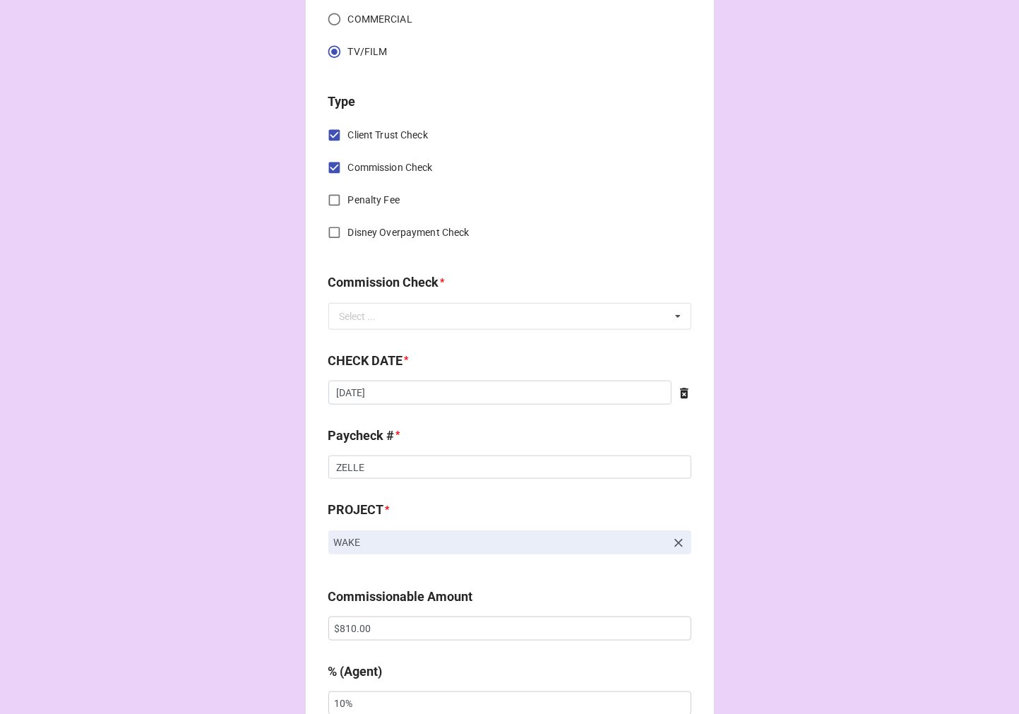
click at [333, 134] on input "Client Trust Check" at bounding box center [335, 135] width 28 height 28
checkbox input "false"
click at [429, 316] on input "text" at bounding box center [510, 316] width 361 height 25
click at [391, 341] on div "FSE (Client)" at bounding box center [509, 342] width 361 height 26
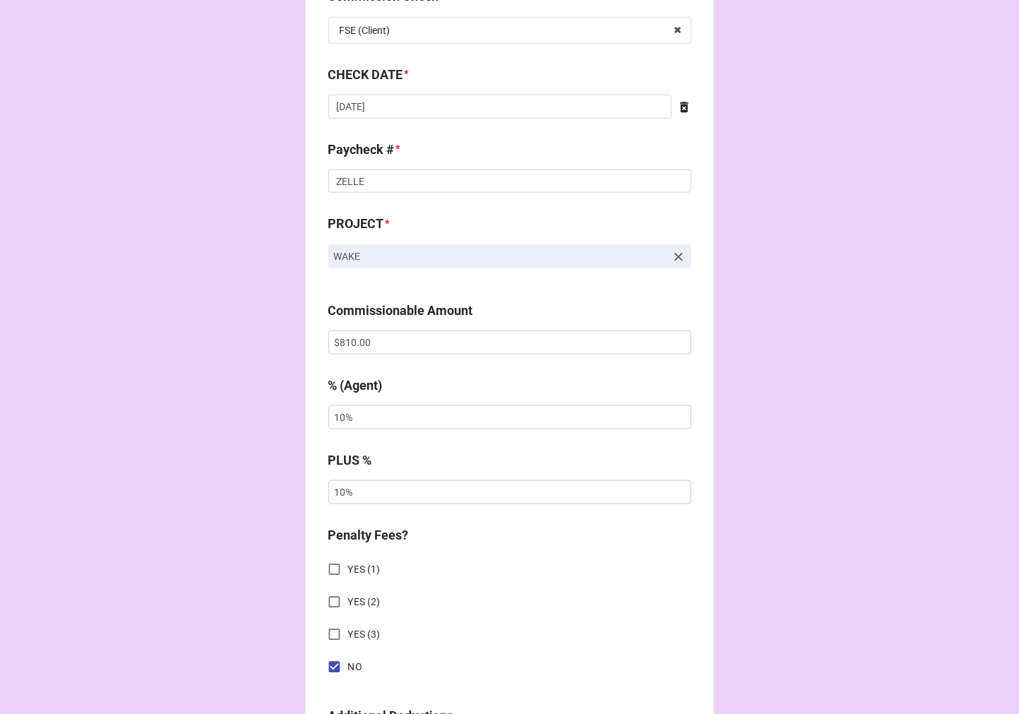
scroll to position [850, 0]
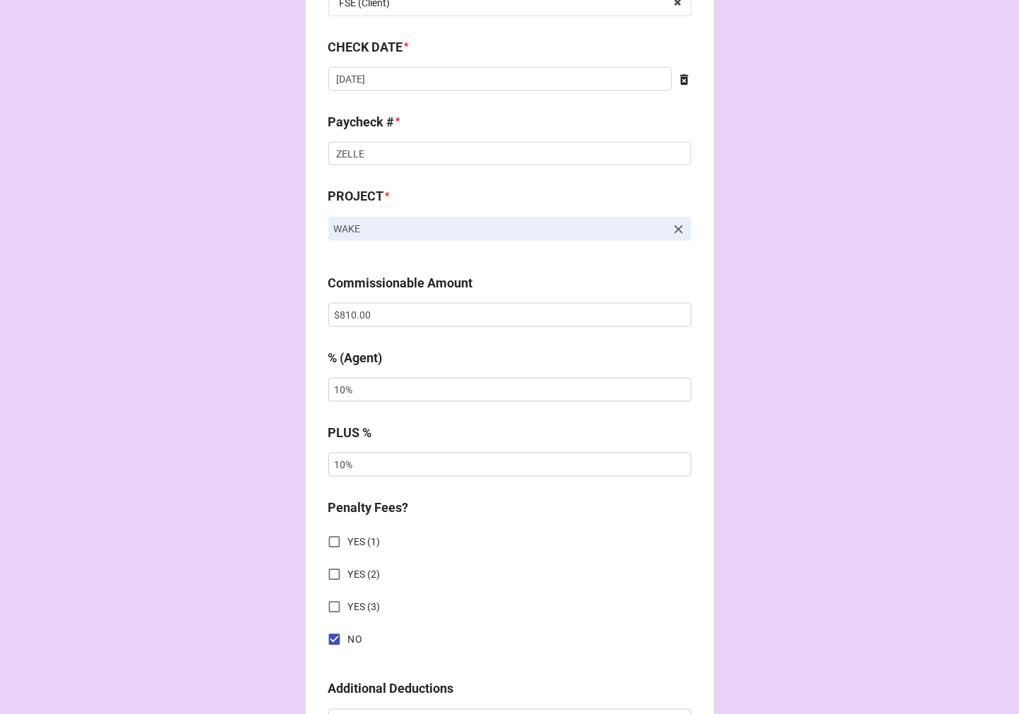
click at [674, 227] on icon at bounding box center [678, 229] width 8 height 8
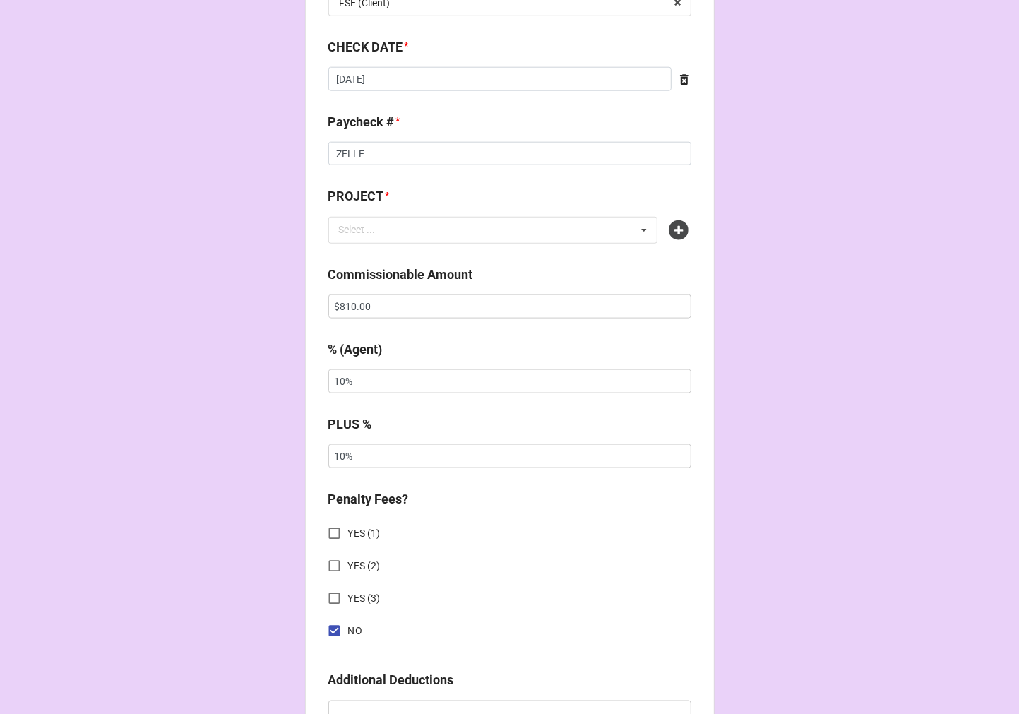
click at [672, 227] on icon at bounding box center [679, 230] width 20 height 20
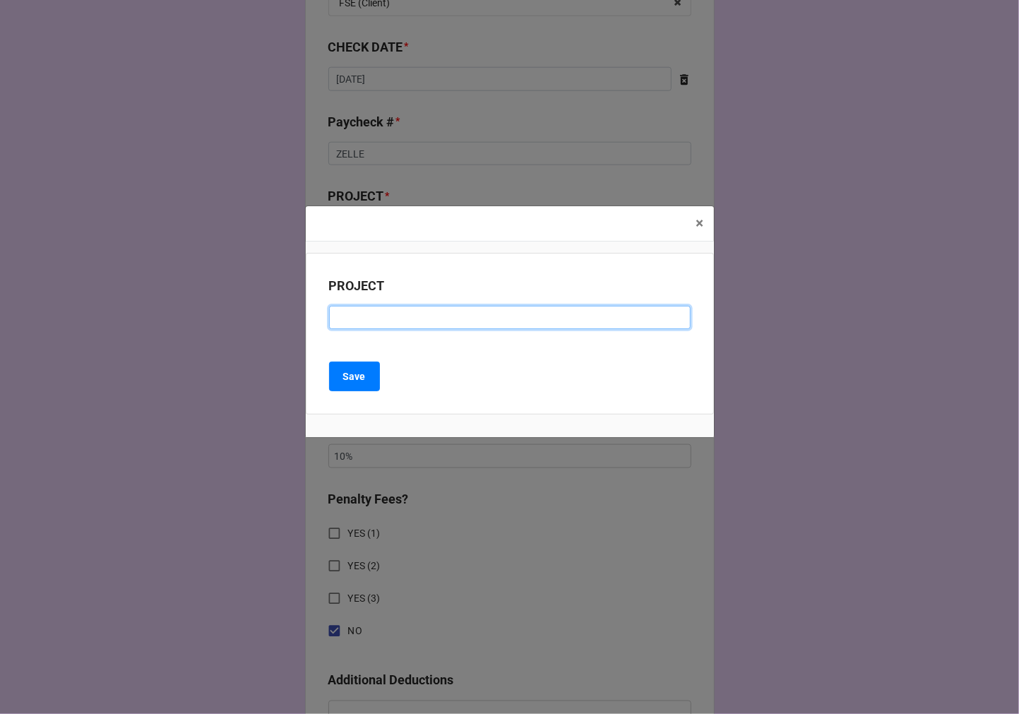
click at [373, 321] on input at bounding box center [509, 318] width 361 height 24
paste input "[PERSON_NAME]'S GOT MONEY TROUBLES EP 107"
type input "[PERSON_NAME]'S GOT MONEY TROUBLES EP 107 (ADR)"
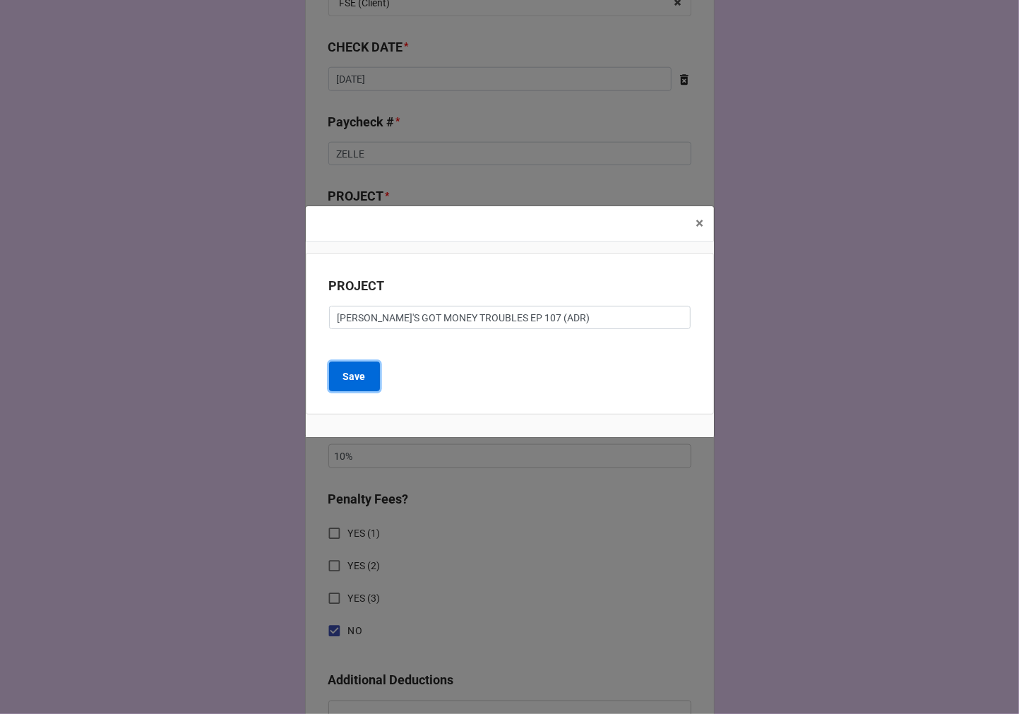
click at [357, 367] on button "Save" at bounding box center [354, 376] width 51 height 30
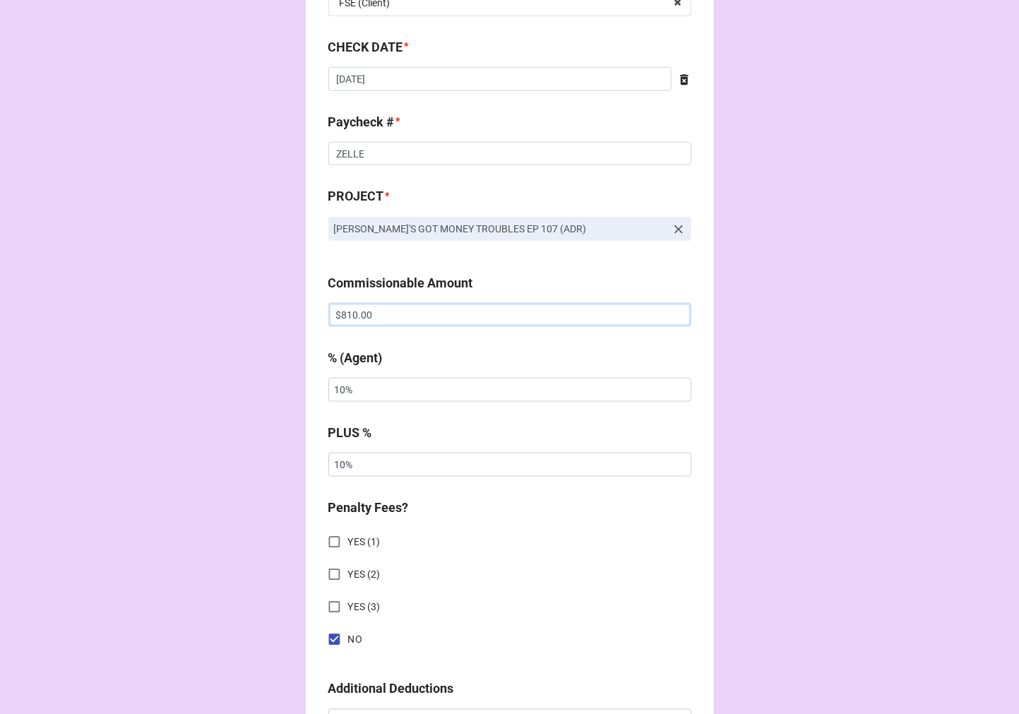
drag, startPoint x: 391, startPoint y: 311, endPoint x: 254, endPoint y: 301, distance: 137.3
click at [254, 301] on div "CHECK PROCESSING FORM Client * [PERSON_NAME] Agent (from Client) [PERSON_NAME] …" at bounding box center [509, 389] width 1019 height 2479
paste input "662.19"
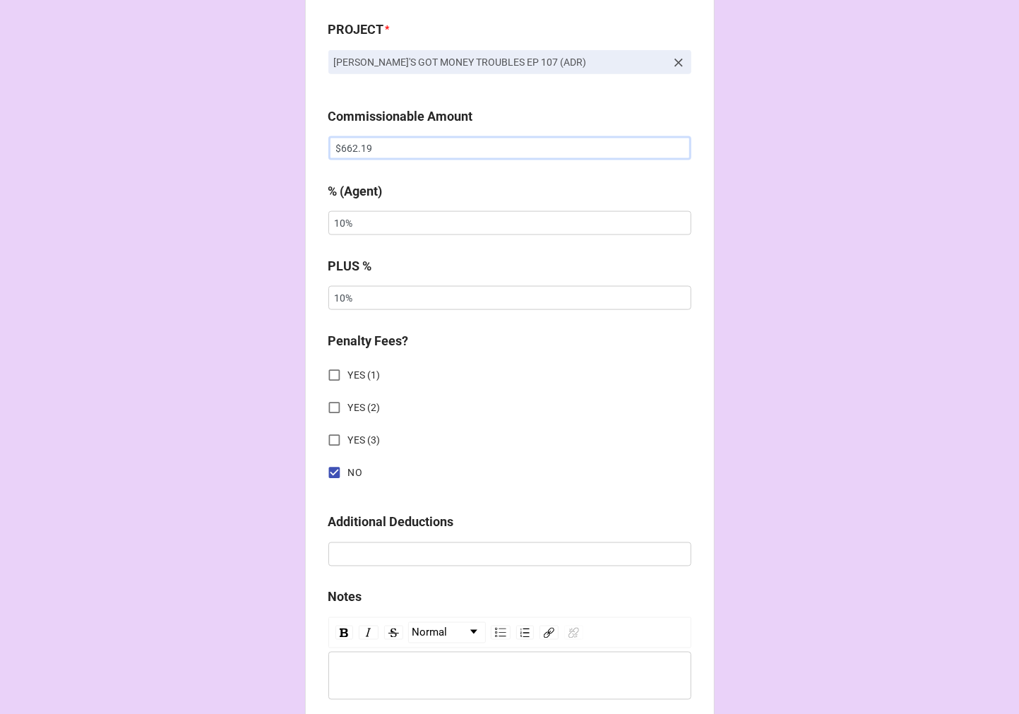
scroll to position [1007, 0]
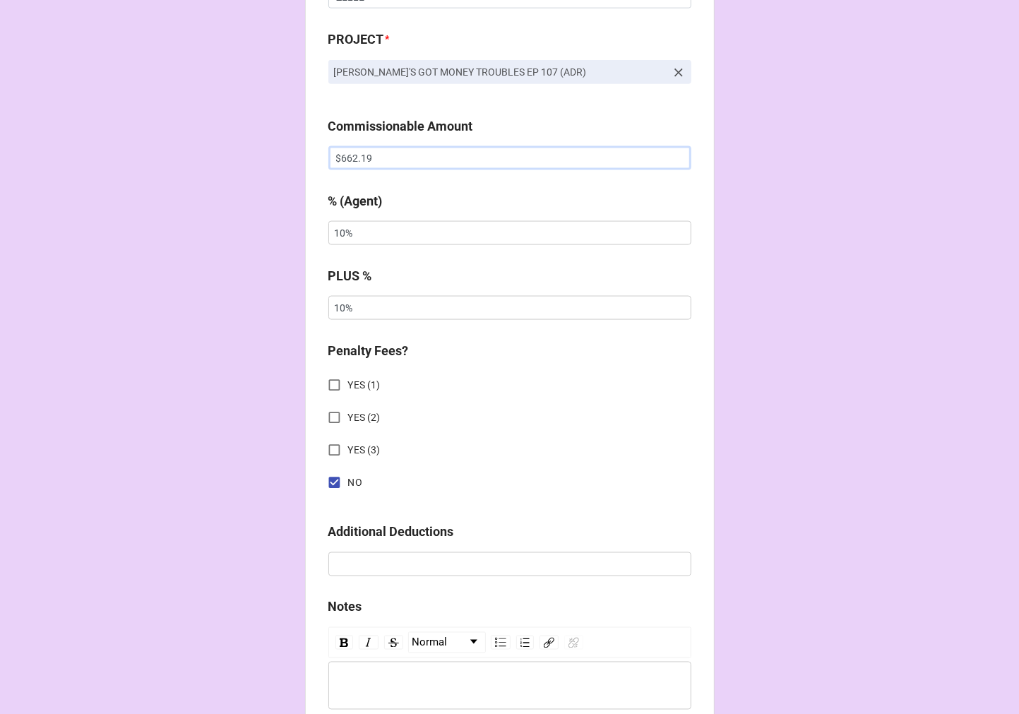
type input "$662.19"
drag, startPoint x: 316, startPoint y: 300, endPoint x: 132, endPoint y: 249, distance: 191.3
click at [99, 297] on div "CHECK PROCESSING FORM Client * [PERSON_NAME] Agent (from Client) [PERSON_NAME] …" at bounding box center [509, 232] width 1019 height 2479
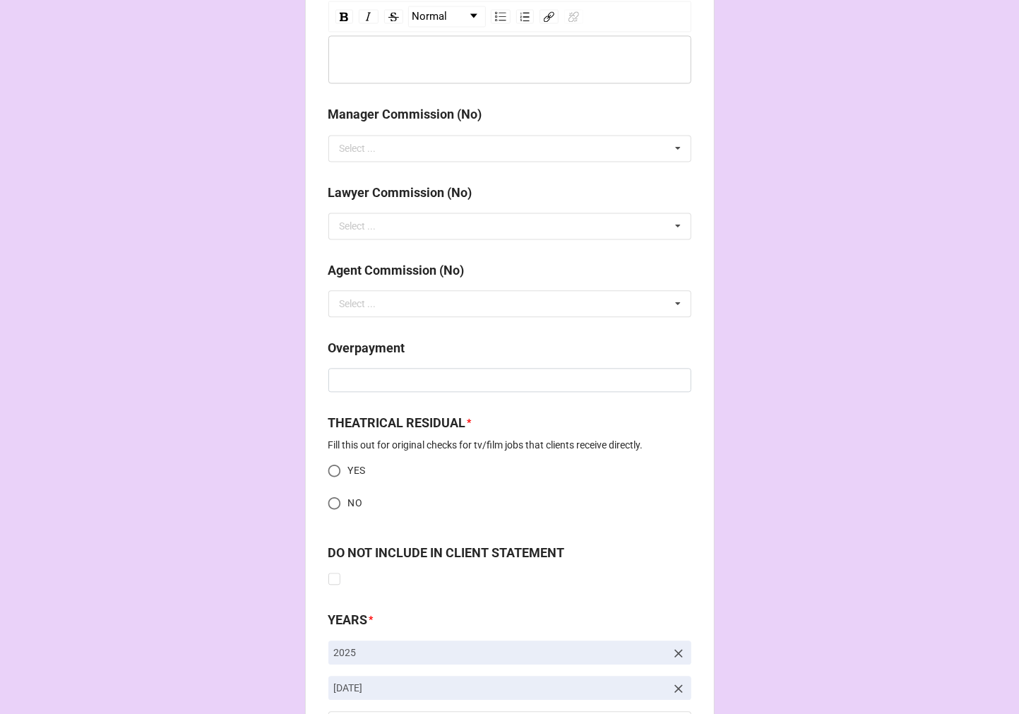
scroll to position [1634, 0]
click at [330, 498] on input "NO" at bounding box center [335, 502] width 28 height 28
radio input "true"
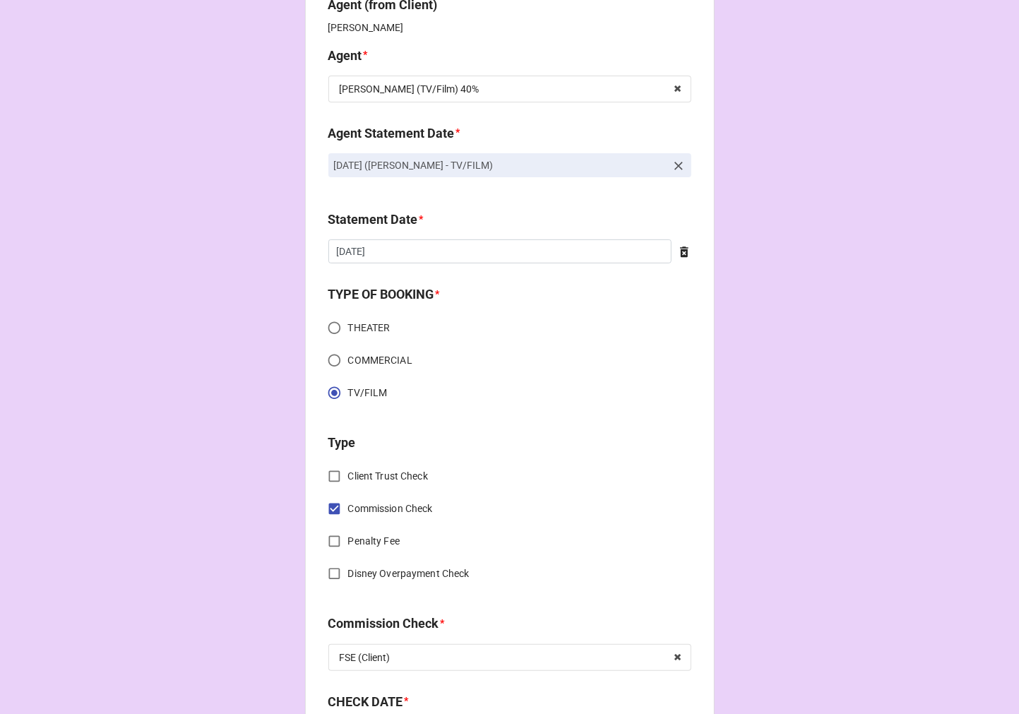
scroll to position [0, 0]
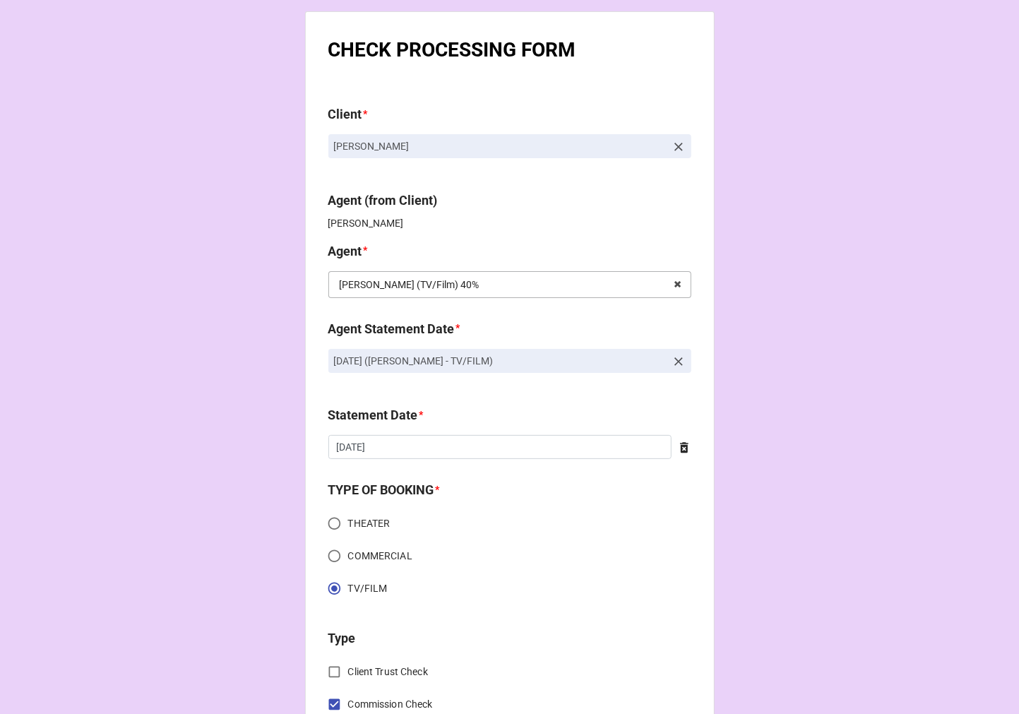
click at [549, 291] on input "text" at bounding box center [510, 284] width 361 height 25
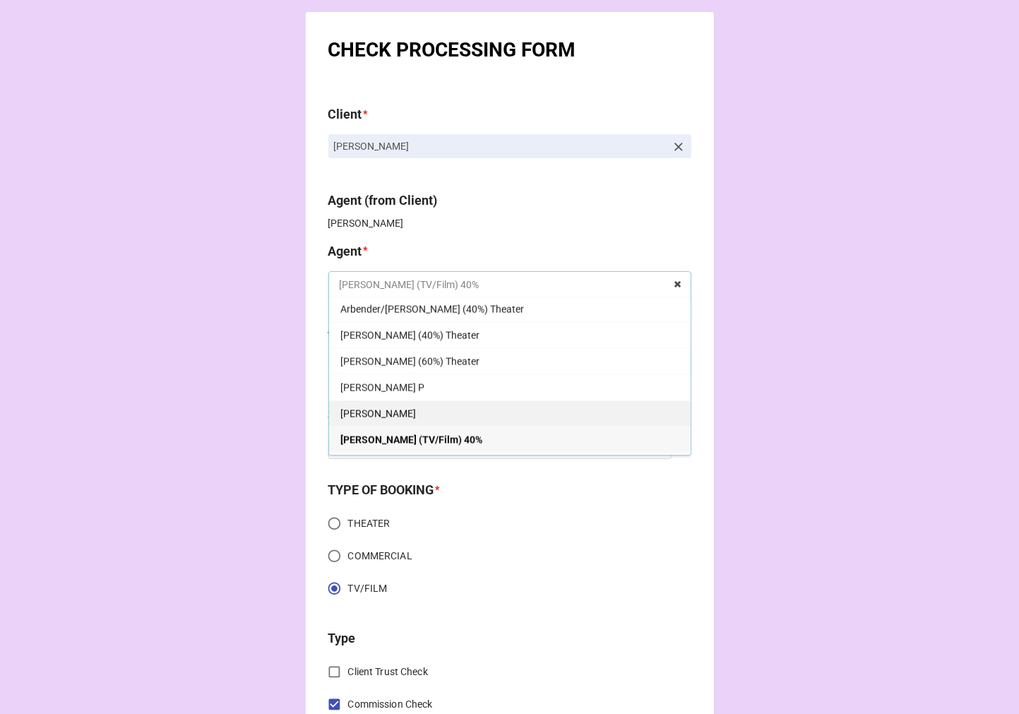
scroll to position [1255, 0]
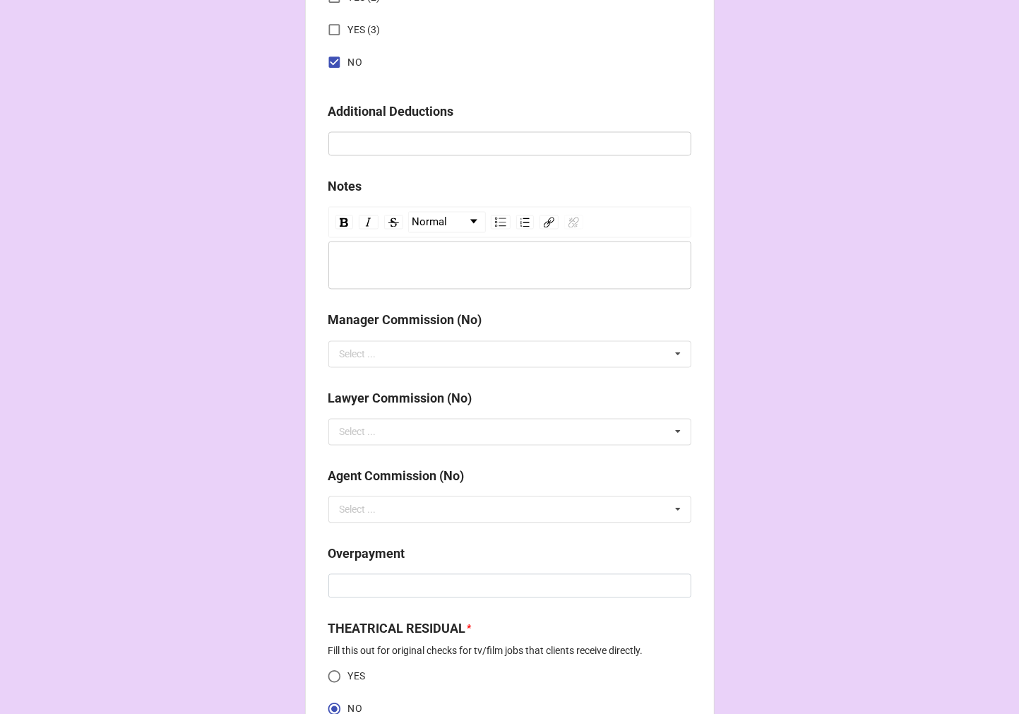
scroll to position [1765, 0]
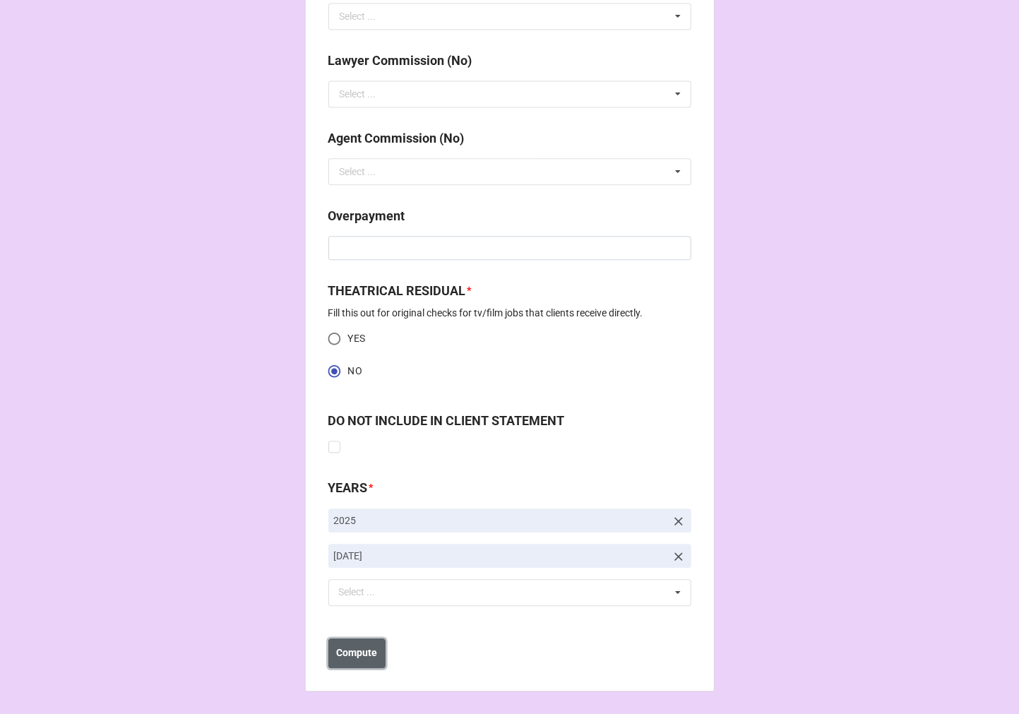
click at [357, 651] on b "Compute" at bounding box center [356, 652] width 41 height 15
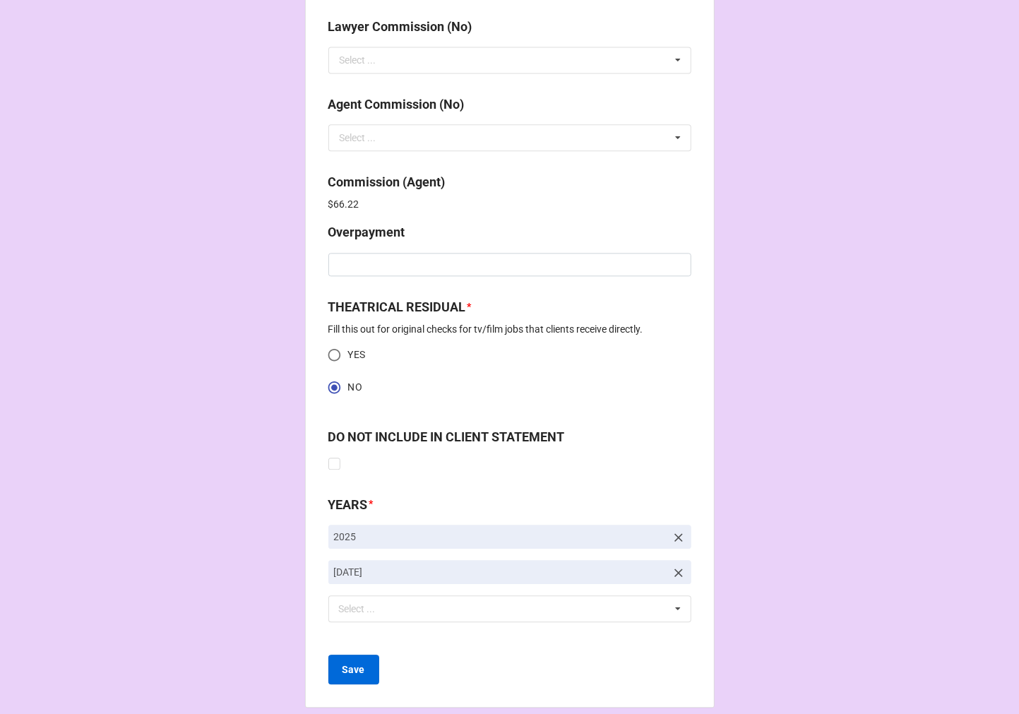
scroll to position [1815, 0]
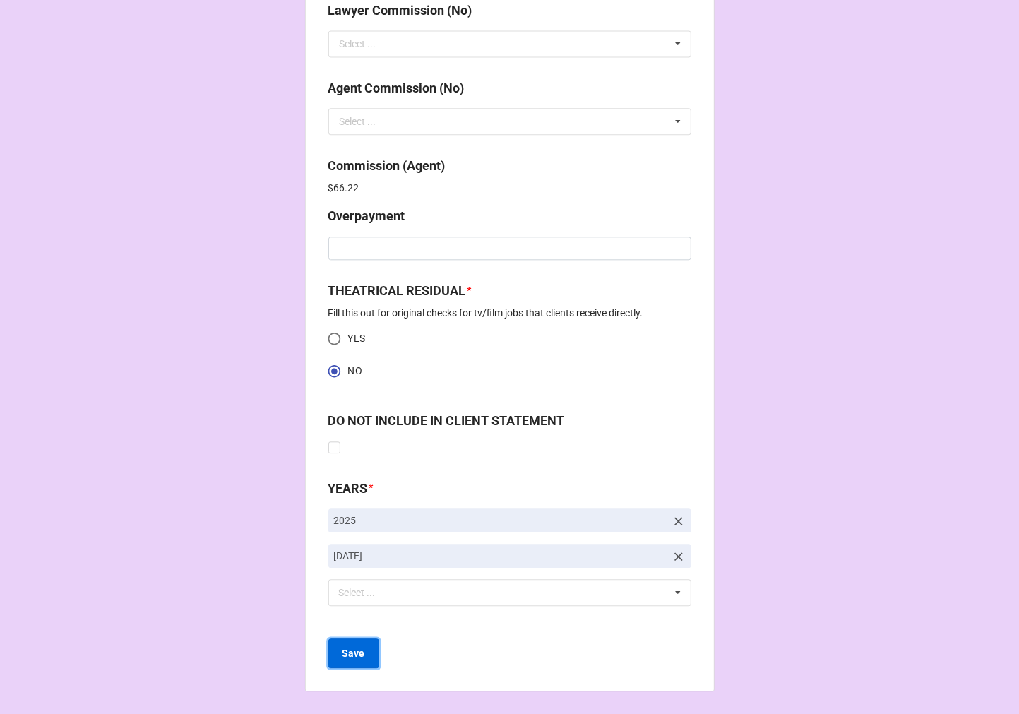
click at [353, 651] on b "Save" at bounding box center [353, 653] width 23 height 15
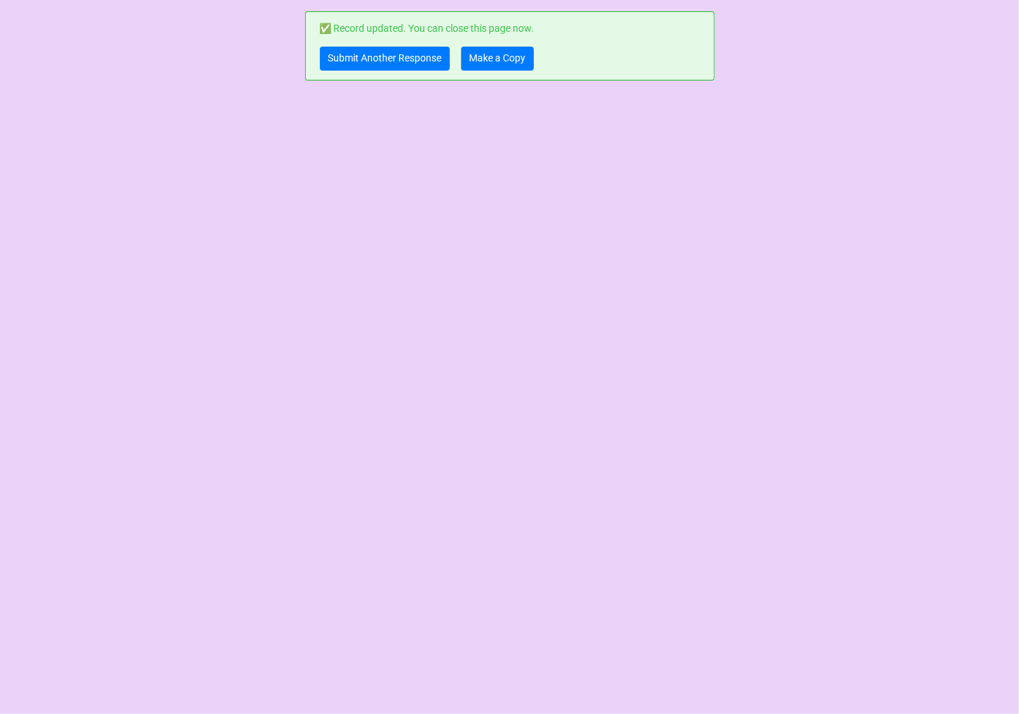
scroll to position [0, 0]
